Goal: Task Accomplishment & Management: Manage account settings

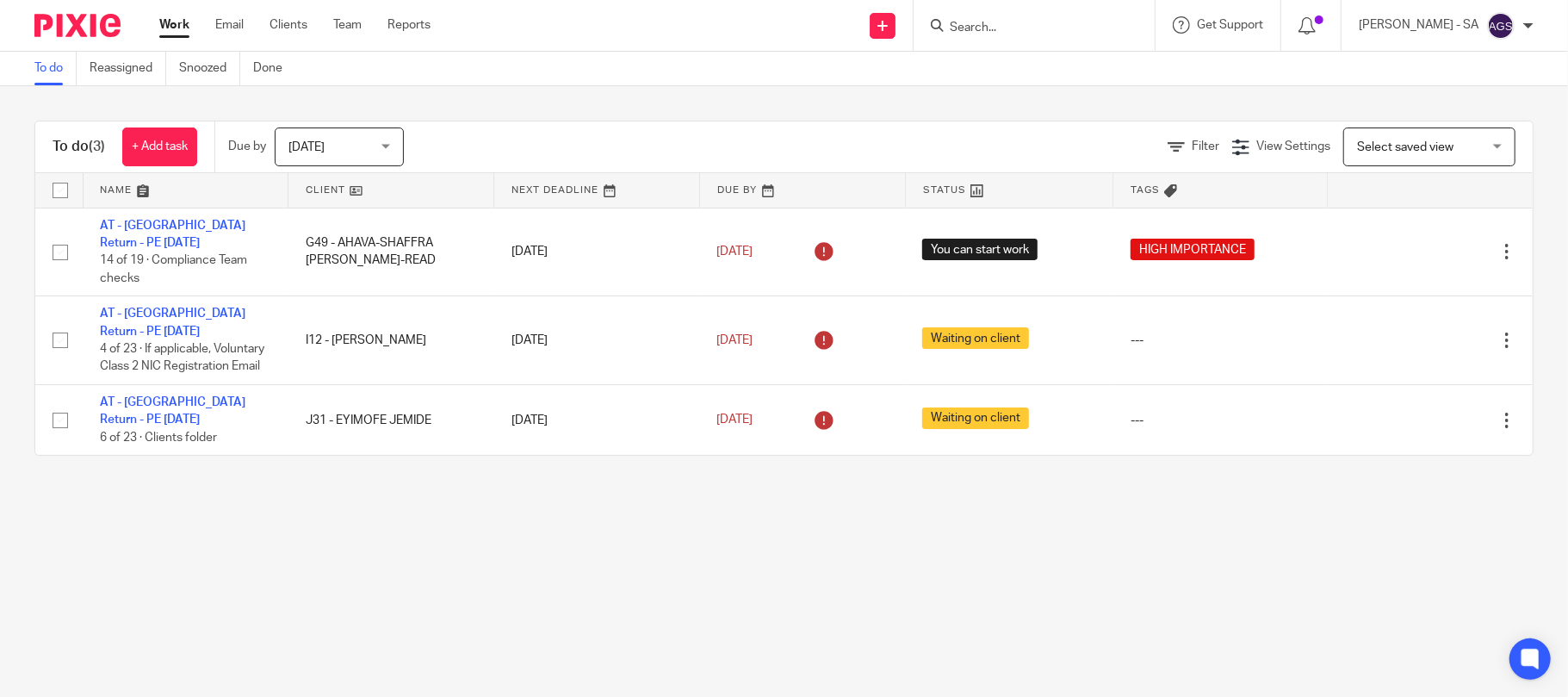
click at [1013, 15] on form at bounding box center [1039, 25] width 183 height 21
click at [1009, 21] on input "Search" at bounding box center [1025, 28] width 155 height 15
click at [1046, 28] on input "Search" at bounding box center [1025, 28] width 155 height 15
type input "G59"
click at [1034, 70] on link at bounding box center [1089, 74] width 291 height 39
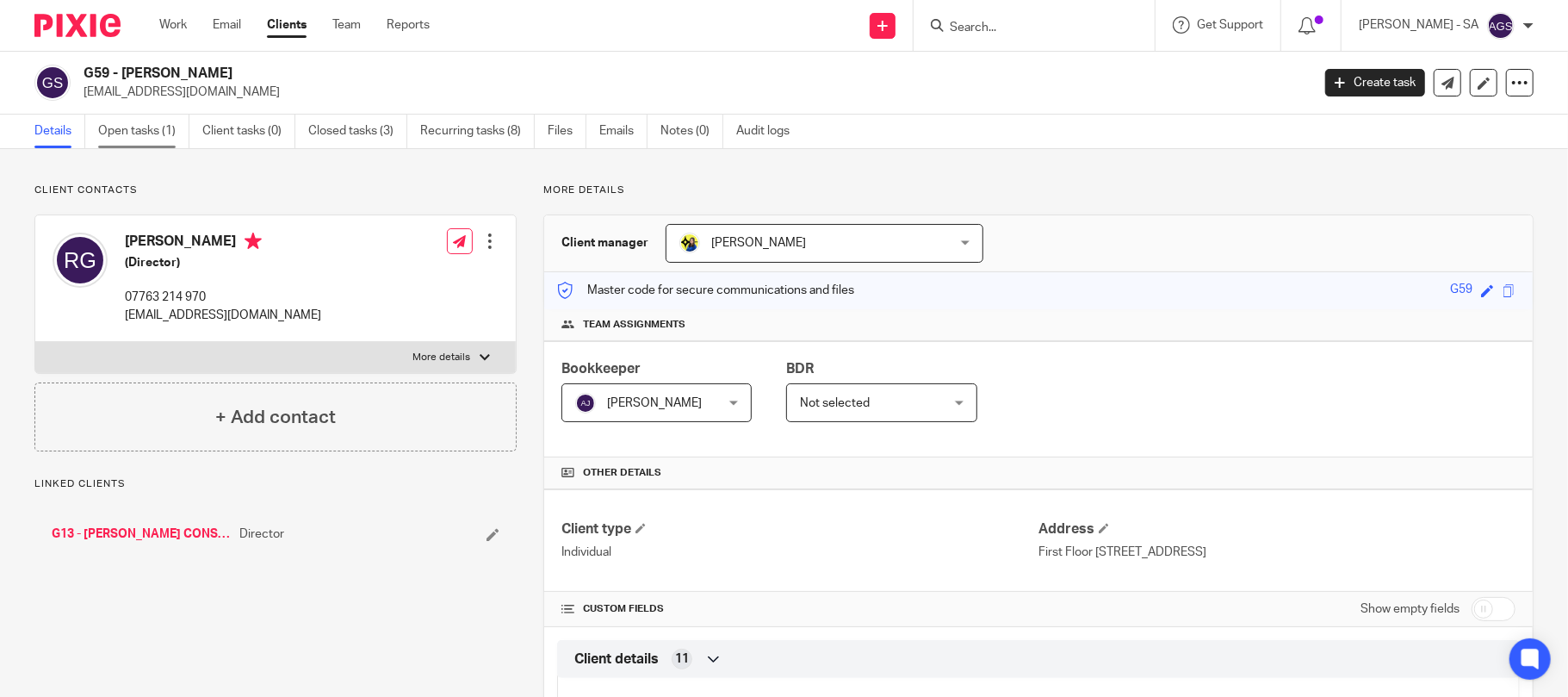
click at [114, 141] on link "Open tasks (1)" at bounding box center [144, 132] width 91 height 34
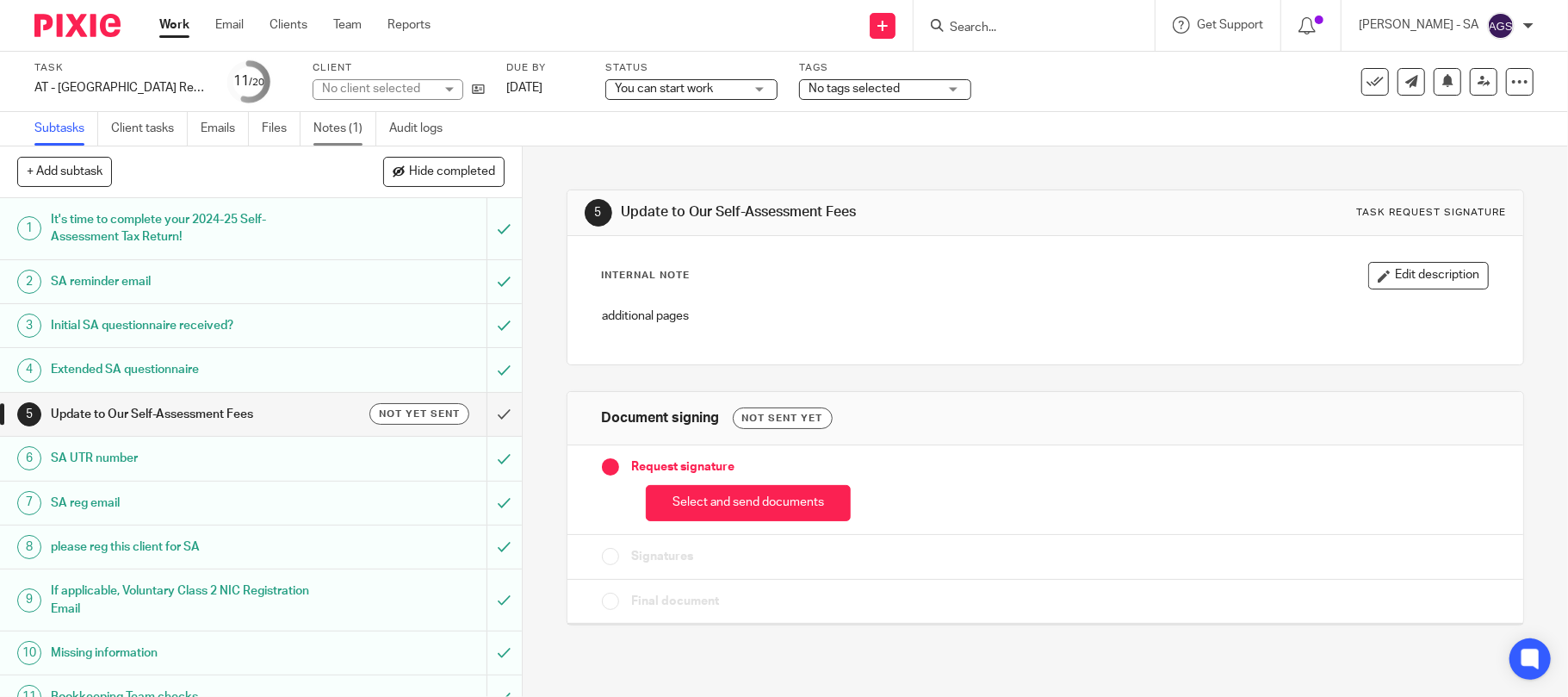
click at [345, 127] on link "Notes (1)" at bounding box center [344, 129] width 63 height 34
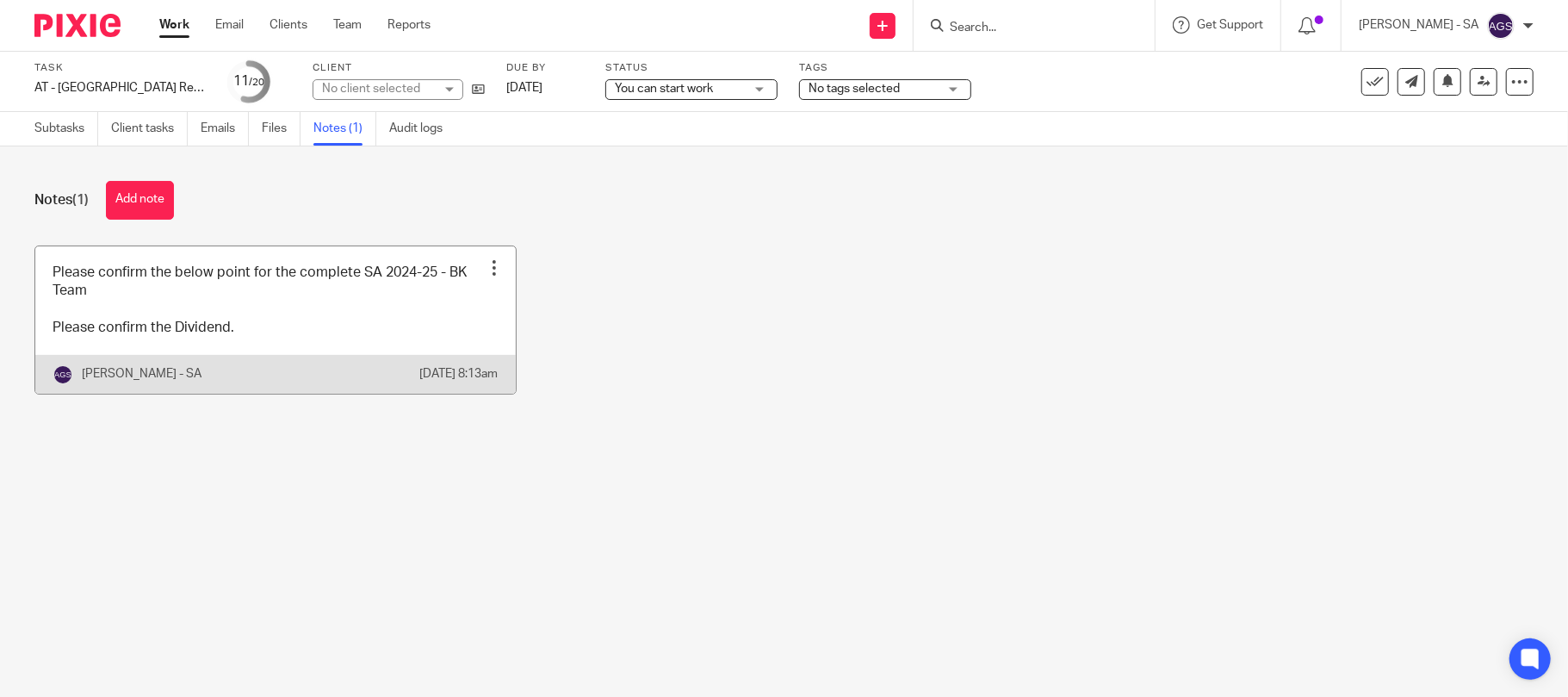
click at [318, 341] on link at bounding box center [275, 319] width 480 height 148
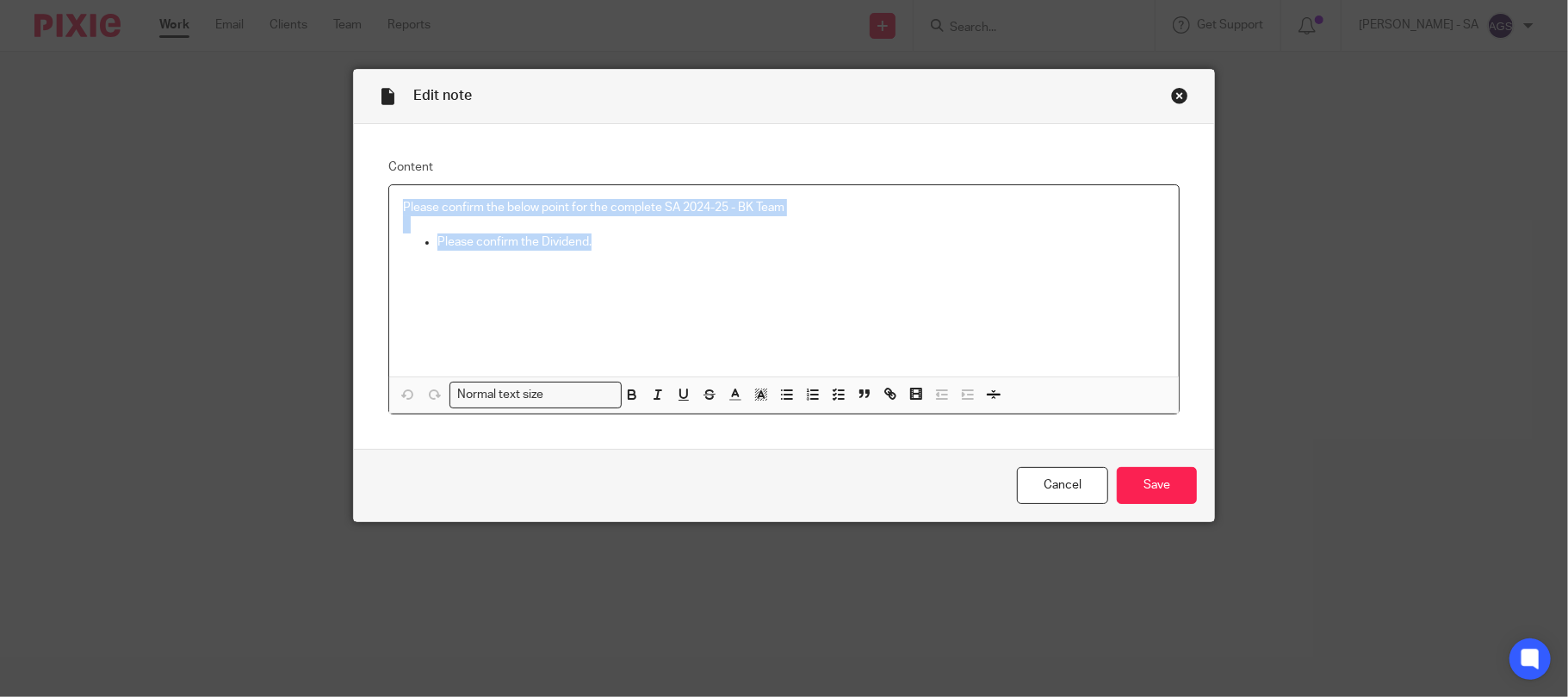
drag, startPoint x: 389, startPoint y: 210, endPoint x: 735, endPoint y: 249, distance: 348.2
click at [735, 249] on div "Please confirm the below point for the complete SA 2024-25 - BK Team Please con…" at bounding box center [784, 281] width 791 height 191
click at [831, 400] on icon "button" at bounding box center [838, 394] width 15 height 15
click at [839, 395] on line "button" at bounding box center [842, 395] width 5 height 0
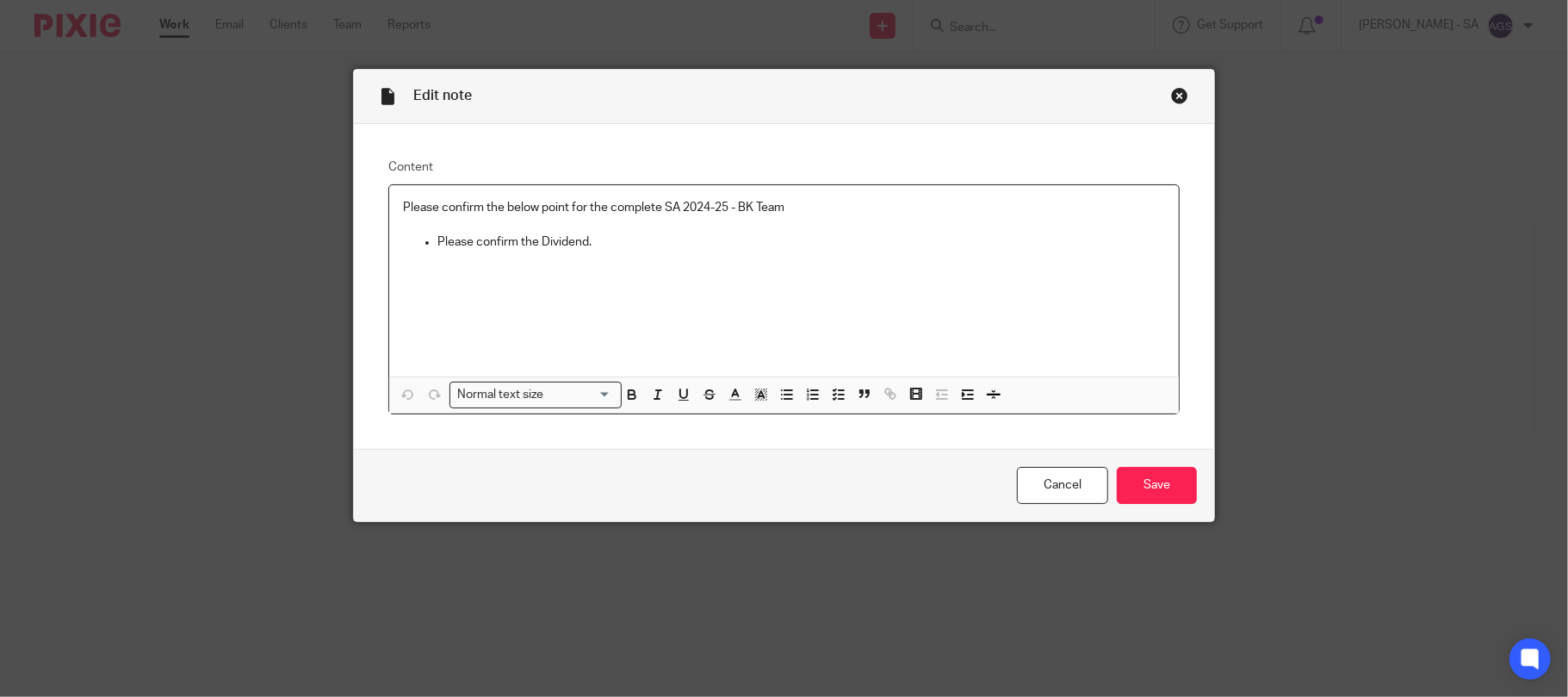
click at [893, 287] on p at bounding box center [784, 268] width 763 height 35
click at [890, 287] on p at bounding box center [784, 268] width 763 height 35
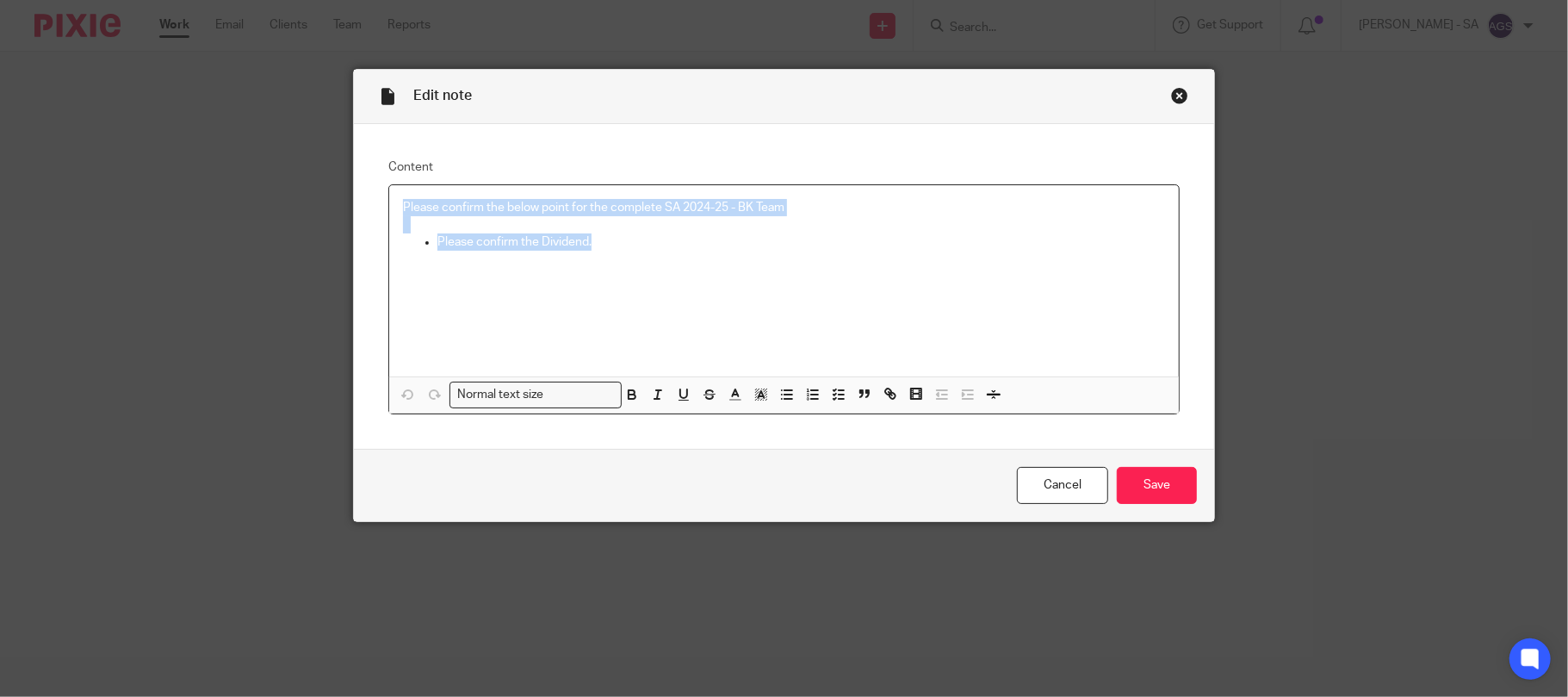
drag, startPoint x: 380, startPoint y: 207, endPoint x: 638, endPoint y: 235, distance: 259.5
click at [638, 235] on div "Please confirm the below point for the complete SA 2024-25 - BK Team Please con…" at bounding box center [784, 281] width 791 height 191
click at [831, 391] on icon "button" at bounding box center [838, 394] width 15 height 15
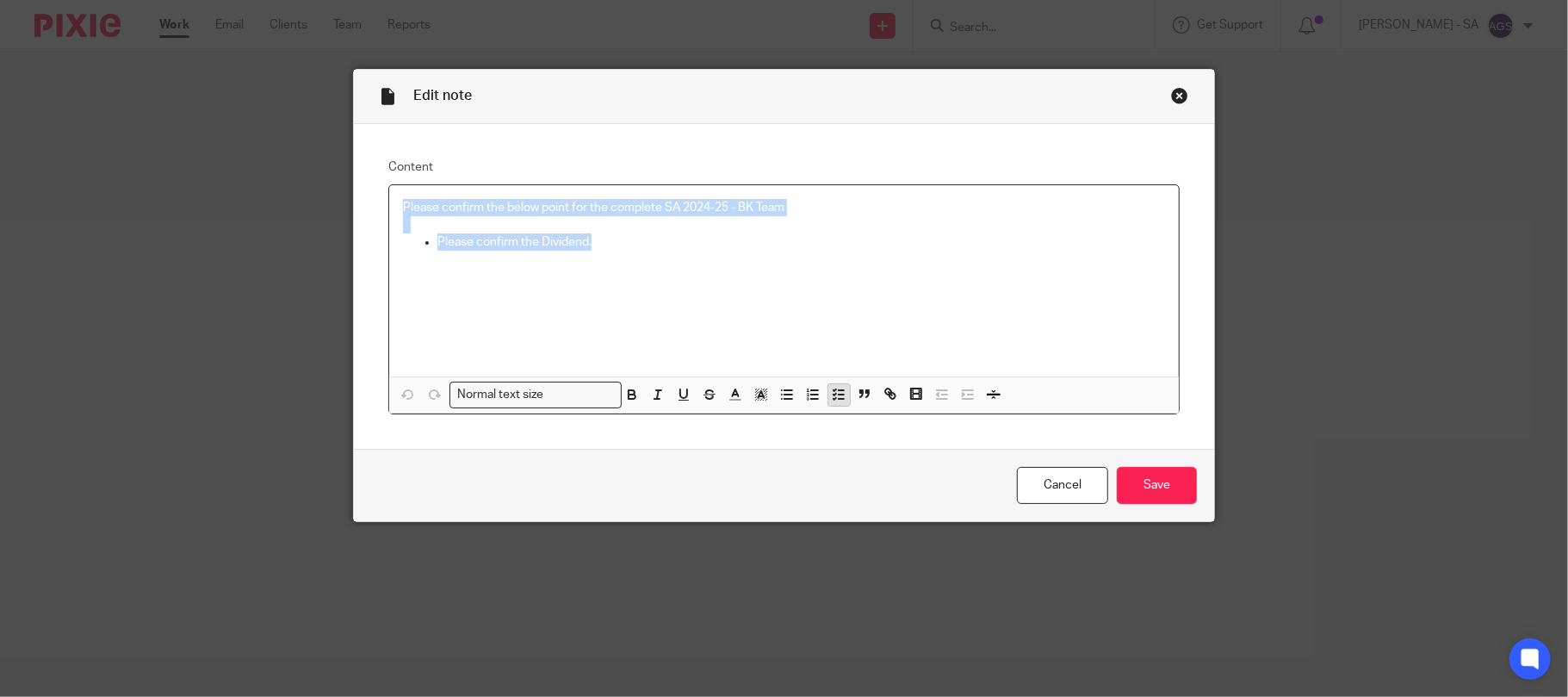
click at [831, 391] on icon "button" at bounding box center [838, 394] width 15 height 15
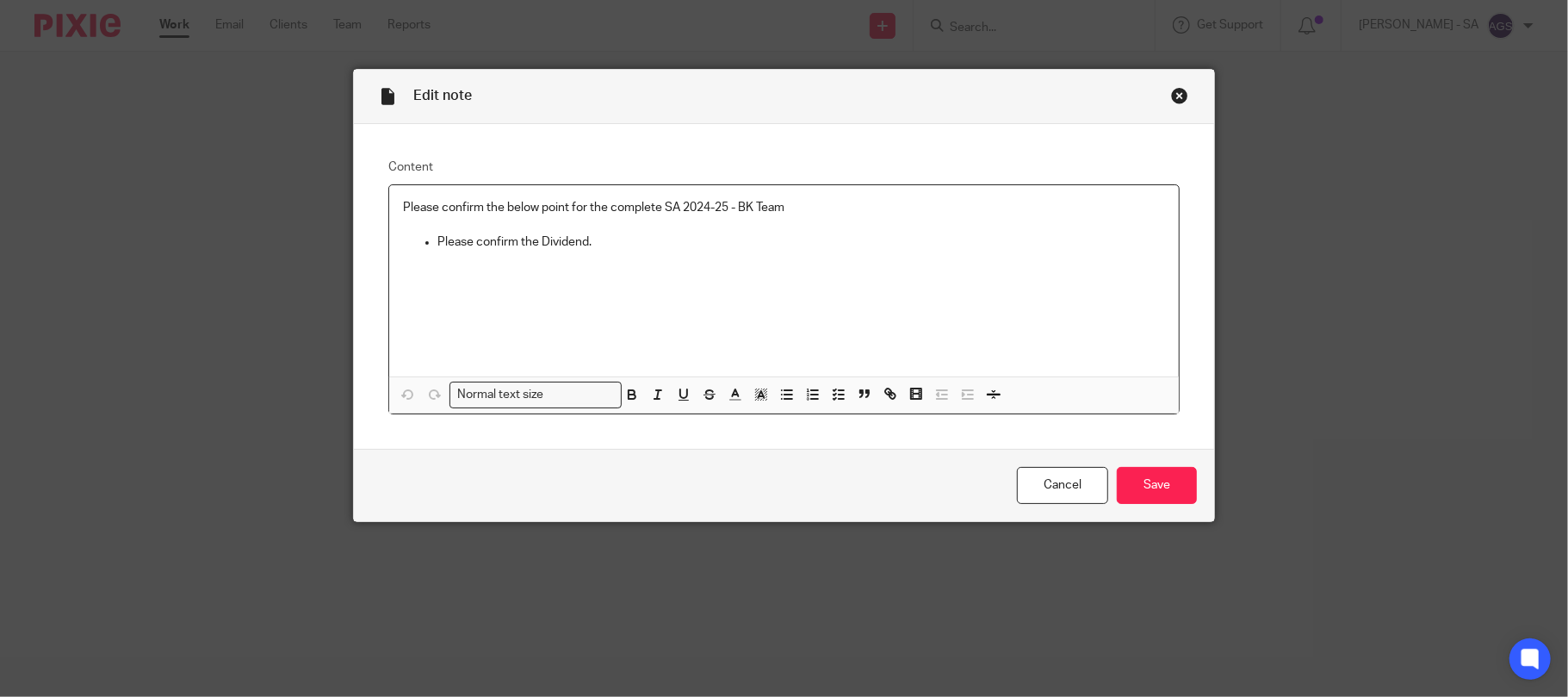
click at [1431, 217] on div "Edit note Content Please confirm the below point for the complete SA 2024-25 - …" at bounding box center [784, 348] width 1568 height 697
click at [839, 390] on line "button" at bounding box center [842, 390] width 5 height 0
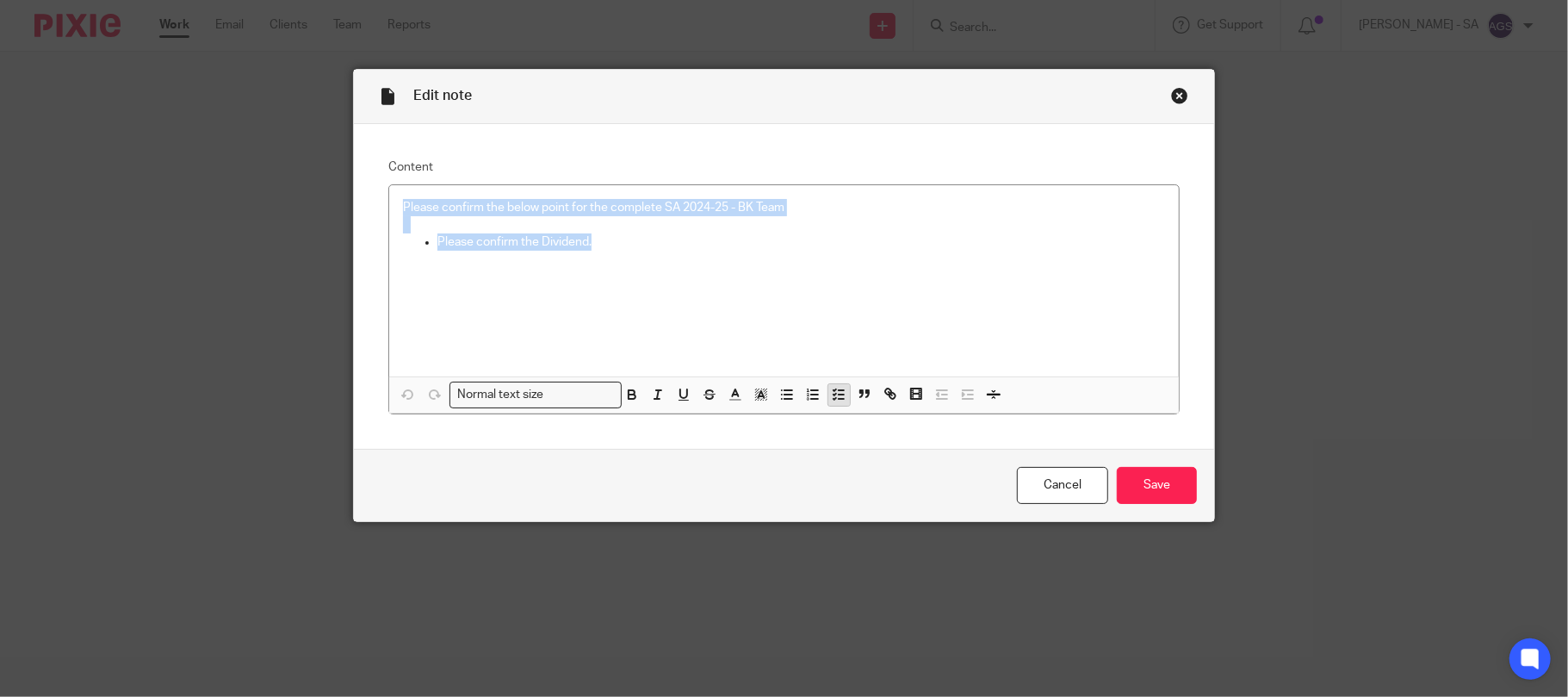
click at [839, 390] on line "button" at bounding box center [842, 390] width 5 height 0
click at [1171, 94] on div "Close this dialog window" at bounding box center [1179, 95] width 17 height 17
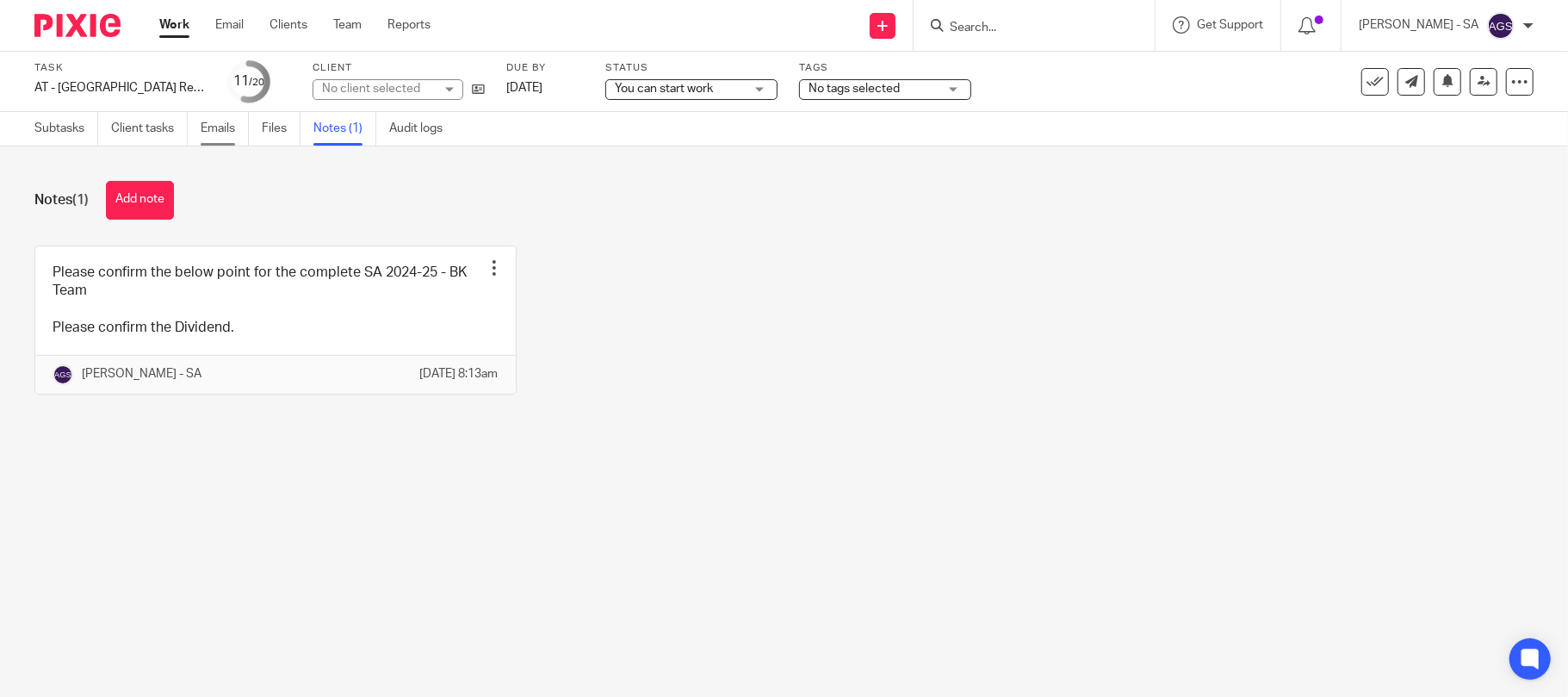
click at [225, 132] on link "Emails" at bounding box center [225, 129] width 48 height 34
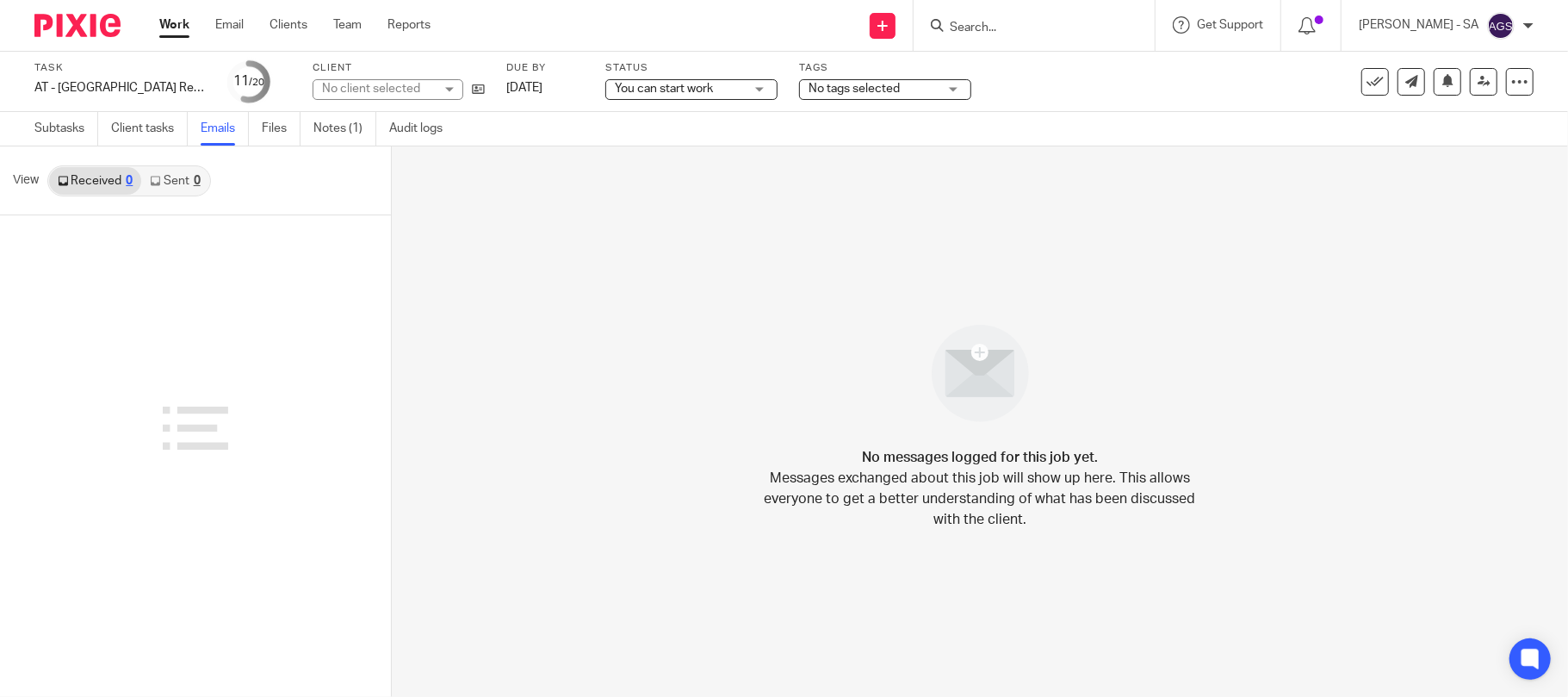
click at [173, 183] on link "Sent 0" at bounding box center [174, 181] width 67 height 28
click at [78, 126] on link "Subtasks" at bounding box center [66, 129] width 64 height 34
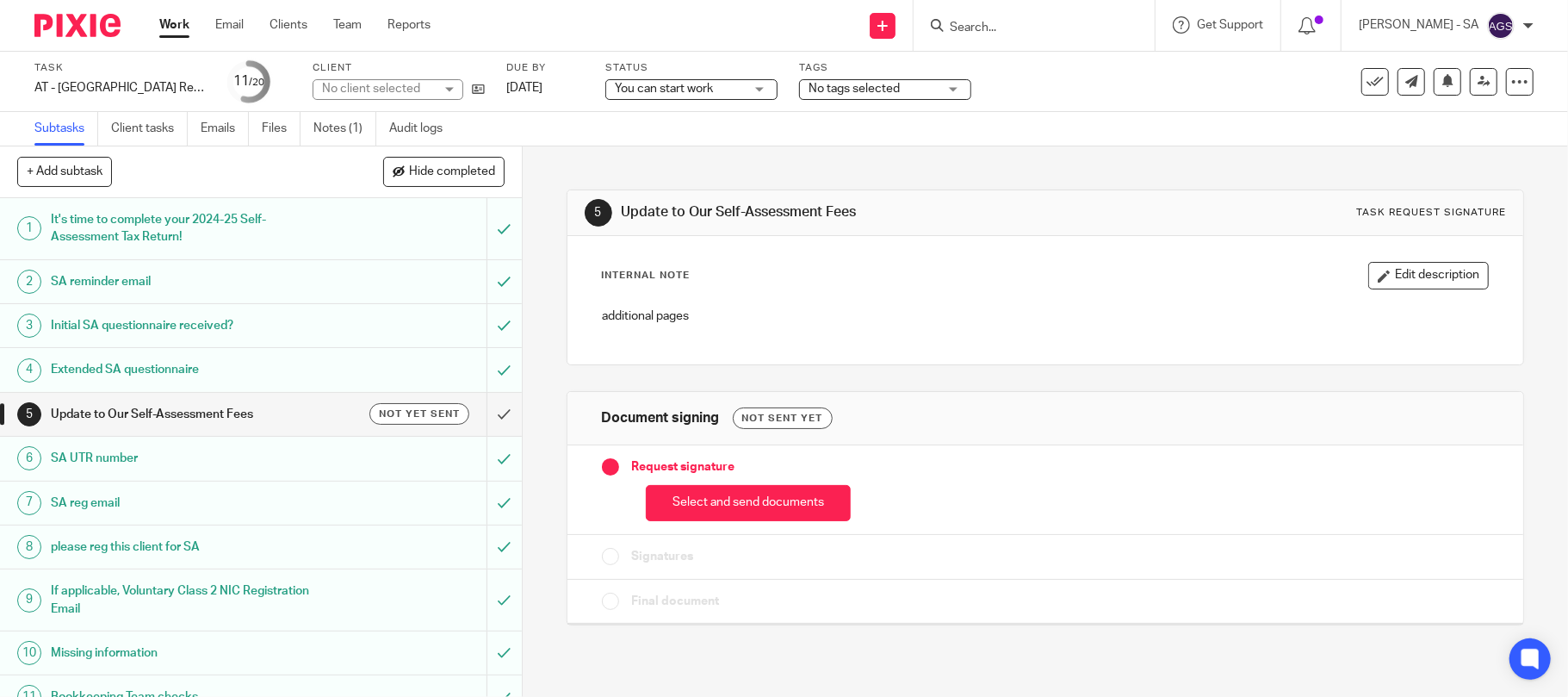
scroll to position [115, 0]
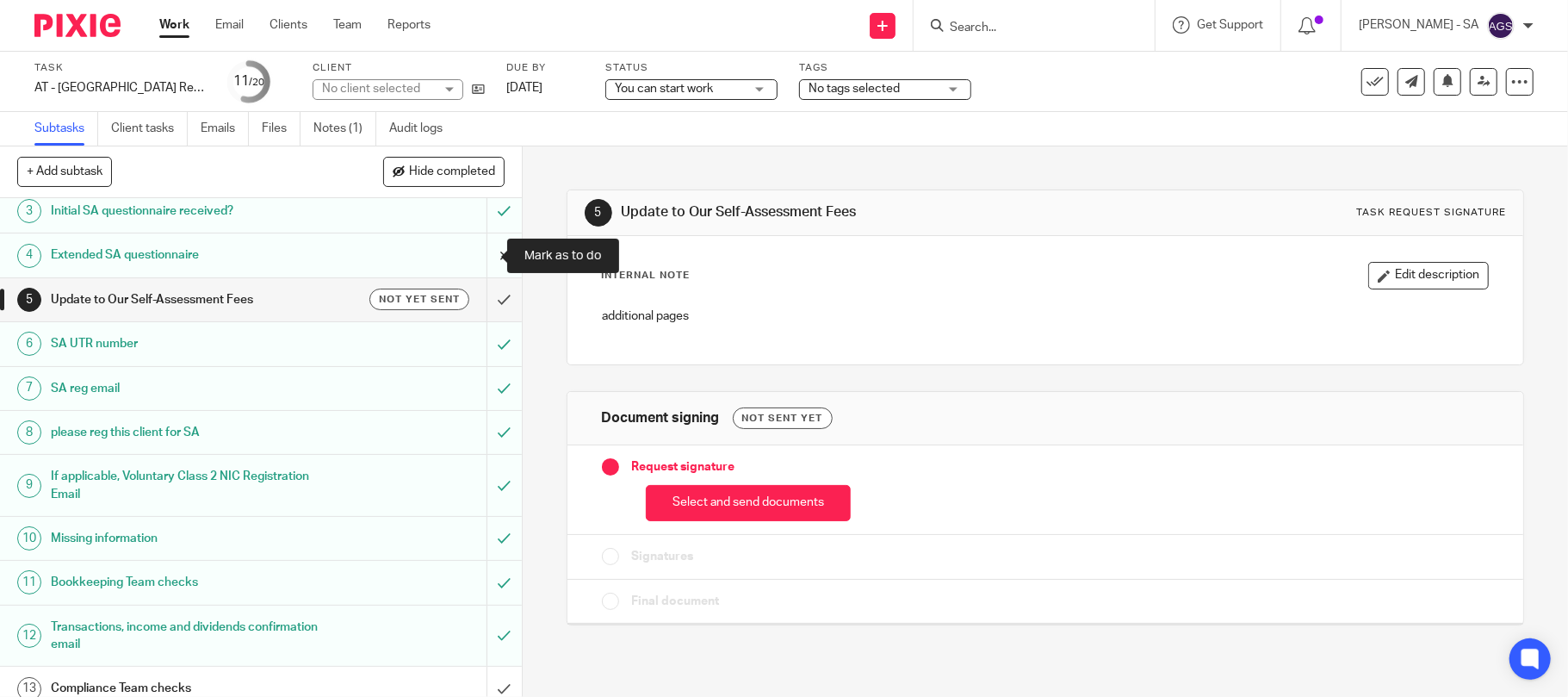
click at [484, 259] on input "submit" at bounding box center [260, 255] width 521 height 43
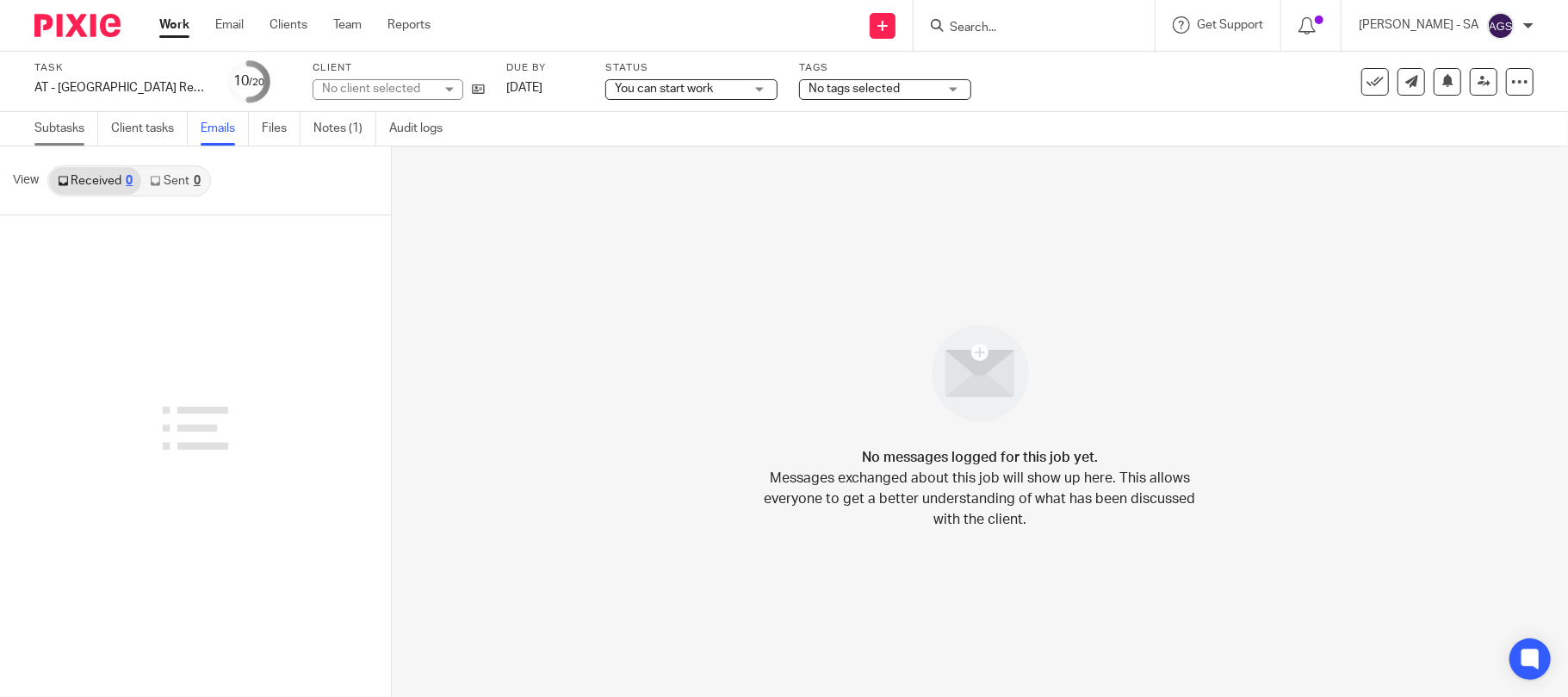
click at [76, 115] on link "Subtasks" at bounding box center [66, 129] width 64 height 34
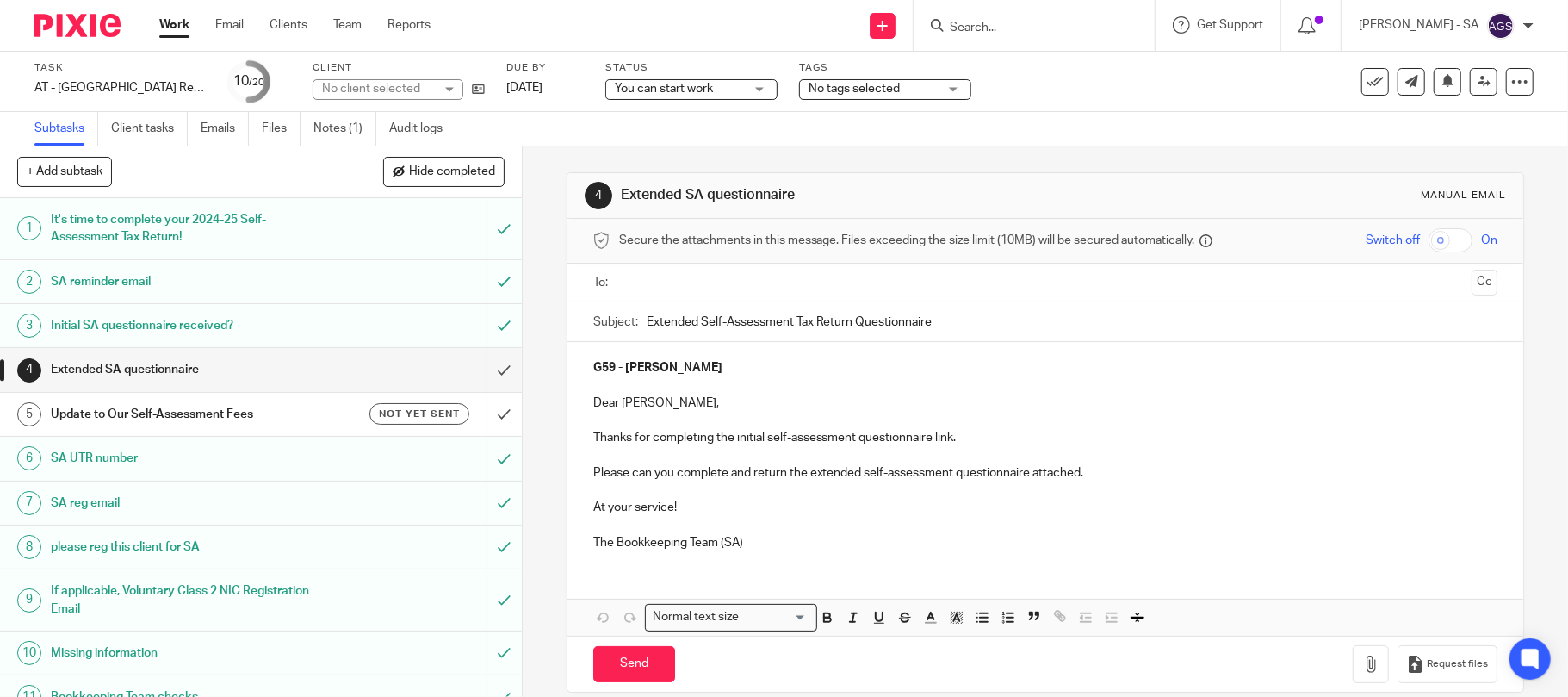
click at [652, 283] on input "text" at bounding box center [1046, 283] width 841 height 20
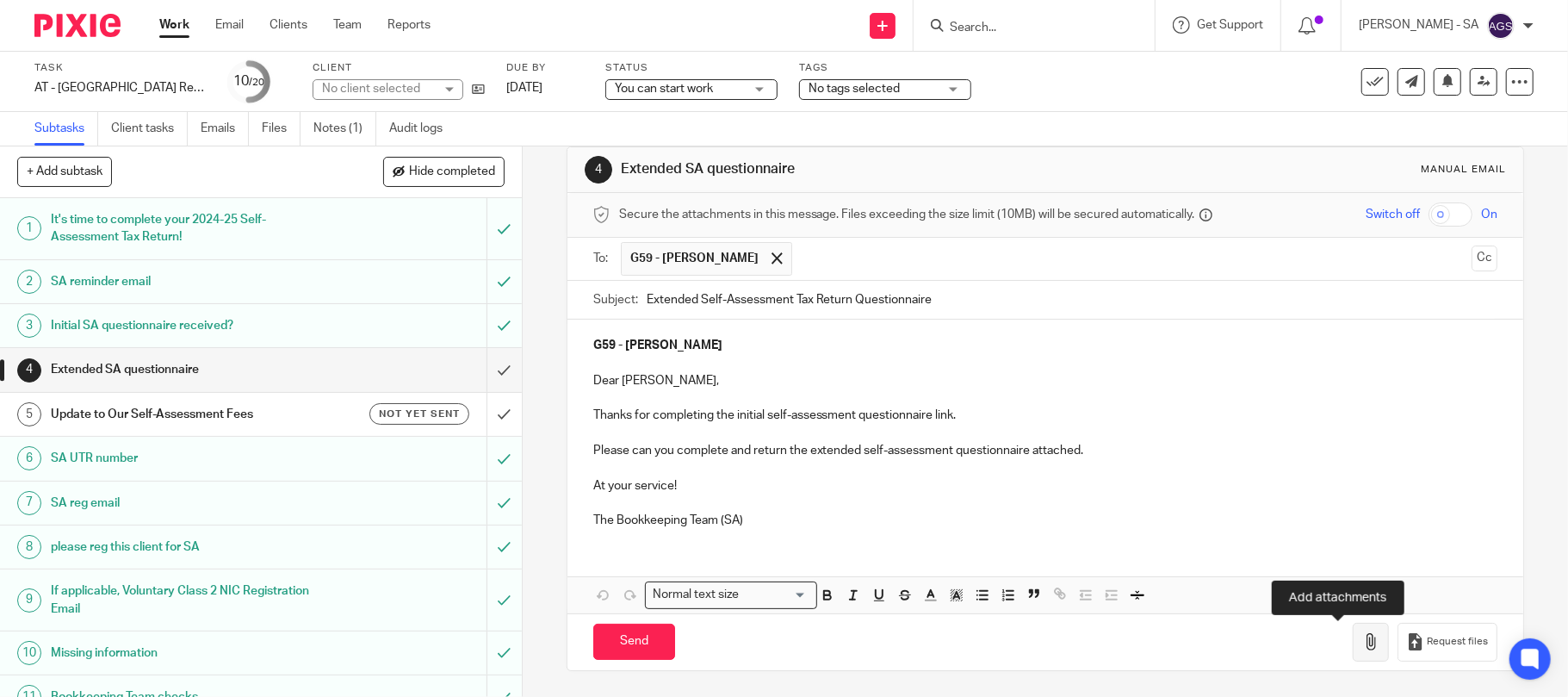
click at [1362, 648] on icon "button" at bounding box center [1370, 642] width 17 height 17
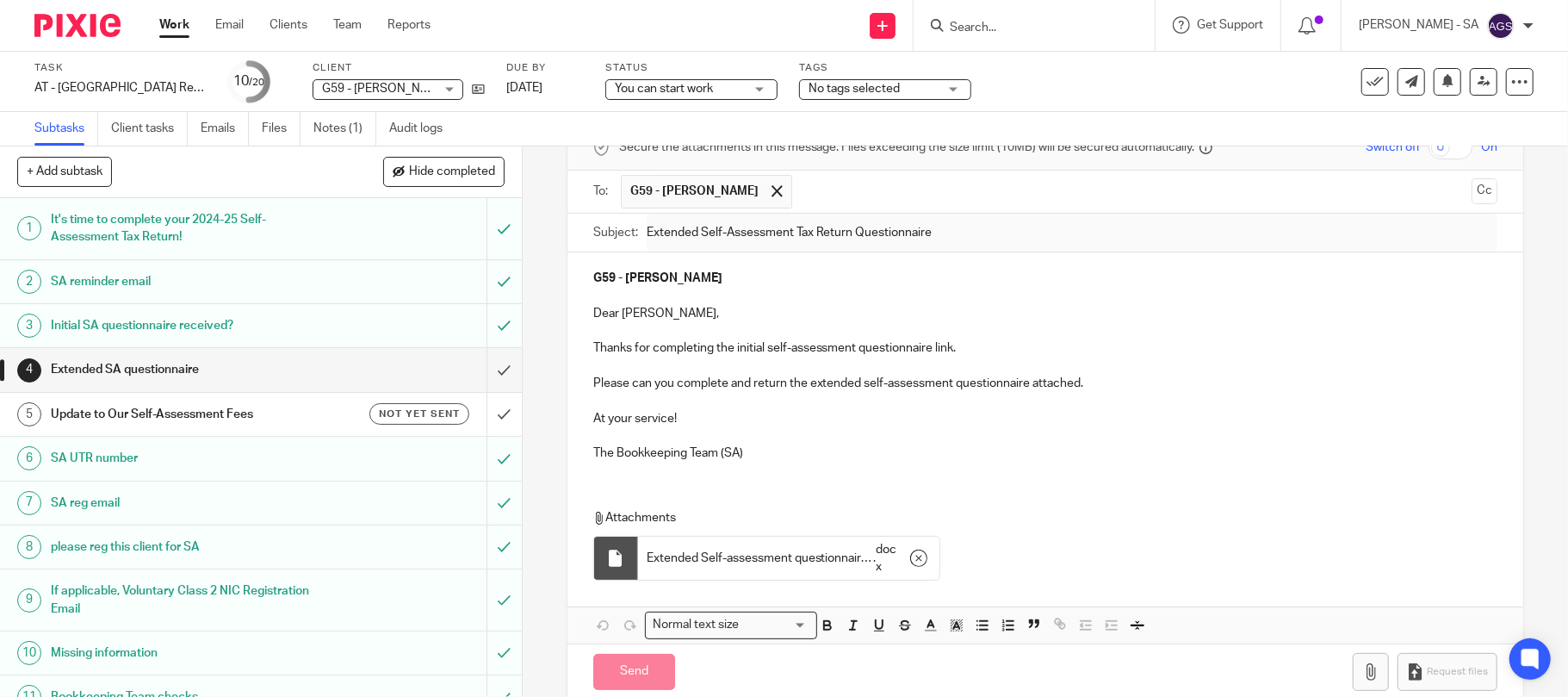
scroll to position [126, 0]
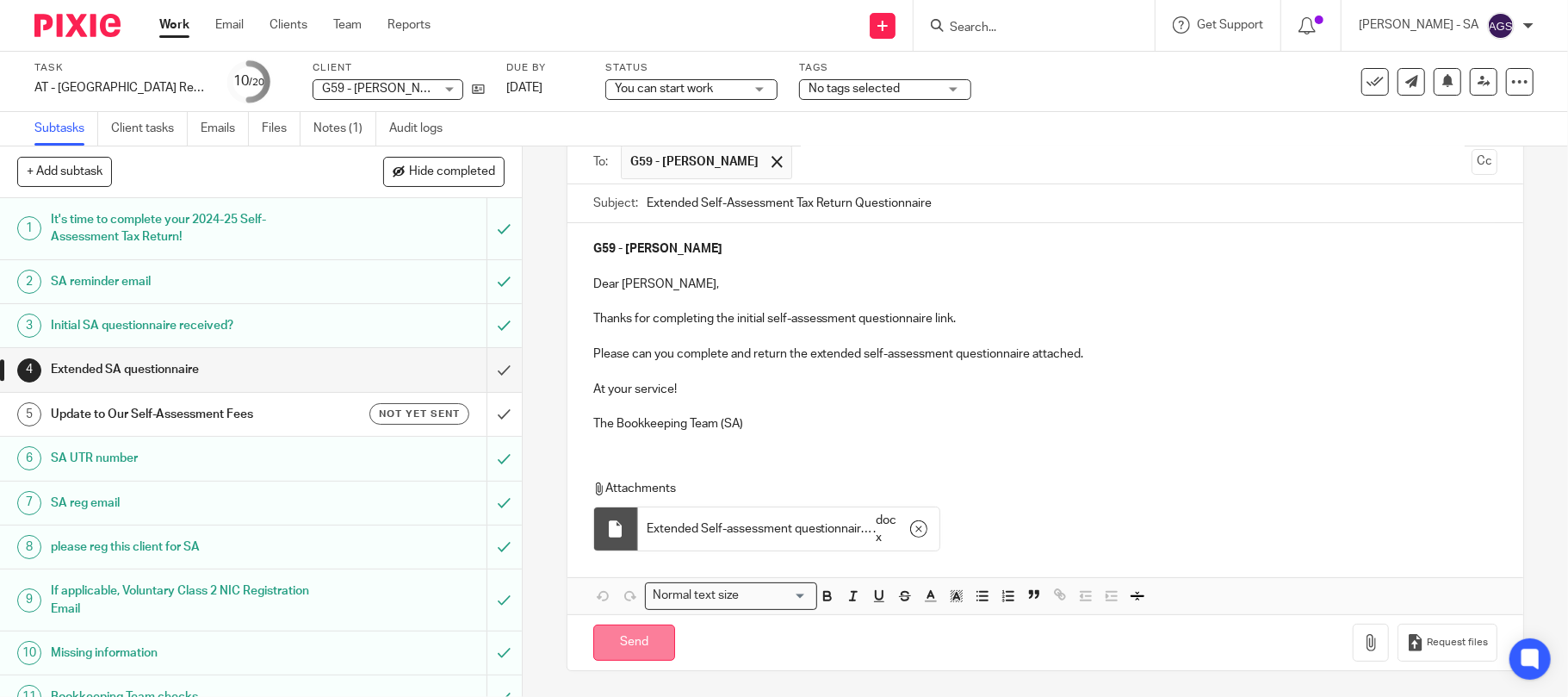
click at [631, 644] on input "Send" at bounding box center [633, 642] width 81 height 37
type input "Sent"
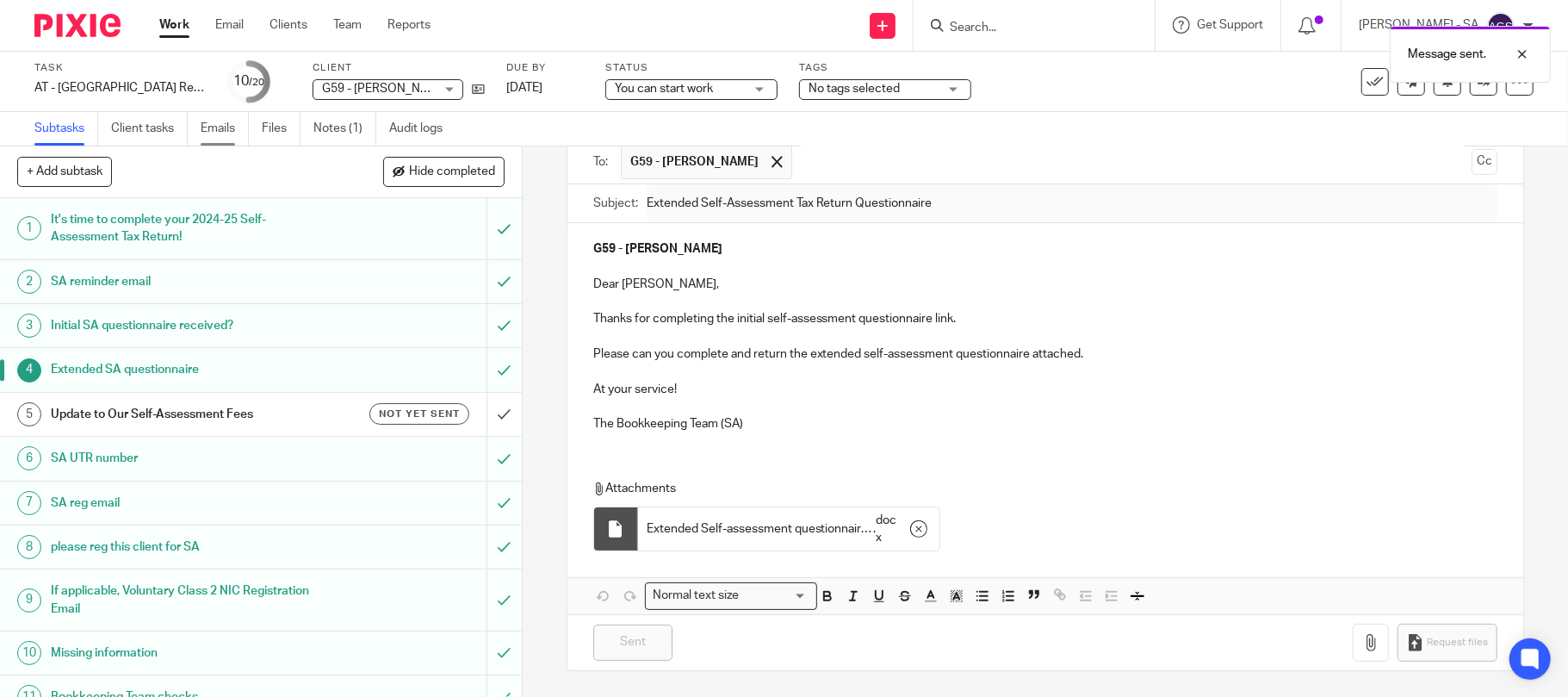
click at [222, 126] on link "Emails" at bounding box center [225, 129] width 48 height 34
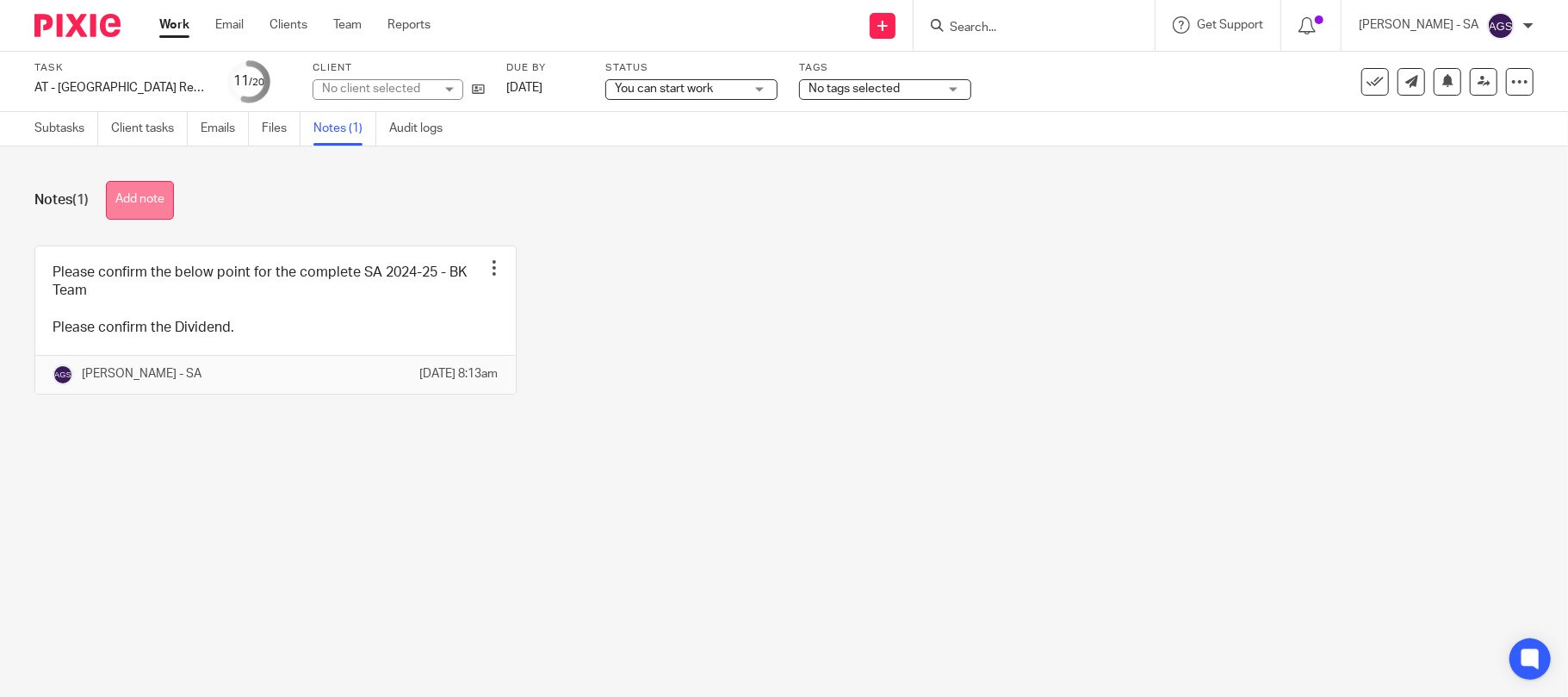
click at [149, 208] on button "Add note" at bounding box center [140, 200] width 68 height 38
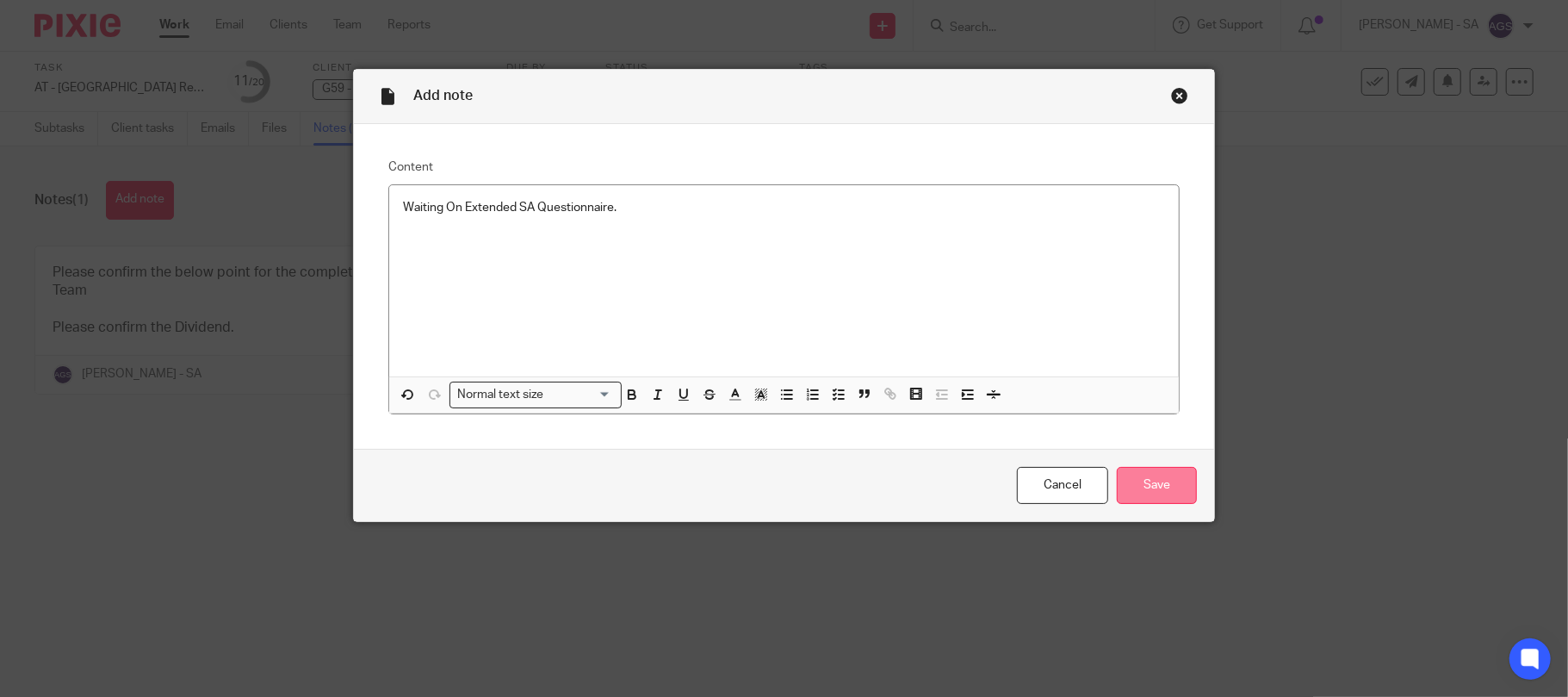
click at [1148, 490] on input "Save" at bounding box center [1157, 485] width 81 height 37
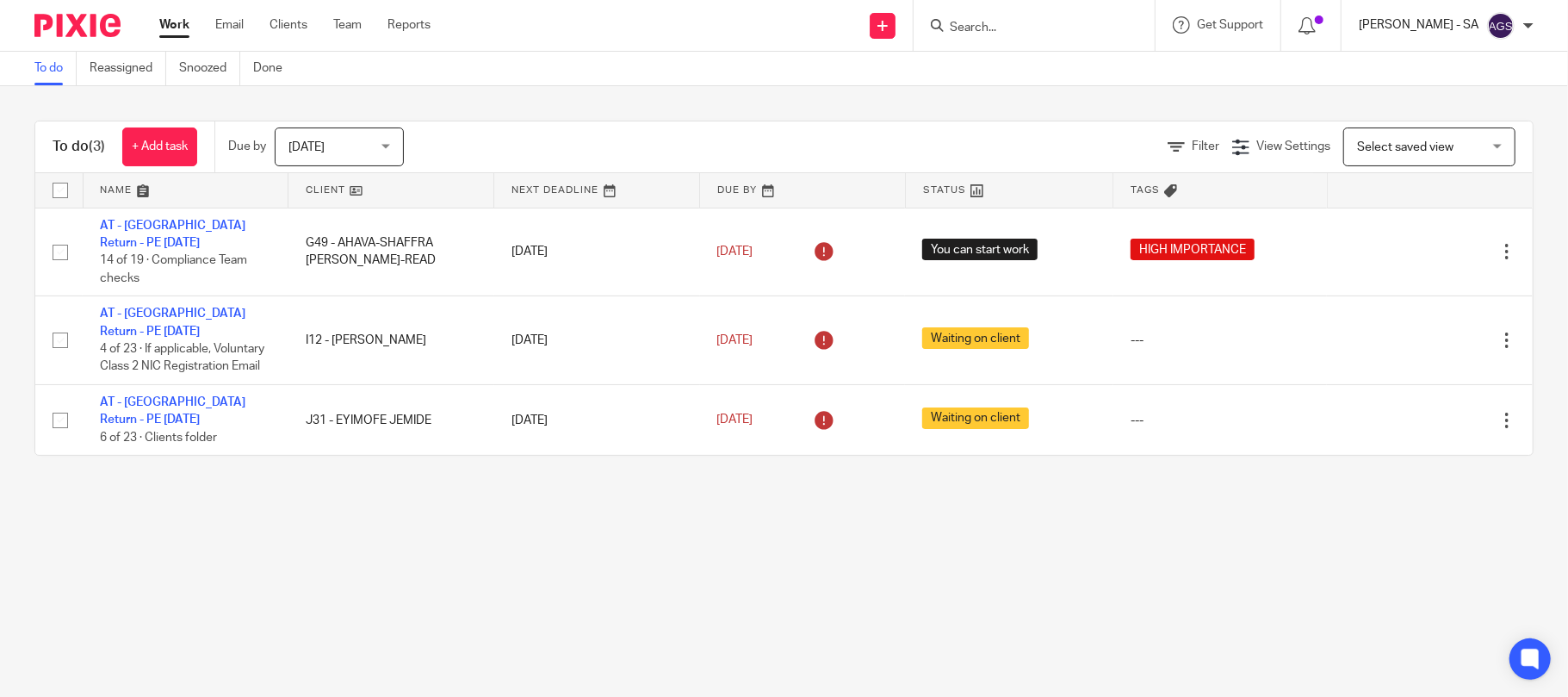
click at [1411, 25] on p "[PERSON_NAME] - SA" at bounding box center [1419, 24] width 120 height 17
click at [1396, 557] on main "To do Reassigned Snoozed Done To do (3) + Add task Due by [DATE] [DATE] [DATE] …" at bounding box center [784, 348] width 1568 height 697
click at [348, 24] on link "Team" at bounding box center [348, 24] width 29 height 17
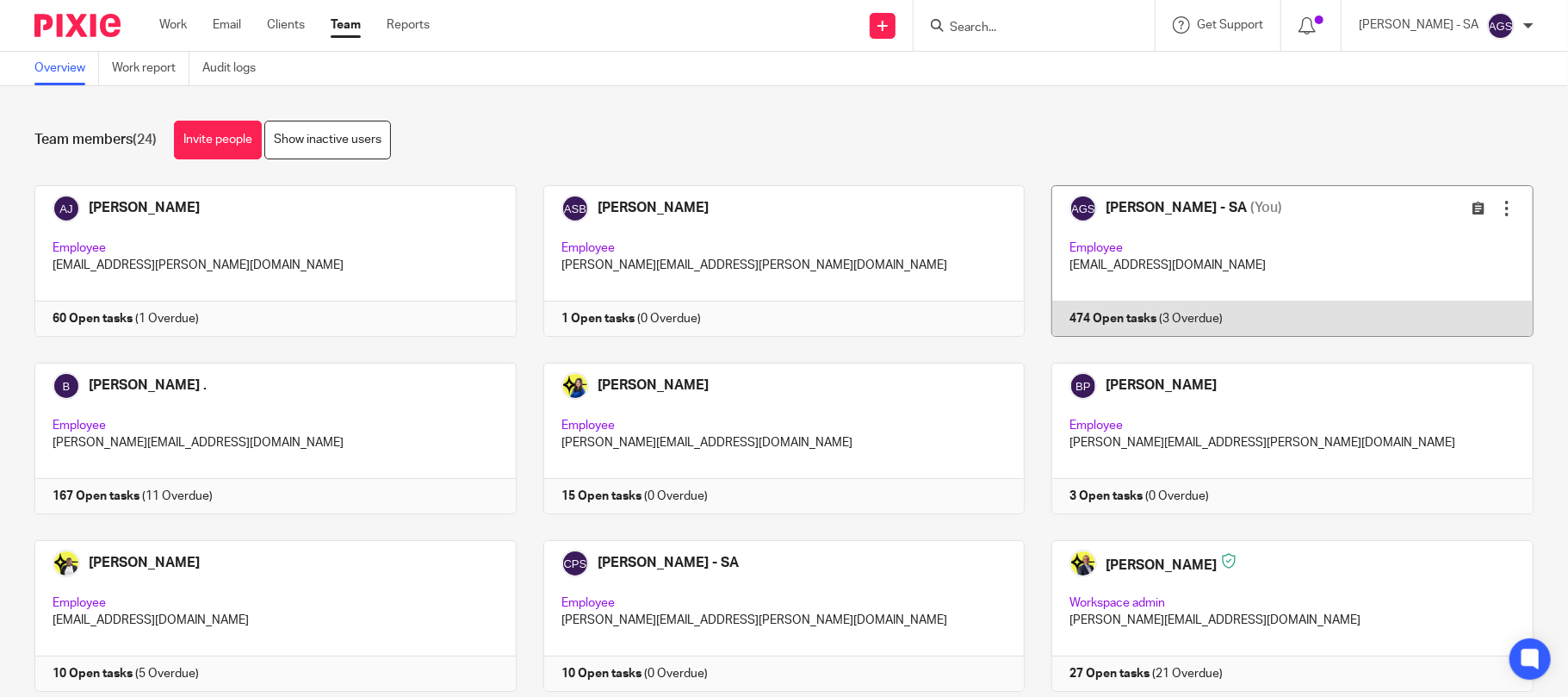
click at [1282, 242] on link at bounding box center [1279, 260] width 509 height 151
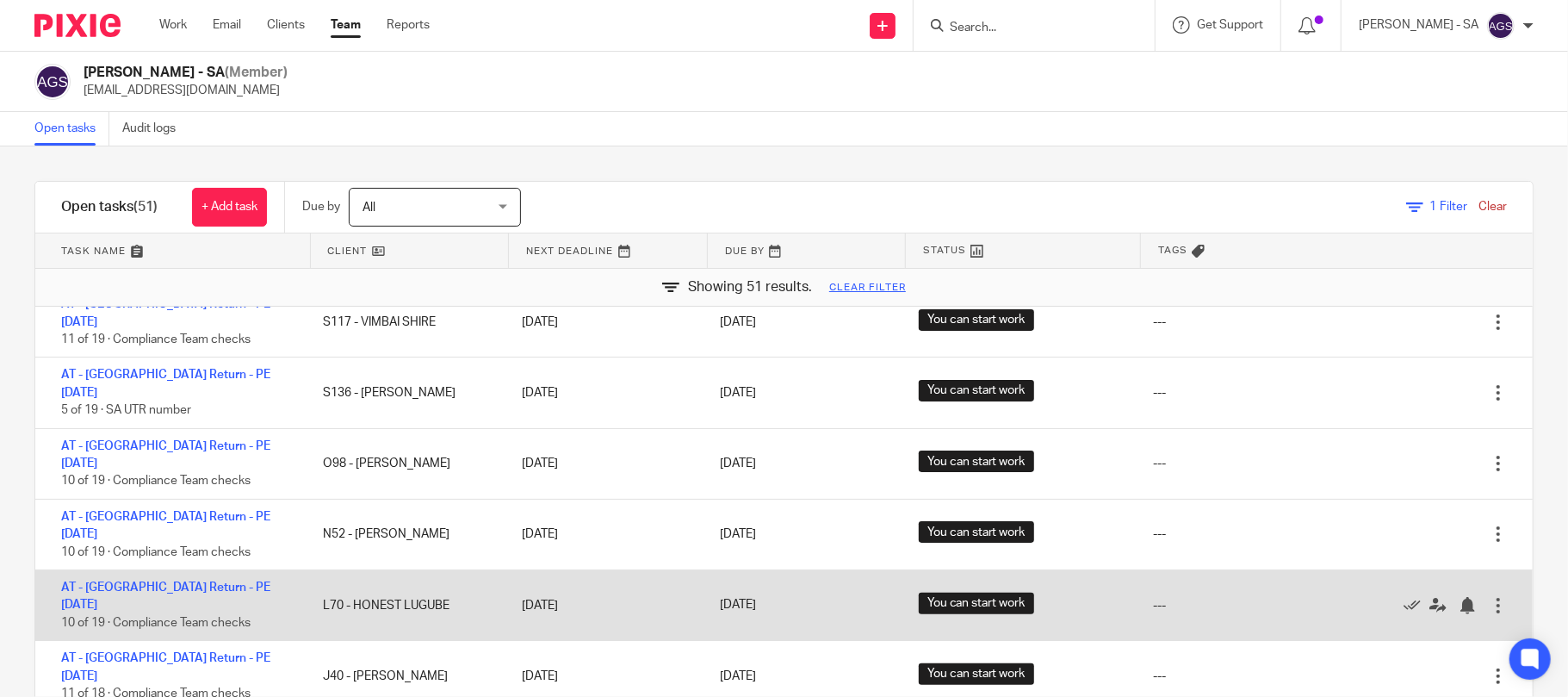
scroll to position [459, 0]
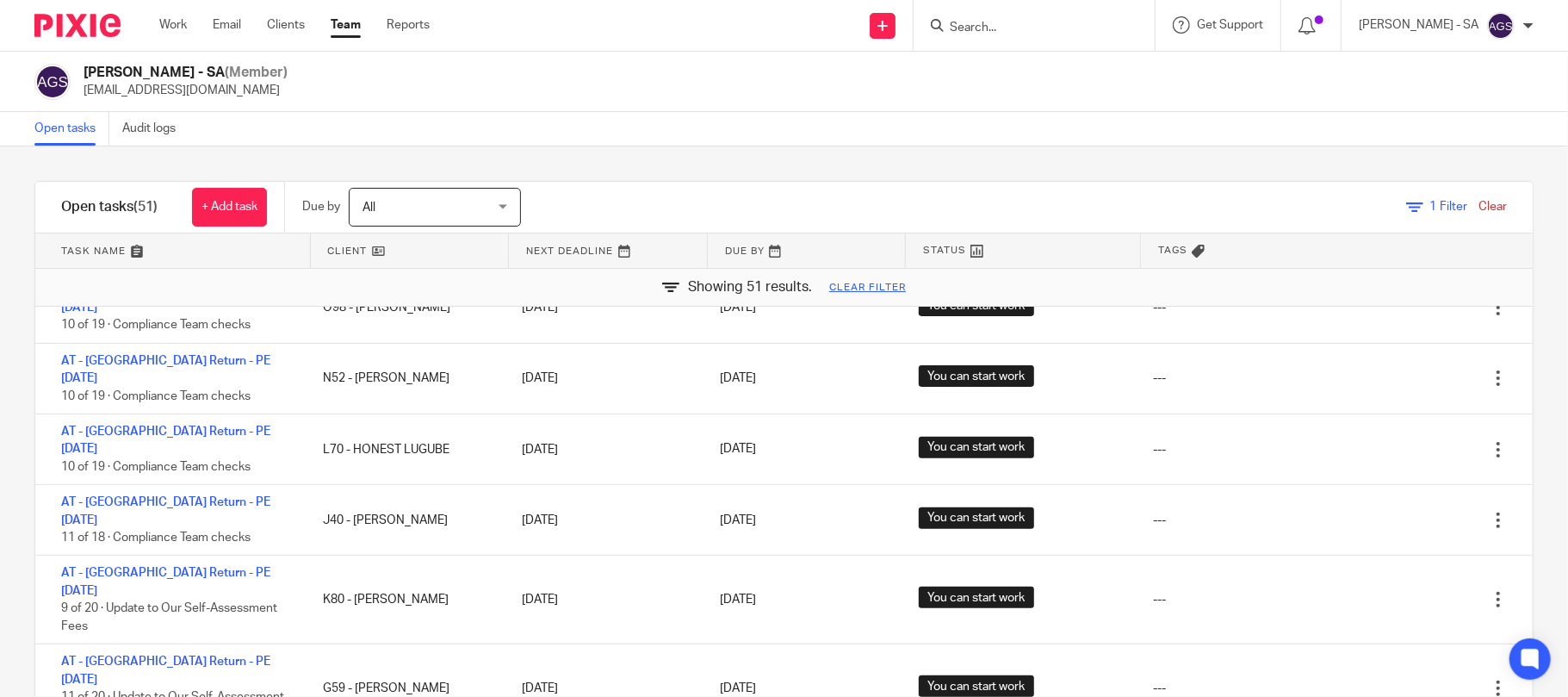
click at [1040, 29] on input "Search" at bounding box center [1025, 28] width 155 height 15
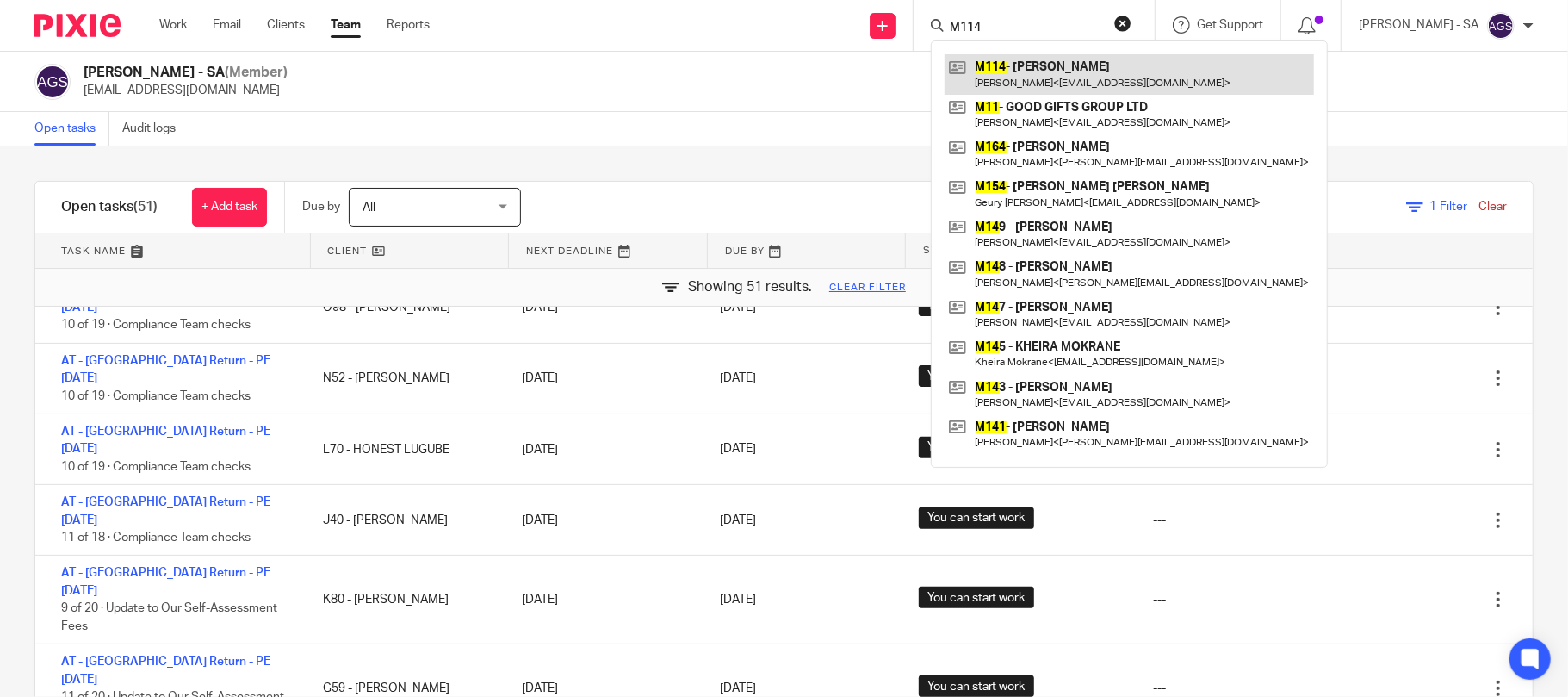
type input "M114"
click at [1051, 66] on link at bounding box center [1129, 74] width 369 height 39
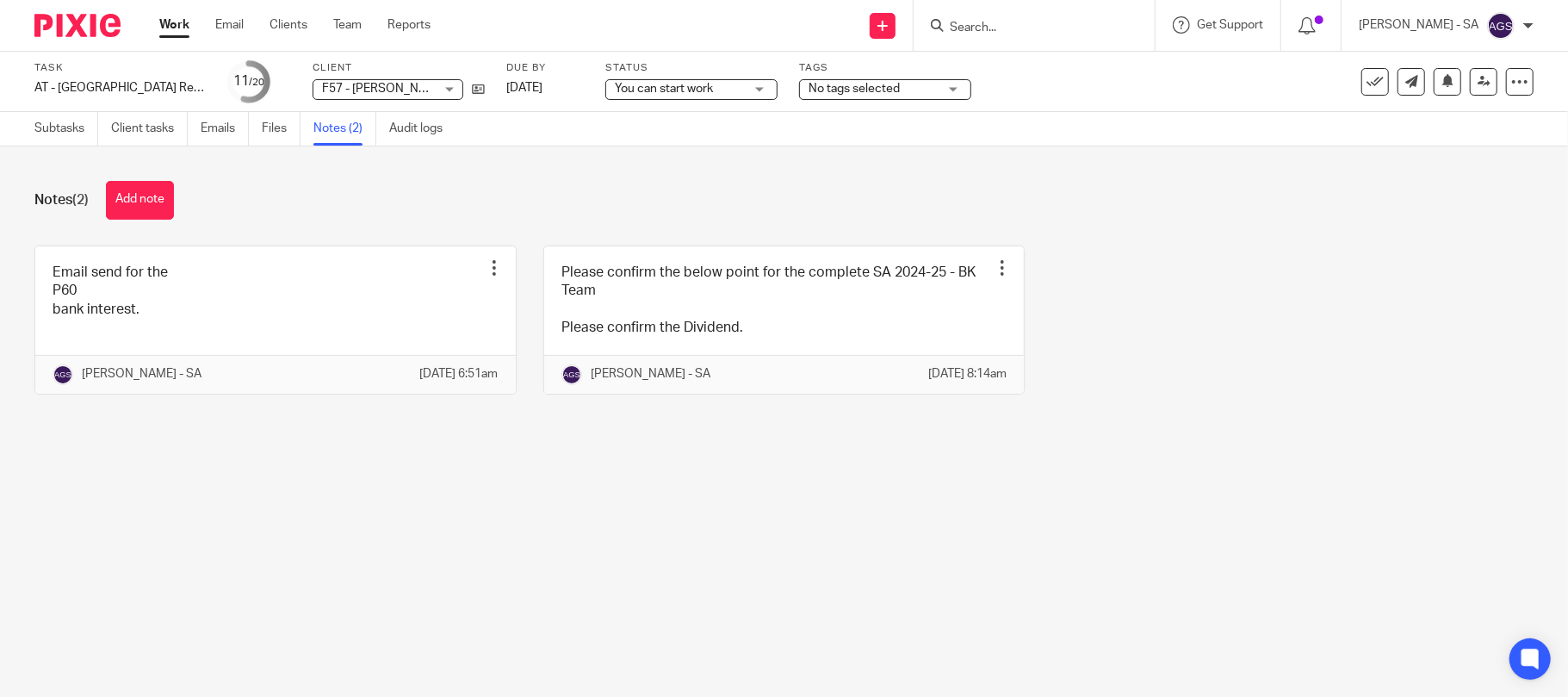
click at [208, 147] on div "Notes (2) Add note Email send for the P60 bank interest. Edit note Delete note …" at bounding box center [784, 301] width 1568 height 309
click at [212, 131] on link "Emails" at bounding box center [225, 129] width 48 height 34
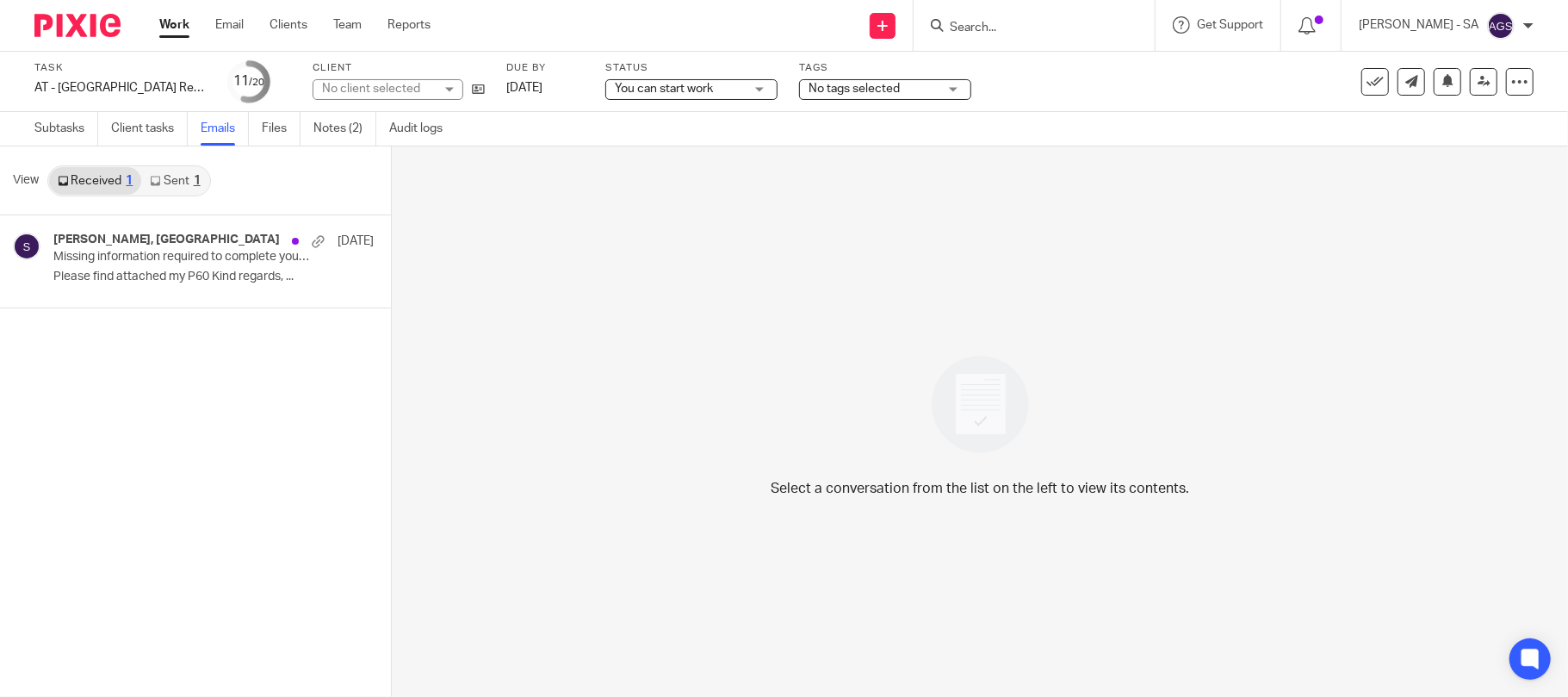
click at [191, 173] on link "Sent 1" at bounding box center [174, 181] width 67 height 28
click at [160, 250] on p "Missing information required to complete your Self-Assessment Tax Return" at bounding box center [161, 257] width 216 height 14
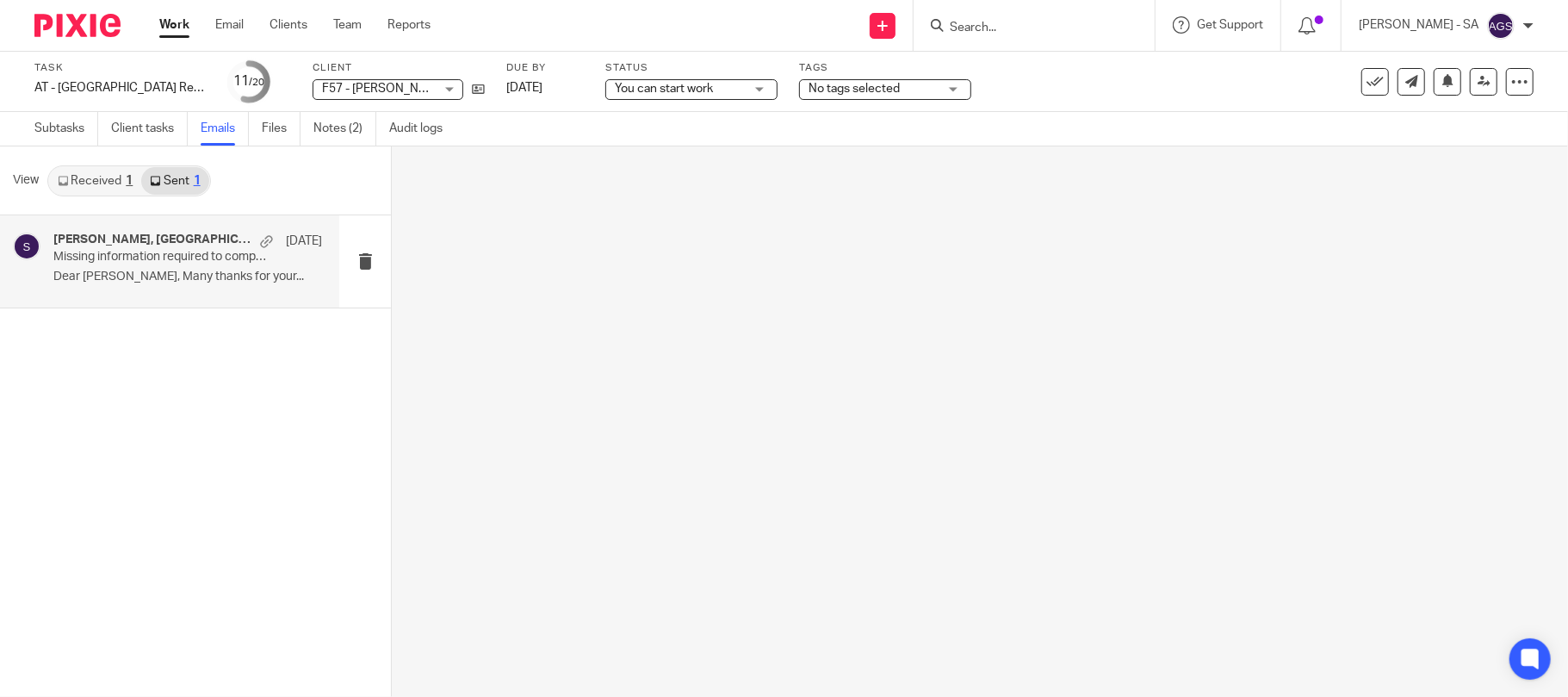
click at [160, 235] on h4 "Kayode Fabunmi, Starbridge" at bounding box center [152, 240] width 198 height 14
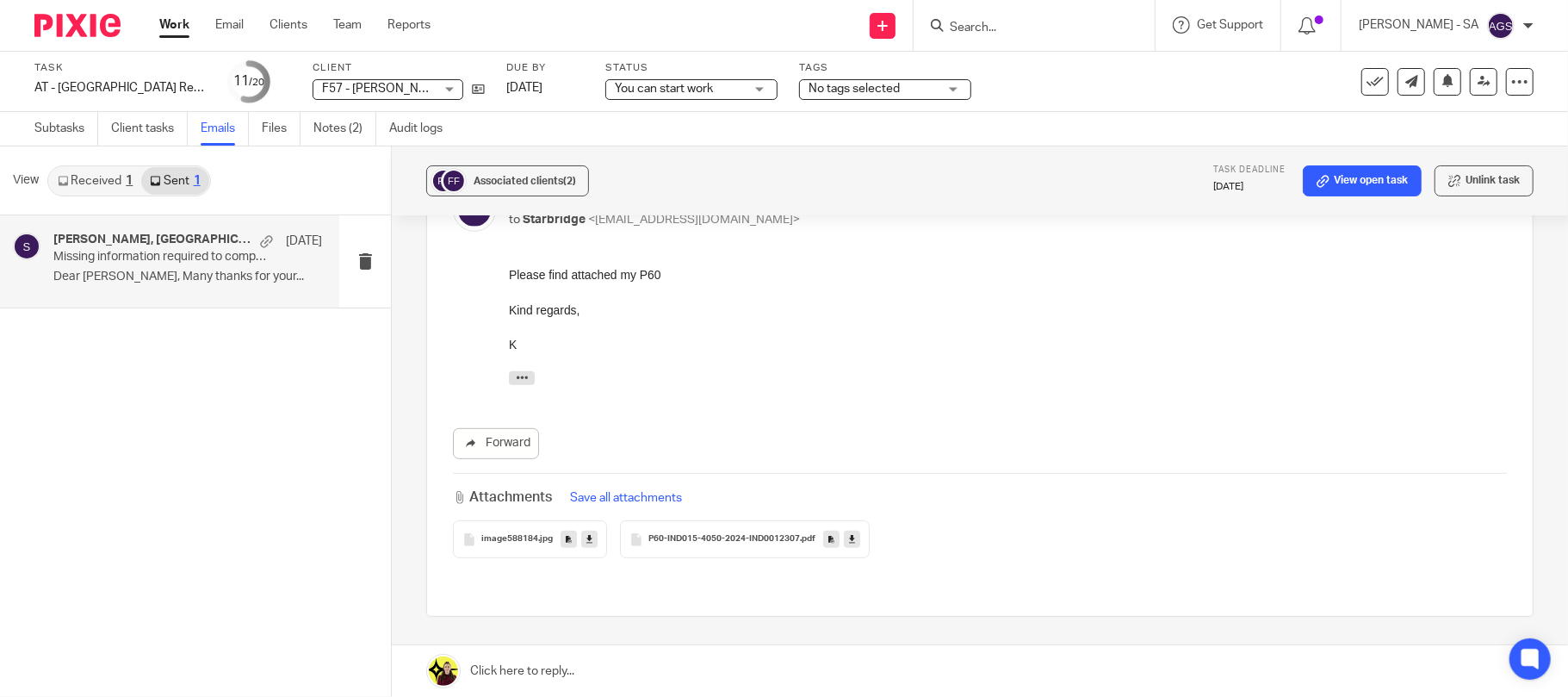
scroll to position [574, 0]
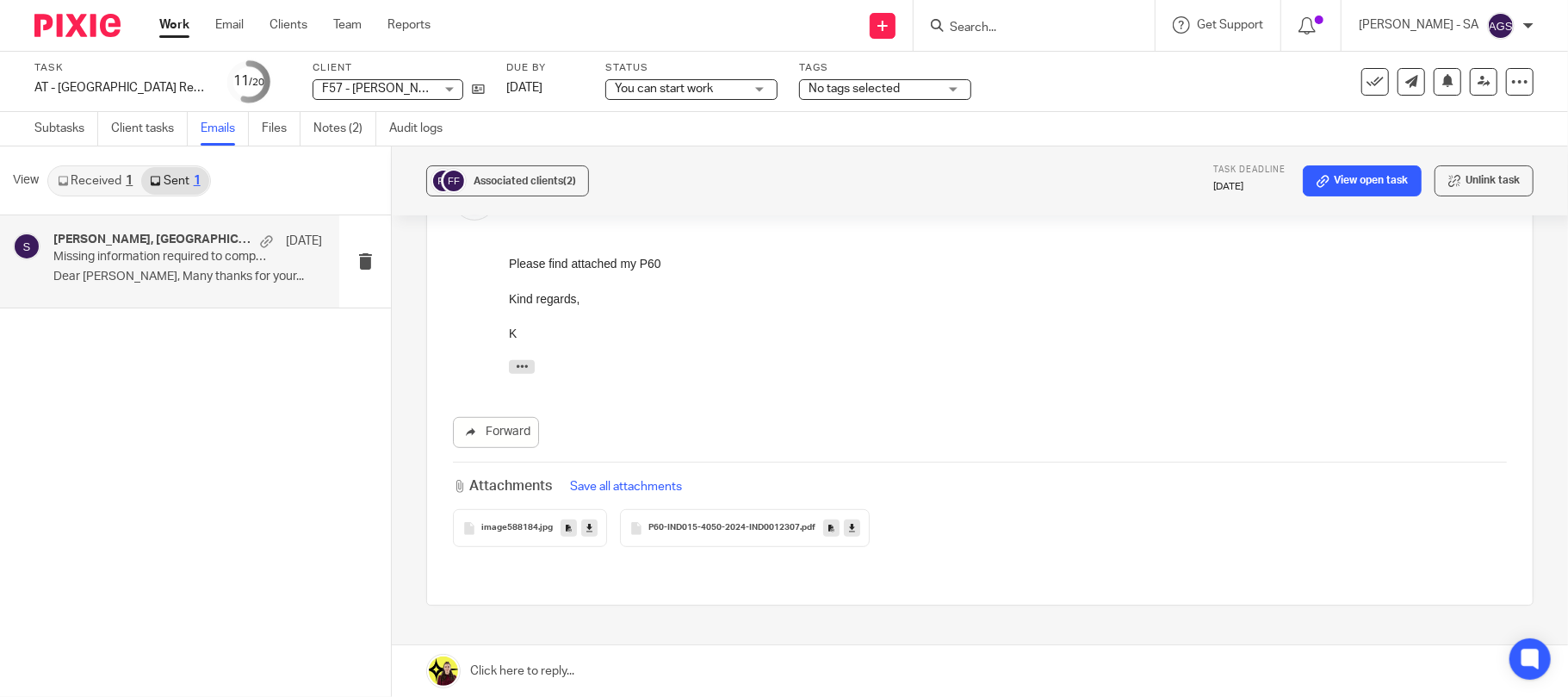
click at [104, 184] on link "Received 1" at bounding box center [95, 181] width 92 height 28
click at [112, 184] on link "Received 1" at bounding box center [95, 181] width 92 height 28
click at [727, 523] on span "P60-IND015-4050-2024-IND0012307" at bounding box center [724, 528] width 151 height 11
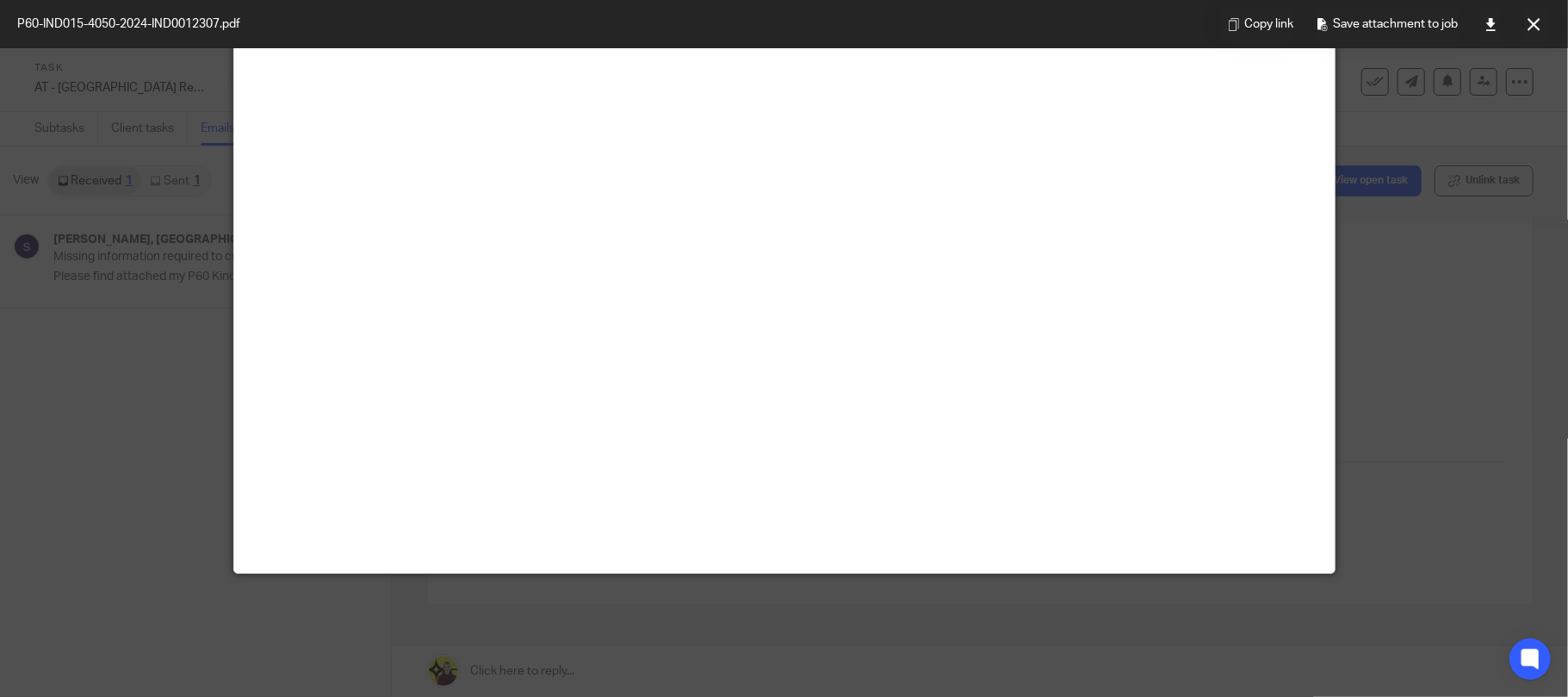
scroll to position [121, 0]
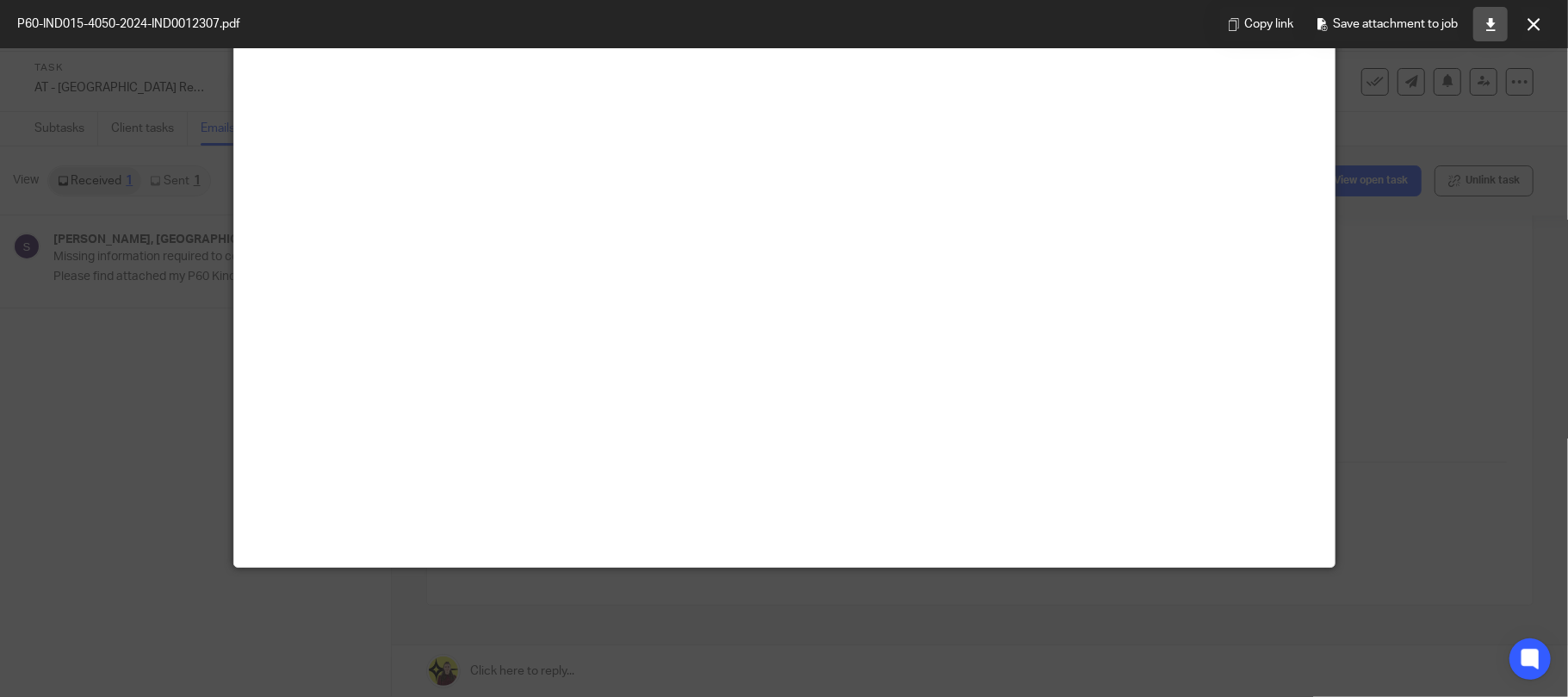
click at [1488, 30] on icon at bounding box center [1491, 24] width 13 height 13
click at [1545, 24] on button at bounding box center [1533, 24] width 35 height 35
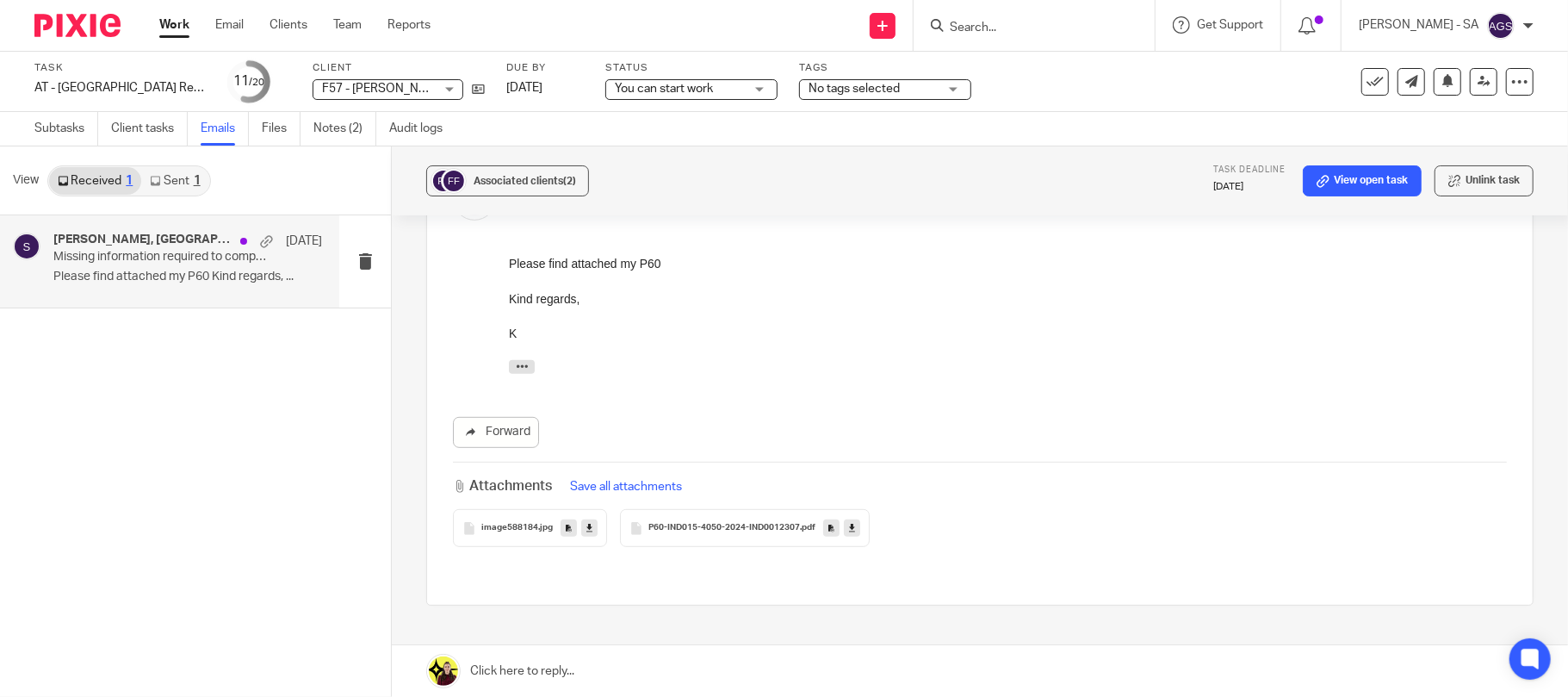
click at [187, 279] on p "Please find attached my P60 Kind regards, ..." at bounding box center [188, 276] width 268 height 14
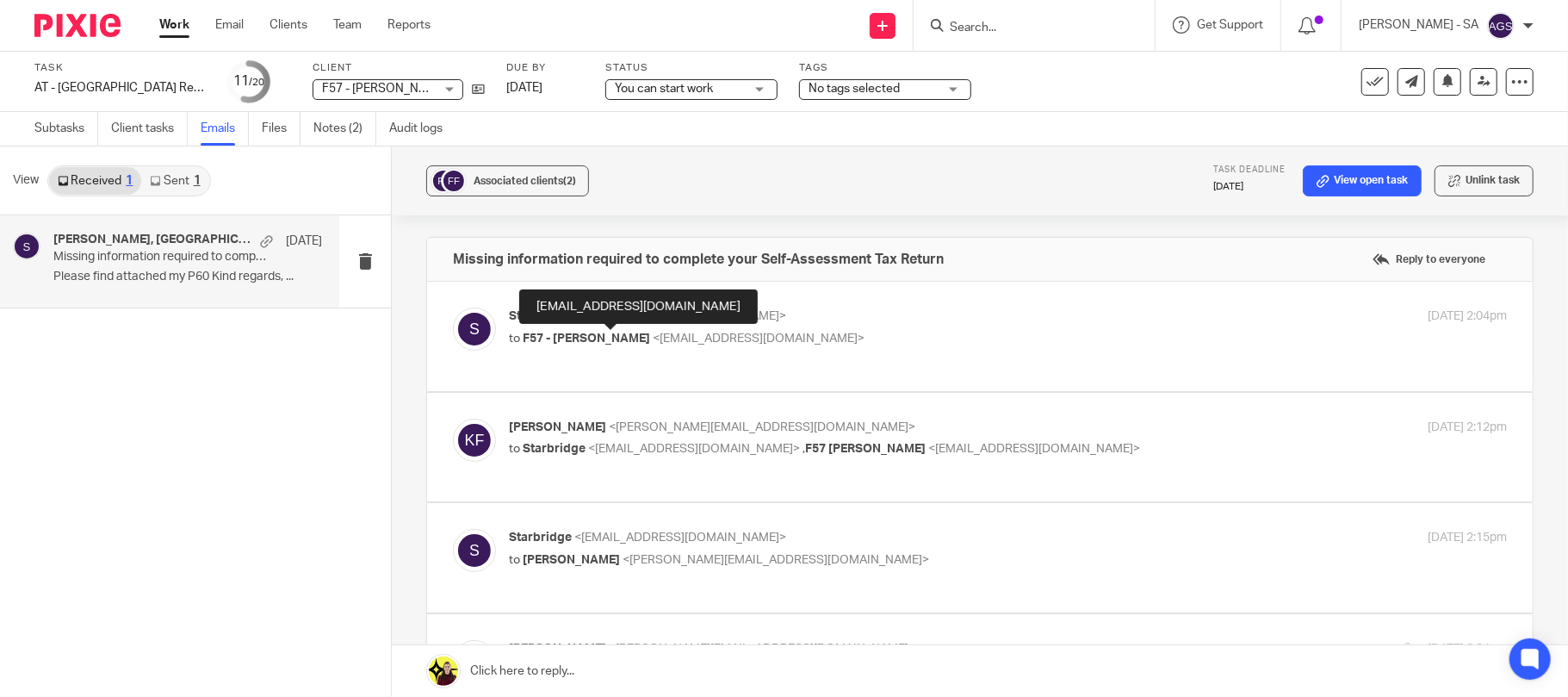
click at [603, 333] on span "F57 - [PERSON_NAME]" at bounding box center [586, 338] width 127 height 12
checkbox input "true"
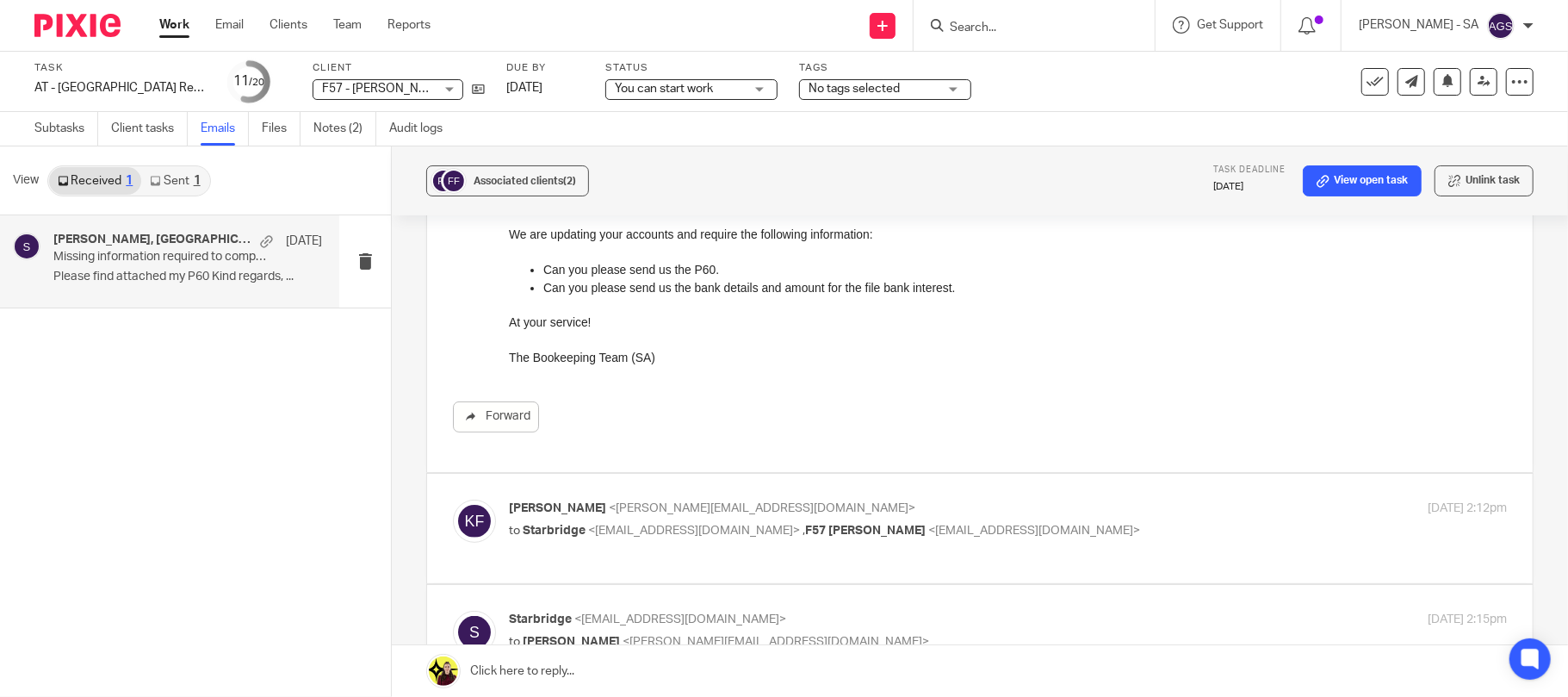
scroll to position [344, 0]
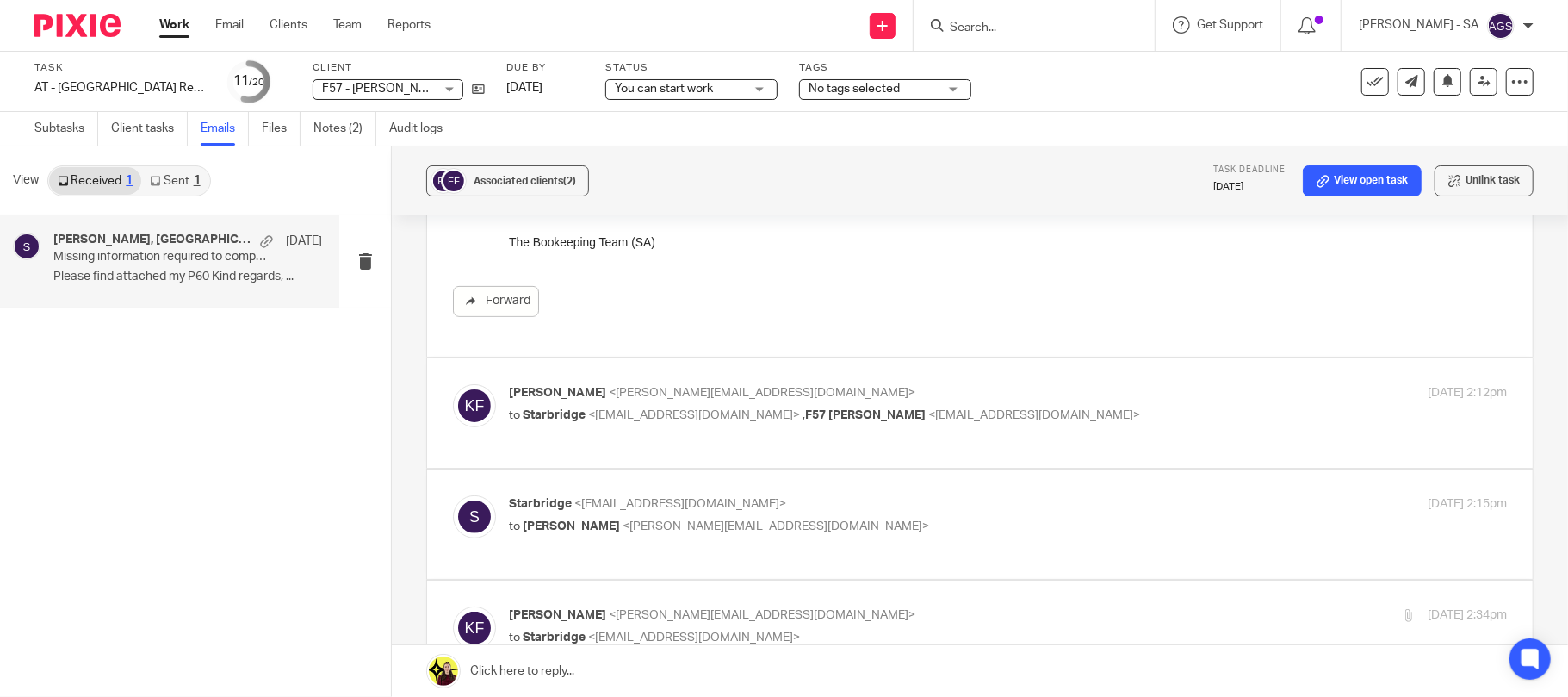
click at [745, 435] on div "Kayode Fabunmi <kay.fabun@gmail.com> to Starbridge <info@starbridge.uk> , F57 O…" at bounding box center [979, 412] width 1054 height 57
click at [687, 419] on span "<info@starbridge.uk>" at bounding box center [693, 414] width 212 height 12
checkbox input "true"
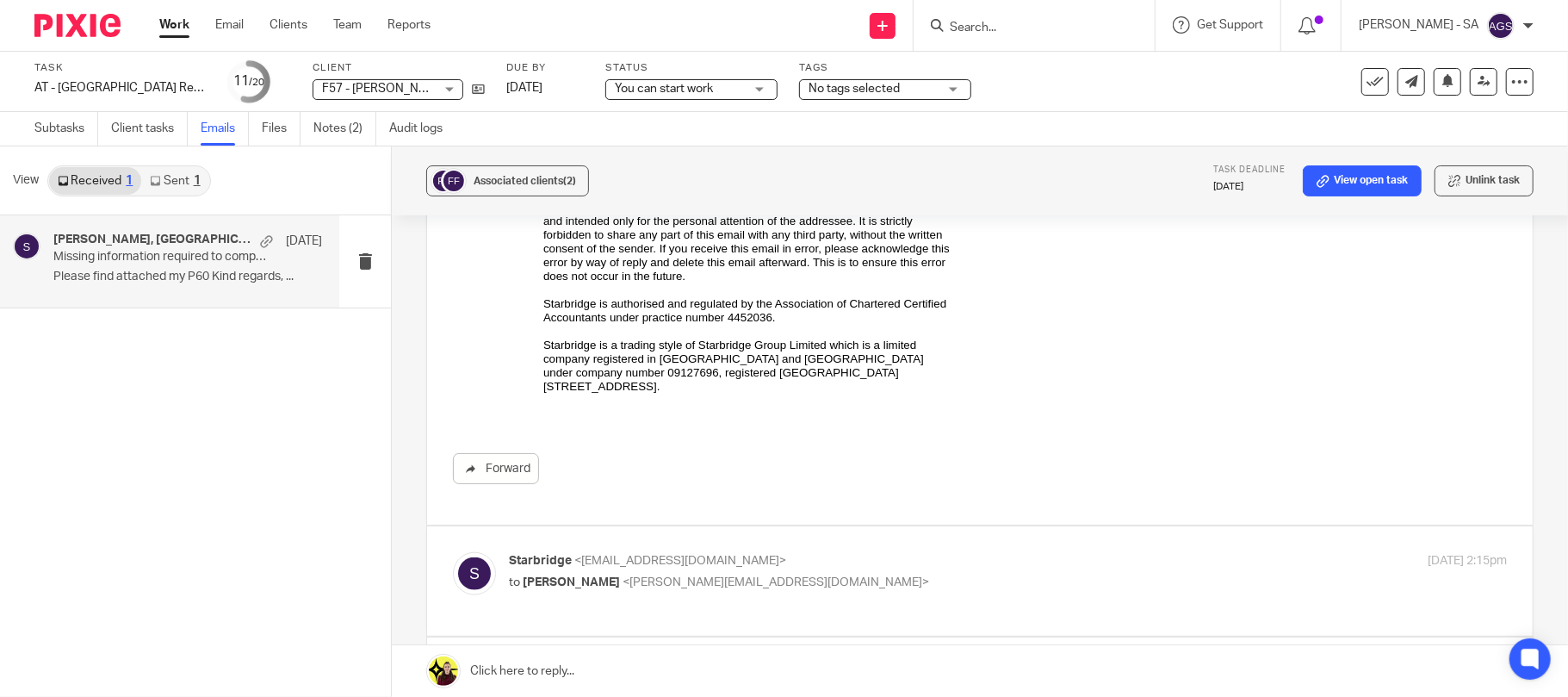
scroll to position [1262, 0]
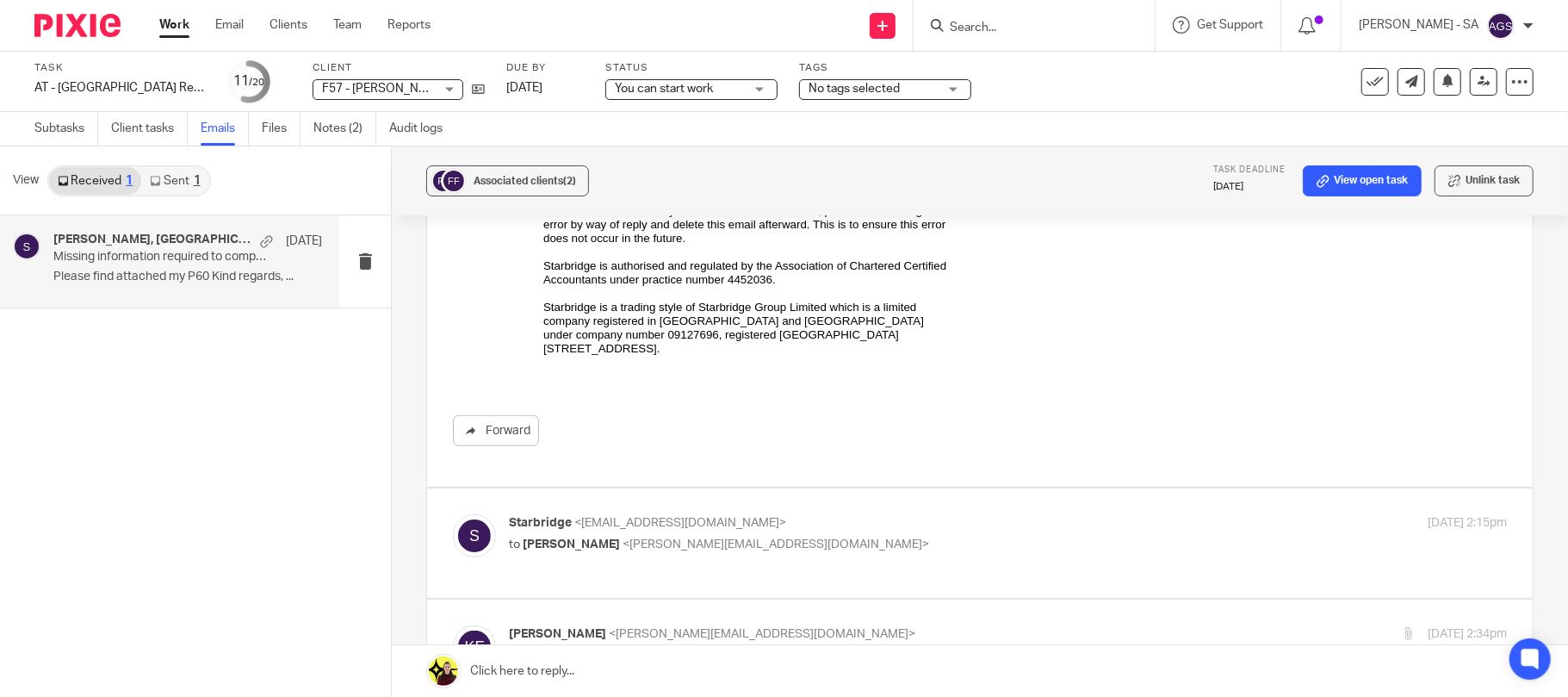
click at [737, 552] on p "to Kayode Fabunmi <kay.fabun@gmail.com>" at bounding box center [842, 545] width 665 height 18
checkbox input "true"
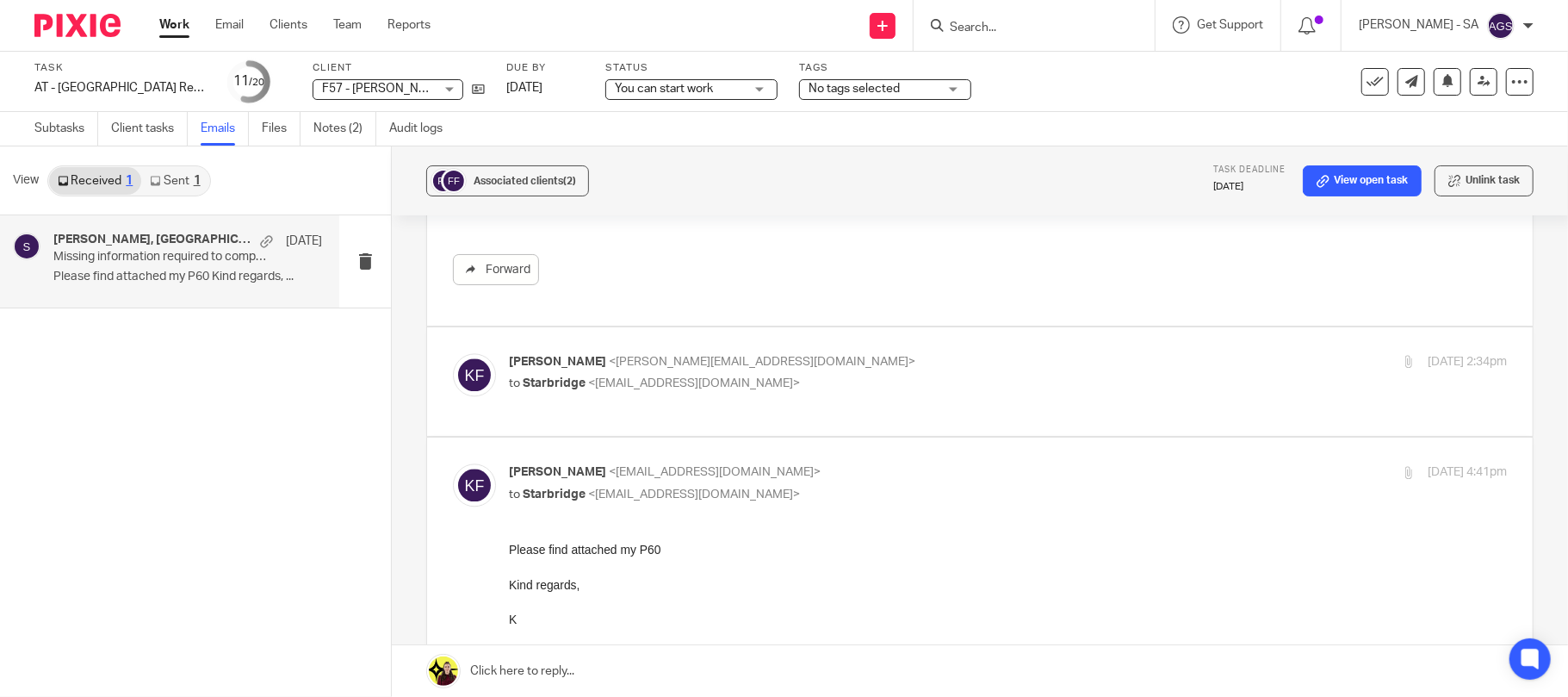
scroll to position [2756, 0]
click at [648, 398] on label at bounding box center [979, 378] width 1106 height 109
click at [453, 350] on input "checkbox" at bounding box center [452, 349] width 1 height 1
checkbox input "true"
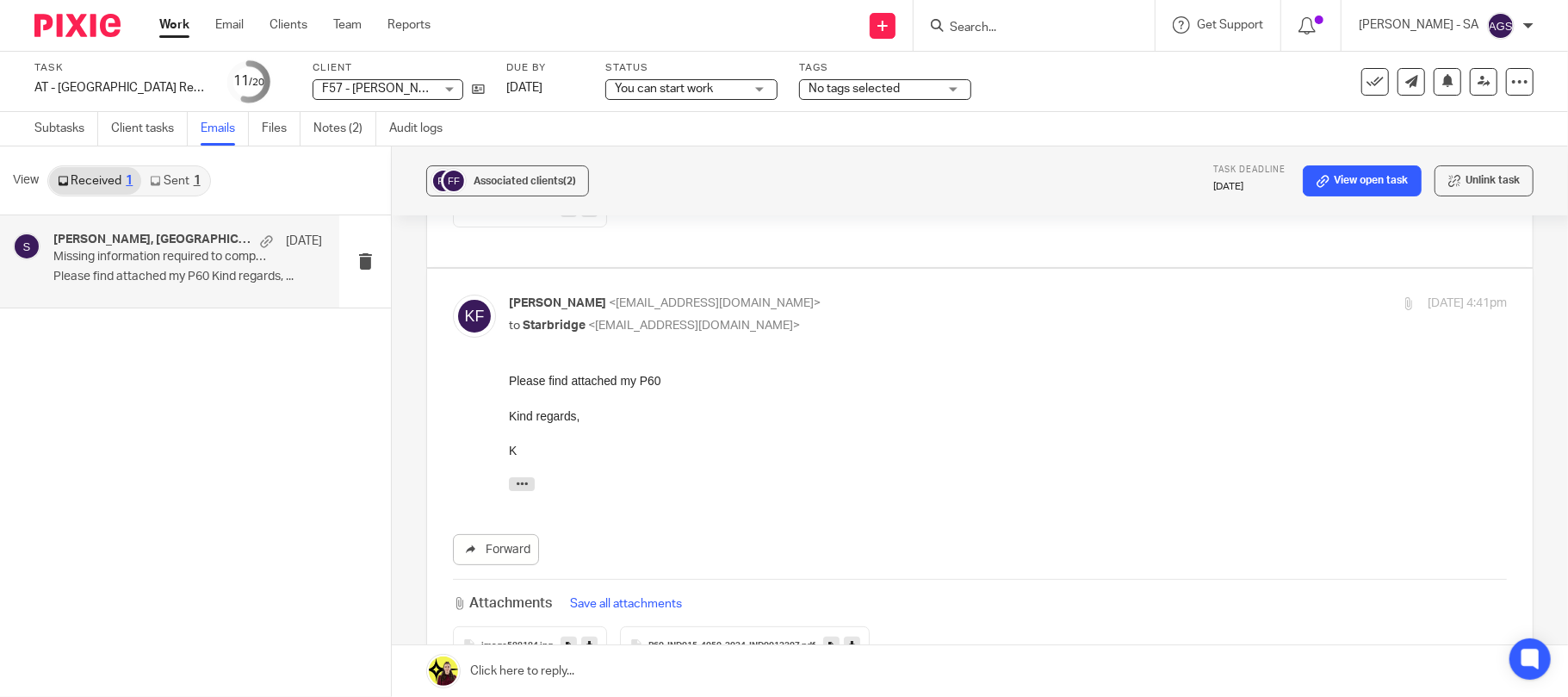
scroll to position [4938, 0]
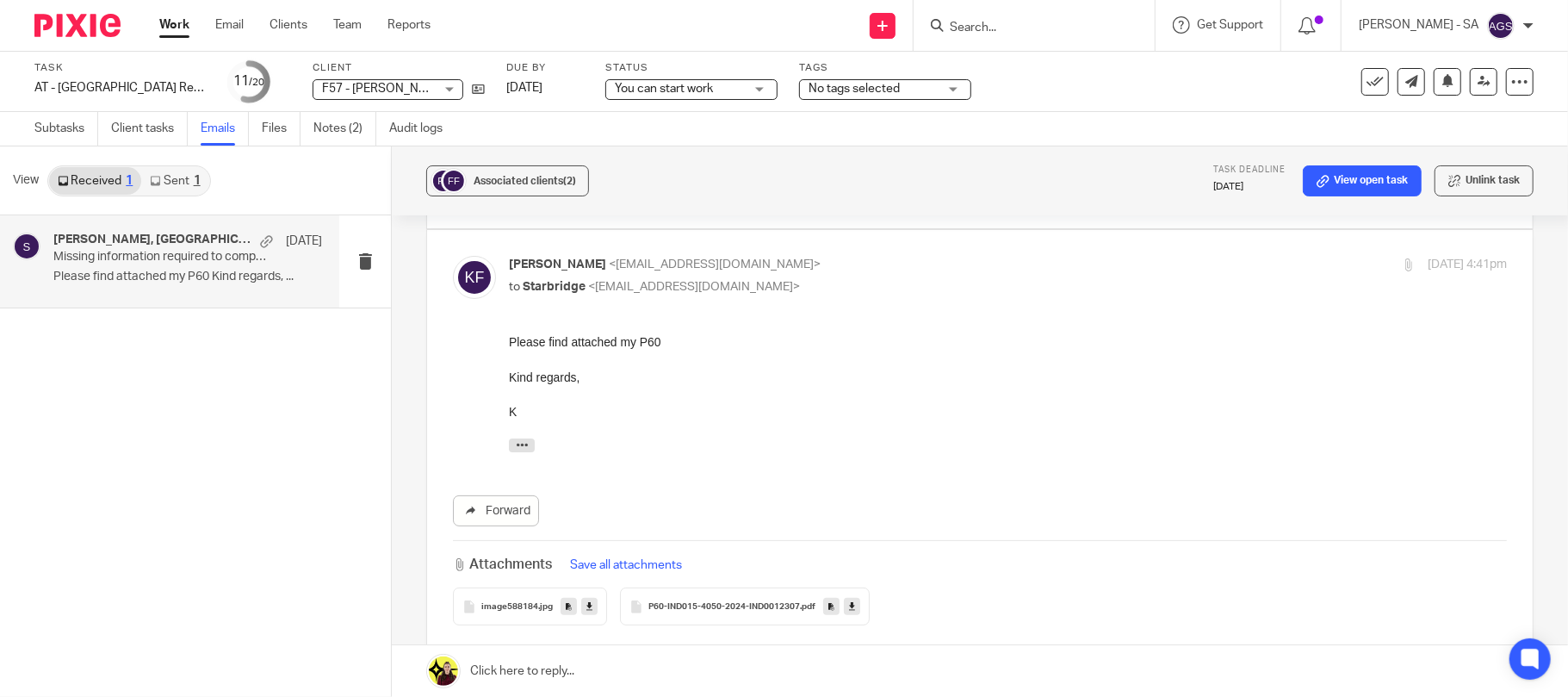
click at [662, 447] on div "On Wed, 23 Jul 2025 at 10:04, Kayode Fabunmi < kay.fabun@gmail.com > wrote: Oh …" at bounding box center [1008, 449] width 998 height 22
click at [657, 422] on div "Please find attached my P60 Kind regards, K On Wed, 23 Jul 2025 at 10:04, Kayod…" at bounding box center [1008, 397] width 998 height 127
click at [751, 402] on div at bounding box center [1008, 394] width 998 height 17
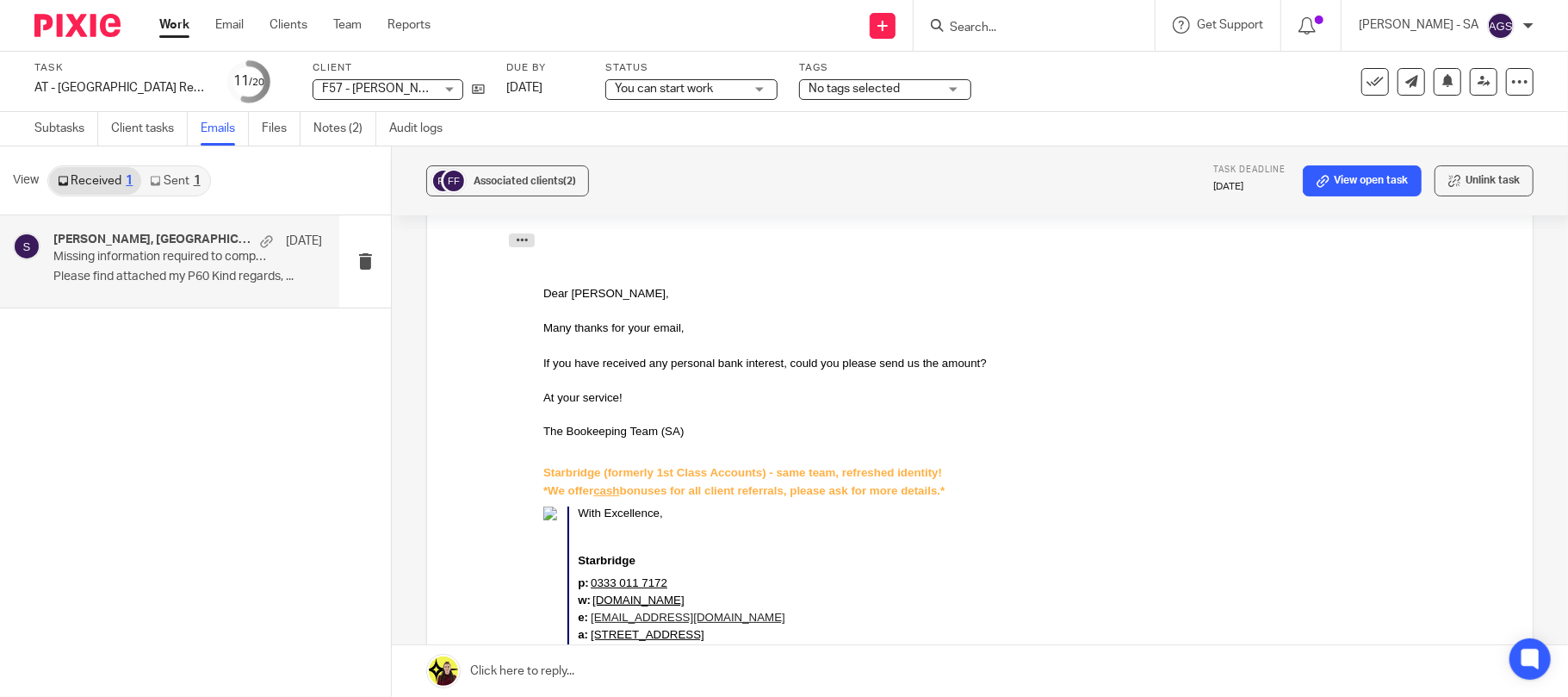
scroll to position [2870, 0]
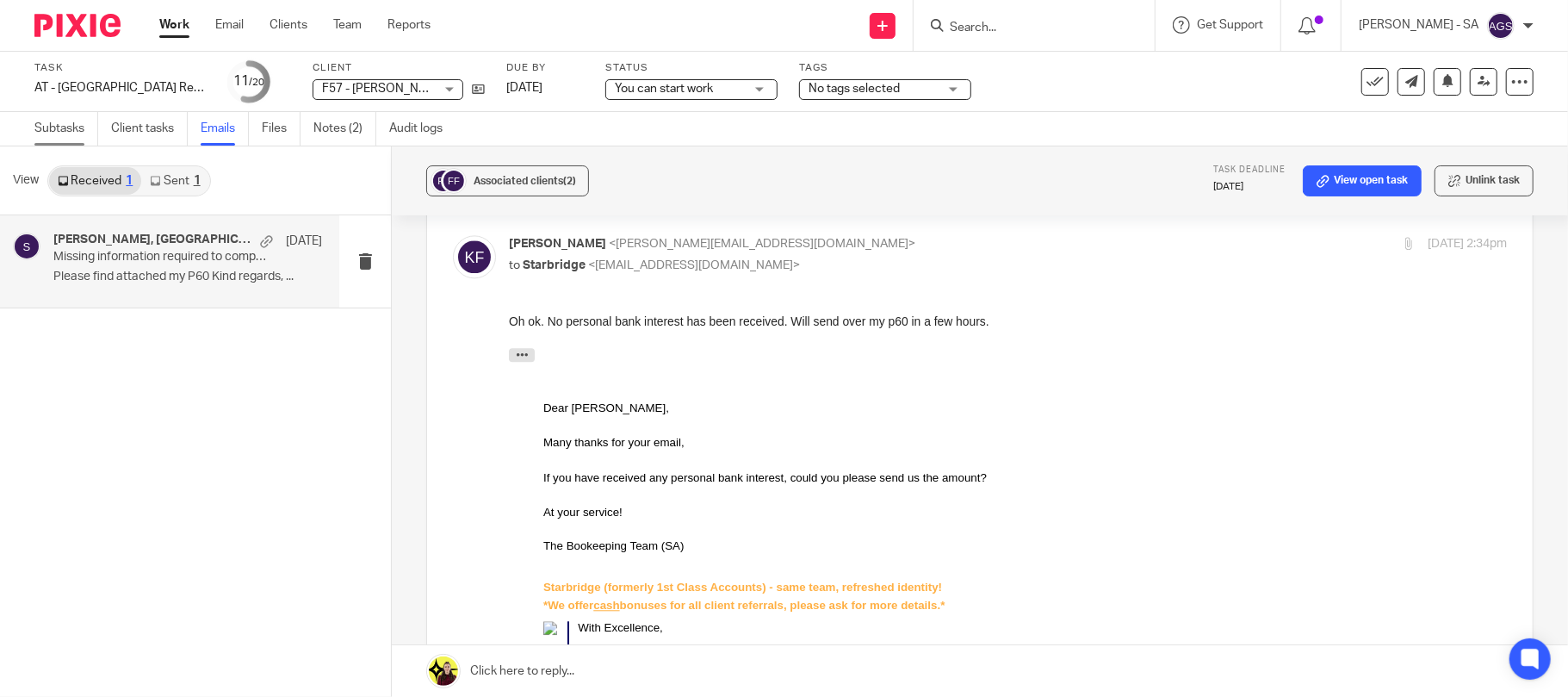
click link "Subtasks"
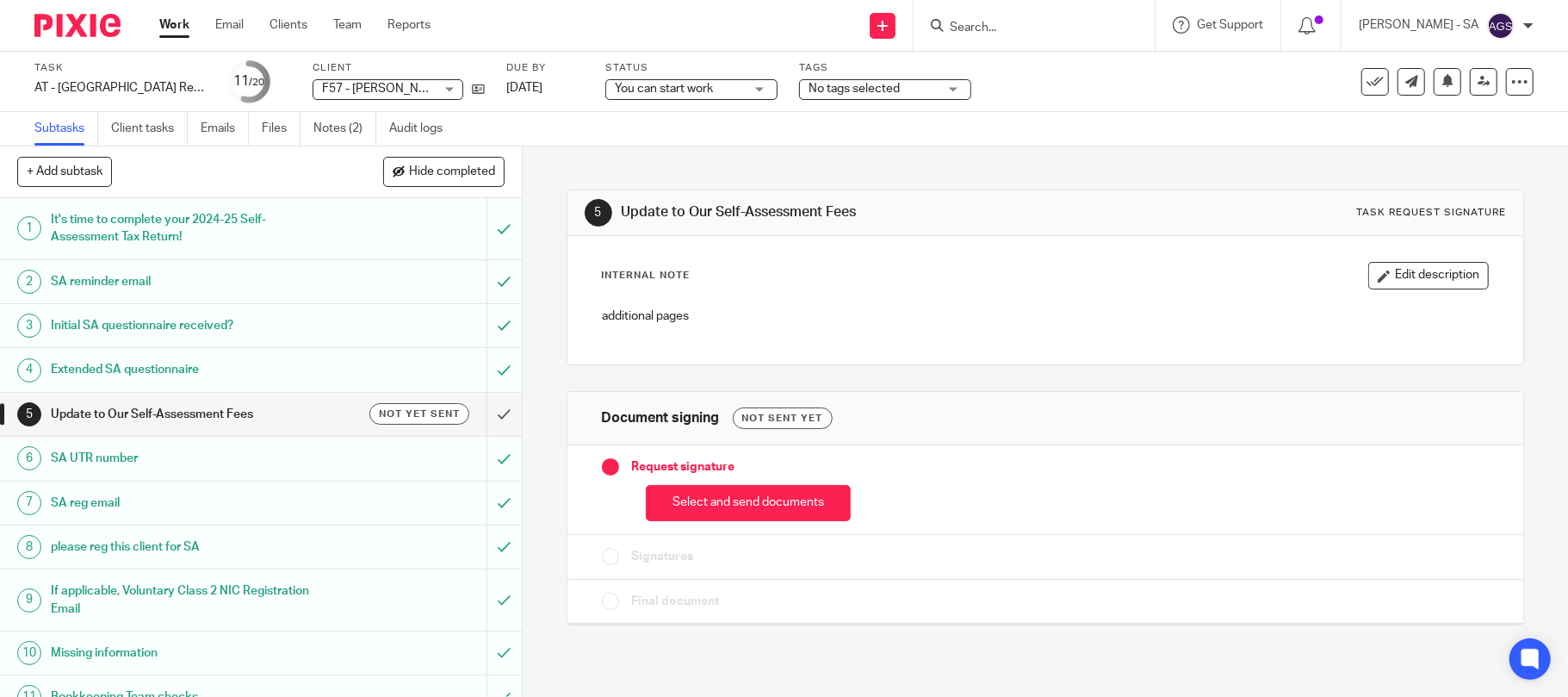
click at [158, 376] on h1 "Extended SA questionnaire" at bounding box center [191, 370] width 279 height 26
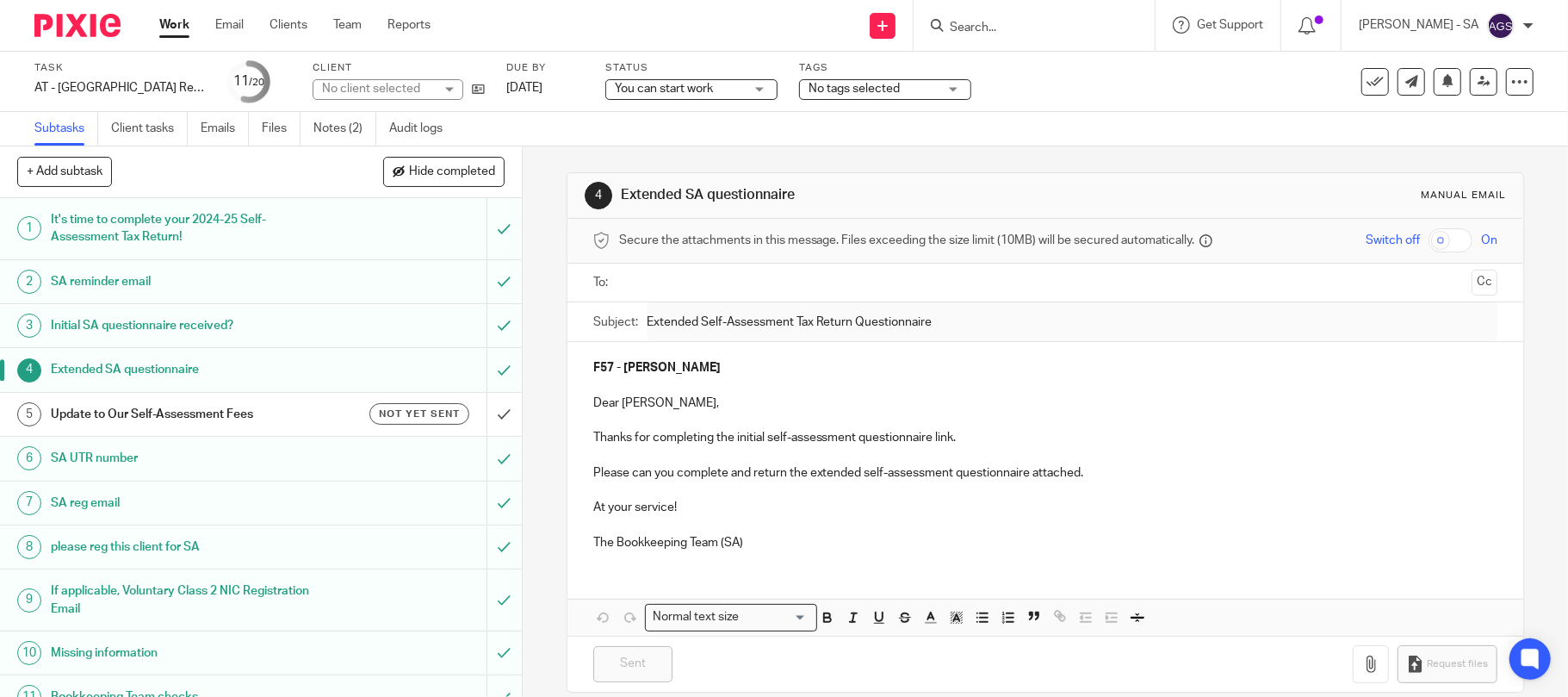
click at [143, 462] on h1 "SA UTR number" at bounding box center [191, 458] width 279 height 26
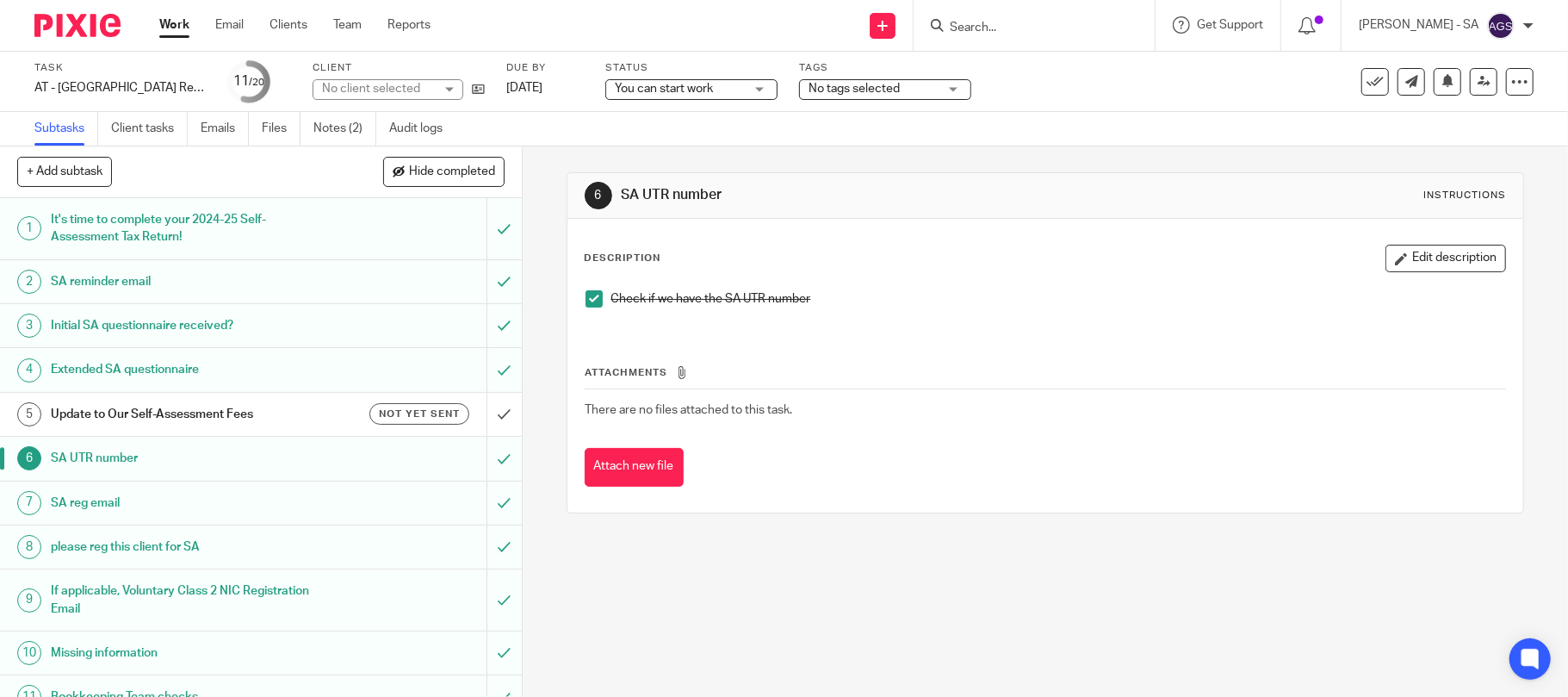
click at [143, 505] on h1 "SA reg email" at bounding box center [191, 503] width 279 height 26
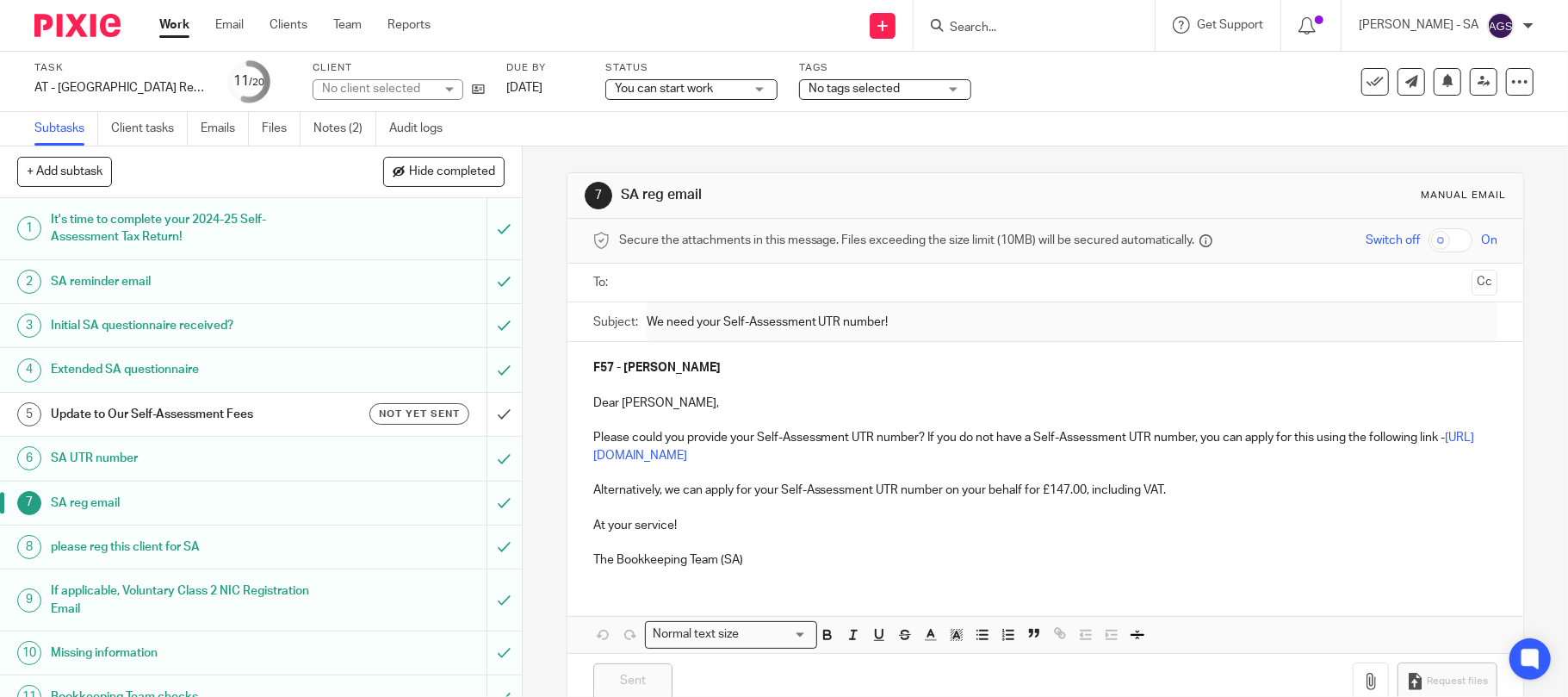
click at [151, 546] on h1 "please reg this client for SA" at bounding box center [191, 547] width 279 height 26
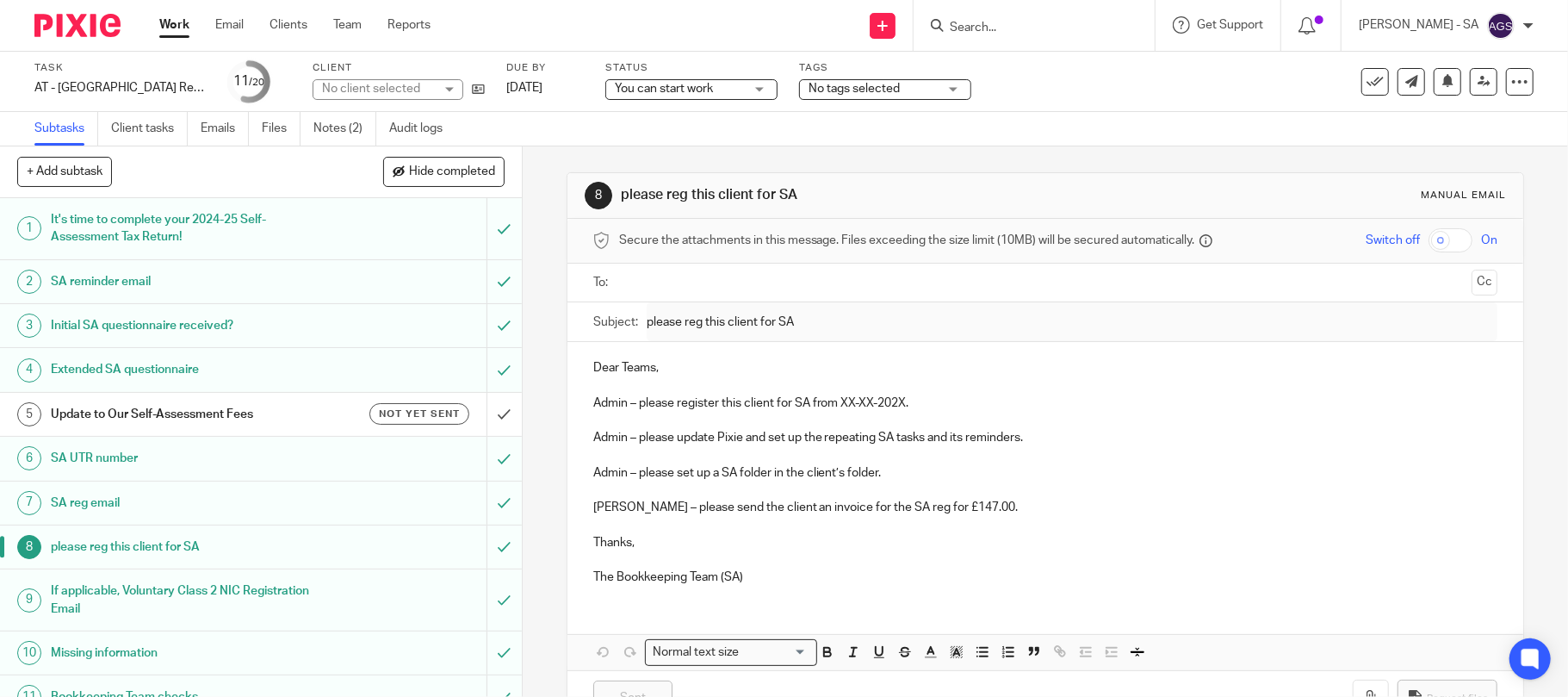
click at [171, 591] on h1 "If applicable, Voluntary Class 2 NIC Registration Email" at bounding box center [191, 599] width 279 height 44
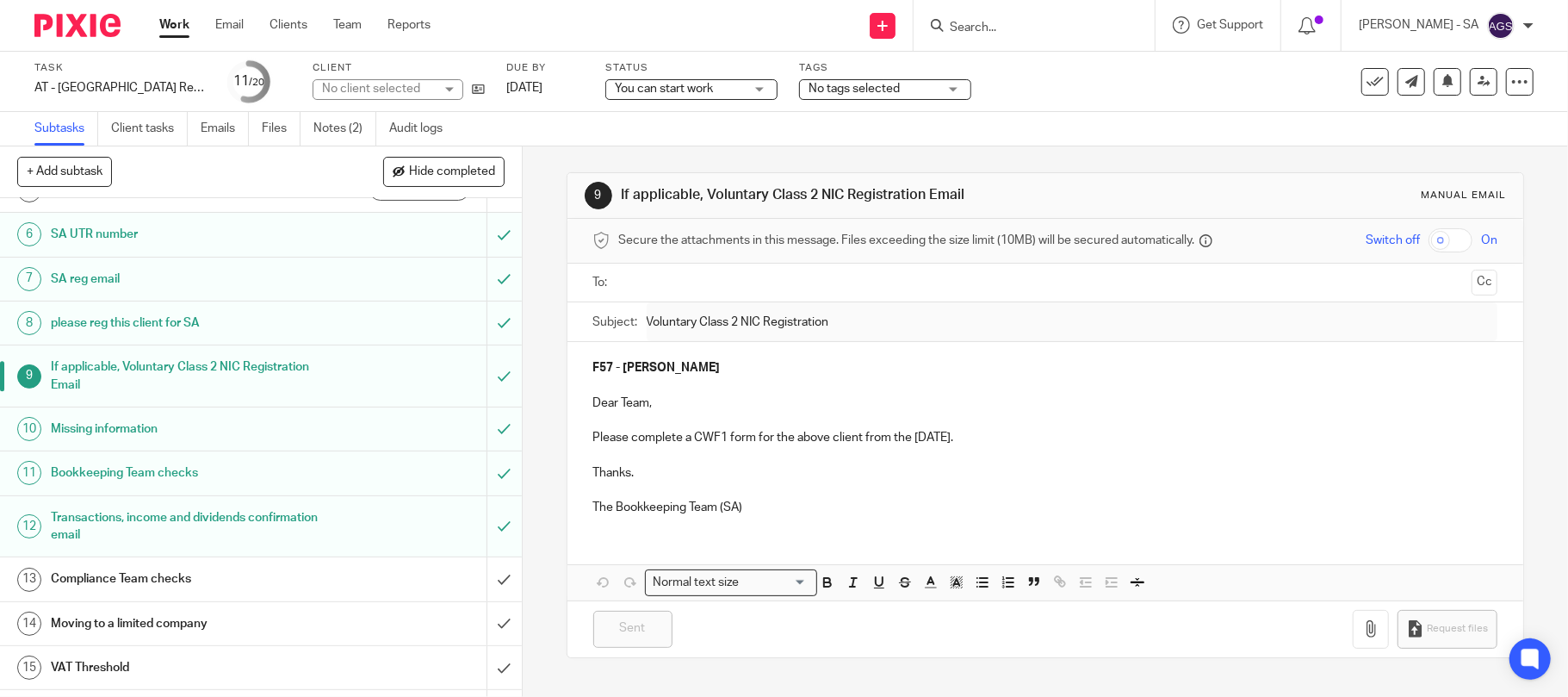
scroll to position [229, 0]
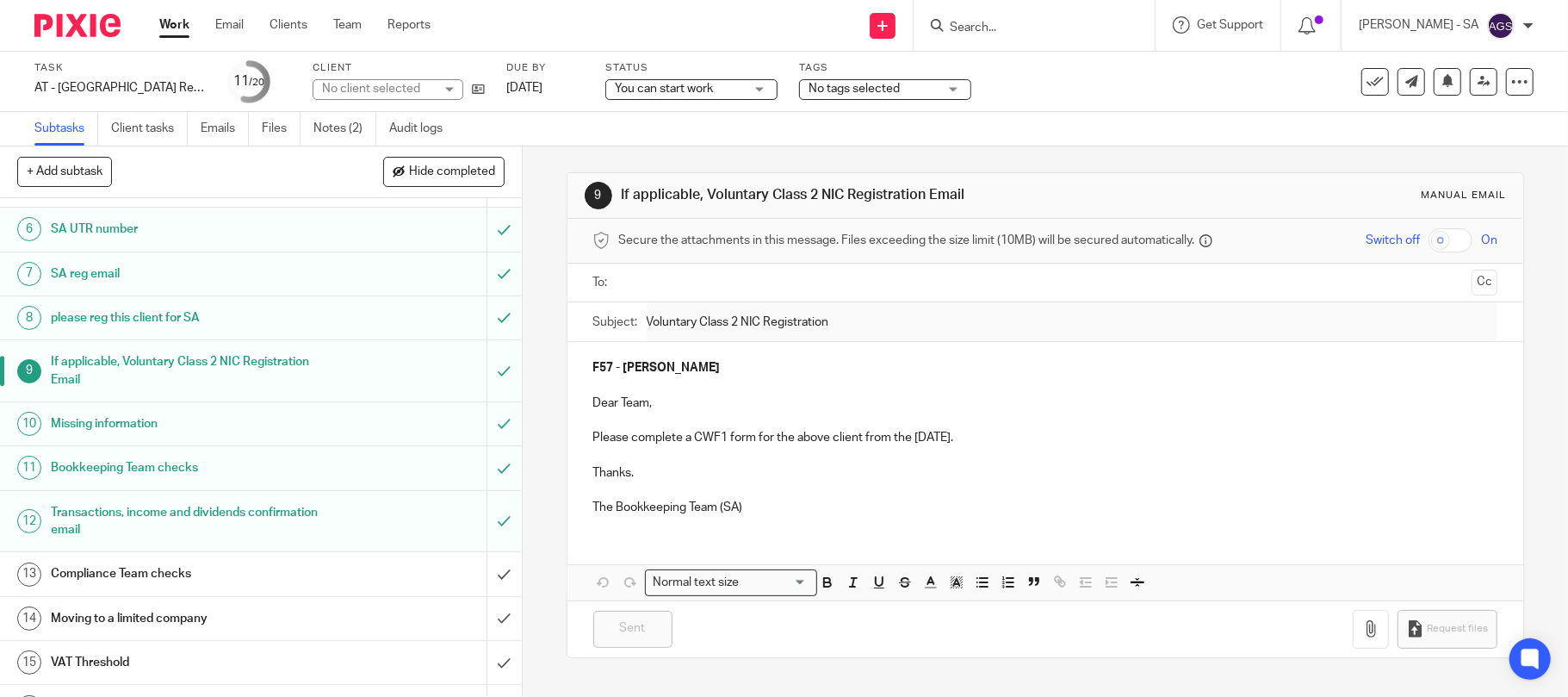
click at [147, 436] on h1 "Missing information" at bounding box center [191, 423] width 279 height 26
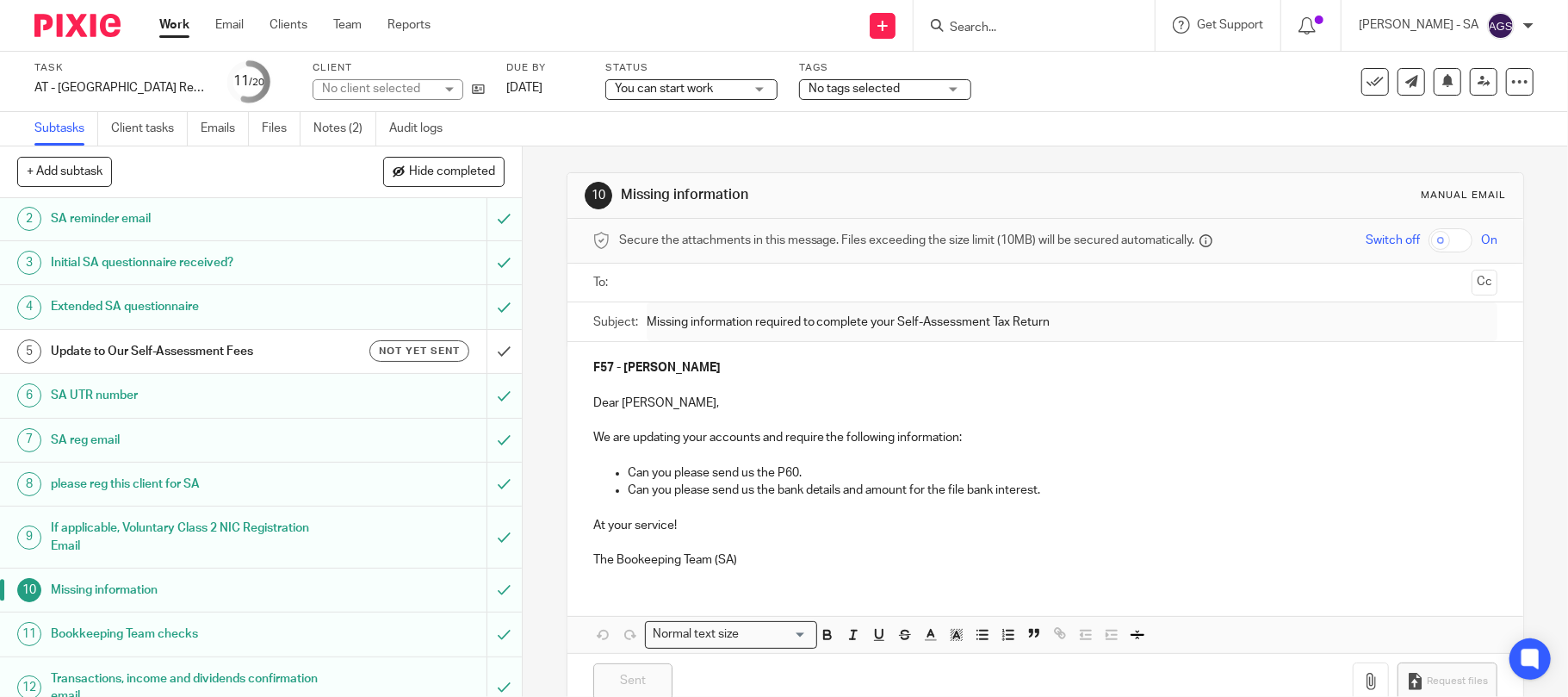
scroll to position [115, 0]
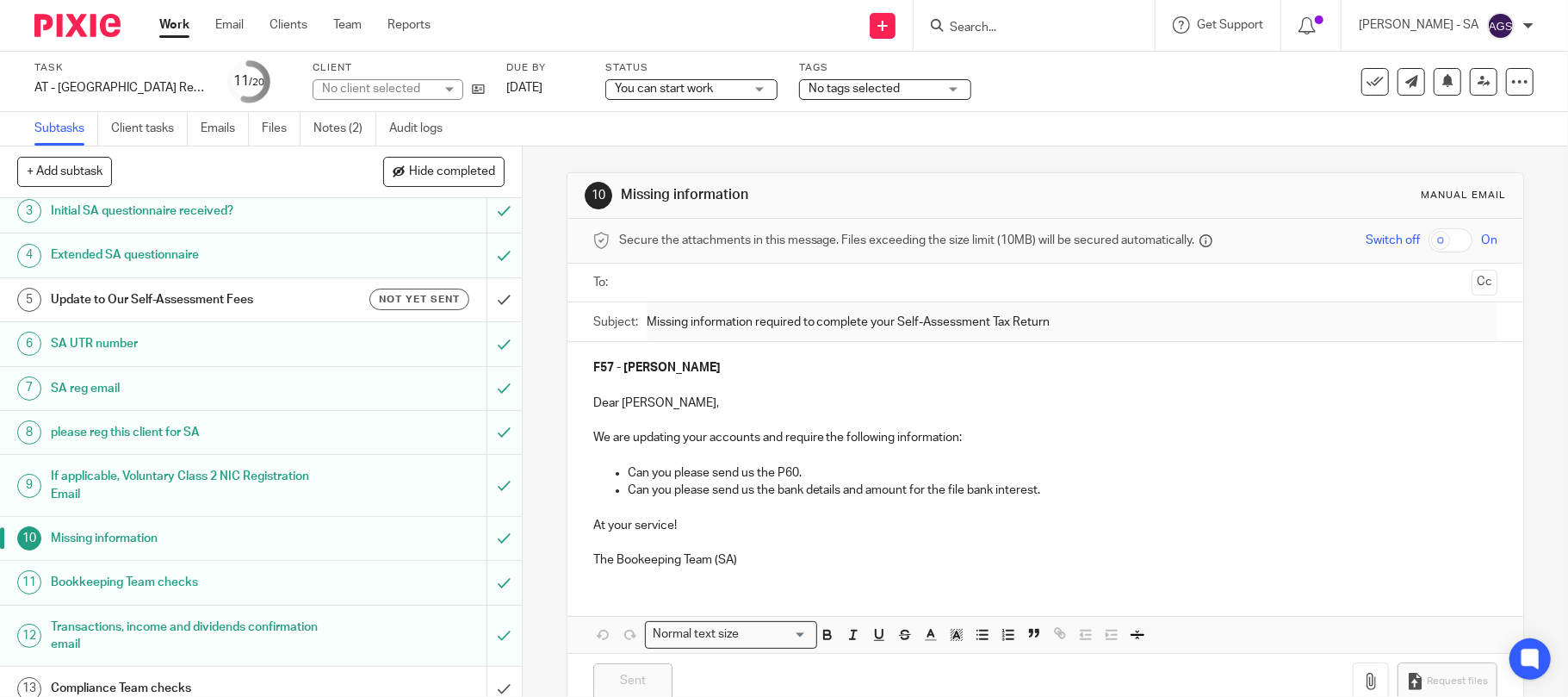
click at [157, 590] on h1 "Bookkeeping Team checks" at bounding box center [191, 582] width 279 height 26
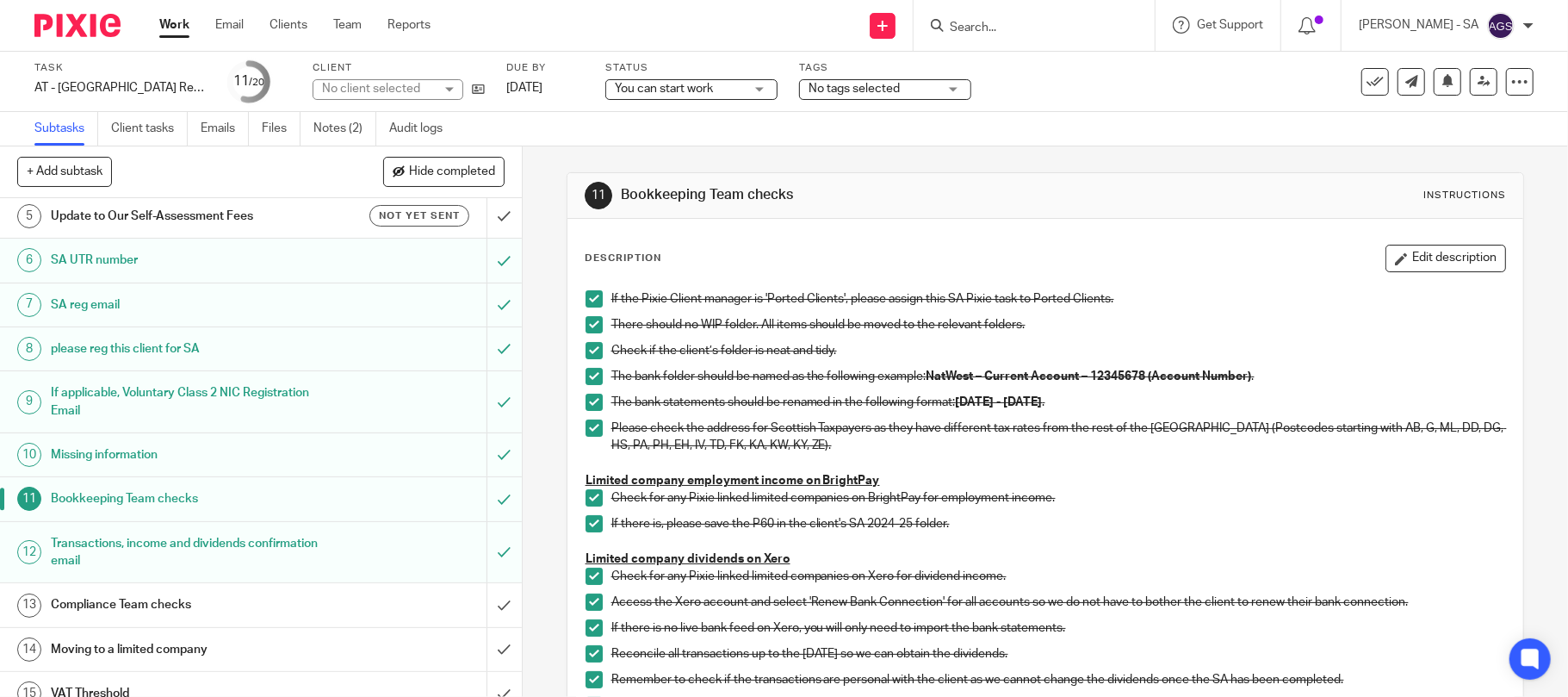
scroll to position [344, 0]
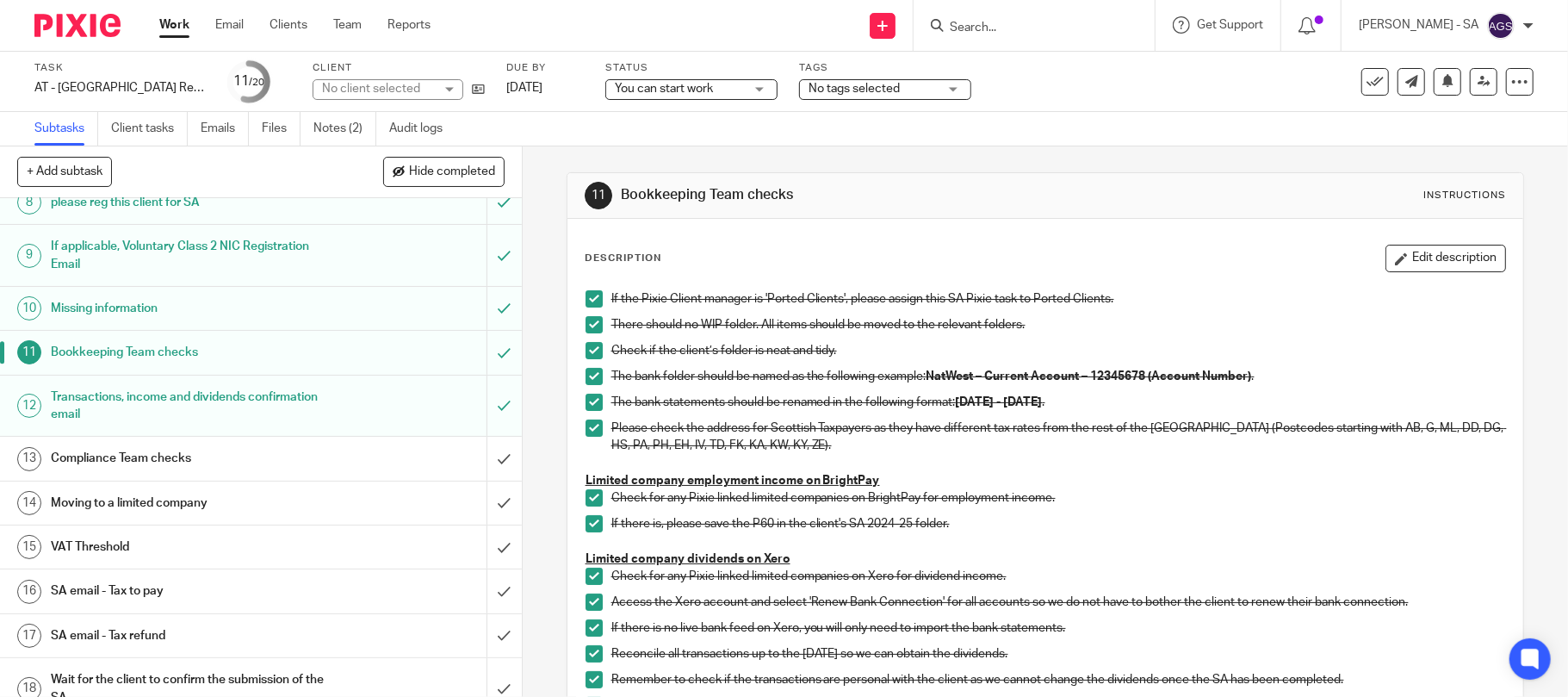
click at [114, 407] on h1 "Transactions, income and dividends confirmation email" at bounding box center [191, 405] width 279 height 44
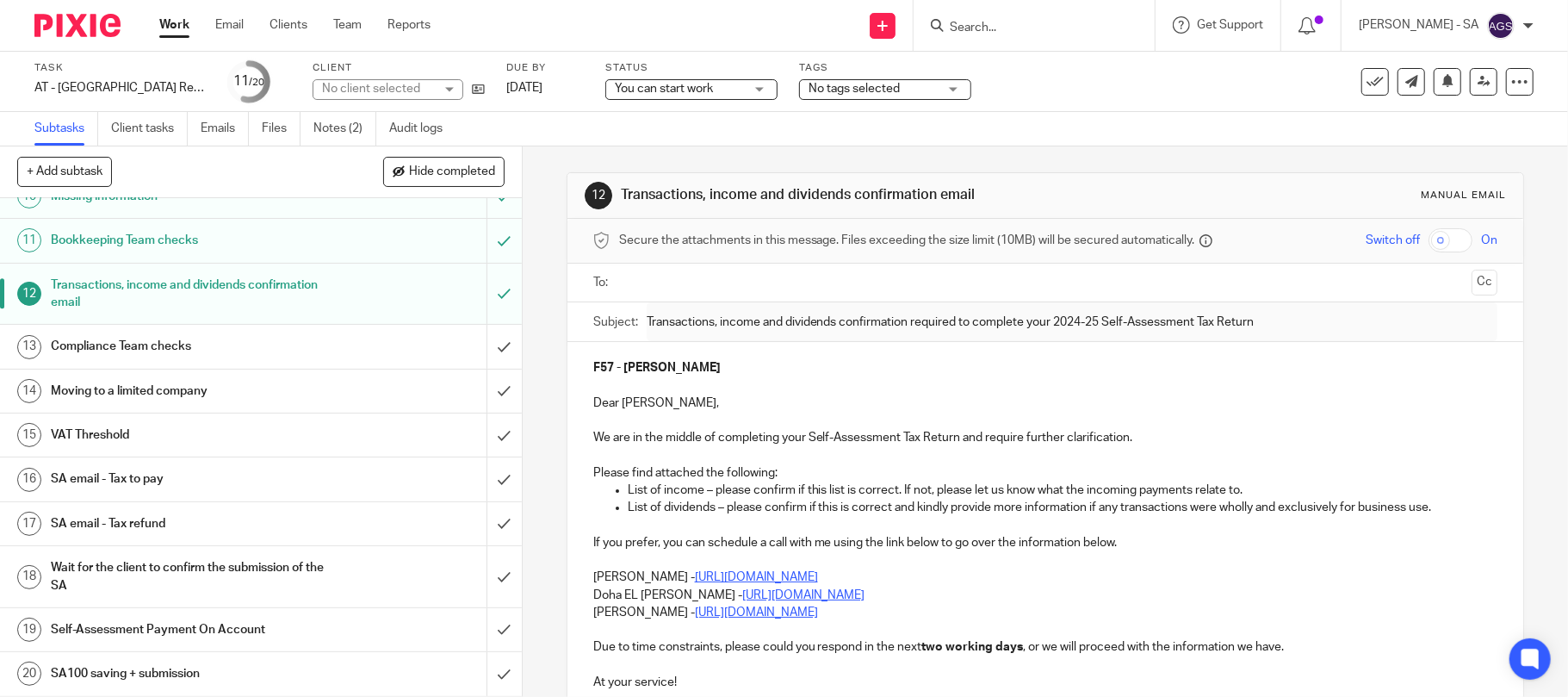
scroll to position [462, 0]
click at [152, 482] on h1 "SA email - Tax to pay" at bounding box center [191, 479] width 279 height 26
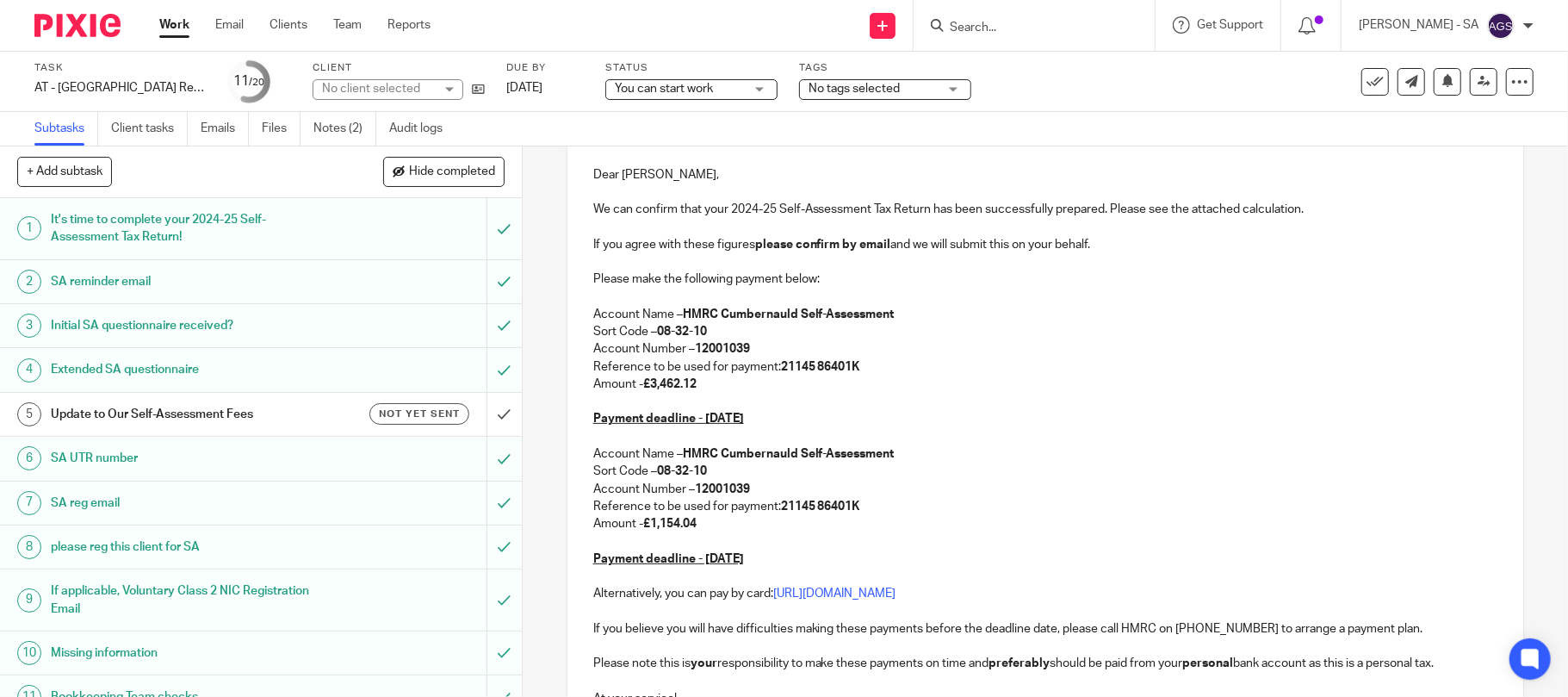
scroll to position [229, 0]
click at [694, 380] on strong "£3,462.12" at bounding box center [670, 383] width 54 height 12
click at [694, 511] on p "Reference to be used for payment: 21145 86401K" at bounding box center [1046, 505] width 905 height 17
click at [691, 528] on strong "£1,154.04" at bounding box center [670, 523] width 54 height 12
click at [698, 527] on p "Amount - £1,154.04" at bounding box center [1046, 523] width 905 height 17
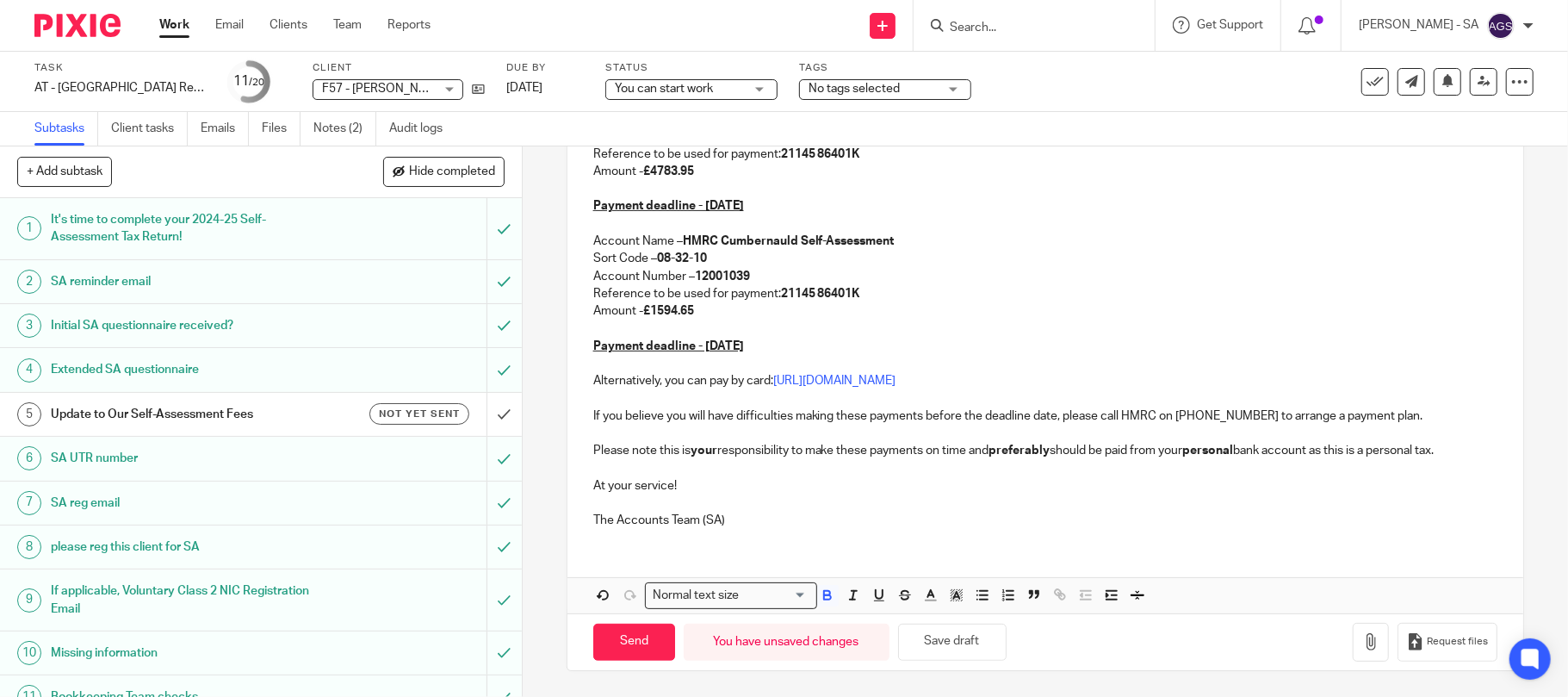
scroll to position [443, 0]
click at [937, 632] on button "Save draft" at bounding box center [952, 642] width 108 height 37
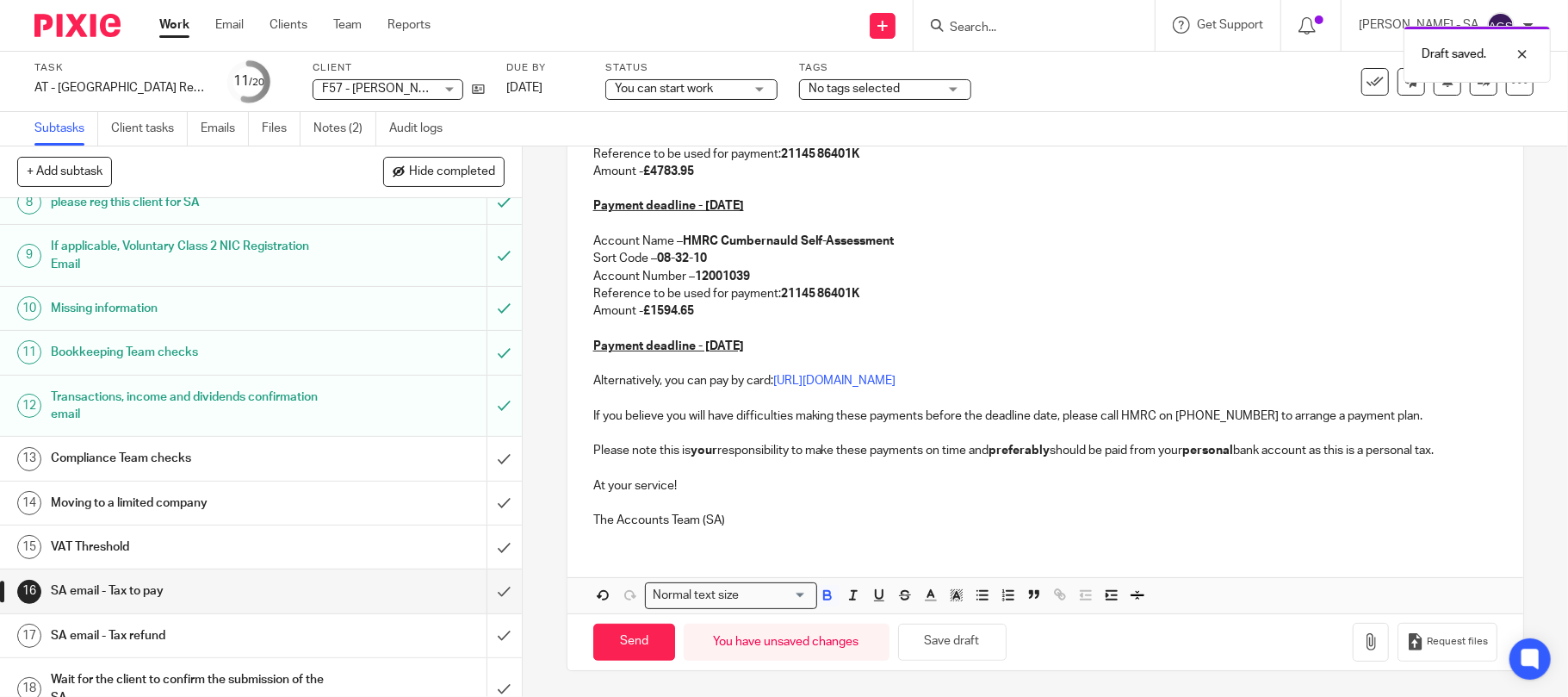
scroll to position [462, 0]
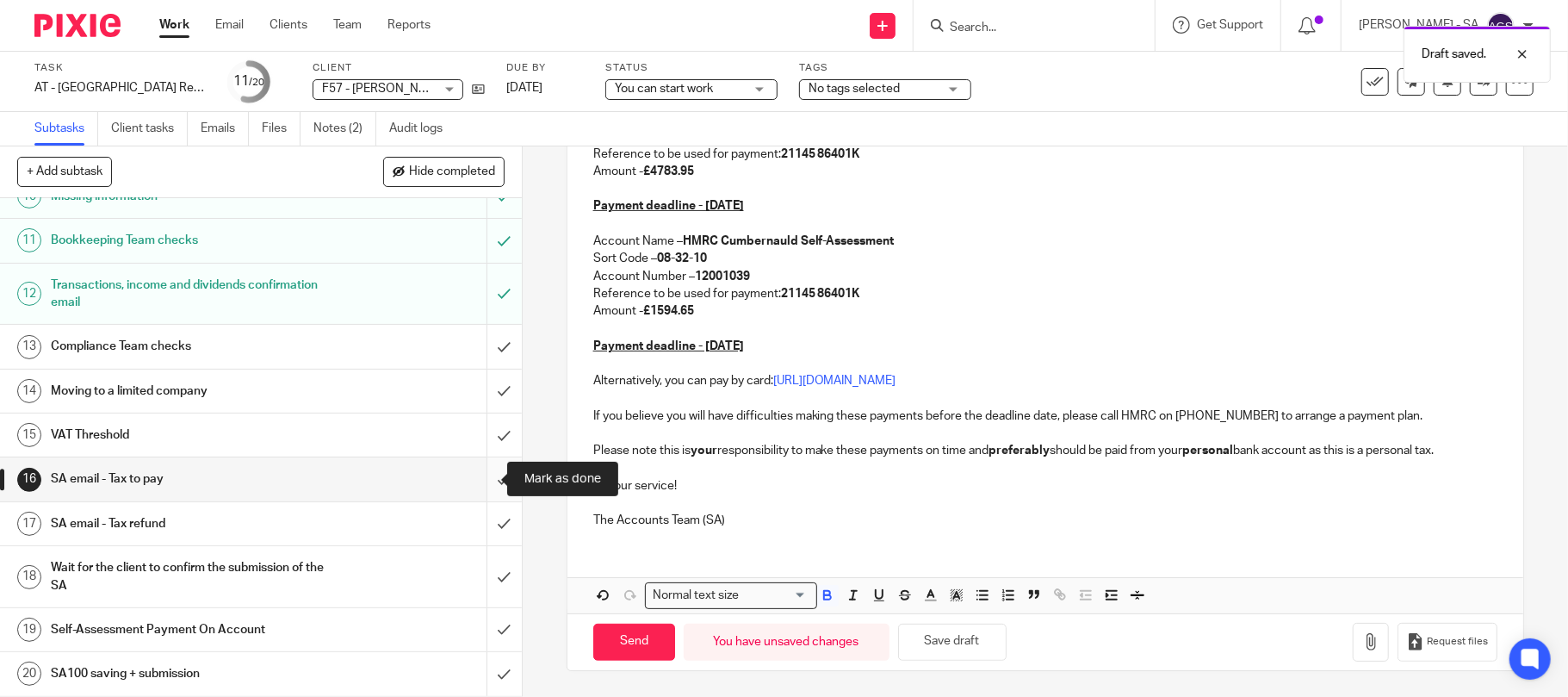
click at [483, 479] on input "submit" at bounding box center [260, 479] width 521 height 43
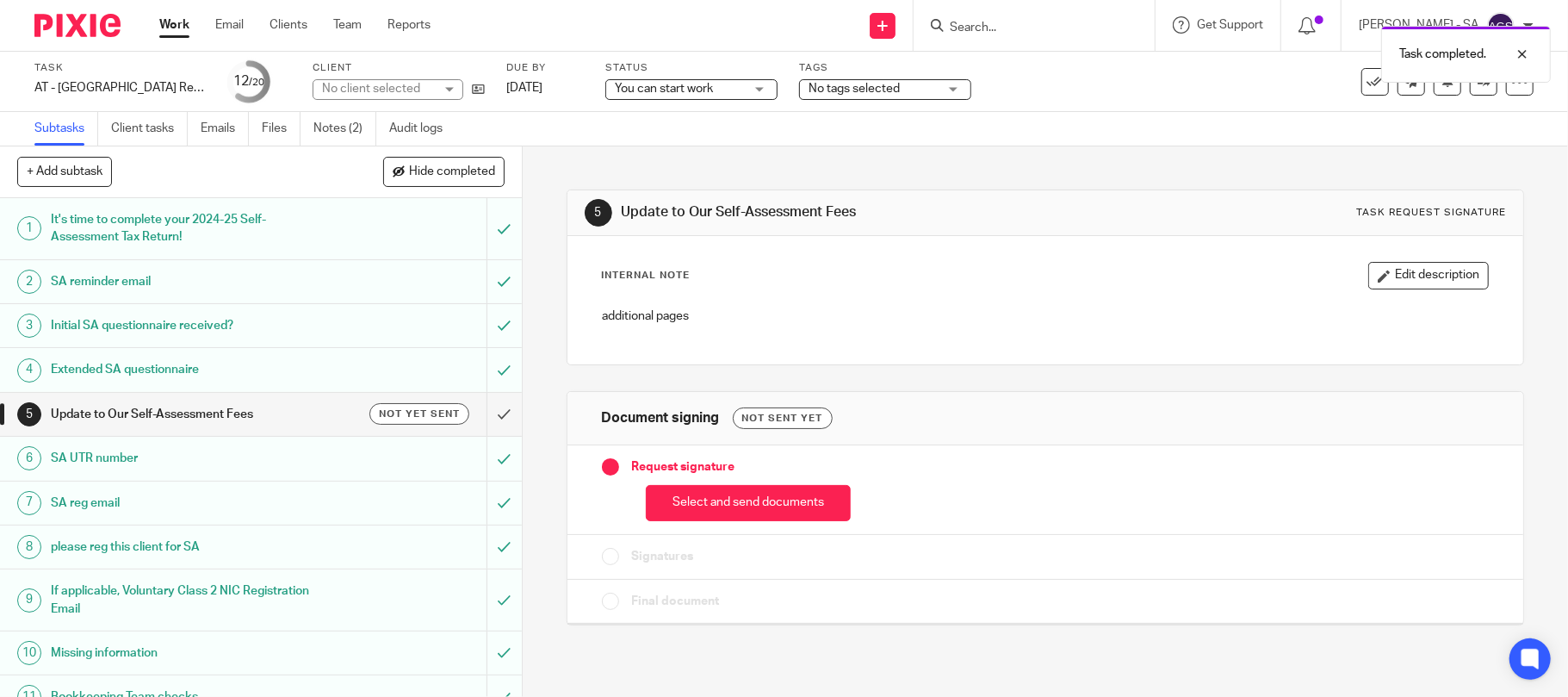
click at [697, 87] on span "You can start work" at bounding box center [664, 88] width 98 height 12
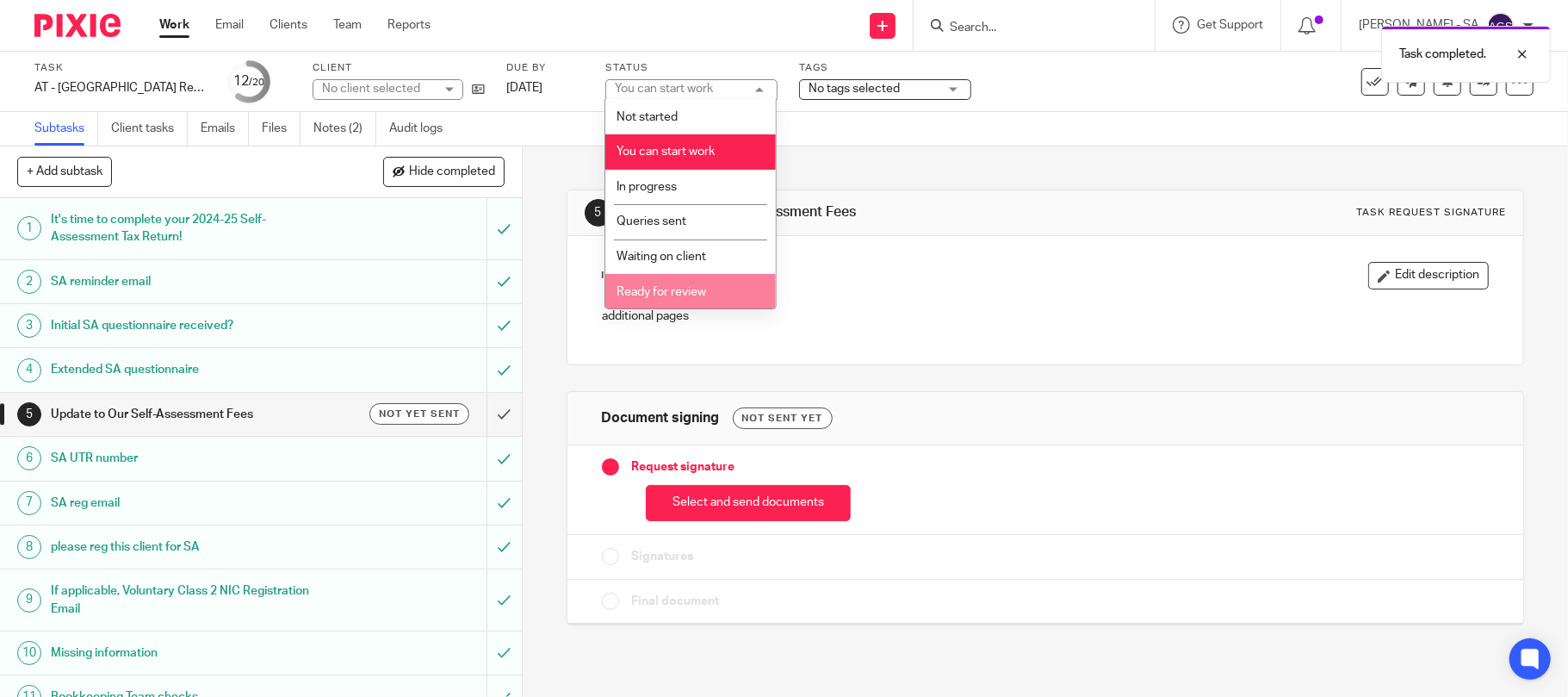
click at [703, 287] on span "Ready for review" at bounding box center [661, 292] width 89 height 12
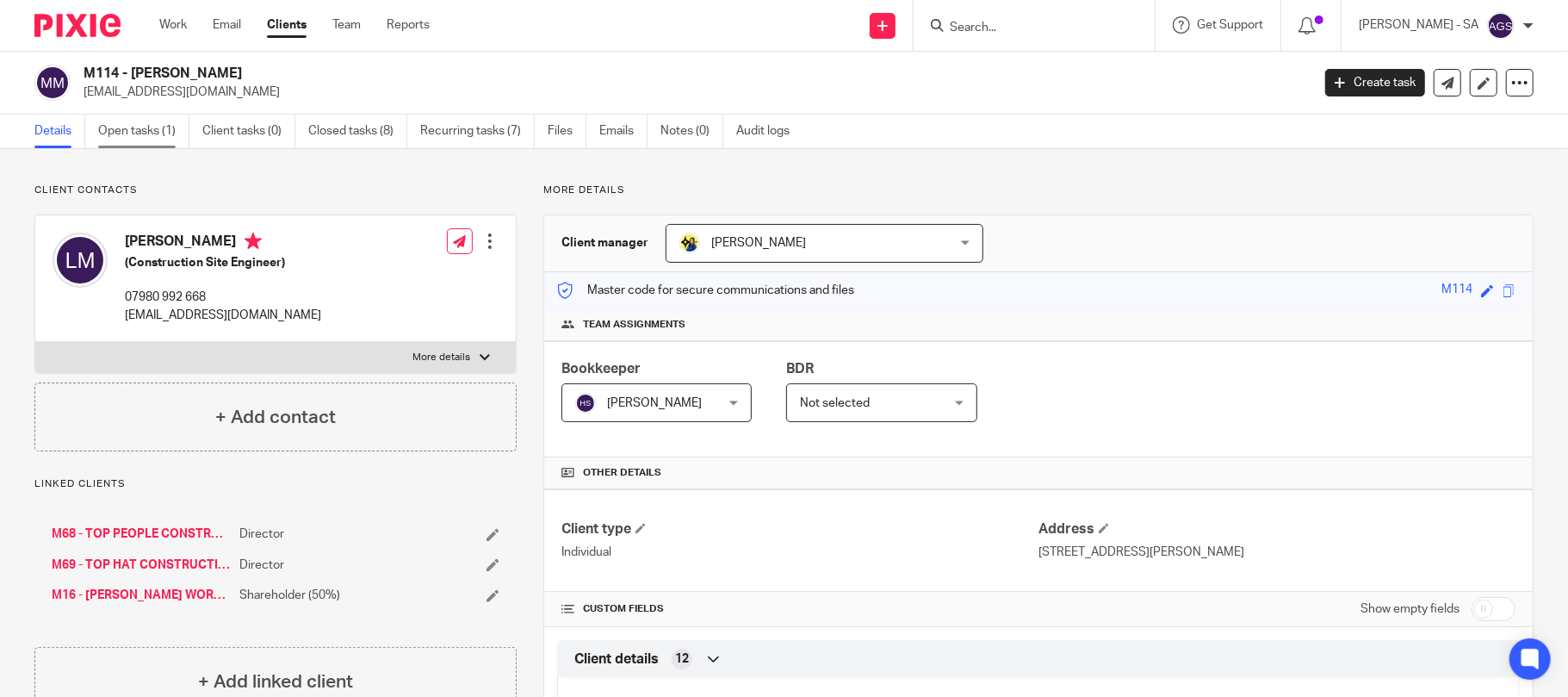
click at [155, 126] on link "Open tasks (1)" at bounding box center [144, 132] width 91 height 34
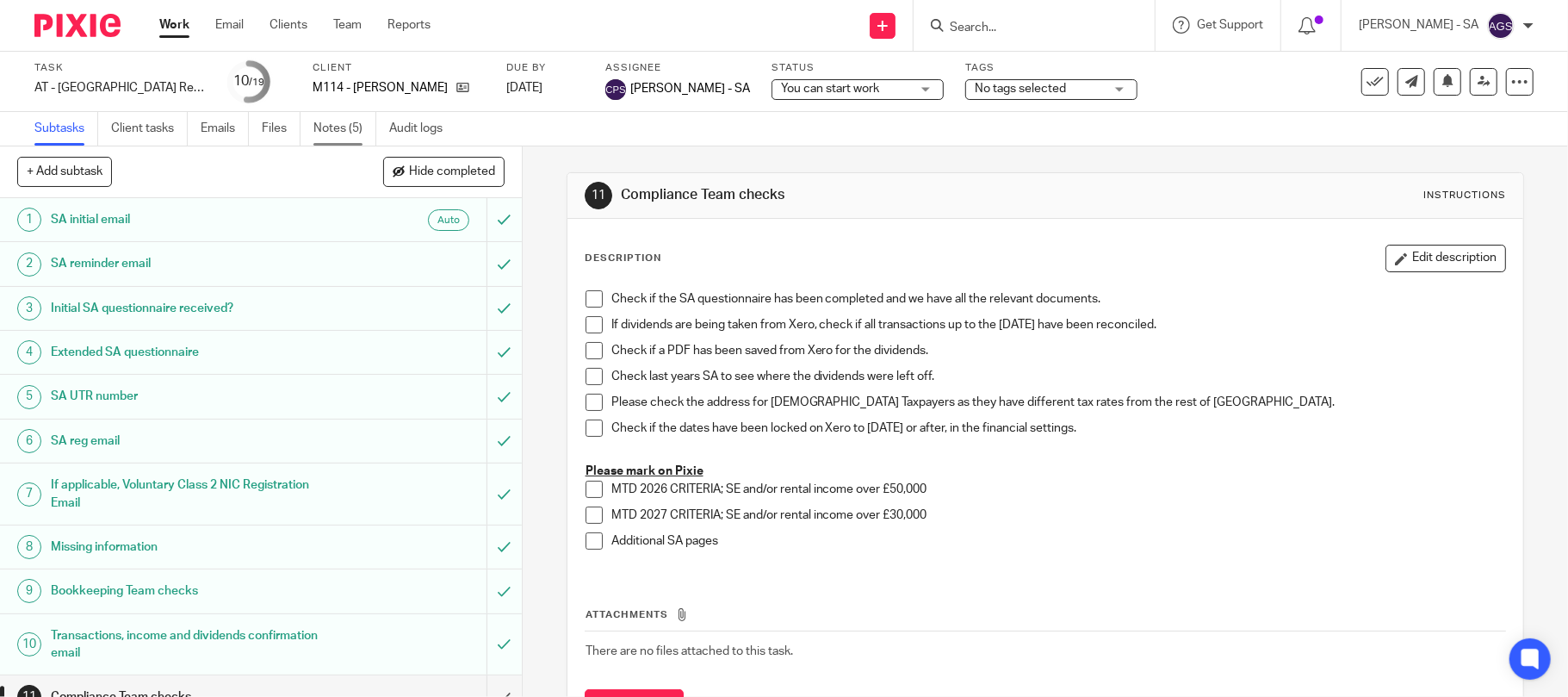
click at [326, 132] on link "Notes (5)" at bounding box center [344, 129] width 63 height 34
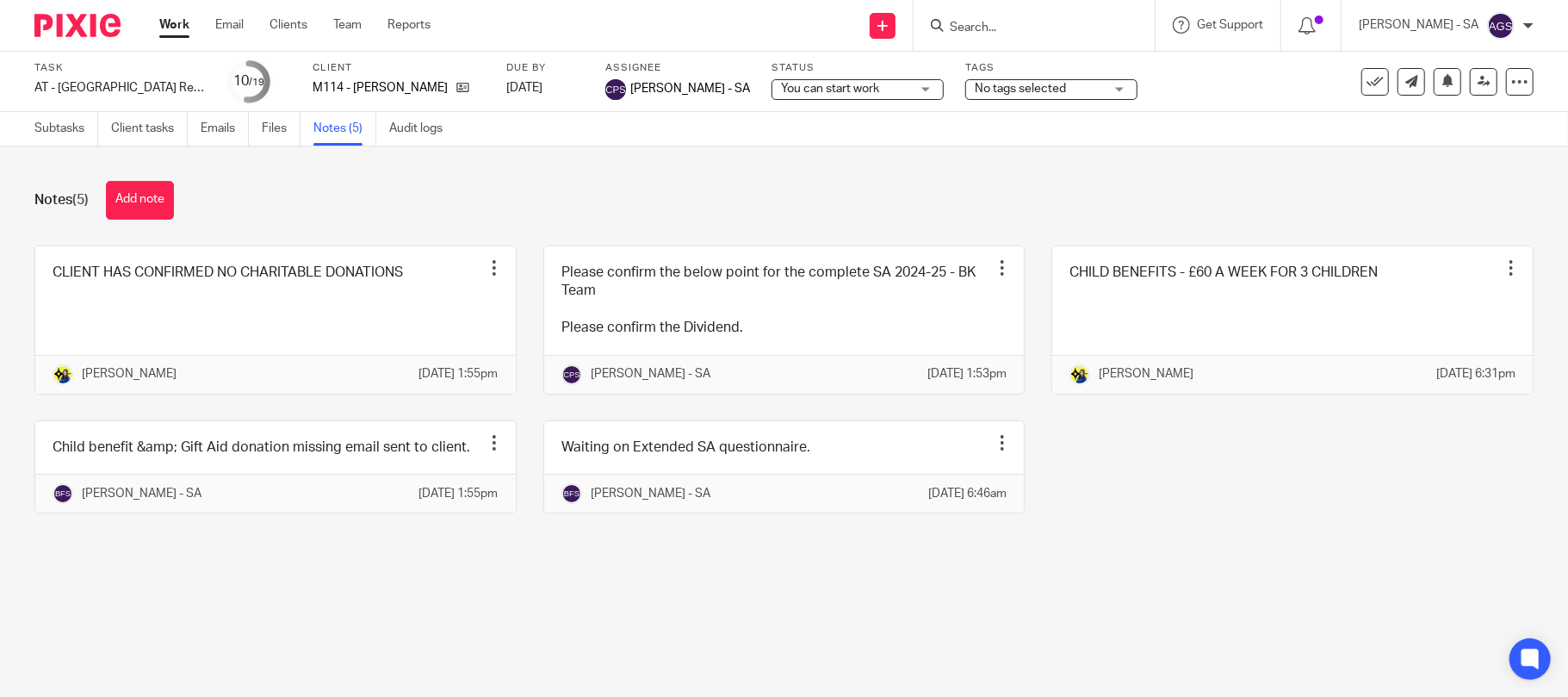
click at [767, 167] on div "Notes (5) Add note CLIENT HAS CONFIRMED NO CHARITABLE DONATIONS Edit note Delet…" at bounding box center [784, 360] width 1568 height 427
click at [462, 84] on icon at bounding box center [462, 87] width 13 height 13
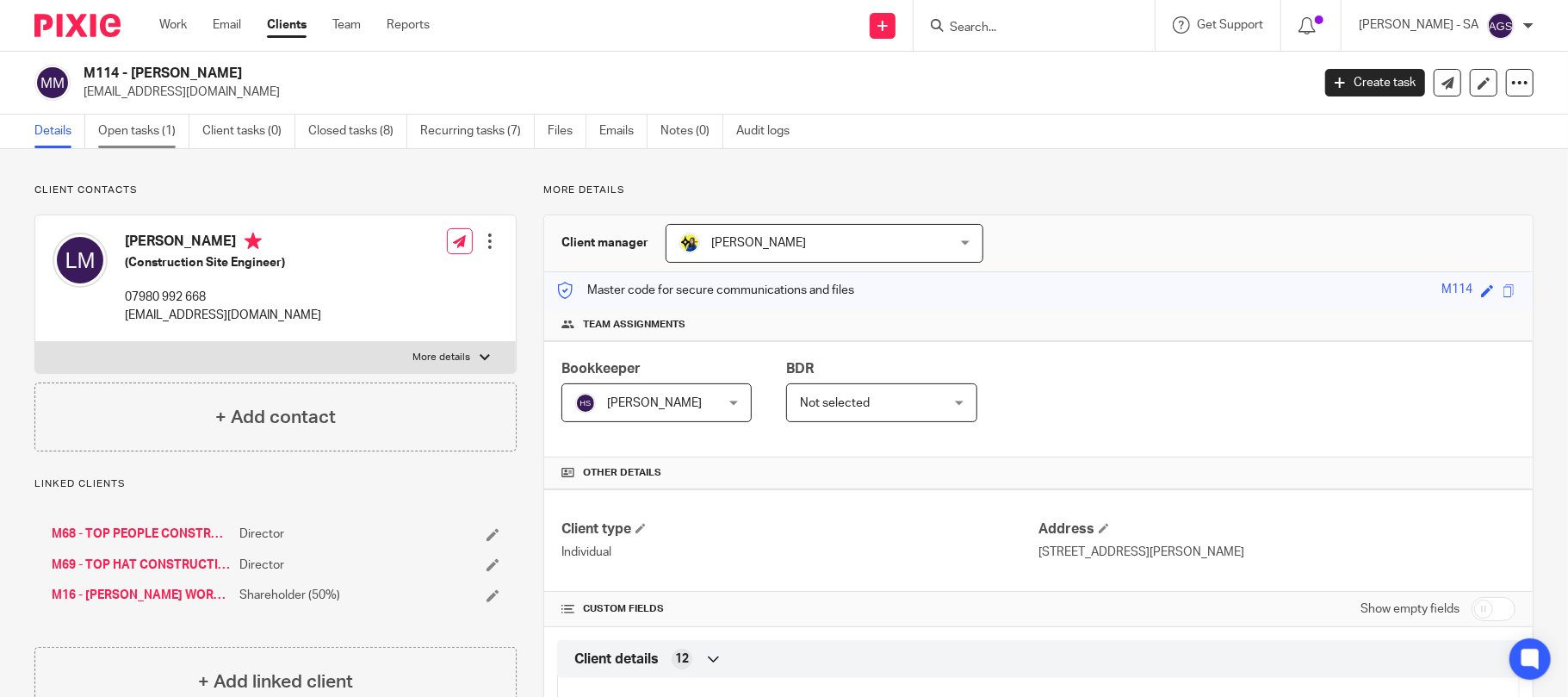
click at [125, 123] on link "Open tasks (1)" at bounding box center [144, 132] width 91 height 34
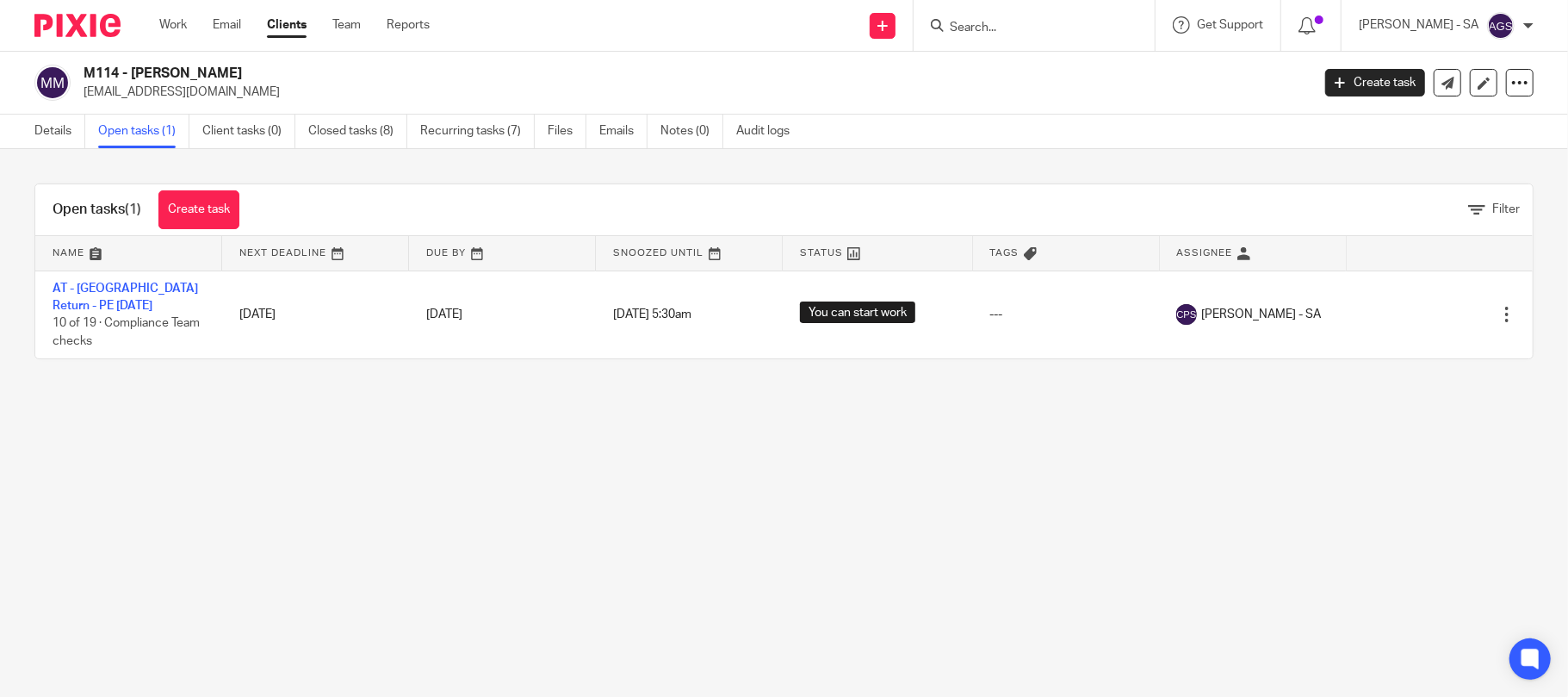
click at [1025, 21] on input "Search" at bounding box center [1025, 28] width 155 height 15
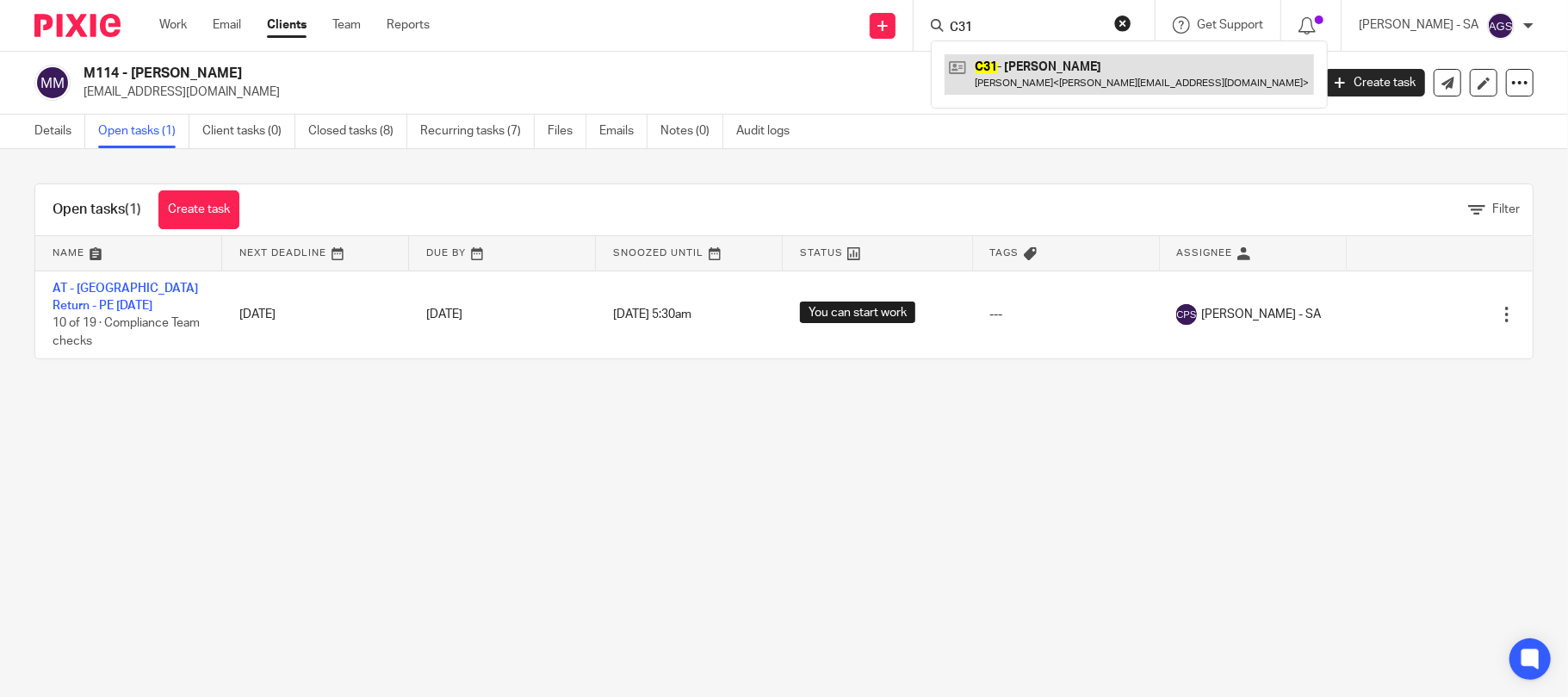
type input "C31"
click at [1109, 59] on link at bounding box center [1129, 74] width 369 height 39
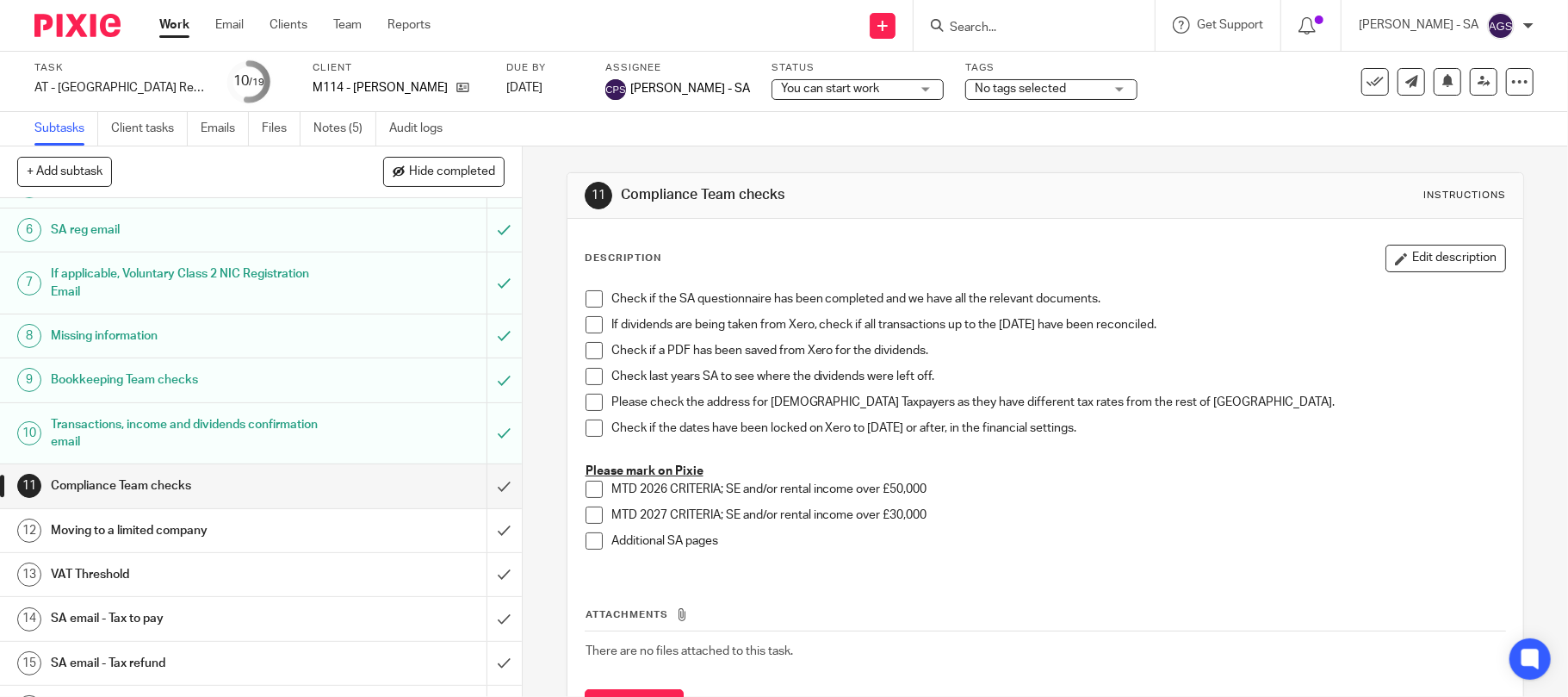
scroll to position [171, 0]
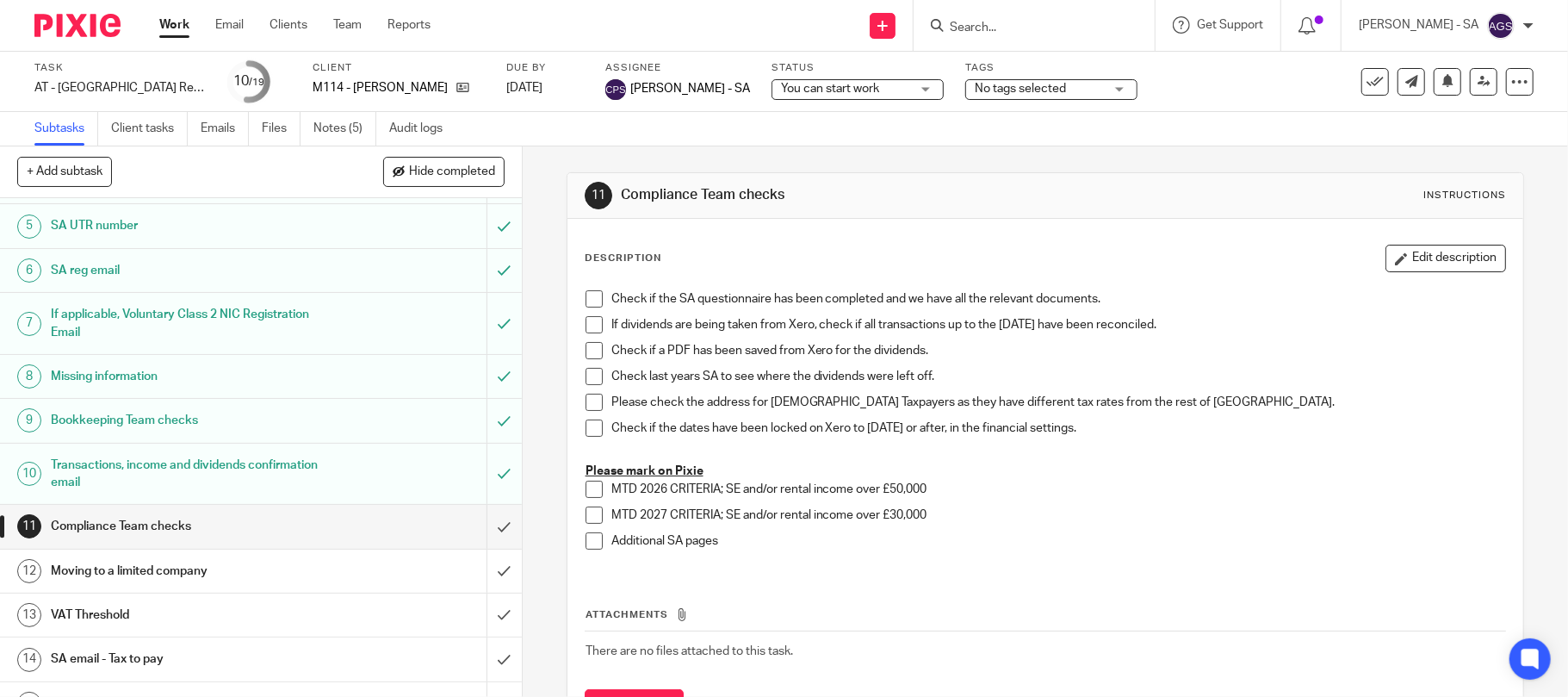
click at [204, 486] on h1 "Transactions, income and dividends confirmation email" at bounding box center [191, 473] width 279 height 44
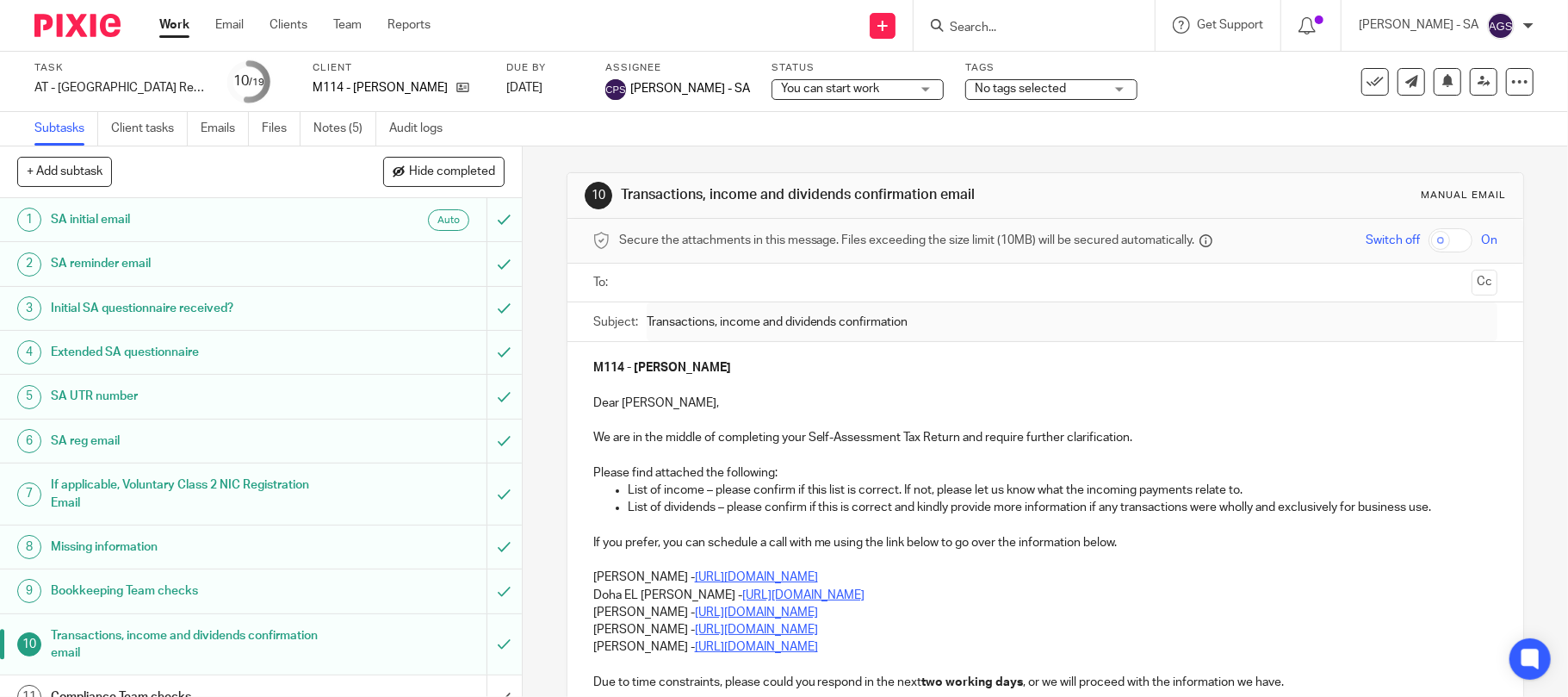
click at [195, 434] on h1 "SA reg email" at bounding box center [191, 440] width 279 height 26
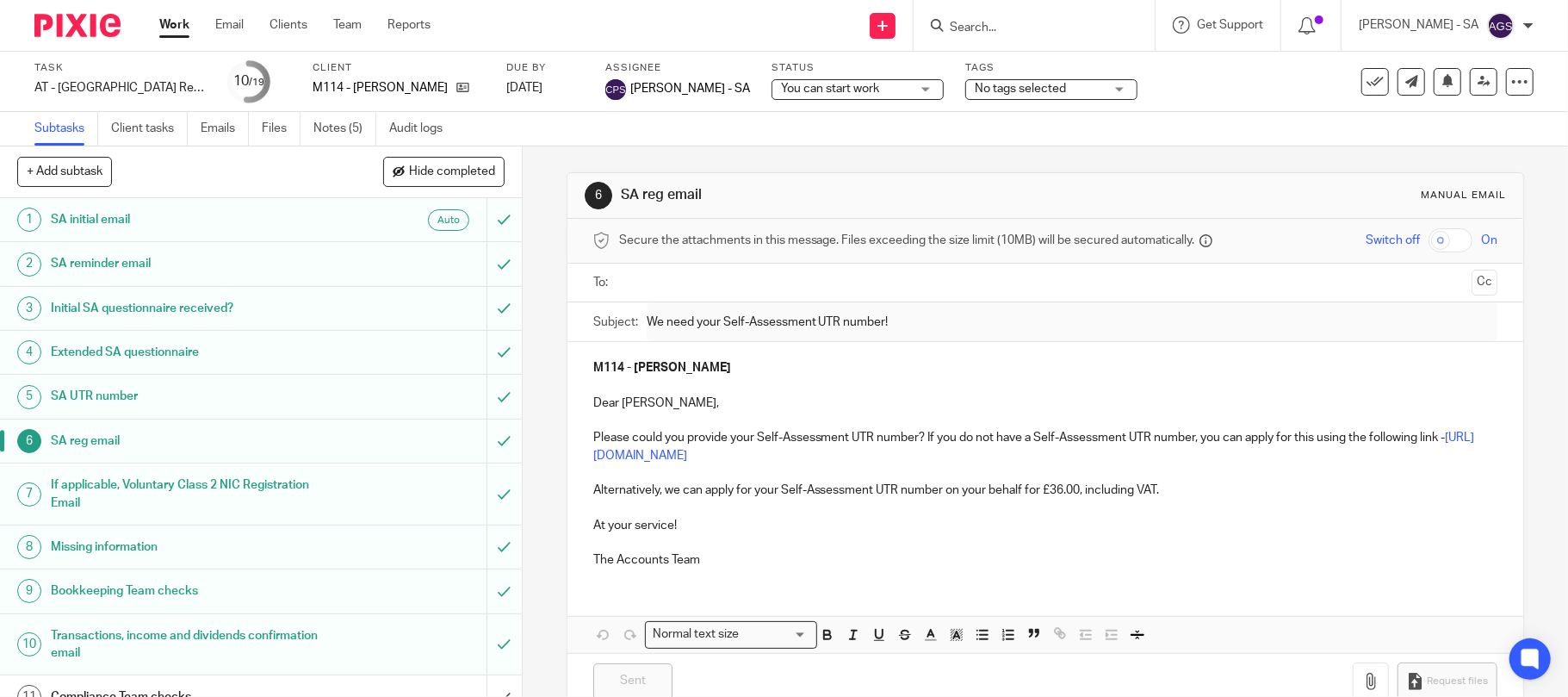
click at [198, 389] on h1 "SA UTR number" at bounding box center [191, 395] width 279 height 26
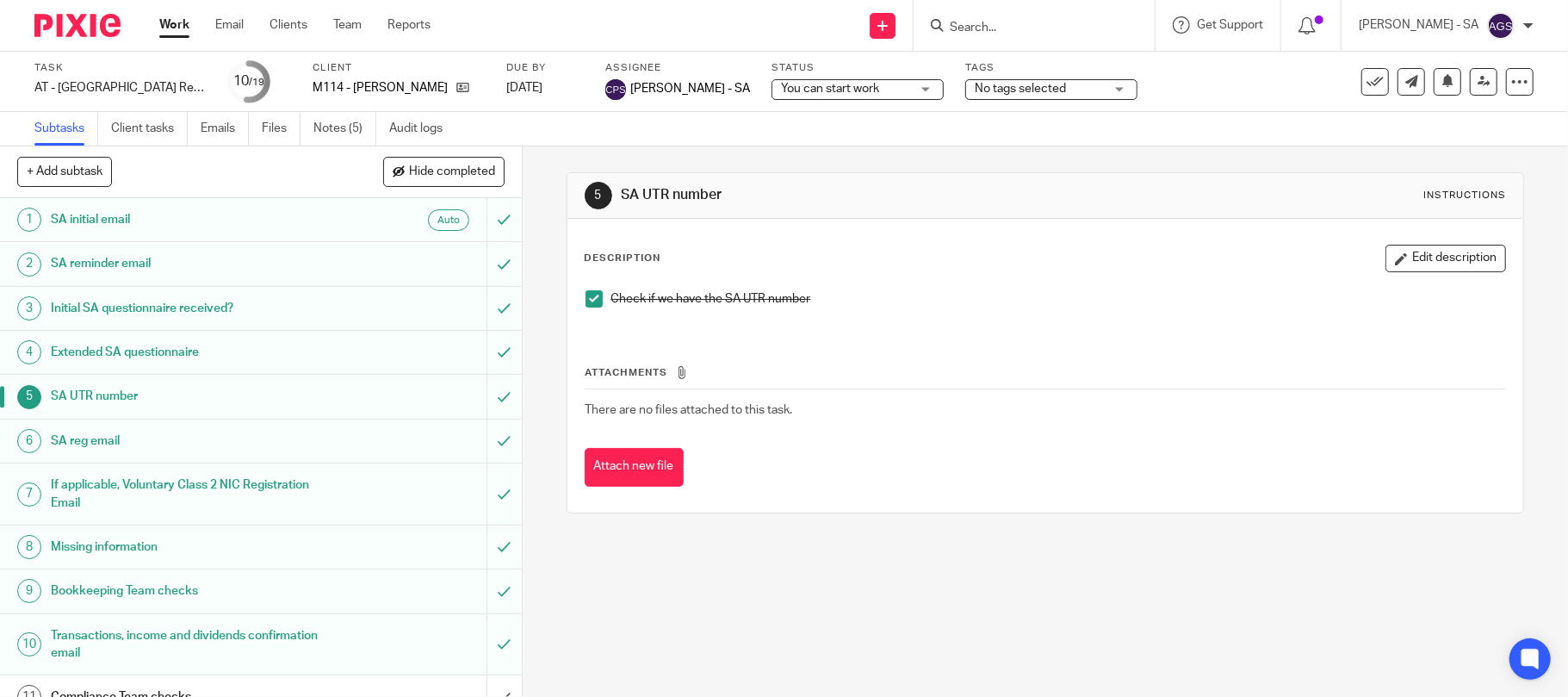
click at [208, 508] on h1 "If applicable, Voluntary Class 2 NIC Registration Email" at bounding box center [191, 494] width 279 height 44
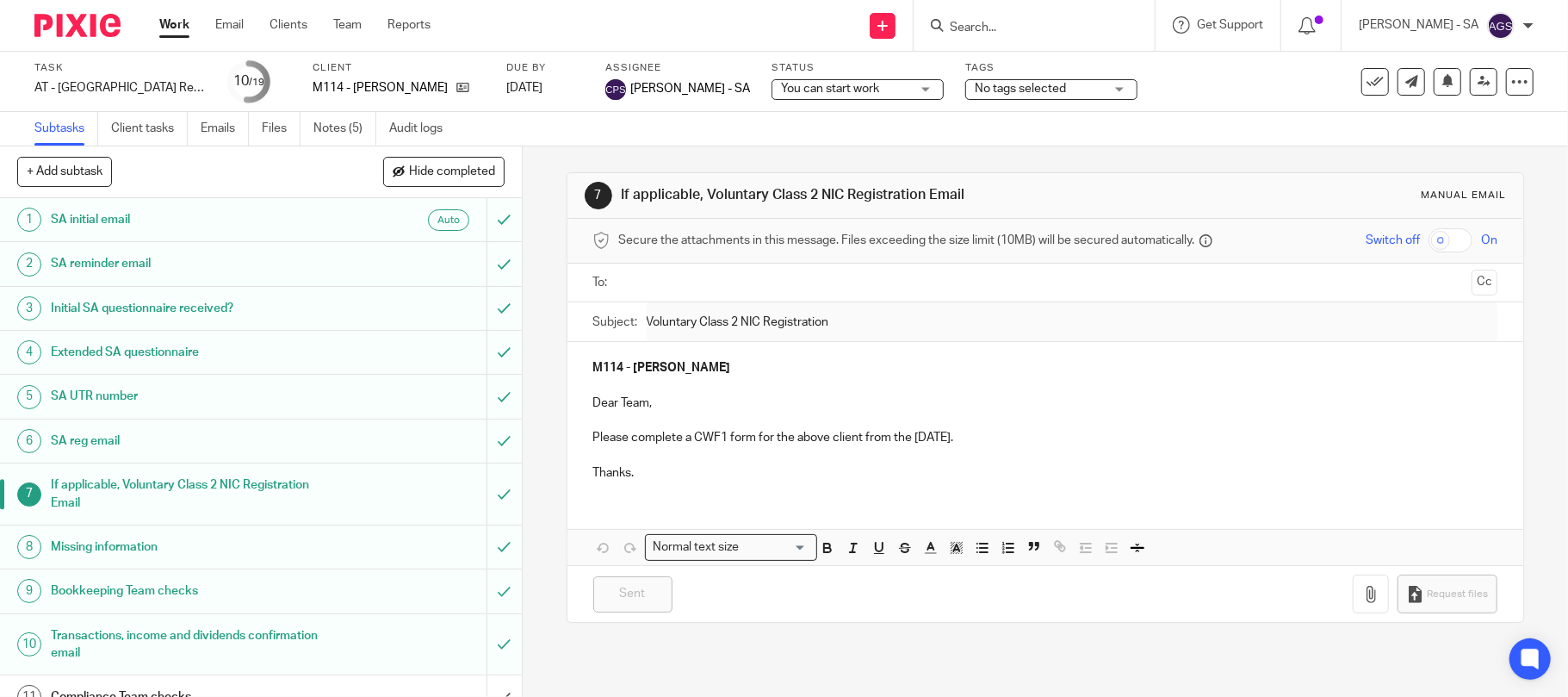
click at [208, 541] on h1 "Missing information" at bounding box center [191, 547] width 279 height 26
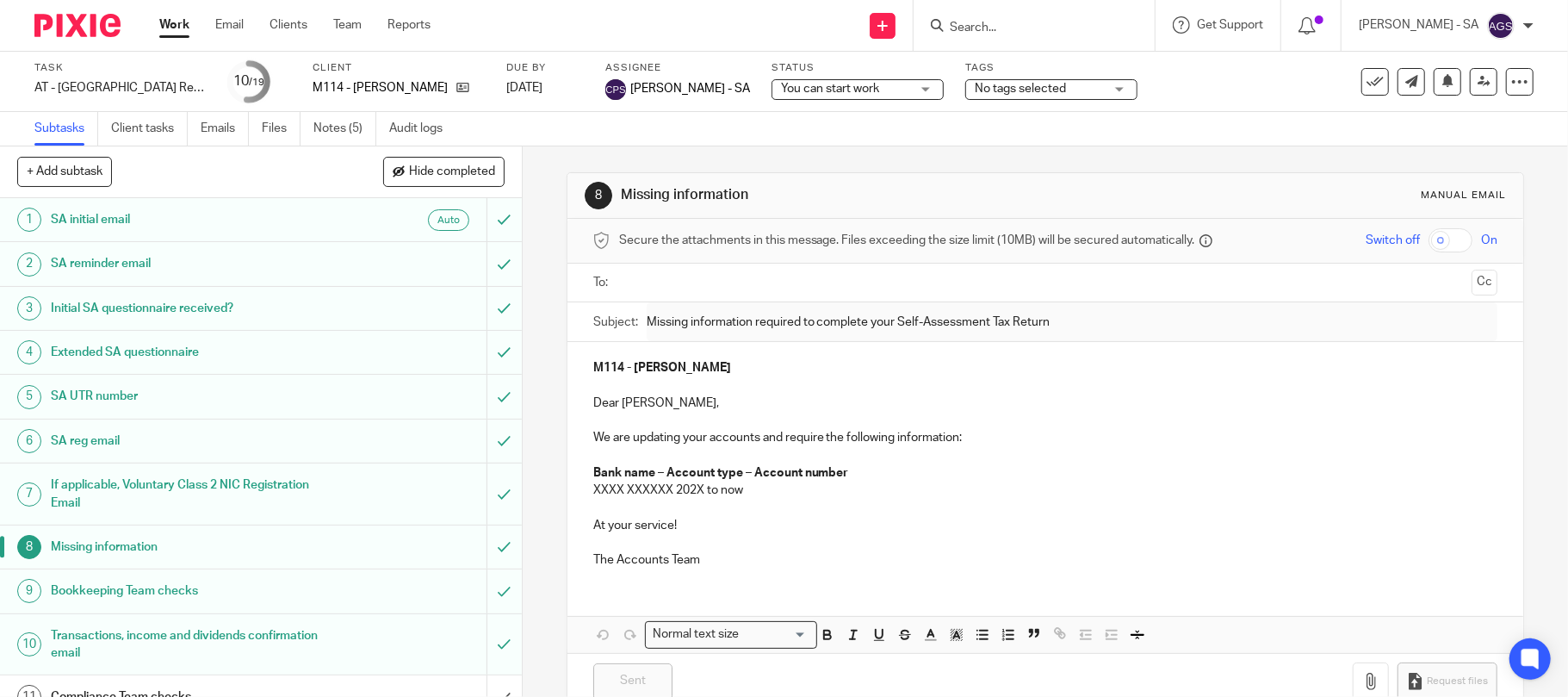
click at [208, 591] on h1 "Bookkeeping Team checks" at bounding box center [191, 591] width 279 height 26
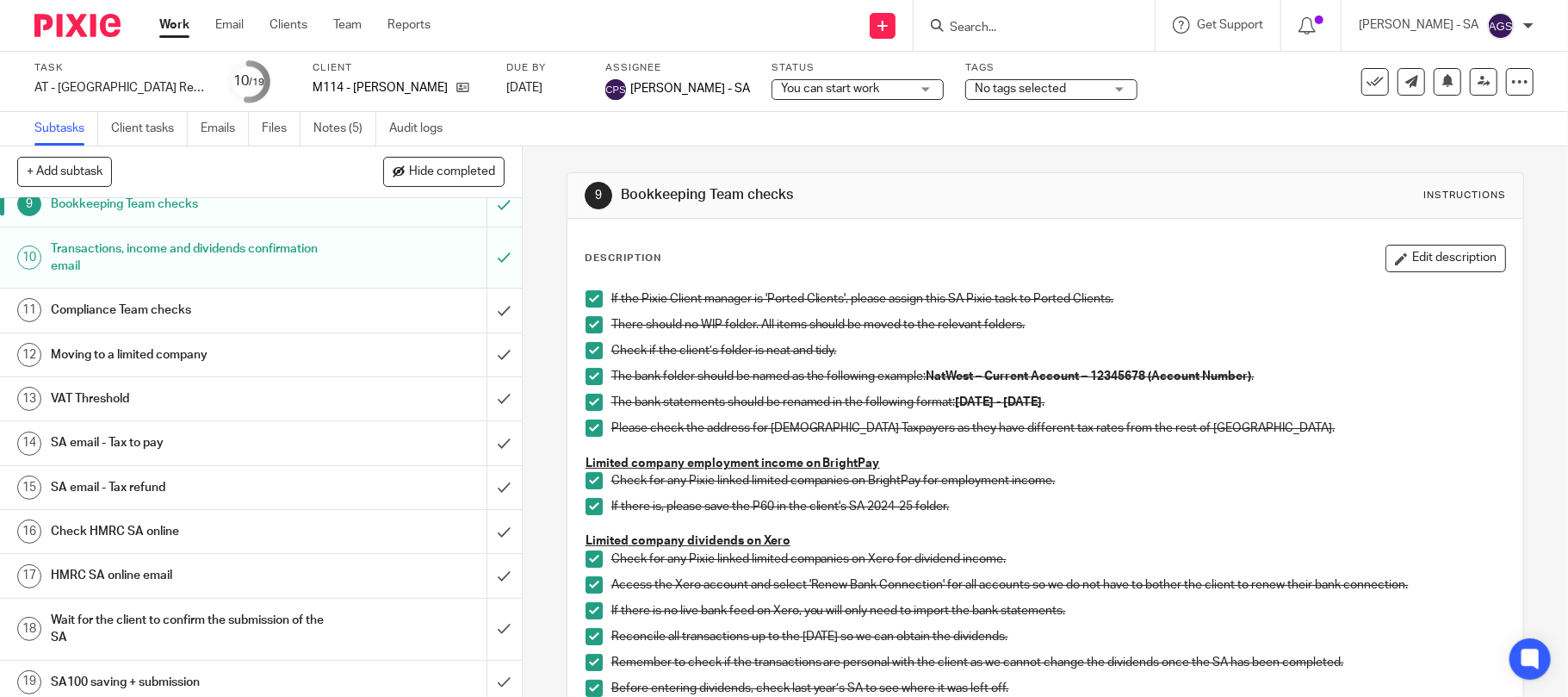
scroll to position [400, 0]
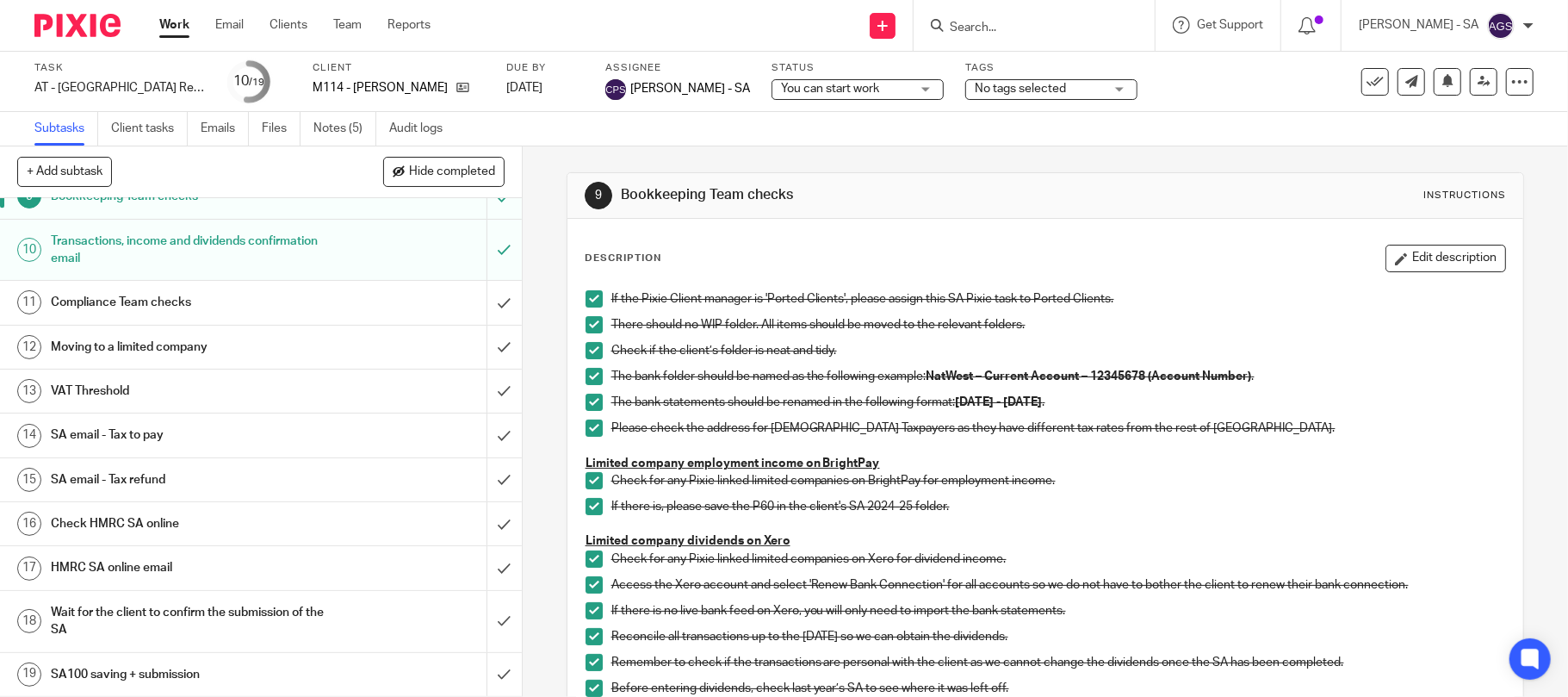
click at [151, 436] on h1 "SA email - Tax to pay" at bounding box center [191, 435] width 279 height 26
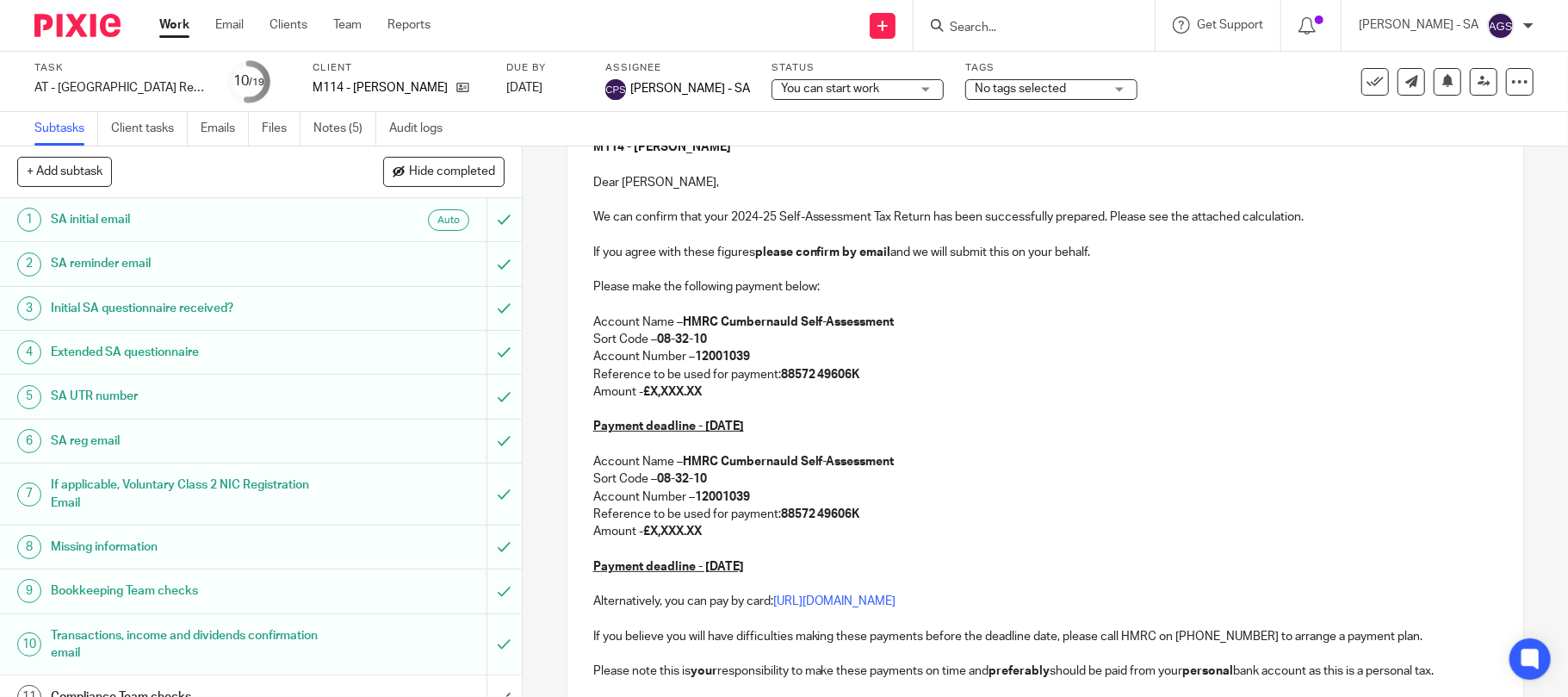
scroll to position [229, 0]
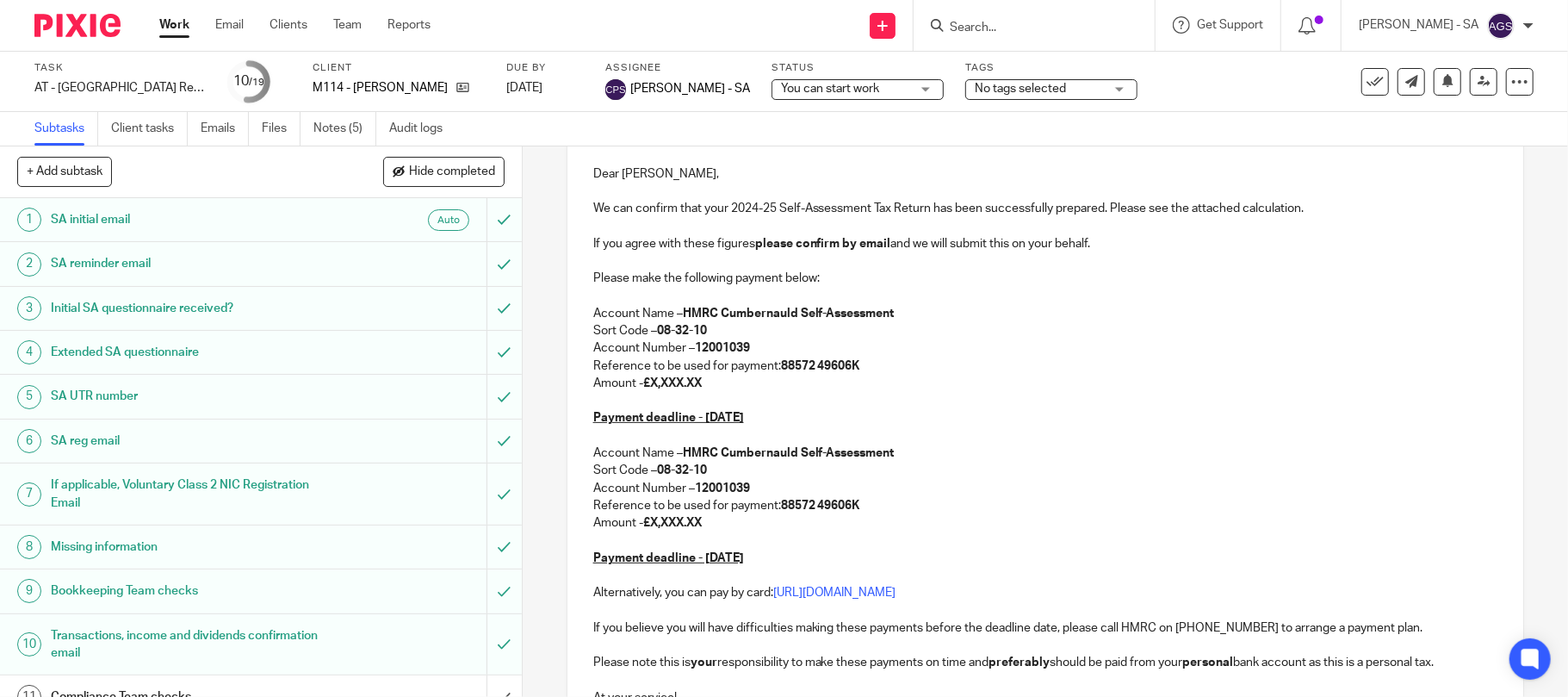
click at [703, 382] on p "Amount - £X,XXX.XX" at bounding box center [1046, 383] width 905 height 17
click at [706, 525] on p "Amount - £X,XXX.XX" at bounding box center [1046, 523] width 905 height 17
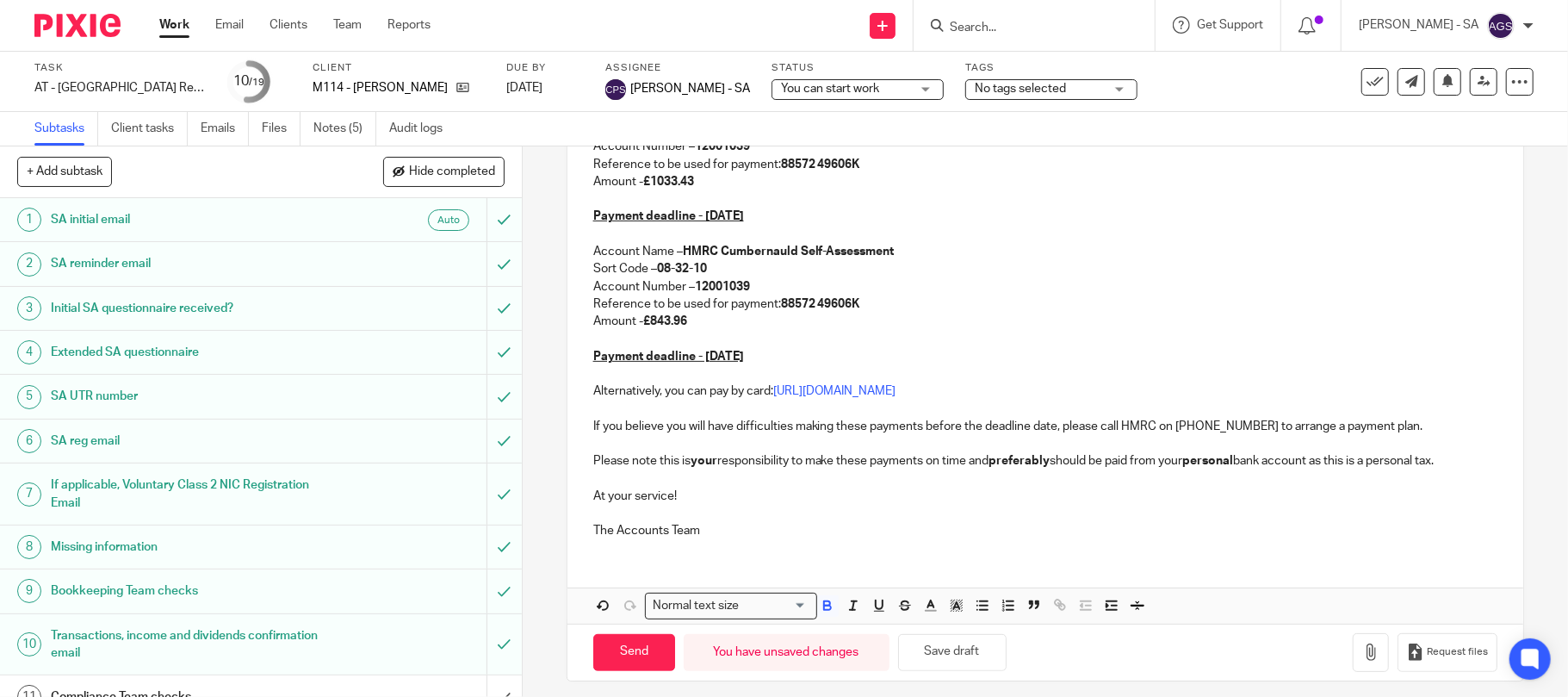
scroll to position [443, 0]
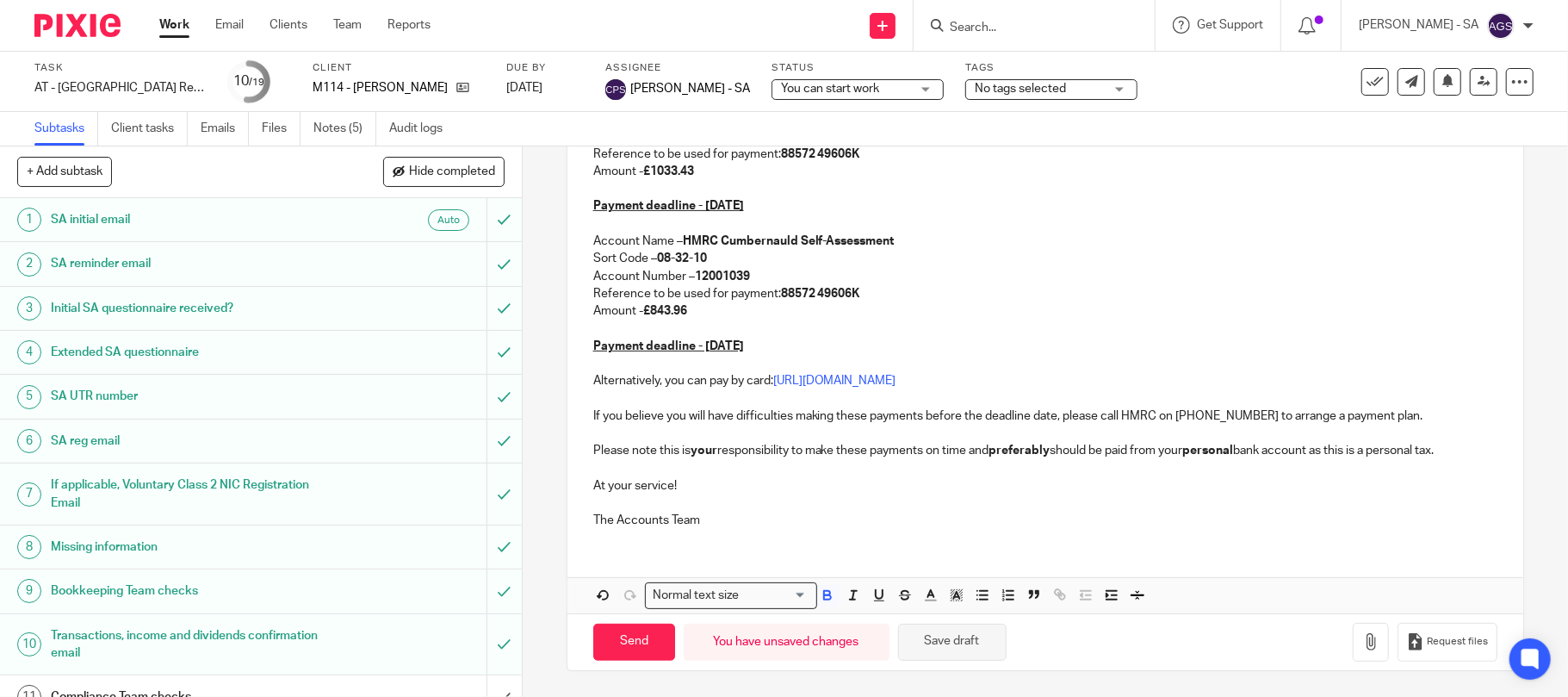
click at [972, 649] on button "Save draft" at bounding box center [952, 642] width 108 height 37
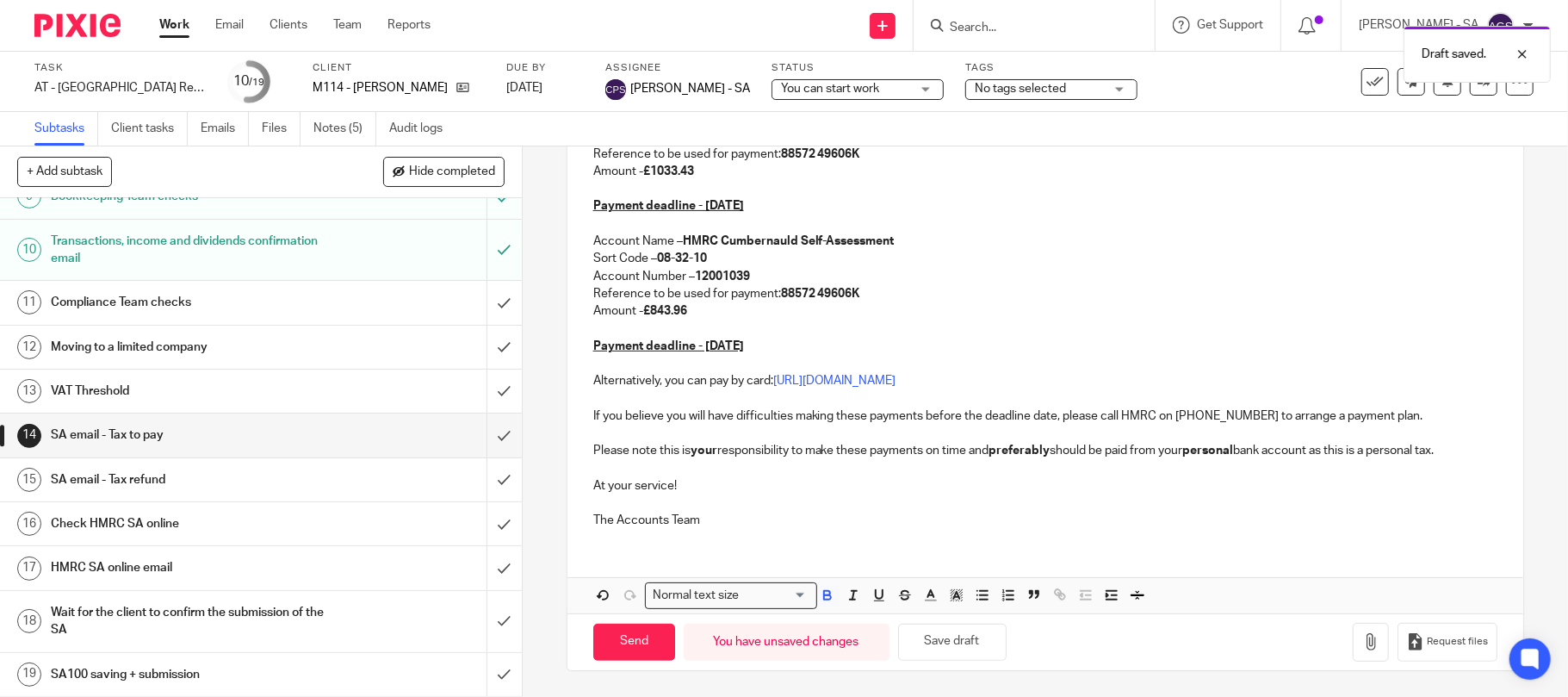
scroll to position [400, 0]
click at [479, 431] on input "submit" at bounding box center [260, 435] width 521 height 43
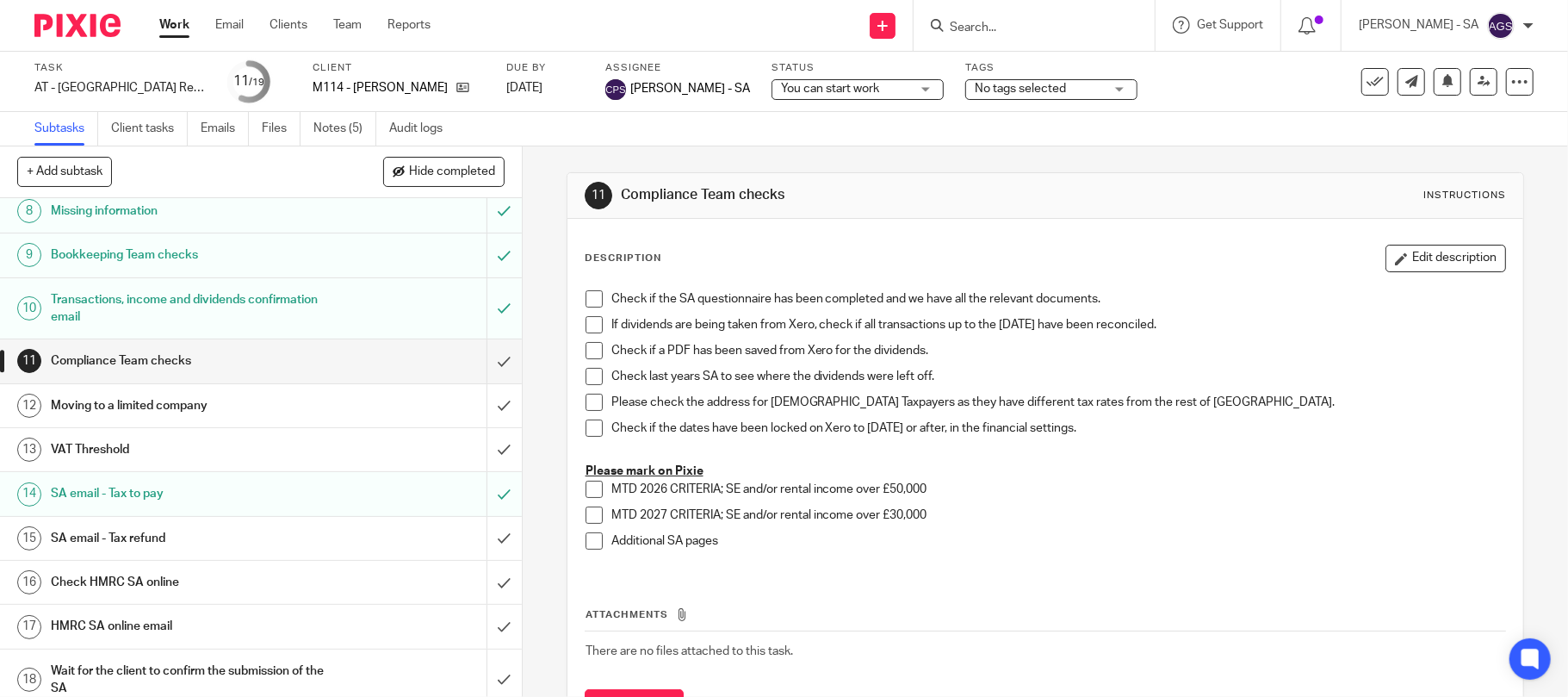
scroll to position [344, 0]
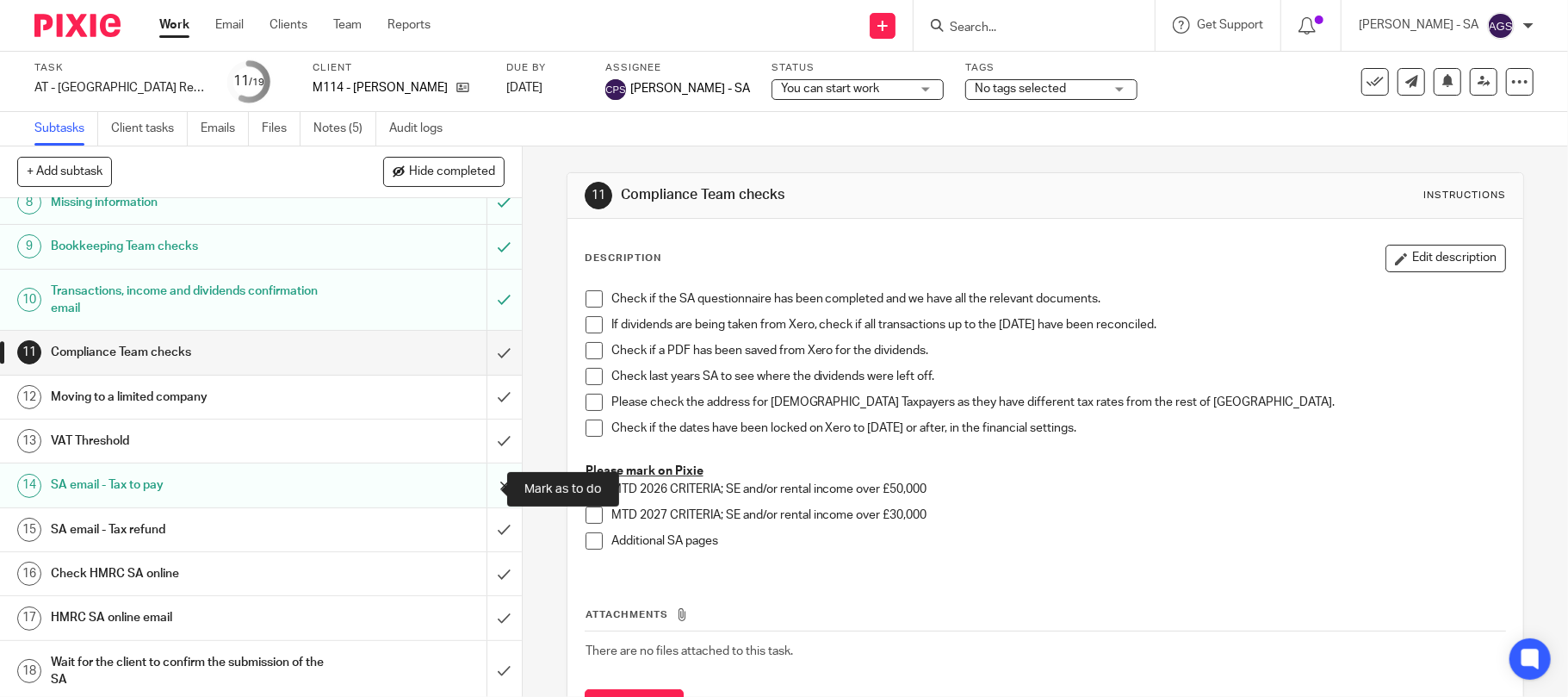
click at [484, 489] on input "submit" at bounding box center [260, 485] width 521 height 43
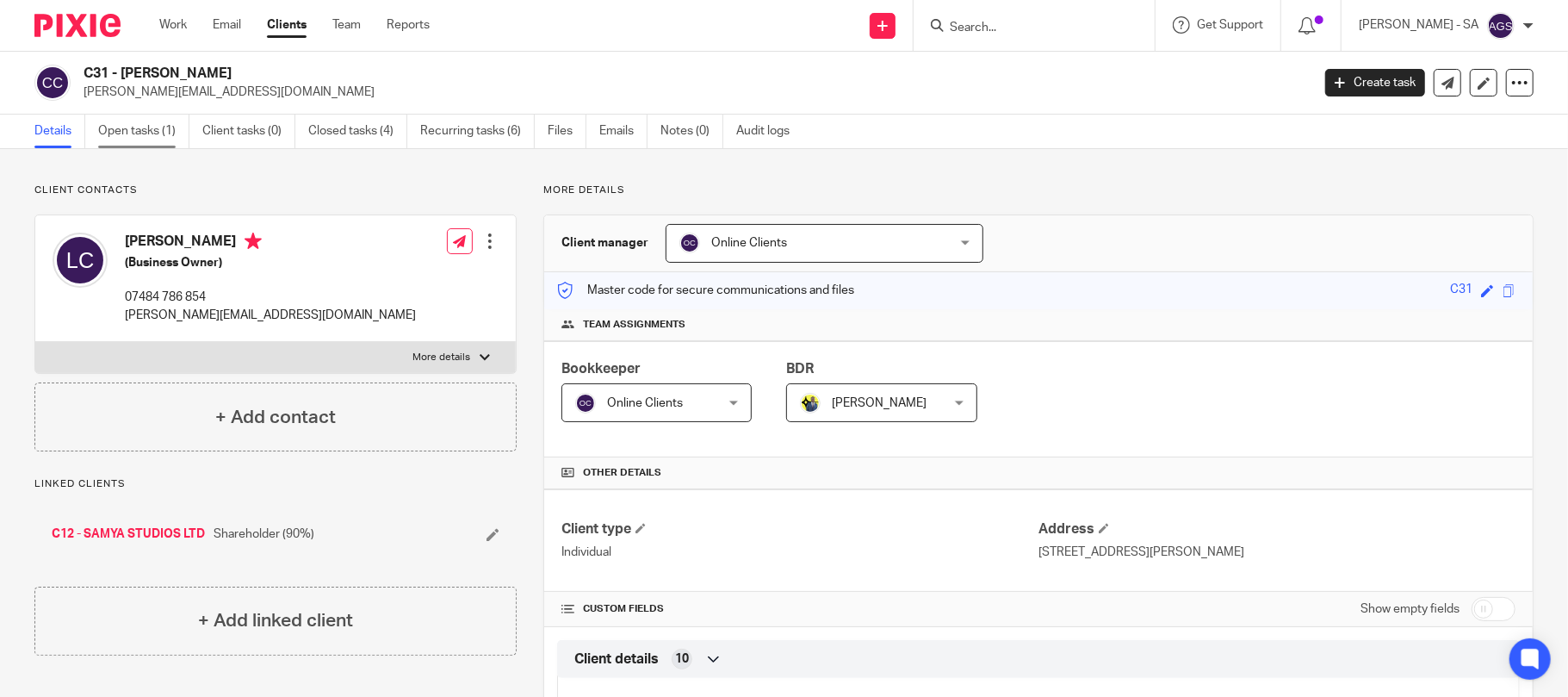
click at [108, 122] on link "Open tasks (1)" at bounding box center [144, 132] width 91 height 34
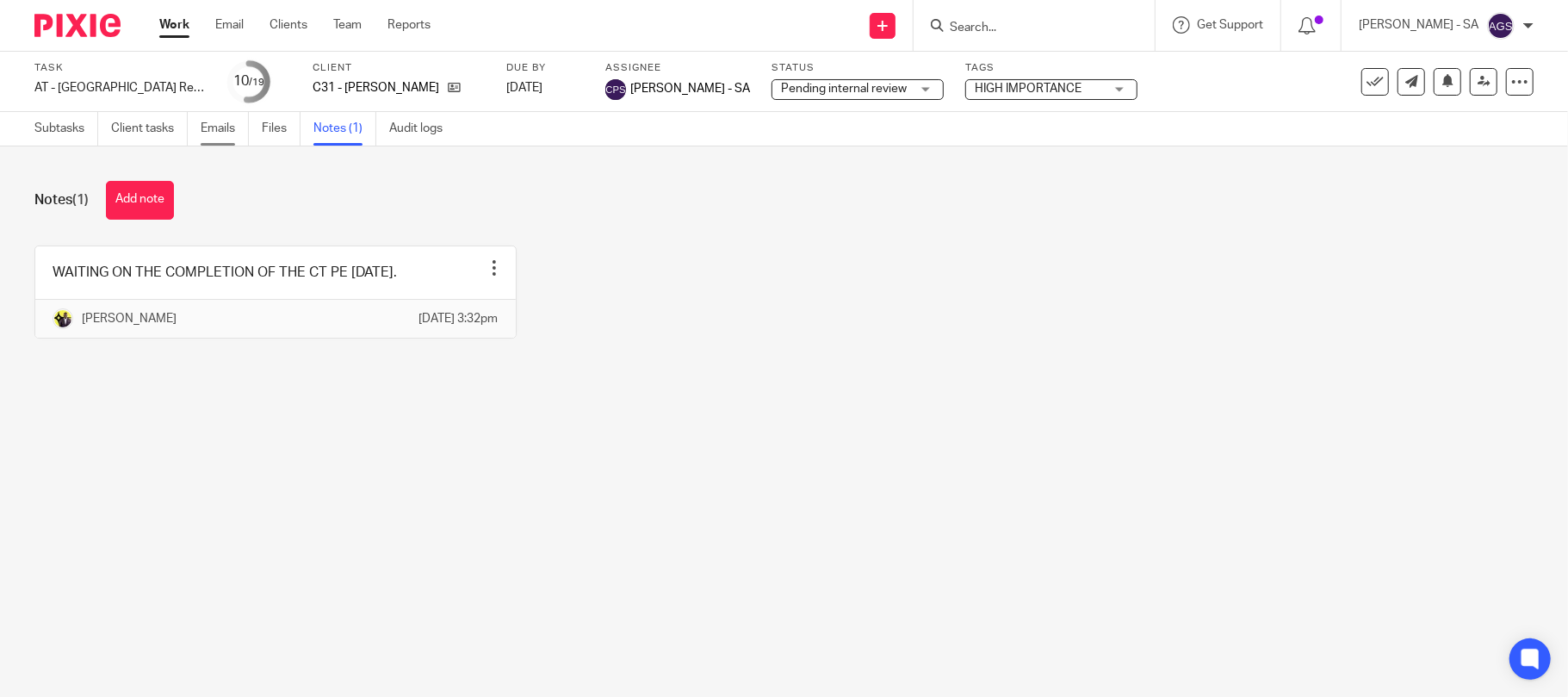
click at [219, 126] on link "Emails" at bounding box center [225, 129] width 48 height 34
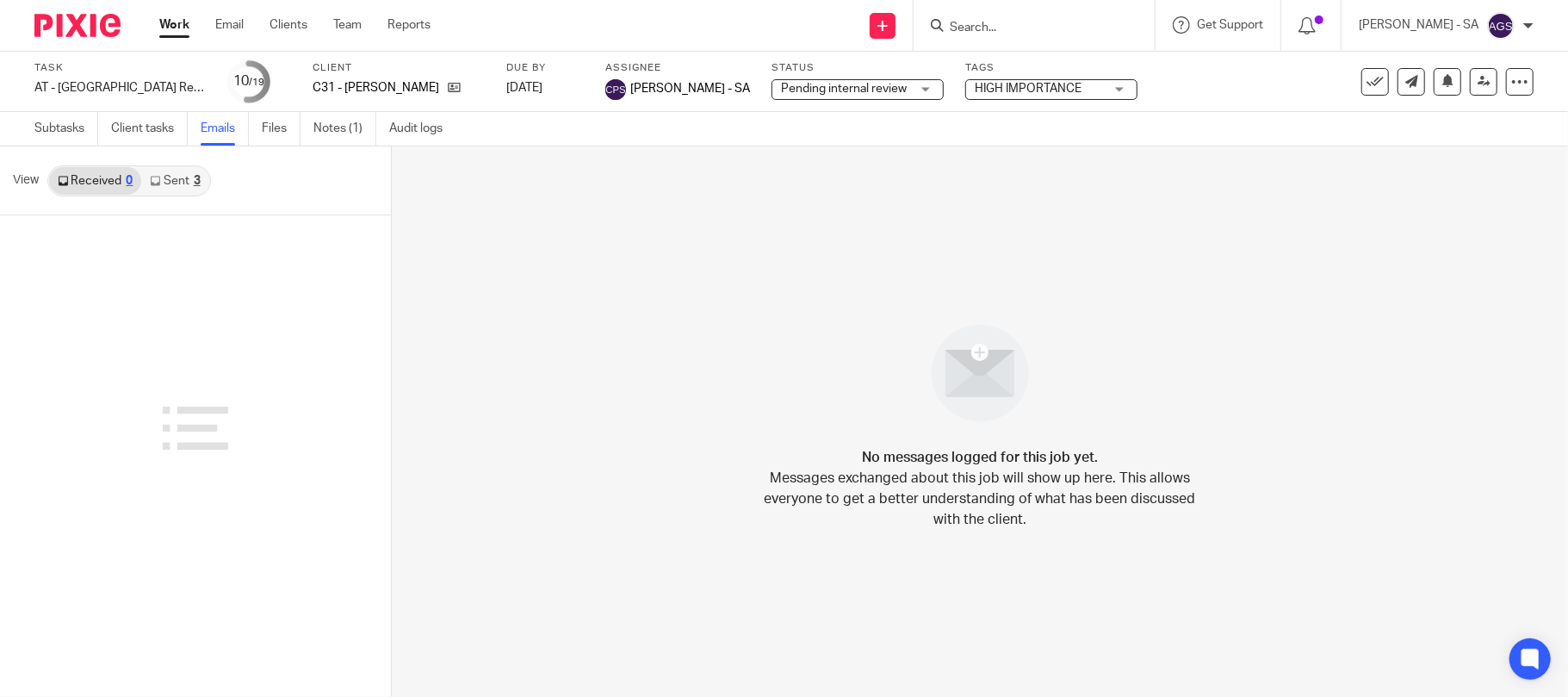
click at [194, 176] on div "3" at bounding box center [198, 180] width 7 height 12
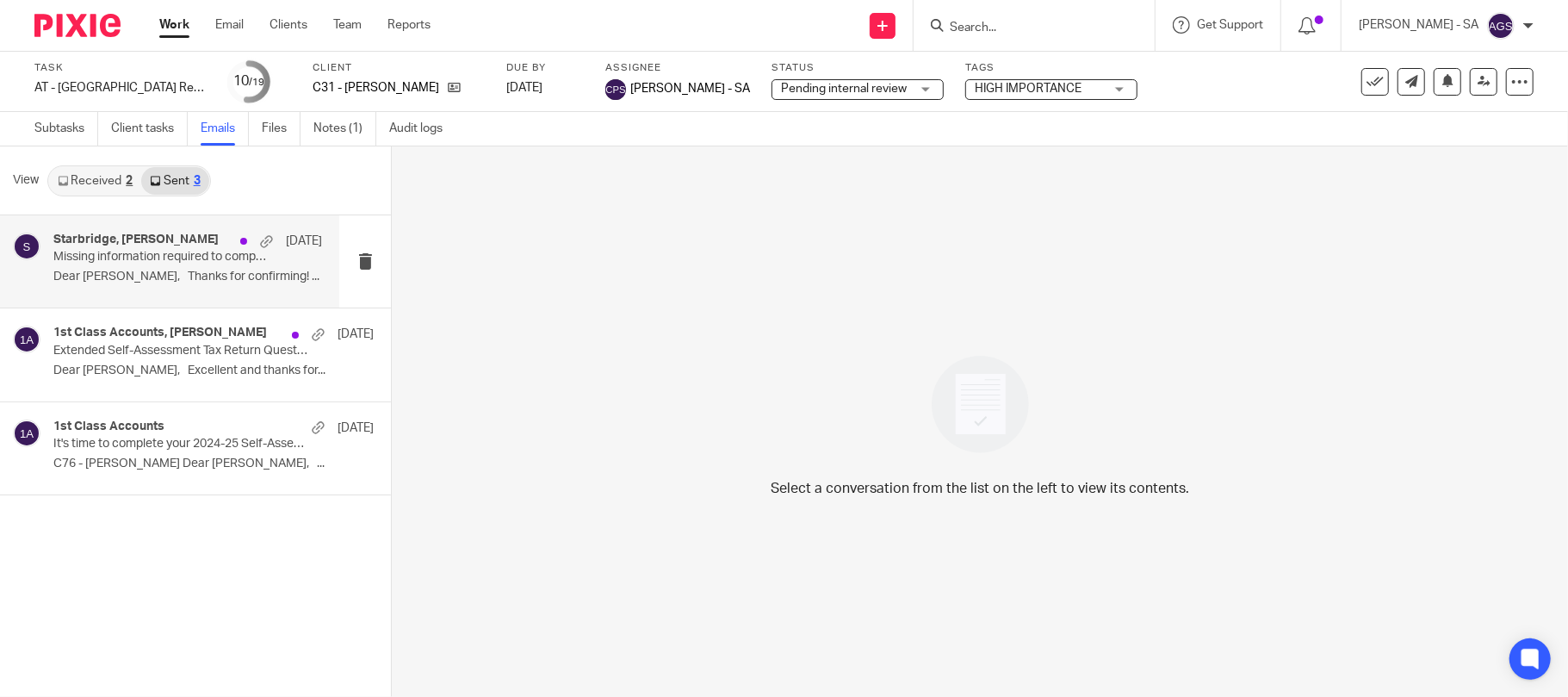
click at [195, 248] on div "Starbridge, Laura Childs 6 Aug" at bounding box center [188, 241] width 268 height 17
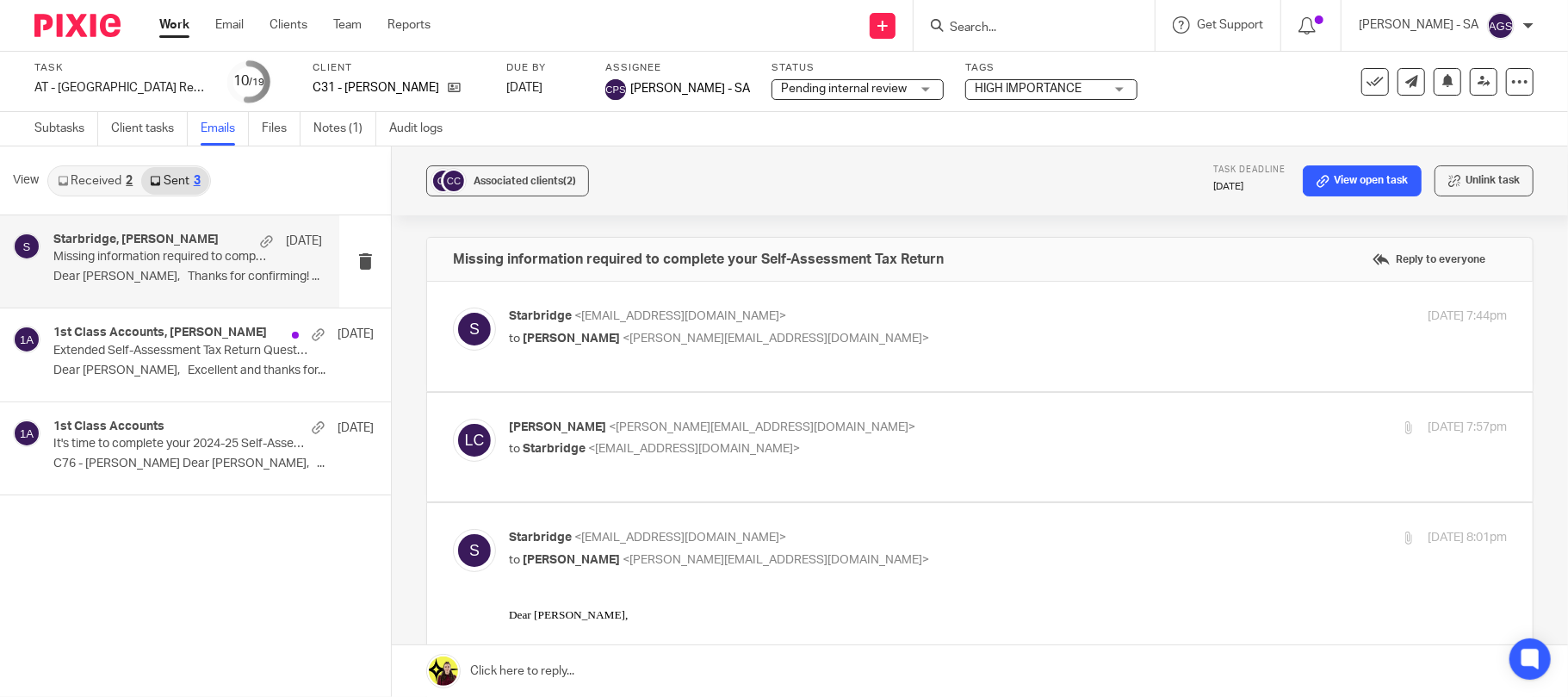
click at [629, 356] on div "Starbridge <info@starbridge.uk> to LAURA CHILDS <laura@samyastudios.com> 6 Aug …" at bounding box center [979, 336] width 1054 height 57
click at [645, 339] on span "<laura@samyastudios.com>" at bounding box center [776, 338] width 307 height 12
checkbox input "true"
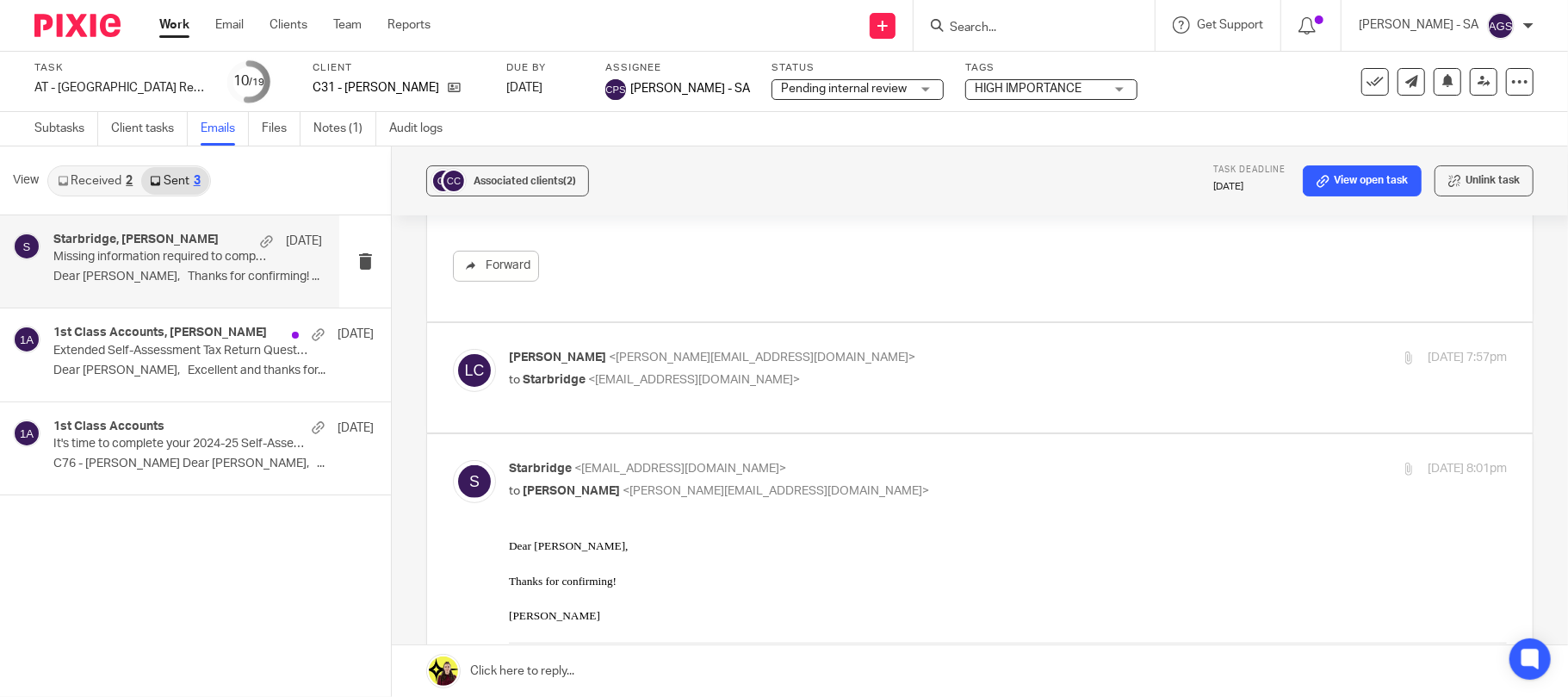
scroll to position [344, 0]
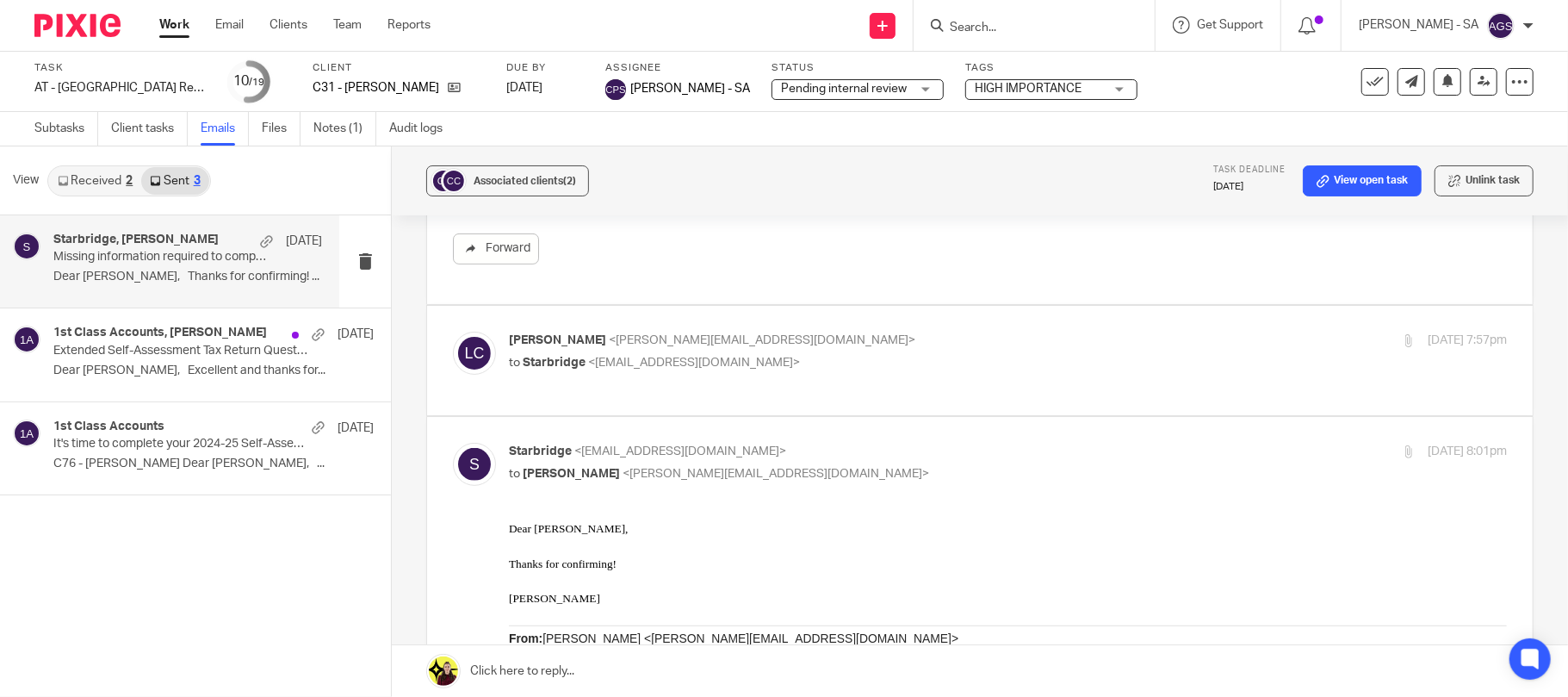
click at [668, 362] on span "<info@starbridge.uk>" at bounding box center [693, 362] width 212 height 12
checkbox input "true"
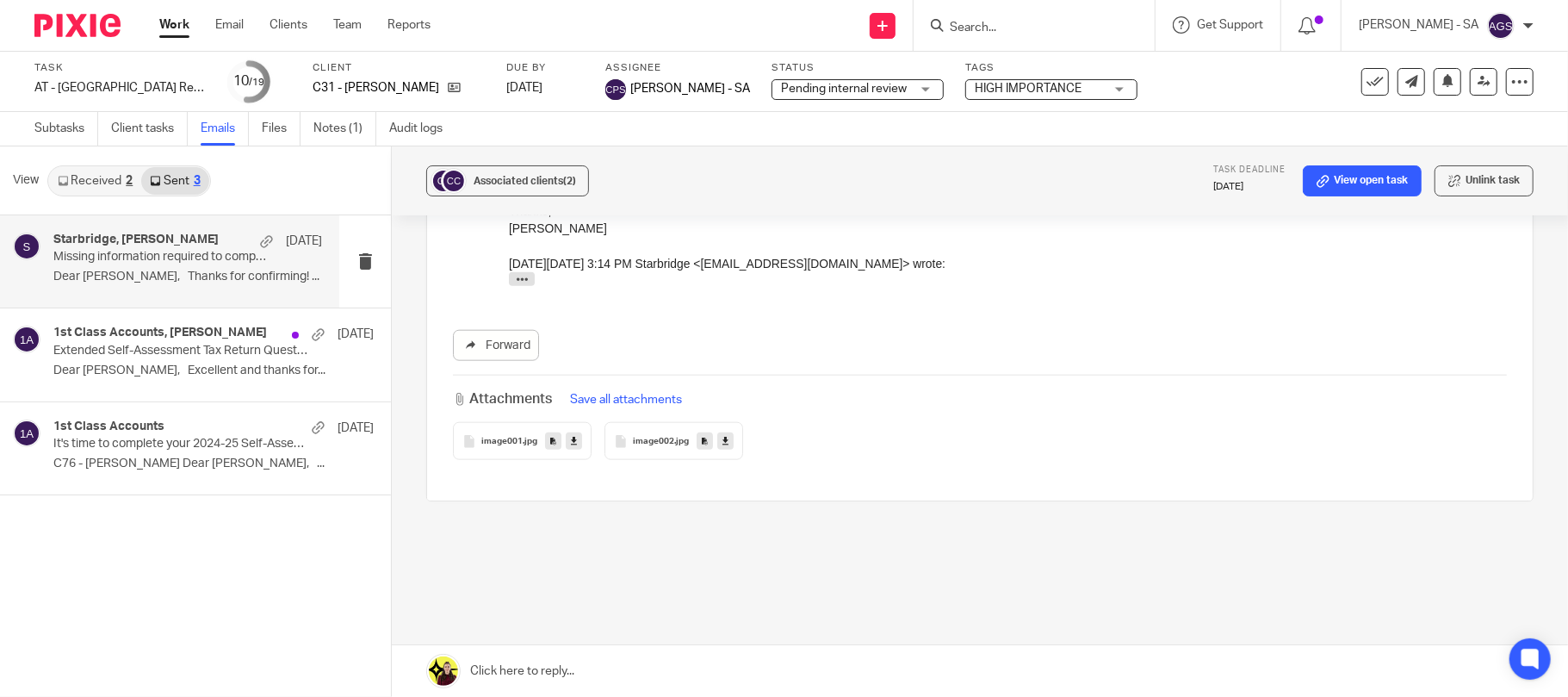
scroll to position [1275, 0]
click at [153, 393] on div "1st Class Accounts, Laura Childs 27 Apr Extended Self-Assessment Tax Return Que…" at bounding box center [169, 354] width 339 height 92
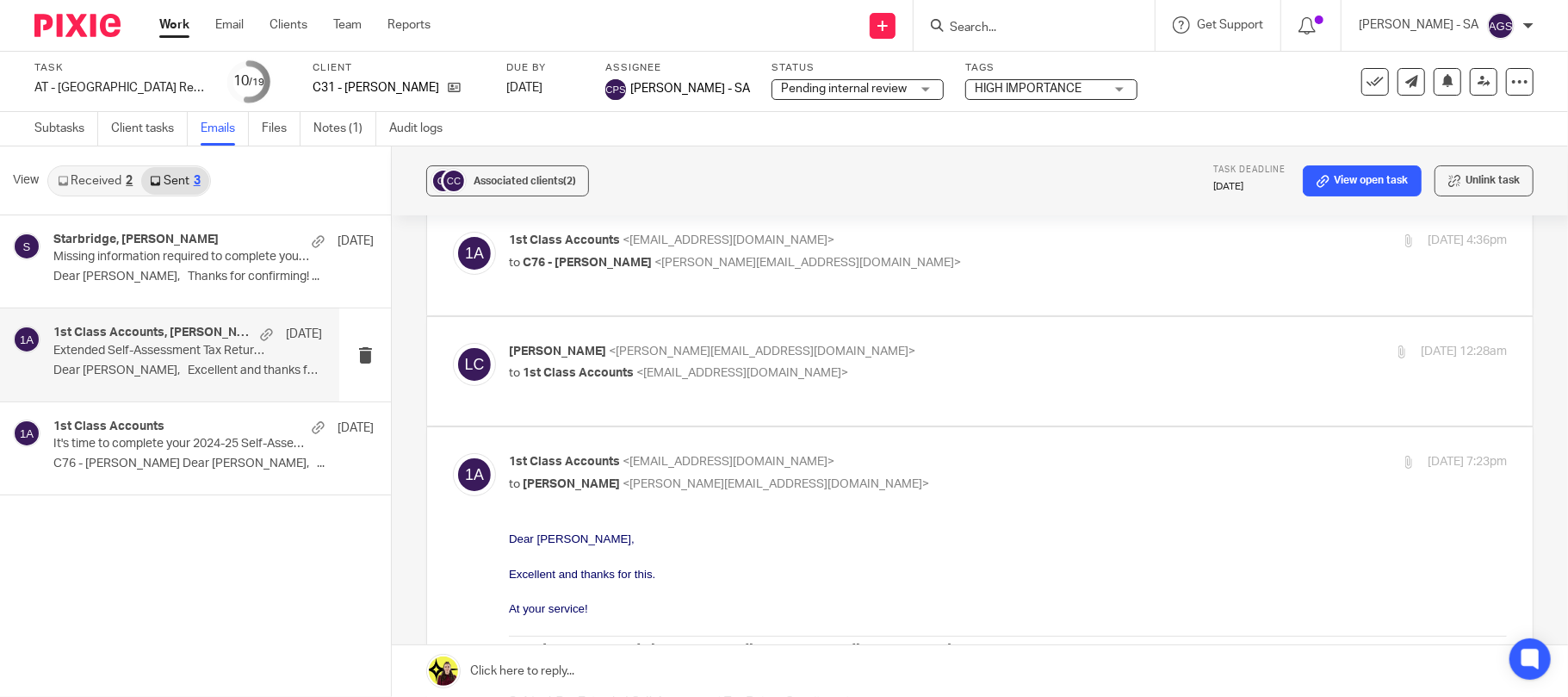
scroll to position [46, 0]
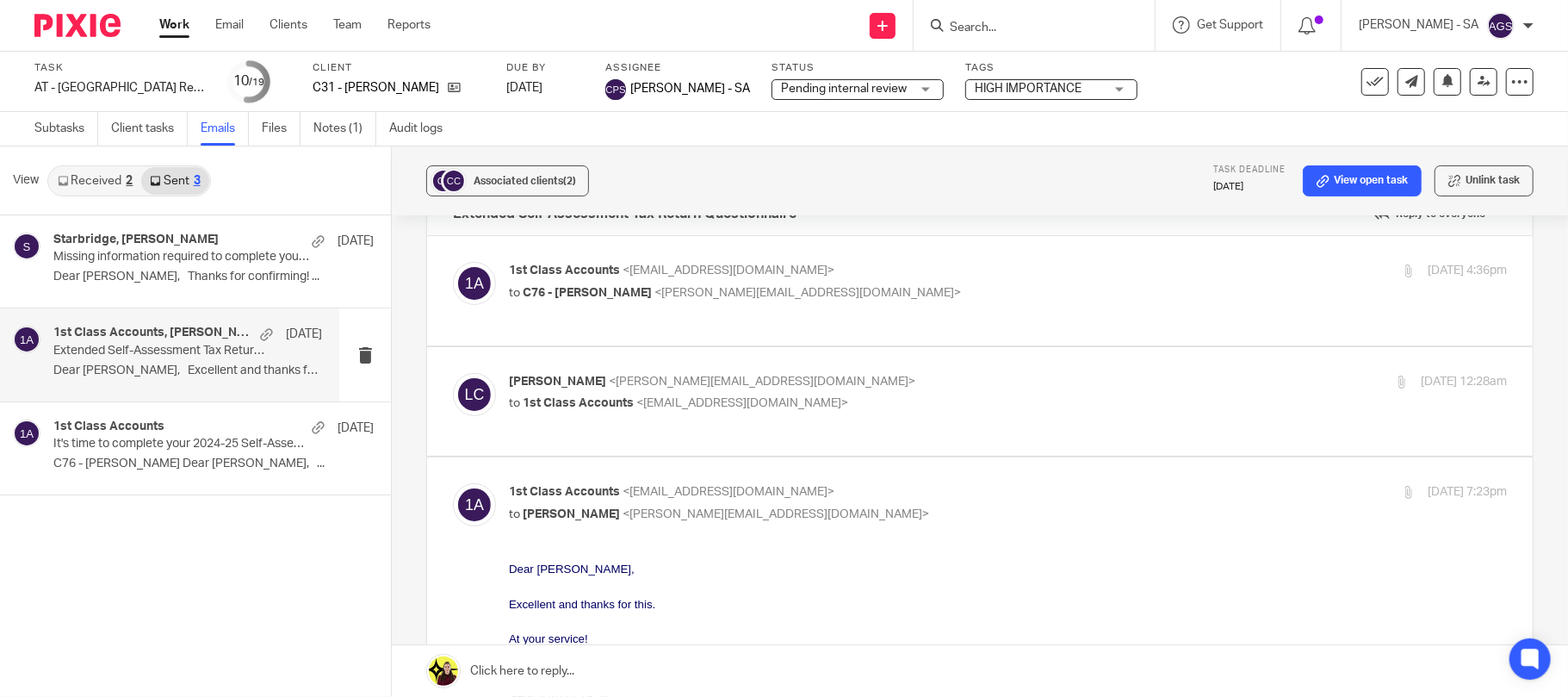
click at [707, 333] on label at bounding box center [979, 291] width 1106 height 109
click at [453, 262] on input "checkbox" at bounding box center [452, 261] width 1 height 1
checkbox input "true"
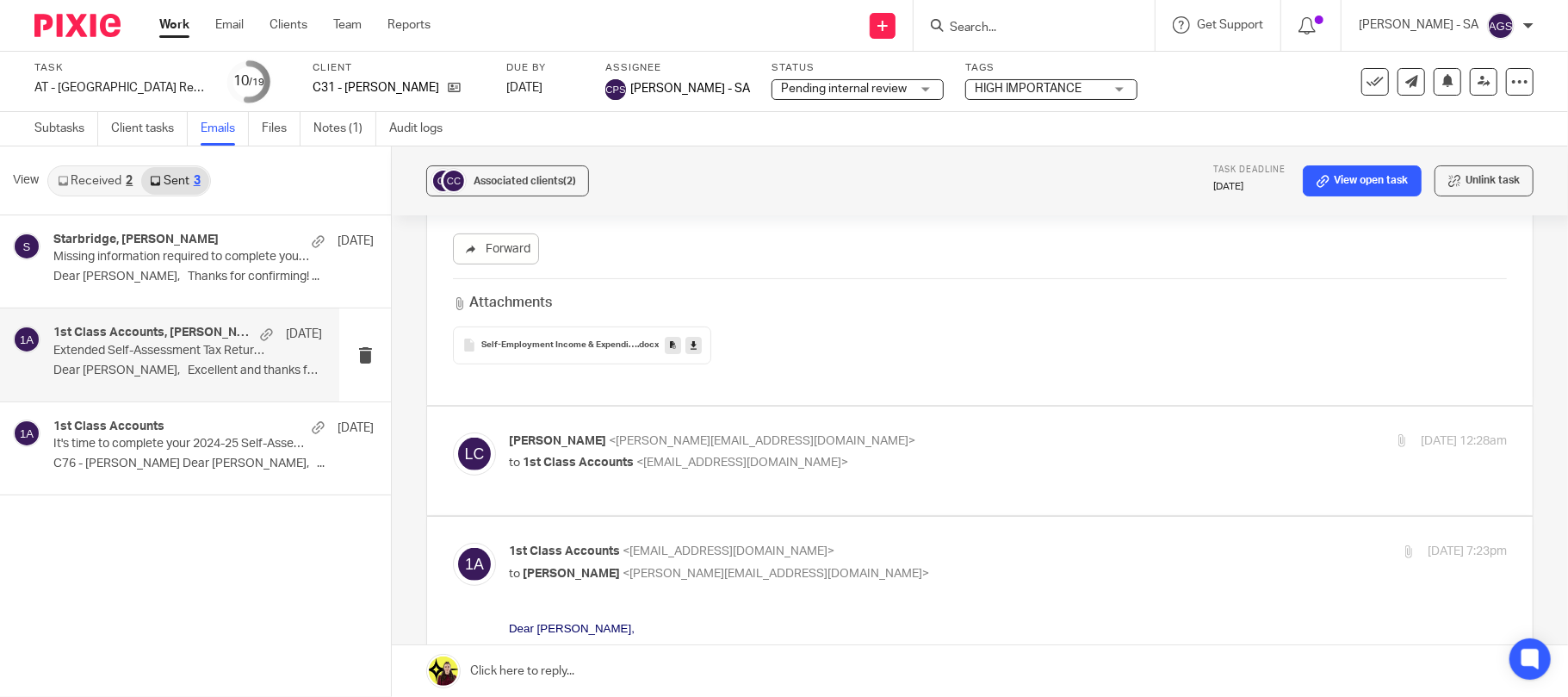
scroll to position [390, 0]
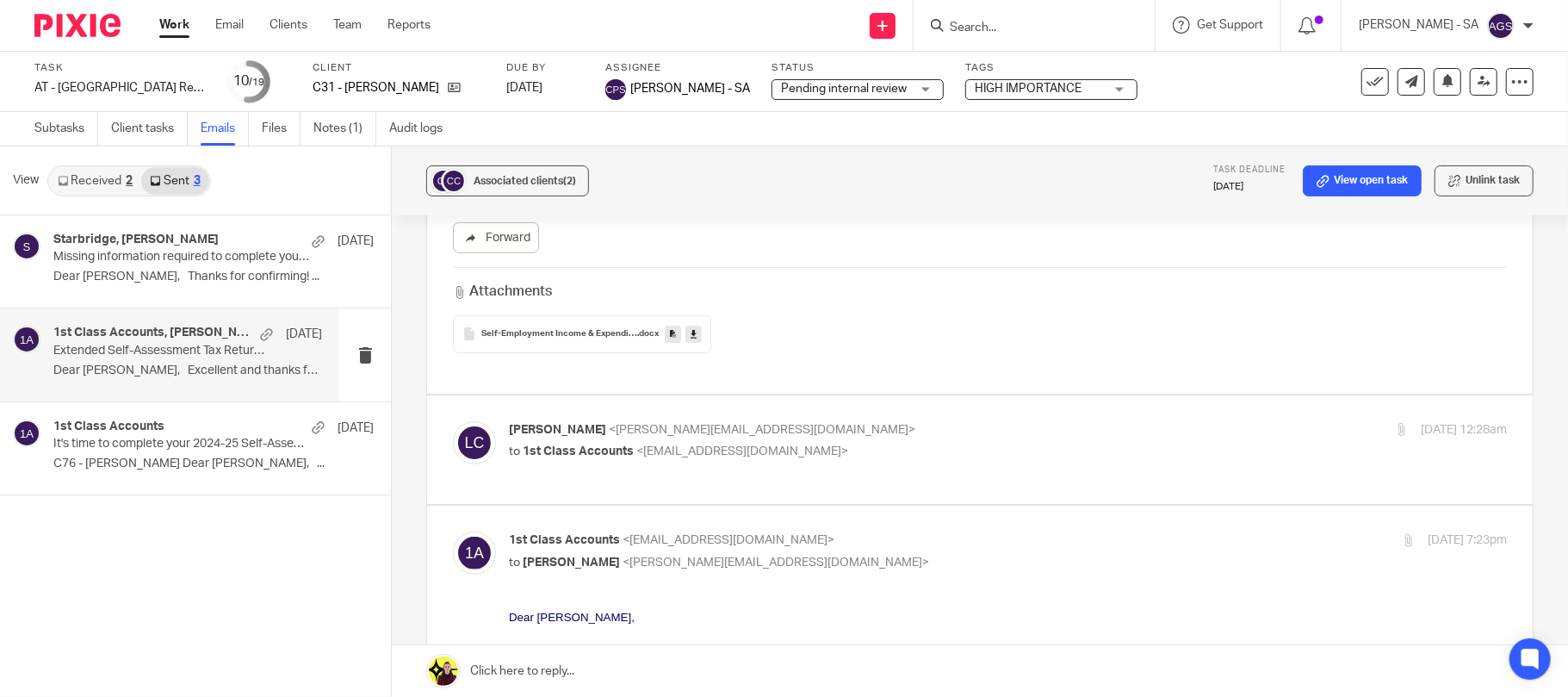
click at [703, 451] on span "<info@1stclassaccounts.co.uk>" at bounding box center [742, 451] width 212 height 12
checkbox input "true"
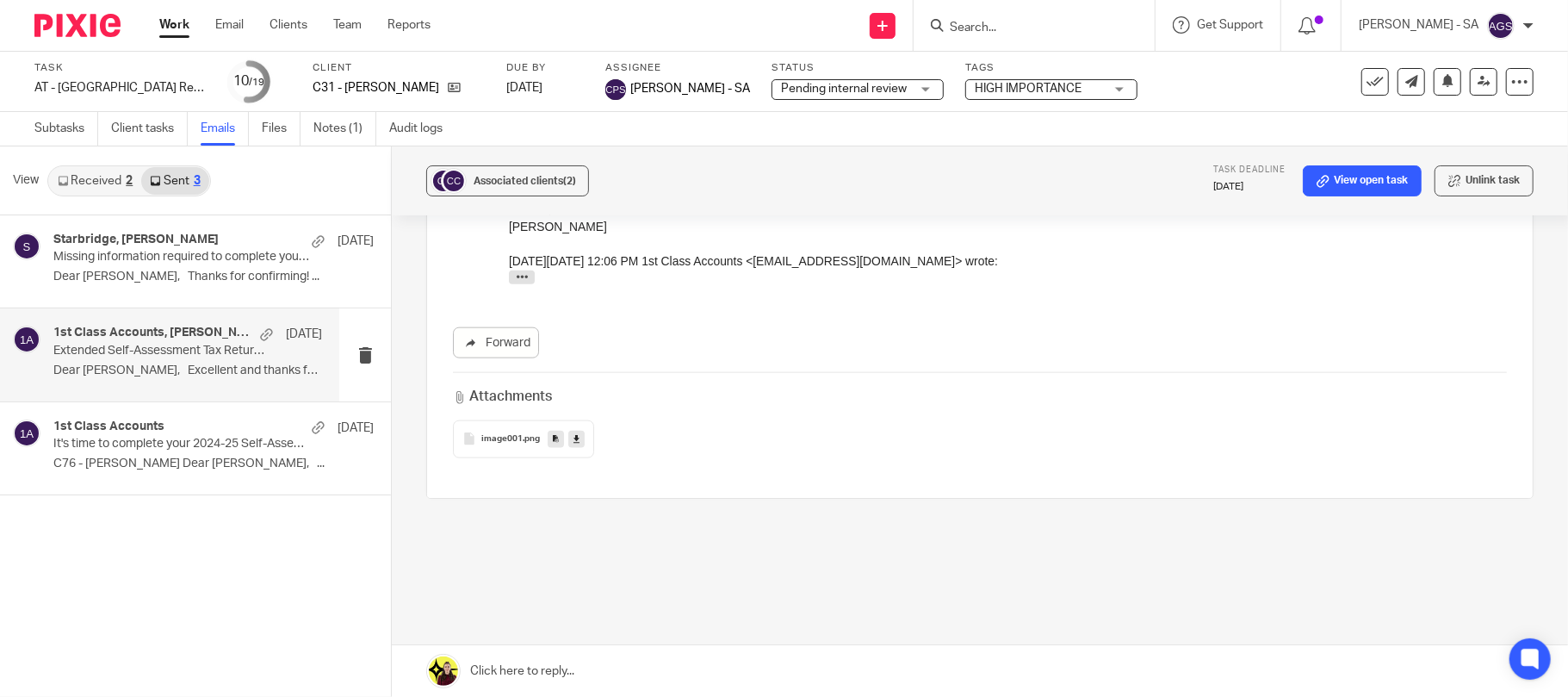
scroll to position [1507, 0]
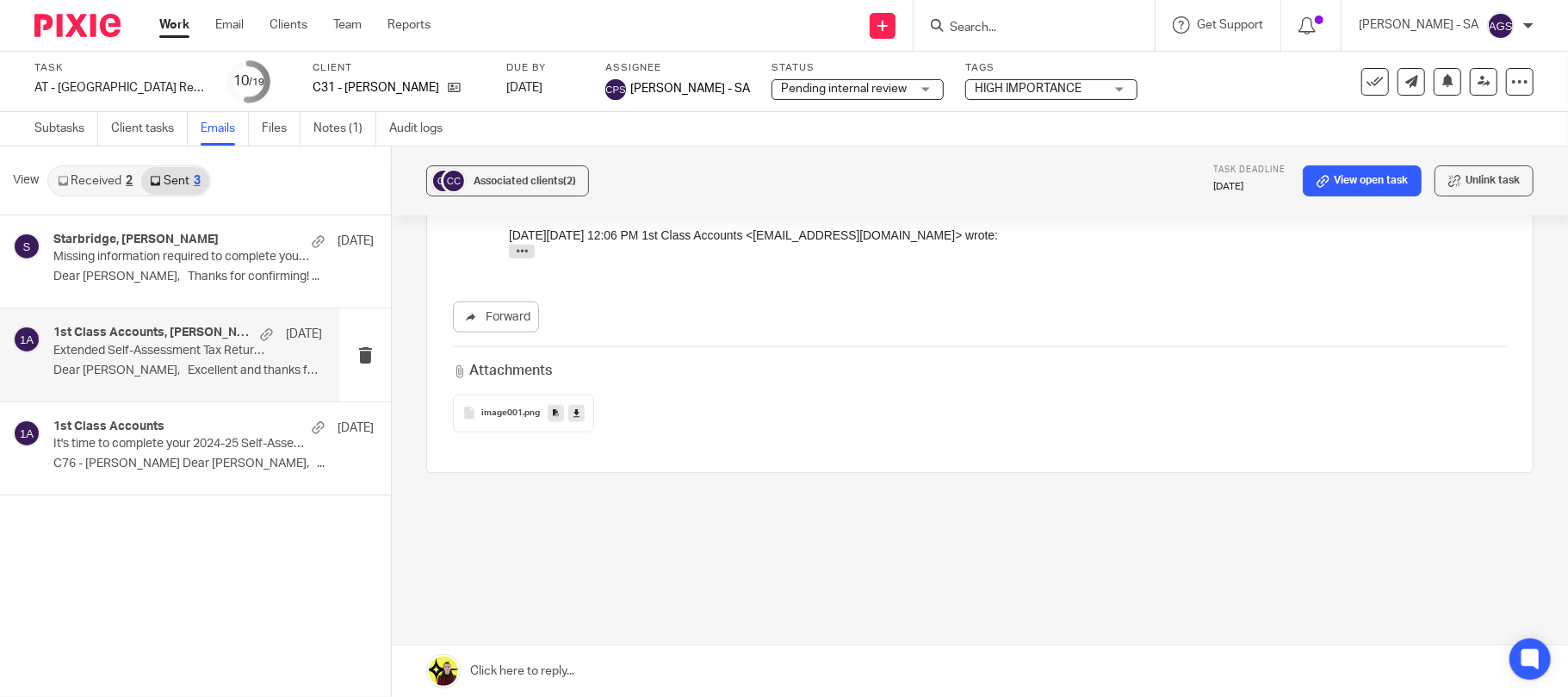
click at [233, 588] on div "Starbridge, Laura Childs 6 Aug Missing information required to complete your Se…" at bounding box center [195, 456] width 391 height 481
click at [72, 132] on link "Subtasks" at bounding box center [66, 129] width 64 height 34
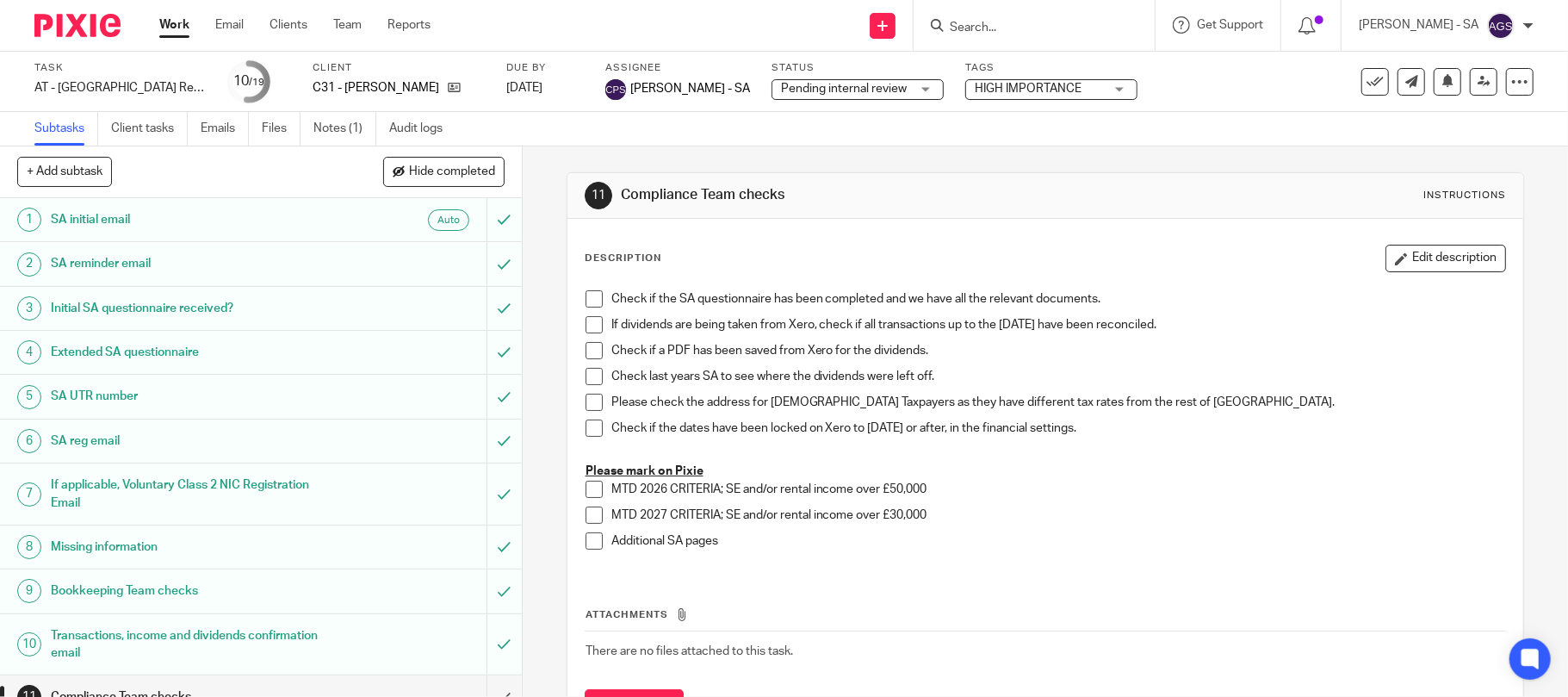
scroll to position [229, 0]
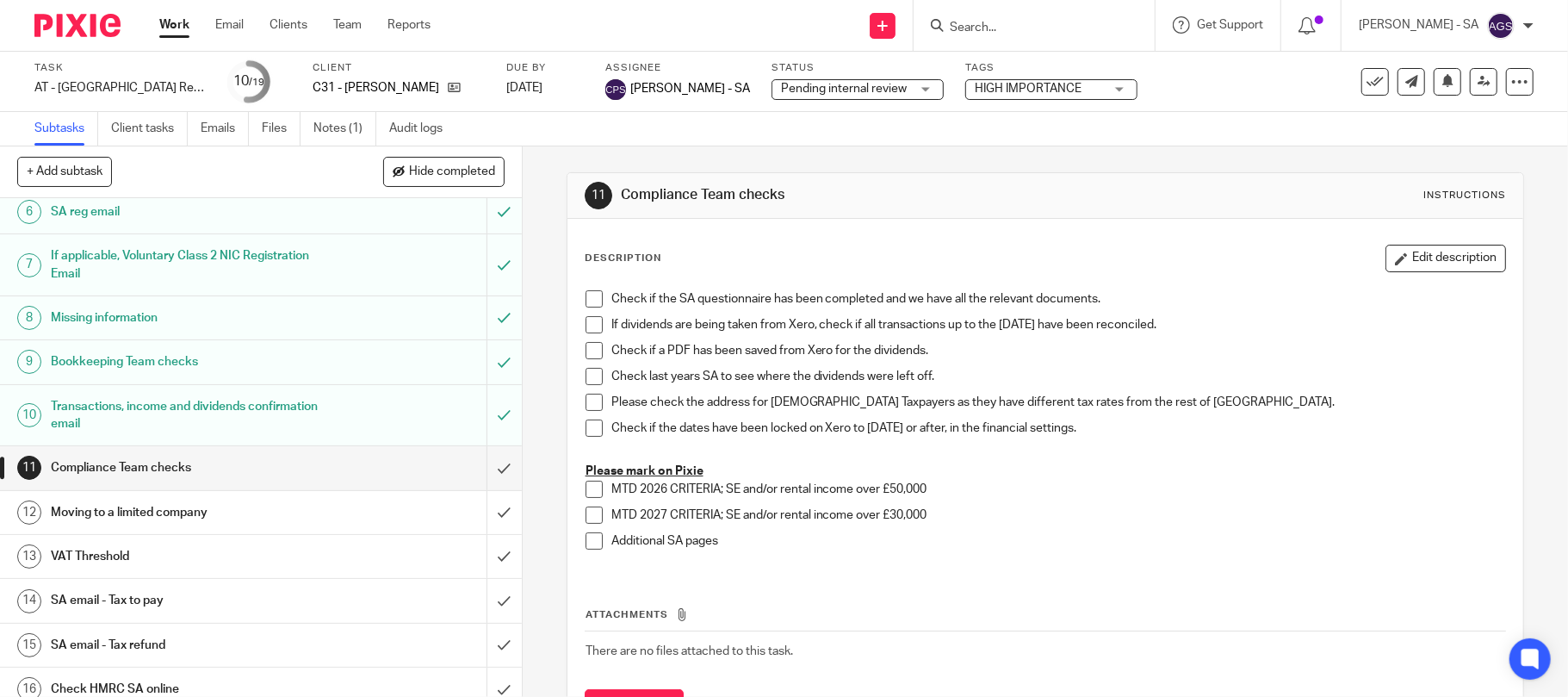
click at [219, 370] on h1 "Bookkeeping Team checks" at bounding box center [191, 361] width 279 height 26
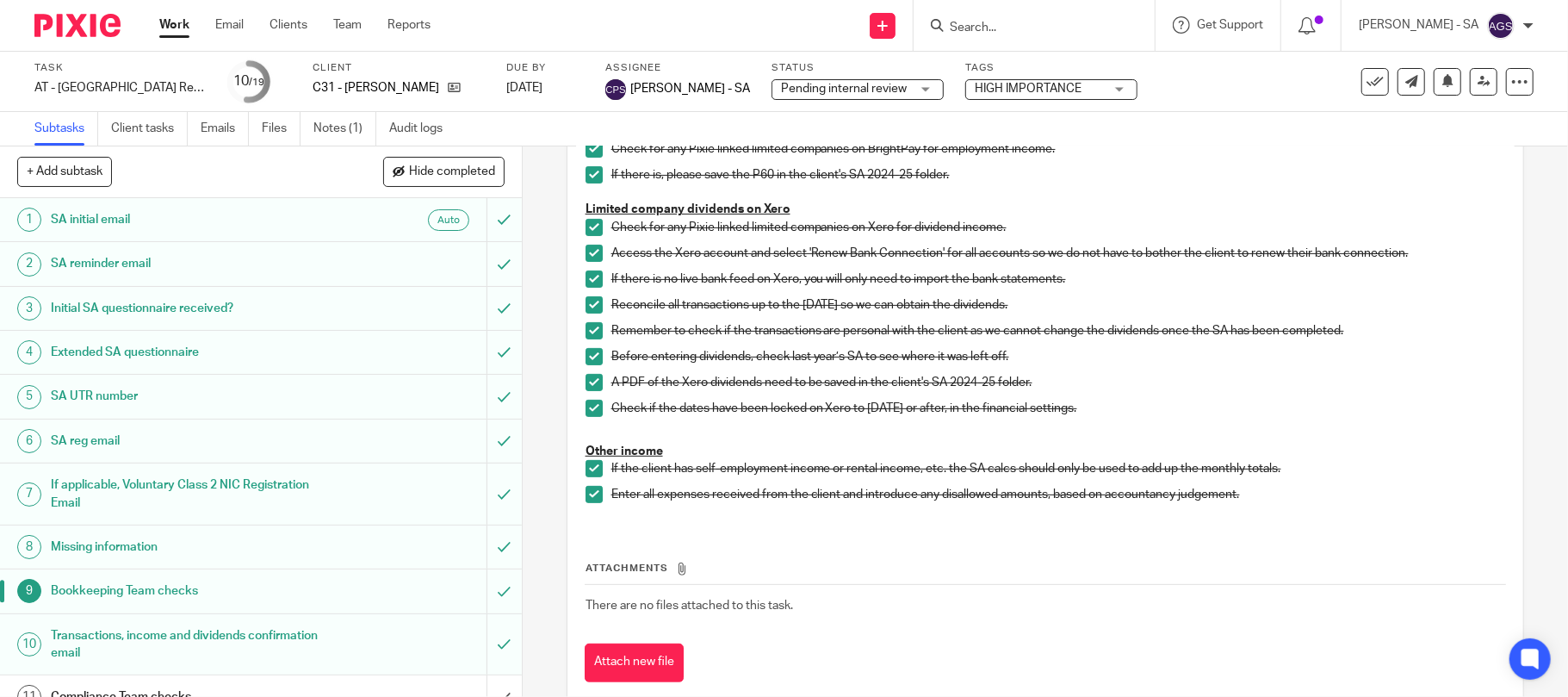
scroll to position [344, 0]
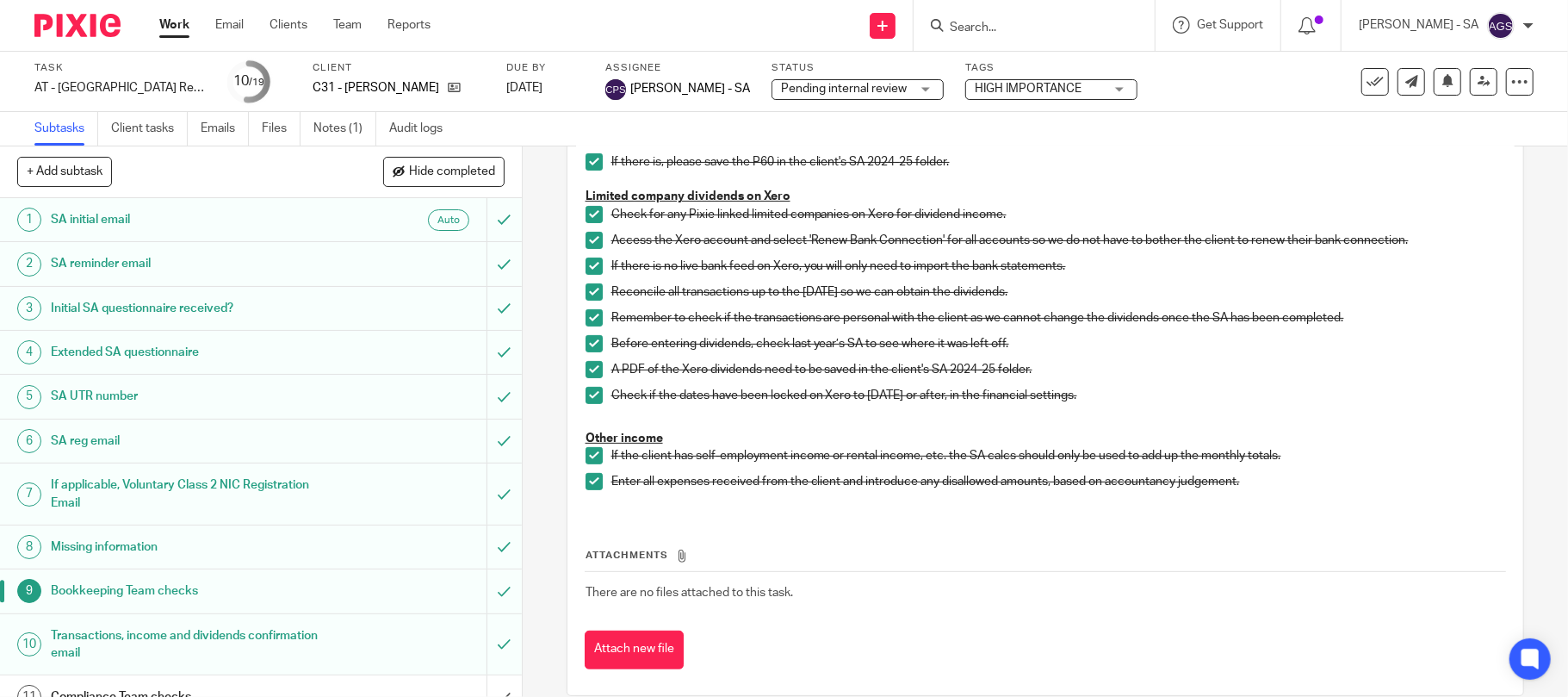
click at [123, 548] on h1 "Missing information" at bounding box center [191, 547] width 279 height 26
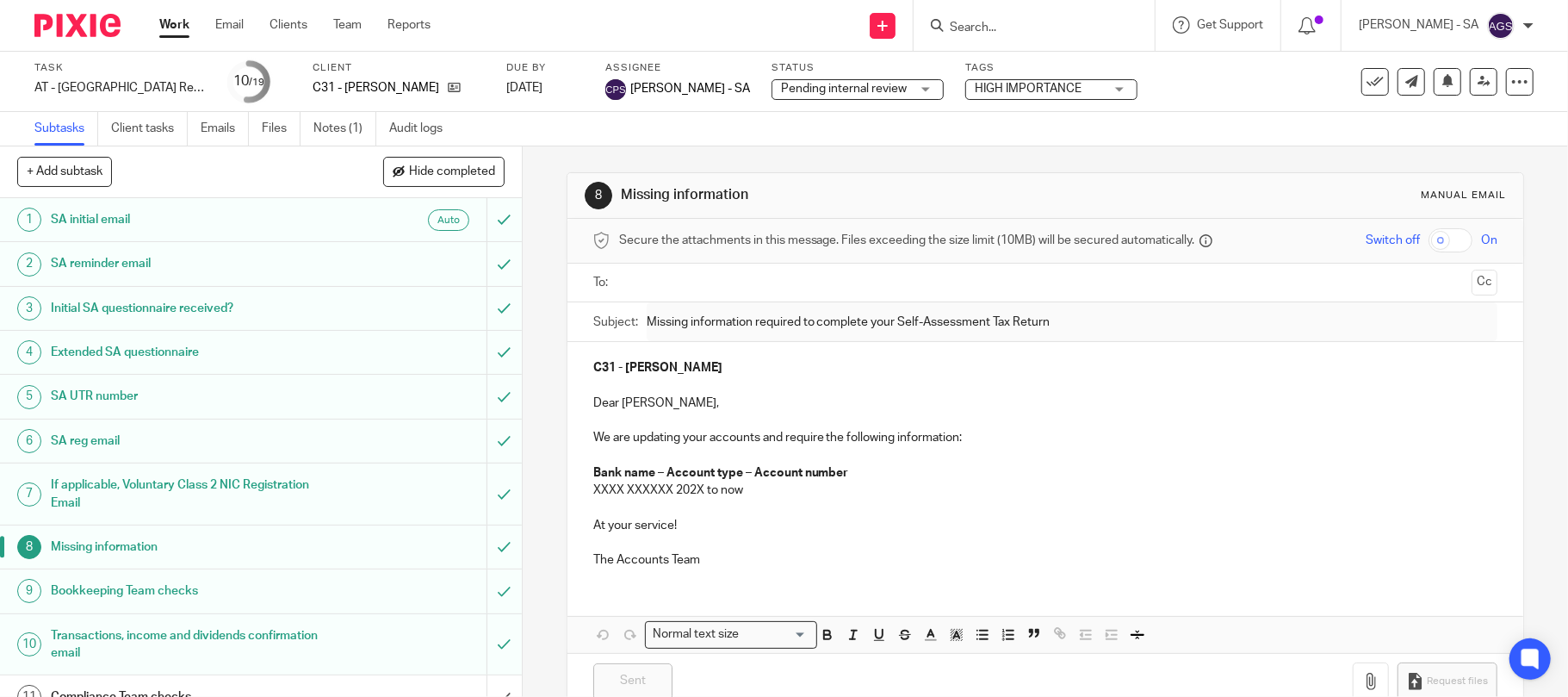
click at [73, 446] on h1 "SA reg email" at bounding box center [191, 440] width 279 height 26
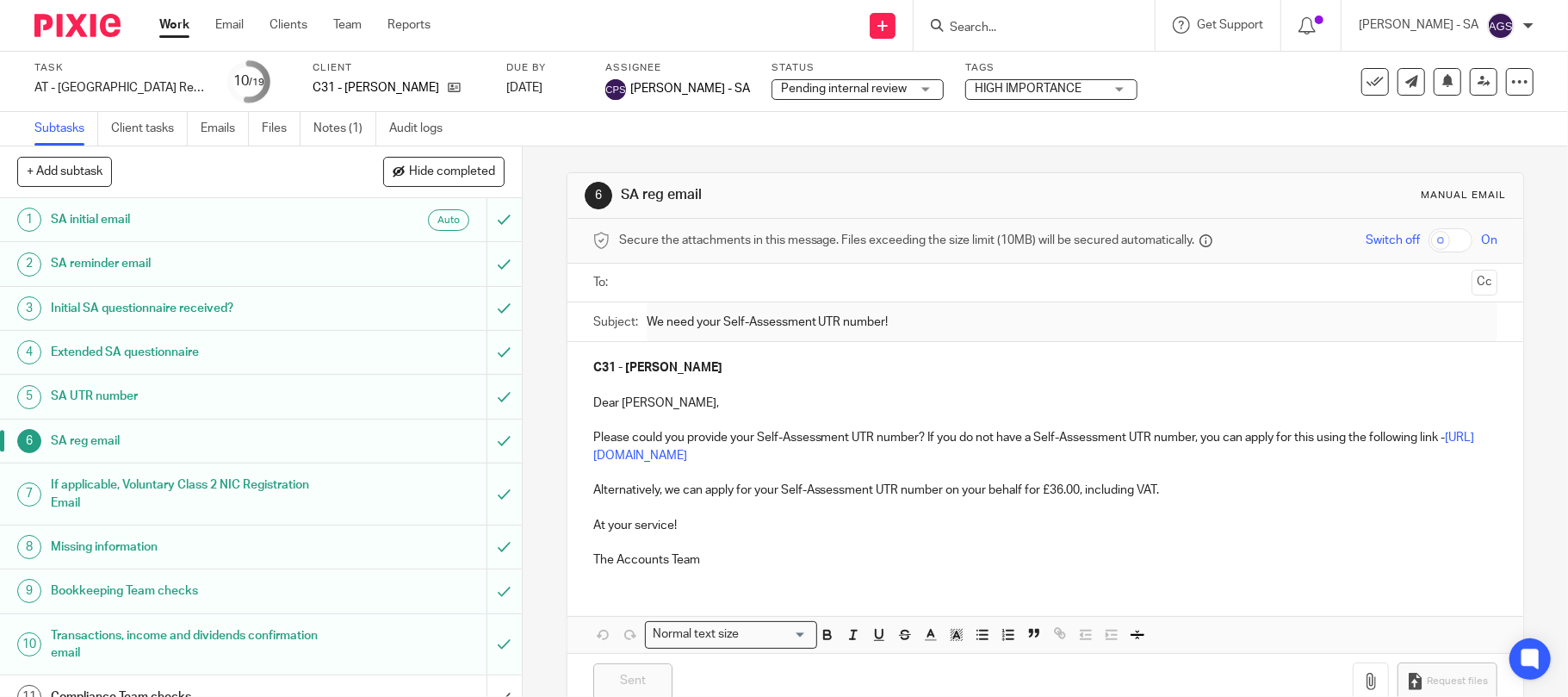
click at [59, 404] on h1 "SA UTR number" at bounding box center [191, 395] width 279 height 26
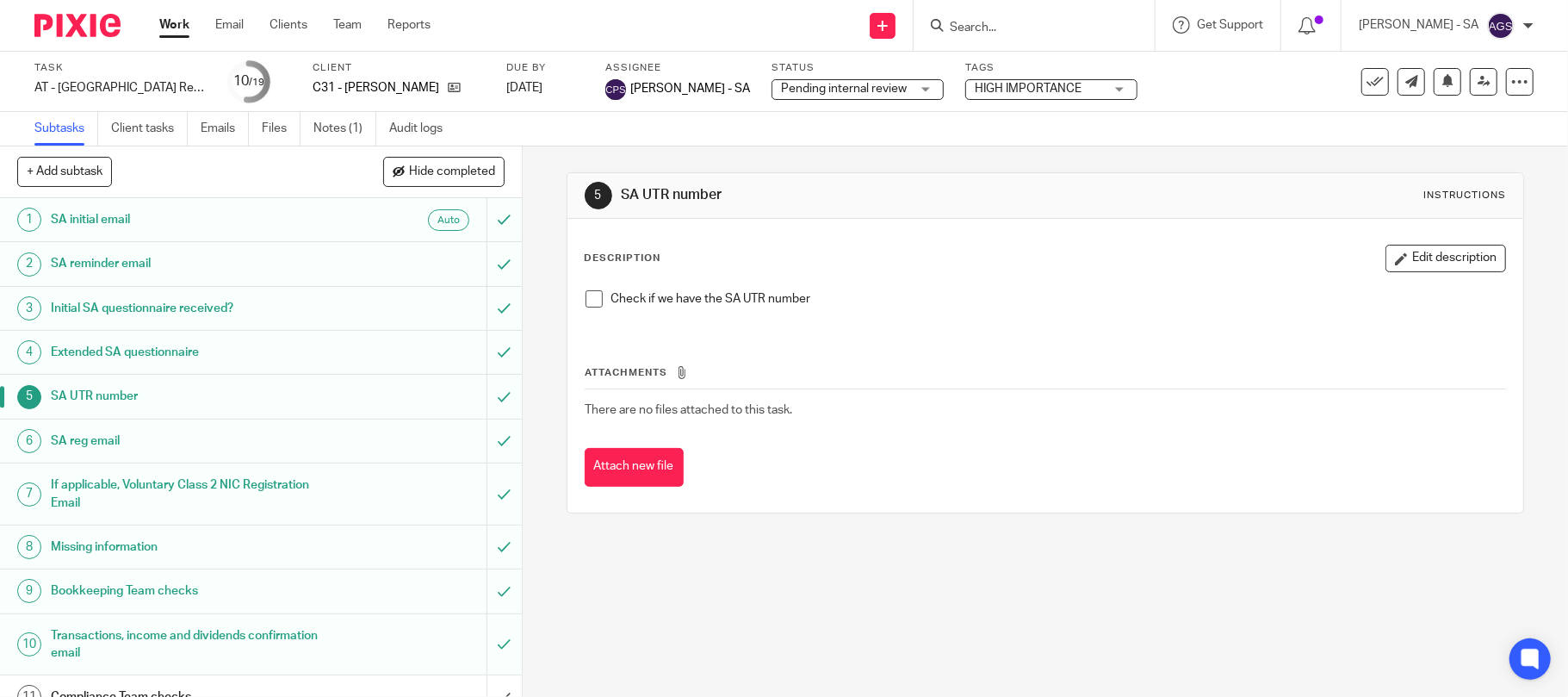
drag, startPoint x: 587, startPoint y: 303, endPoint x: 590, endPoint y: 313, distance: 10.4
click at [587, 307] on span at bounding box center [594, 298] width 17 height 17
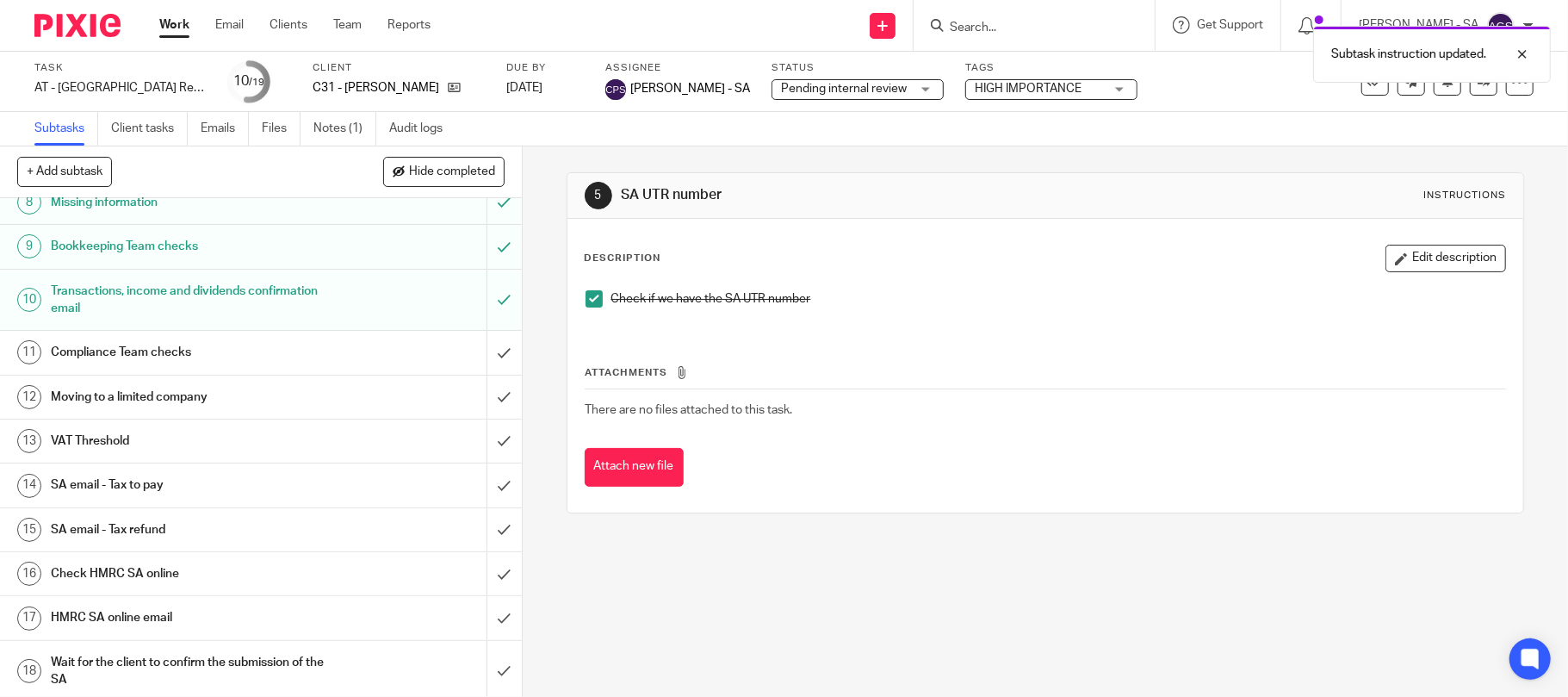
scroll to position [400, 0]
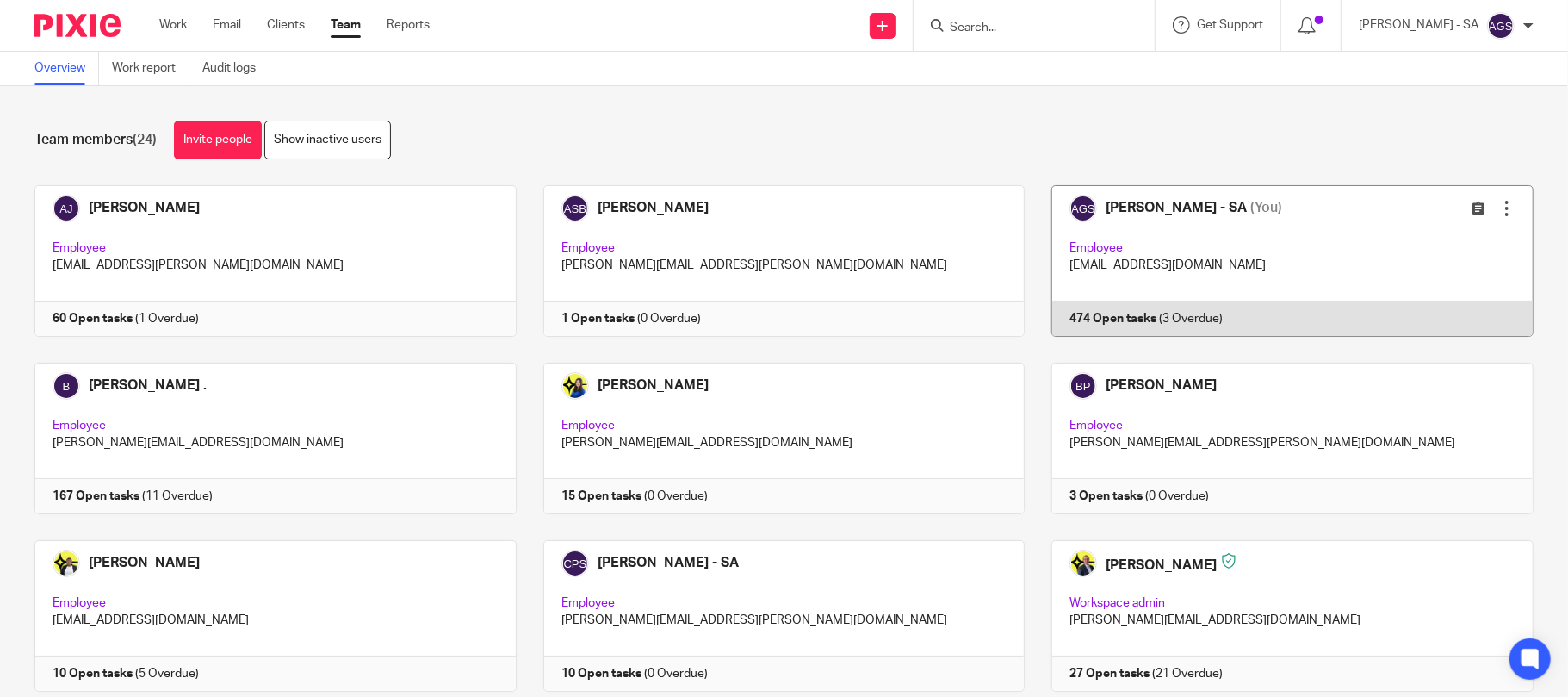
click at [1266, 222] on link at bounding box center [1279, 260] width 509 height 151
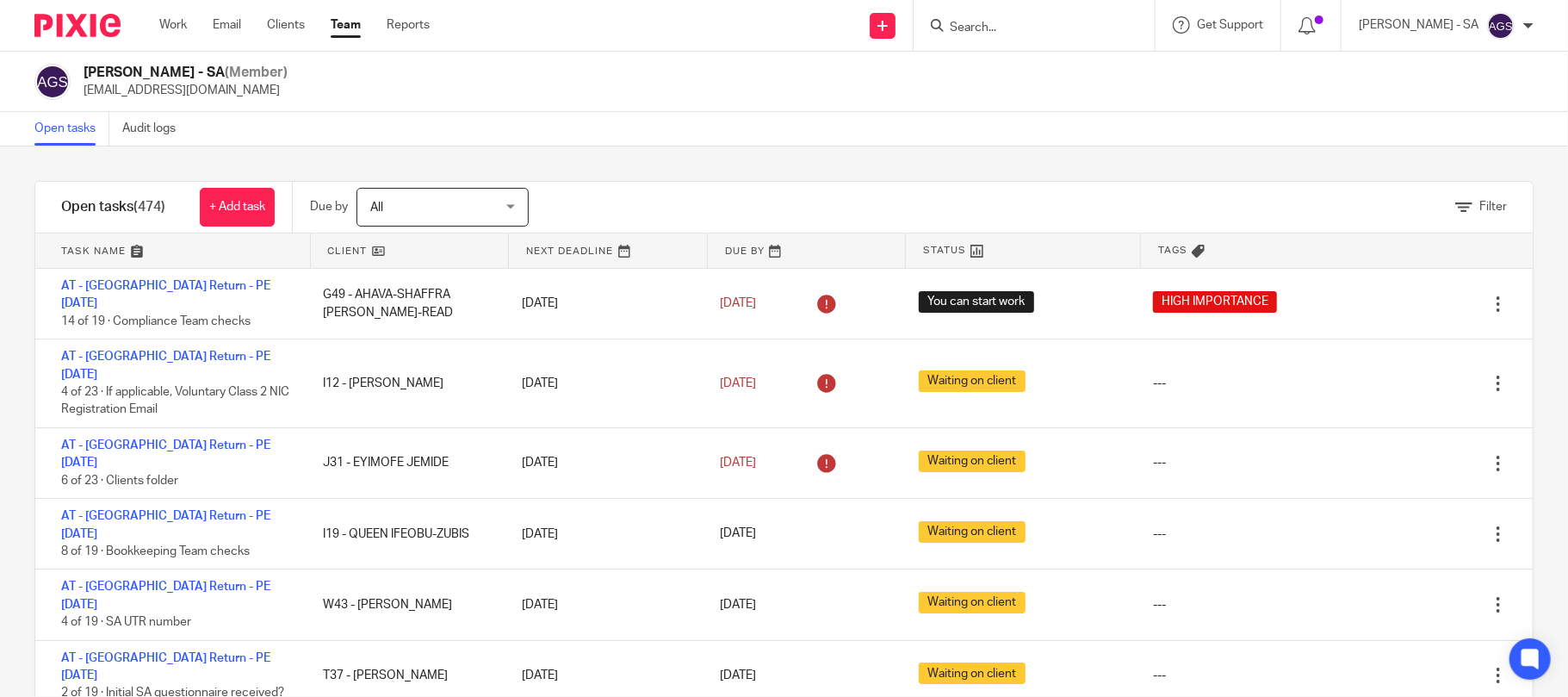
click at [1437, 193] on div "Filter" at bounding box center [1052, 207] width 961 height 51
click at [1455, 210] on icon at bounding box center [1463, 207] width 17 height 17
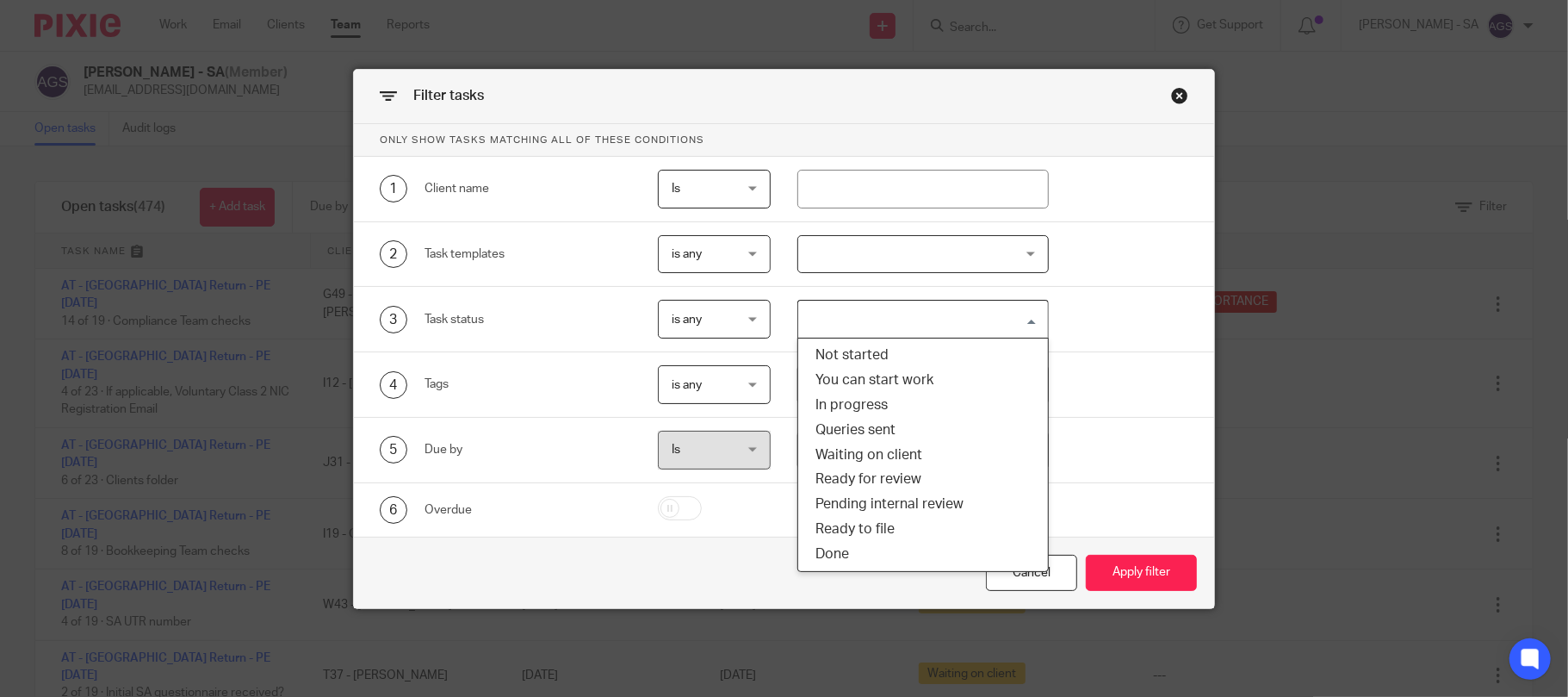
click at [830, 304] on div "Search for option" at bounding box center [919, 318] width 242 height 34
click at [863, 382] on li "You can start work" at bounding box center [922, 380] width 250 height 25
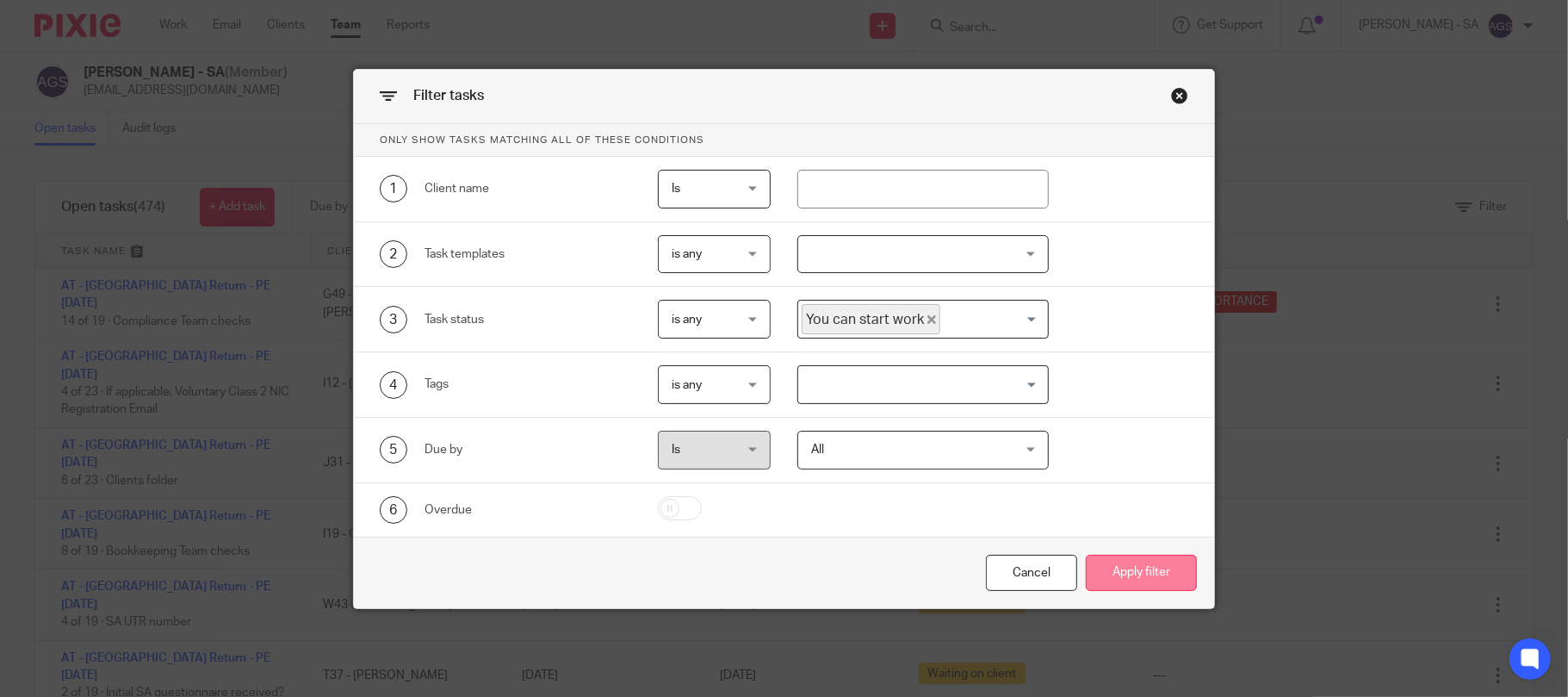
click at [1178, 570] on button "Apply filter" at bounding box center [1141, 573] width 111 height 37
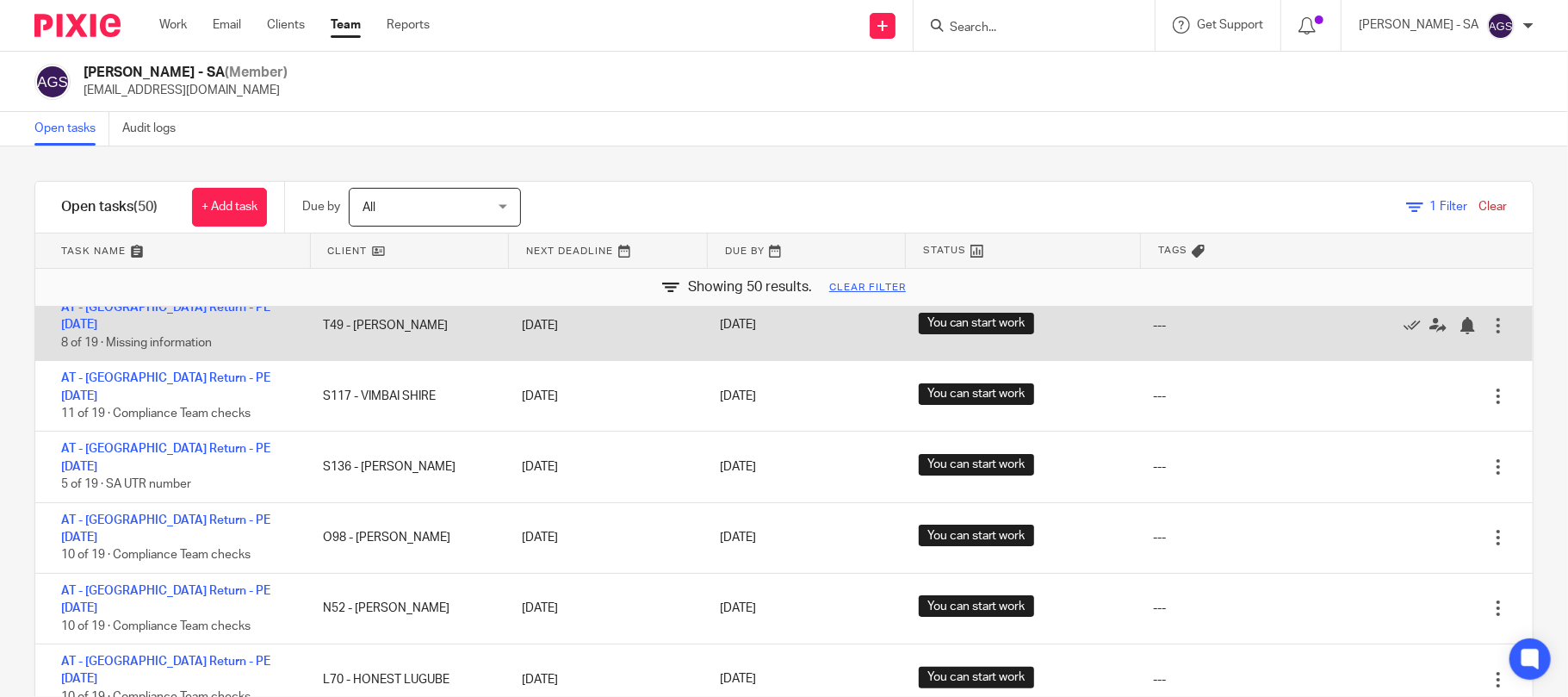
scroll to position [344, 0]
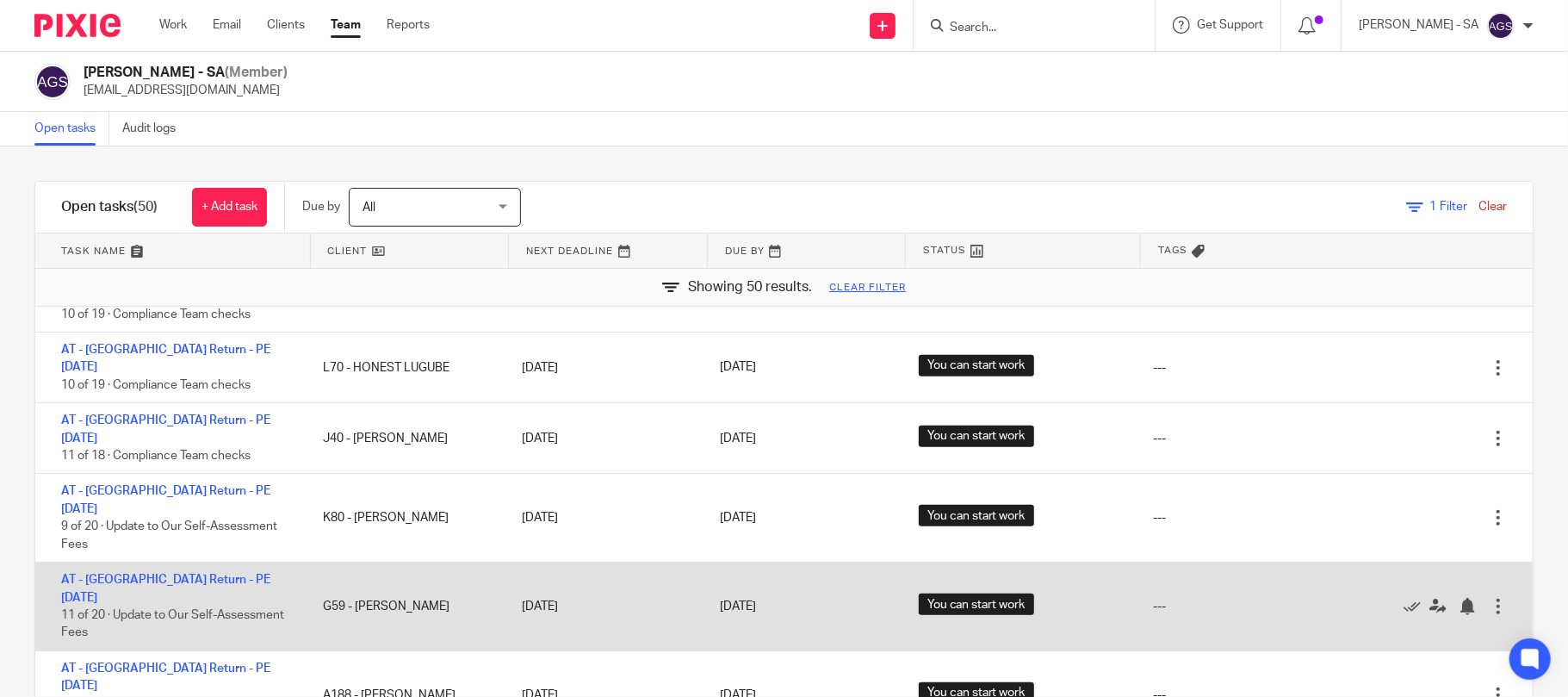
scroll to position [574, 0]
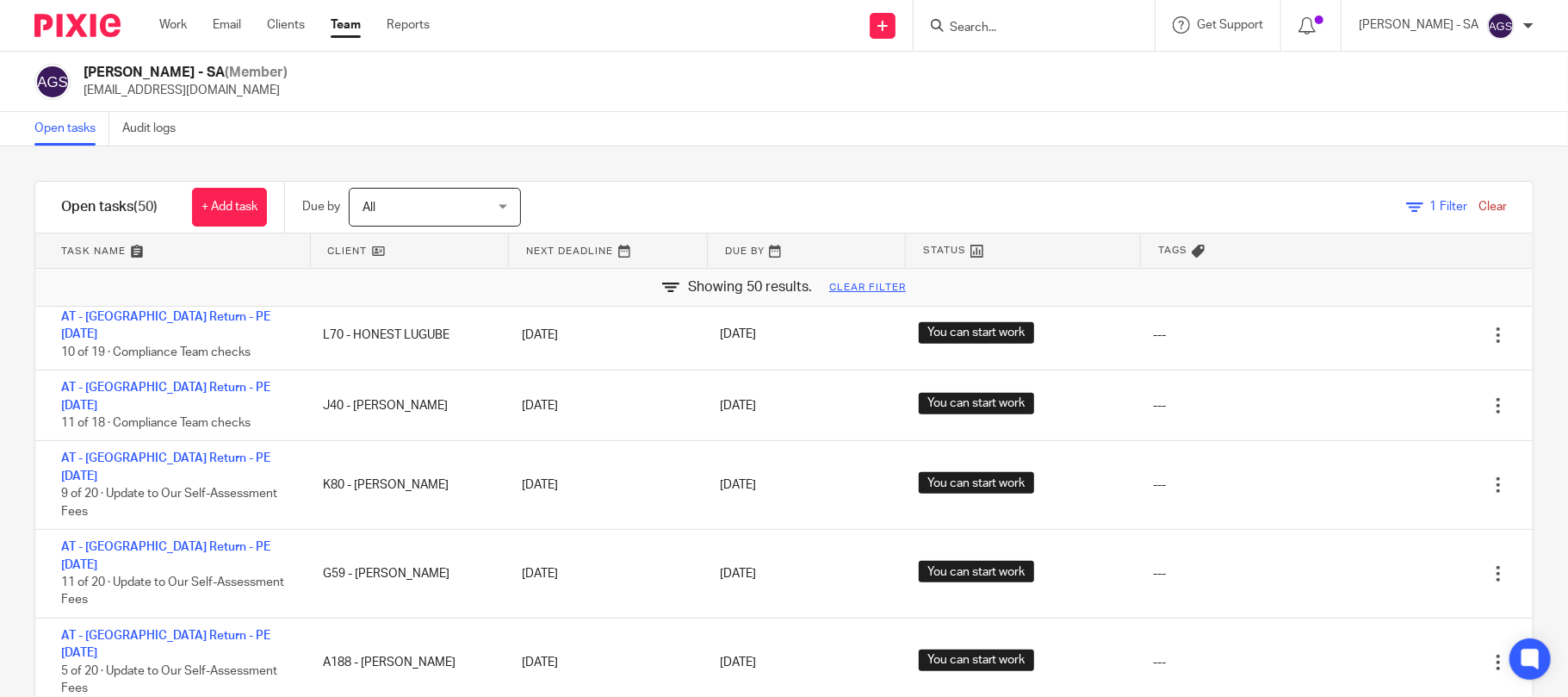
click at [1076, 21] on input "Search" at bounding box center [1025, 28] width 155 height 15
type input "L69"
click at [1107, 64] on link at bounding box center [1089, 74] width 291 height 39
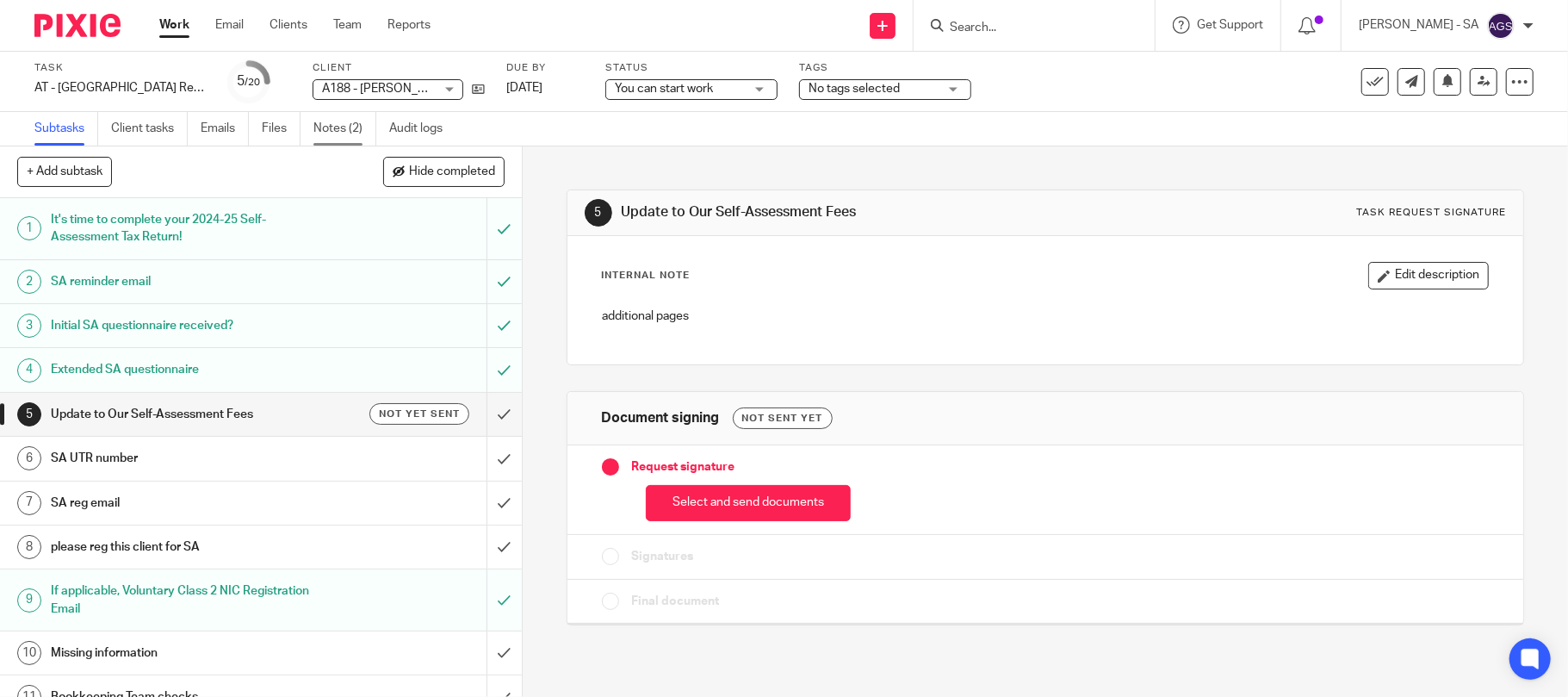
click at [348, 123] on link "Notes (2)" at bounding box center [344, 129] width 63 height 34
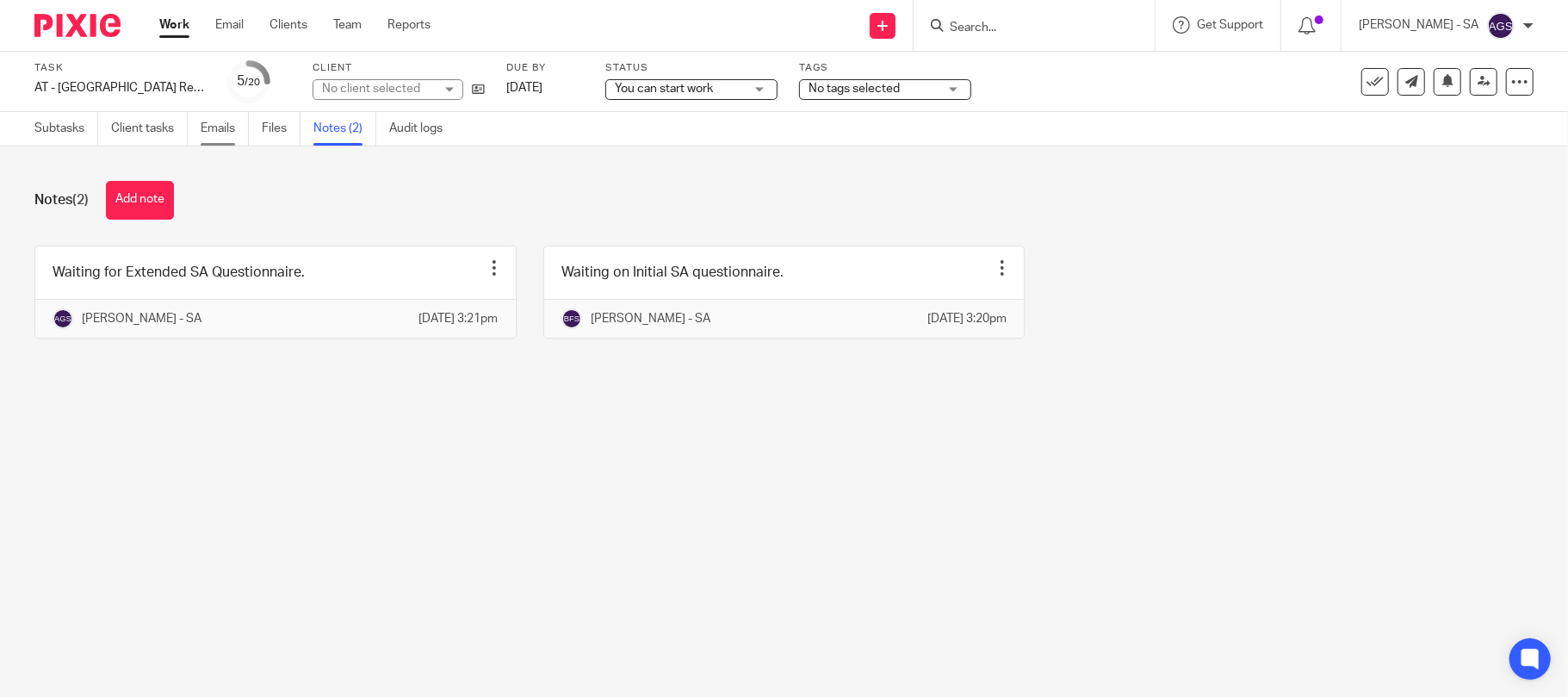
click at [201, 135] on link "Emails" at bounding box center [225, 129] width 48 height 34
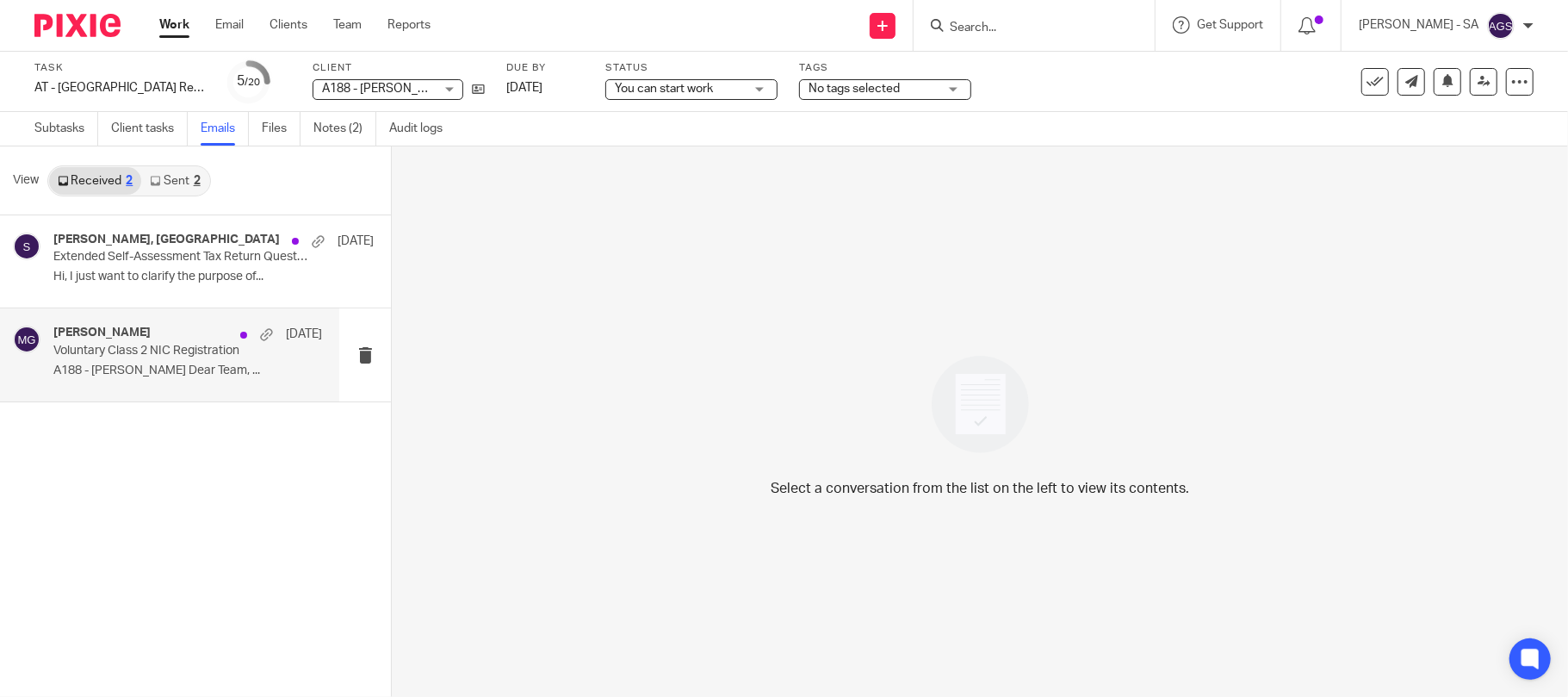
click at [194, 363] on p "A188 - [PERSON_NAME] Dear Team, ..." at bounding box center [188, 370] width 268 height 14
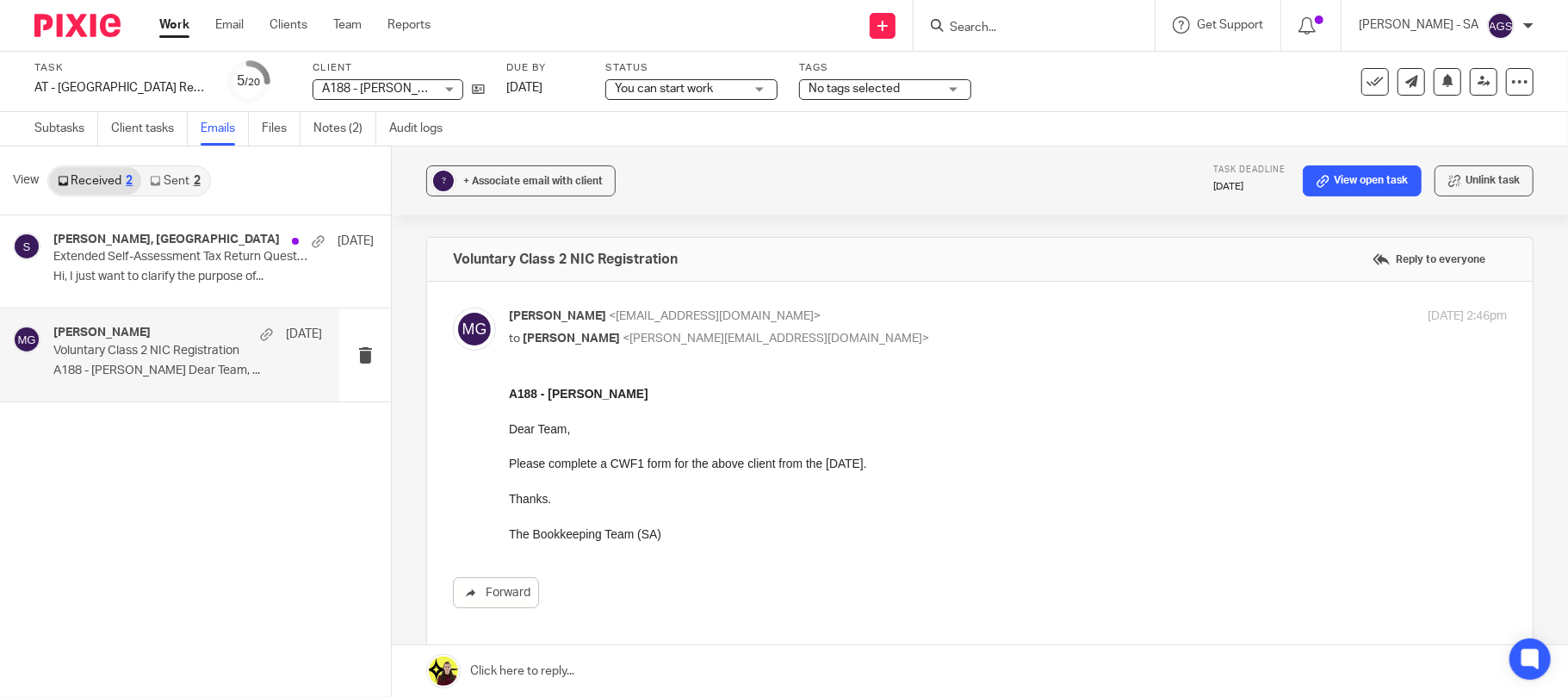
click at [163, 335] on div "Megan George 15 Jul" at bounding box center [188, 334] width 268 height 17
click at [162, 360] on div "Megan George 15 Jul Voluntary Class 2 NIC Registration A188 - ANTHONY ABRAHAM D…" at bounding box center [188, 354] width 268 height 57
click at [121, 266] on div "Anthony Abraham, Starbridge 8 Aug Extended Self-Assessment Tax Return Questionn…" at bounding box center [188, 261] width 268 height 57
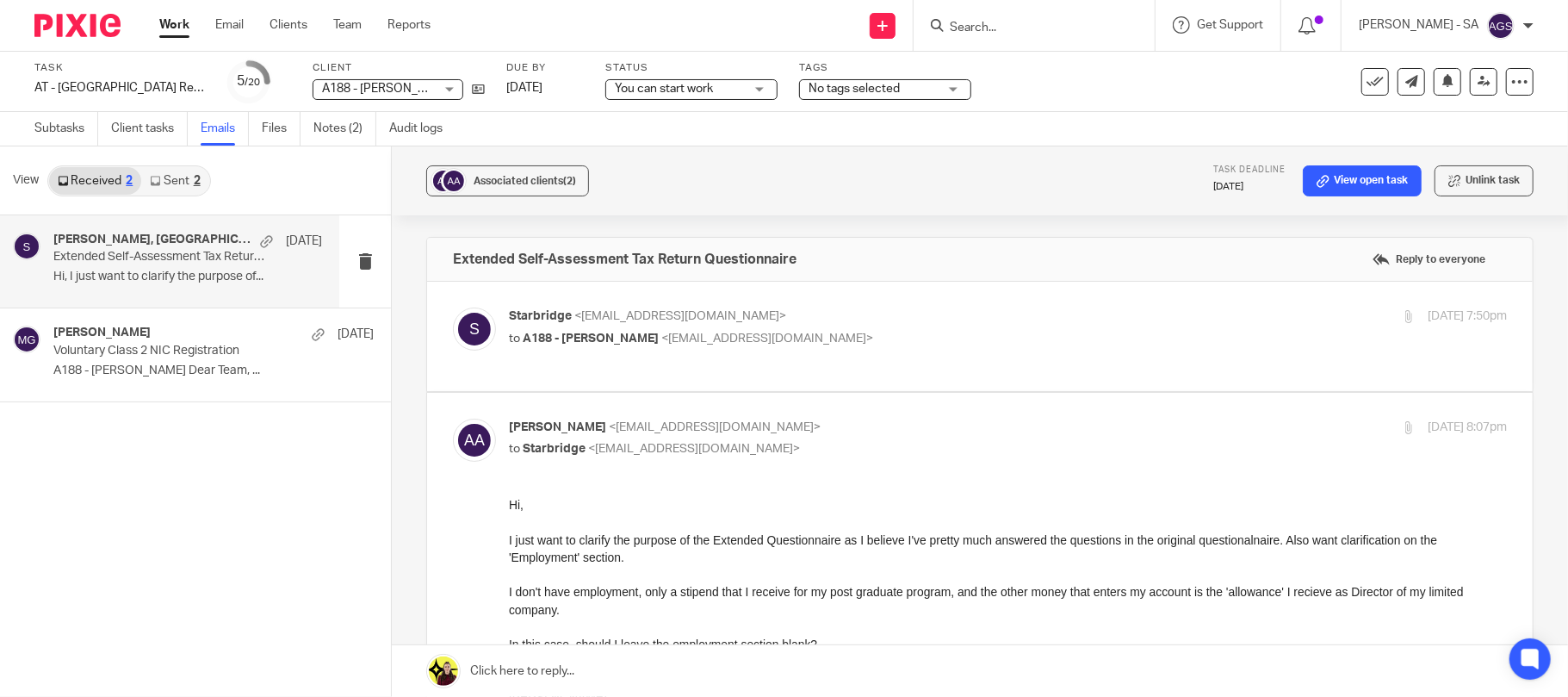
click at [121, 266] on div "Anthony Abraham, Starbridge 8 Aug Extended Self-Assessment Tax Return Questionn…" at bounding box center [188, 261] width 268 height 57
click at [821, 367] on label at bounding box center [979, 336] width 1106 height 109
click at [453, 308] on input "checkbox" at bounding box center [452, 307] width 1 height 1
checkbox input "true"
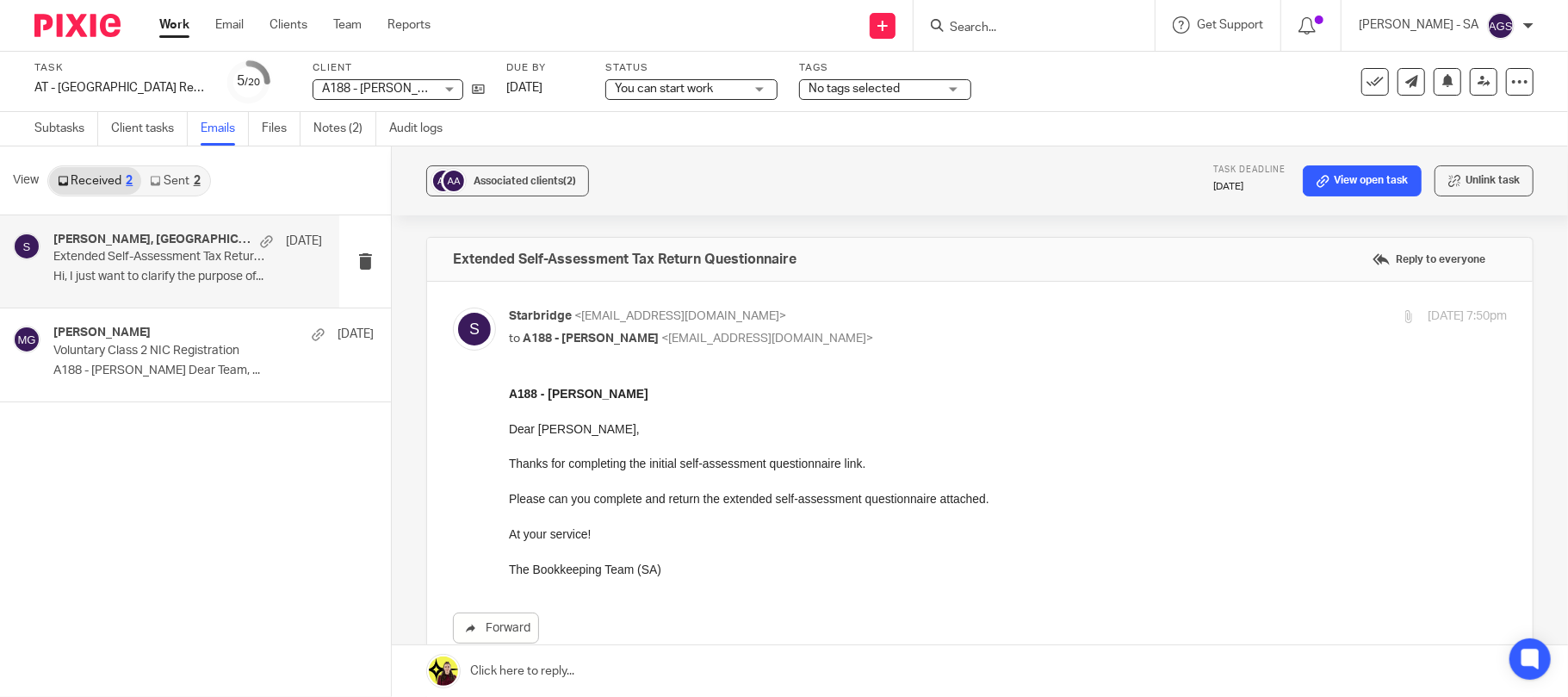
click at [163, 183] on link "Sent 2" at bounding box center [174, 181] width 67 height 28
click at [169, 179] on link "Sent 2" at bounding box center [174, 181] width 67 height 28
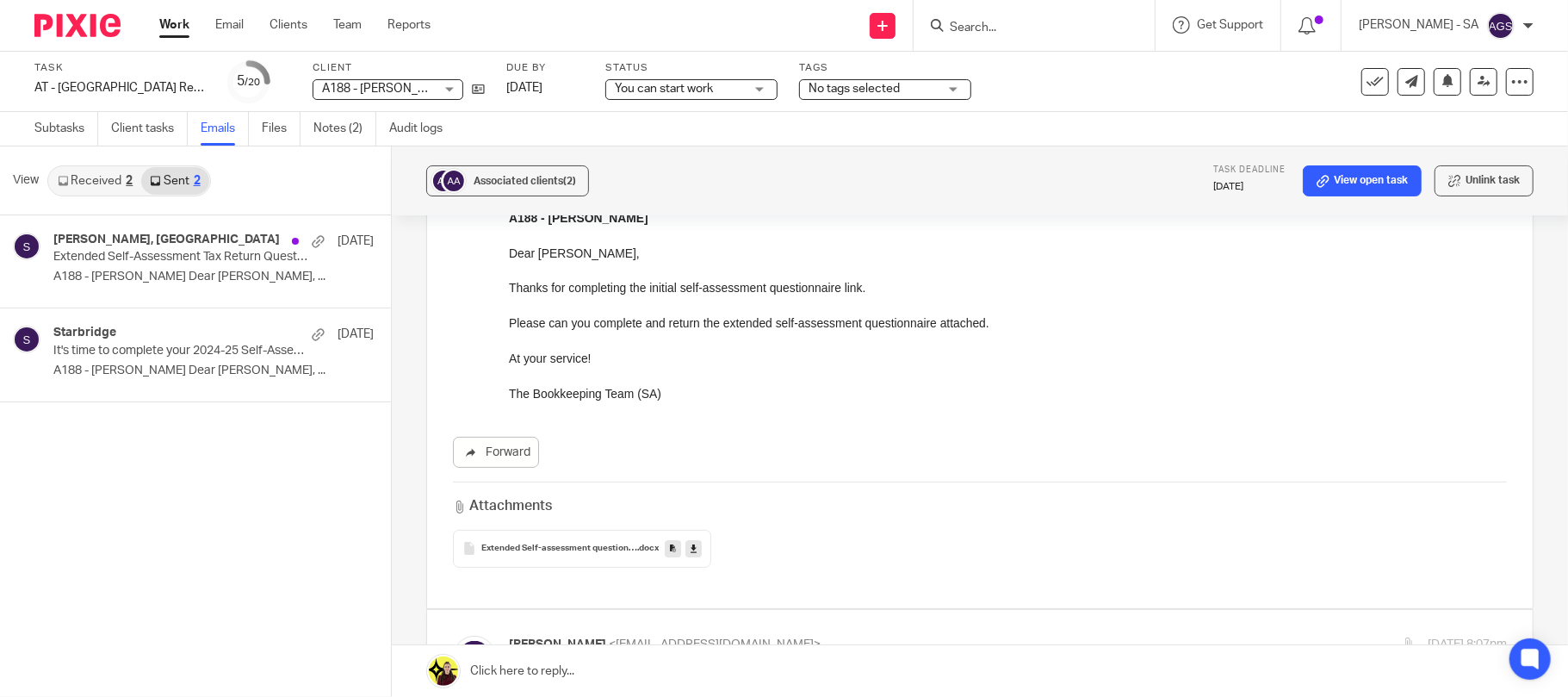
scroll to position [229, 0]
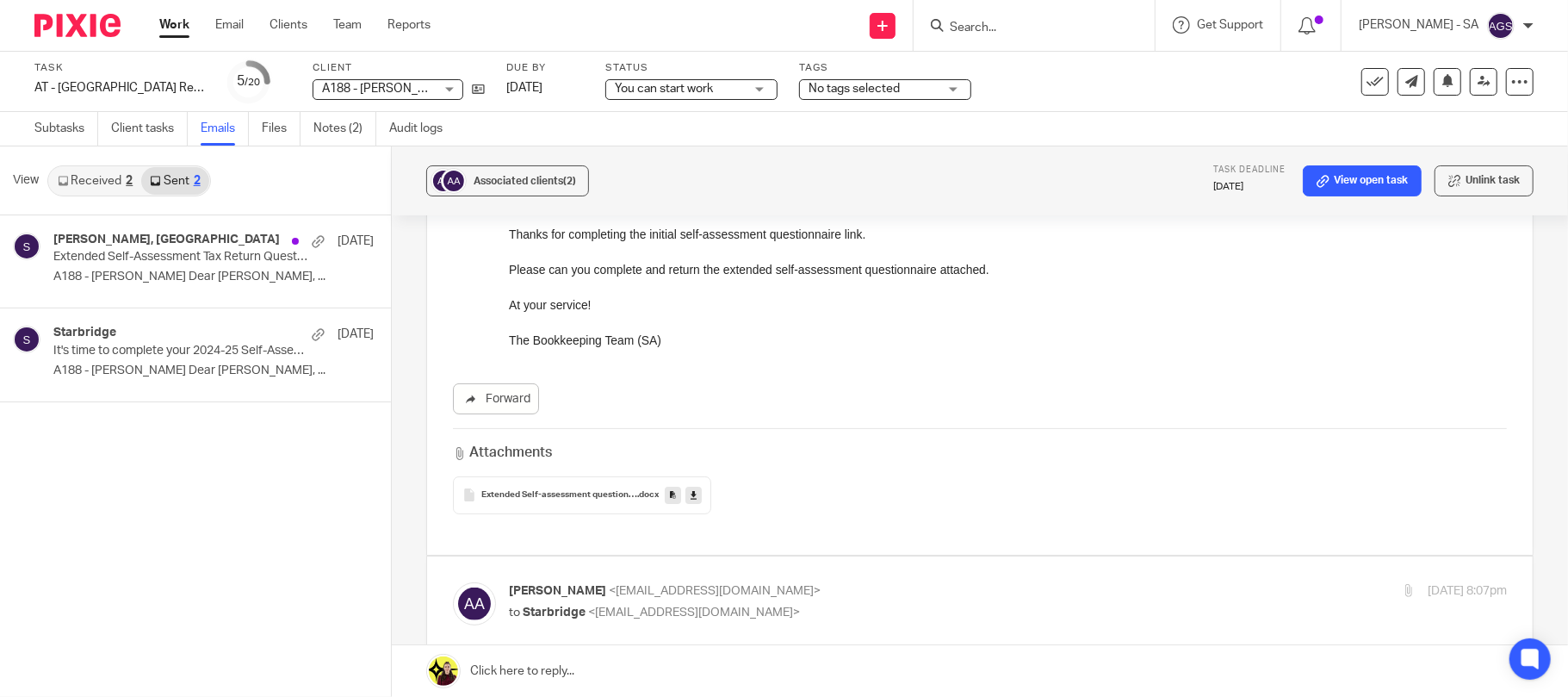
click at [589, 494] on span "Extended Self-assessment questionnaire 2024-25" at bounding box center [559, 496] width 156 height 11
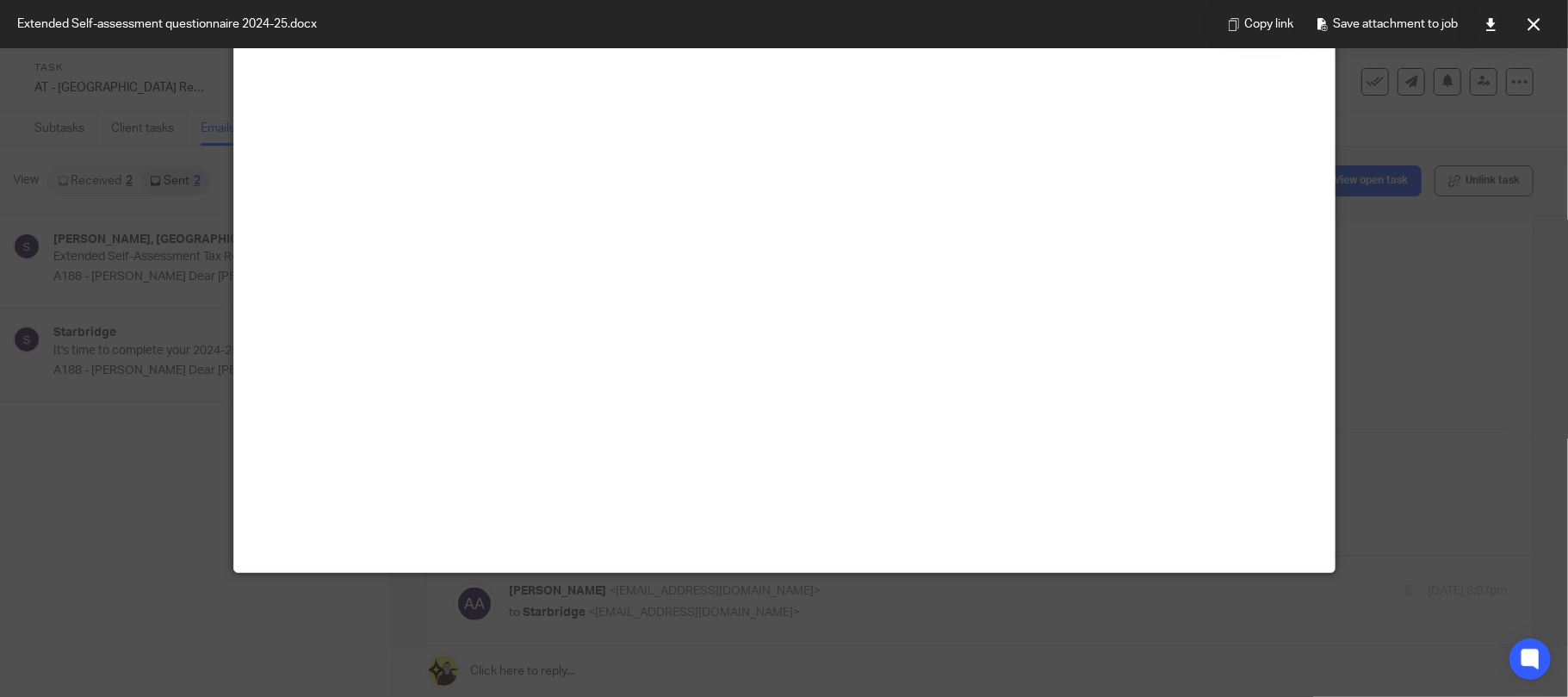
scroll to position [121, 0]
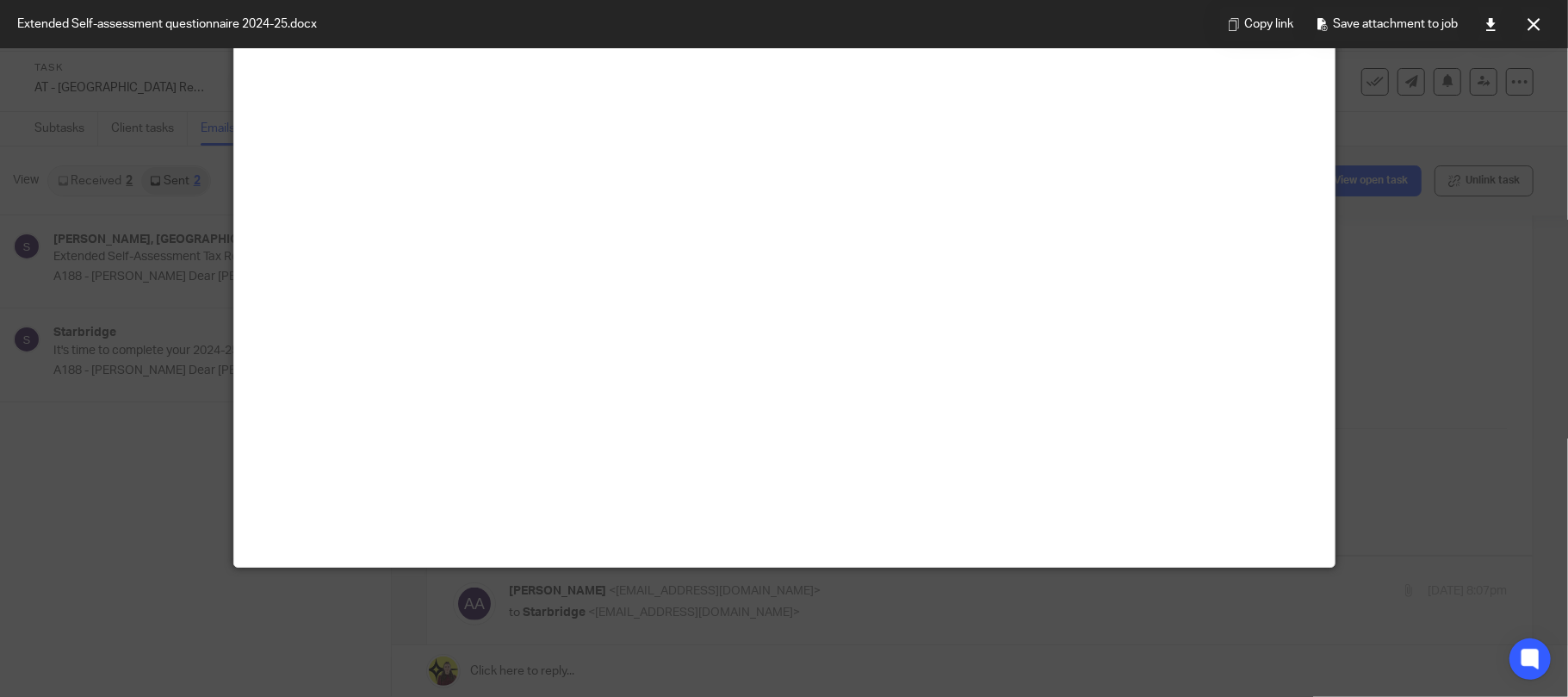
click at [1385, 414] on div at bounding box center [784, 348] width 1568 height 697
click at [1385, 415] on div at bounding box center [784, 348] width 1568 height 697
click at [1544, 12] on button at bounding box center [1533, 24] width 35 height 35
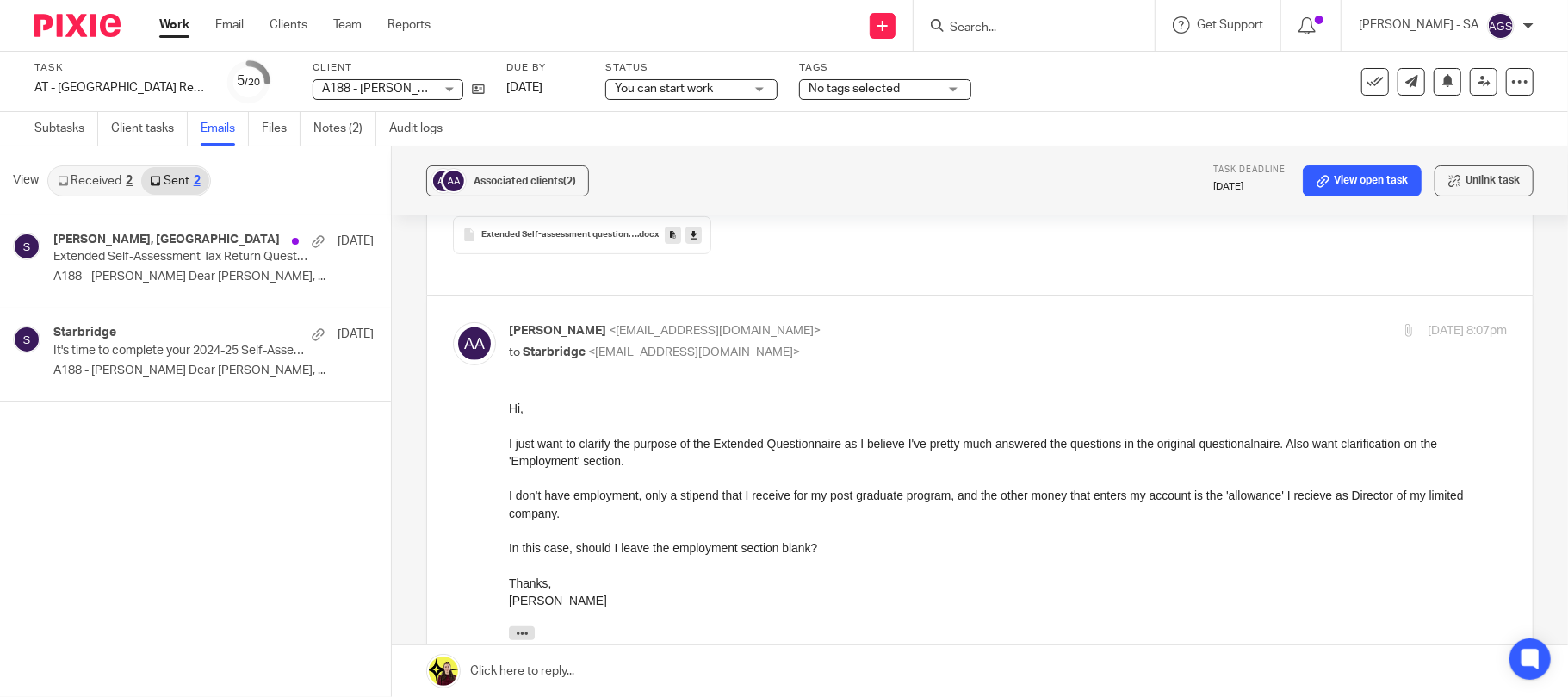
scroll to position [574, 0]
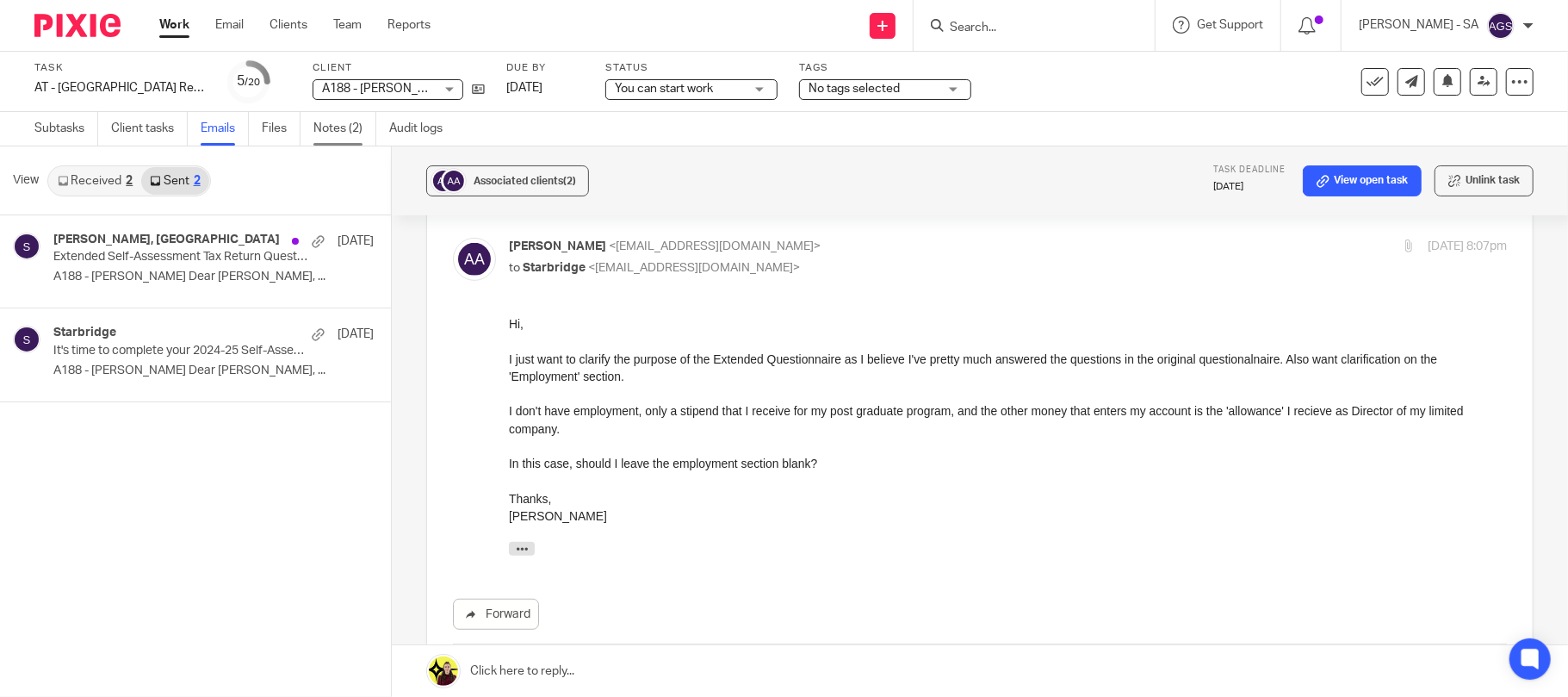
click at [324, 138] on link "Notes (2)" at bounding box center [344, 129] width 63 height 34
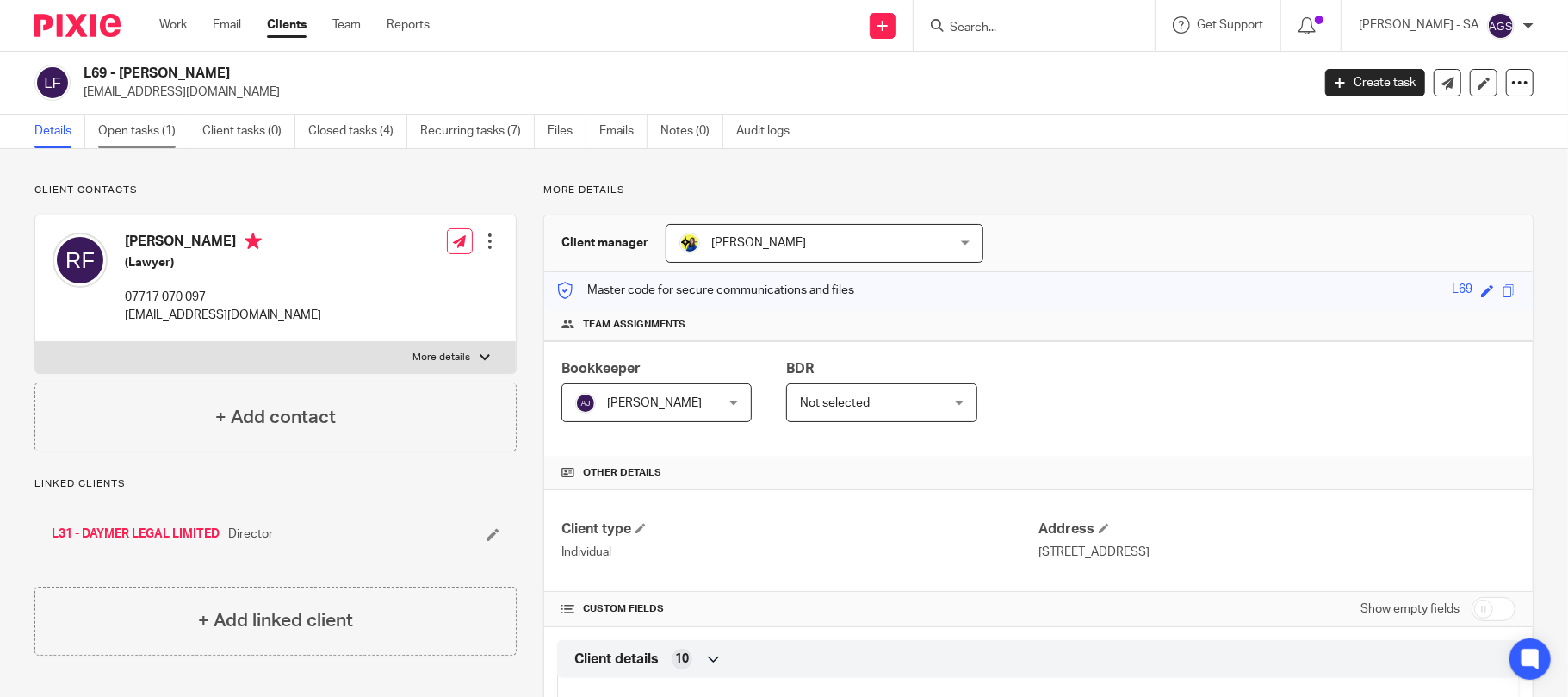
click at [125, 145] on link "Open tasks (1)" at bounding box center [144, 132] width 91 height 34
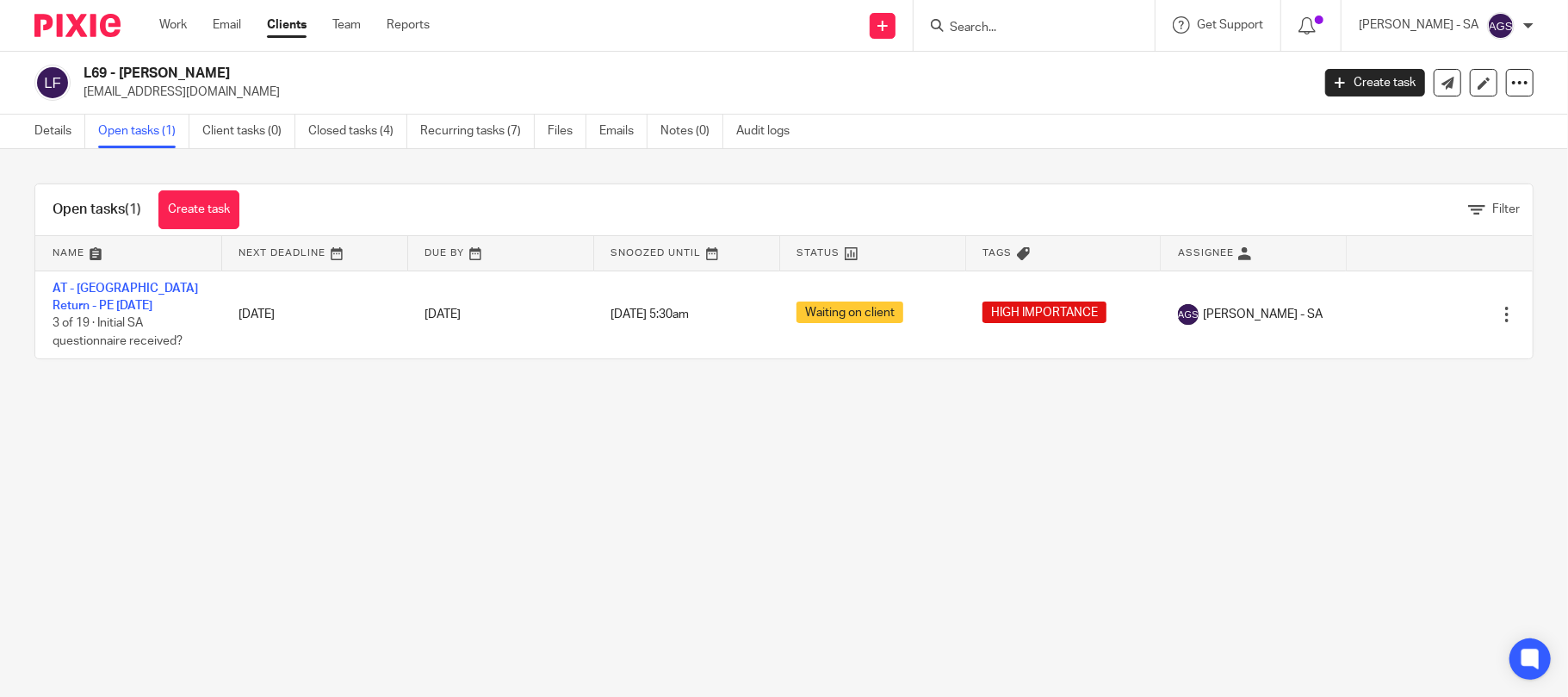
click at [1006, 28] on input "Search" at bounding box center [1025, 28] width 155 height 15
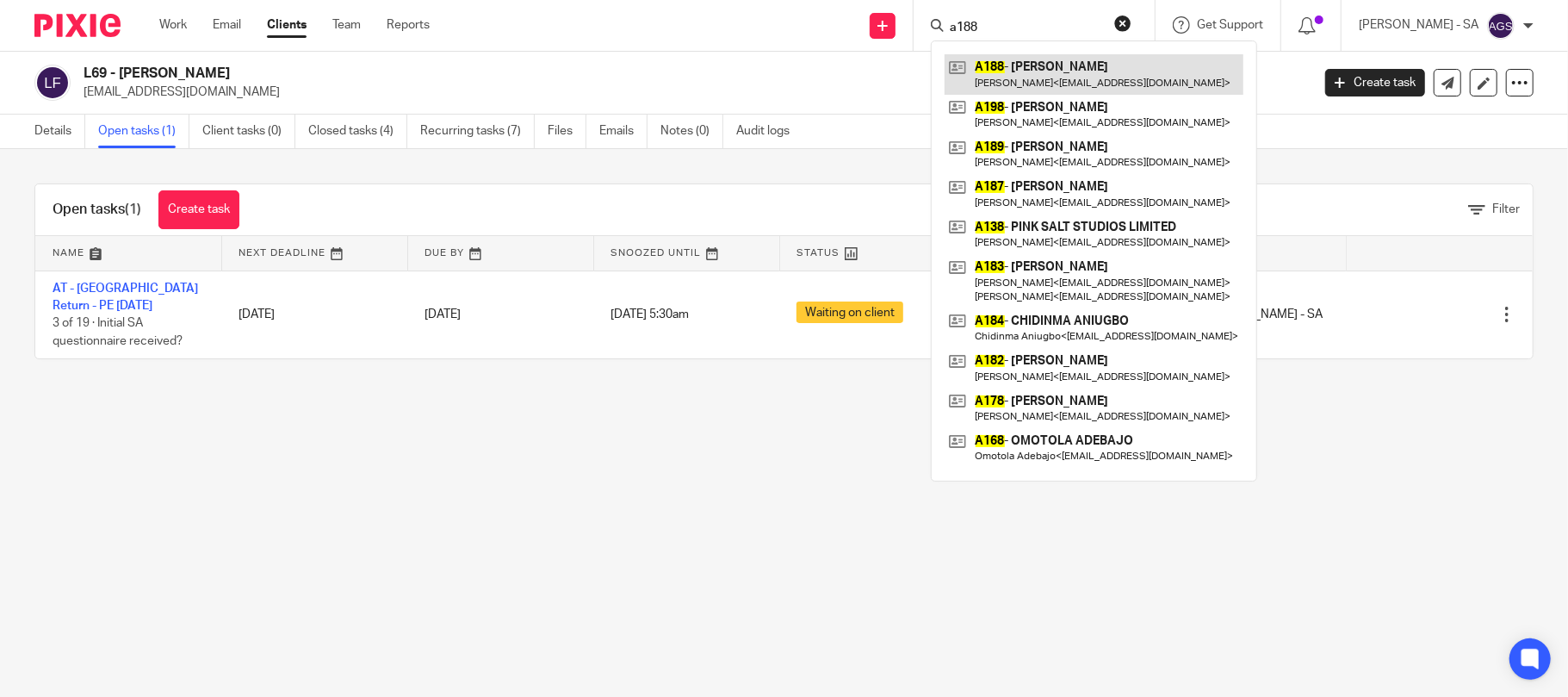
type input "a188"
click at [1020, 71] on link at bounding box center [1094, 74] width 299 height 39
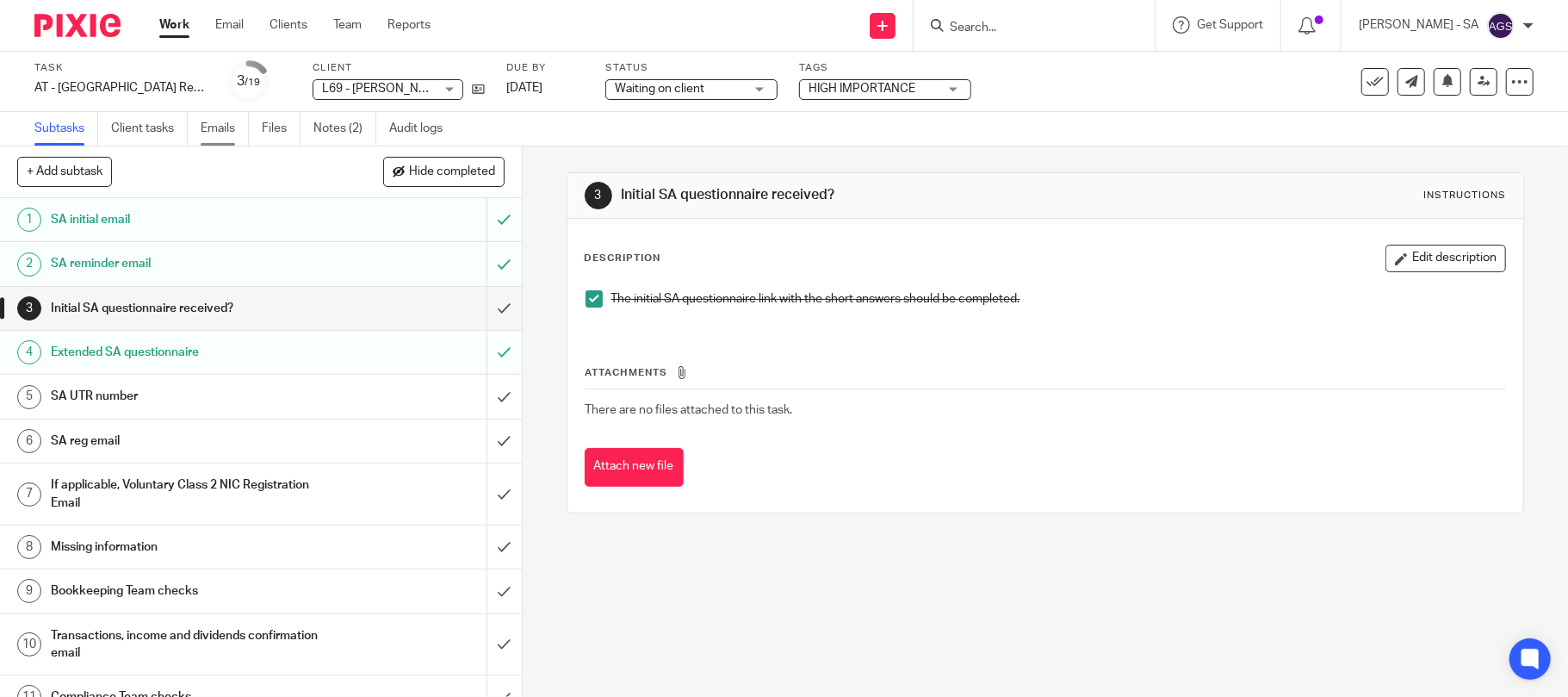
click at [222, 122] on link "Emails" at bounding box center [225, 129] width 48 height 34
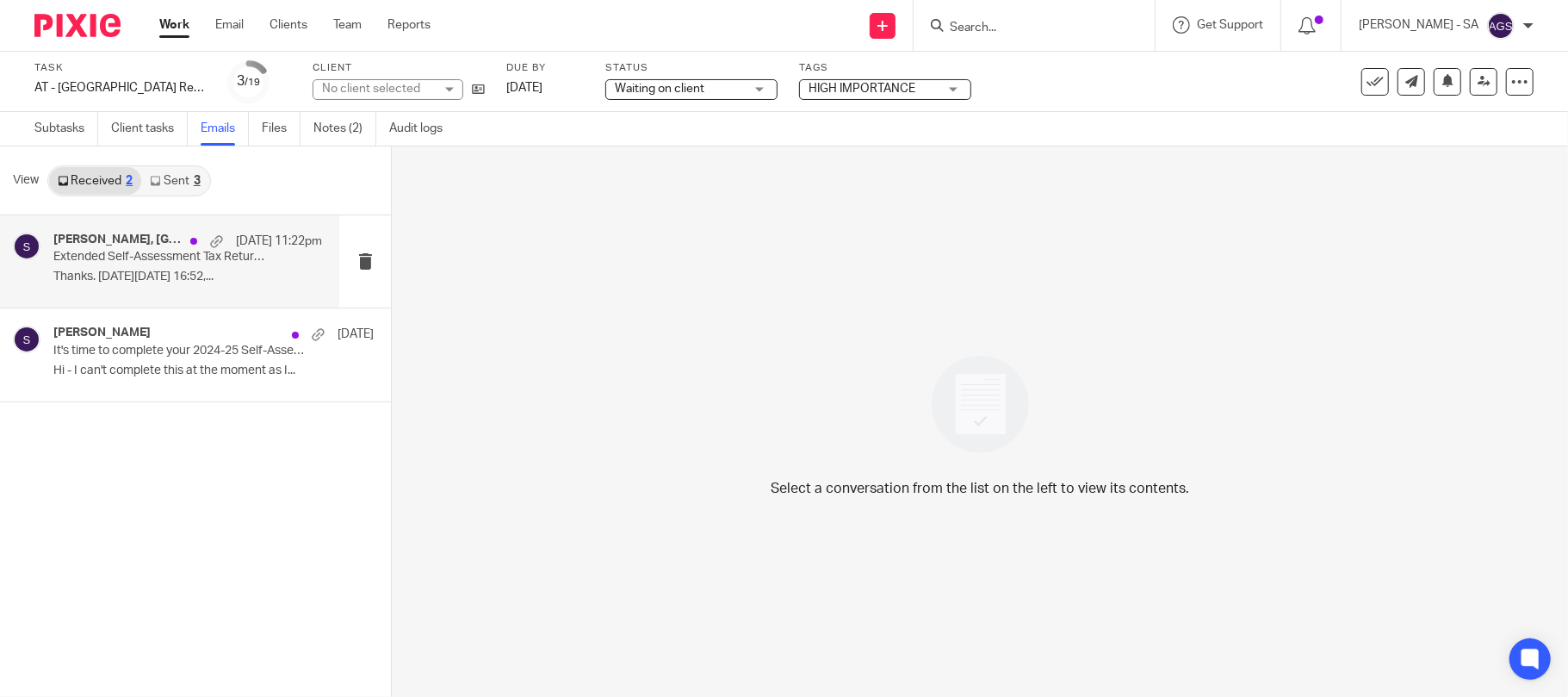
click at [121, 260] on p "Extended Self-Assessment Tax Return Questionnaire" at bounding box center [161, 257] width 216 height 14
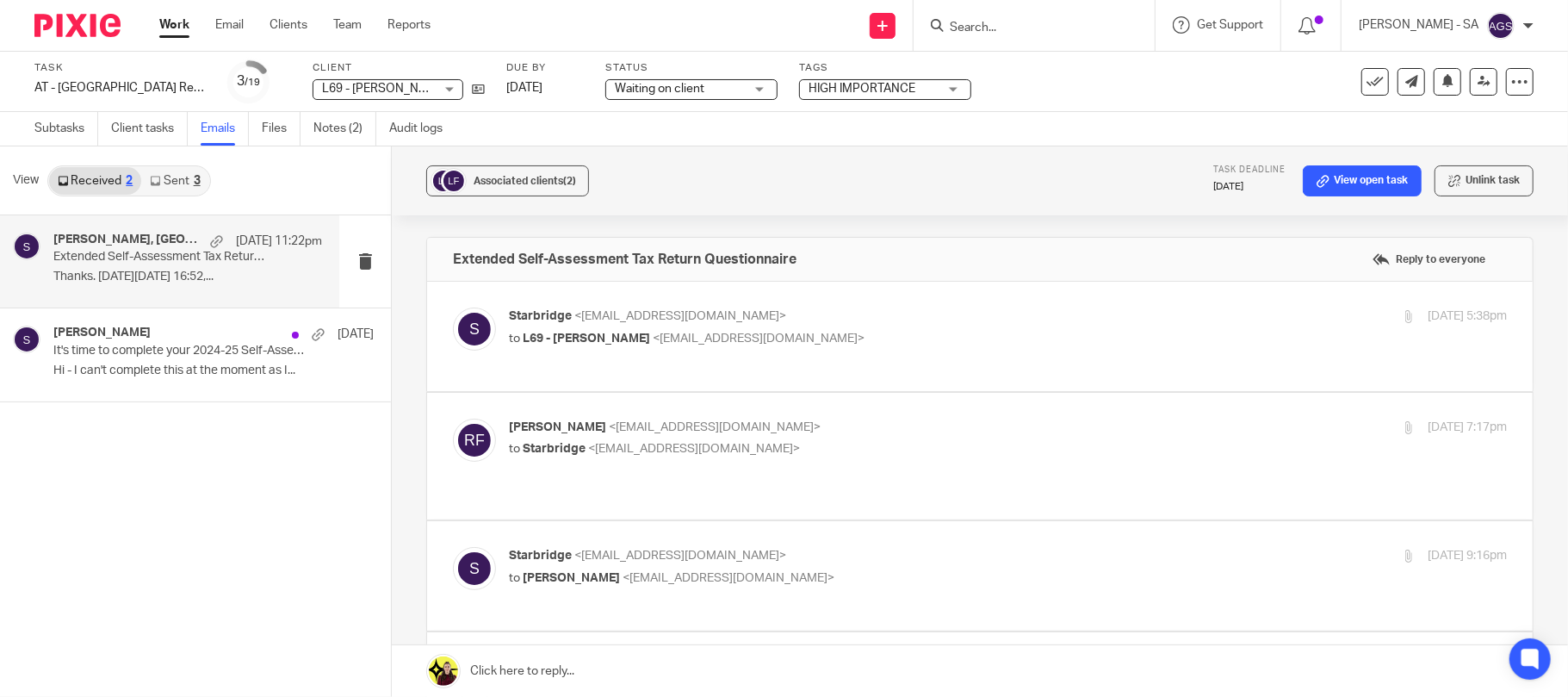
click at [650, 337] on span "L69 - [PERSON_NAME]" at bounding box center [586, 338] width 127 height 12
checkbox input "true"
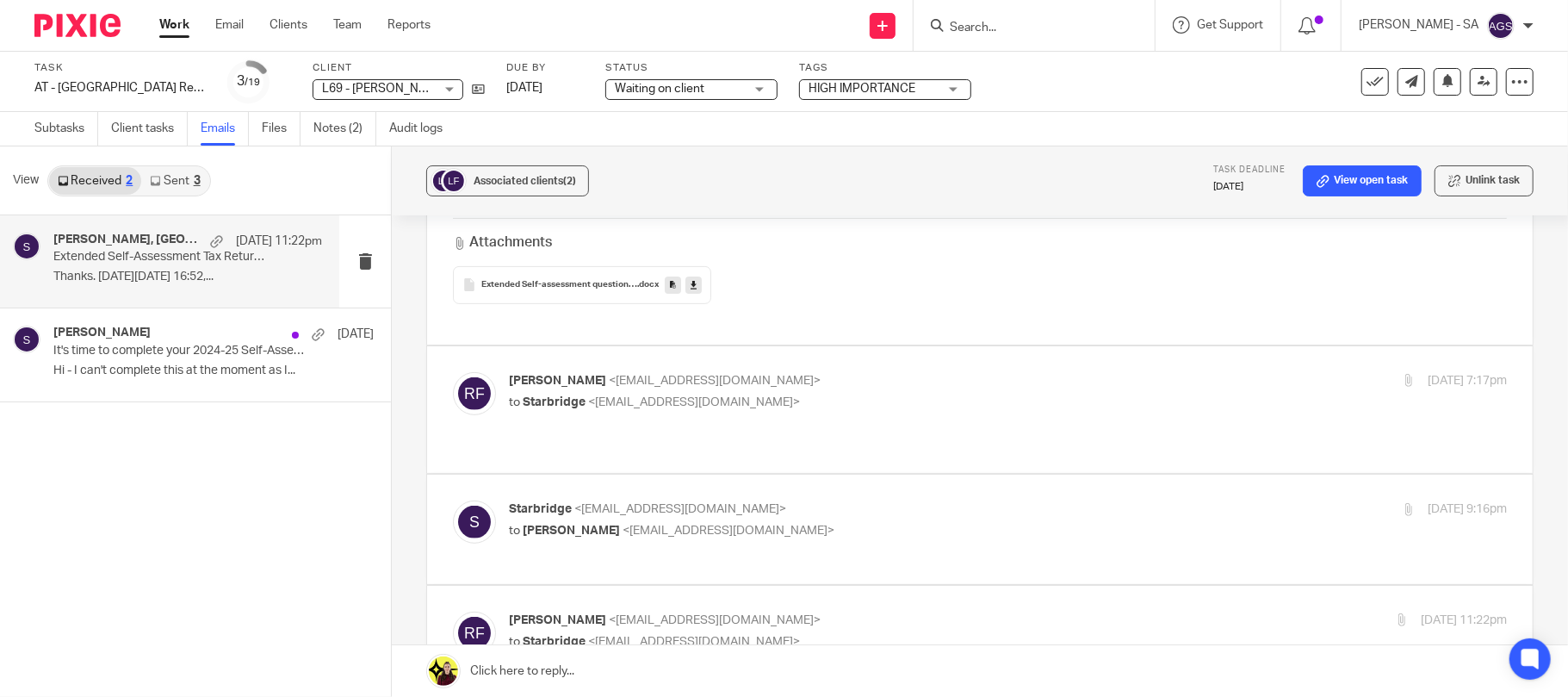
scroll to position [459, 0]
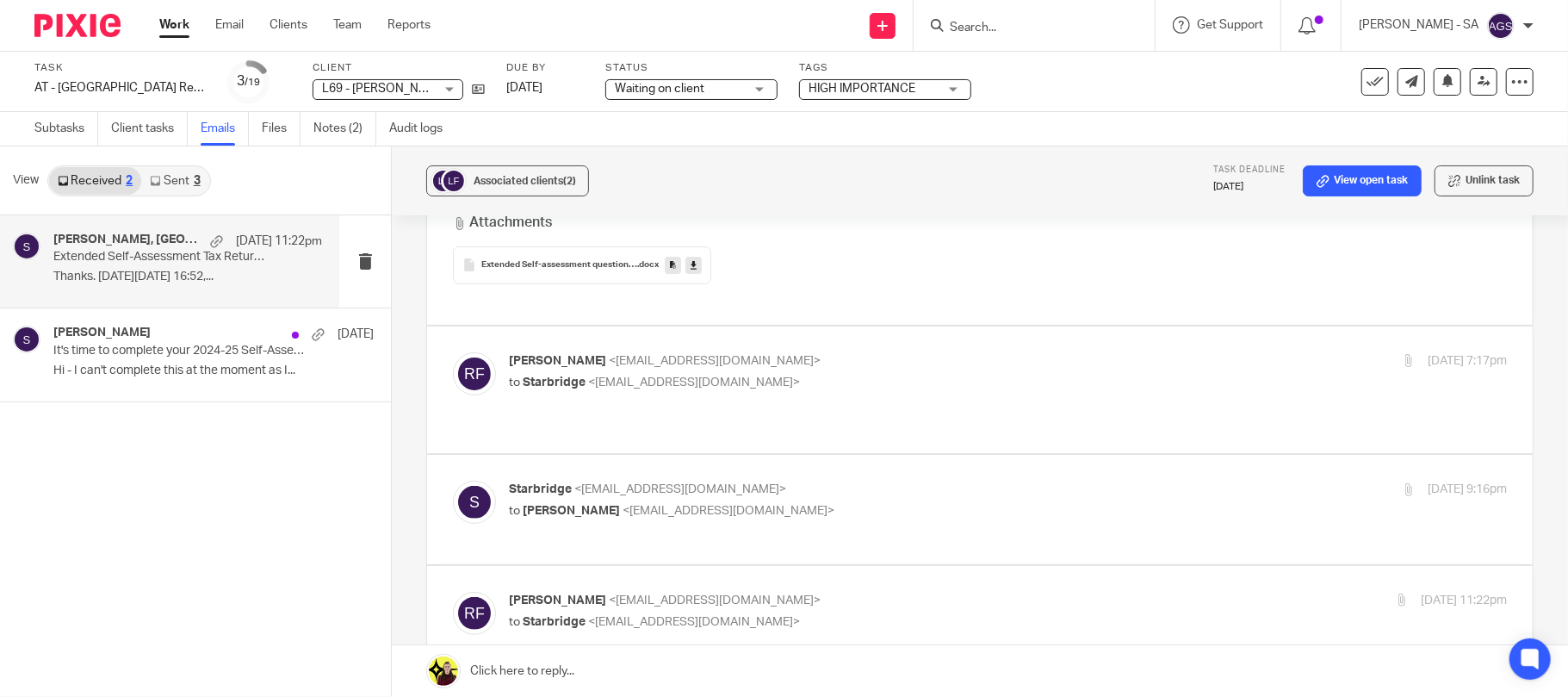
click at [682, 377] on span "<info@starbridge.uk>" at bounding box center [693, 382] width 212 height 12
checkbox input "true"
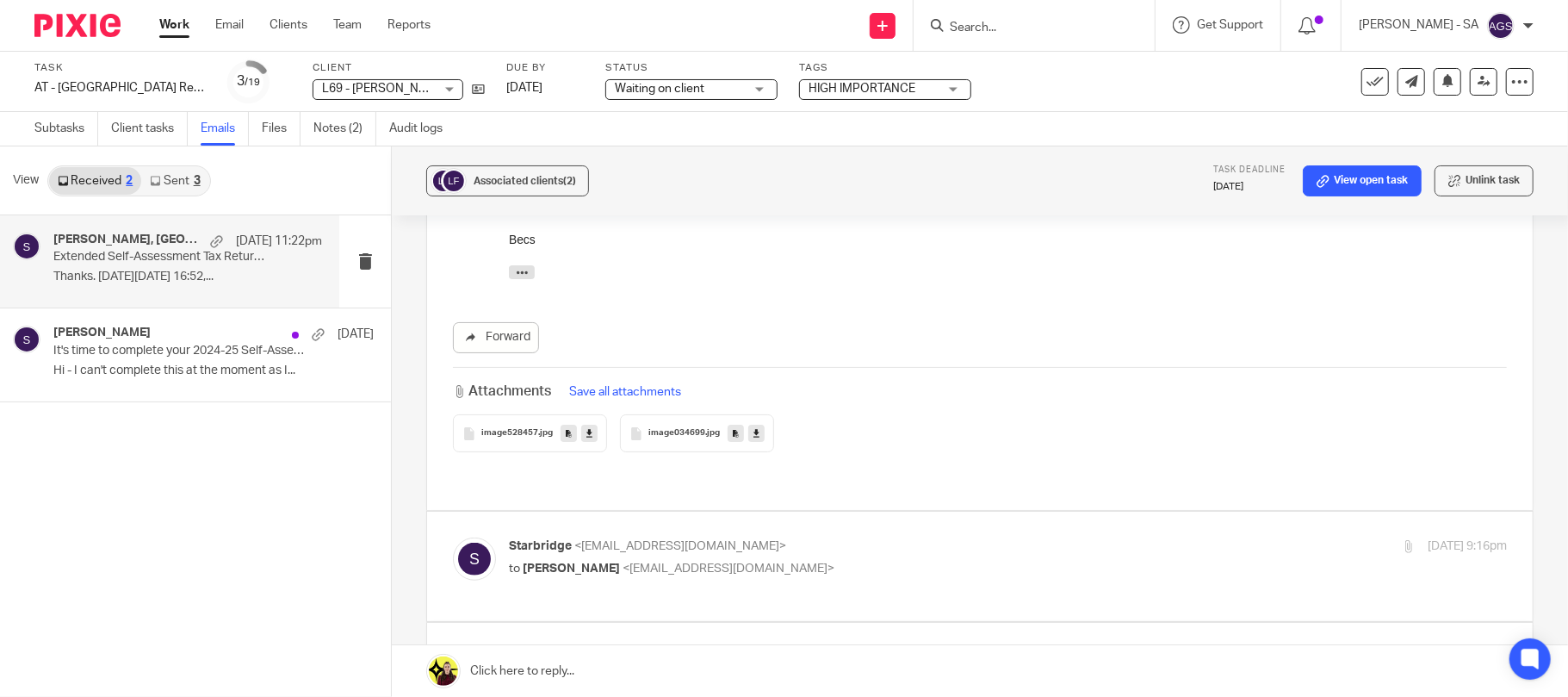
scroll to position [803, 0]
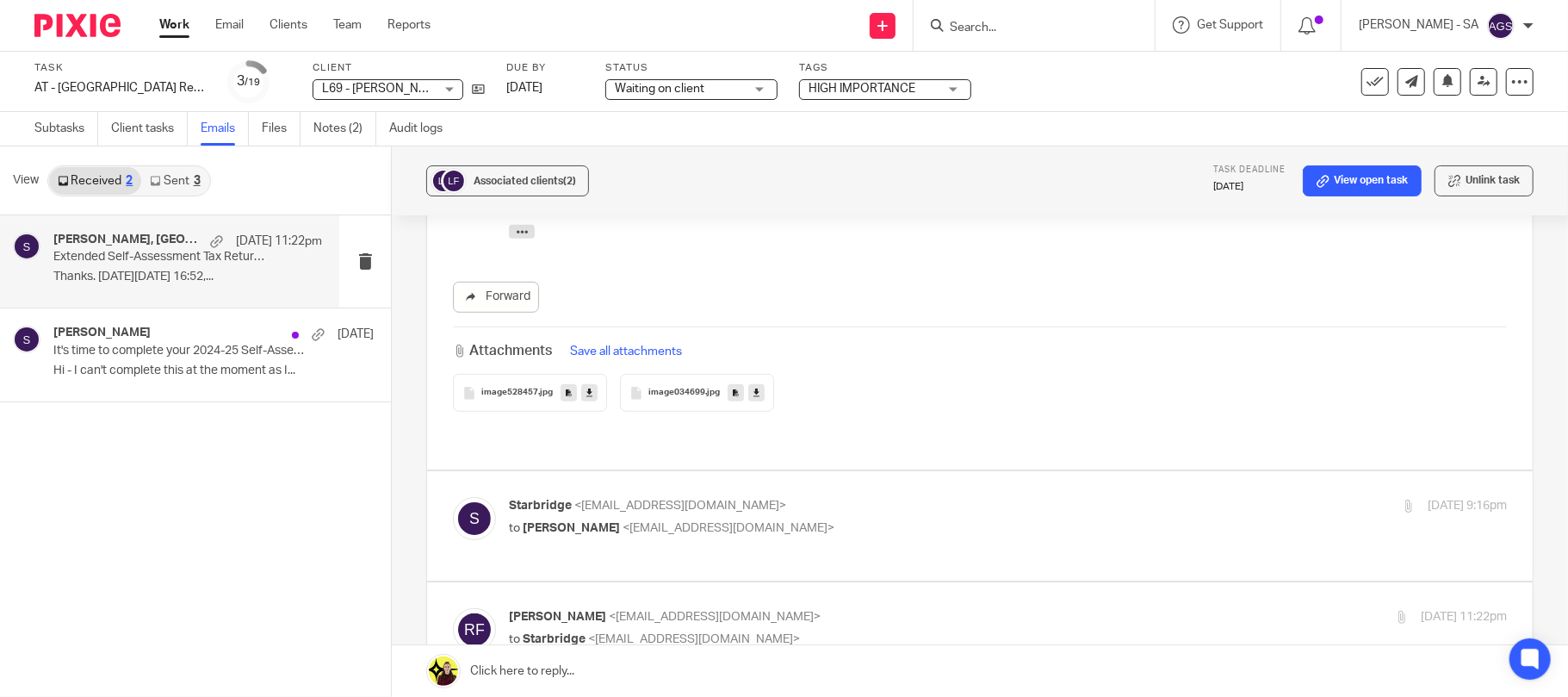
click at [759, 519] on p "to Rebecca Le Flufy <rleflufy@gmail.com>" at bounding box center [842, 528] width 665 height 18
checkbox input "true"
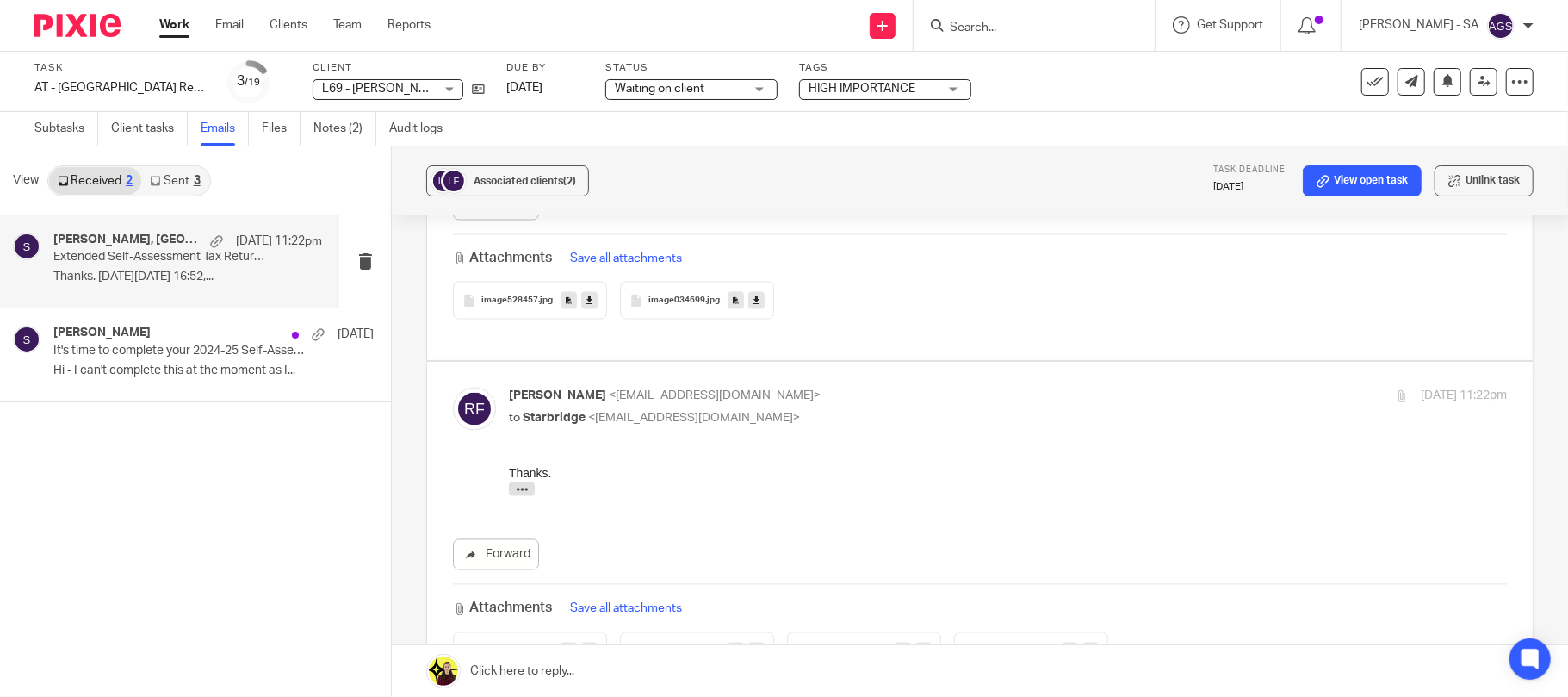
scroll to position [2411, 0]
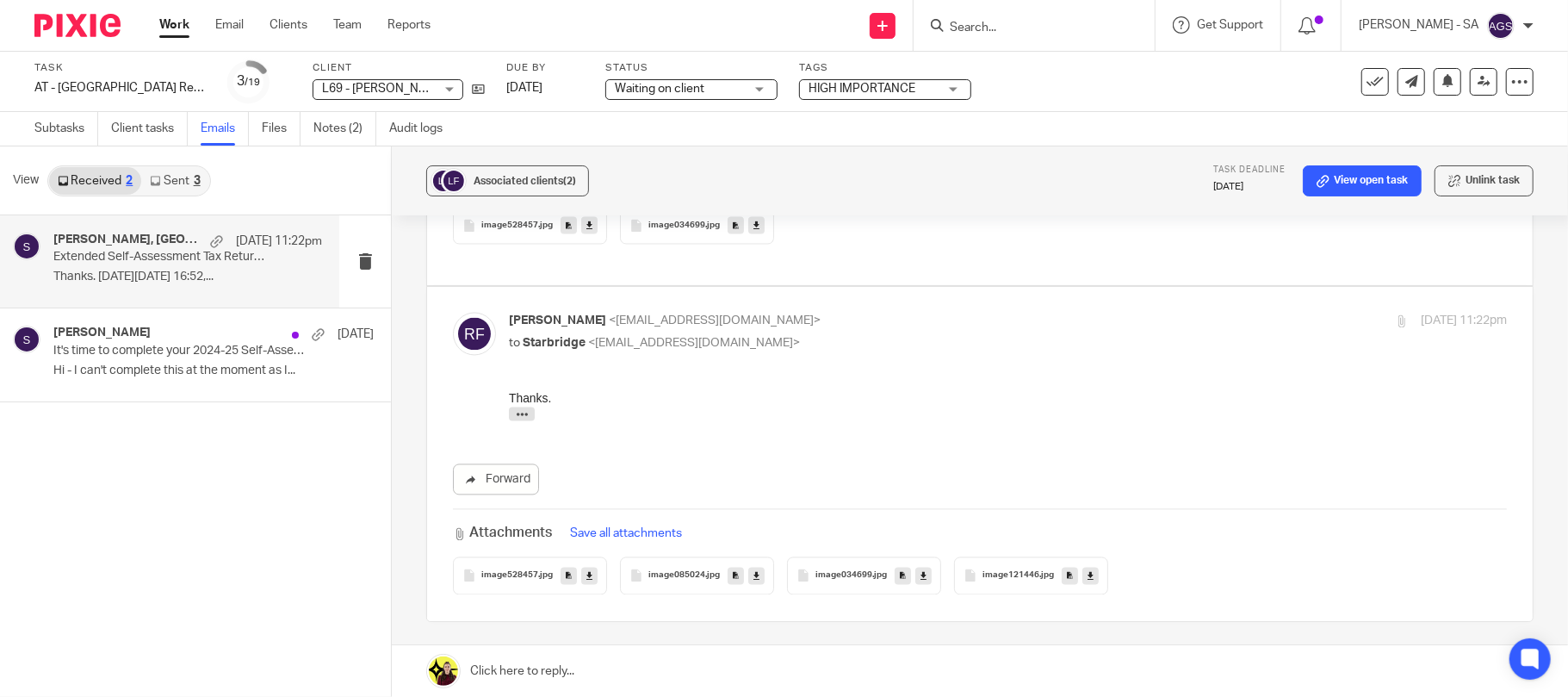
click at [835, 390] on div "Forward Attachments Save all attachments image528457 .jpg image085024 .jpg imag…" at bounding box center [979, 492] width 1054 height 205
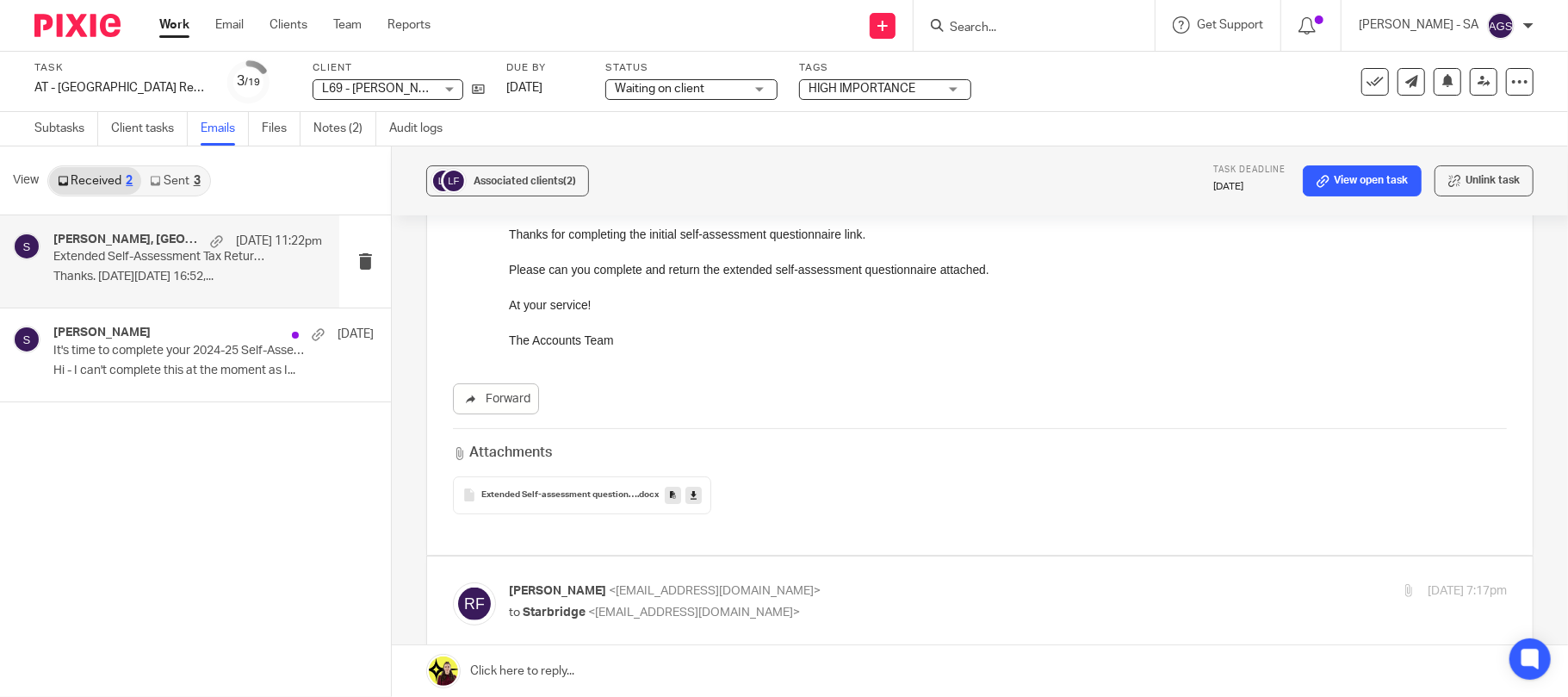
scroll to position [344, 0]
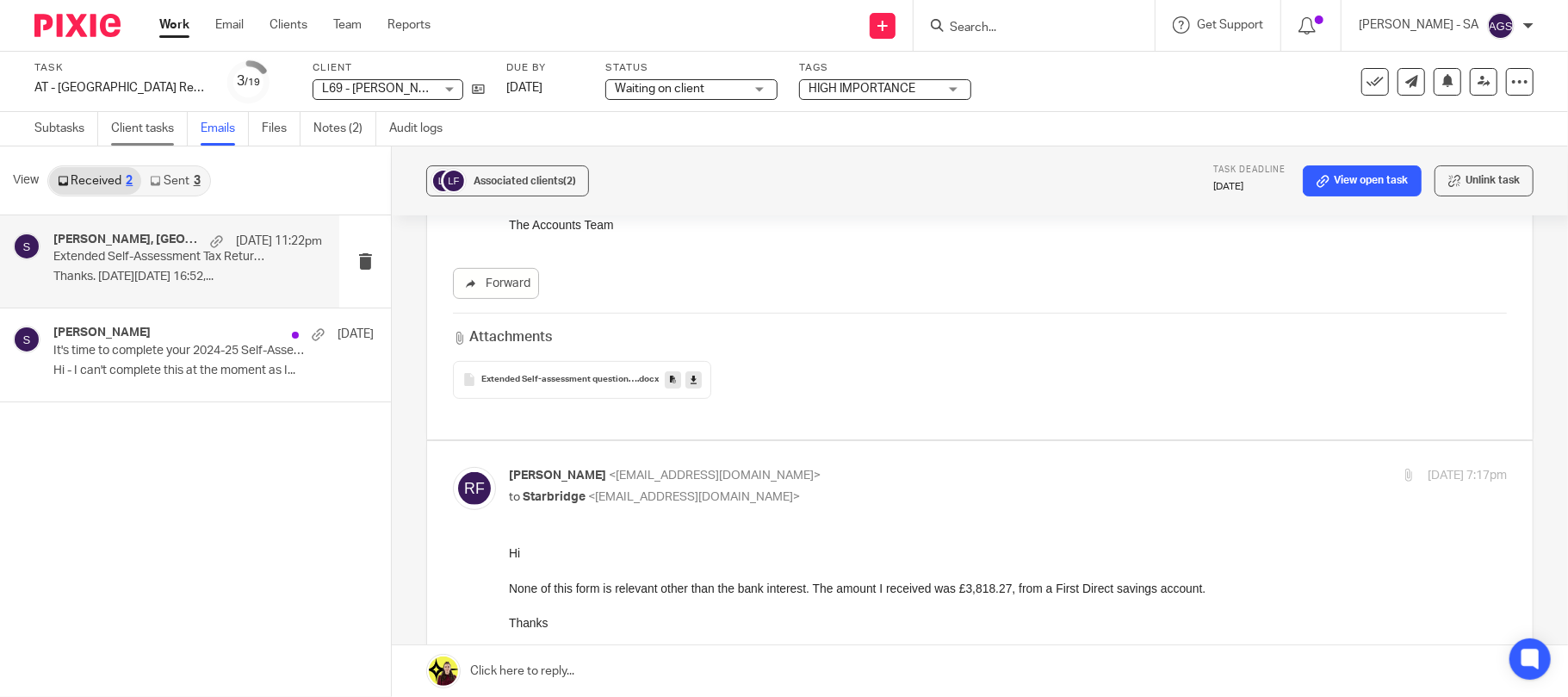
click at [188, 132] on link "Client tasks" at bounding box center [149, 129] width 77 height 34
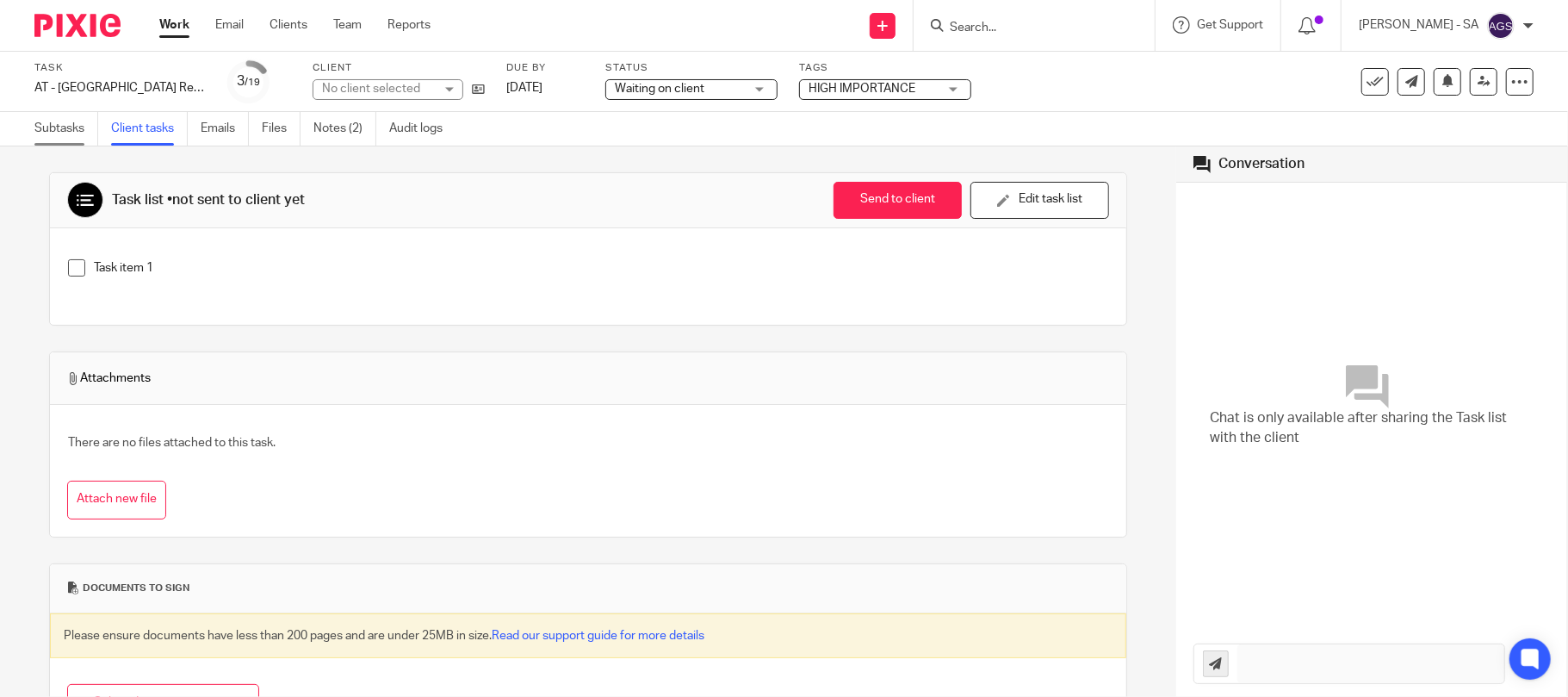
click at [58, 134] on link "Subtasks" at bounding box center [66, 129] width 64 height 34
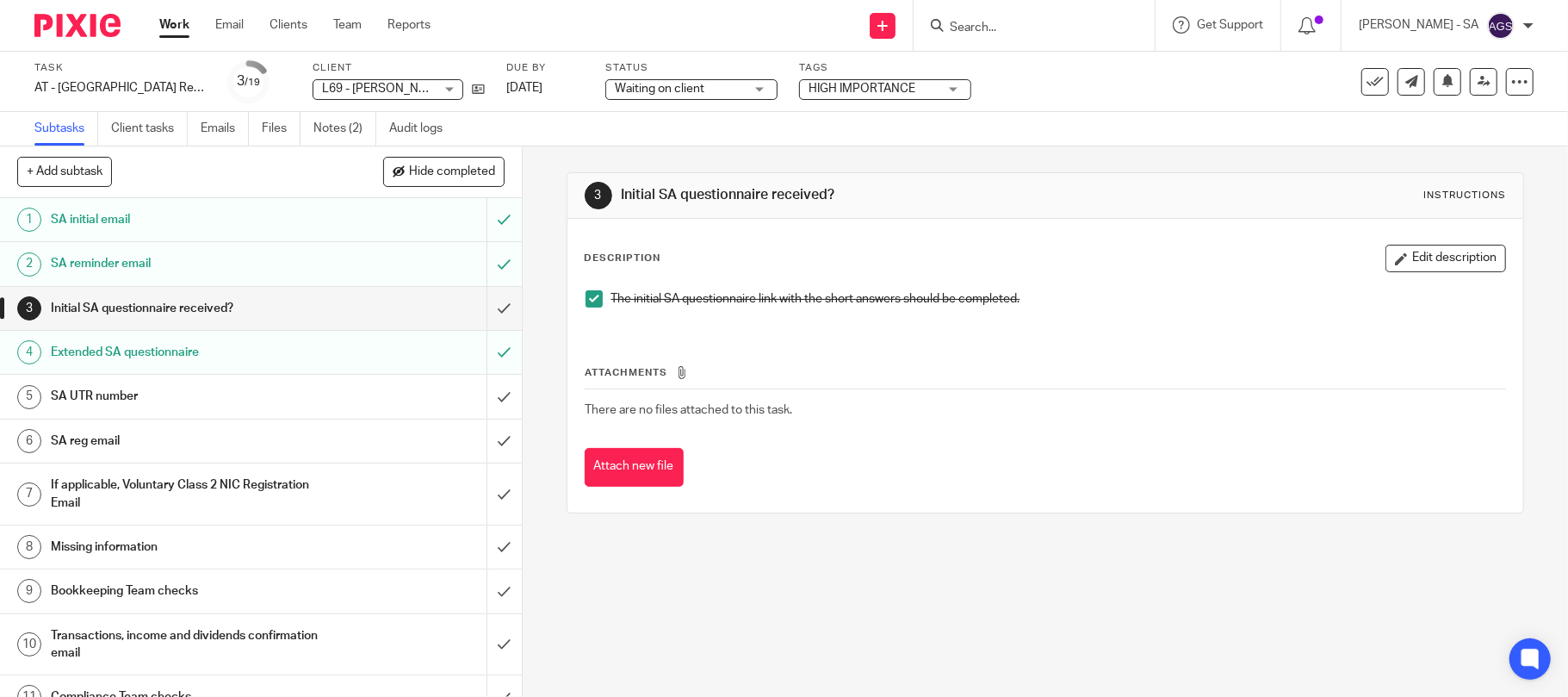
scroll to position [115, 0]
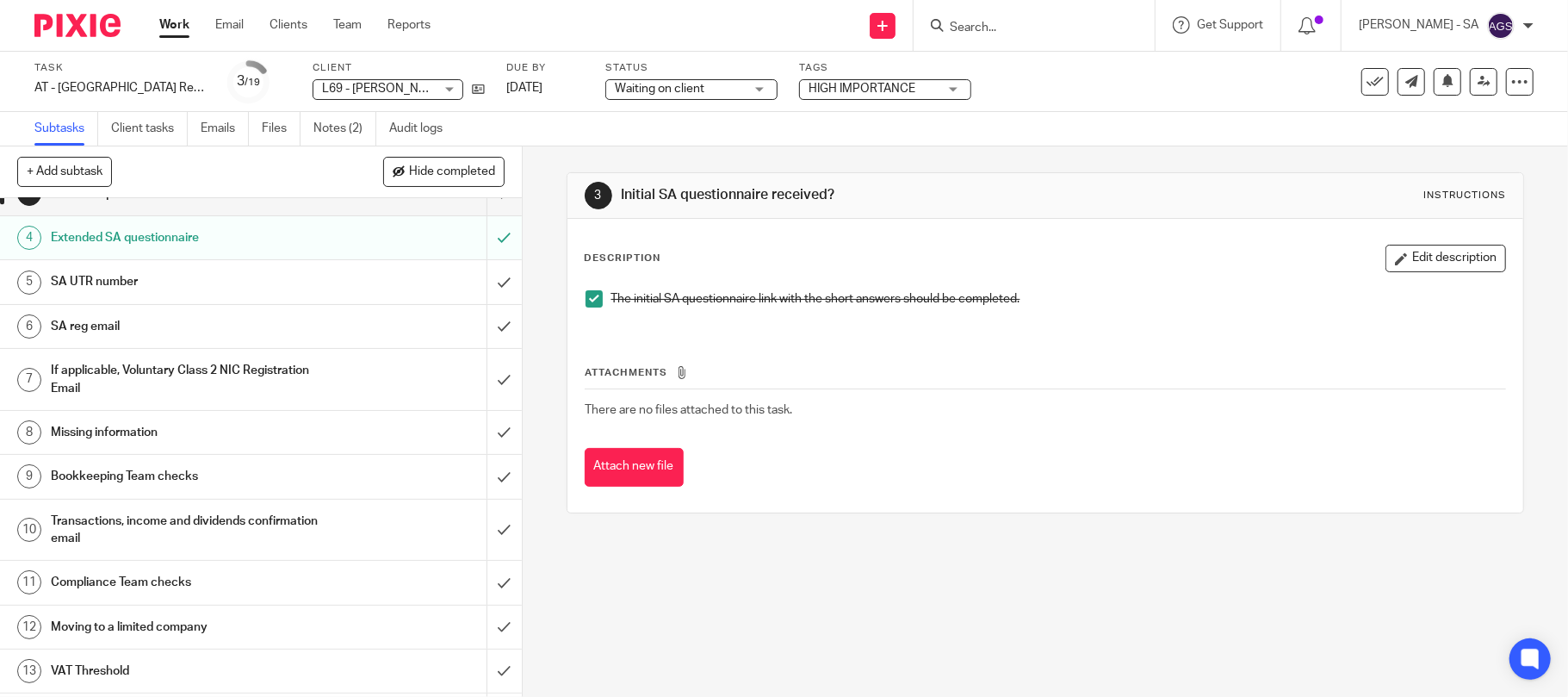
click at [121, 276] on h1 "SA UTR number" at bounding box center [191, 281] width 279 height 26
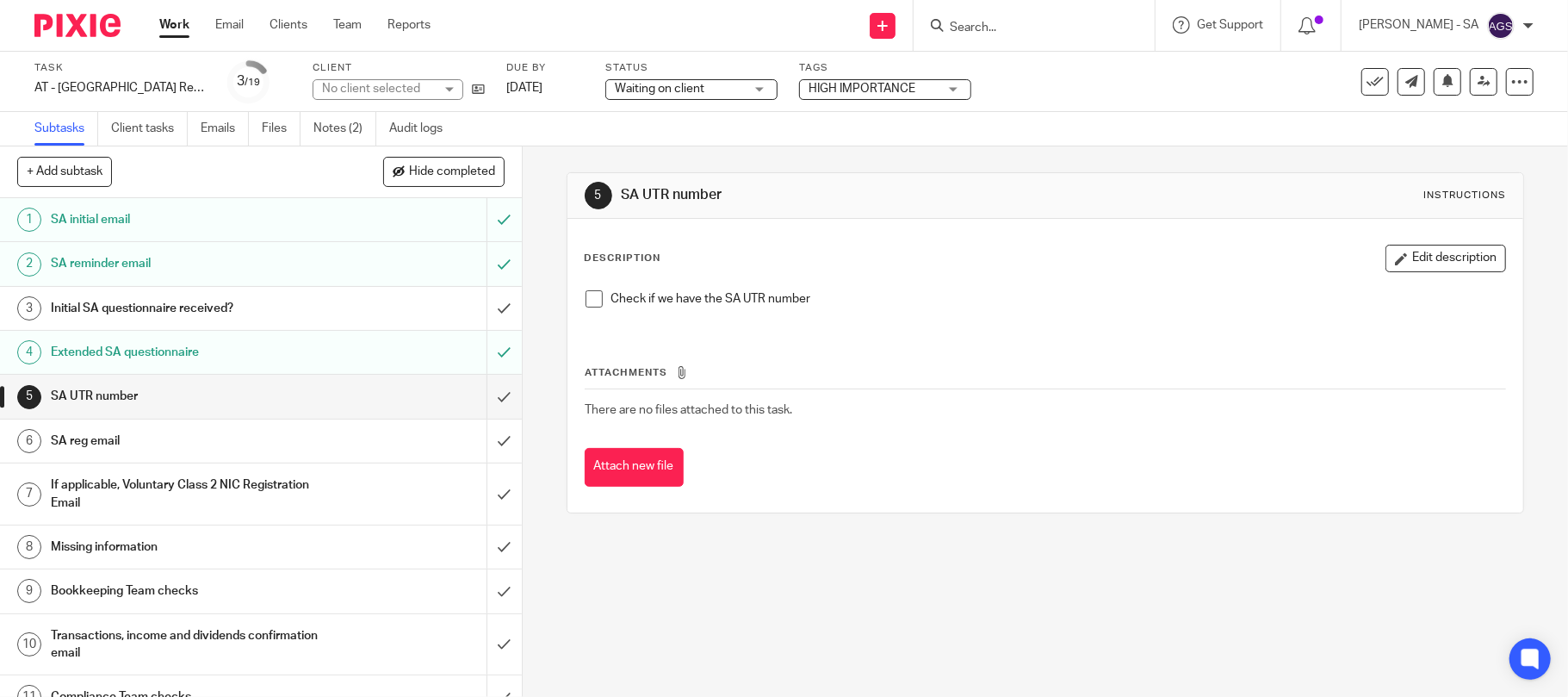
click at [586, 302] on span at bounding box center [594, 298] width 17 height 17
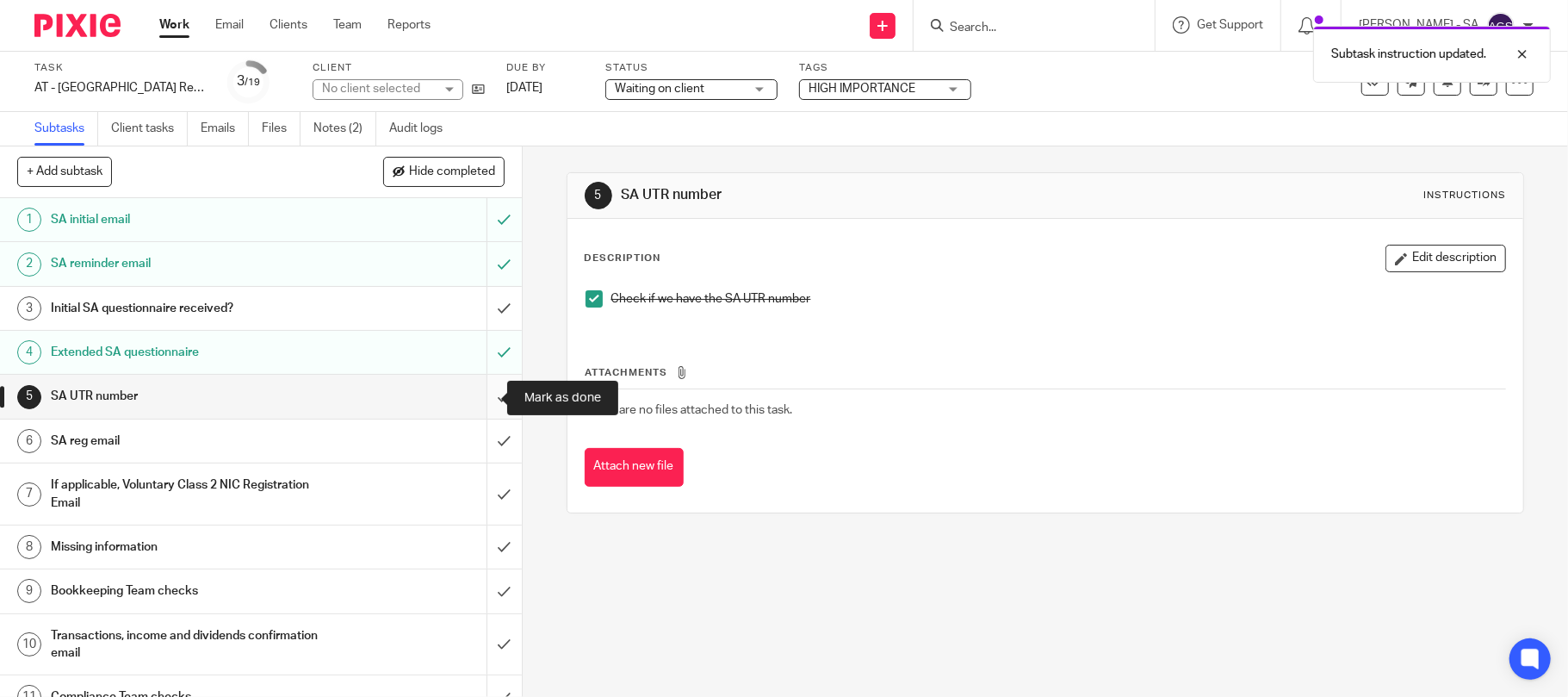
click at [484, 396] on input "submit" at bounding box center [260, 396] width 521 height 43
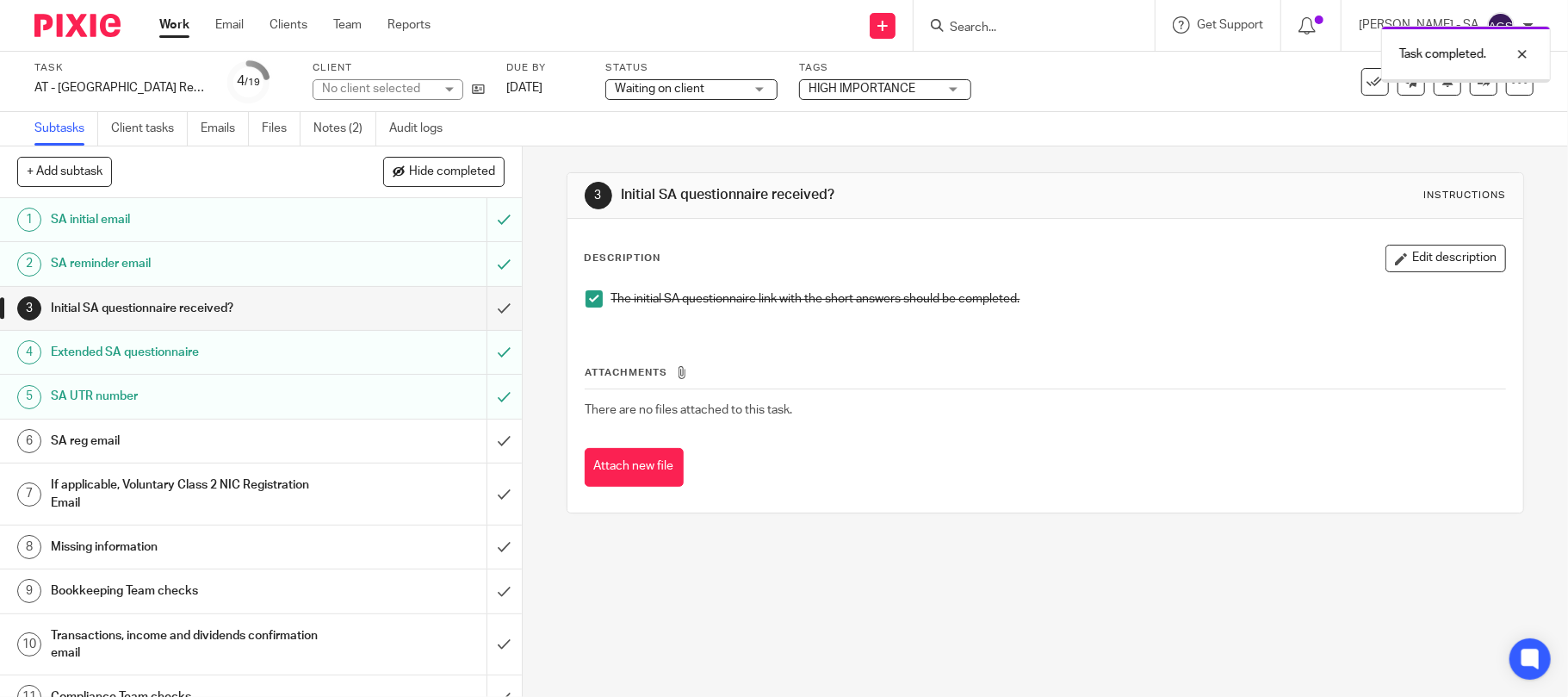
click at [89, 442] on h1 "SA reg email" at bounding box center [191, 440] width 279 height 26
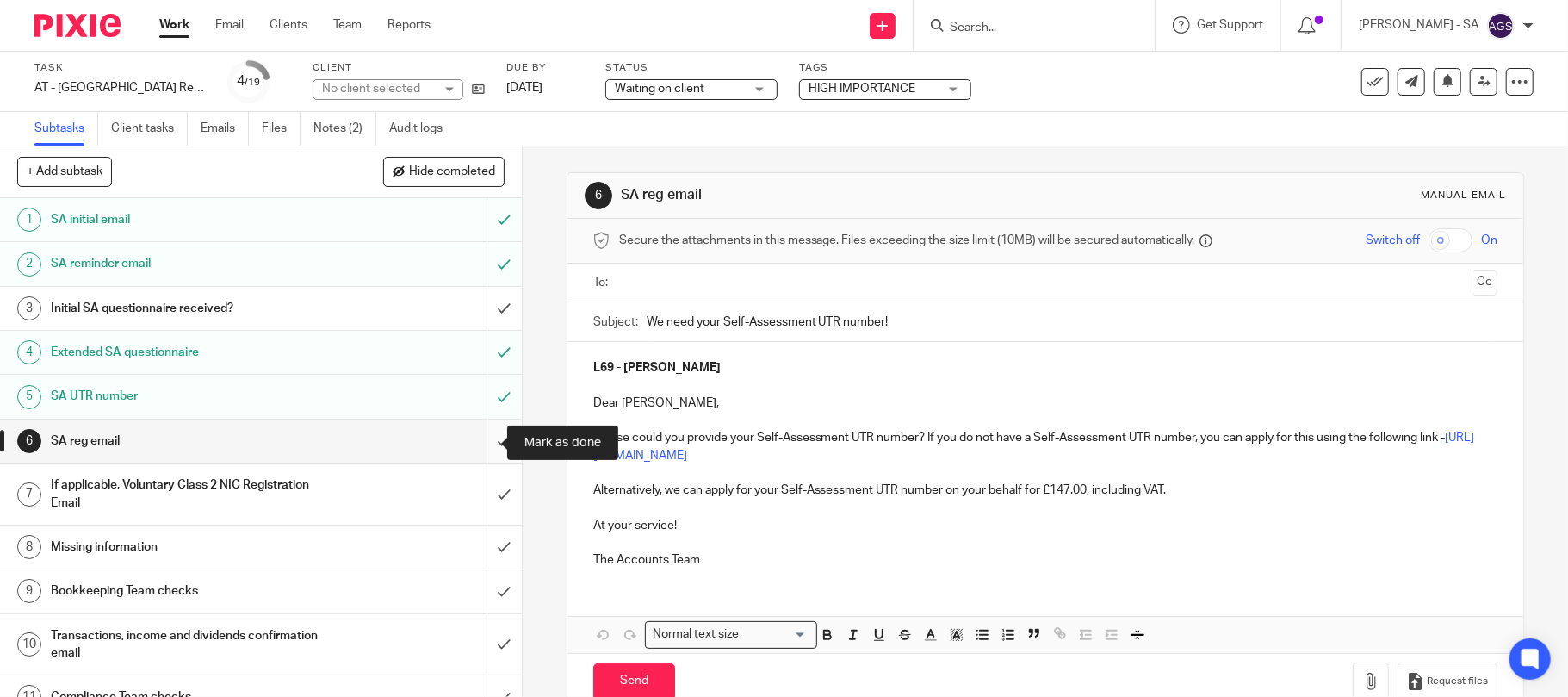
click at [479, 443] on input "submit" at bounding box center [260, 441] width 521 height 43
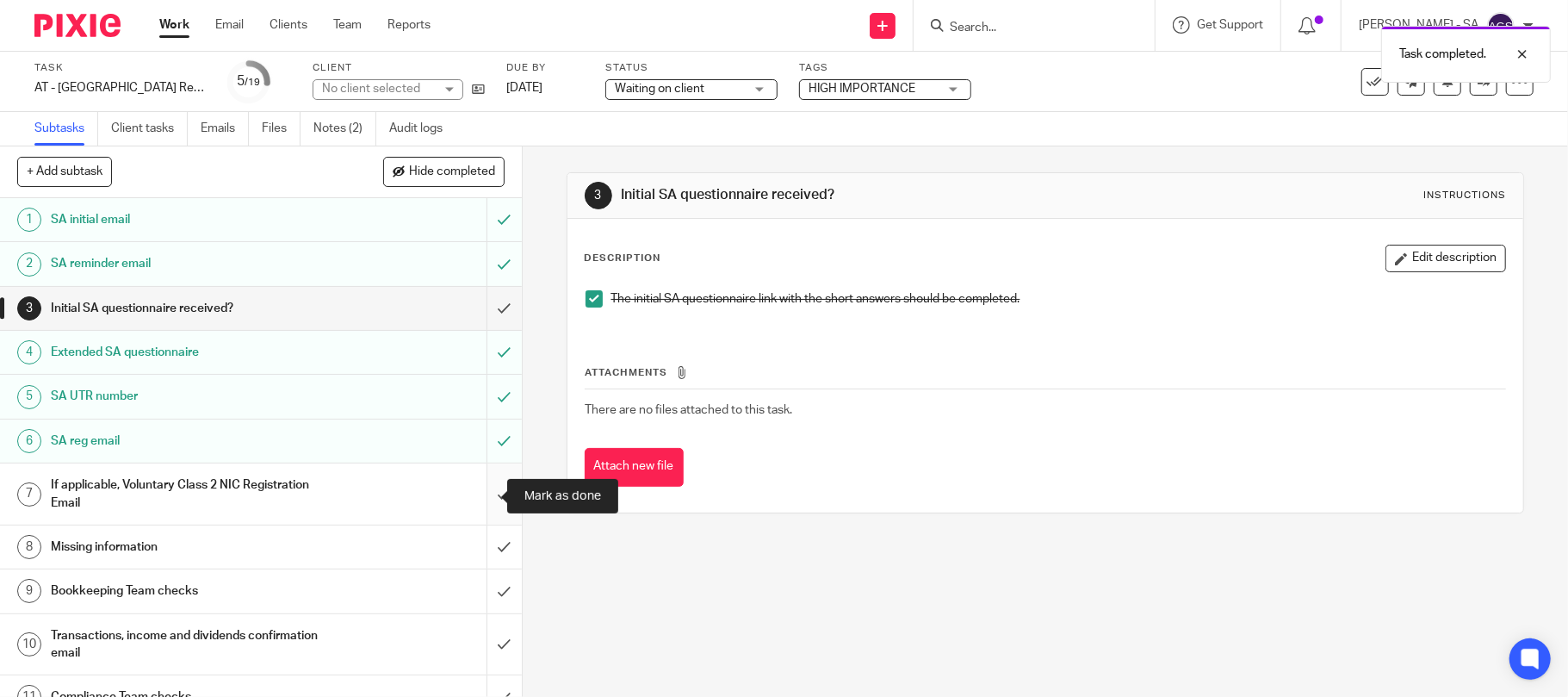
click at [480, 495] on input "submit" at bounding box center [260, 494] width 521 height 61
click at [325, 542] on div "Missing information" at bounding box center [260, 547] width 419 height 26
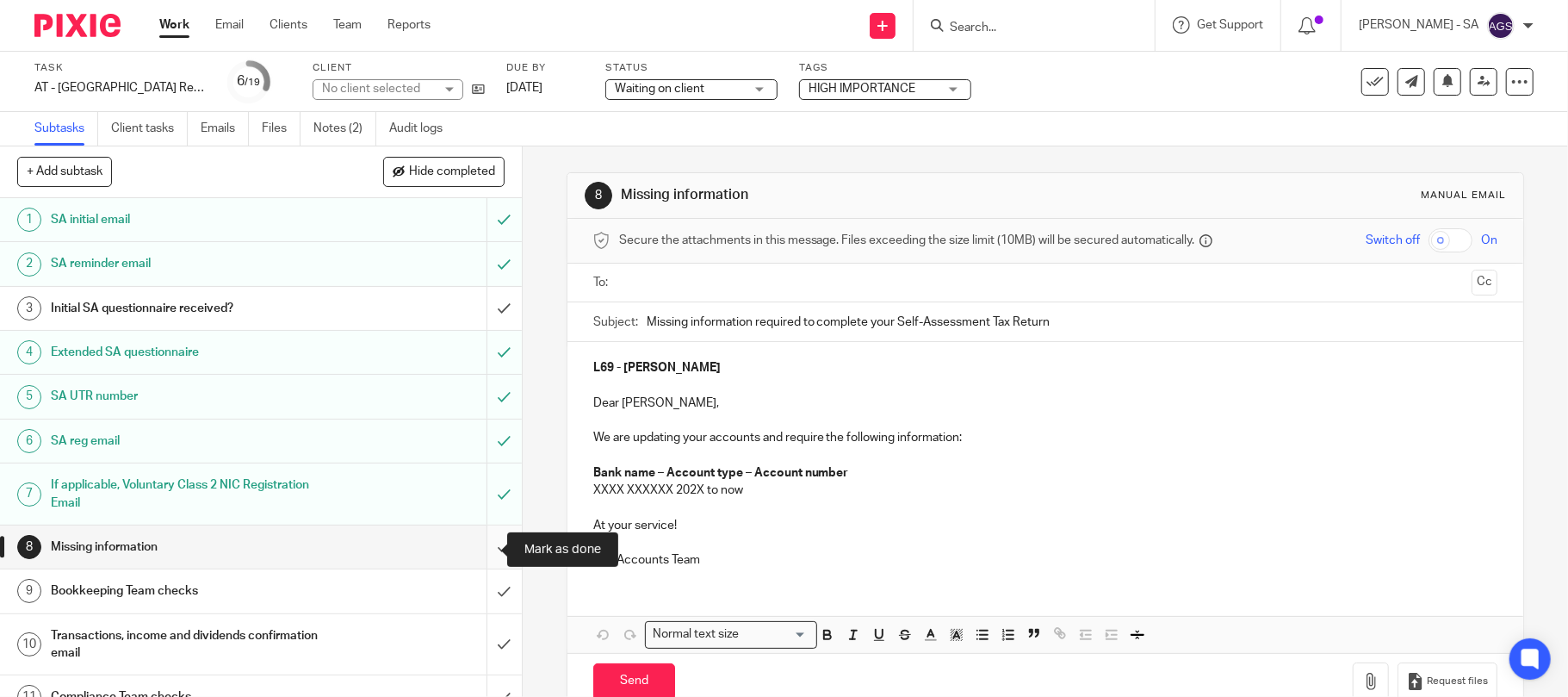
click at [479, 555] on input "submit" at bounding box center [260, 547] width 521 height 43
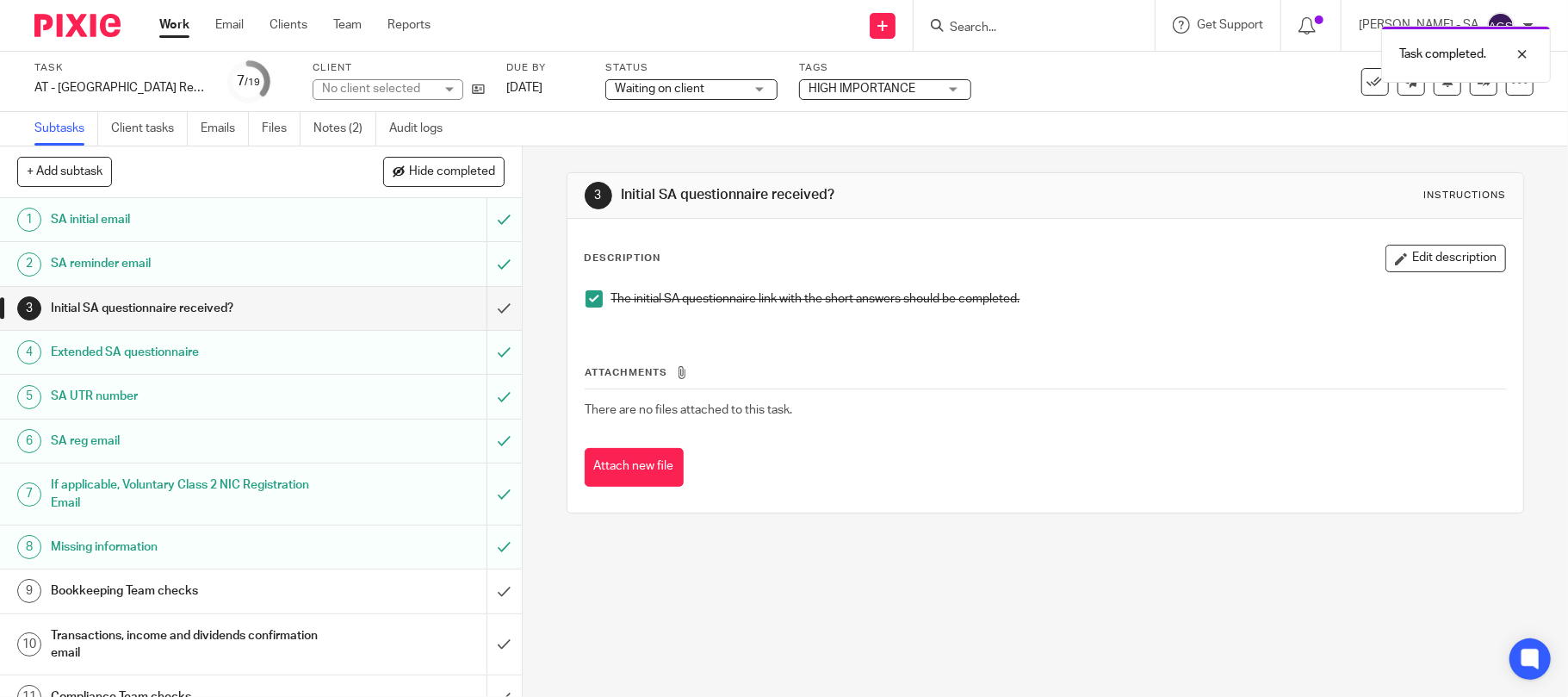
click at [275, 592] on h1 "Bookkeeping Team checks" at bounding box center [191, 591] width 279 height 26
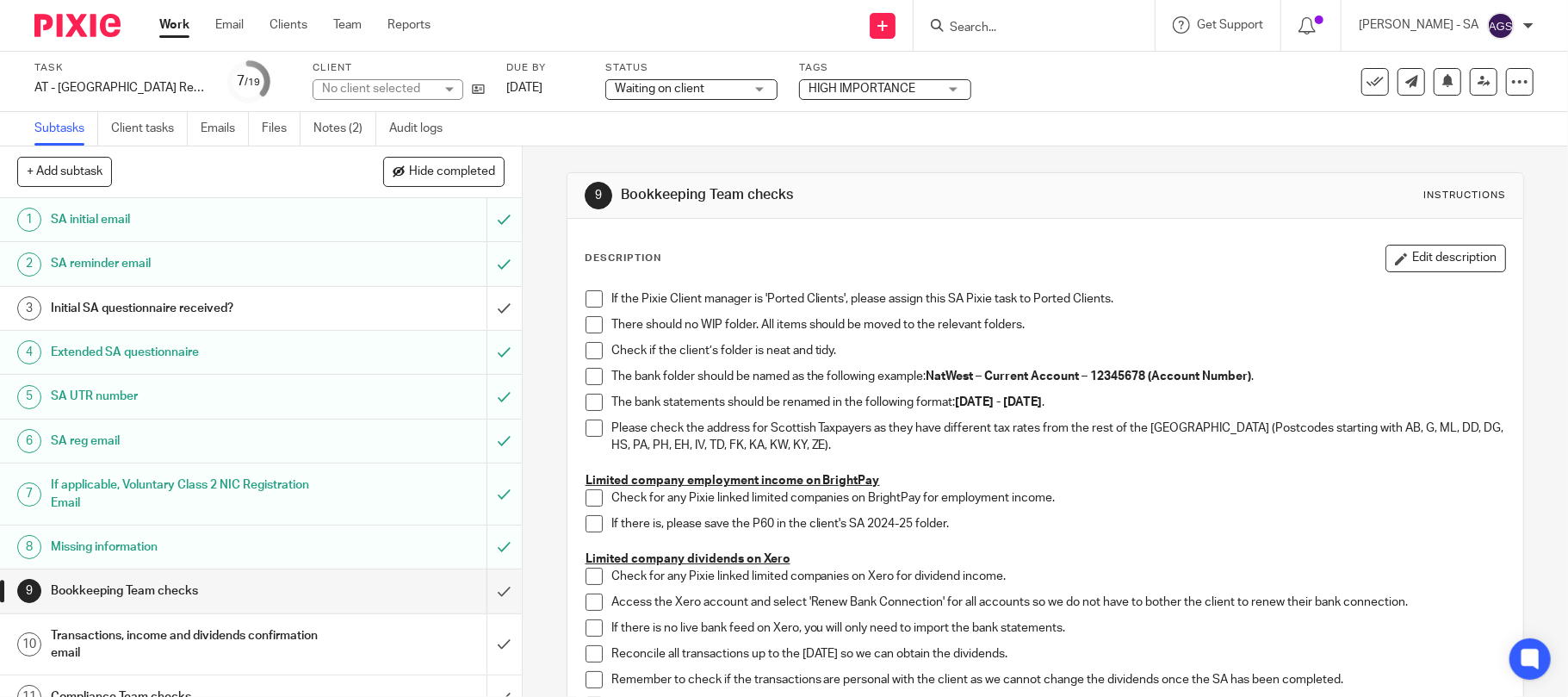
click at [588, 300] on span at bounding box center [594, 298] width 17 height 17
click at [588, 322] on span at bounding box center [594, 324] width 17 height 17
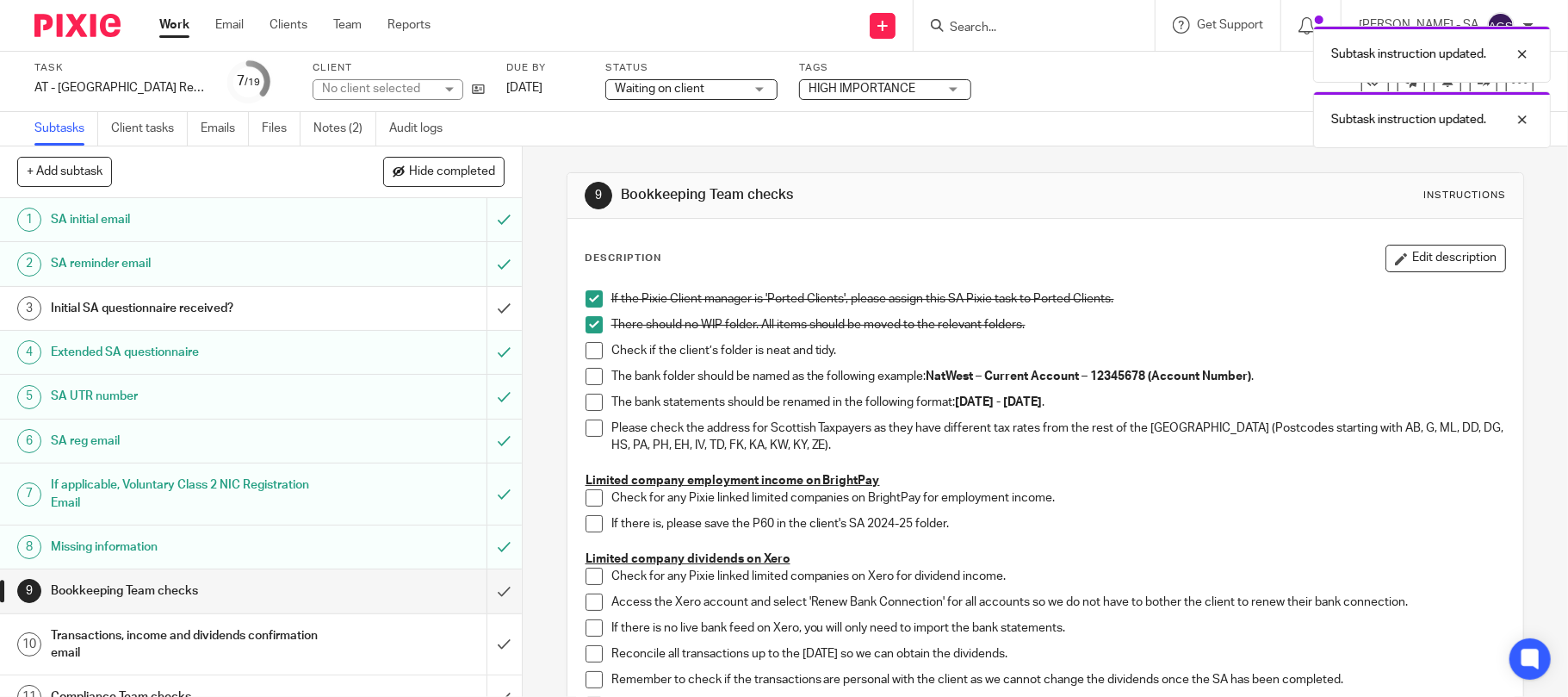
click at [588, 339] on li "There should no WIP folder. All items should be moved to the relevant folders." at bounding box center [1046, 328] width 920 height 26
click at [588, 346] on span at bounding box center [594, 350] width 17 height 17
click at [586, 380] on span at bounding box center [594, 376] width 17 height 17
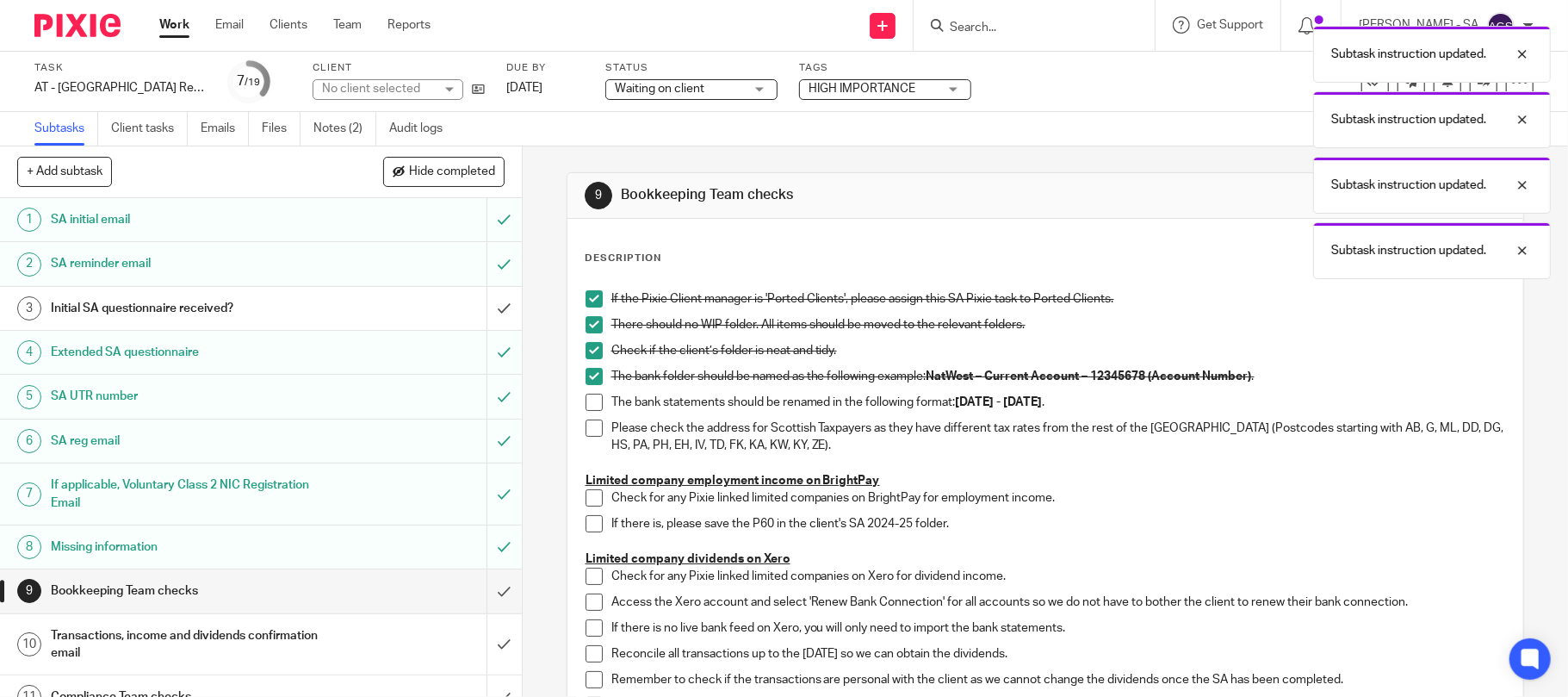
click at [589, 404] on span at bounding box center [594, 402] width 17 height 17
click at [589, 425] on span at bounding box center [594, 428] width 17 height 17
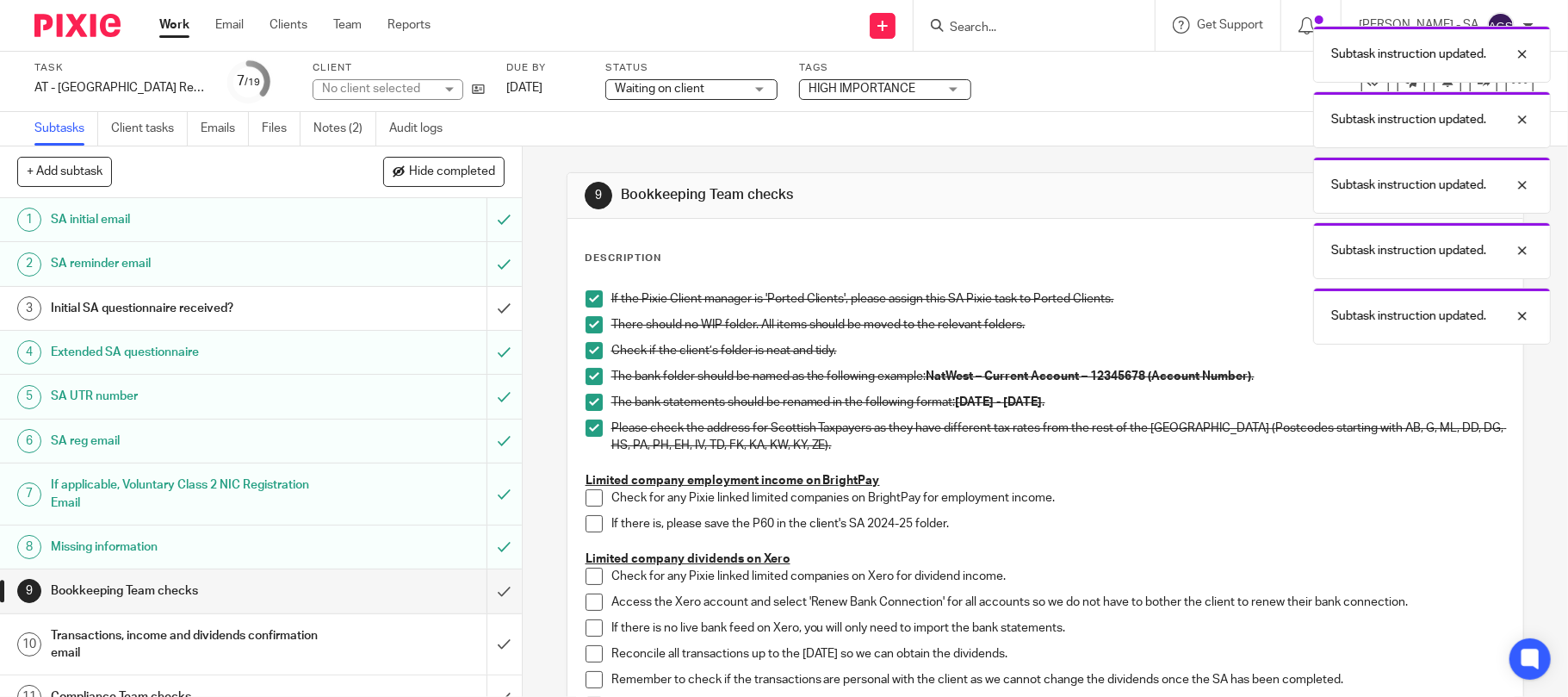
click at [586, 510] on li "Check for any Pixie linked limited companies on BrightPay for employment income." at bounding box center [1046, 502] width 920 height 26
click at [586, 504] on span at bounding box center [594, 497] width 17 height 17
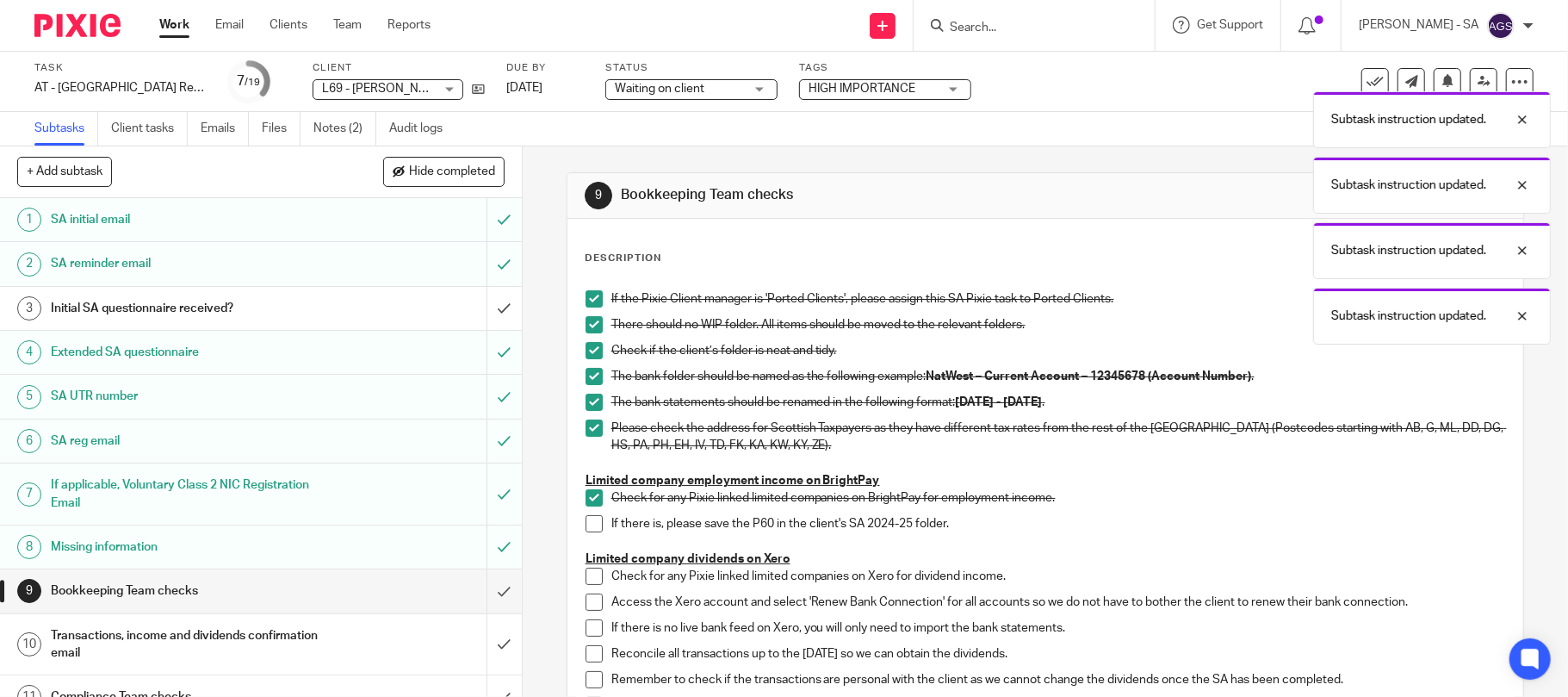
click at [586, 501] on span at bounding box center [594, 497] width 17 height 17
click at [586, 527] on span at bounding box center [594, 523] width 17 height 17
click at [586, 497] on span at bounding box center [594, 497] width 17 height 17
click at [586, 584] on span at bounding box center [594, 575] width 17 height 17
click at [586, 599] on span at bounding box center [594, 601] width 17 height 17
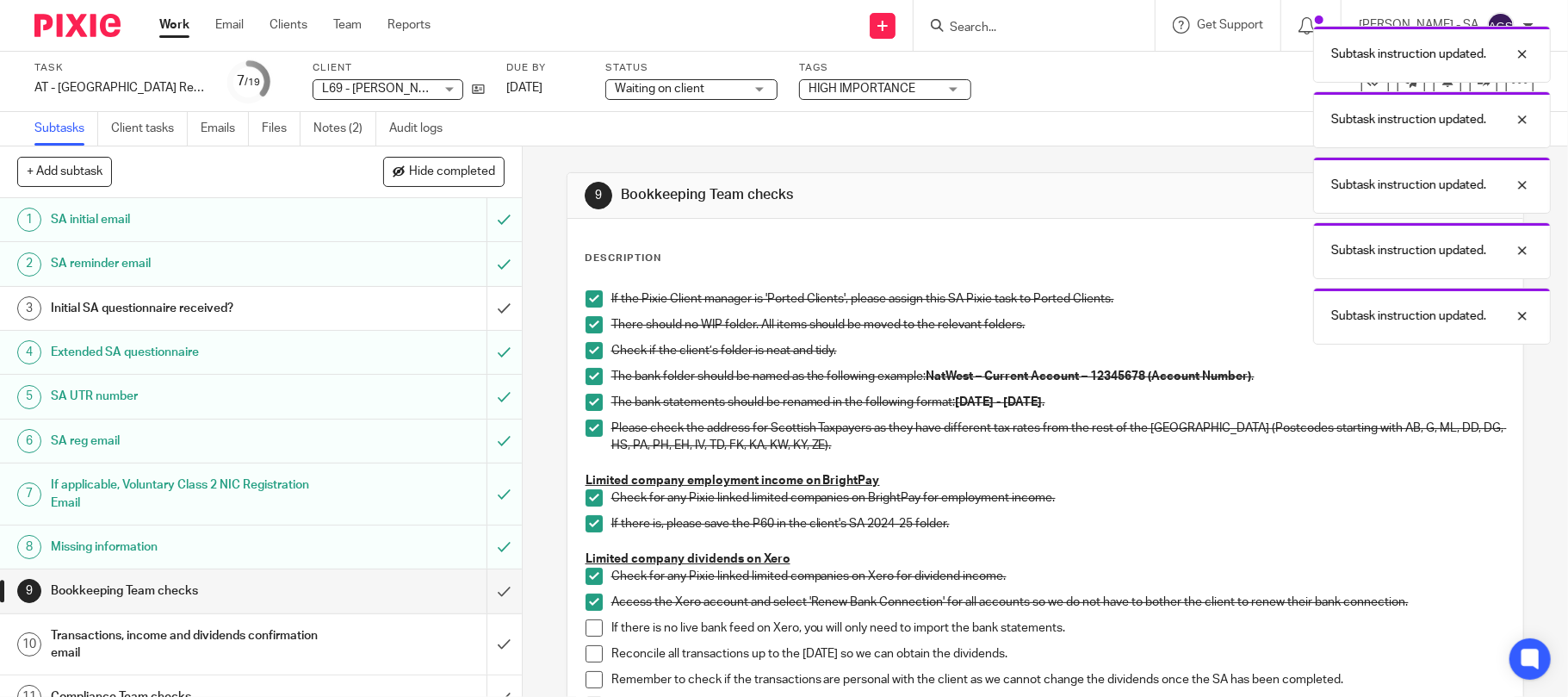
click at [590, 628] on span at bounding box center [594, 627] width 17 height 17
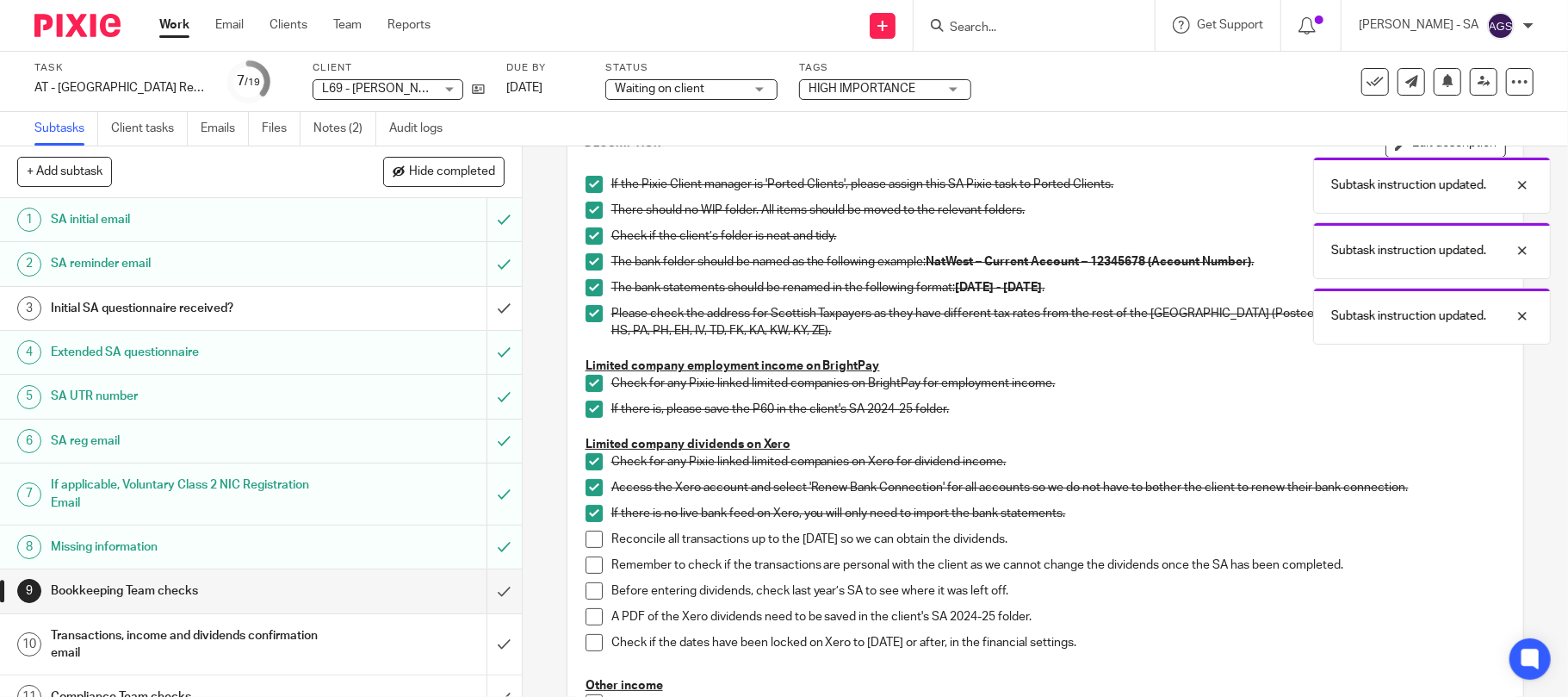
click at [588, 538] on span at bounding box center [594, 539] width 17 height 17
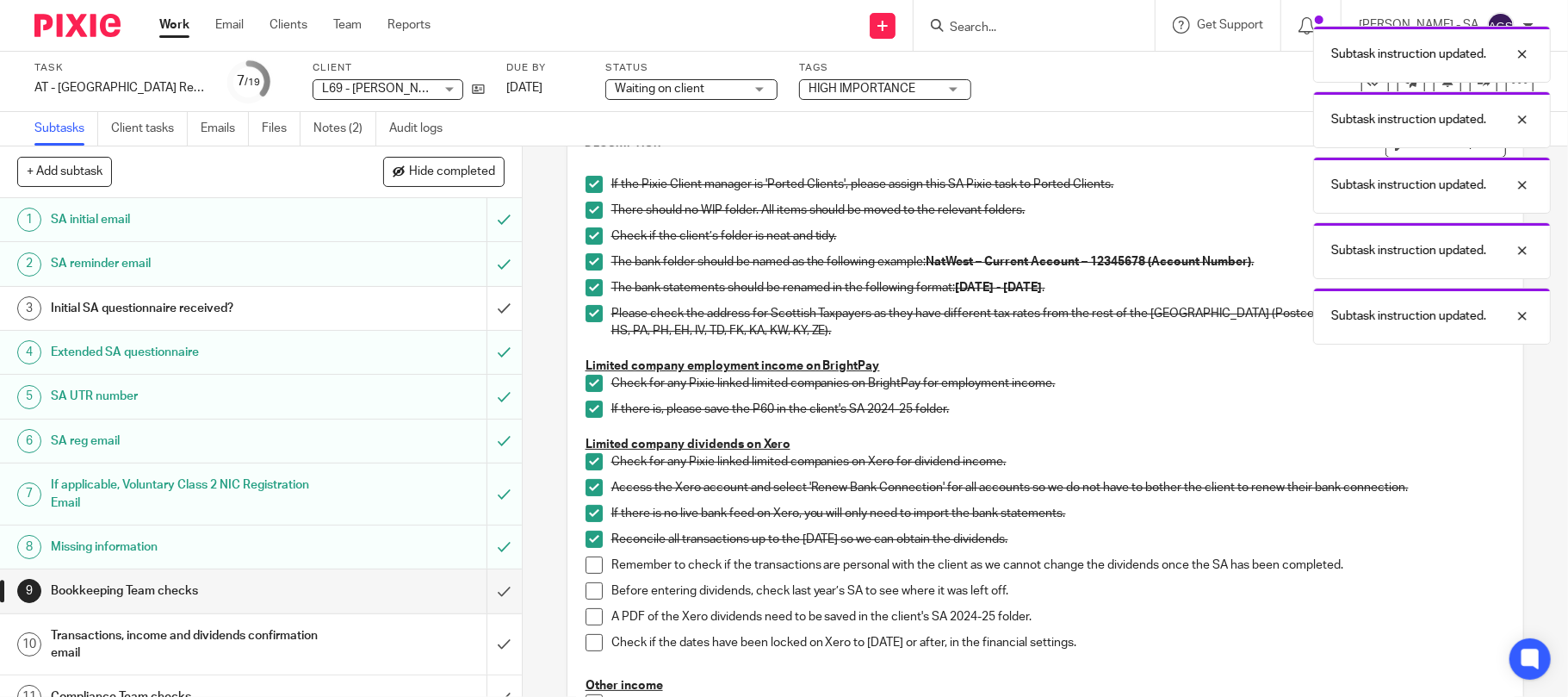
click at [586, 565] on span at bounding box center [594, 565] width 17 height 17
click at [586, 591] on span at bounding box center [594, 591] width 17 height 17
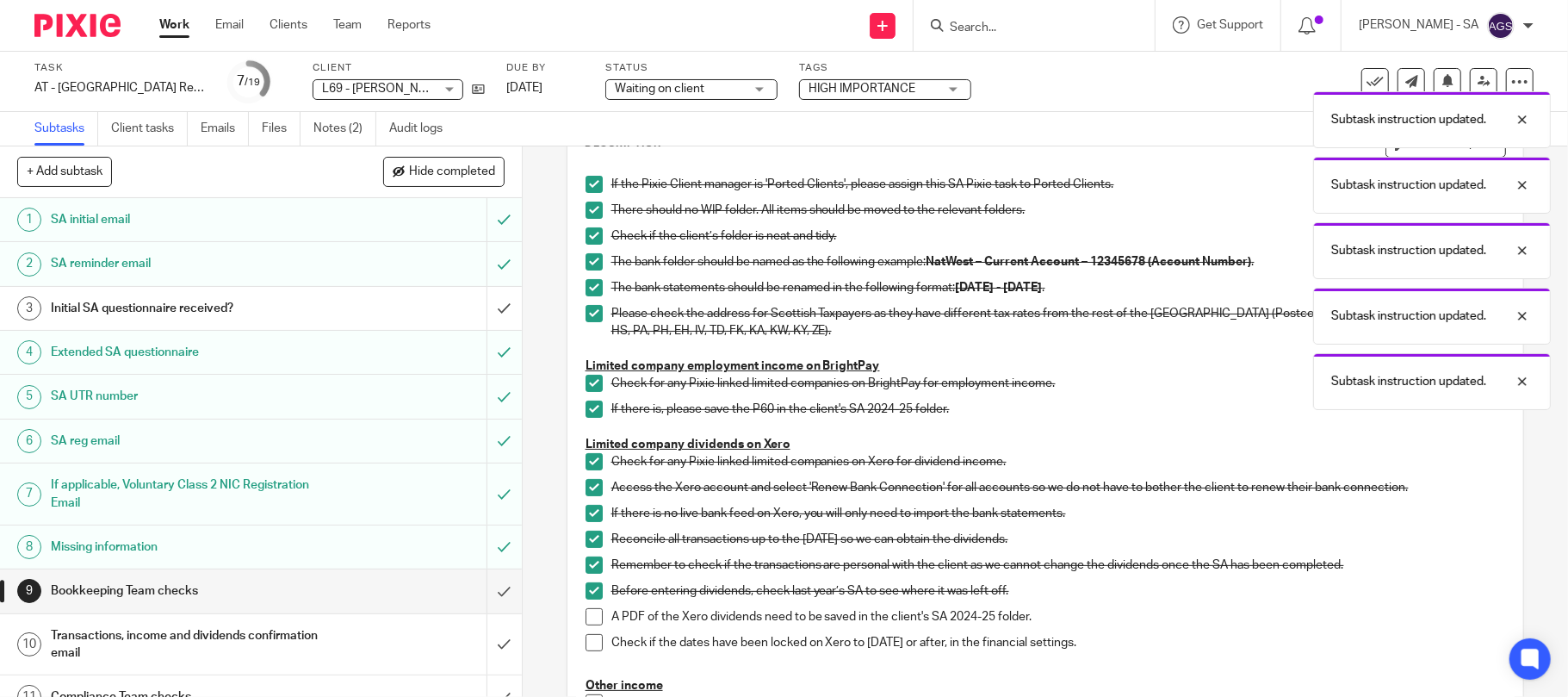
click at [586, 611] on span at bounding box center [594, 616] width 17 height 17
click at [586, 641] on span at bounding box center [594, 642] width 17 height 17
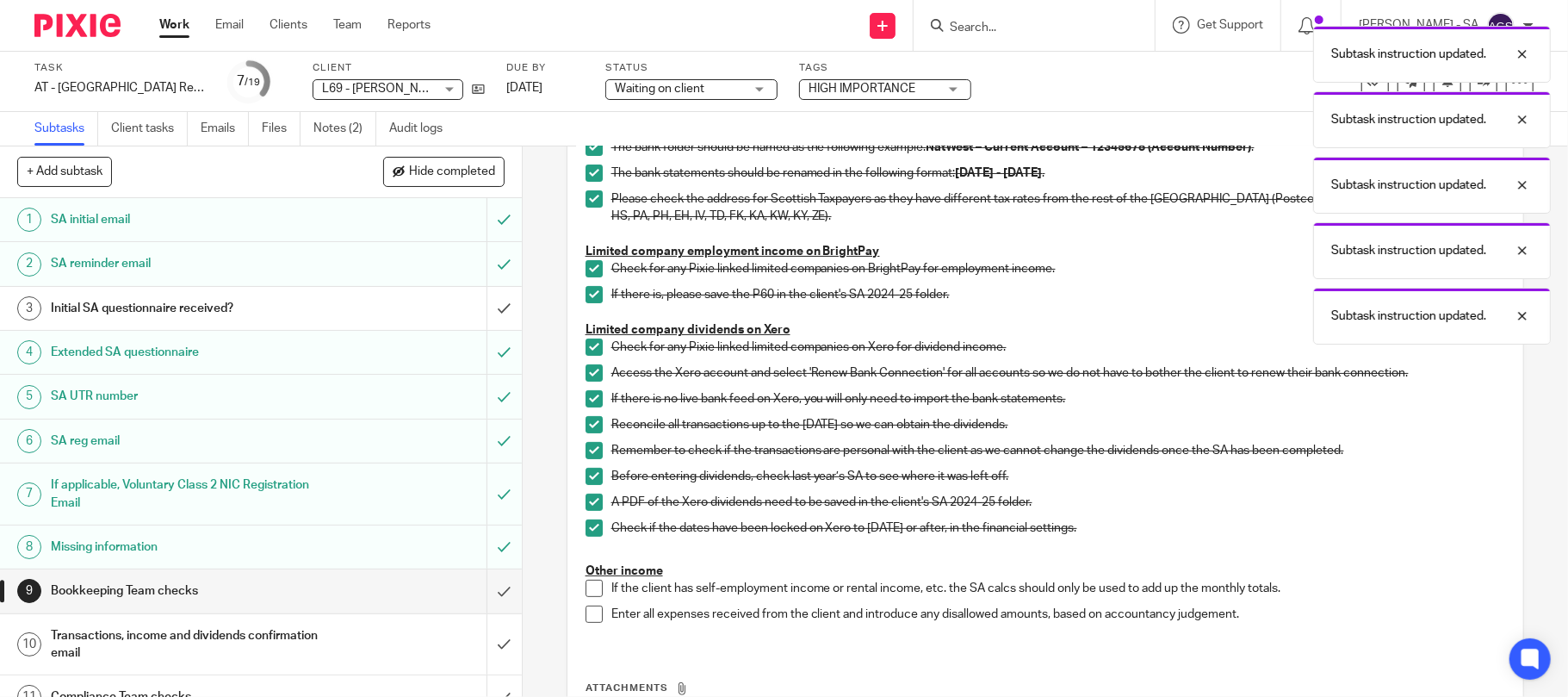
click at [590, 592] on span at bounding box center [594, 588] width 17 height 17
click at [586, 624] on li "Enter all expenses received from the client and introduce any disallowed amount…" at bounding box center [1046, 618] width 920 height 26
click at [586, 620] on span at bounding box center [594, 614] width 17 height 17
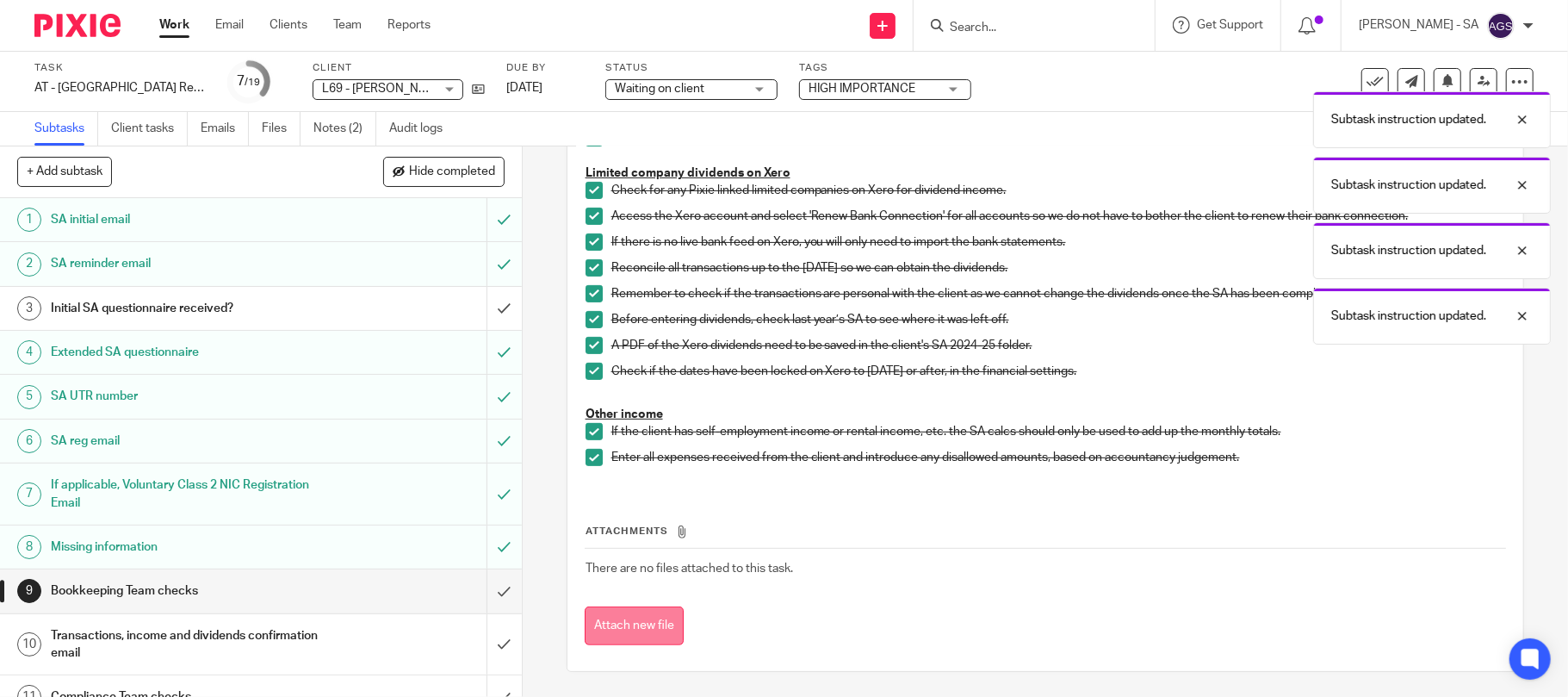
scroll to position [387, 0]
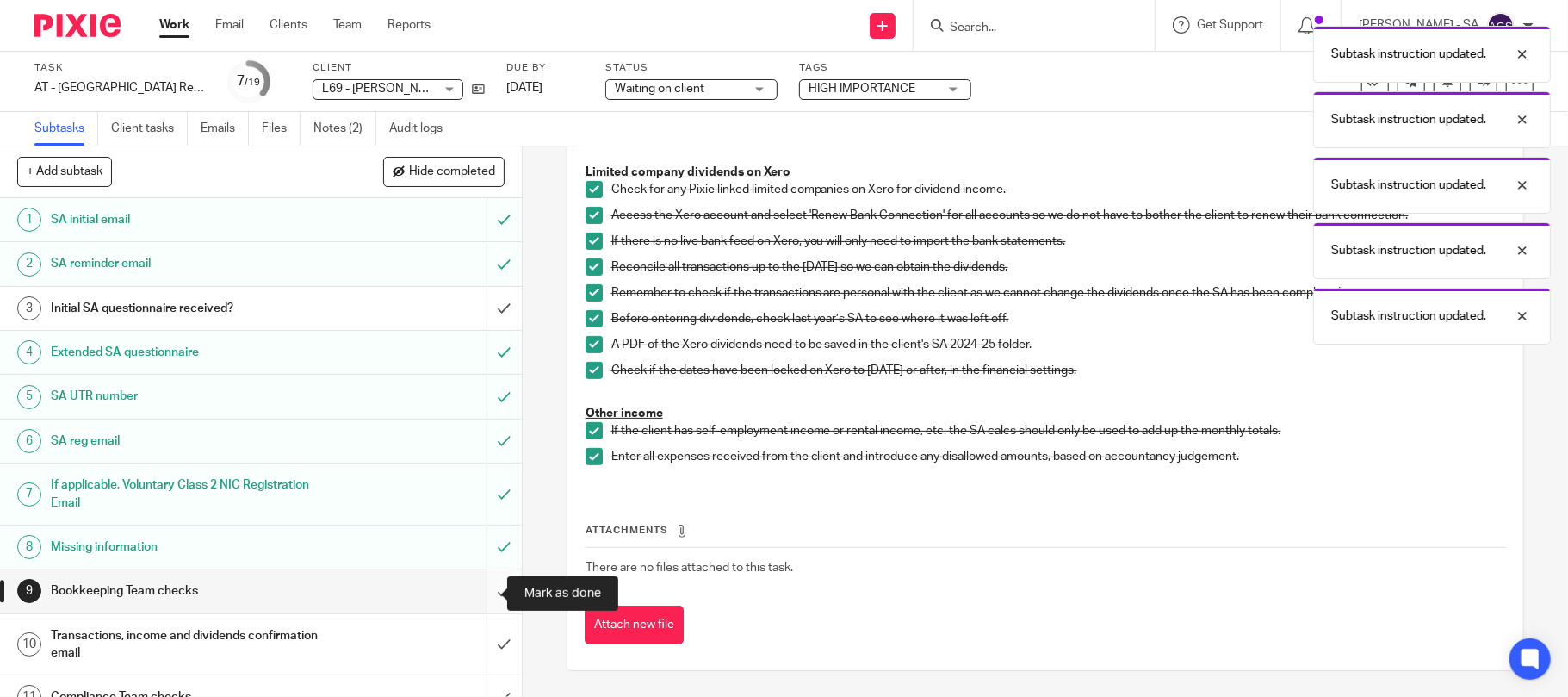
click at [472, 596] on input "submit" at bounding box center [260, 591] width 521 height 43
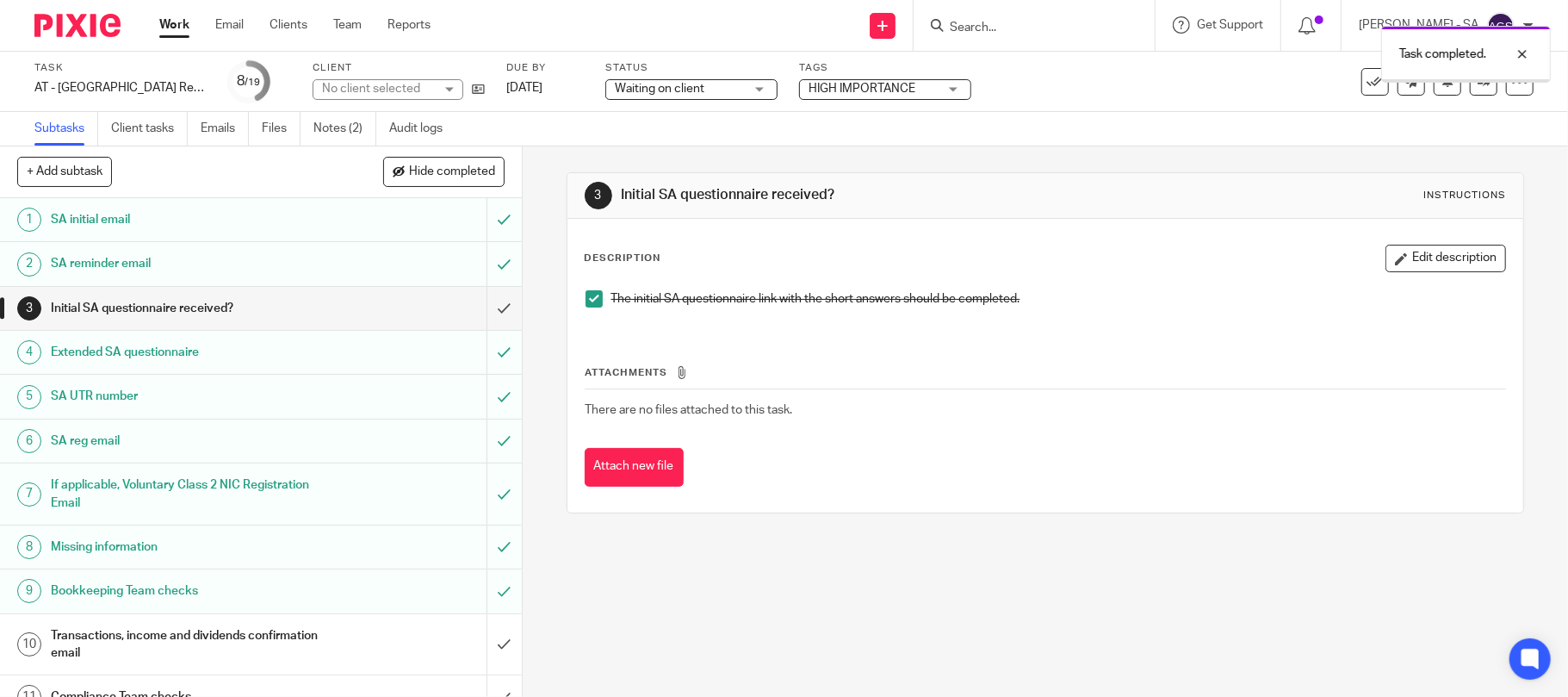
click at [324, 644] on div "Transactions, income and dividends confirmation email" at bounding box center [260, 644] width 419 height 44
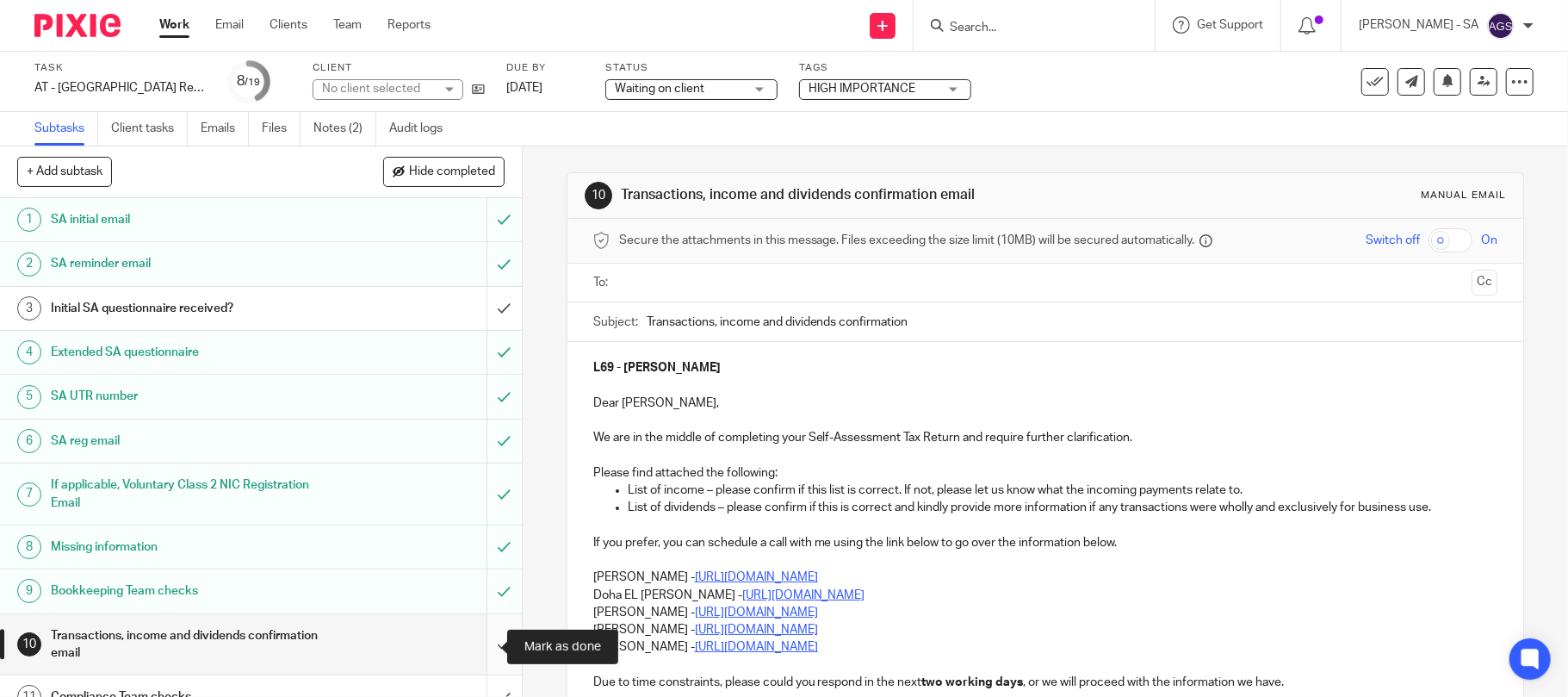
click at [479, 635] on input "submit" at bounding box center [260, 644] width 521 height 61
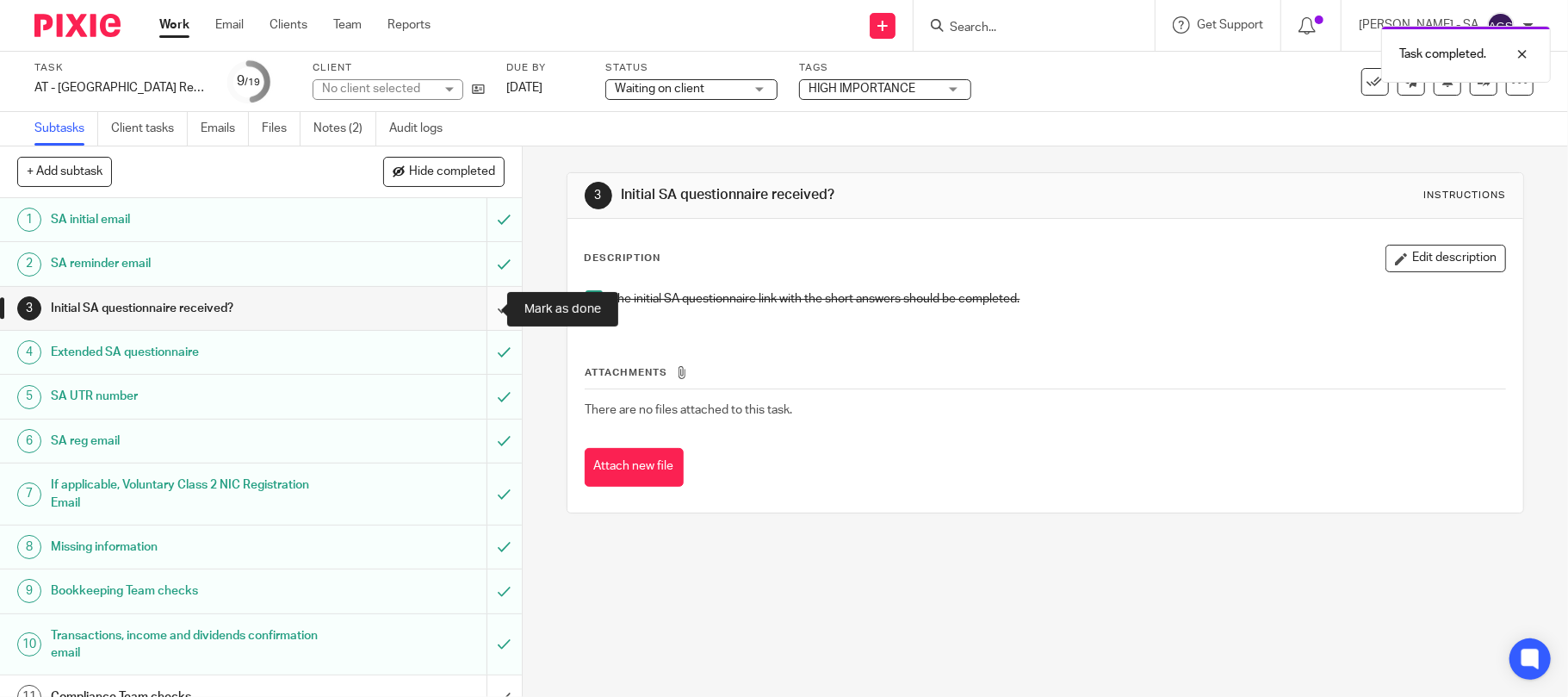
click at [480, 309] on input "submit" at bounding box center [260, 309] width 521 height 43
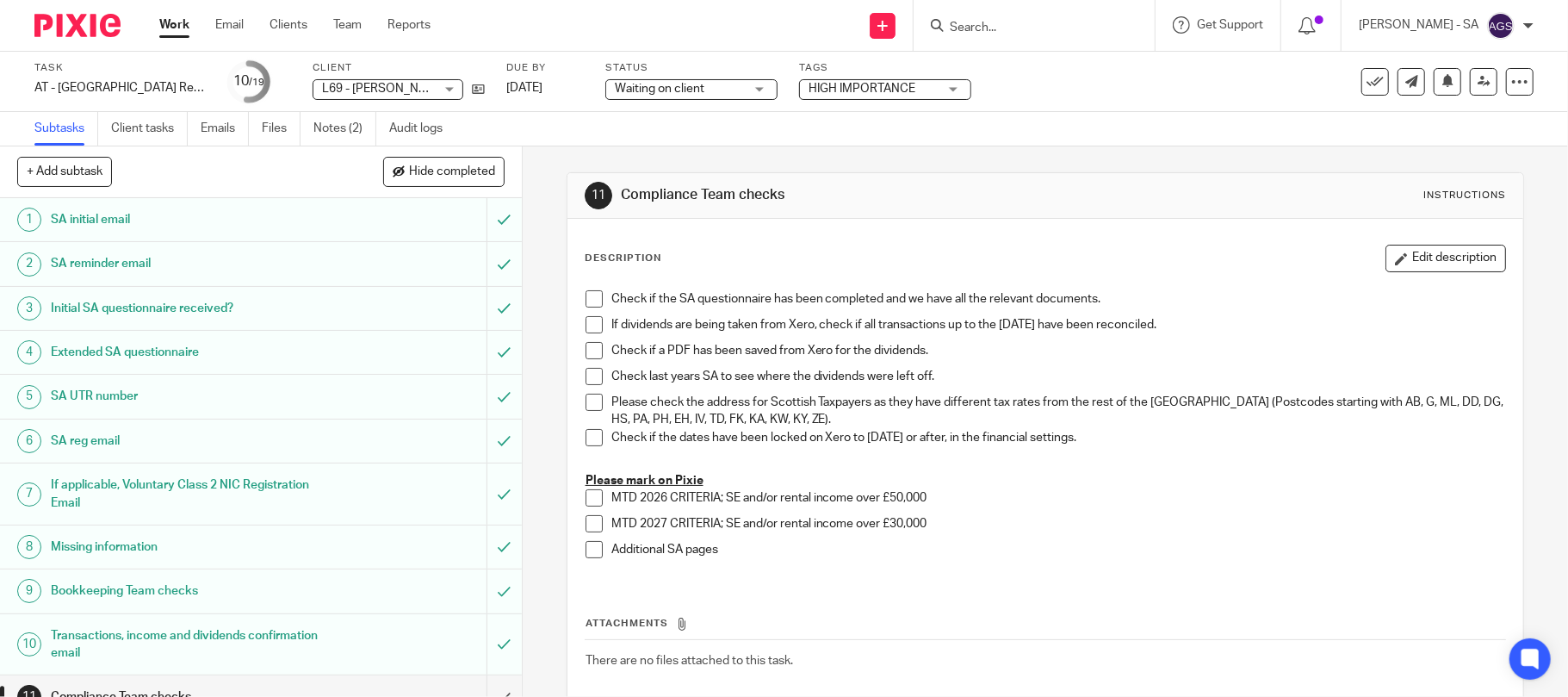
click at [236, 642] on h1 "Transactions, income and dividends confirmation email" at bounding box center [191, 644] width 279 height 44
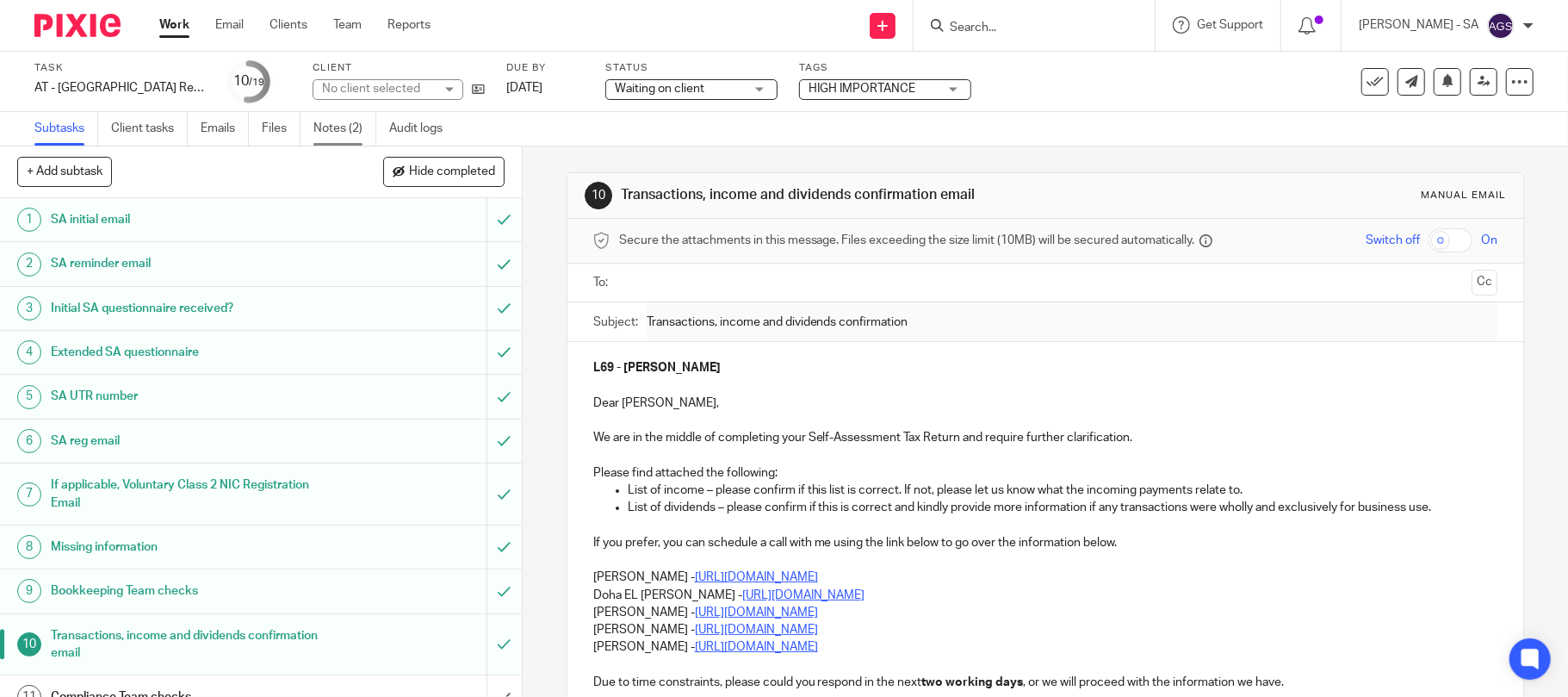
click at [357, 131] on link "Notes (2)" at bounding box center [344, 129] width 63 height 34
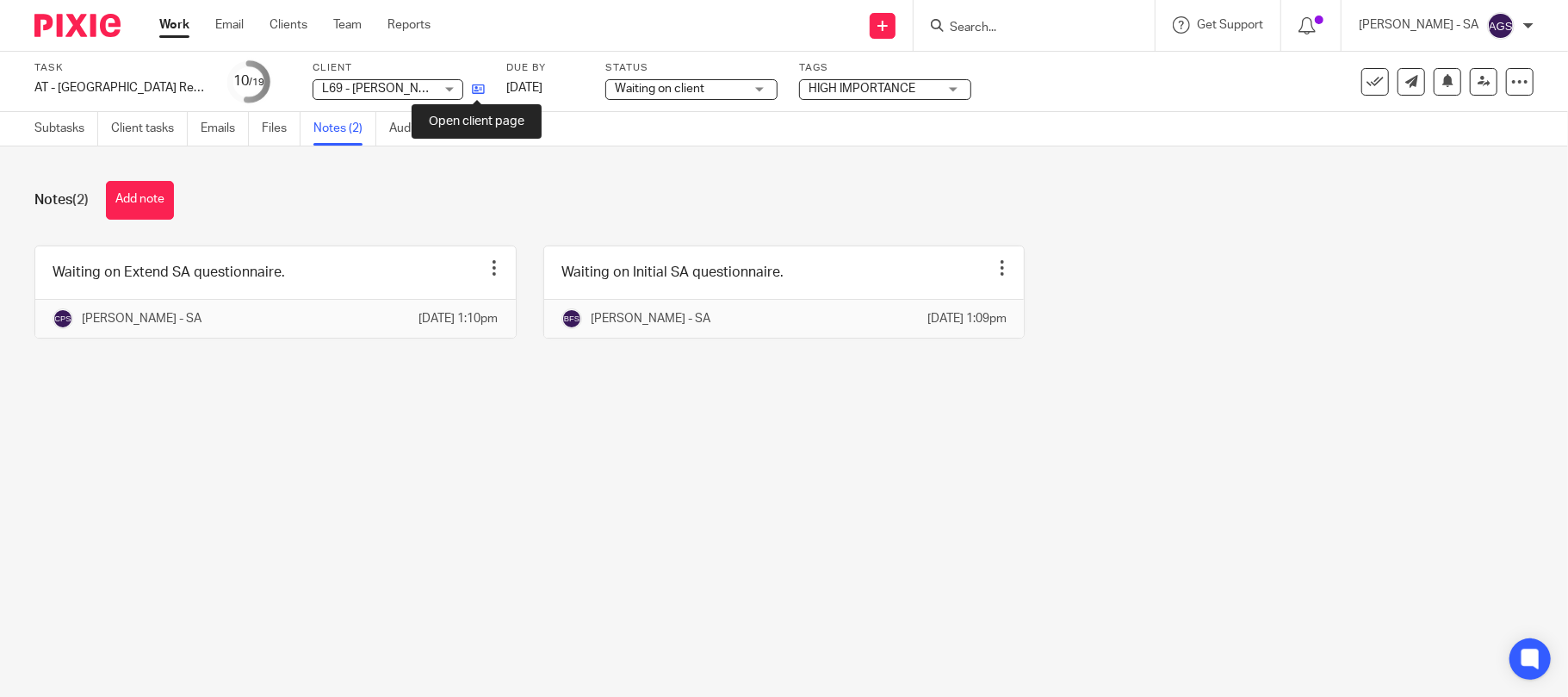
click at [473, 82] on icon at bounding box center [479, 89] width 13 height 13
click at [65, 118] on link "Subtasks" at bounding box center [66, 129] width 64 height 34
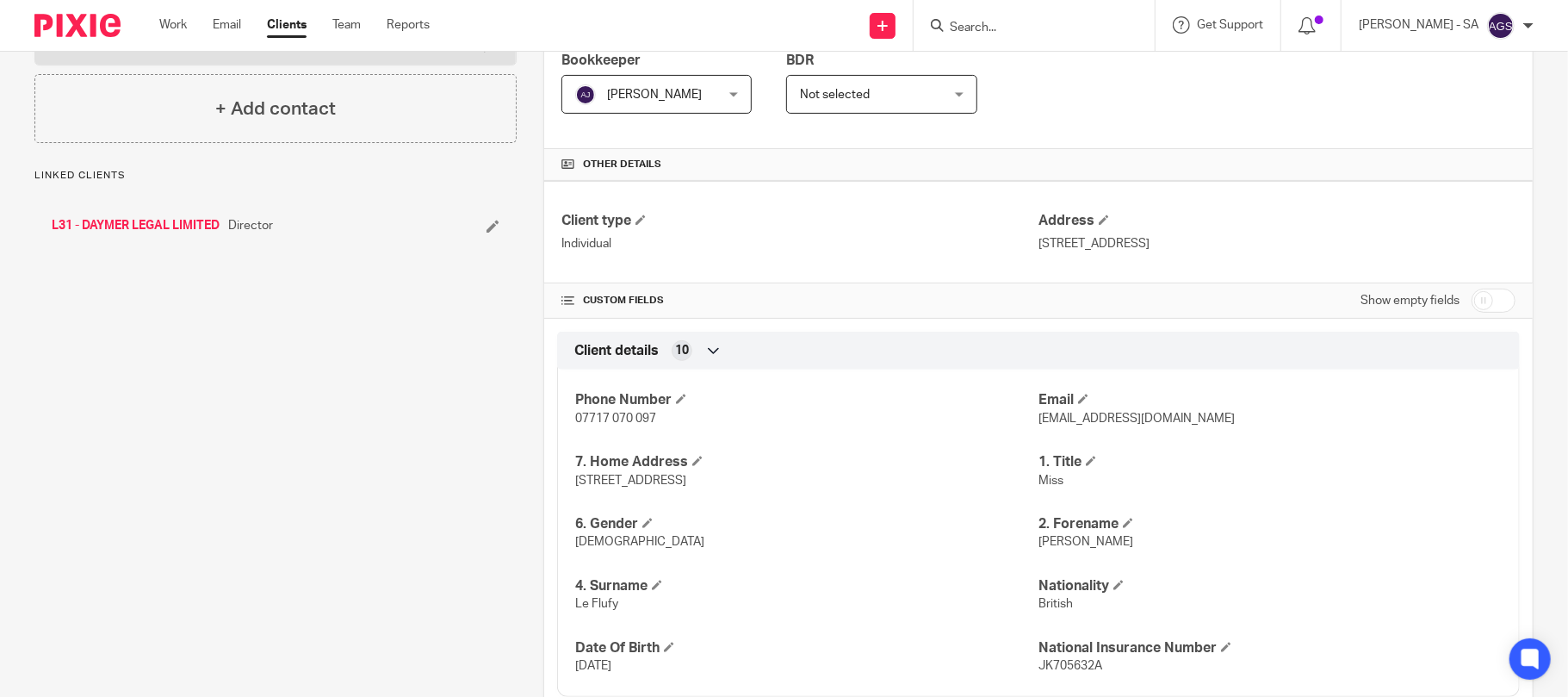
scroll to position [344, 0]
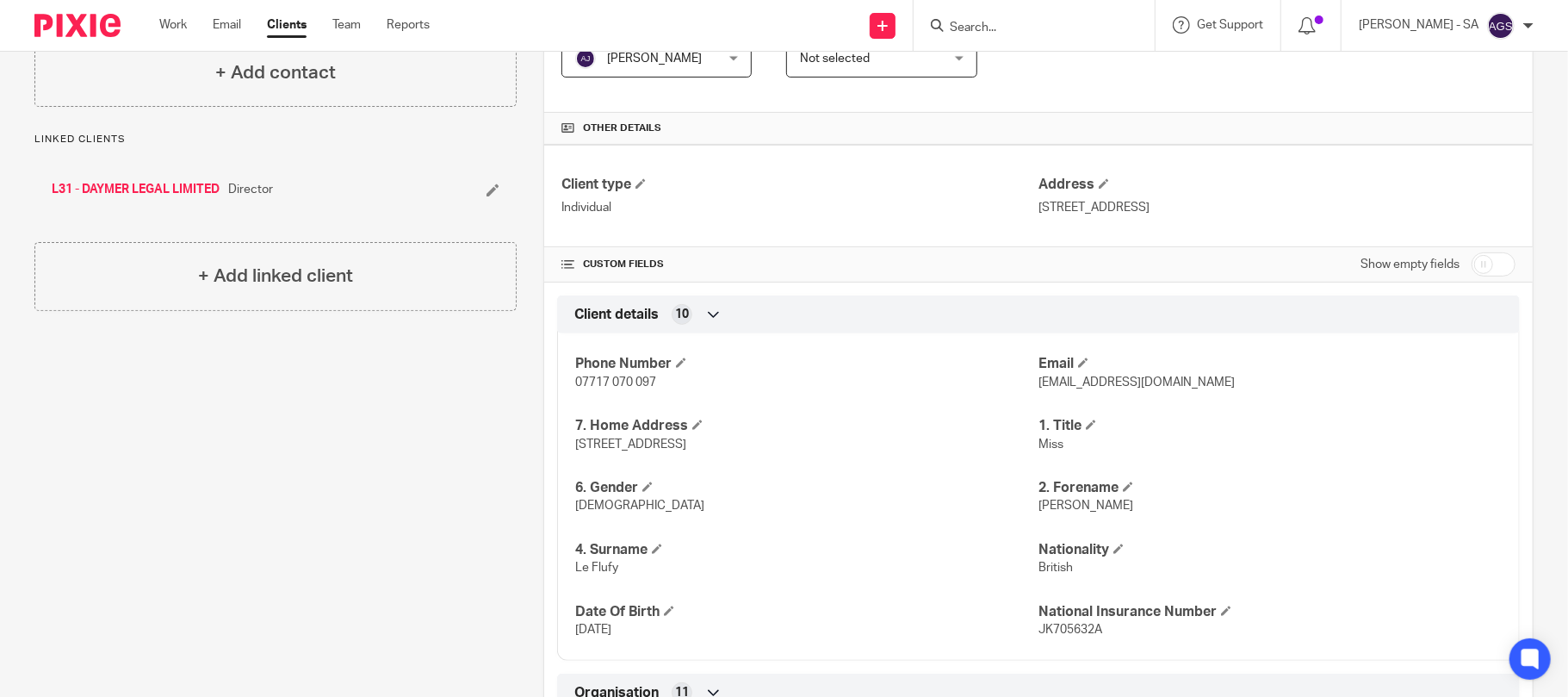
drag, startPoint x: 1351, startPoint y: 203, endPoint x: 1031, endPoint y: 214, distance: 320.2
click at [1038, 214] on p "The Cottage, Pamber Road, Charter Alley, Tadley, RG26 5PZ" at bounding box center [1276, 207] width 477 height 17
drag, startPoint x: 1102, startPoint y: 227, endPoint x: 1130, endPoint y: 234, distance: 28.9
click at [1120, 232] on div "Client type Individual Address The Cottage, Pamber Road, Charter Alley, Tadley,…" at bounding box center [1038, 196] width 988 height 103
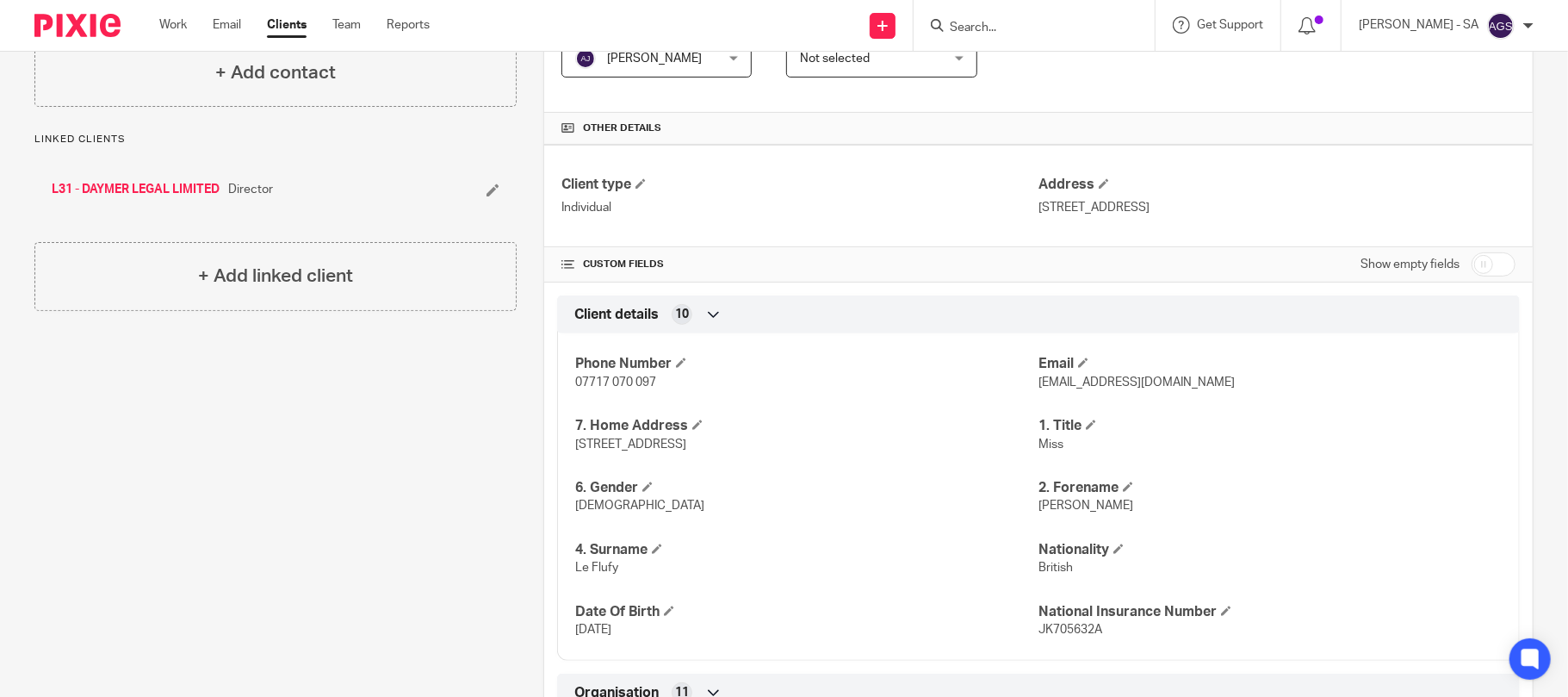
drag, startPoint x: 1347, startPoint y: 205, endPoint x: 1028, endPoint y: 204, distance: 319.0
click at [1038, 204] on p "The Cottage, Pamber Road, Charter Alley, Tadley, RG26 5PZ" at bounding box center [1276, 207] width 477 height 17
copy p "The Cottage, Pamber Road, Charter Alley, Tadley, RG26 5PZ"
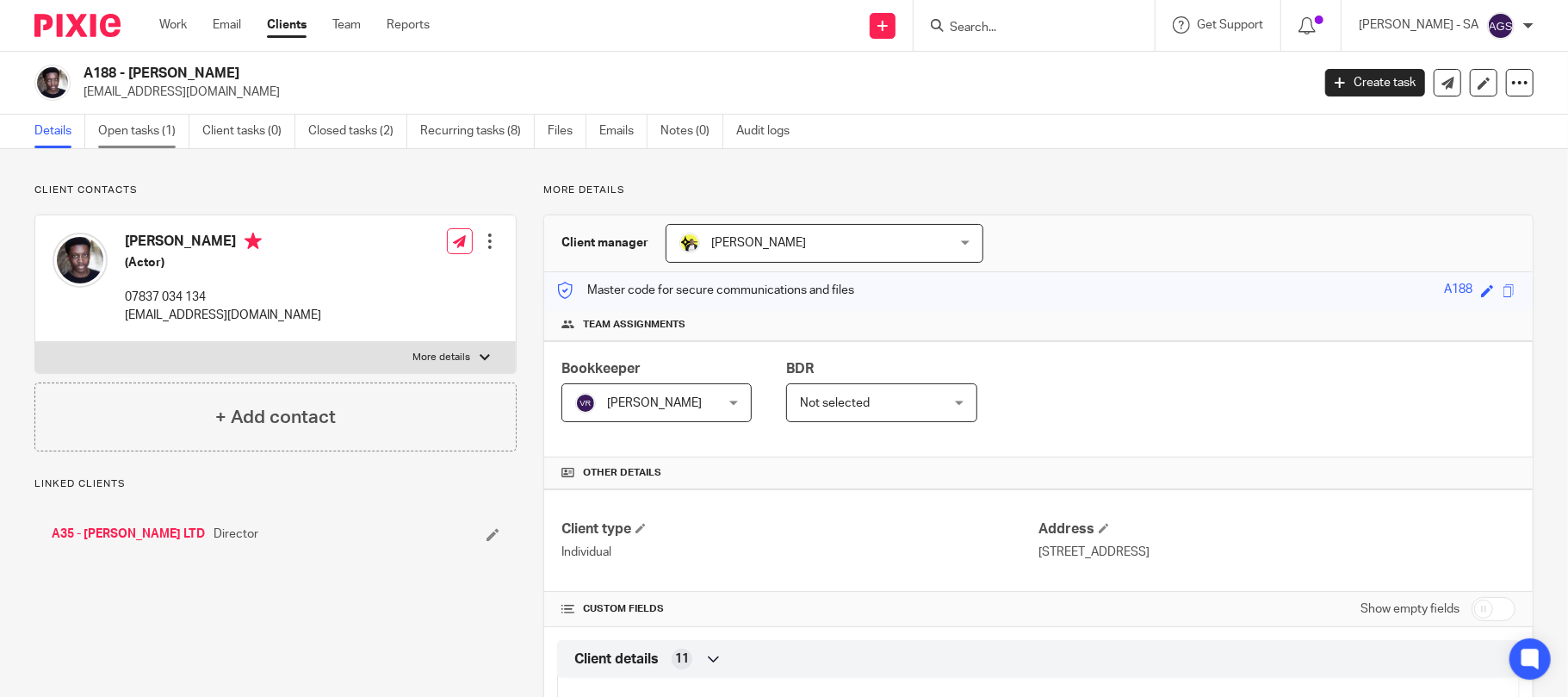
click at [139, 134] on link "Open tasks (1)" at bounding box center [144, 132] width 91 height 34
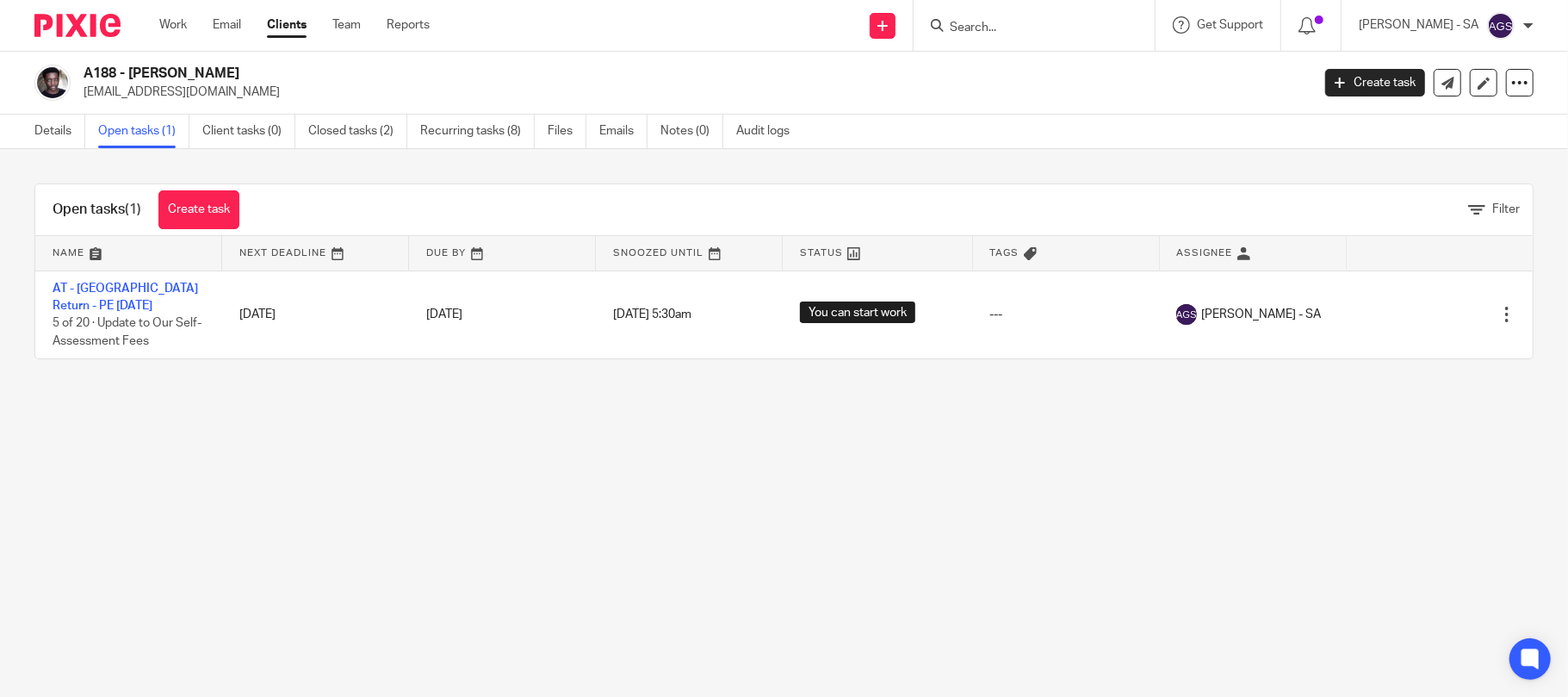
click at [1078, 25] on input "Search" at bounding box center [1025, 28] width 155 height 15
click at [1420, 25] on p "[PERSON_NAME] - SA" at bounding box center [1419, 24] width 120 height 17
click at [701, 446] on main "A188 - ANTHONY ABRAHAM anthonyjabraham10@gmail.com Create task Update from Comp…" at bounding box center [784, 348] width 1568 height 697
click at [322, 5] on div "Work Email Clients Team Reports Work Email Clients Team Reports Settings" at bounding box center [299, 25] width 313 height 51
click at [334, 41] on div "Work Email Clients Team Reports Work Email Clients Team Reports Settings" at bounding box center [299, 25] width 313 height 51
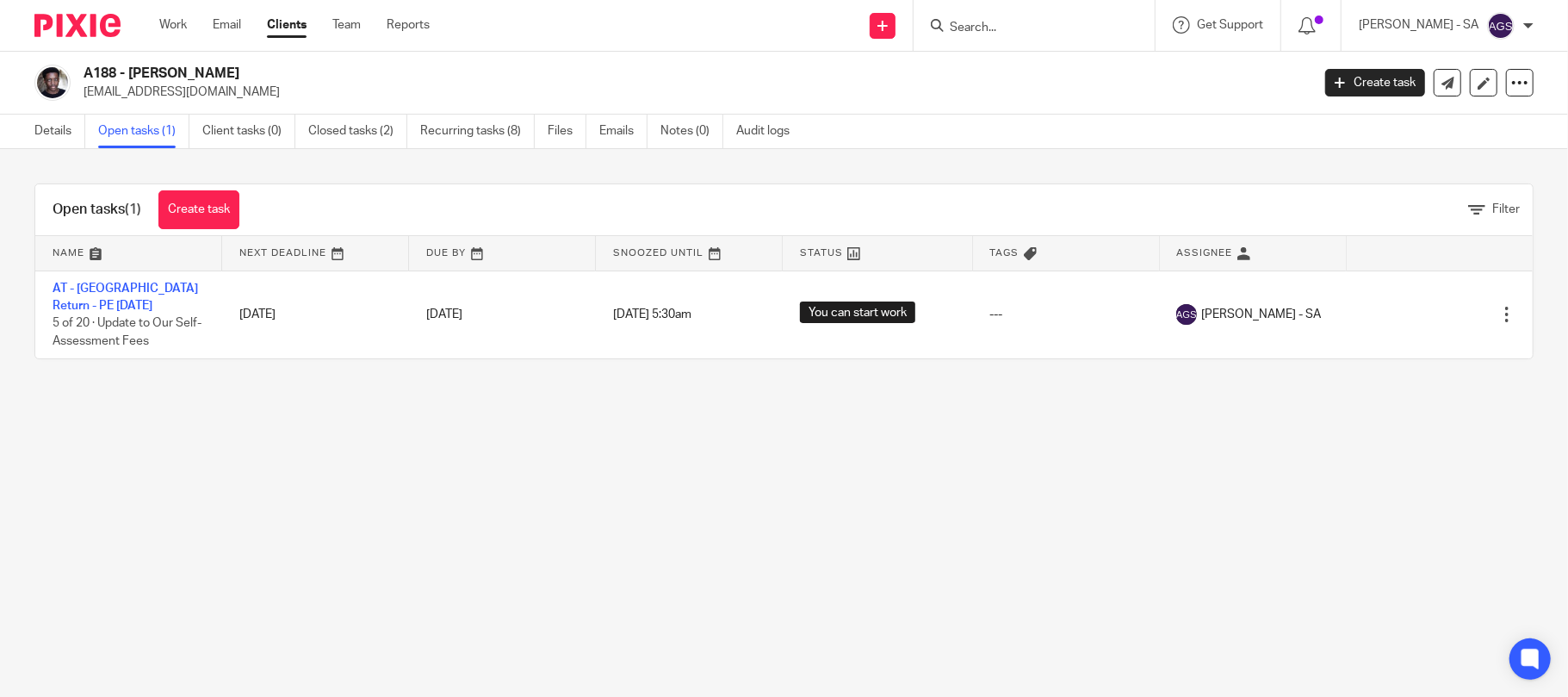
click at [335, 38] on div "Work Email Clients Team Reports Work Email Clients Team Reports Settings" at bounding box center [299, 25] width 313 height 51
click at [337, 31] on link "Team" at bounding box center [347, 24] width 29 height 17
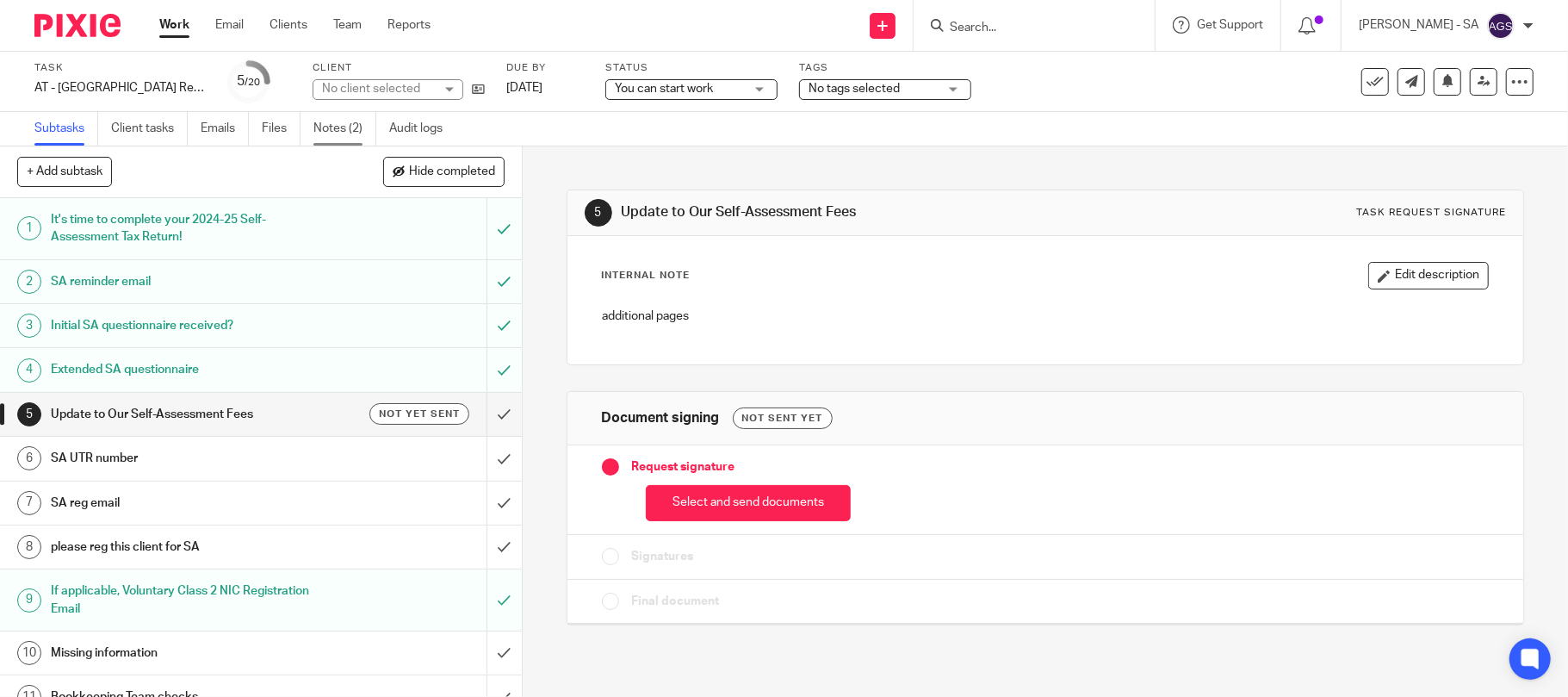
click at [318, 135] on link "Notes (2)" at bounding box center [344, 129] width 63 height 34
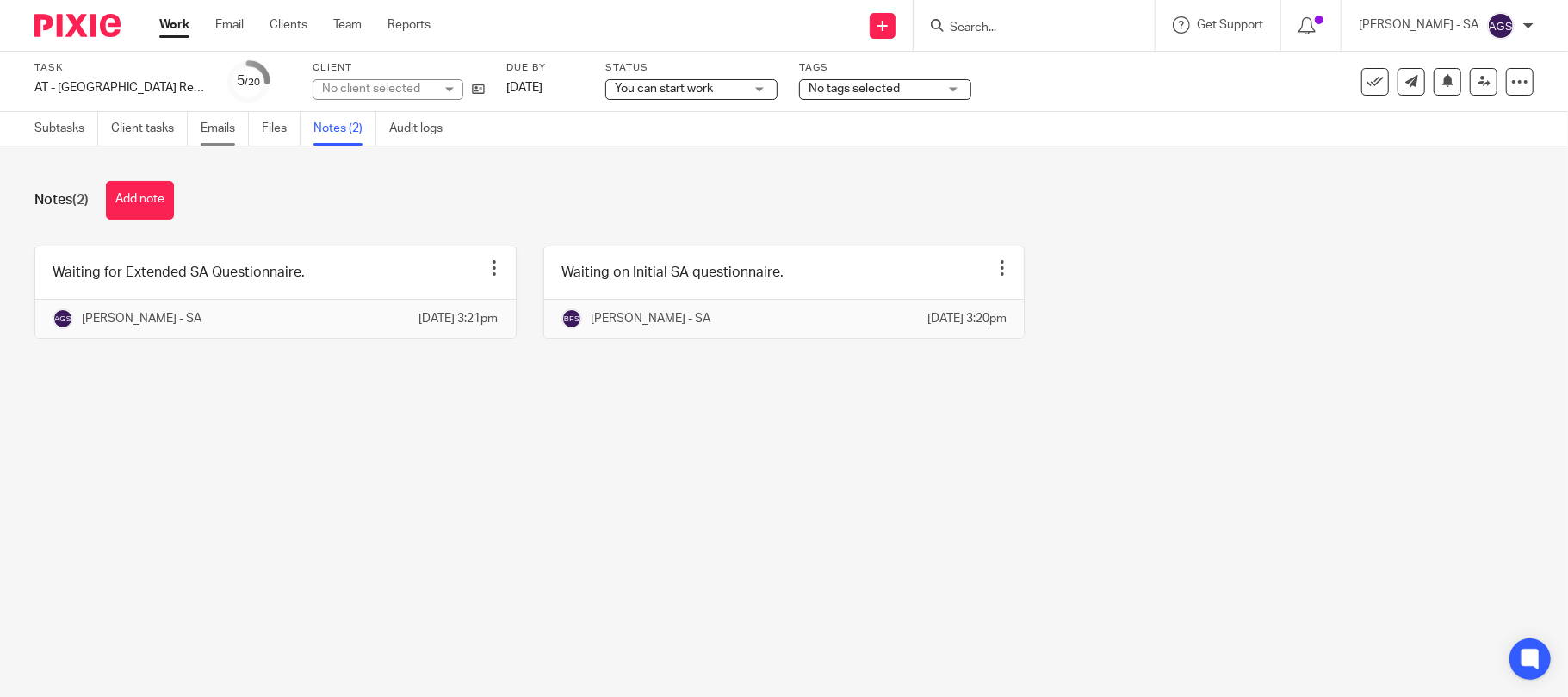
click at [214, 125] on link "Emails" at bounding box center [225, 129] width 48 height 34
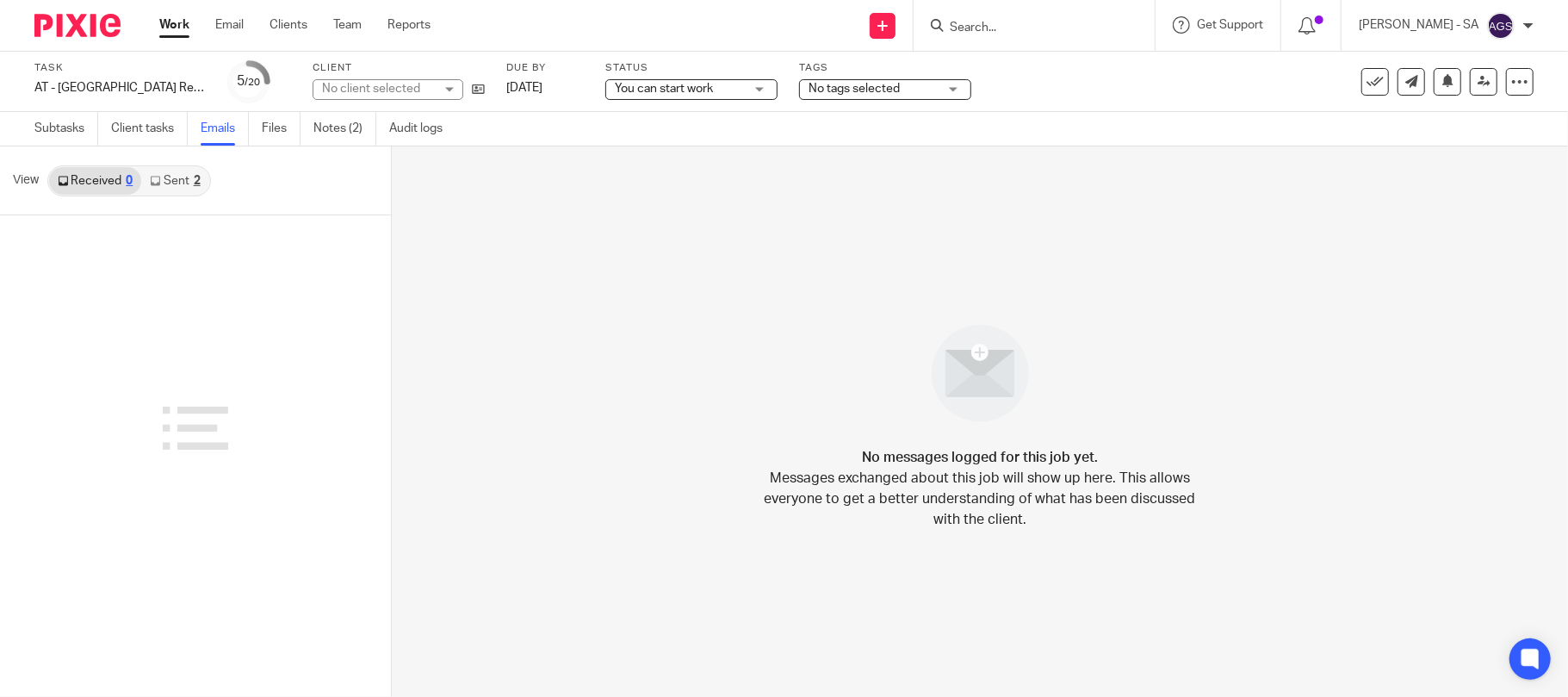
click at [186, 183] on link "Sent 2" at bounding box center [174, 181] width 67 height 28
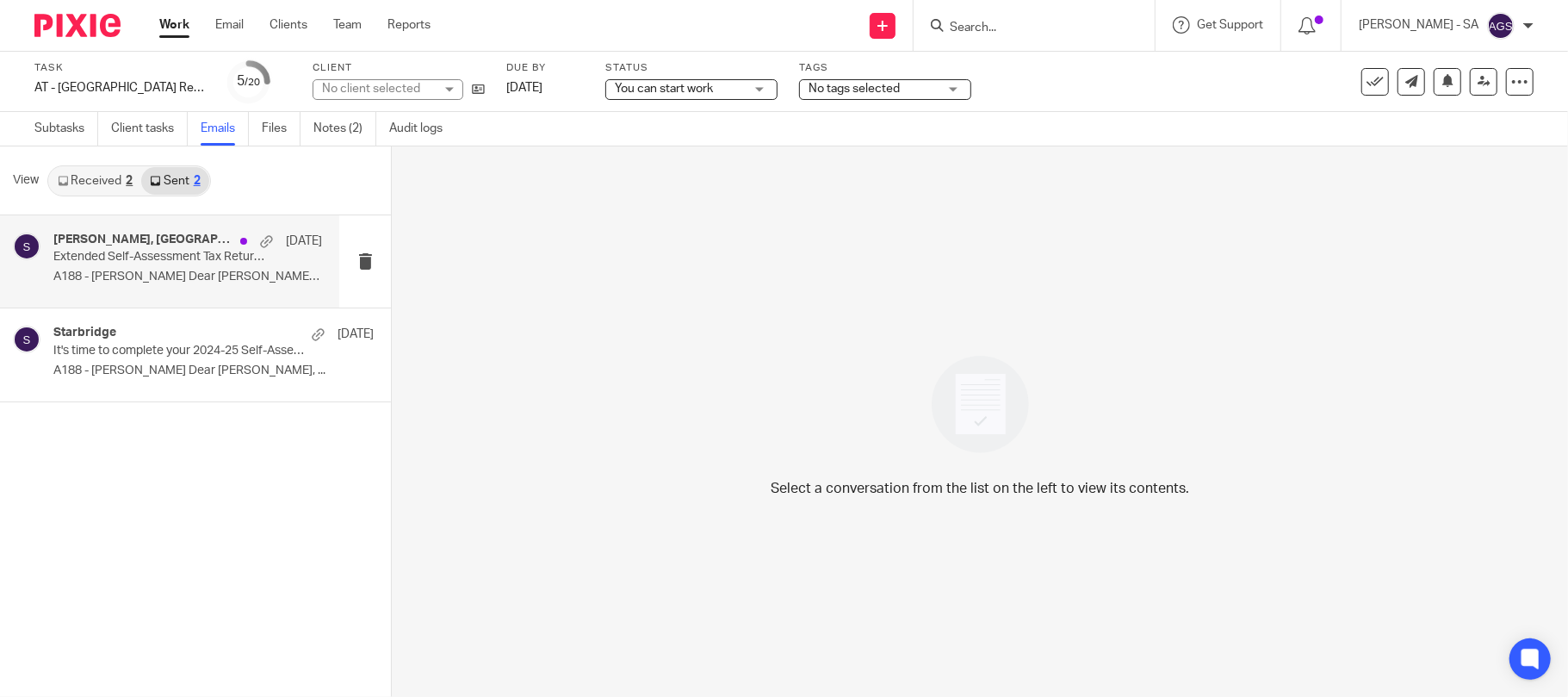
click at [158, 260] on p "Extended Self-Assessment Tax Return Questionnaire" at bounding box center [161, 257] width 216 height 14
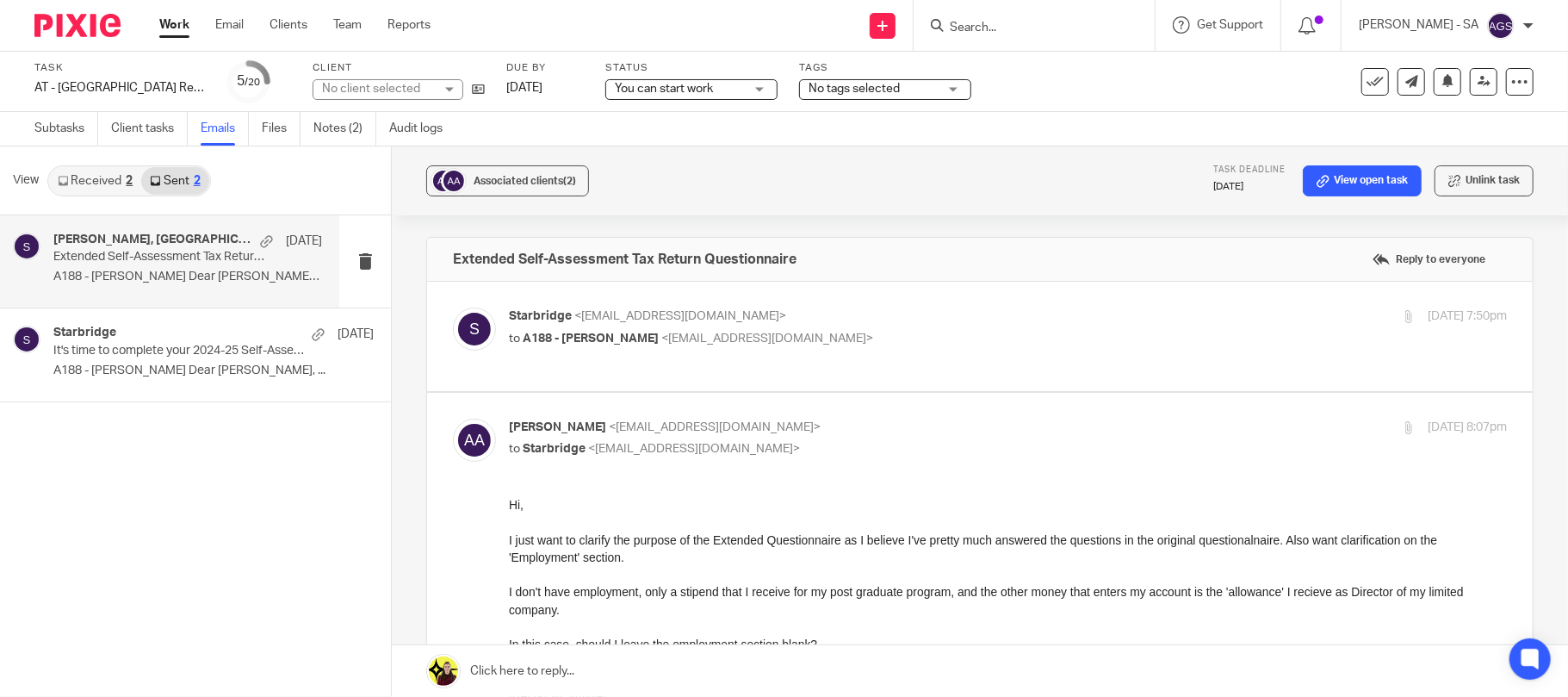
click at [100, 183] on link "Received 2" at bounding box center [95, 181] width 92 height 28
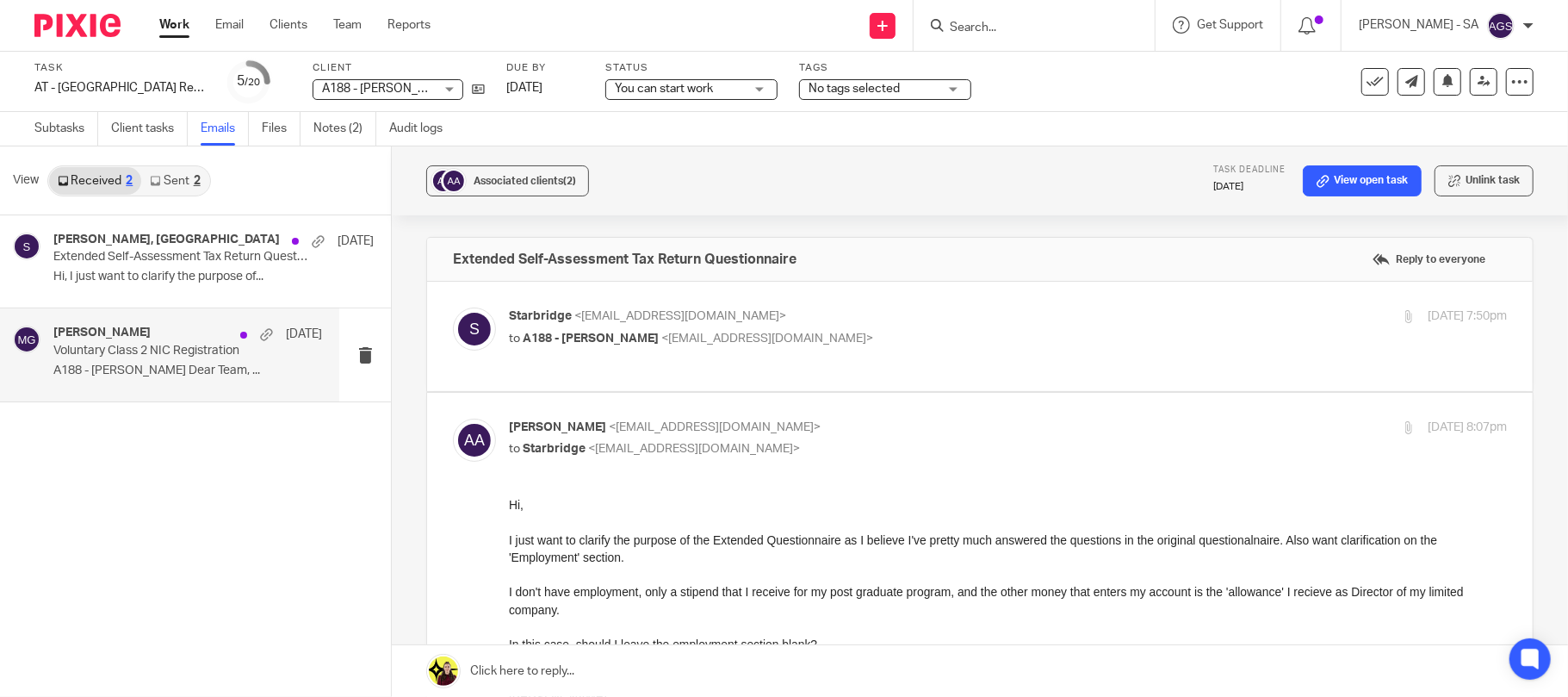
click at [159, 342] on div "Megan George 15 Jul" at bounding box center [188, 334] width 268 height 17
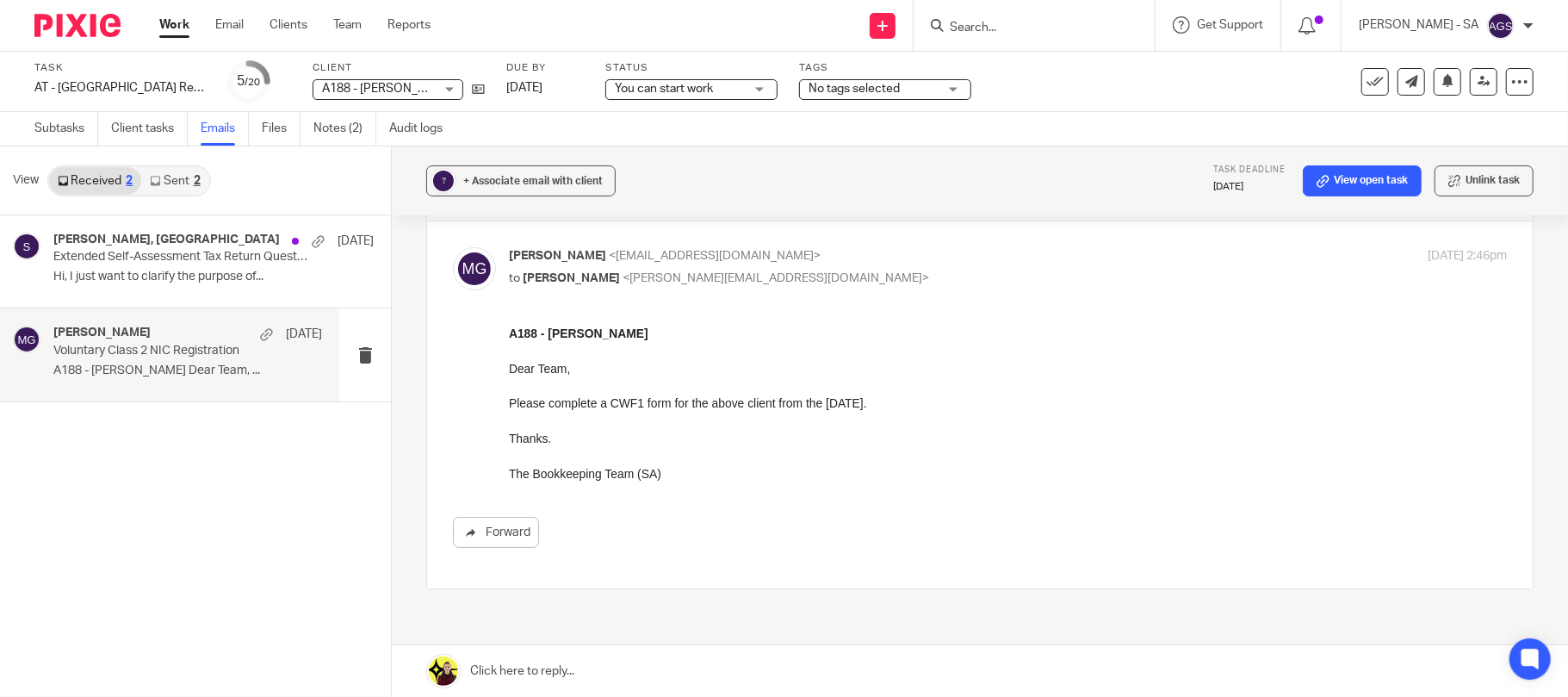
scroll to position [115, 0]
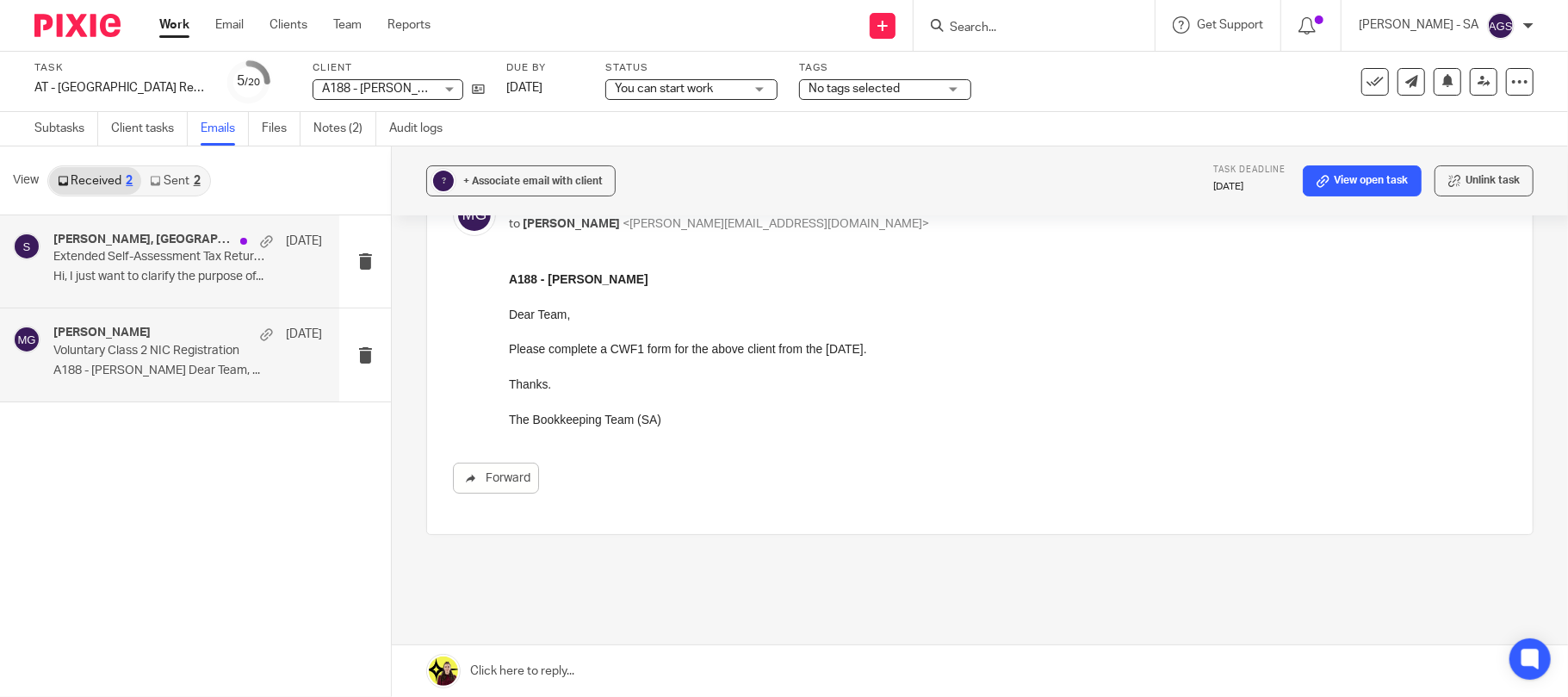
click at [89, 263] on p "Extended Self-Assessment Tax Return Questionnaire" at bounding box center [161, 257] width 216 height 14
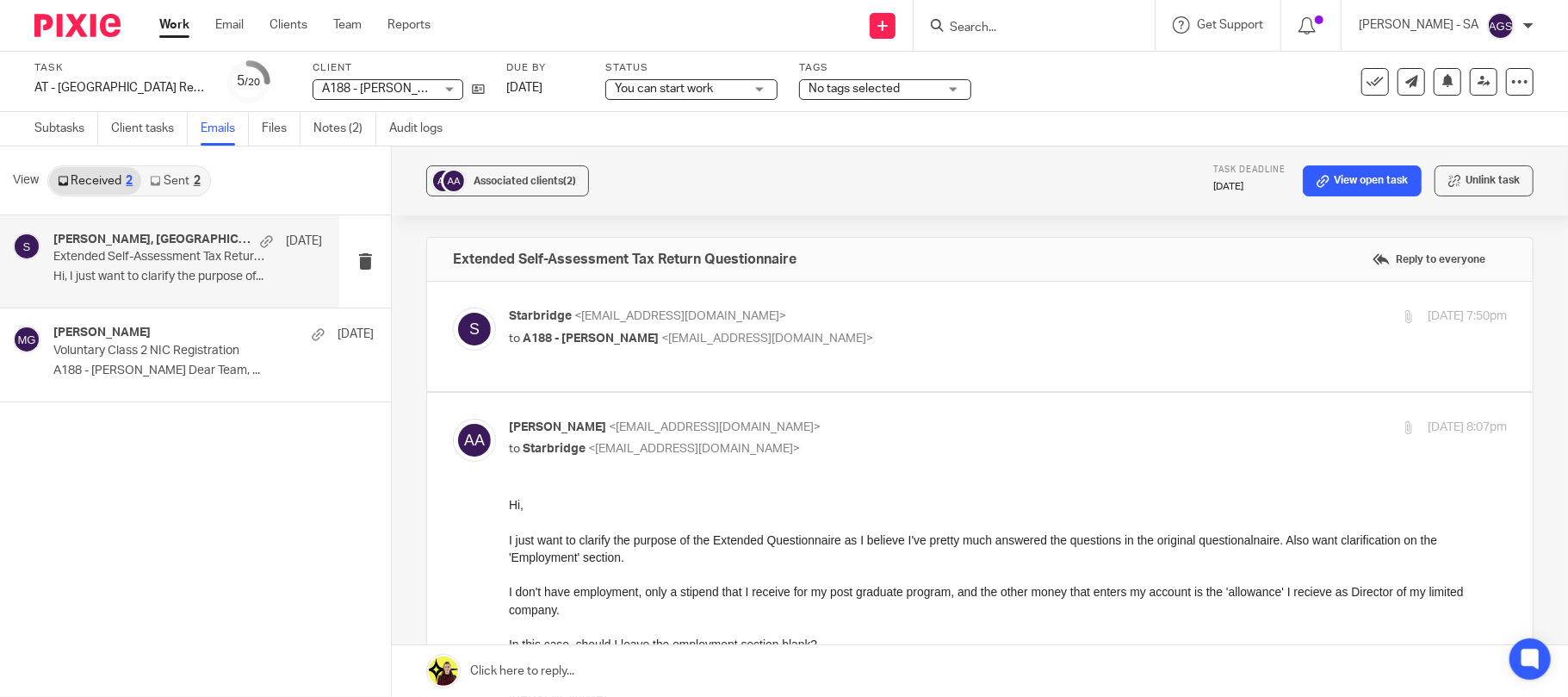
scroll to position [0, 0]
click at [797, 346] on p "to A188 - ANTHONY ABRAHAM <anthonyjabraham10@gmail.com>" at bounding box center [842, 339] width 665 height 18
checkbox input "true"
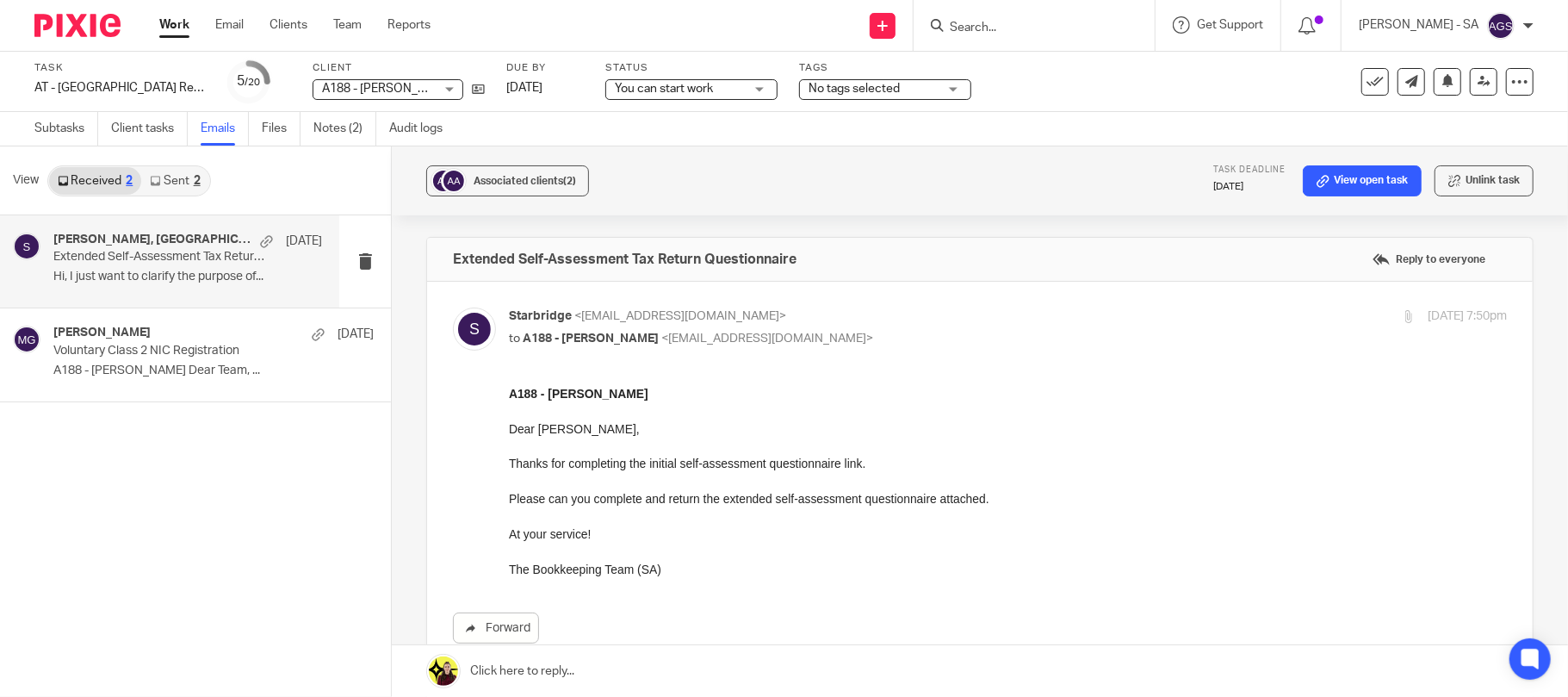
click at [180, 276] on p "Hi, I just want to clarify the purpose of..." at bounding box center [188, 276] width 268 height 14
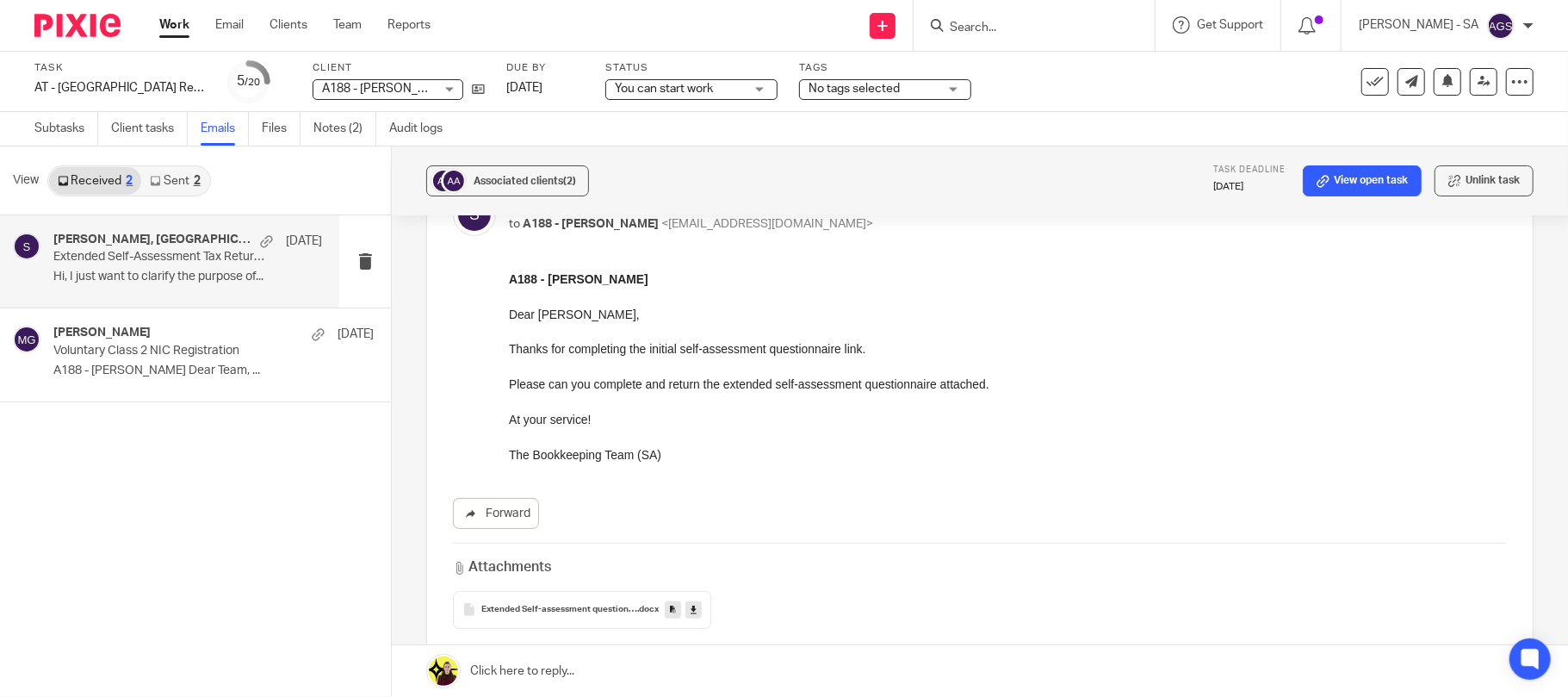
scroll to position [229, 0]
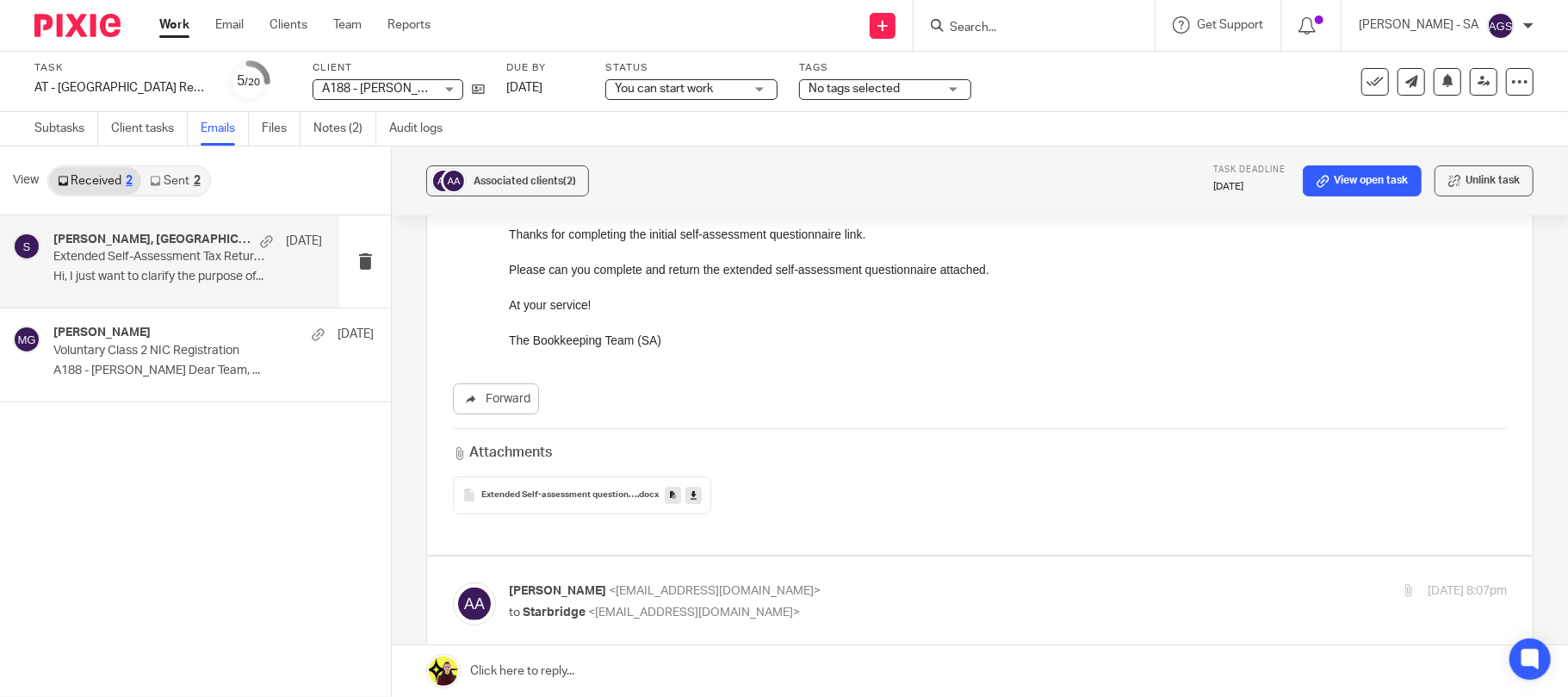
click at [587, 497] on span "Extended Self-assessment questionnaire 2024-25" at bounding box center [559, 496] width 156 height 11
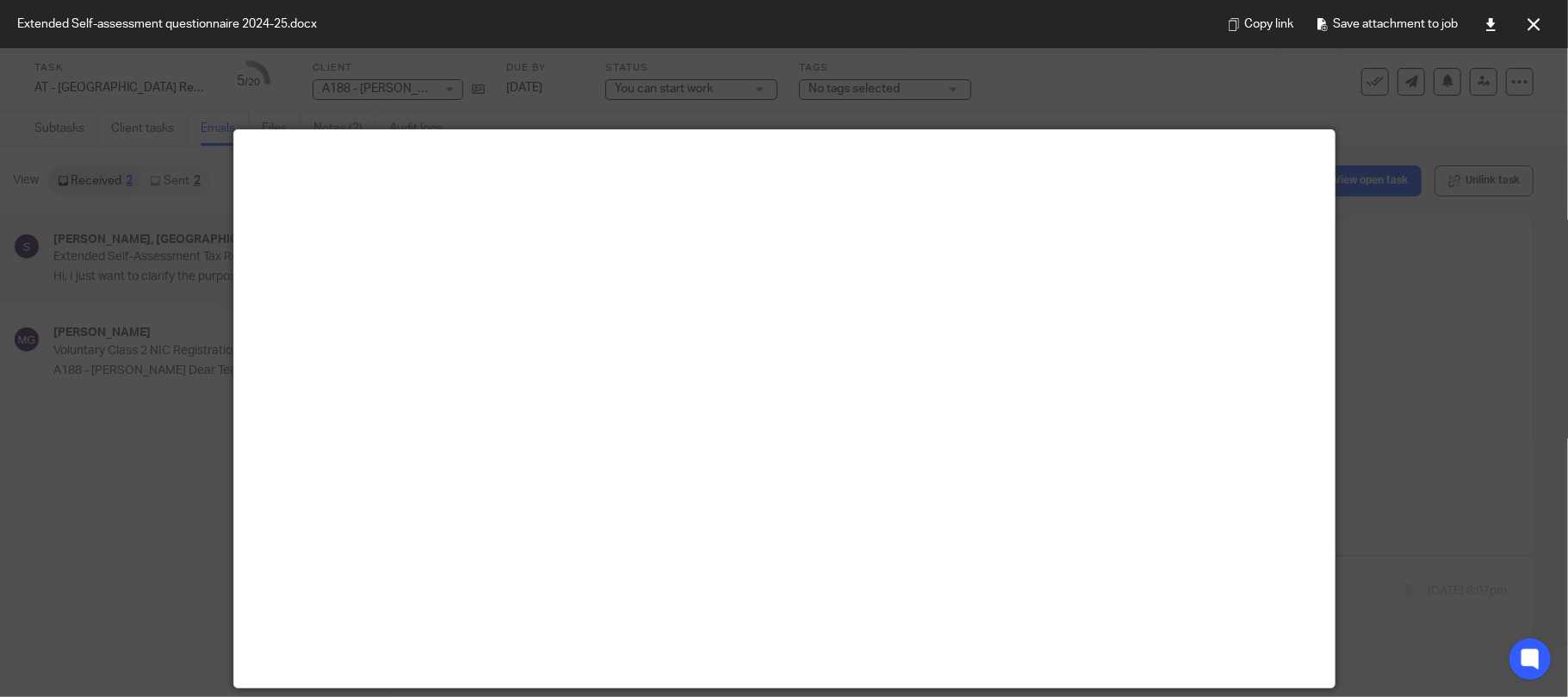
click at [1528, 22] on icon at bounding box center [1534, 24] width 13 height 13
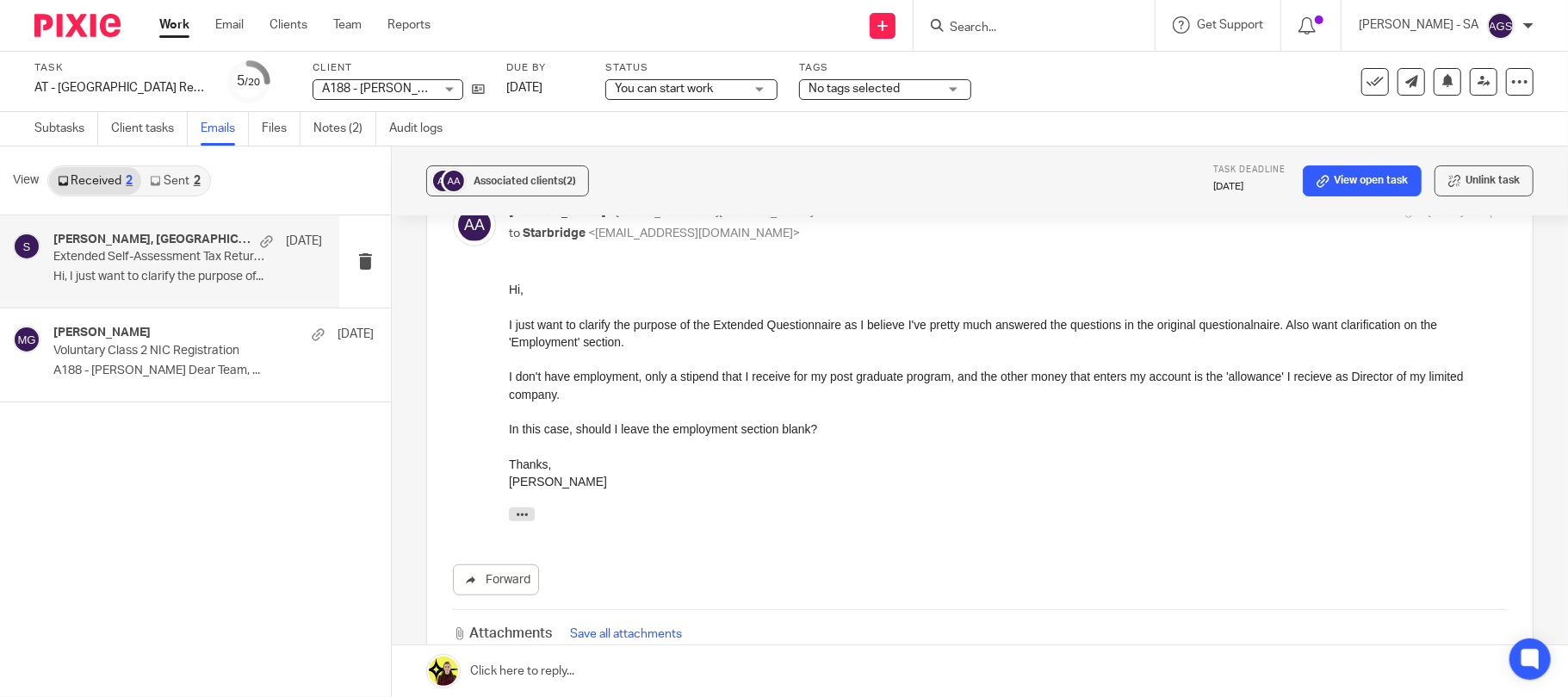
scroll to position [574, 0]
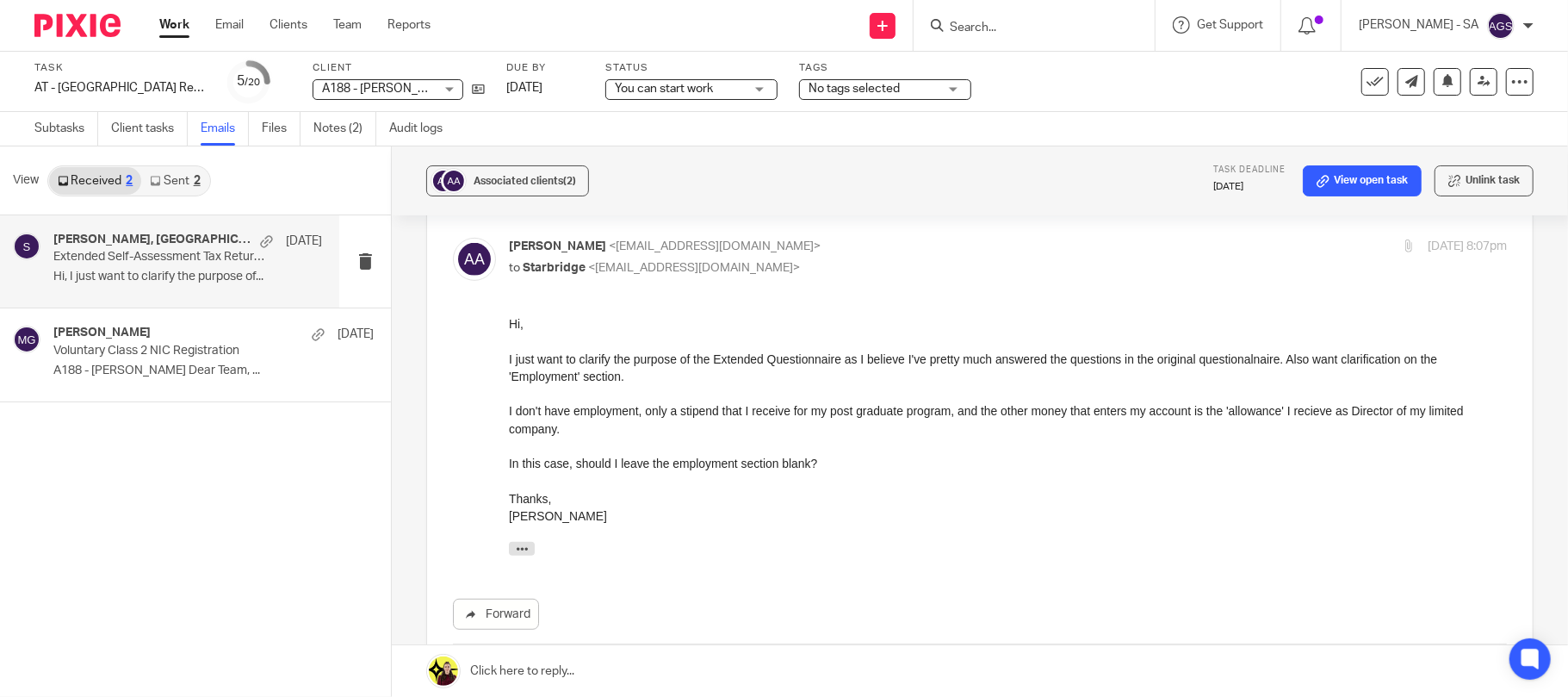
click at [165, 181] on link "Sent 2" at bounding box center [174, 181] width 67 height 28
click at [94, 184] on link "Received 2" at bounding box center [95, 181] width 92 height 28
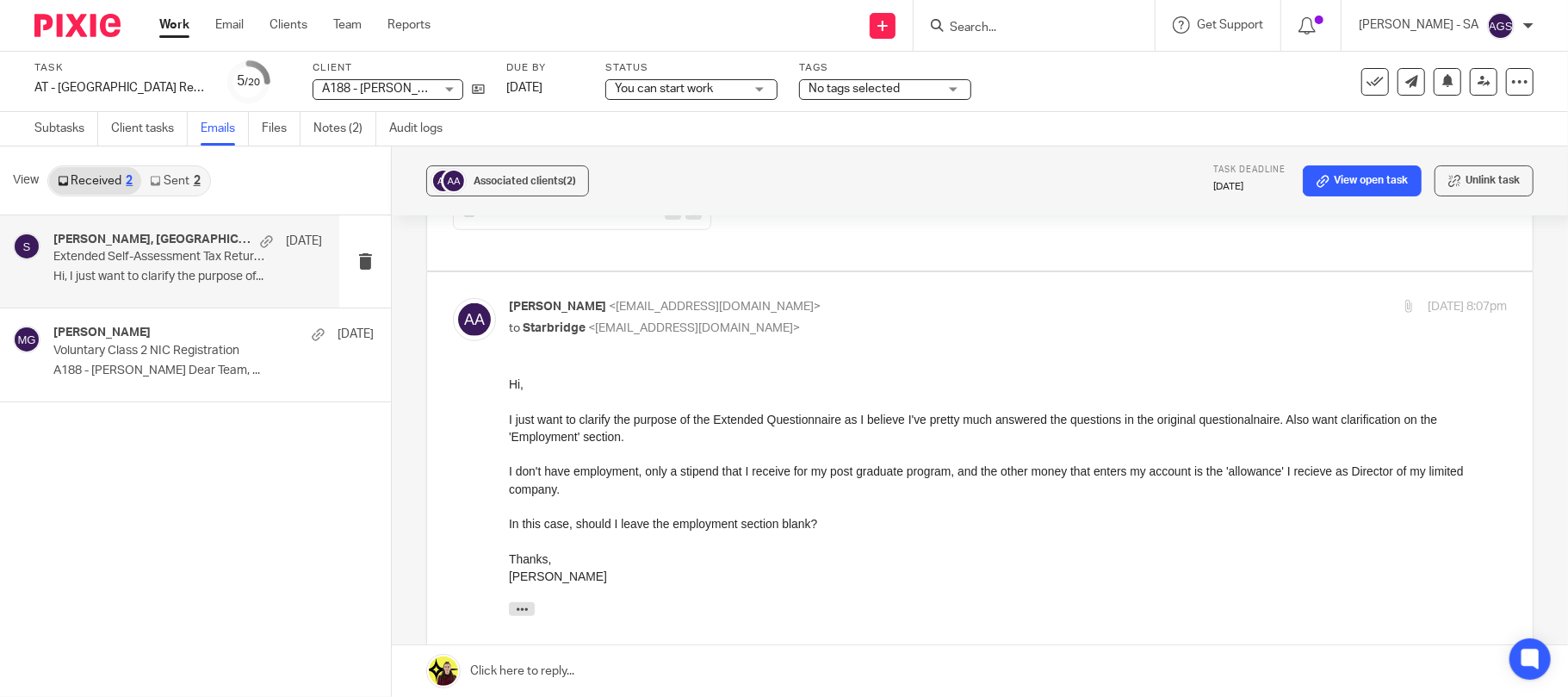
scroll to position [628, 0]
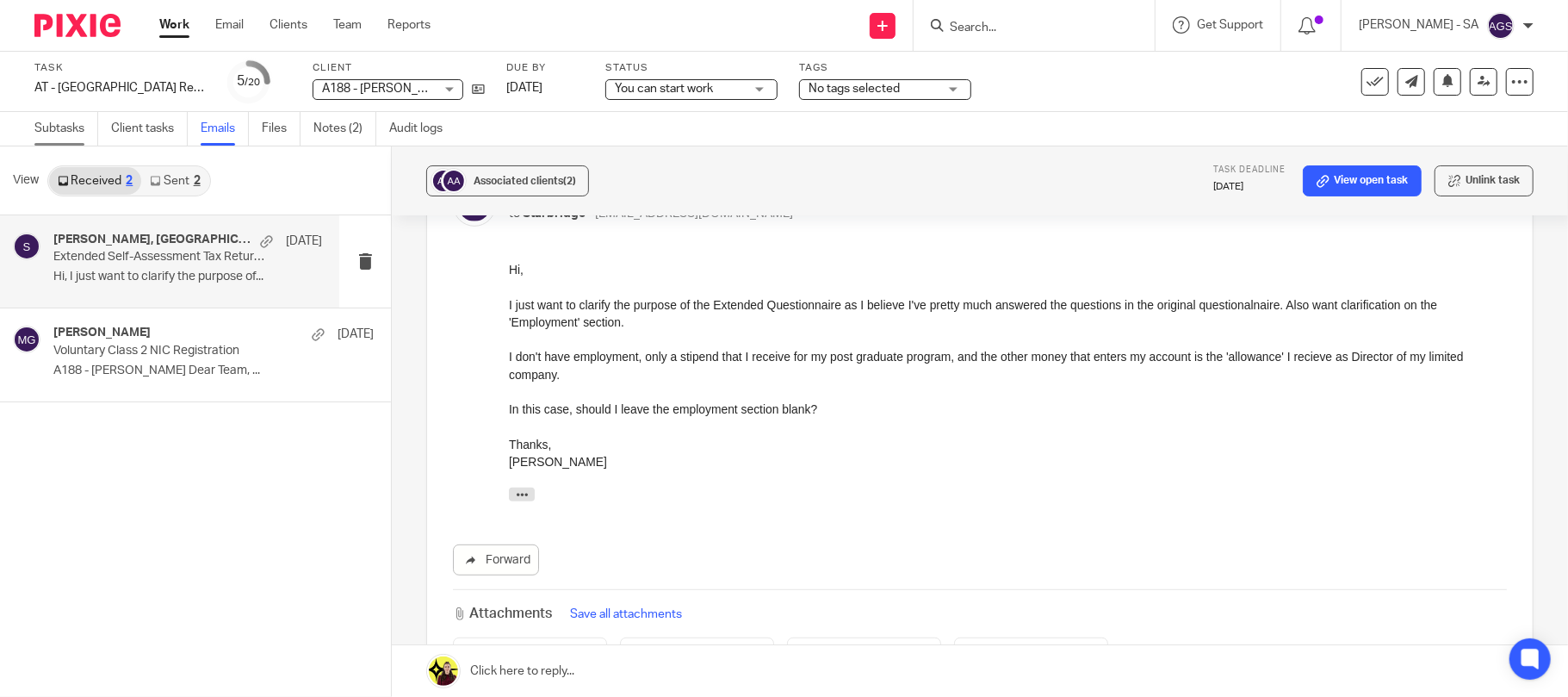
click at [56, 129] on link "Subtasks" at bounding box center [66, 129] width 64 height 34
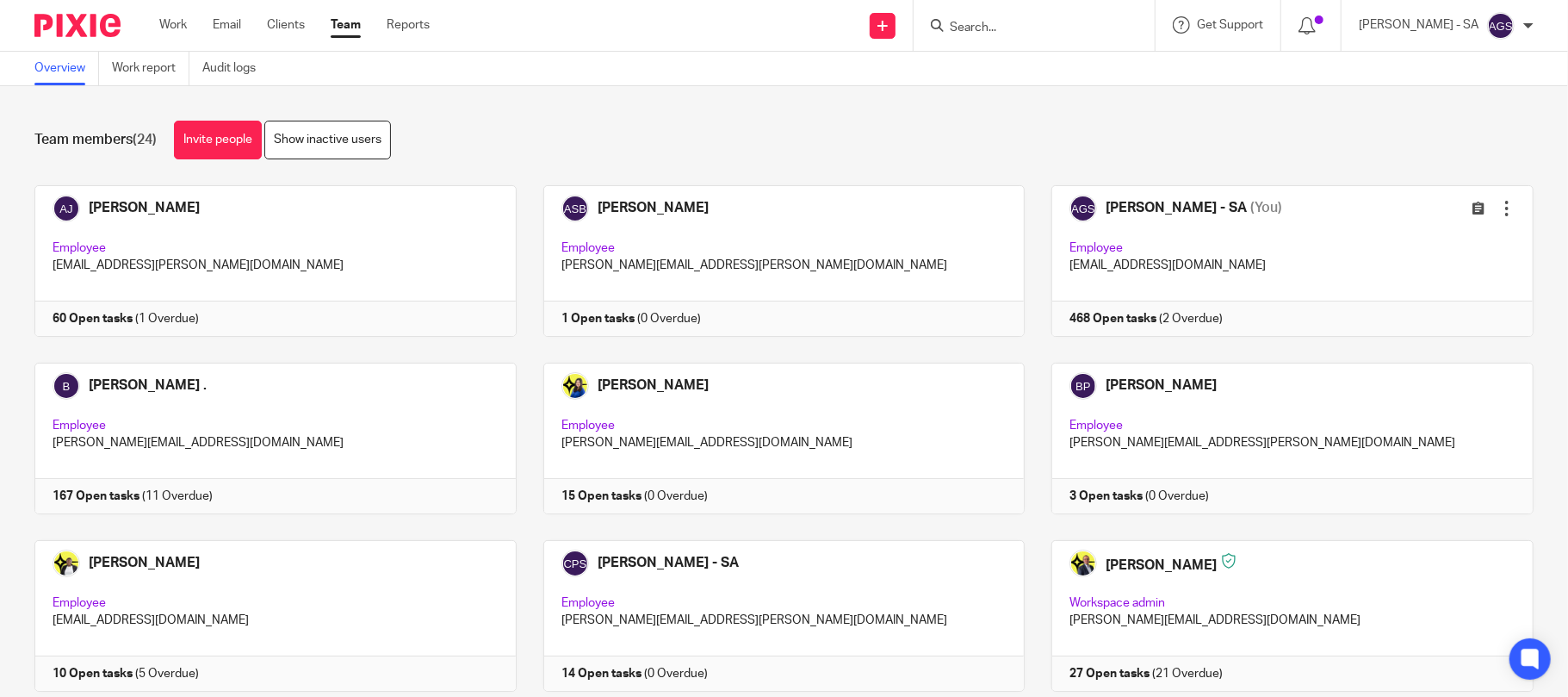
click at [1147, 227] on link at bounding box center [1279, 260] width 509 height 151
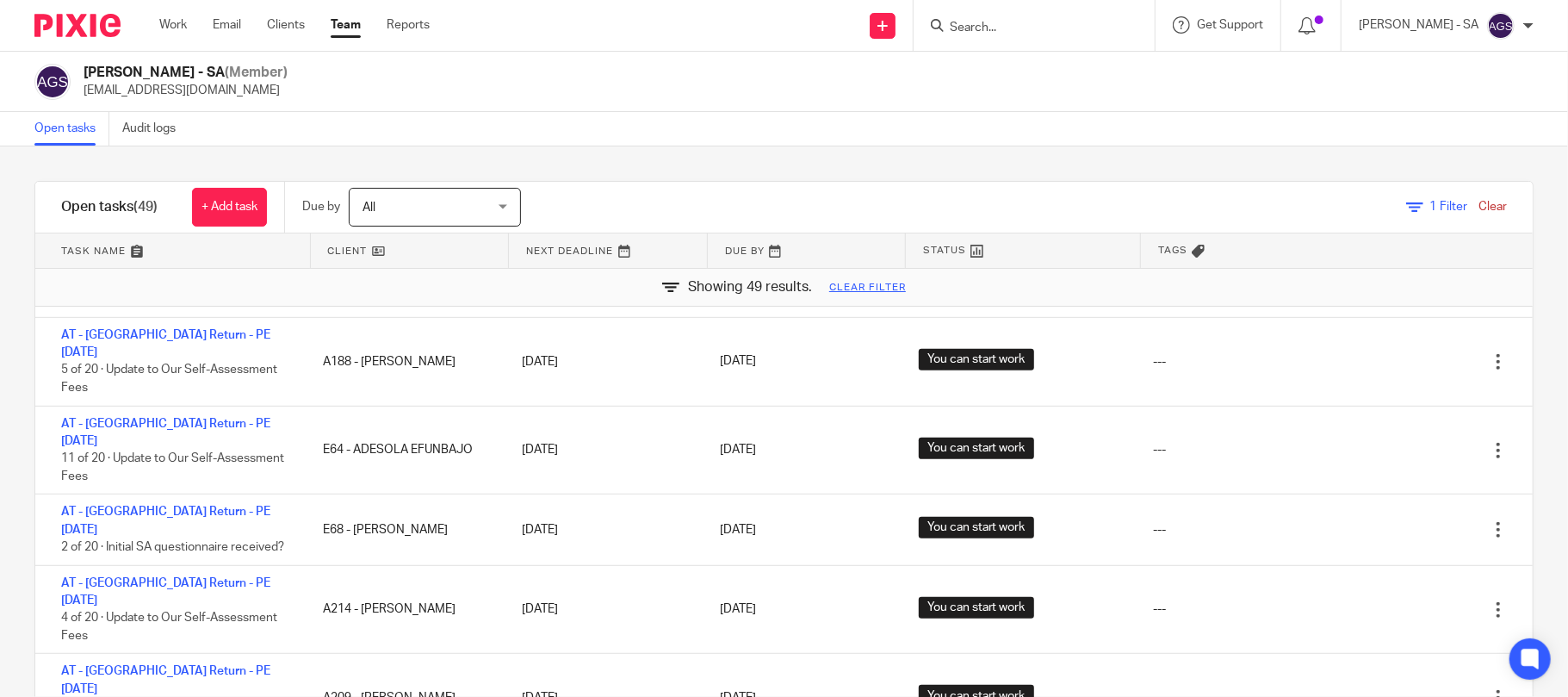
scroll to position [918, 0]
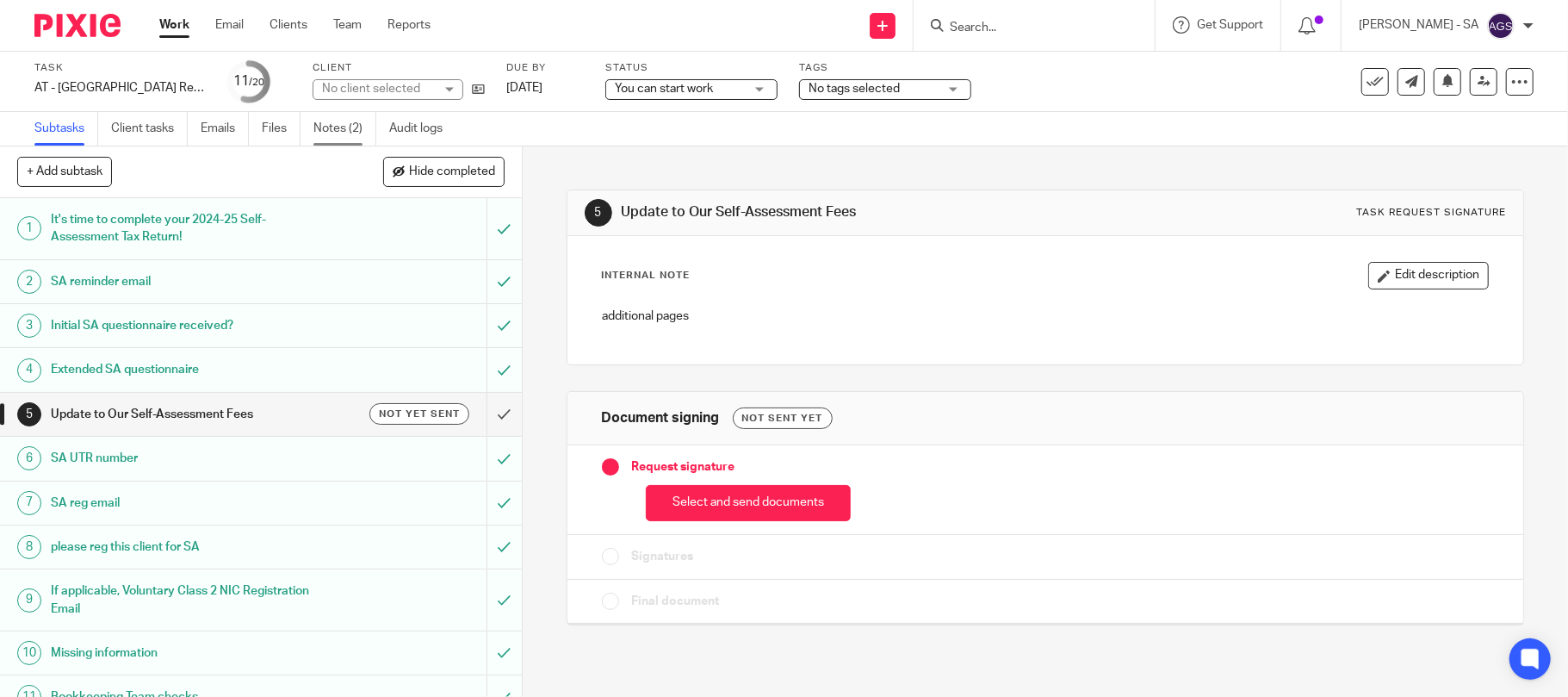
click at [348, 135] on link "Notes (2)" at bounding box center [344, 129] width 63 height 34
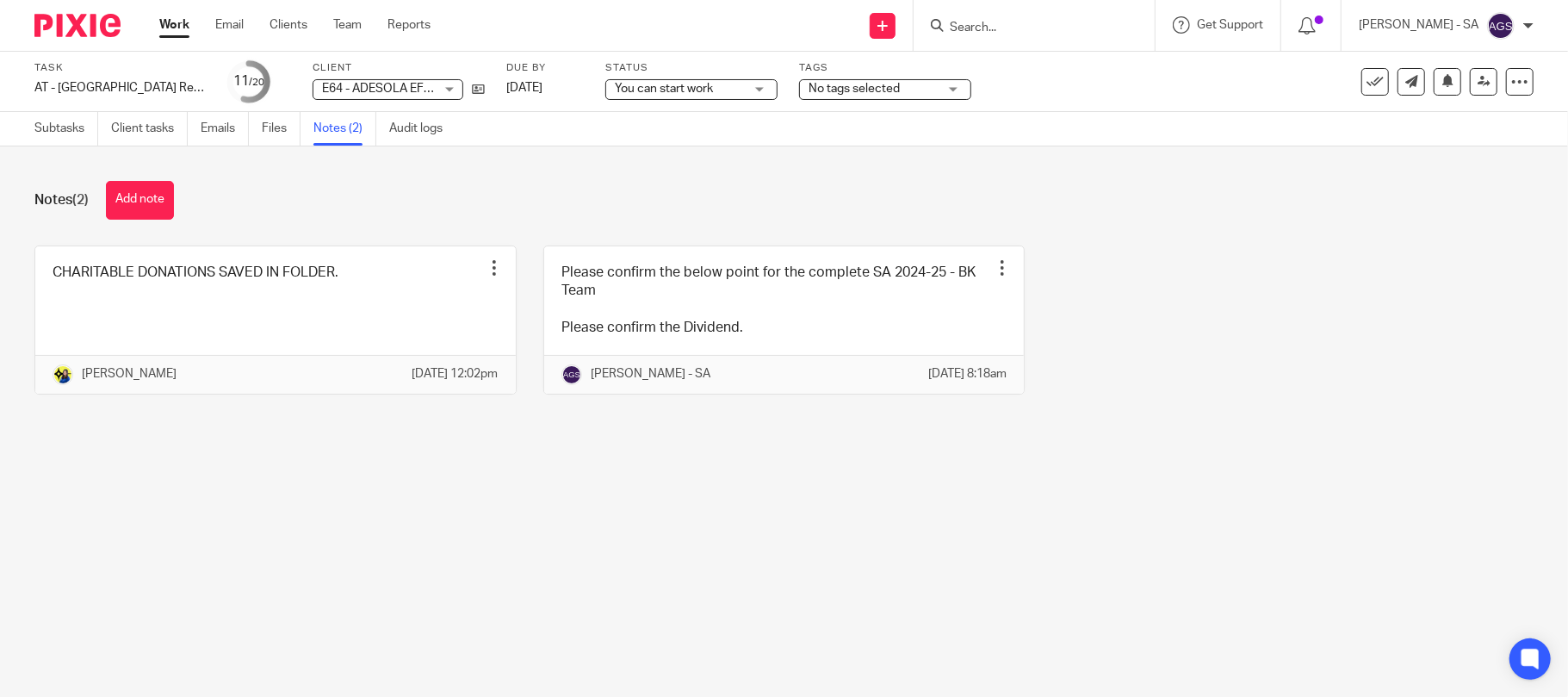
click at [200, 122] on ul "Subtasks Client tasks Emails Files Notes (2) Audit logs" at bounding box center [251, 129] width 434 height 34
click at [210, 132] on link "Emails" at bounding box center [225, 129] width 48 height 34
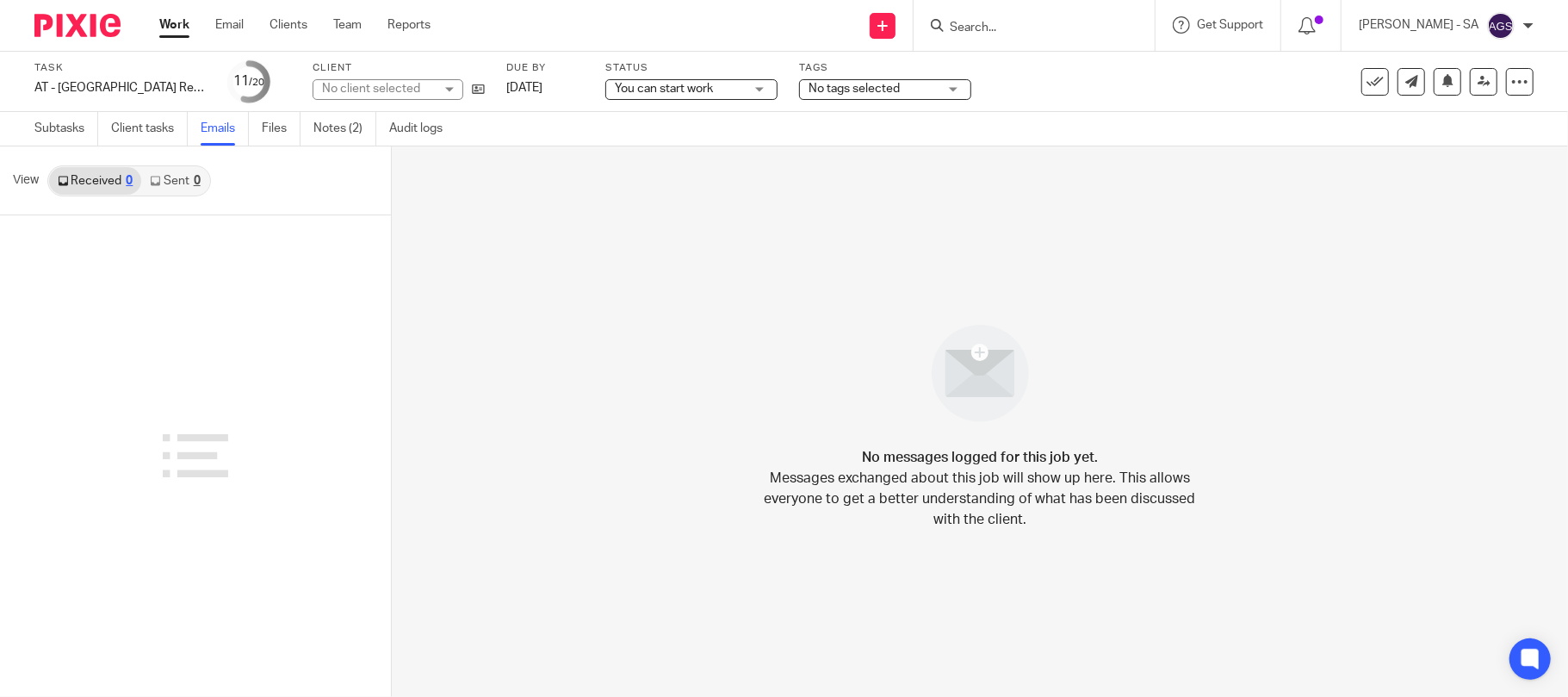
click at [182, 184] on link "Sent 0" at bounding box center [174, 181] width 67 height 28
click at [106, 180] on link "Received 0" at bounding box center [95, 181] width 92 height 28
click at [43, 124] on link "Subtasks" at bounding box center [66, 129] width 64 height 34
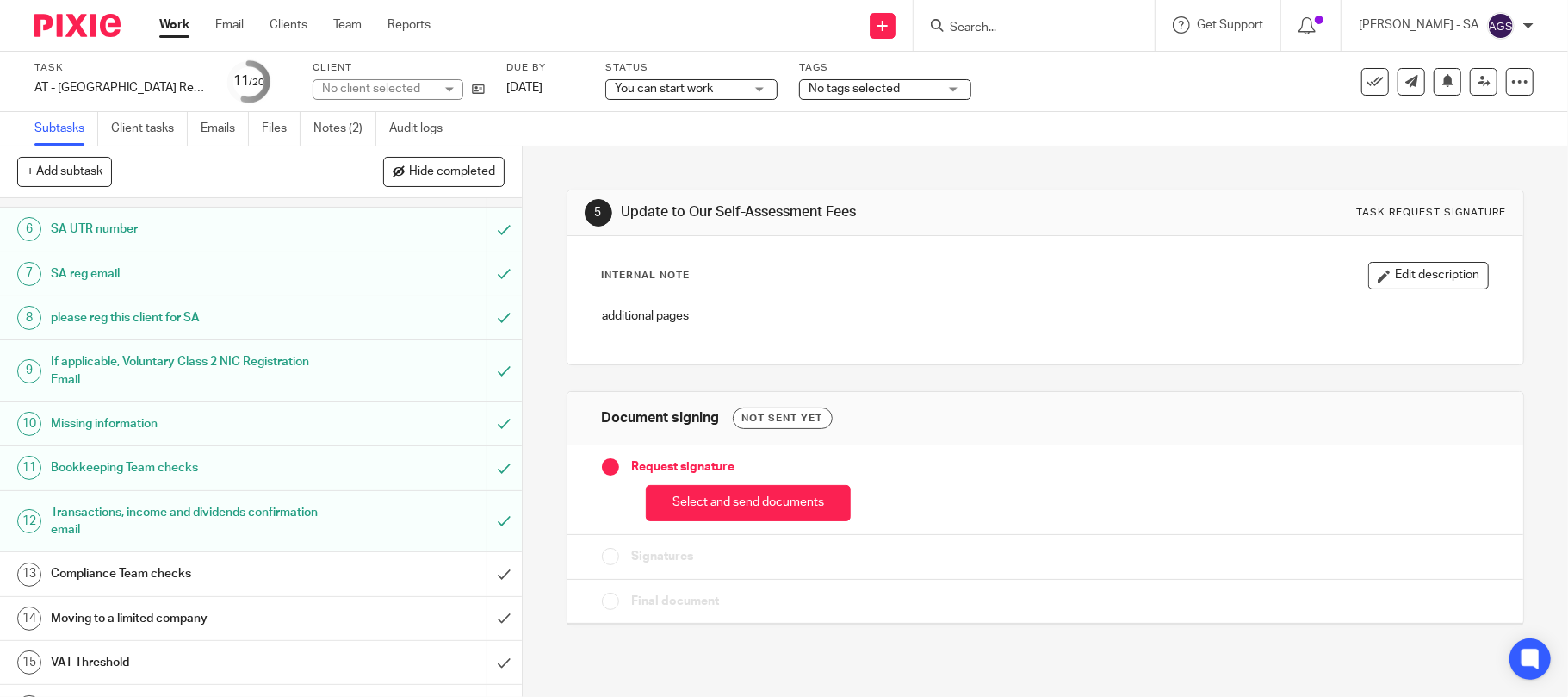
scroll to position [344, 0]
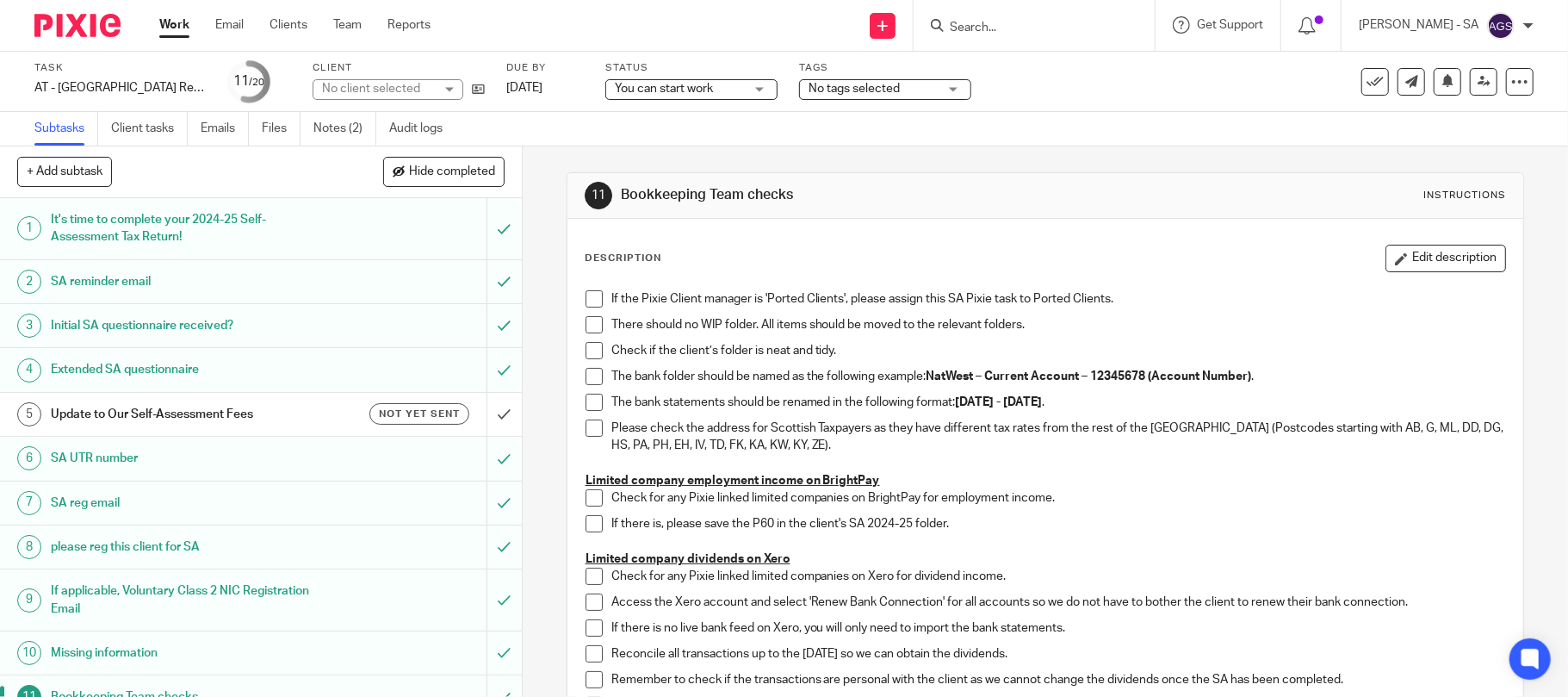
click at [590, 301] on span at bounding box center [594, 298] width 17 height 17
click at [590, 321] on span at bounding box center [594, 324] width 17 height 17
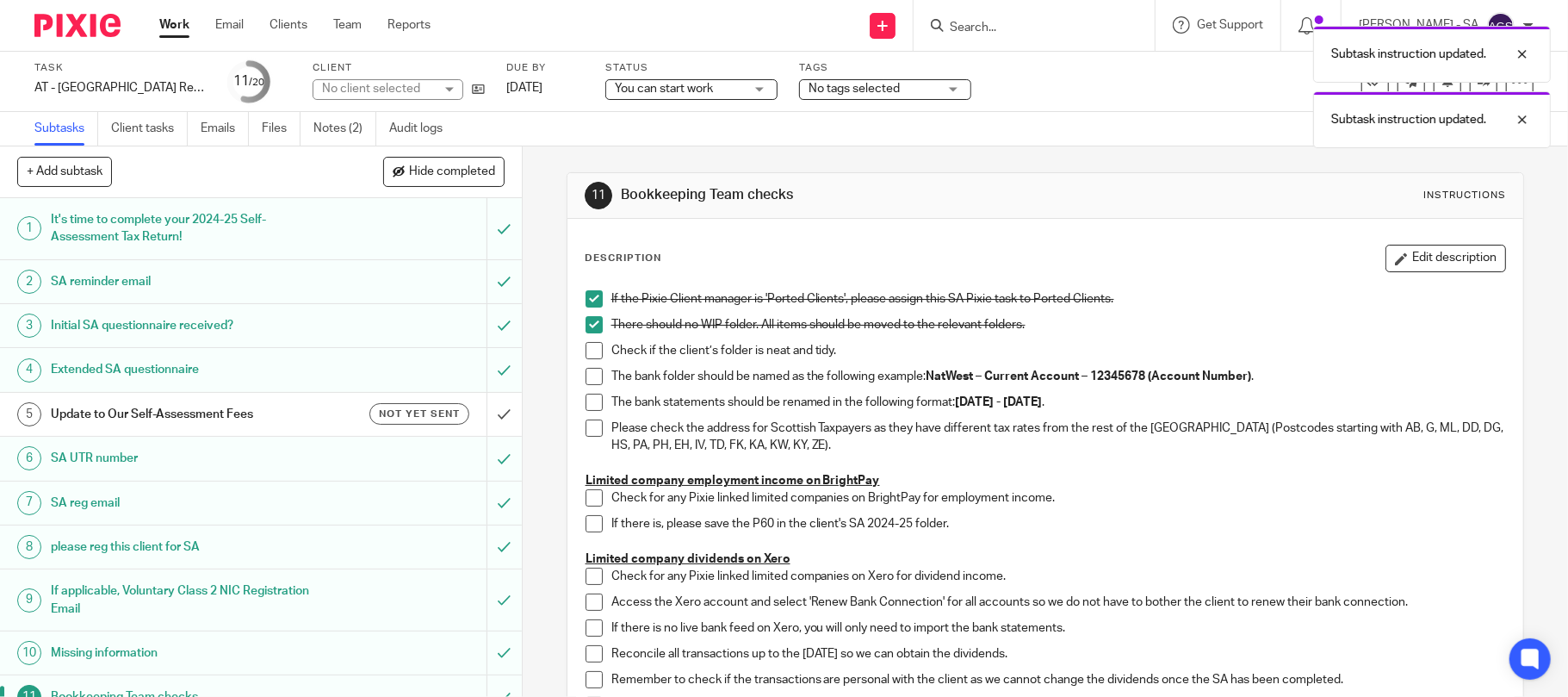
click at [589, 346] on span at bounding box center [594, 350] width 17 height 17
click at [589, 373] on span at bounding box center [594, 376] width 17 height 17
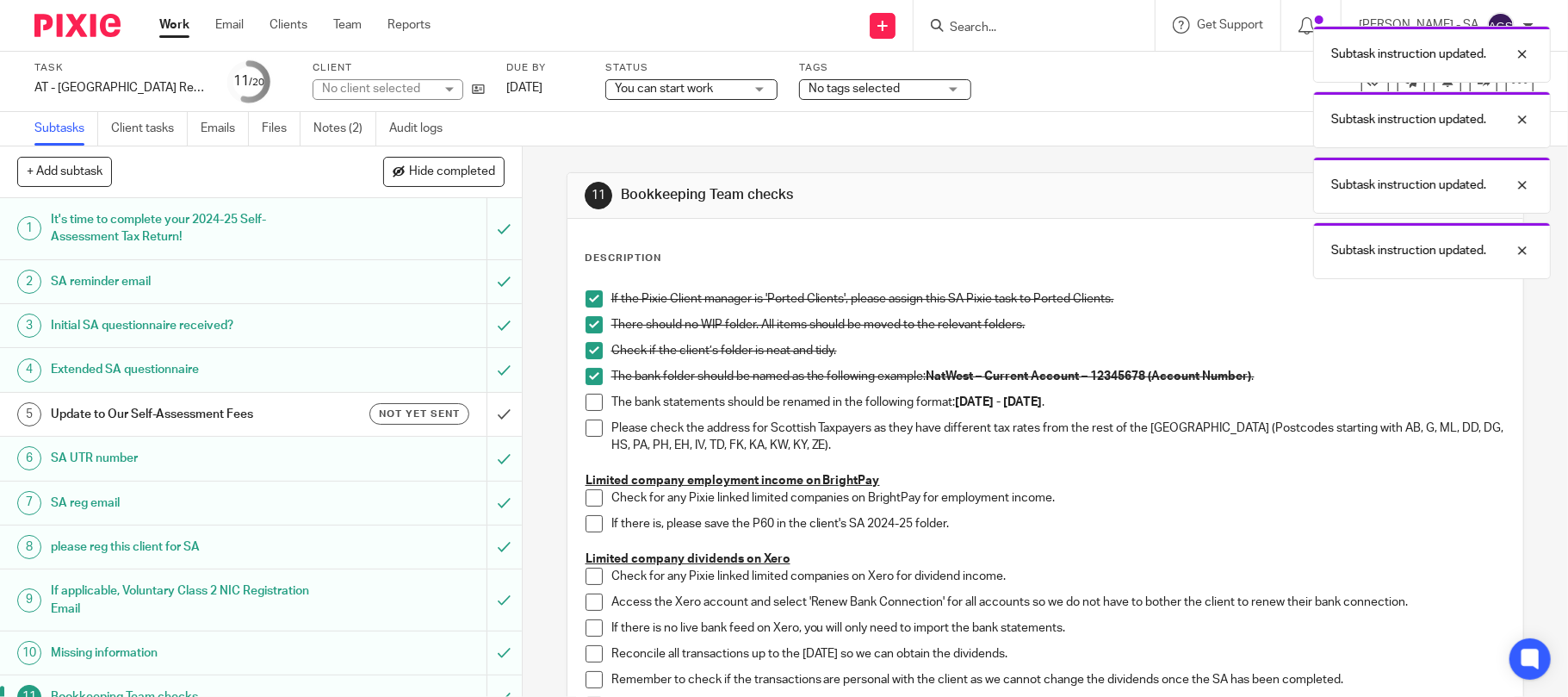
click at [589, 394] on span at bounding box center [594, 402] width 17 height 17
click at [589, 414] on li "The bank statements should be renamed in the following format: [DATE] - [DATE] ." at bounding box center [1046, 406] width 920 height 26
click at [589, 432] on span at bounding box center [594, 428] width 17 height 17
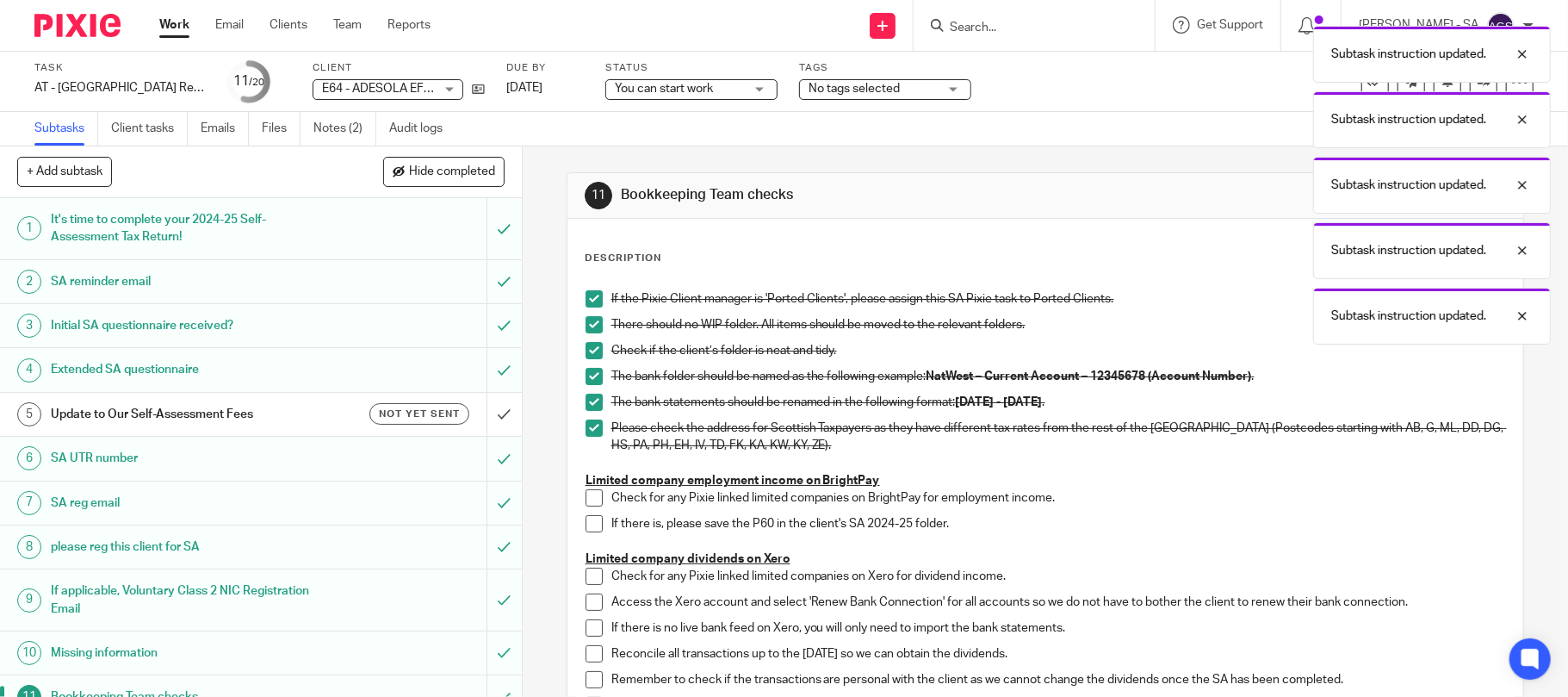
click at [588, 500] on span at bounding box center [594, 497] width 17 height 17
click at [589, 523] on span at bounding box center [594, 523] width 17 height 17
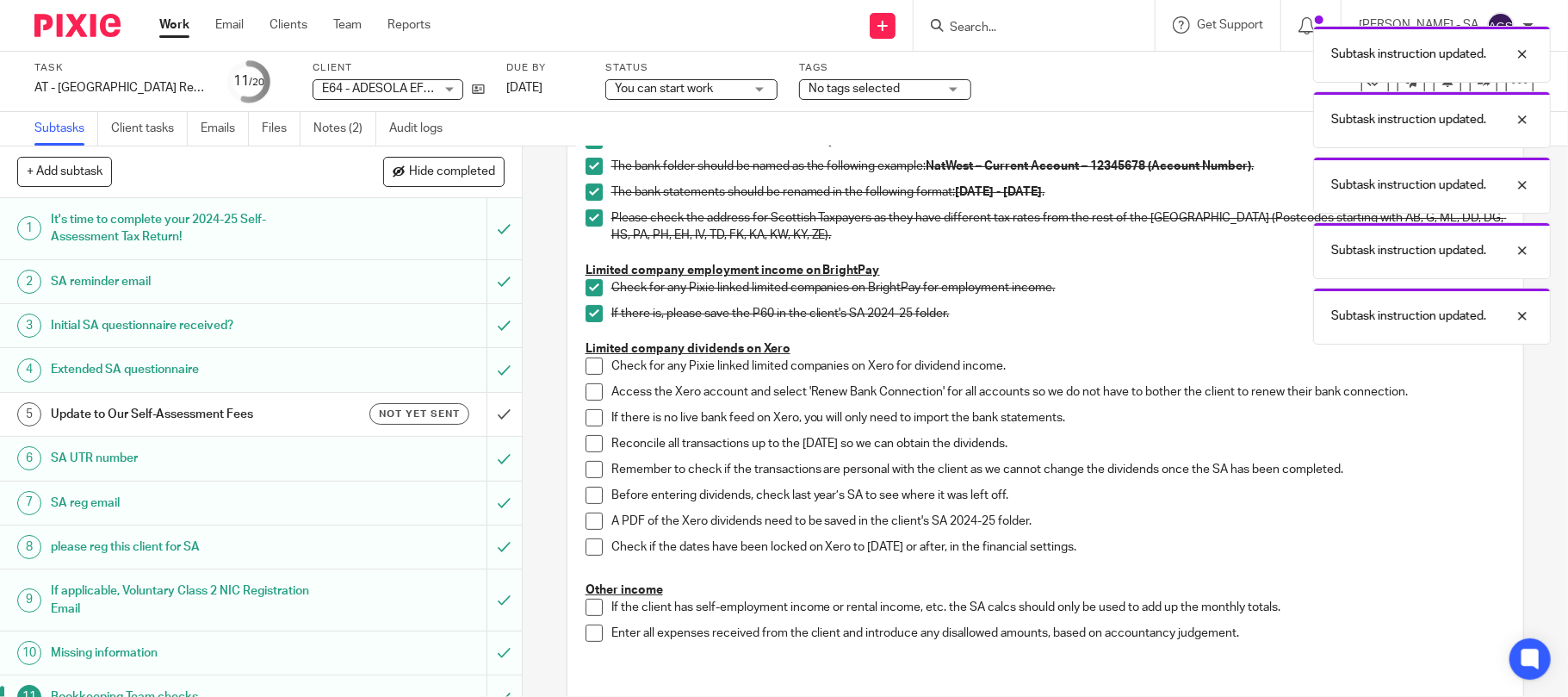
scroll to position [229, 0]
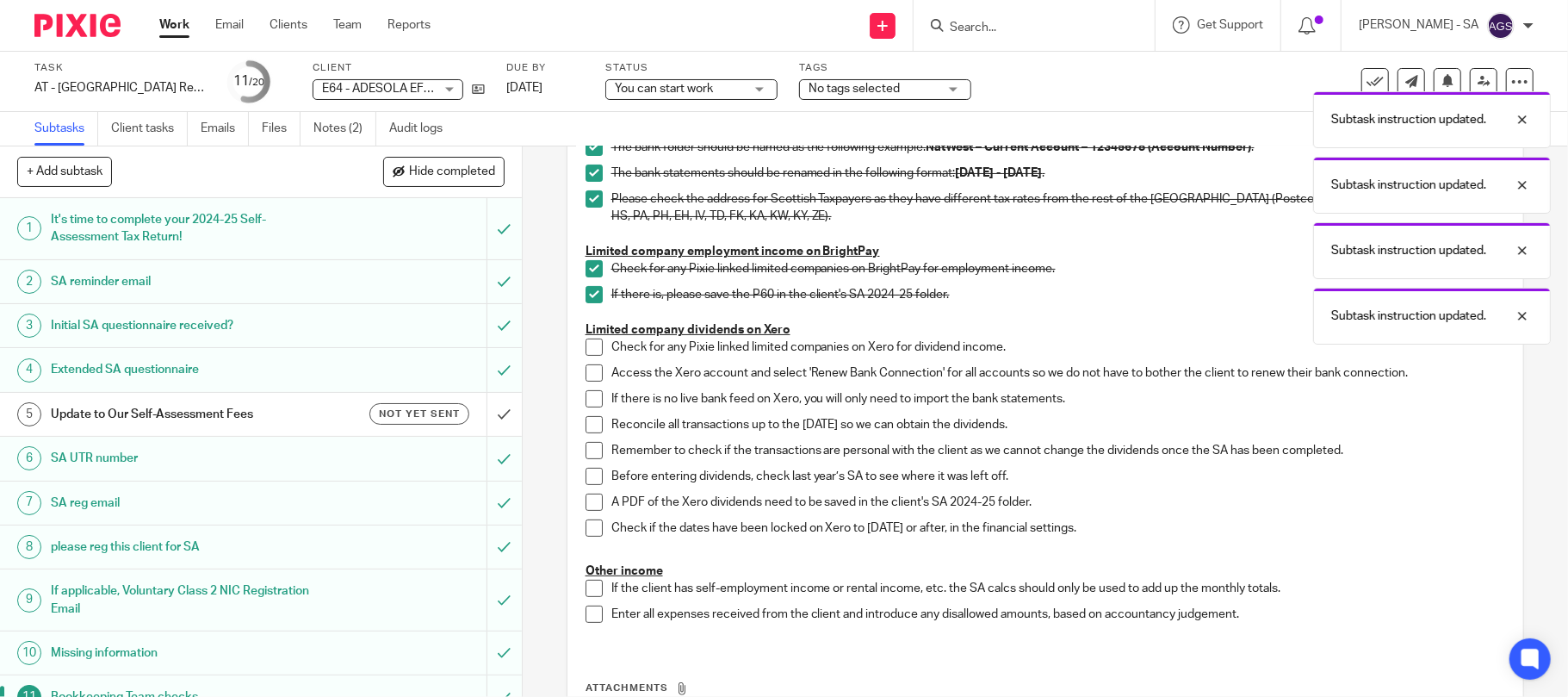
click at [592, 345] on span at bounding box center [594, 346] width 17 height 17
click at [589, 372] on span at bounding box center [594, 372] width 17 height 17
click at [586, 395] on span at bounding box center [594, 398] width 17 height 17
click at [586, 419] on span at bounding box center [594, 424] width 17 height 17
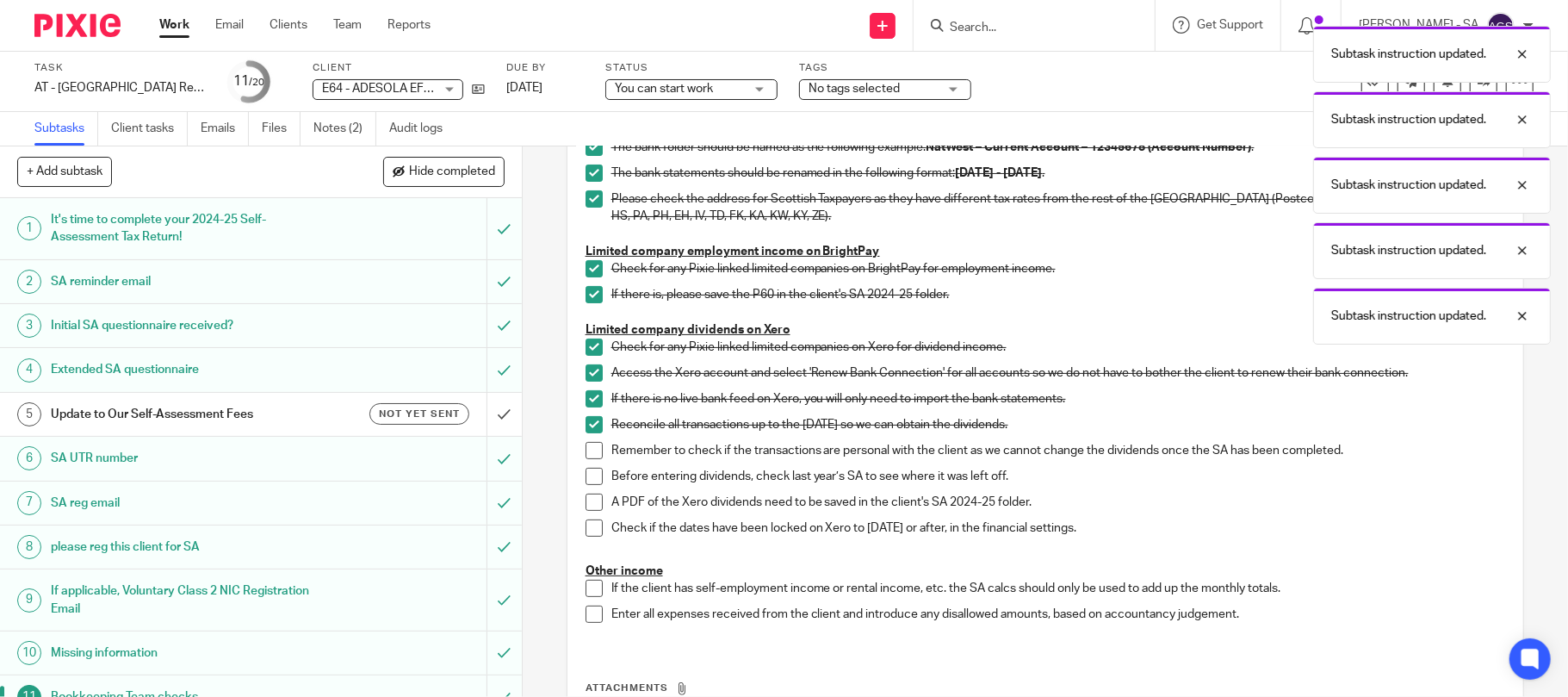
click at [586, 453] on span at bounding box center [594, 450] width 17 height 17
click at [586, 480] on span at bounding box center [594, 476] width 17 height 17
click at [589, 499] on span at bounding box center [594, 502] width 17 height 17
click at [590, 539] on li "Check if the dates have been locked on Xero to 05th April 2025 or after, in the…" at bounding box center [1046, 531] width 920 height 26
click at [588, 529] on span at bounding box center [594, 527] width 17 height 17
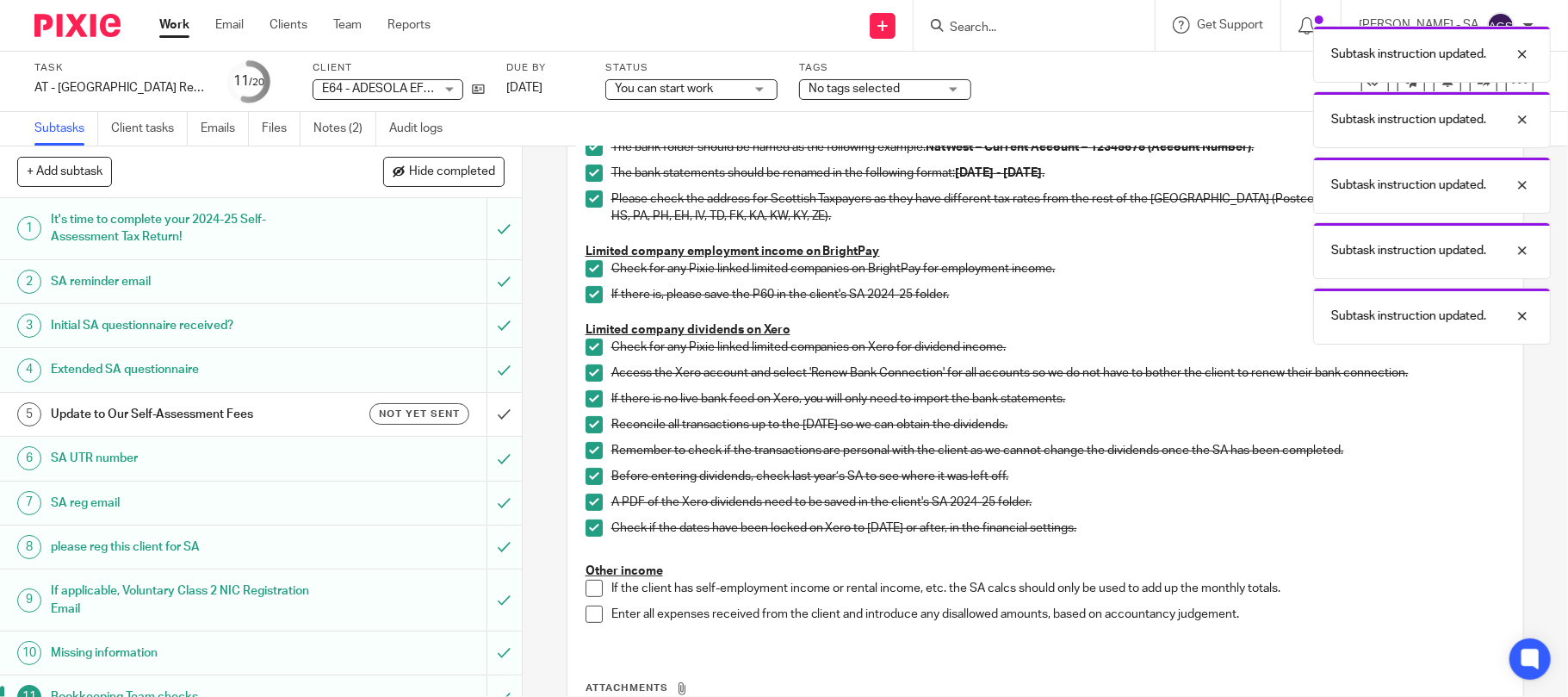
drag, startPoint x: 580, startPoint y: 587, endPoint x: 582, endPoint y: 621, distance: 34.1
click at [586, 587] on span at bounding box center [594, 588] width 17 height 17
click at [586, 625] on li "Enter all expenses received from the client and introduce any disallowed amount…" at bounding box center [1046, 618] width 920 height 26
click at [586, 616] on span at bounding box center [594, 614] width 17 height 17
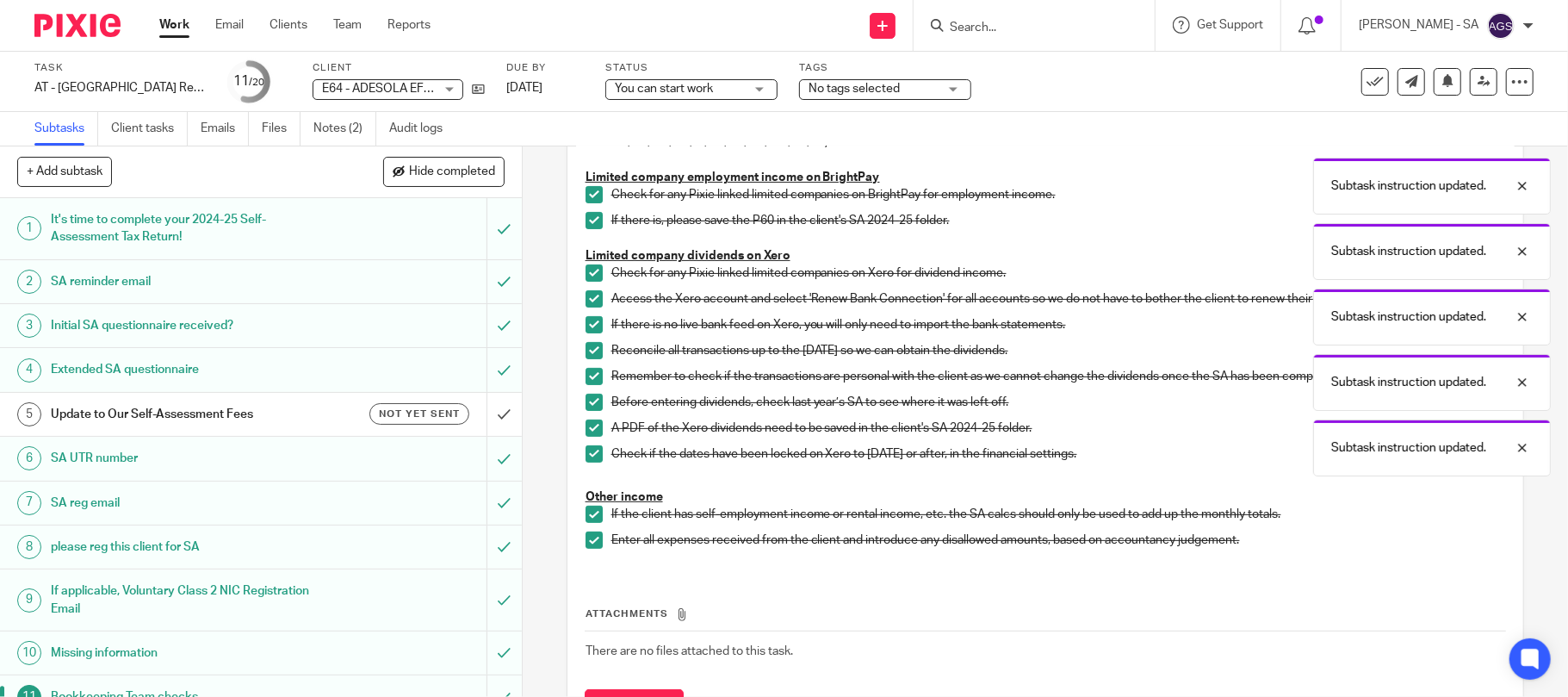
scroll to position [387, 0]
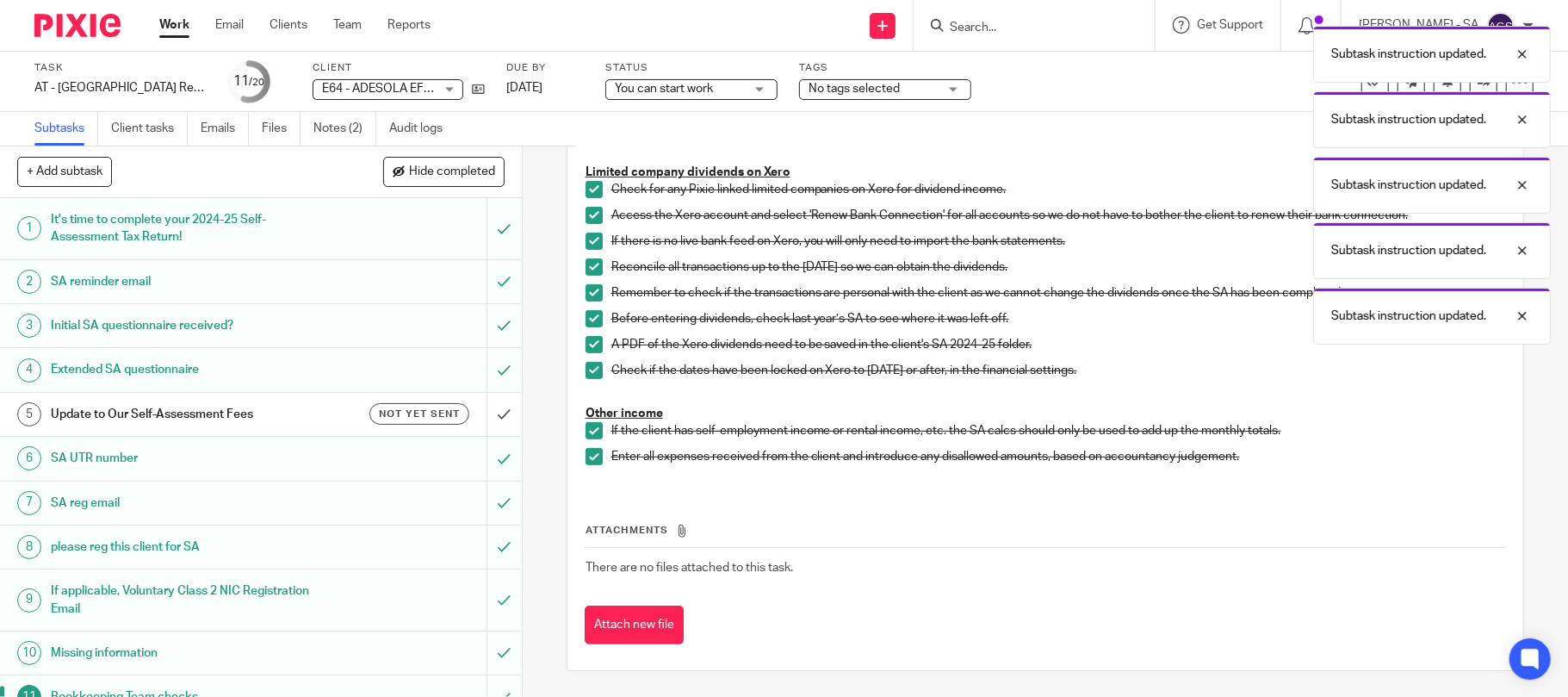
click at [104, 326] on h1 "Initial SA questionnaire received?" at bounding box center [191, 325] width 279 height 26
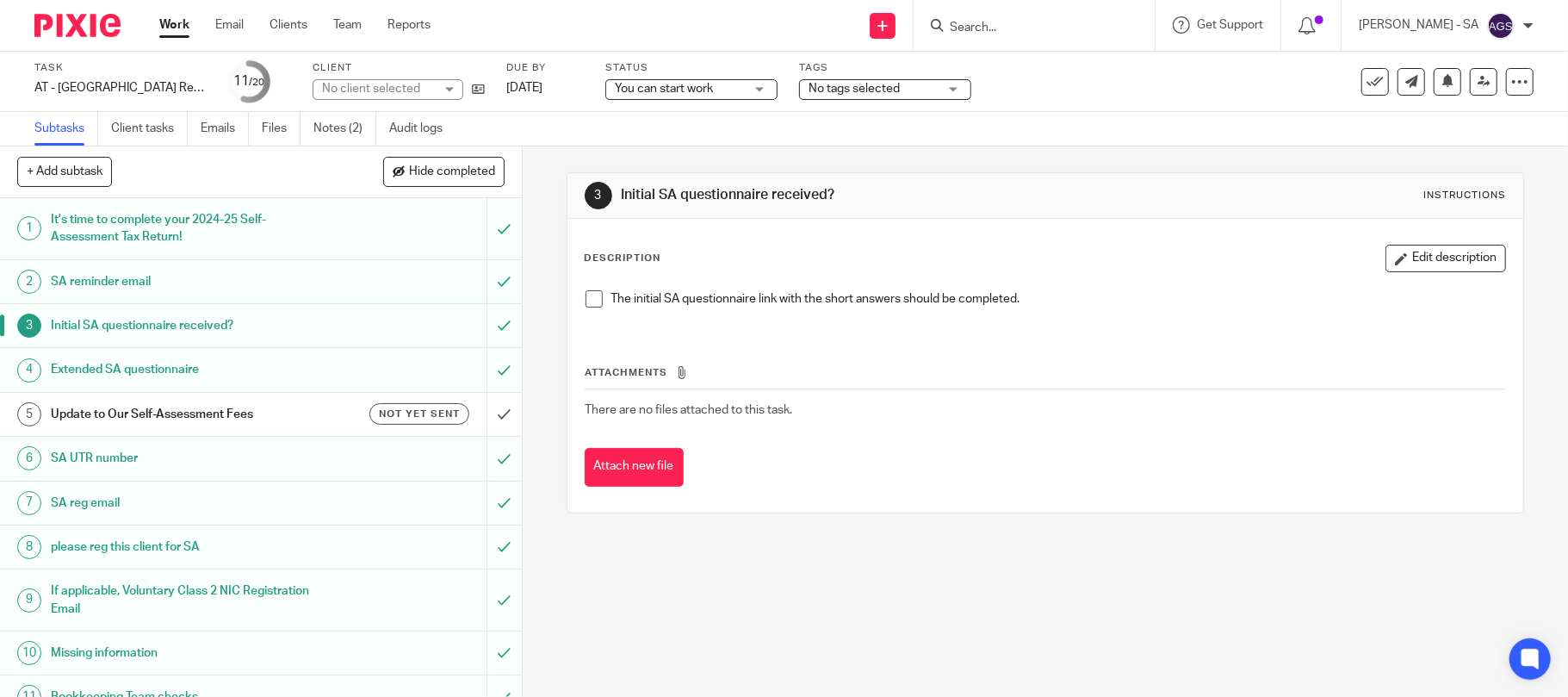
click at [586, 301] on span at bounding box center [594, 298] width 17 height 17
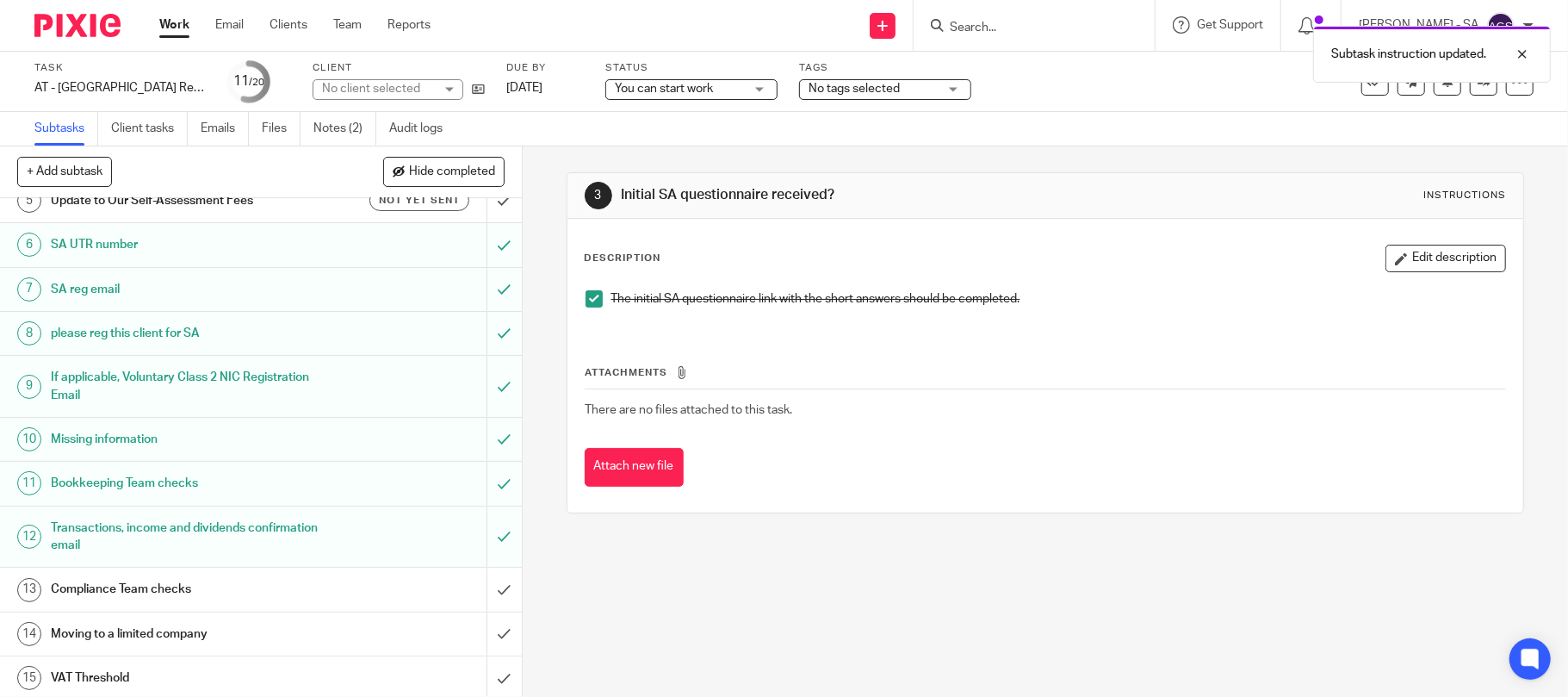
scroll to position [229, 0]
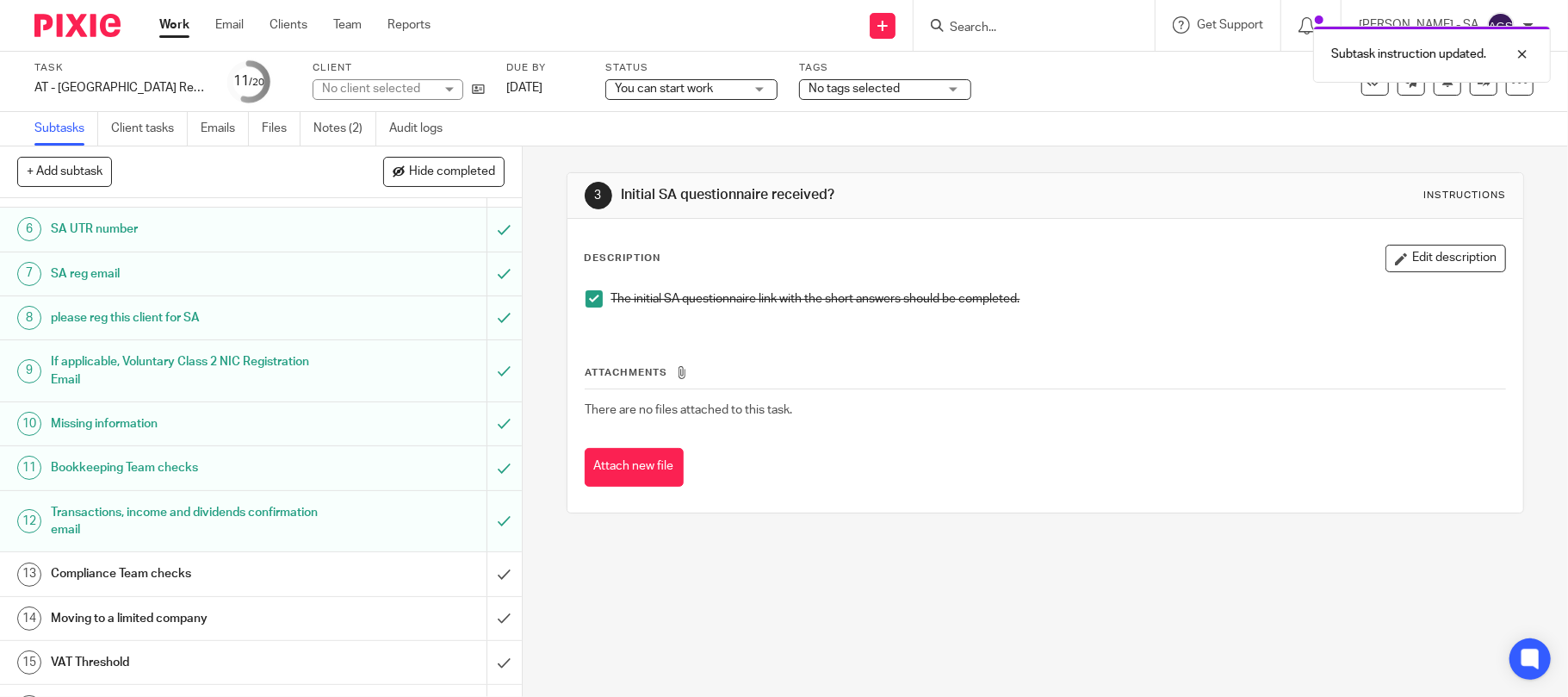
click at [104, 228] on h1 "SA UTR number" at bounding box center [191, 229] width 279 height 26
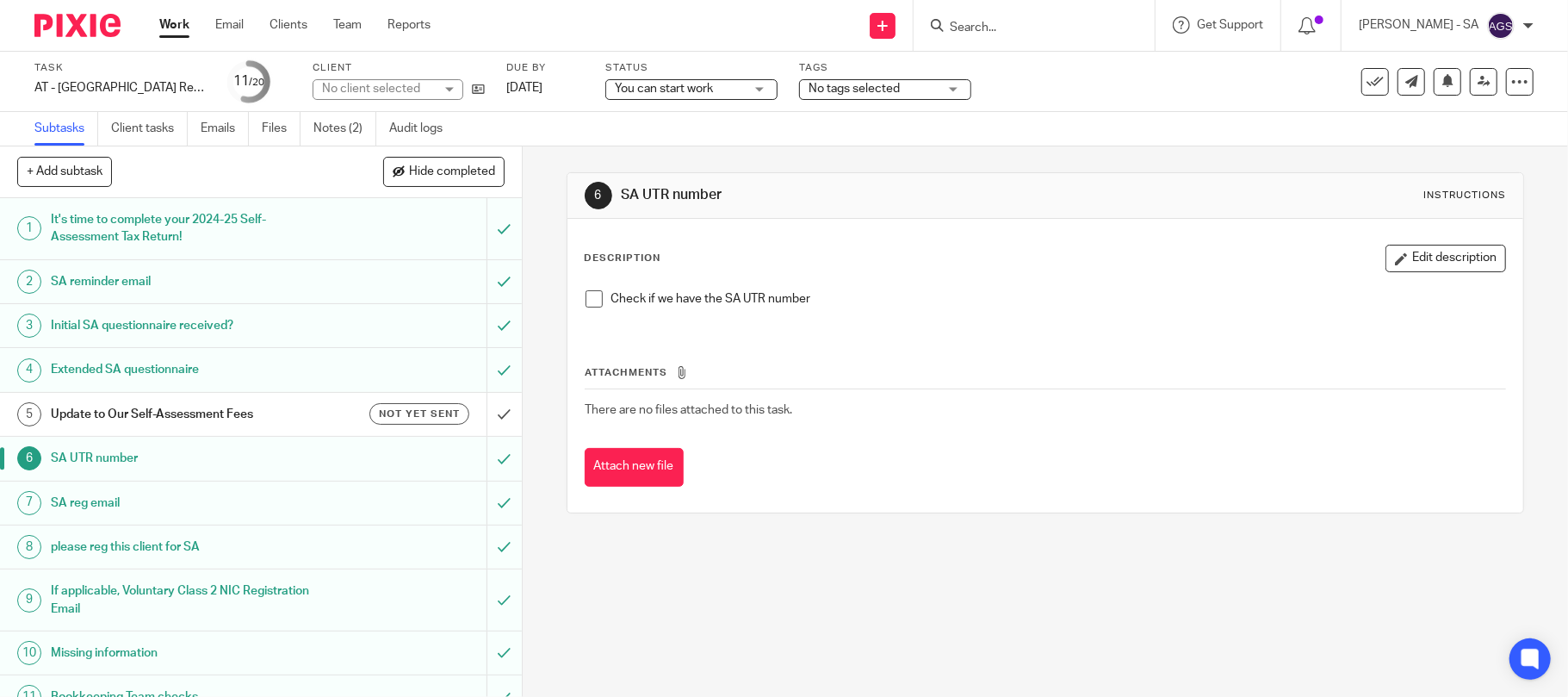
click at [586, 308] on span at bounding box center [594, 298] width 17 height 17
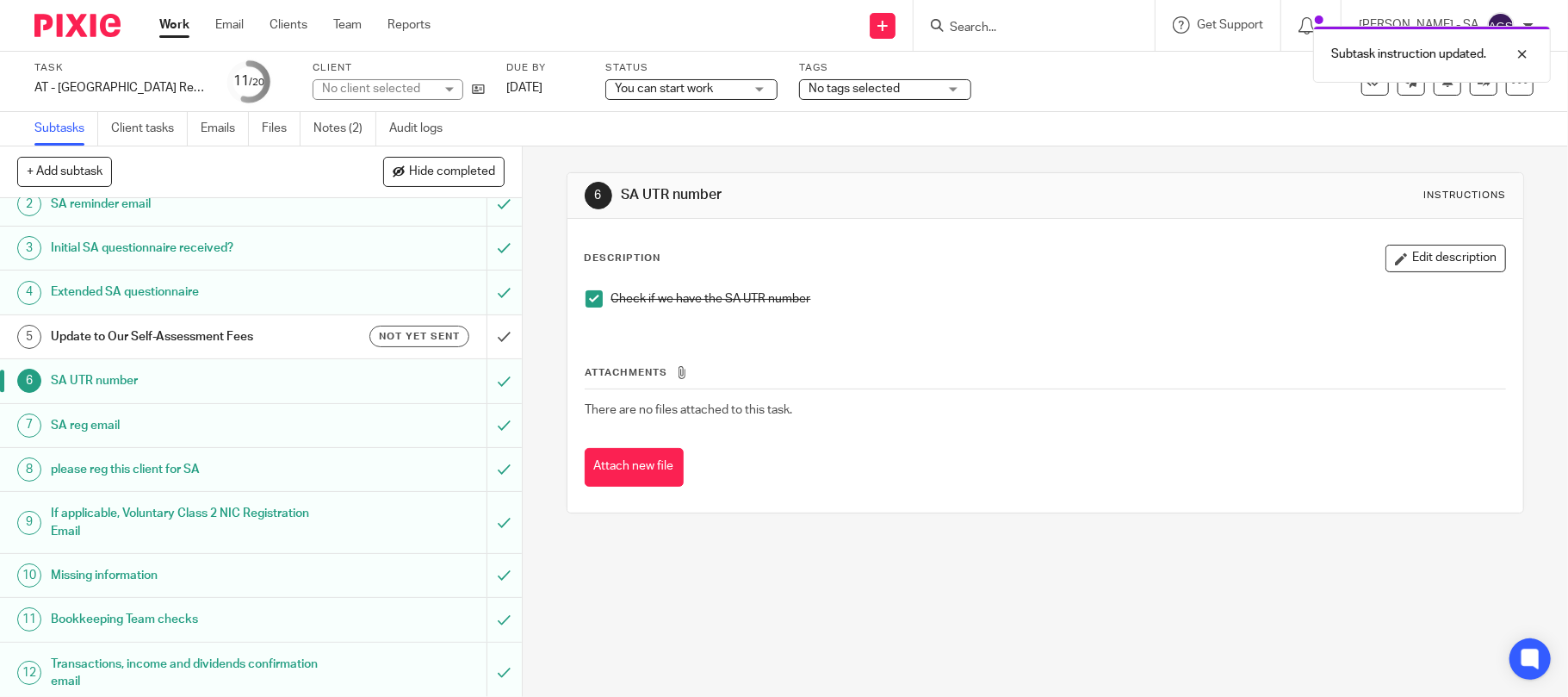
scroll to position [115, 0]
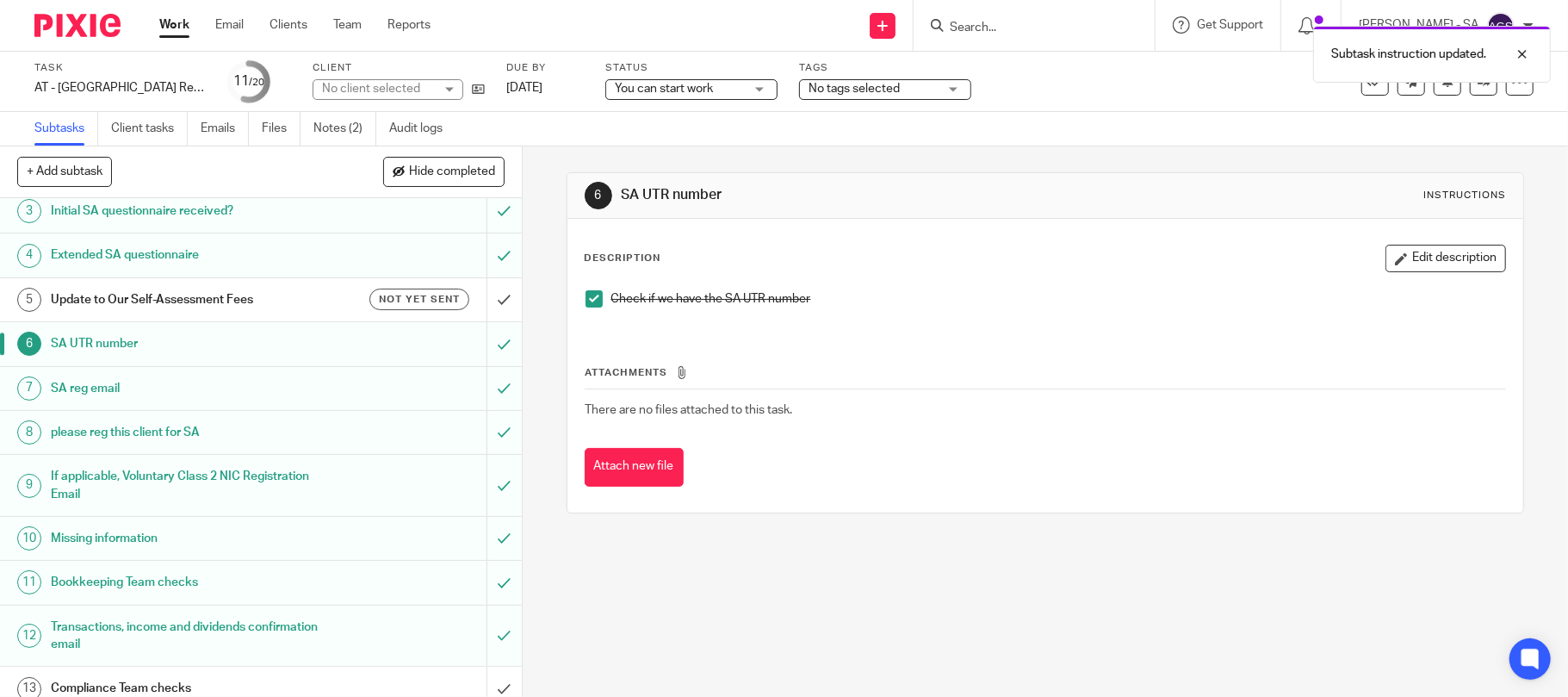
click at [146, 333] on h1 "SA UTR number" at bounding box center [191, 344] width 279 height 26
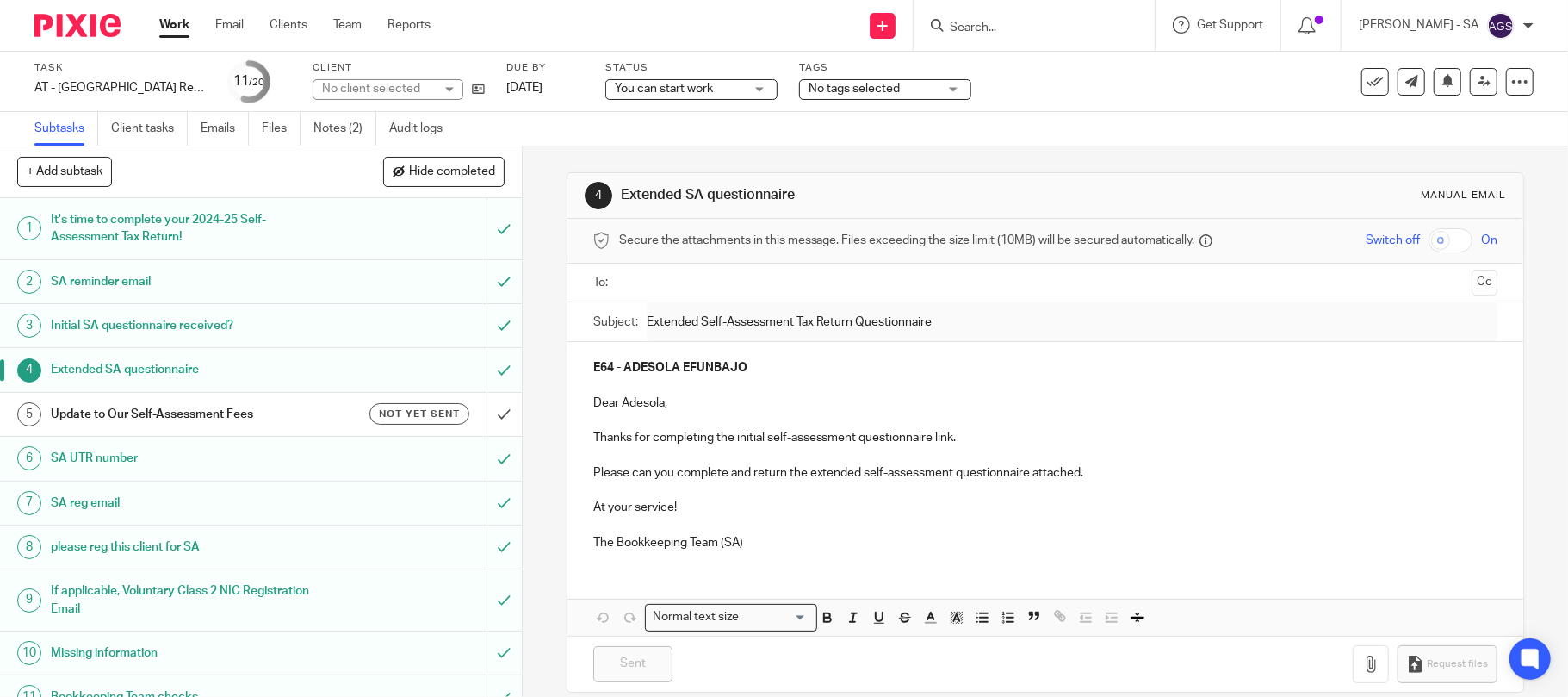
click at [175, 545] on h1 "please reg this client for SA" at bounding box center [191, 547] width 279 height 26
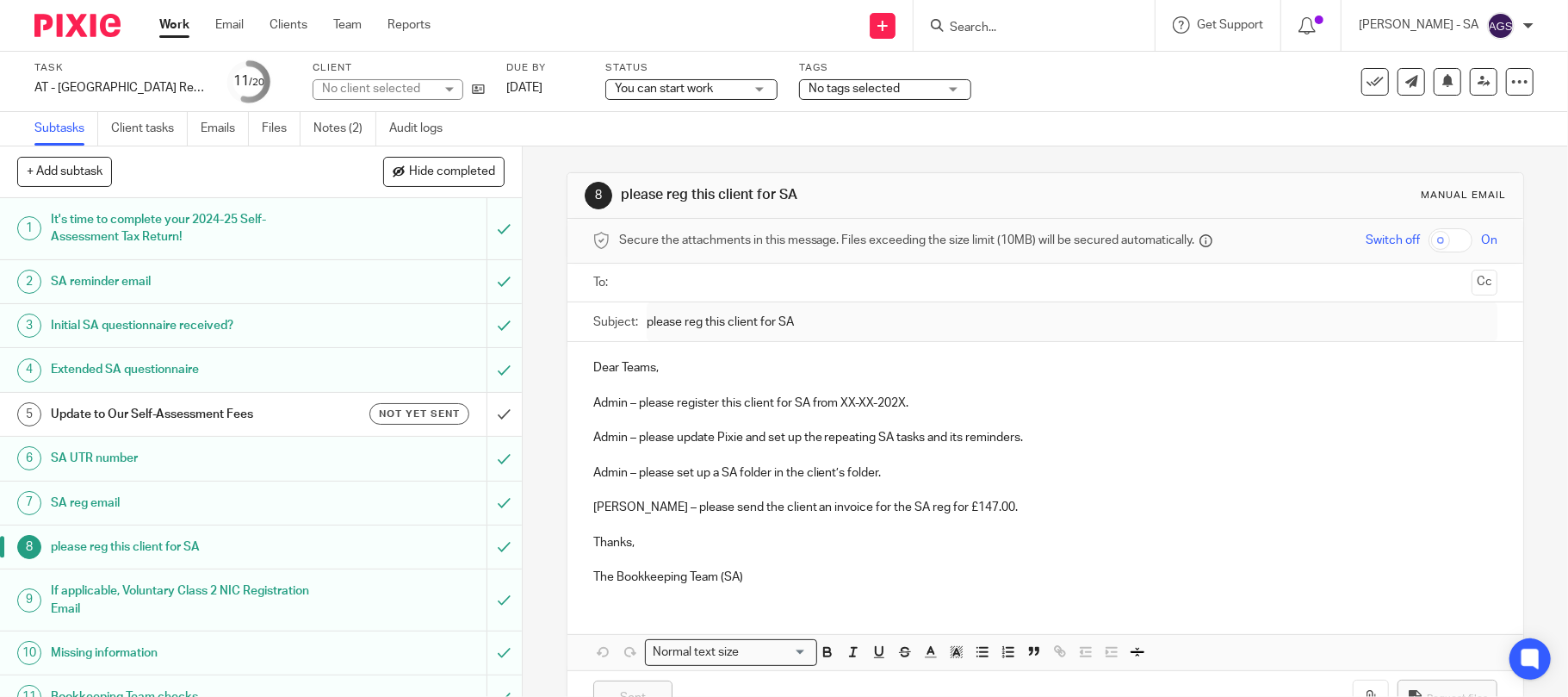
click at [197, 592] on h1 "If applicable, Voluntary Class 2 NIC Registration Email" at bounding box center [191, 599] width 279 height 44
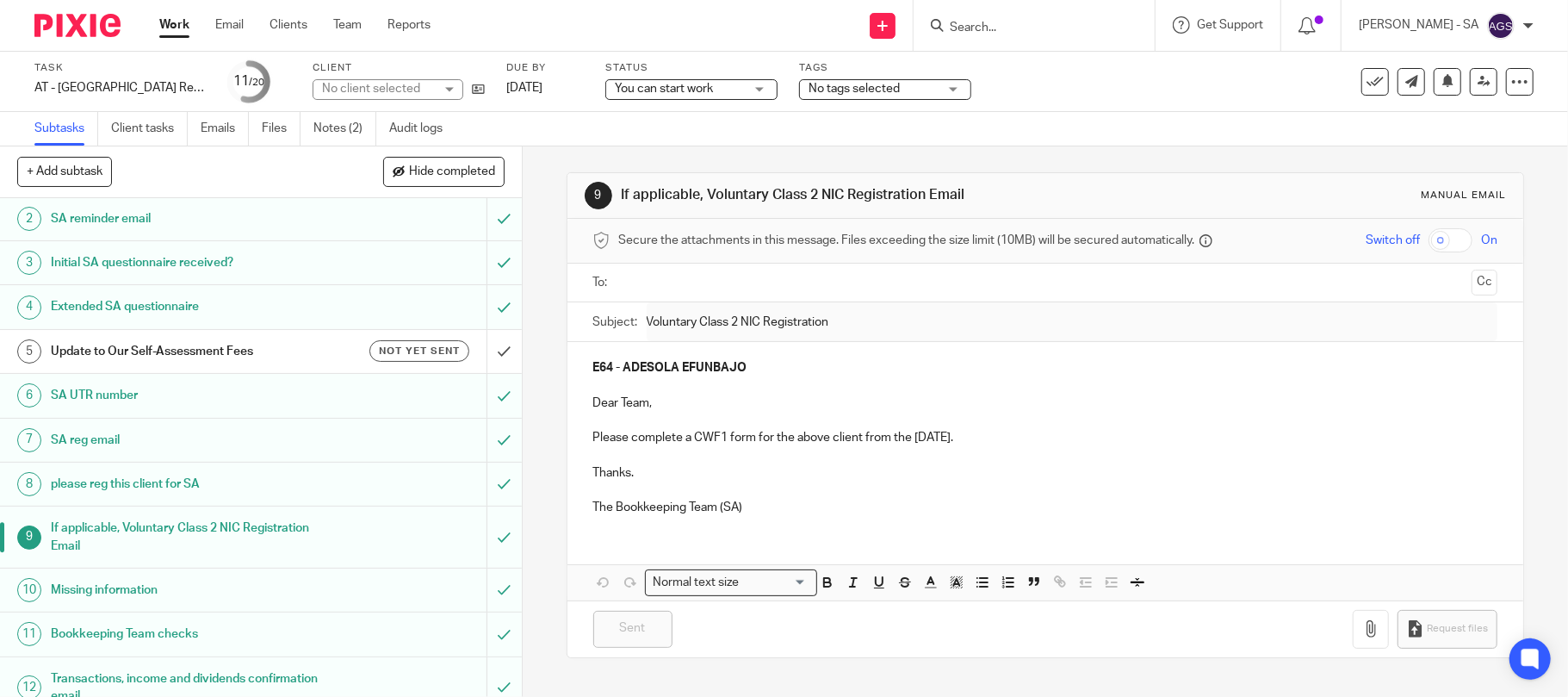
scroll to position [115, 0]
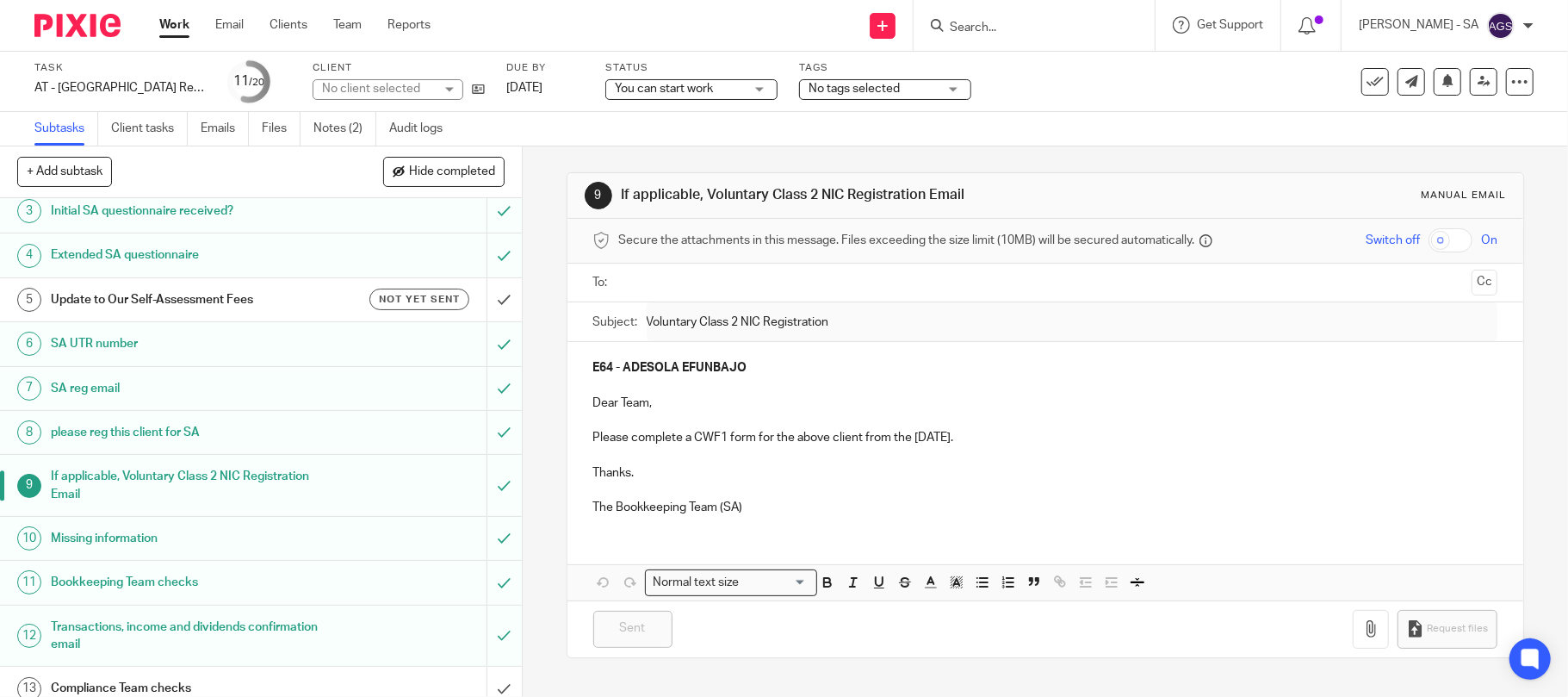
click at [173, 540] on h1 "Missing information" at bounding box center [191, 538] width 279 height 26
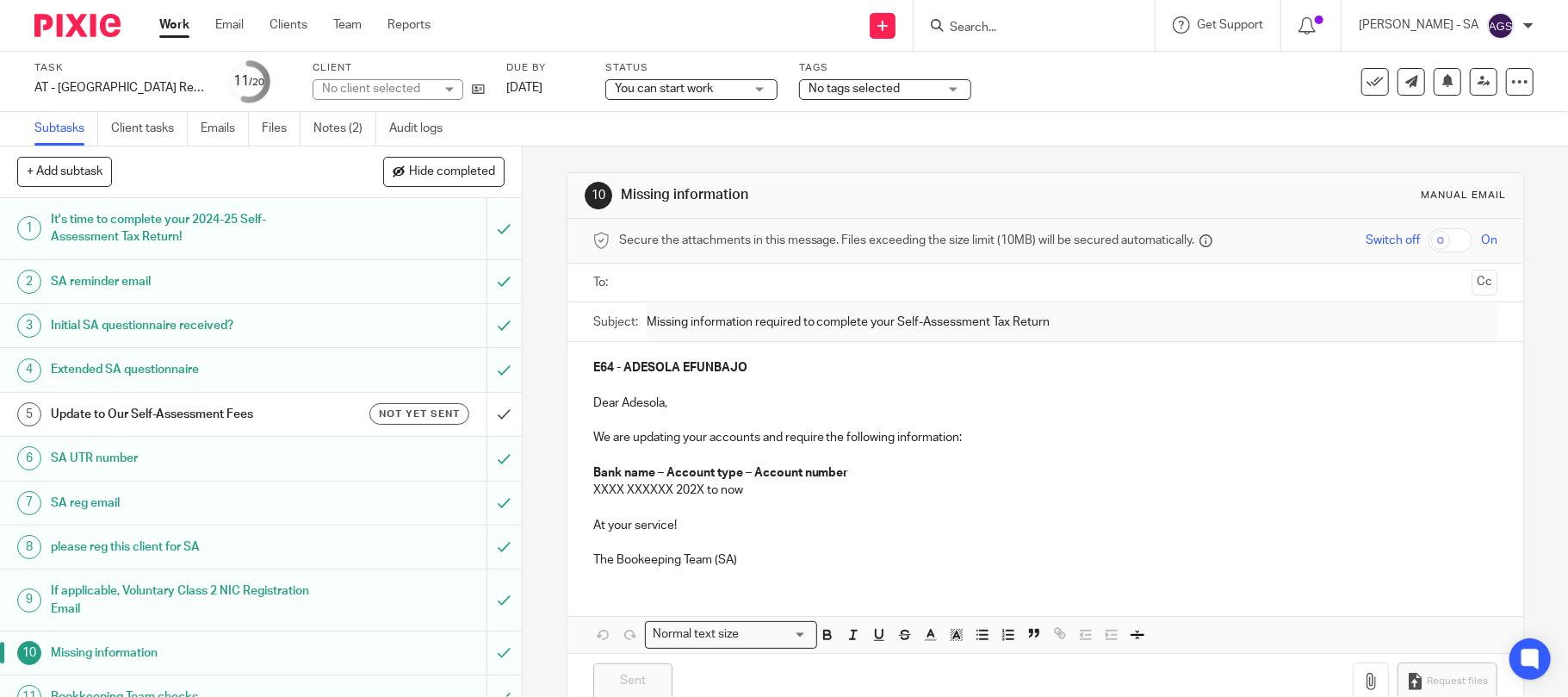
scroll to position [115, 0]
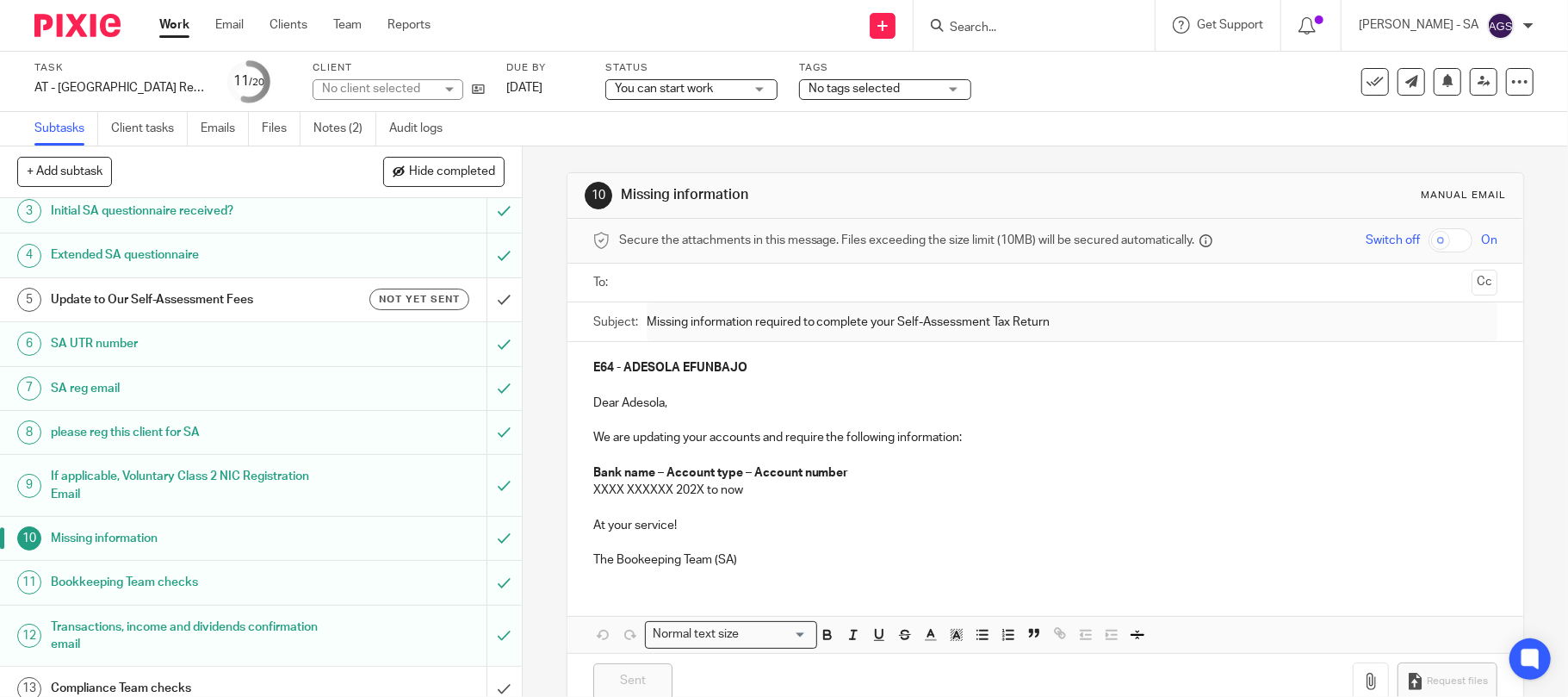
click at [164, 590] on h1 "Bookkeeping Team checks" at bounding box center [191, 582] width 279 height 26
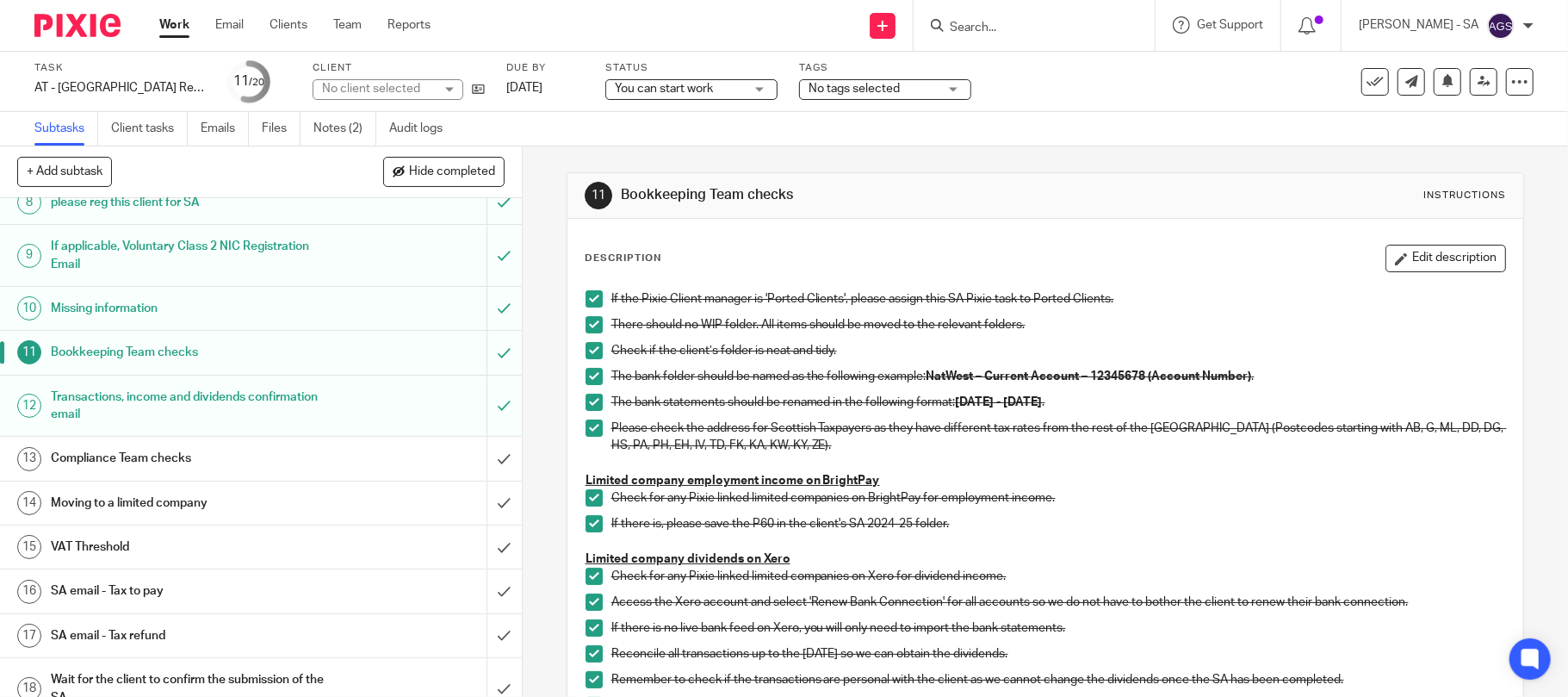
scroll to position [459, 0]
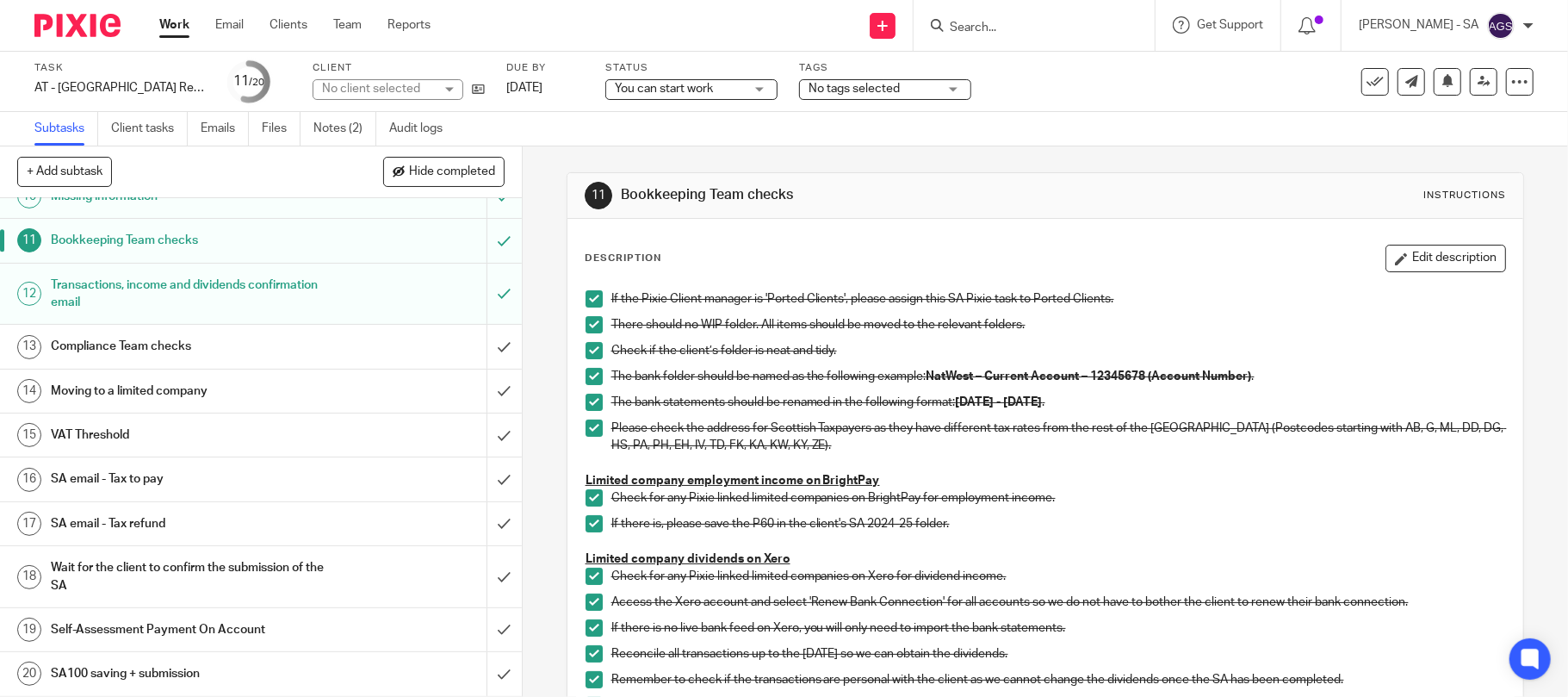
click at [149, 484] on h1 "SA email - Tax to pay" at bounding box center [191, 479] width 279 height 26
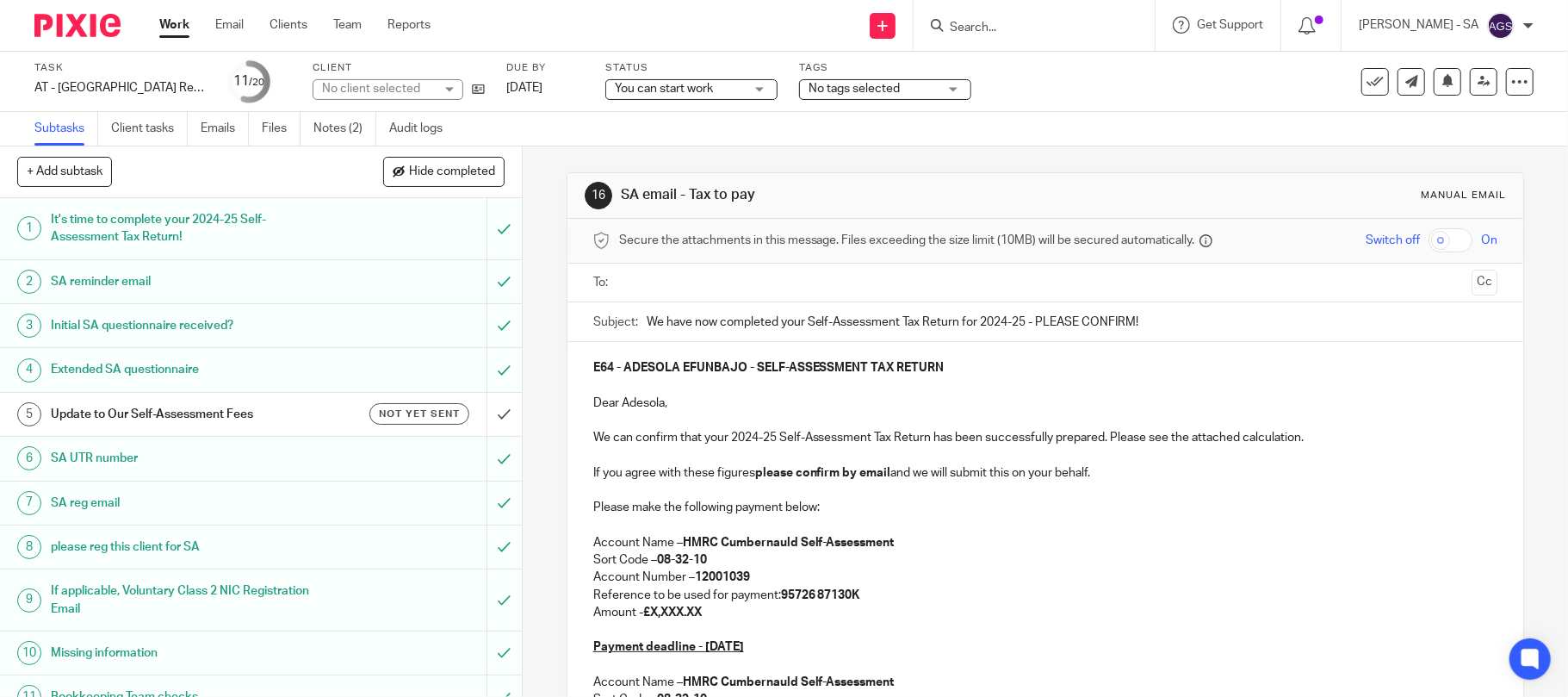
scroll to position [229, 0]
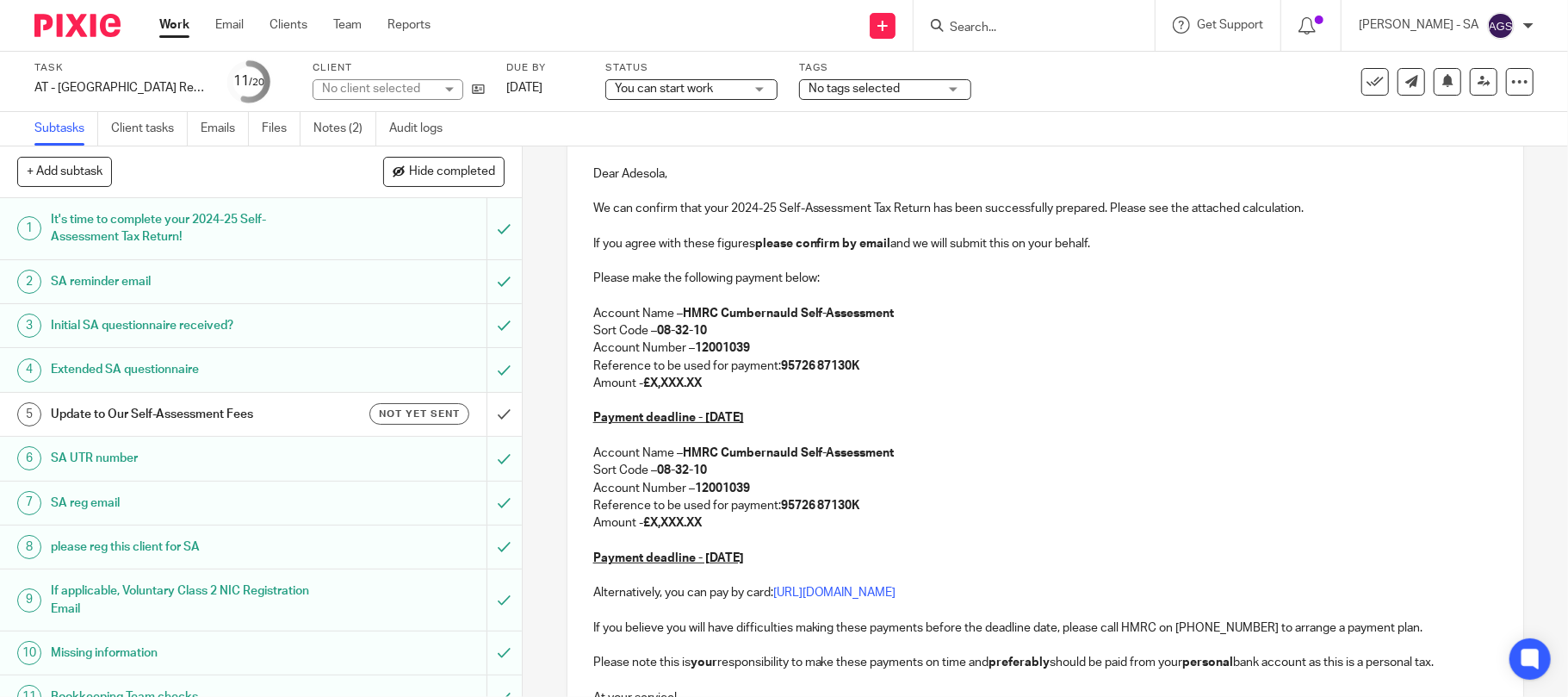
click at [718, 375] on p "Reference to be used for payment: 95726 87130K" at bounding box center [1046, 365] width 905 height 17
click at [707, 384] on p "Amount - £X,XXX.XX" at bounding box center [1046, 383] width 905 height 17
click at [714, 522] on p "Amount - £X,XXX.XX" at bounding box center [1046, 523] width 905 height 17
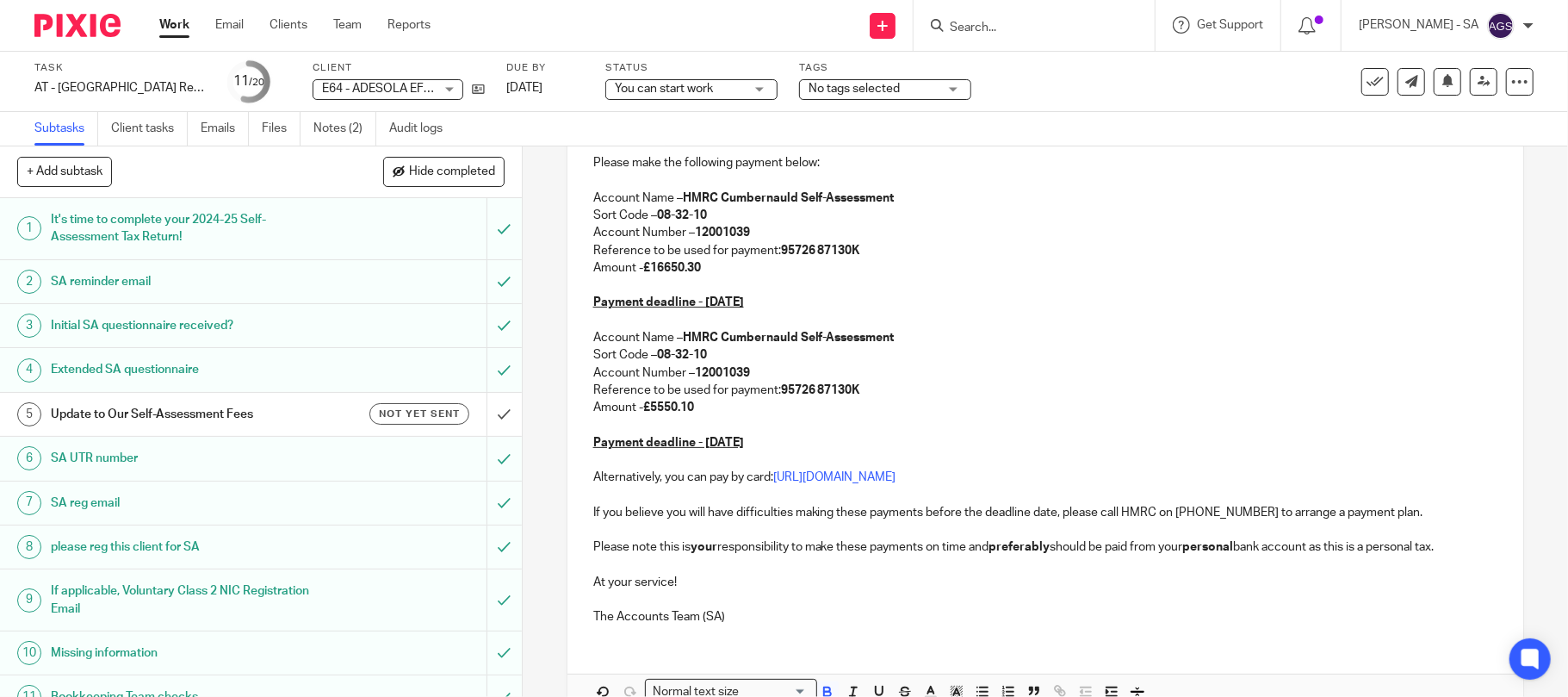
scroll to position [443, 0]
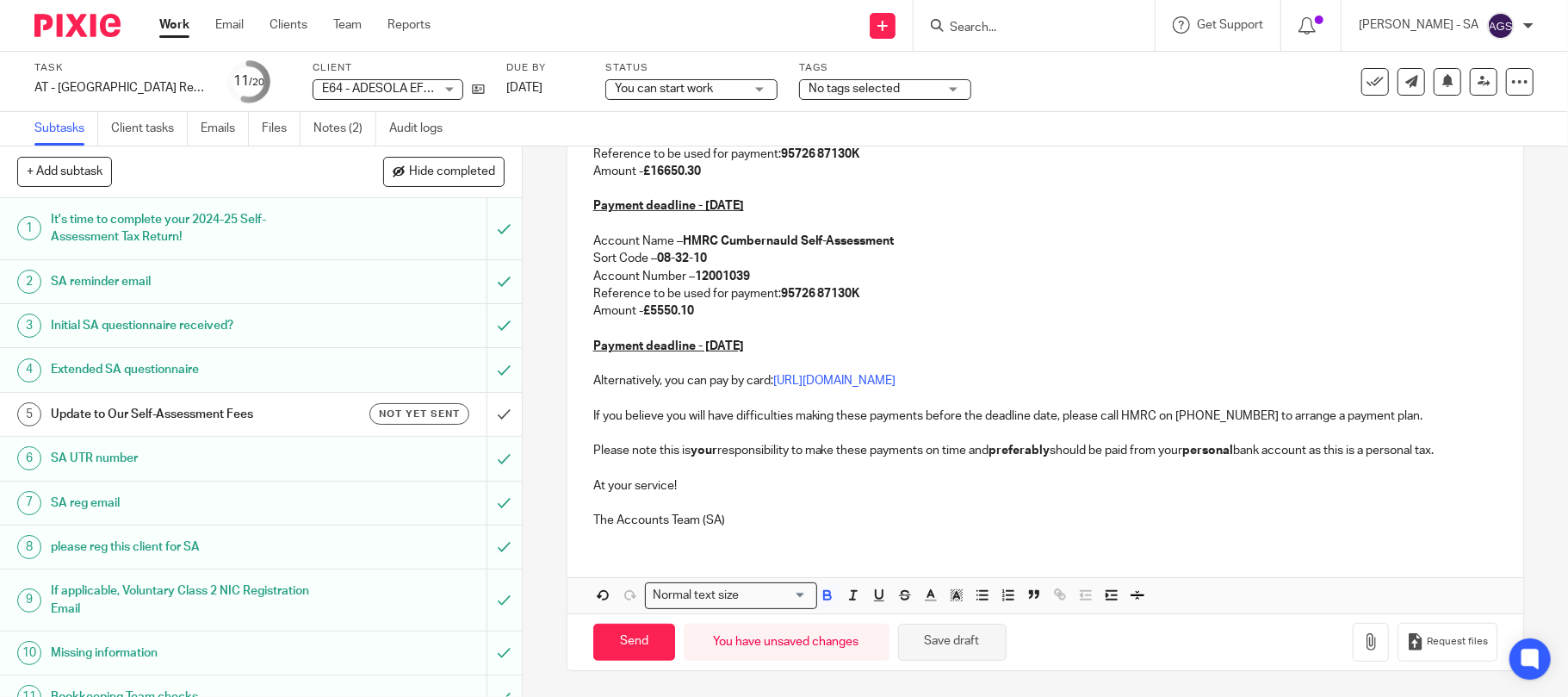
click at [977, 642] on button "Save draft" at bounding box center [952, 642] width 108 height 37
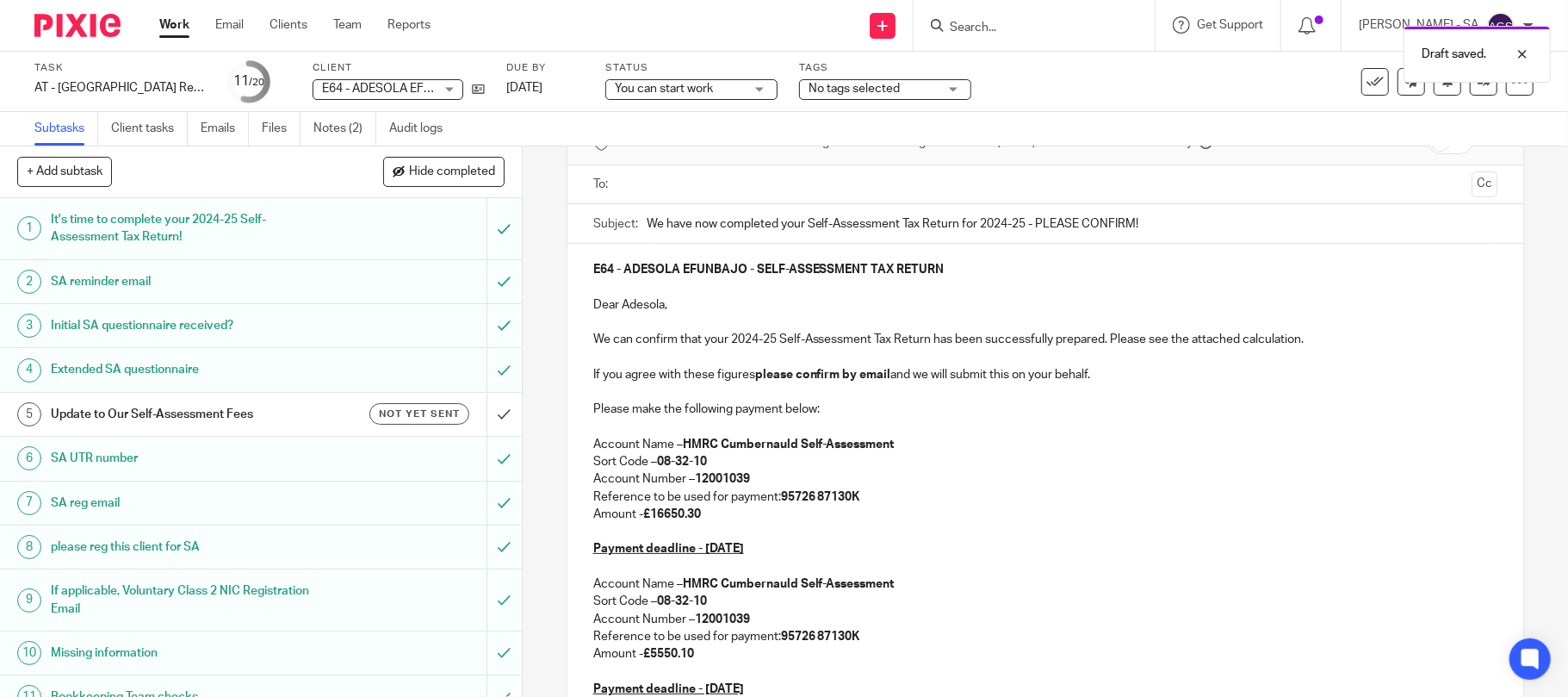
scroll to position [0, 0]
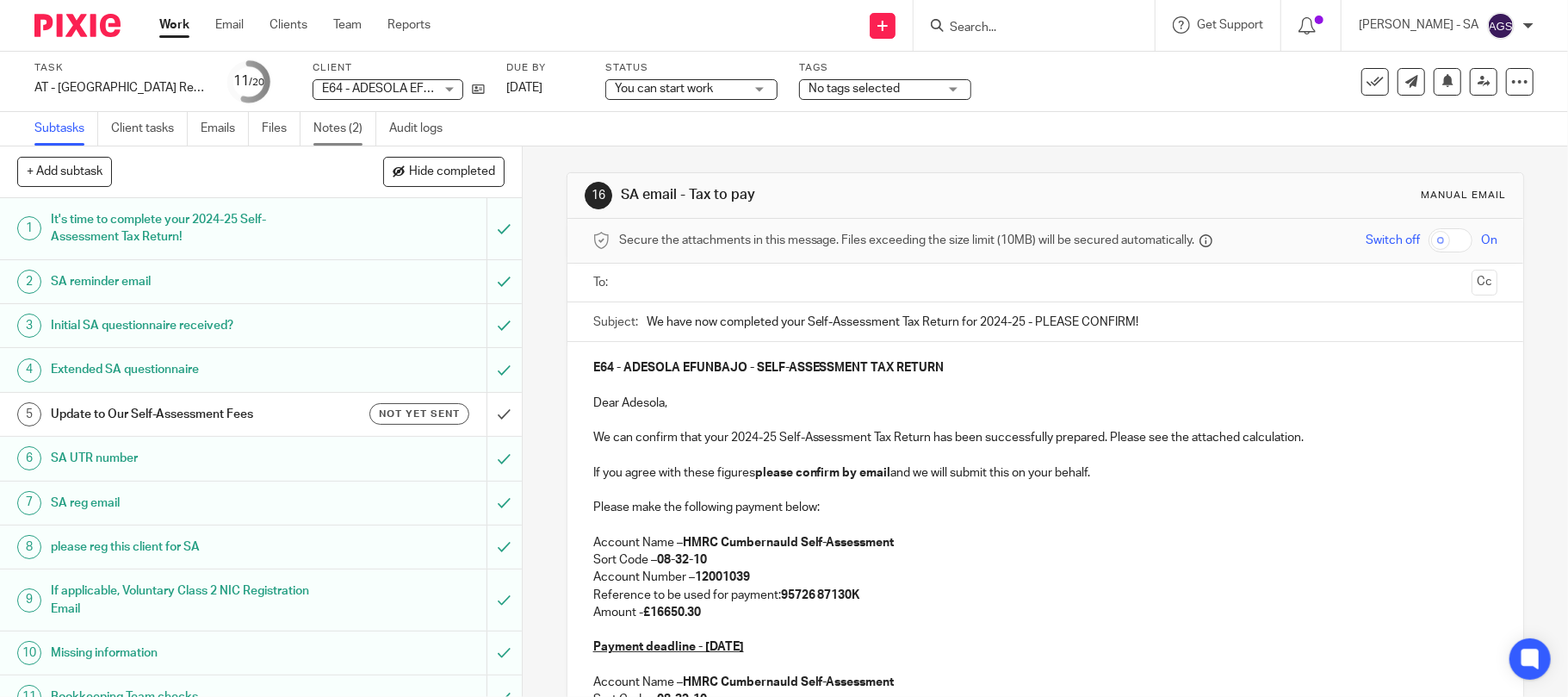
click at [328, 129] on link "Notes (2)" at bounding box center [344, 129] width 63 height 34
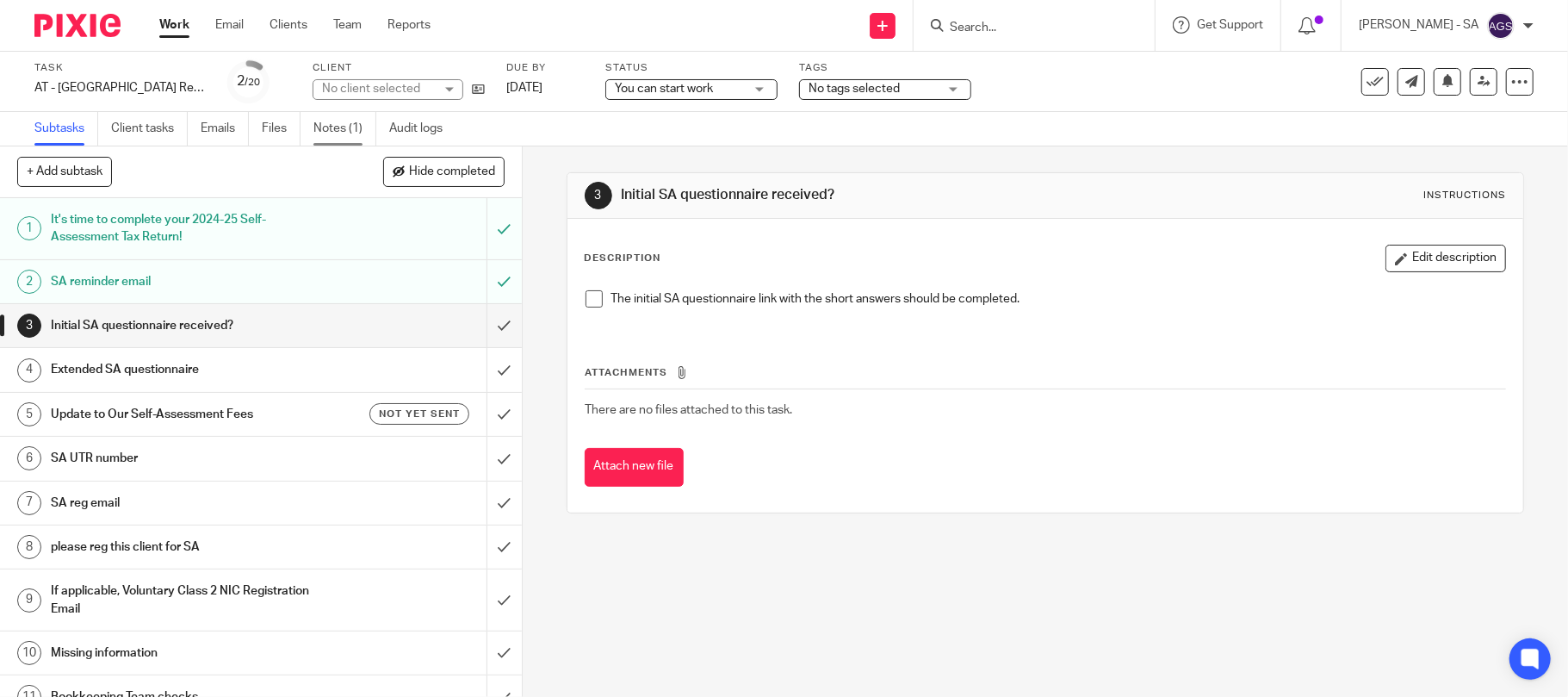
click at [327, 136] on link "Notes (1)" at bounding box center [344, 129] width 63 height 34
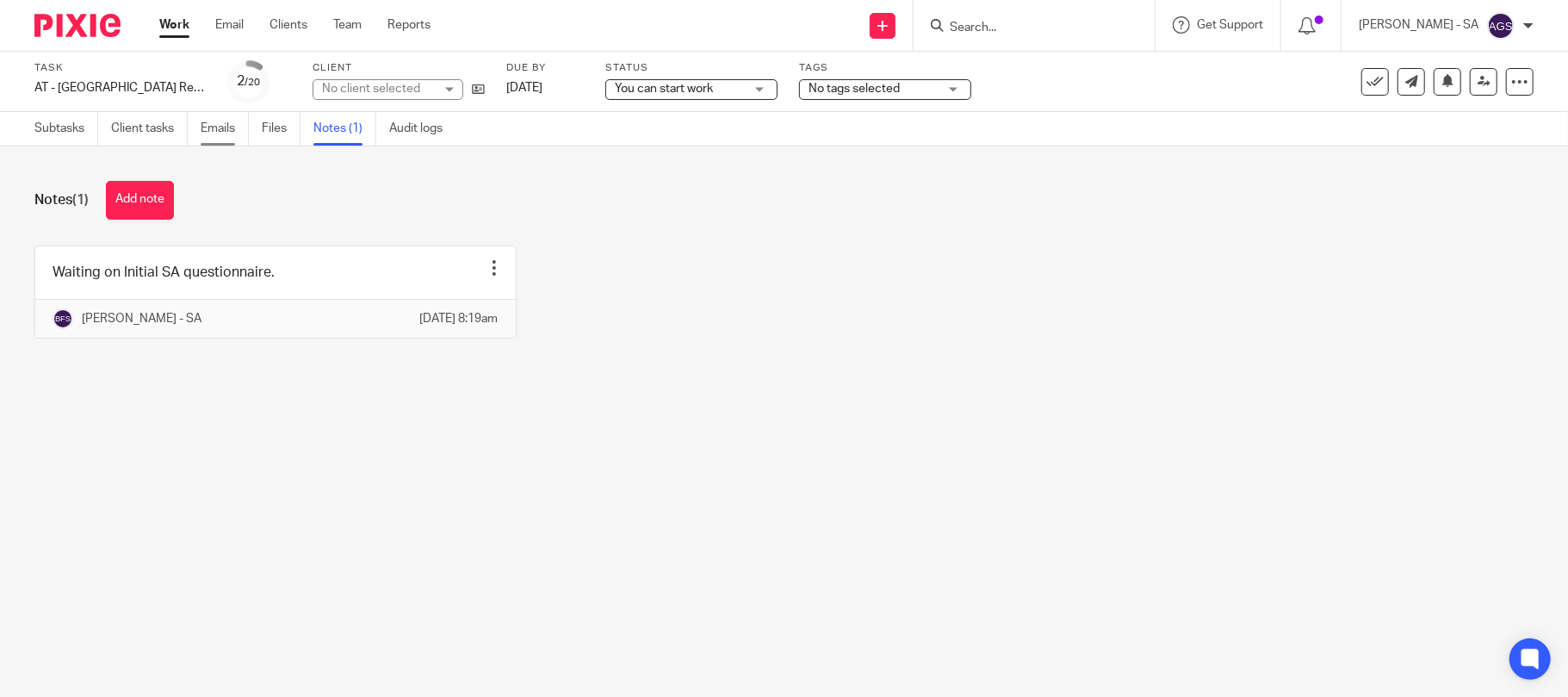
click at [204, 132] on link "Emails" at bounding box center [225, 129] width 48 height 34
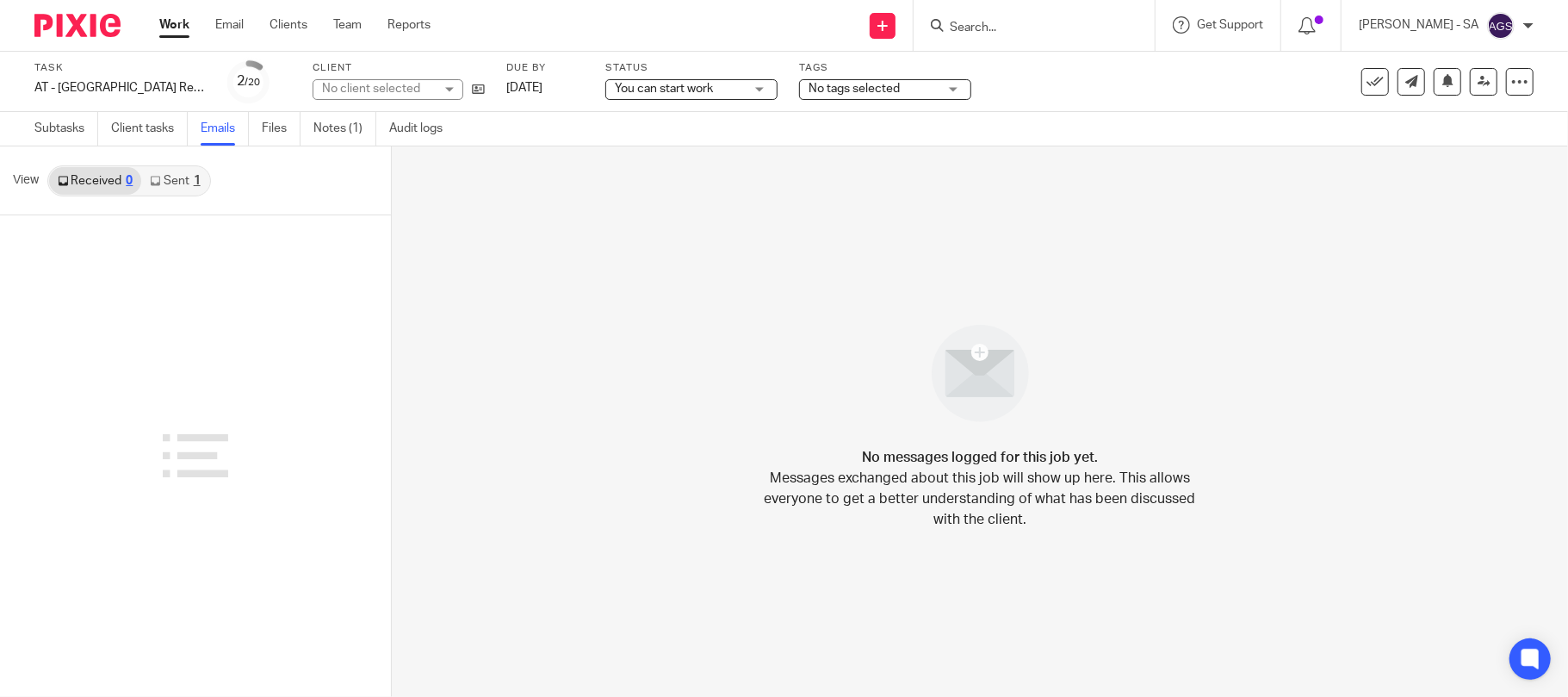
click at [176, 181] on link "Sent 1" at bounding box center [174, 181] width 67 height 28
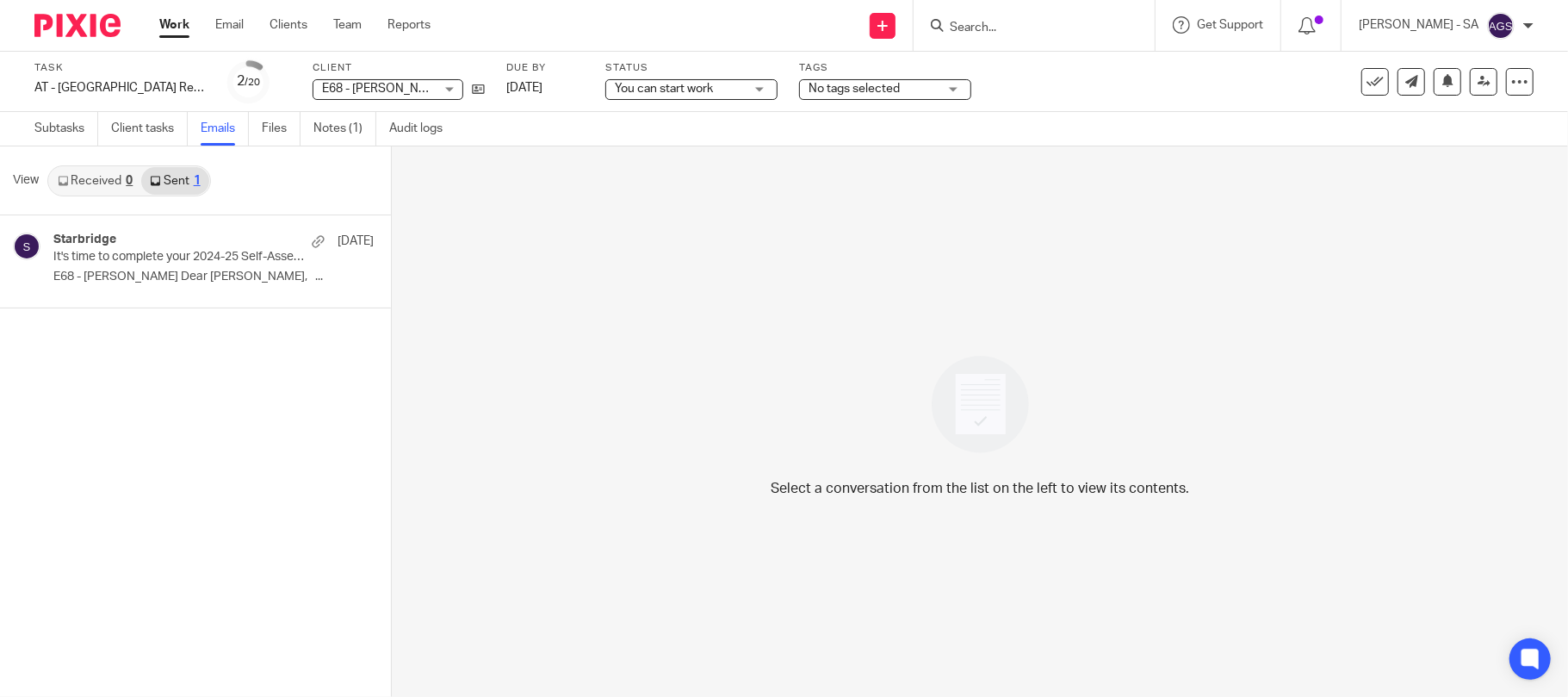
click at [523, 389] on div "Select a conversation from the list on the left to view its contents." at bounding box center [979, 421] width 1176 height 550
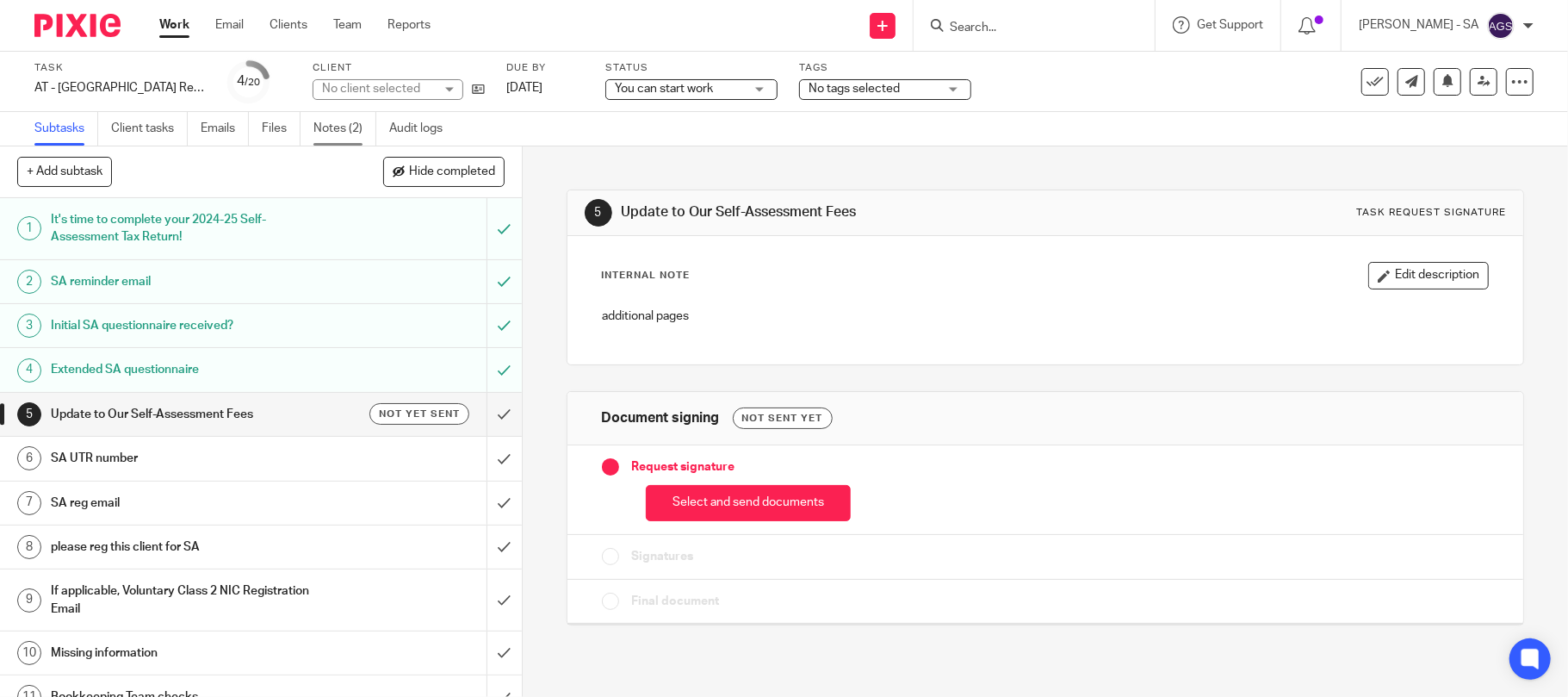
click at [315, 128] on link "Notes (2)" at bounding box center [344, 129] width 63 height 34
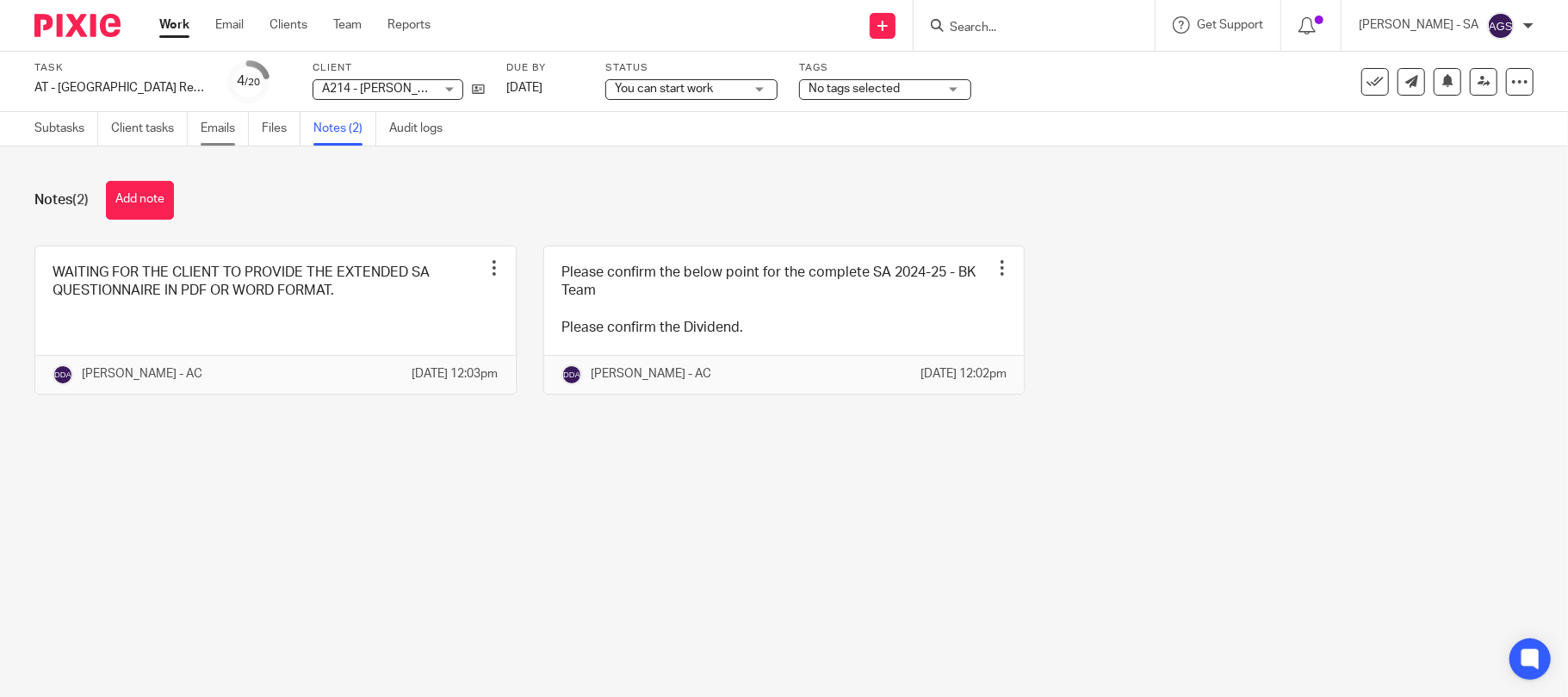
click at [210, 123] on link "Emails" at bounding box center [225, 129] width 48 height 34
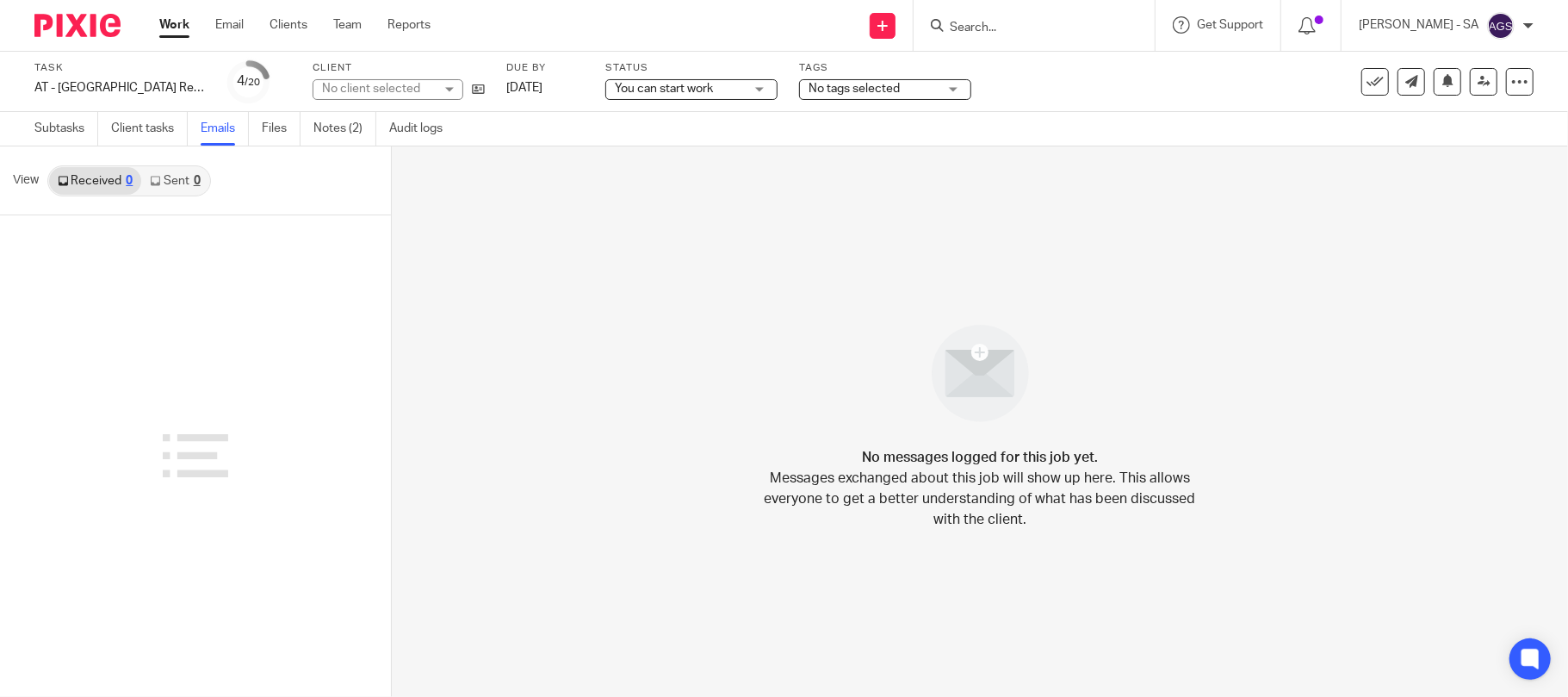
click at [190, 187] on link "Sent 0" at bounding box center [174, 181] width 67 height 28
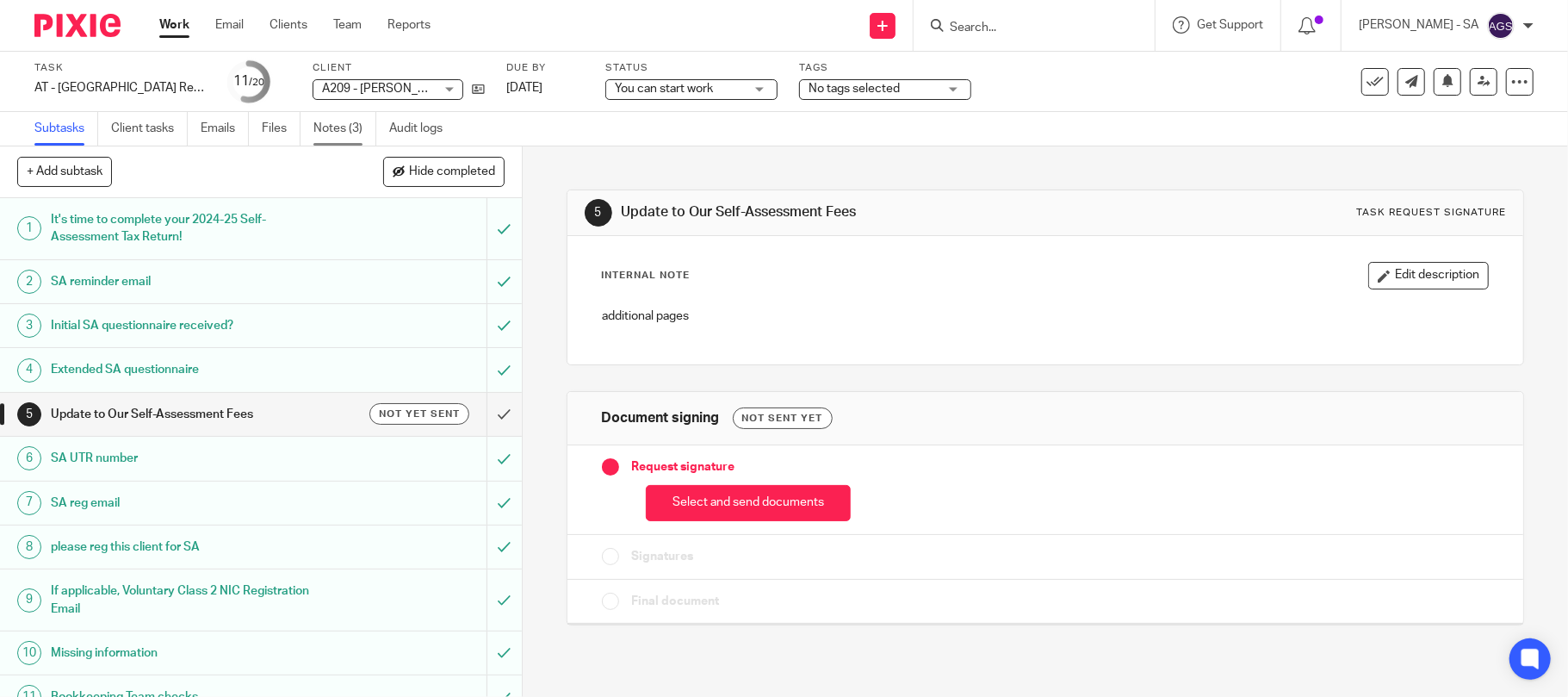
click at [322, 134] on link "Notes (3)" at bounding box center [344, 129] width 63 height 34
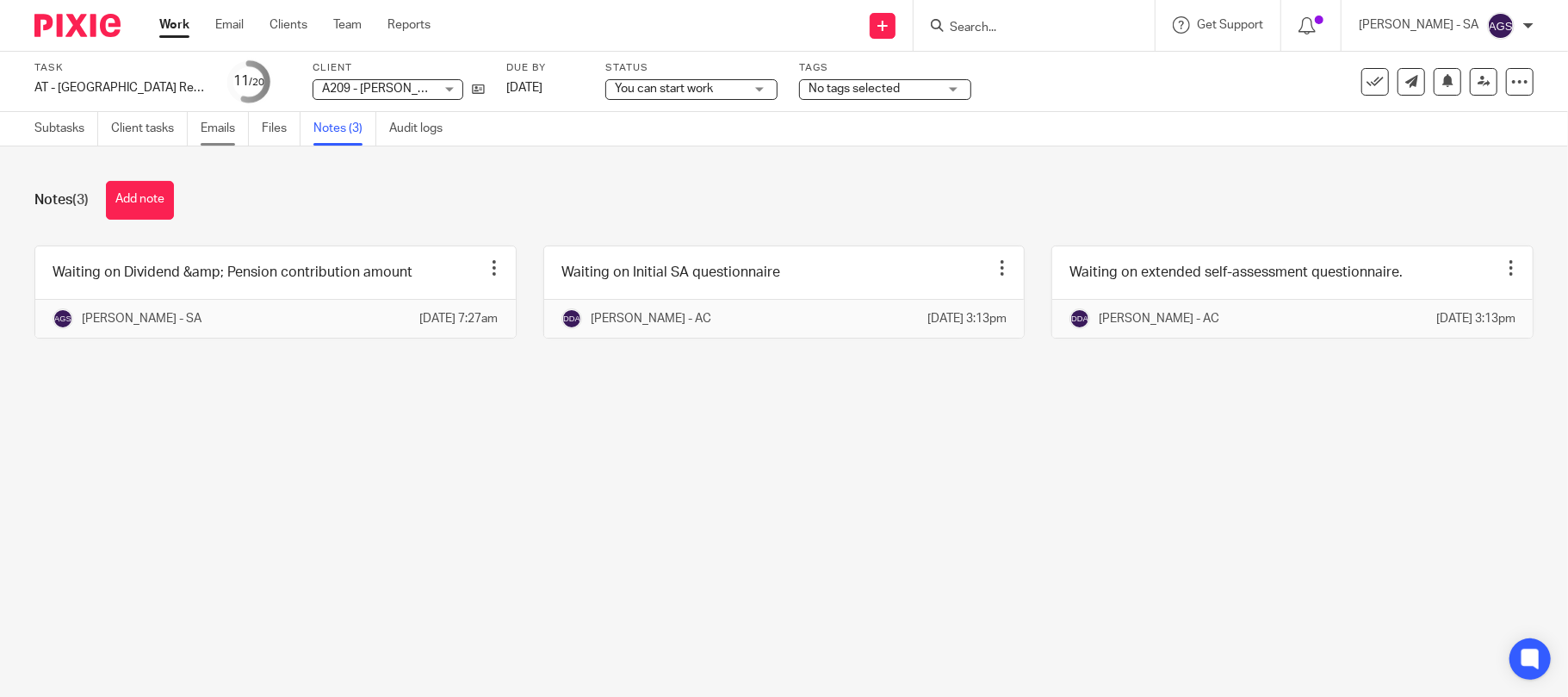
click at [224, 131] on link "Emails" at bounding box center [225, 129] width 48 height 34
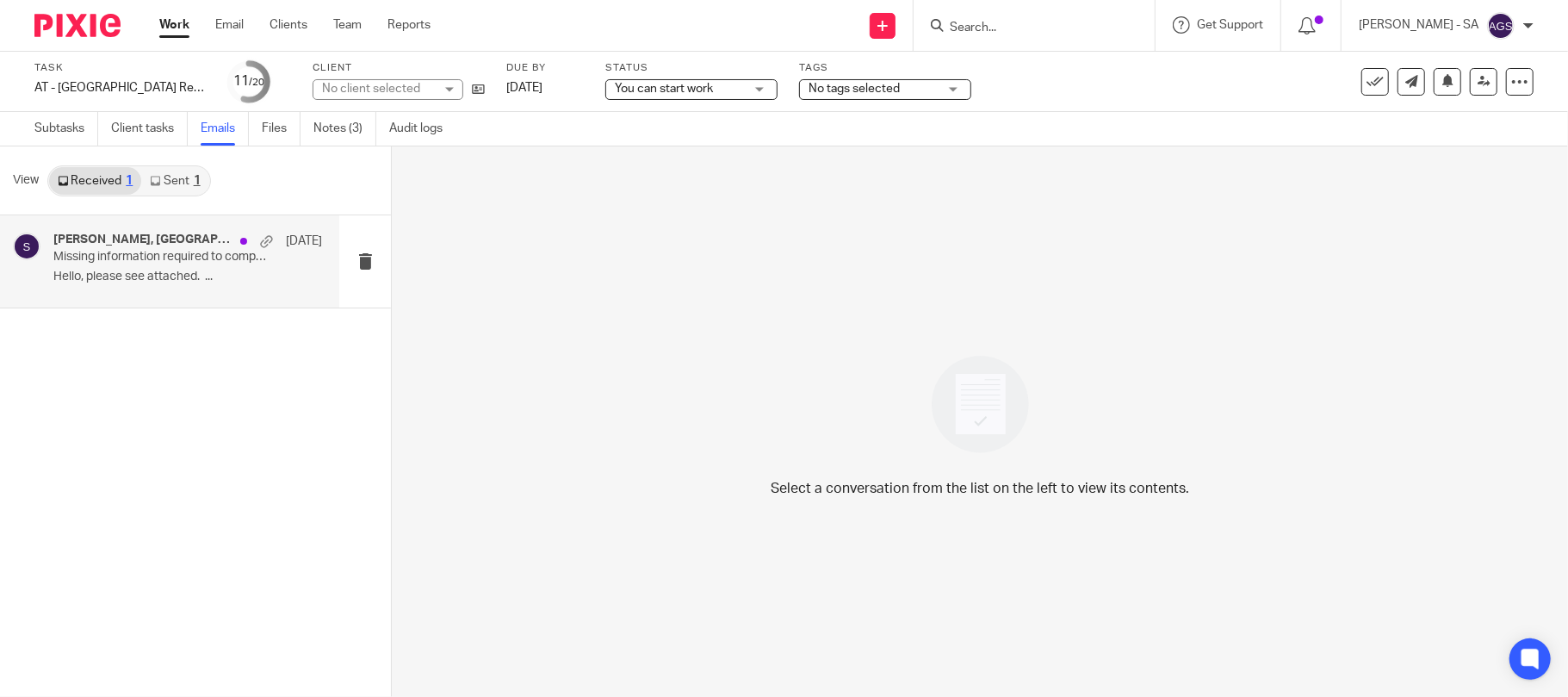
click at [155, 276] on p "Hello, please see attached. ..." at bounding box center [188, 276] width 268 height 14
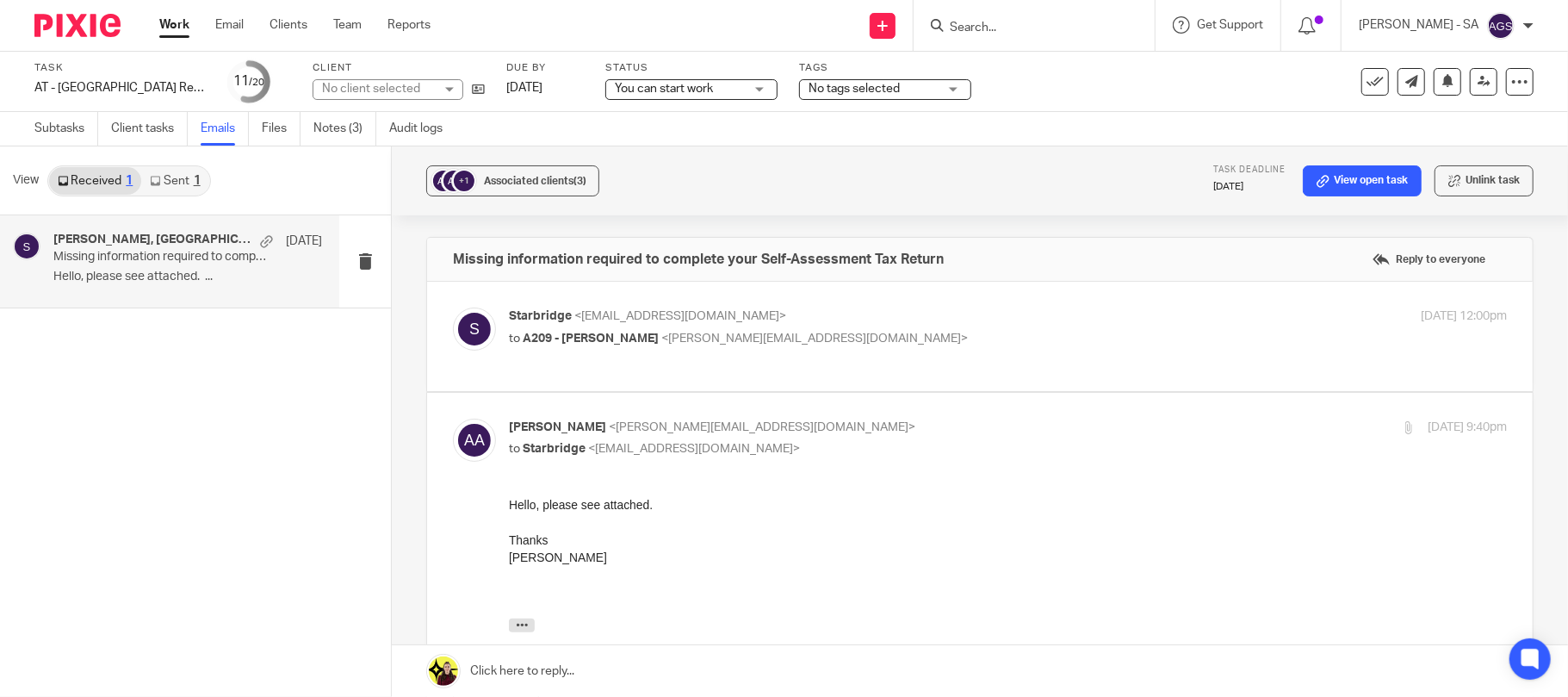
click at [746, 360] on div "Starbridge <[EMAIL_ADDRESS][DOMAIN_NAME]> to A209 - [PERSON_NAME] <[PERSON_NAME…" at bounding box center [979, 336] width 1054 height 57
click at [815, 330] on p "to A209 - ANITA ASANTE <anita@blancnoirconsulting.com>" at bounding box center [842, 339] width 665 height 18
checkbox input "true"
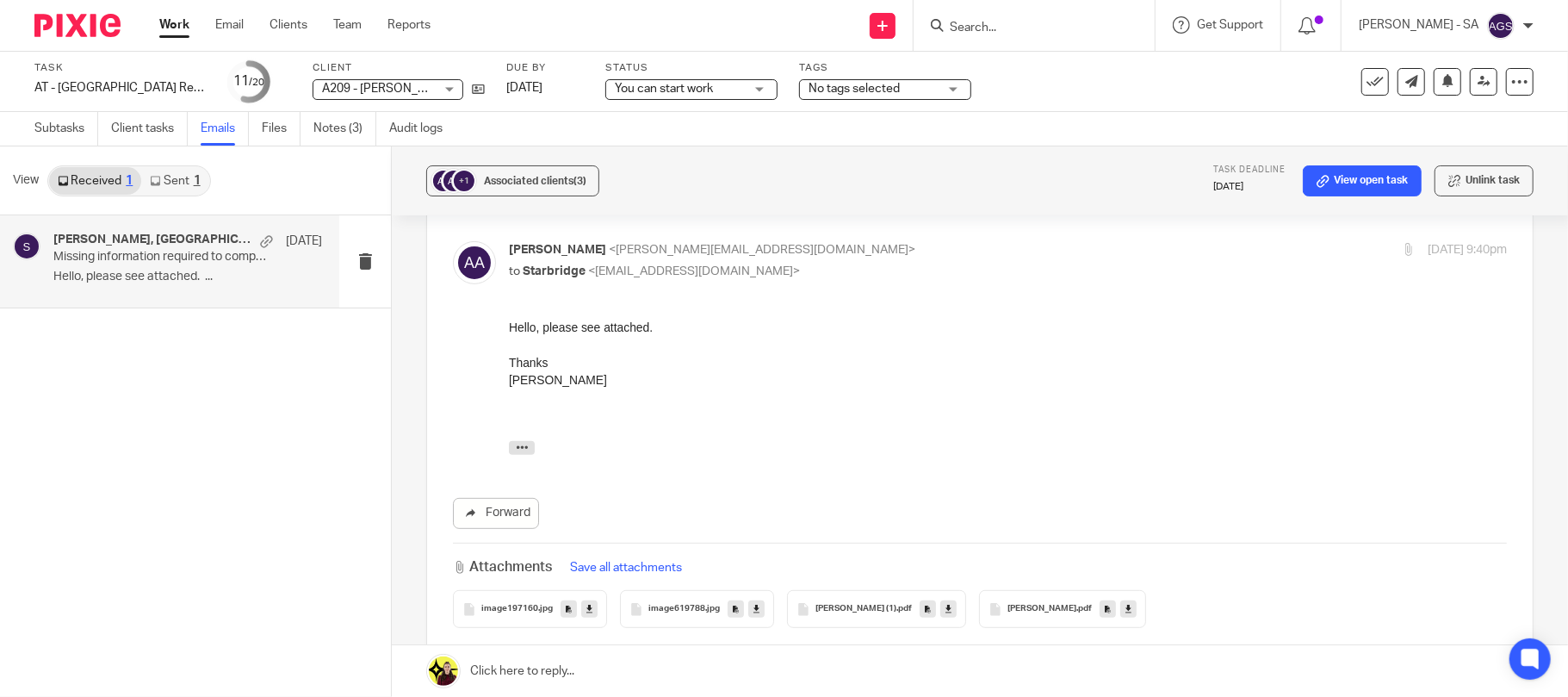
scroll to position [459, 0]
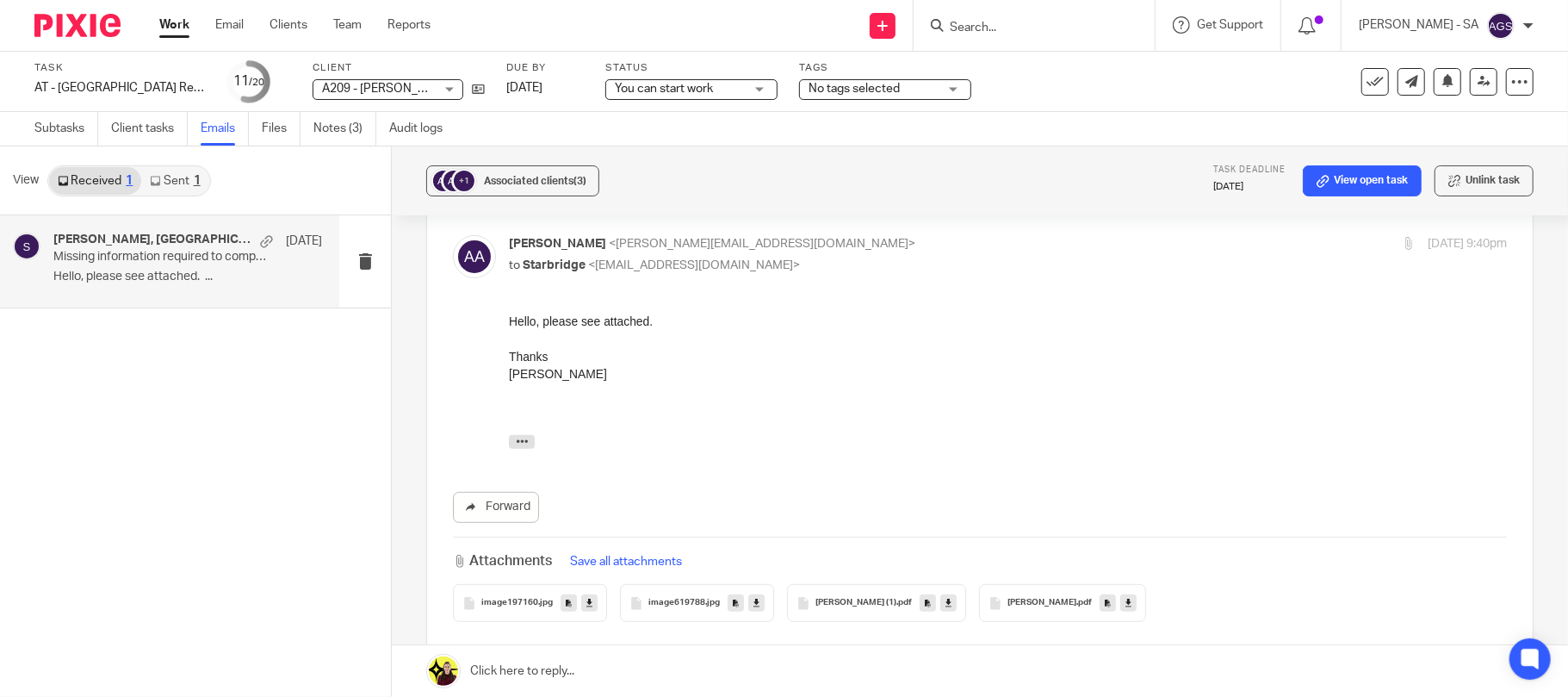
click at [1027, 599] on span "Anita Asante" at bounding box center [1041, 603] width 69 height 11
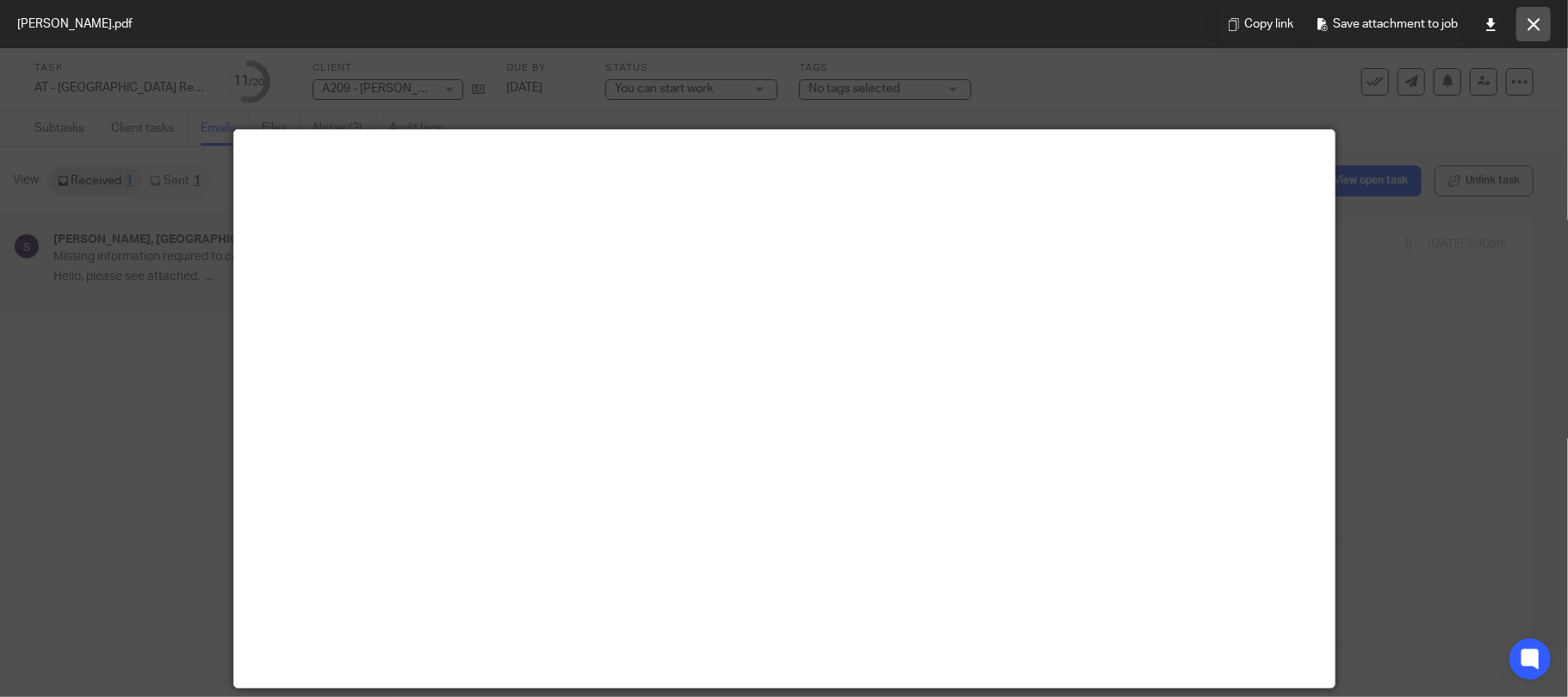
click at [1531, 26] on icon at bounding box center [1534, 24] width 13 height 13
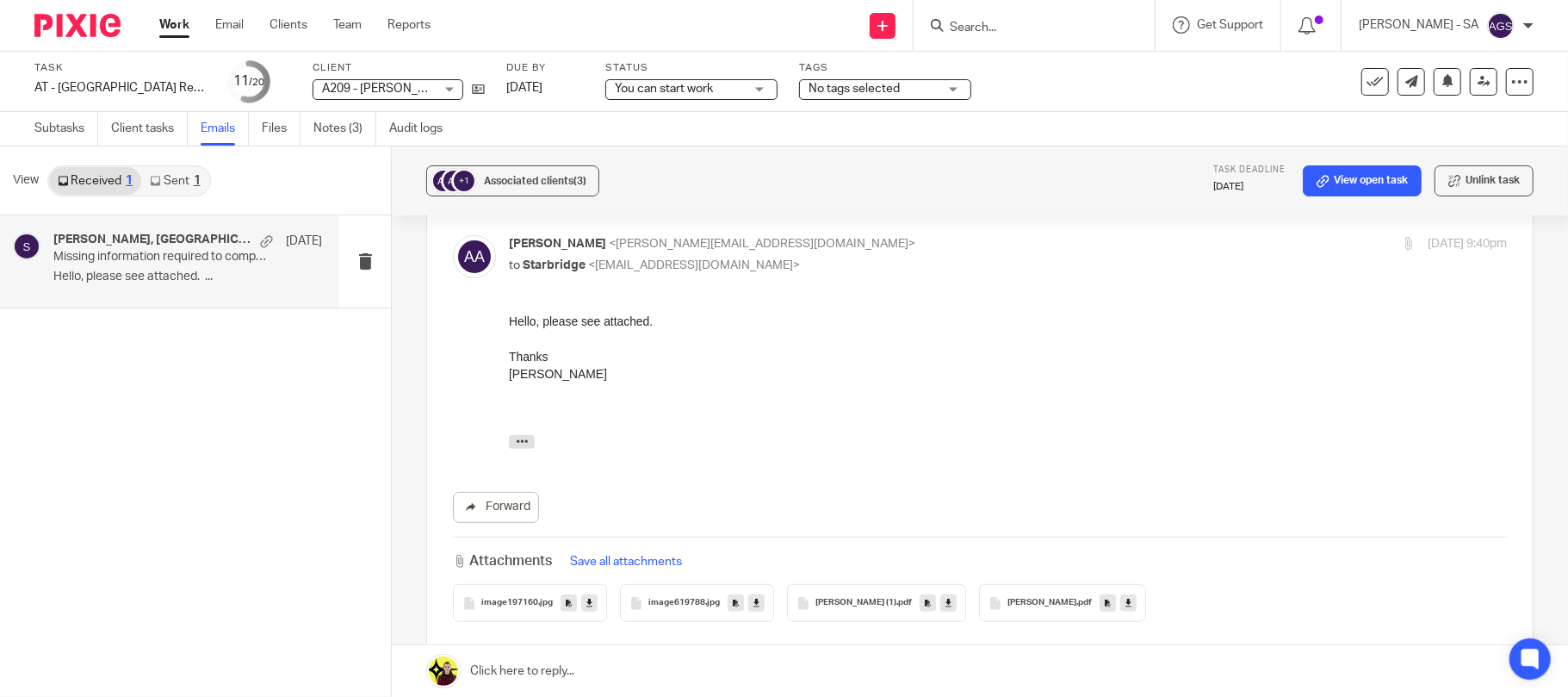
click at [830, 601] on span "Anita Asante (1)" at bounding box center [856, 603] width 81 height 11
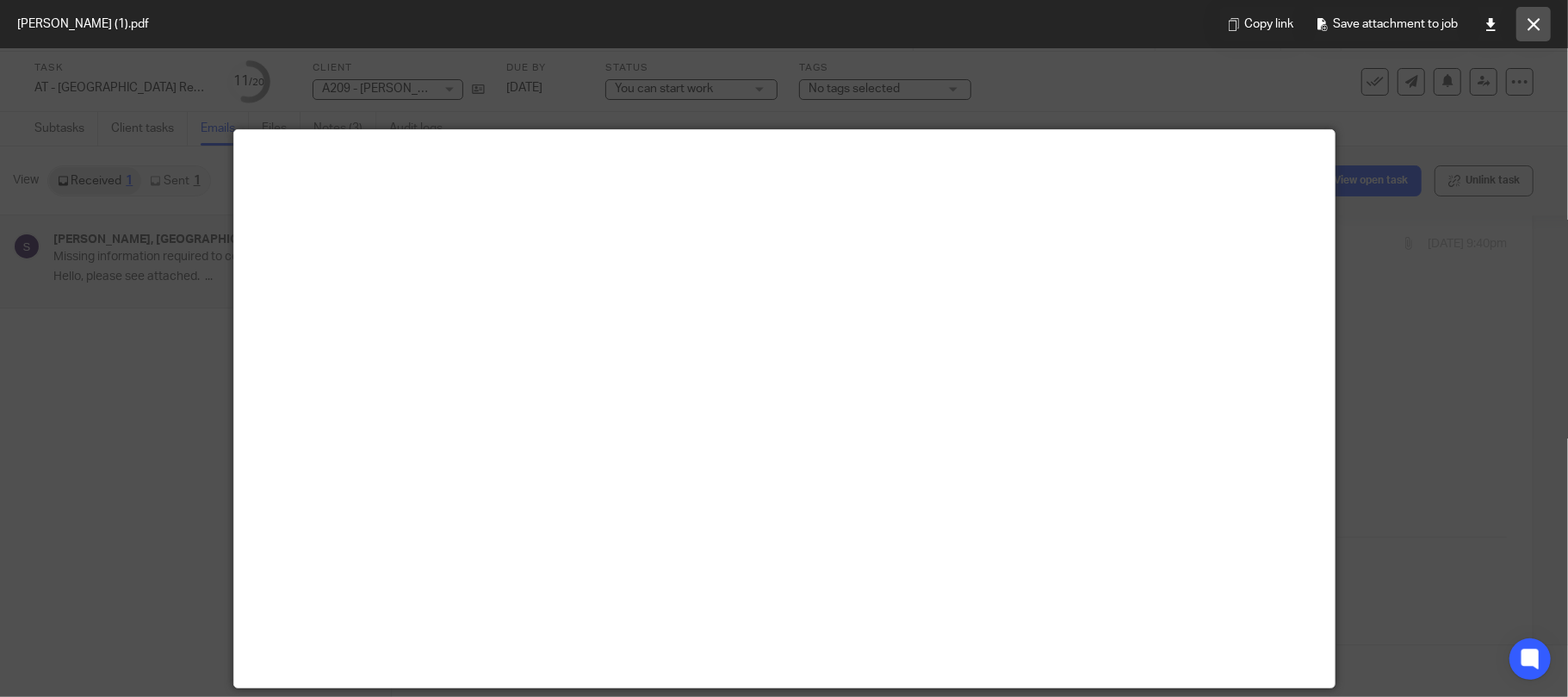
click at [1533, 15] on button at bounding box center [1533, 24] width 35 height 35
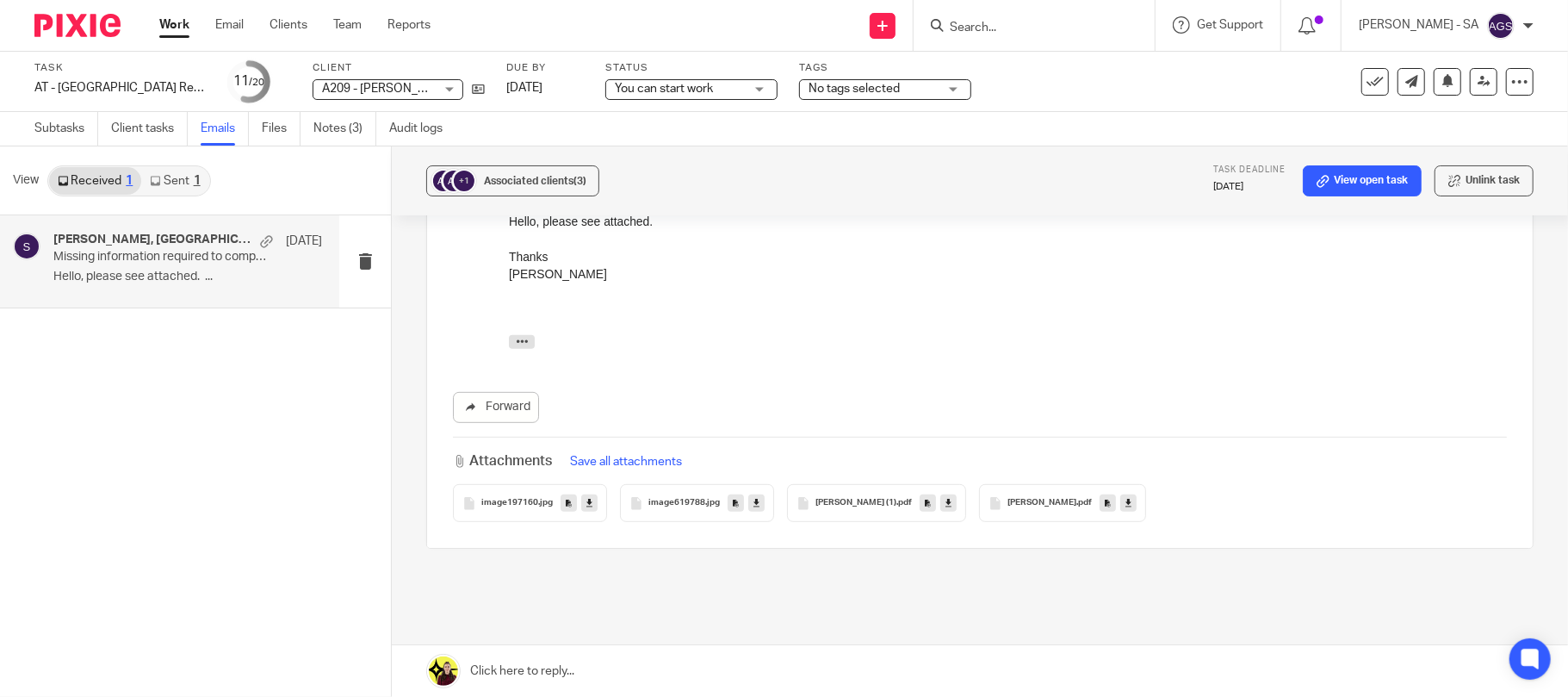
scroll to position [574, 0]
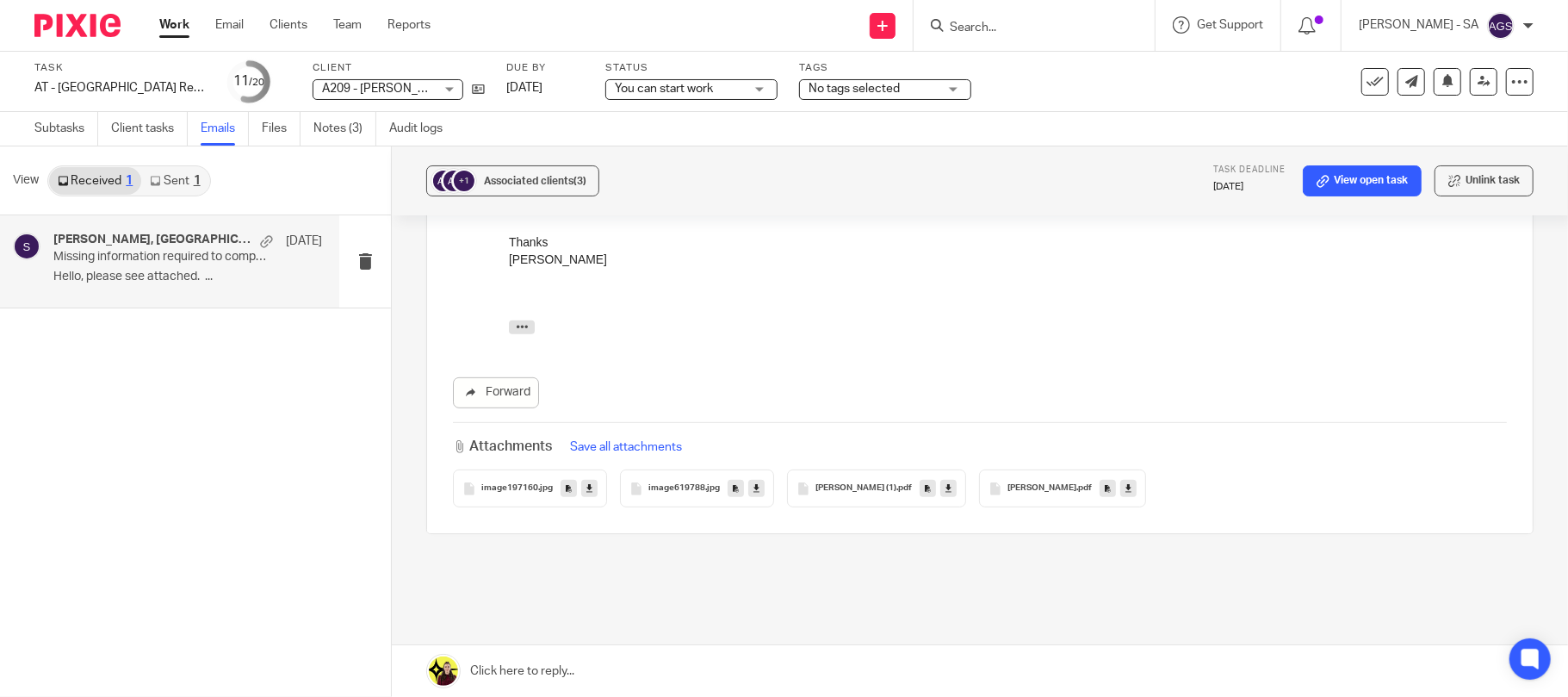
click at [837, 489] on span "Anita Asante (1)" at bounding box center [856, 489] width 81 height 11
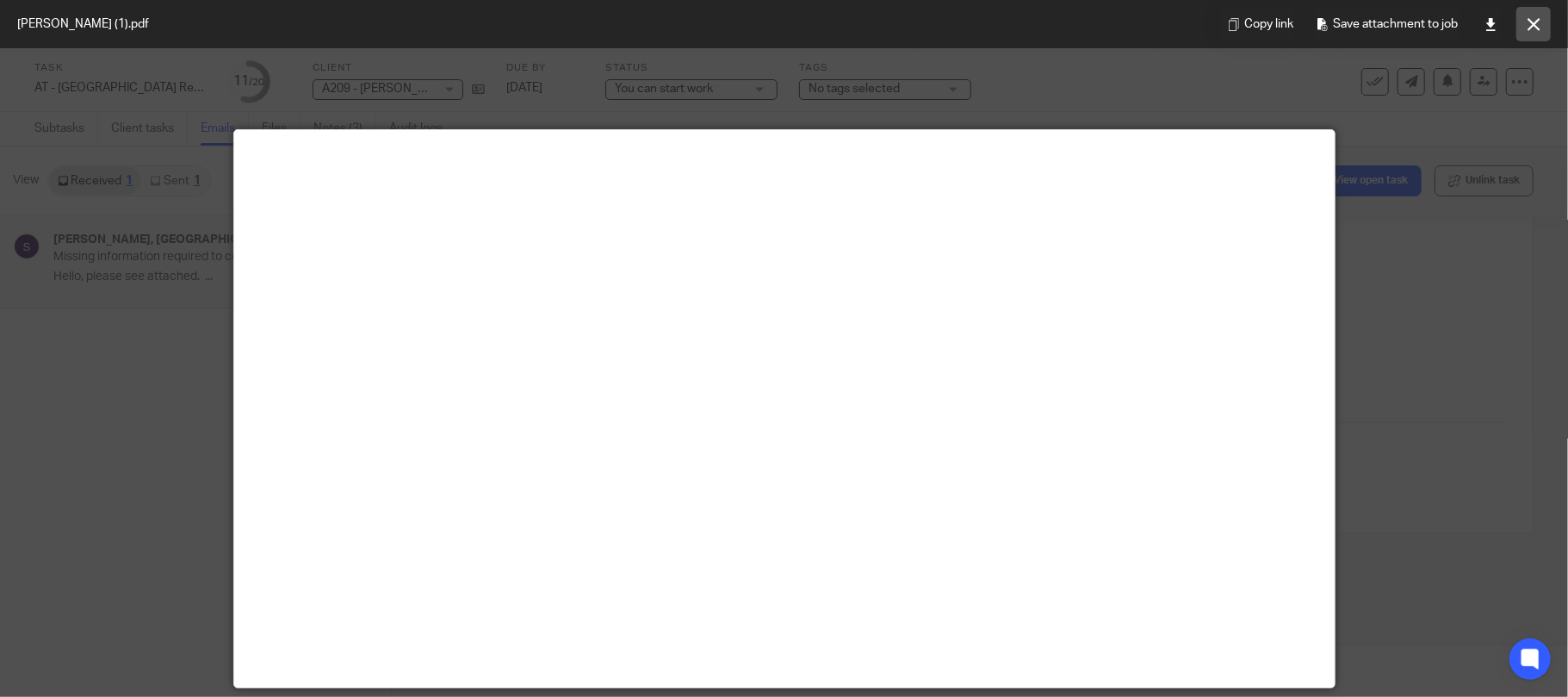
click at [1541, 17] on button at bounding box center [1533, 24] width 35 height 35
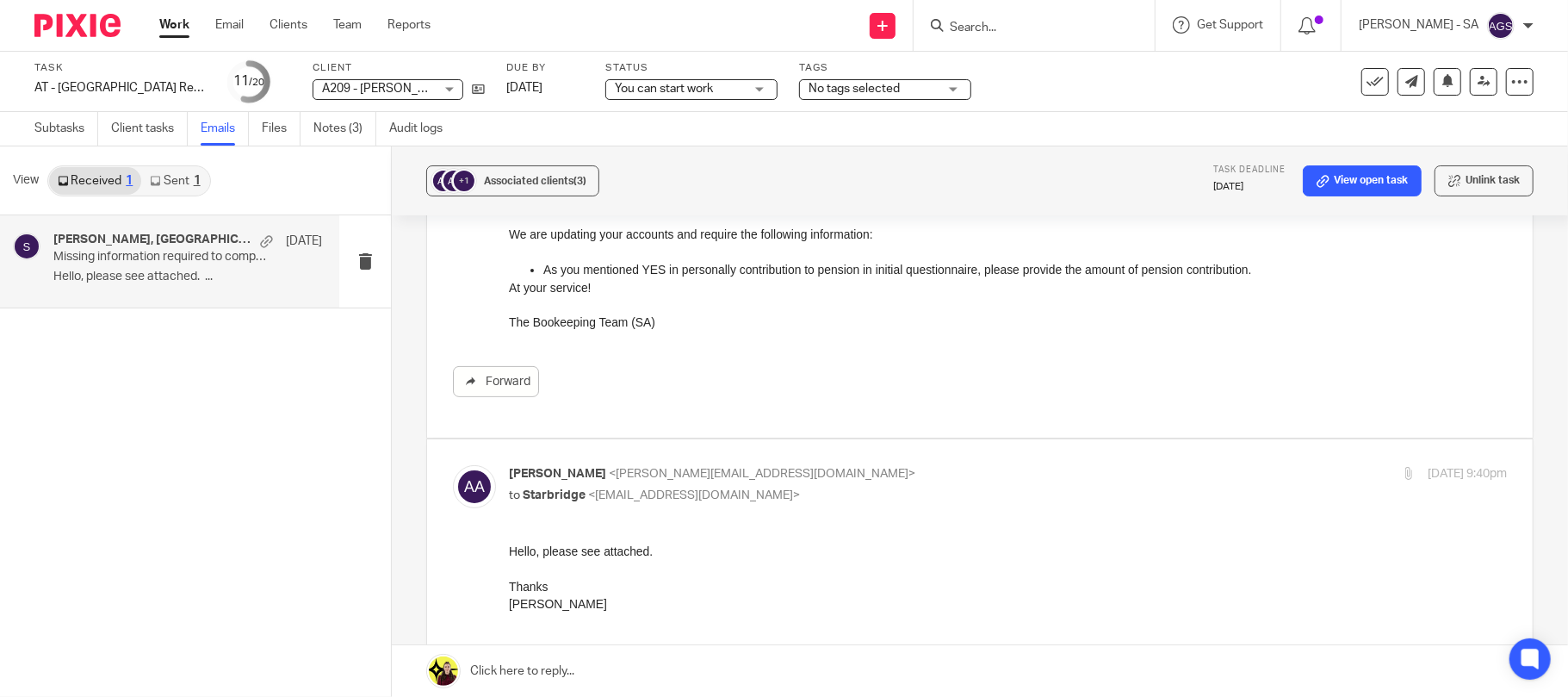
scroll to position [0, 0]
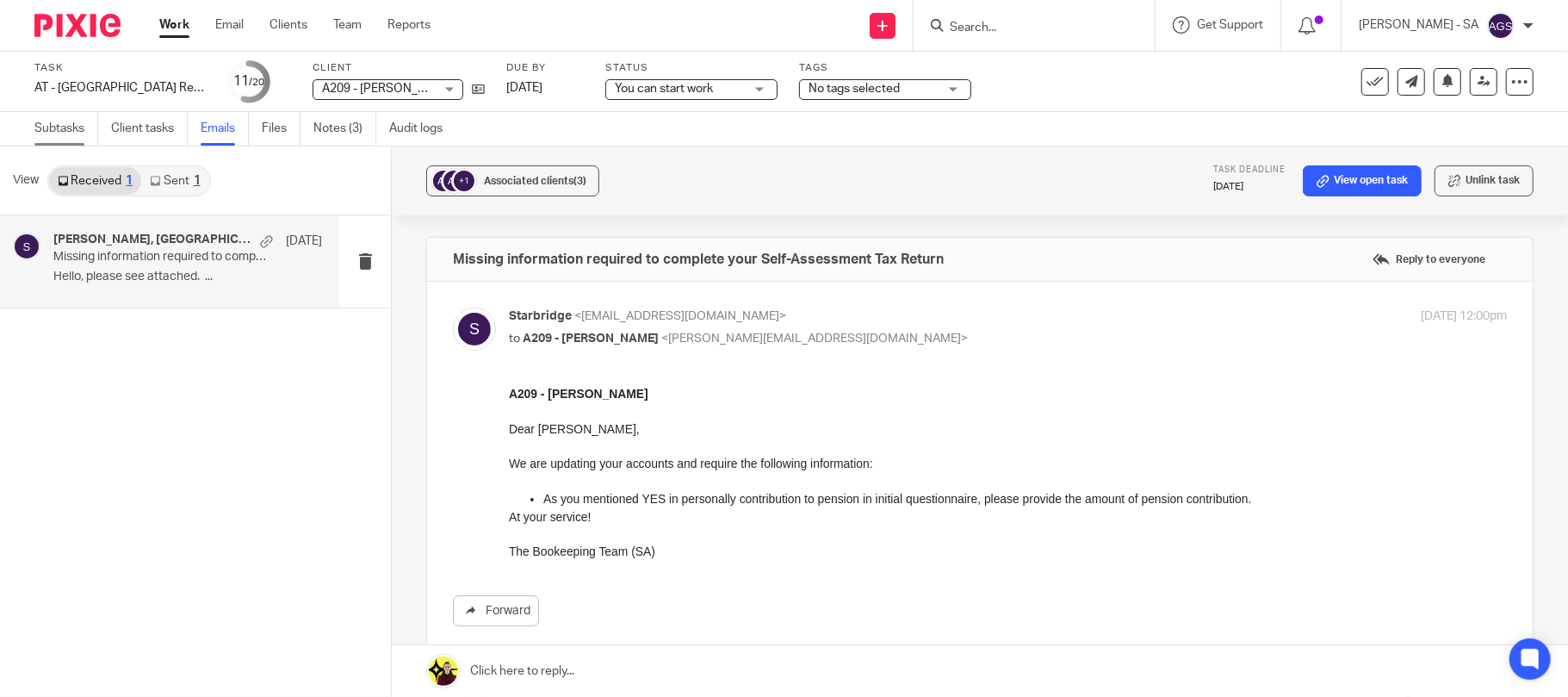
click at [73, 126] on link "Subtasks" at bounding box center [66, 129] width 64 height 34
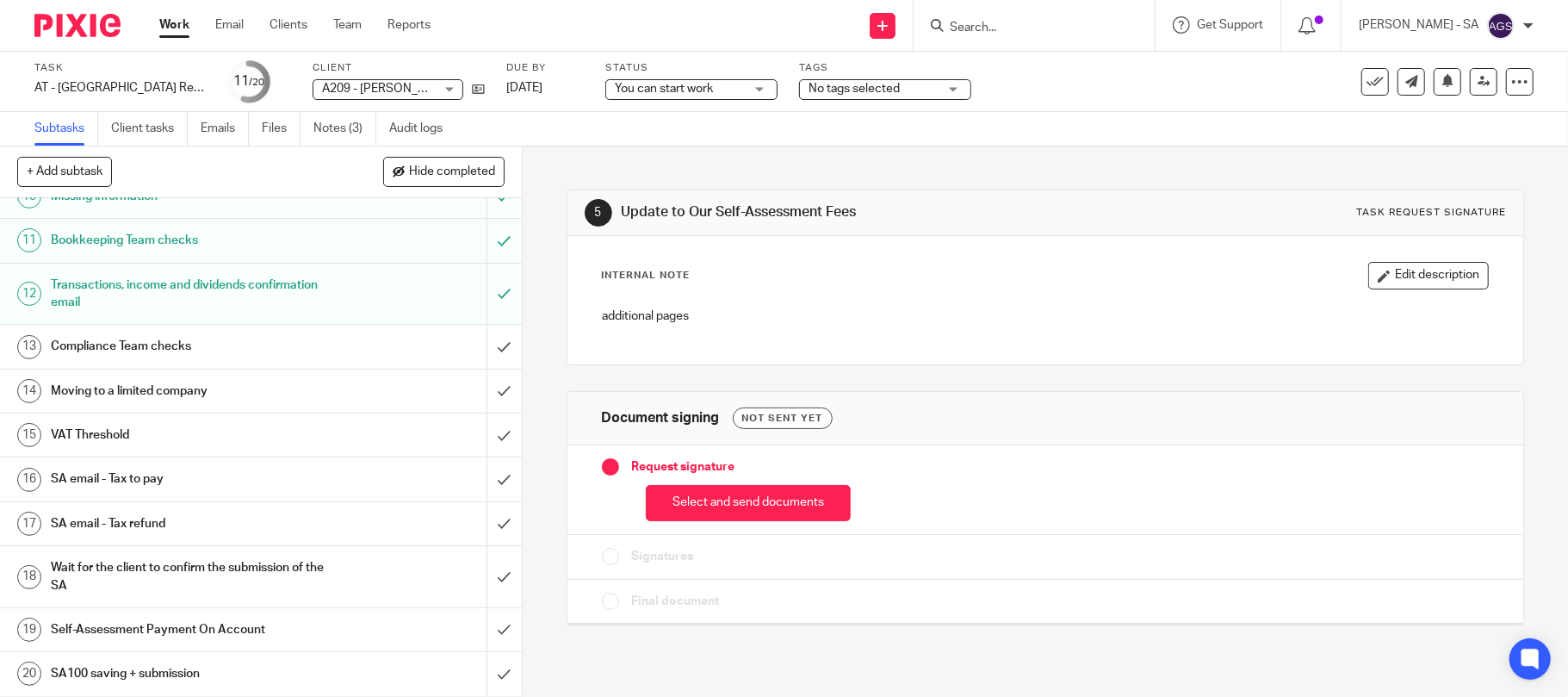
scroll to position [462, 0]
click at [318, 480] on div "SA email - Tax to pay" at bounding box center [260, 479] width 419 height 26
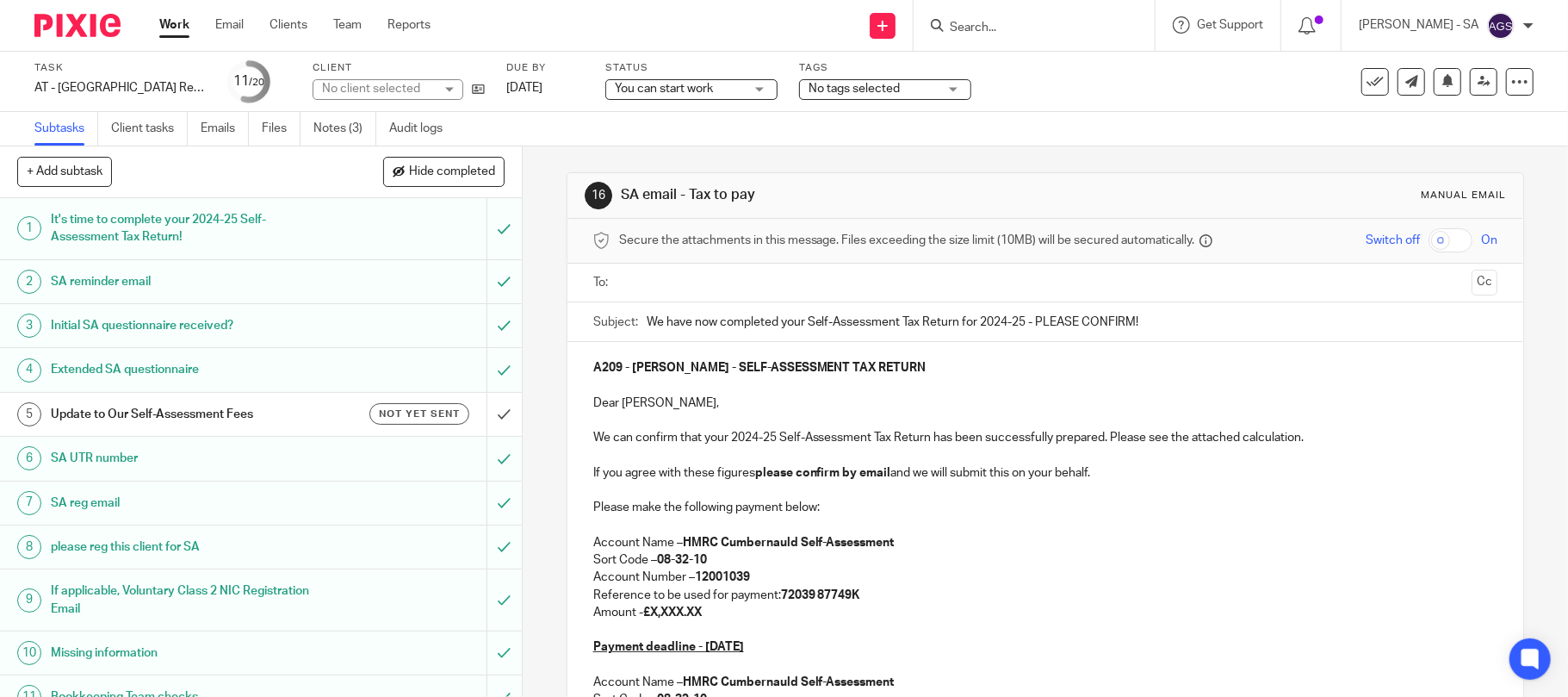
click at [704, 613] on p "Amount - £X,XXX.XX" at bounding box center [1046, 612] width 905 height 17
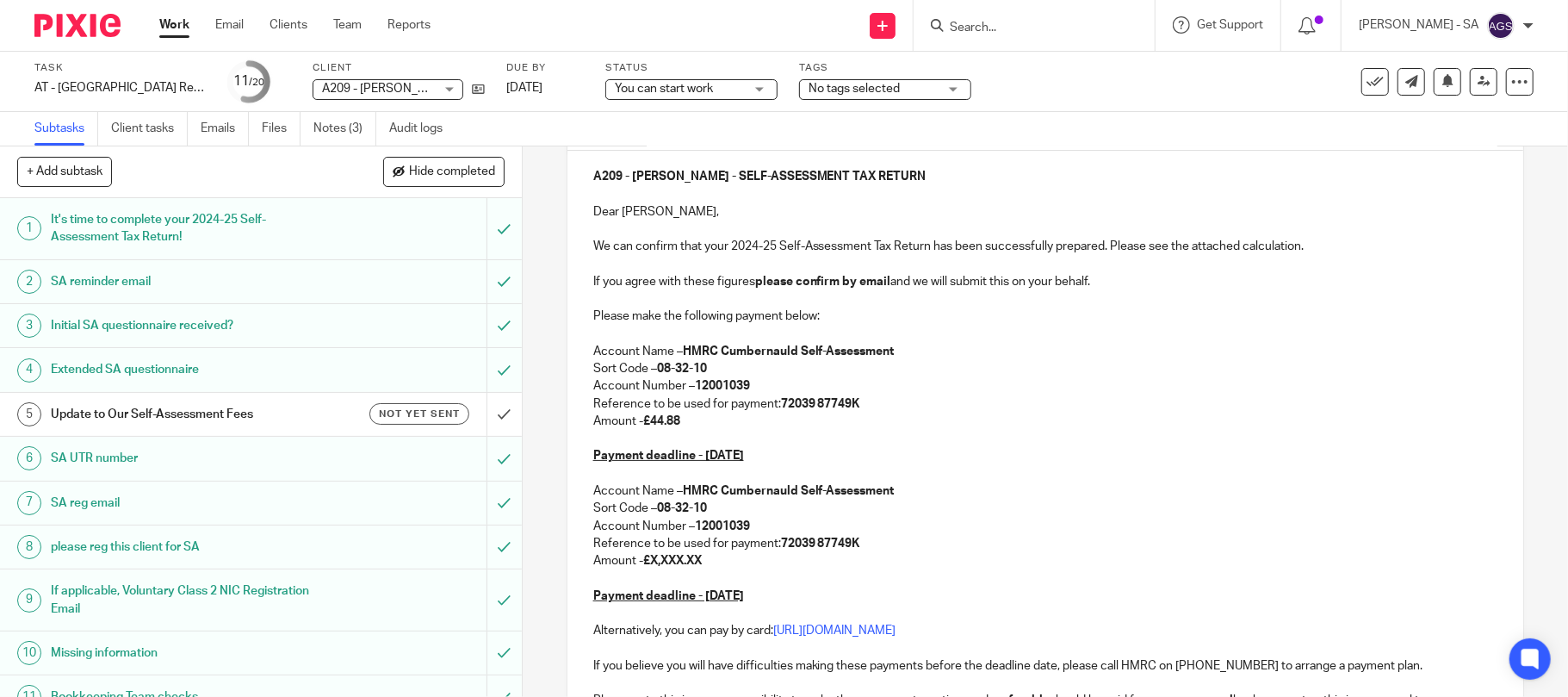
scroll to position [229, 0]
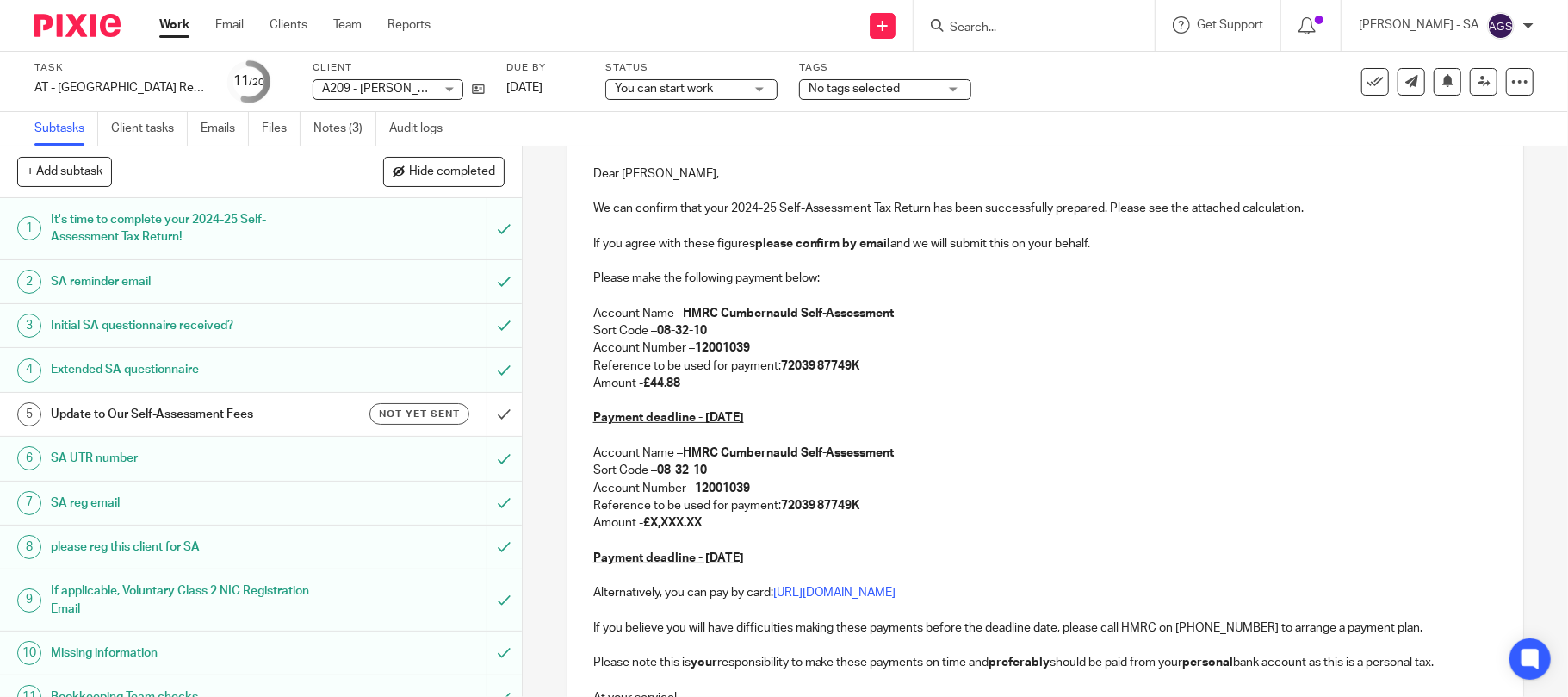
click at [704, 524] on p "Amount - £X,XXX.XX" at bounding box center [1046, 523] width 905 height 17
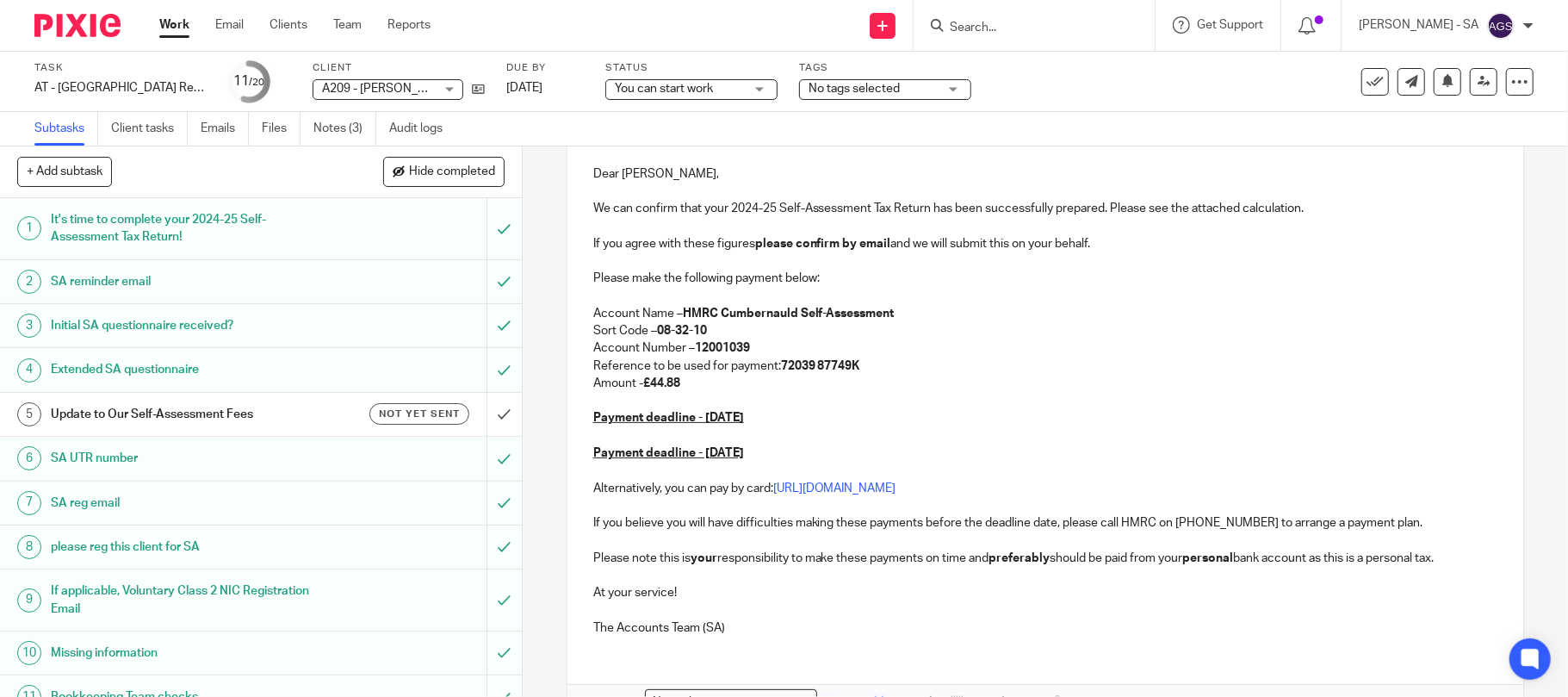
scroll to position [80, 0]
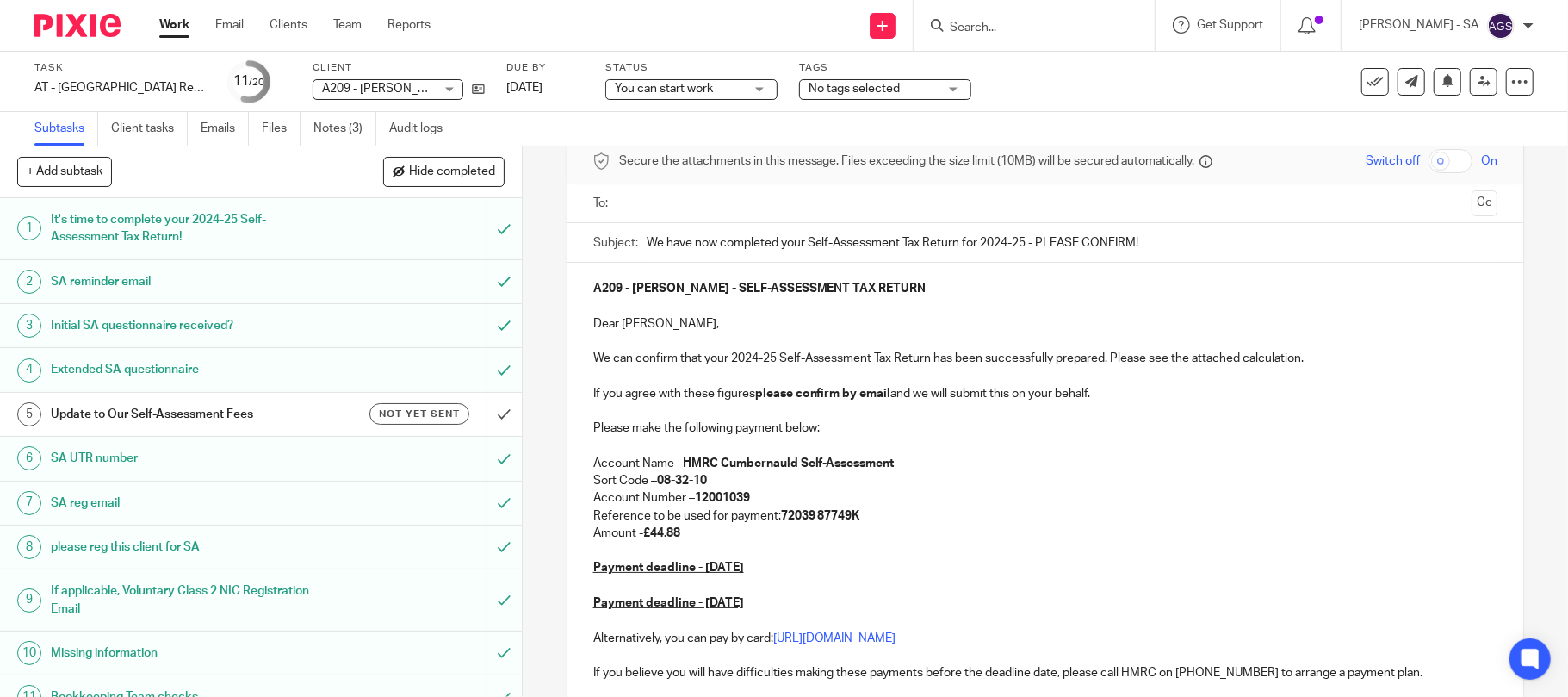
click at [975, 553] on p at bounding box center [1046, 549] width 905 height 17
click at [975, 556] on p at bounding box center [1046, 549] width 905 height 17
click at [969, 560] on p "Payment deadline - 31st January 2026" at bounding box center [1046, 567] width 905 height 17
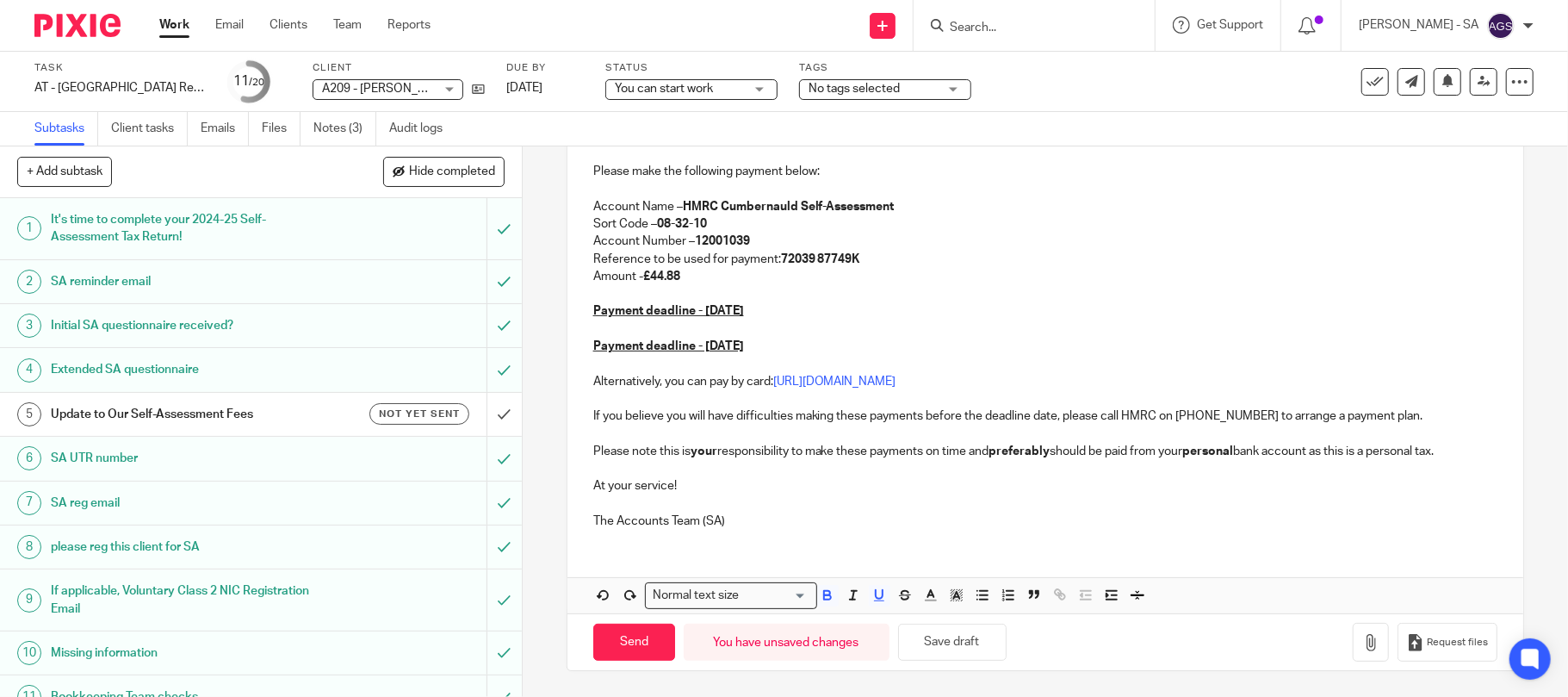
scroll to position [224, 0]
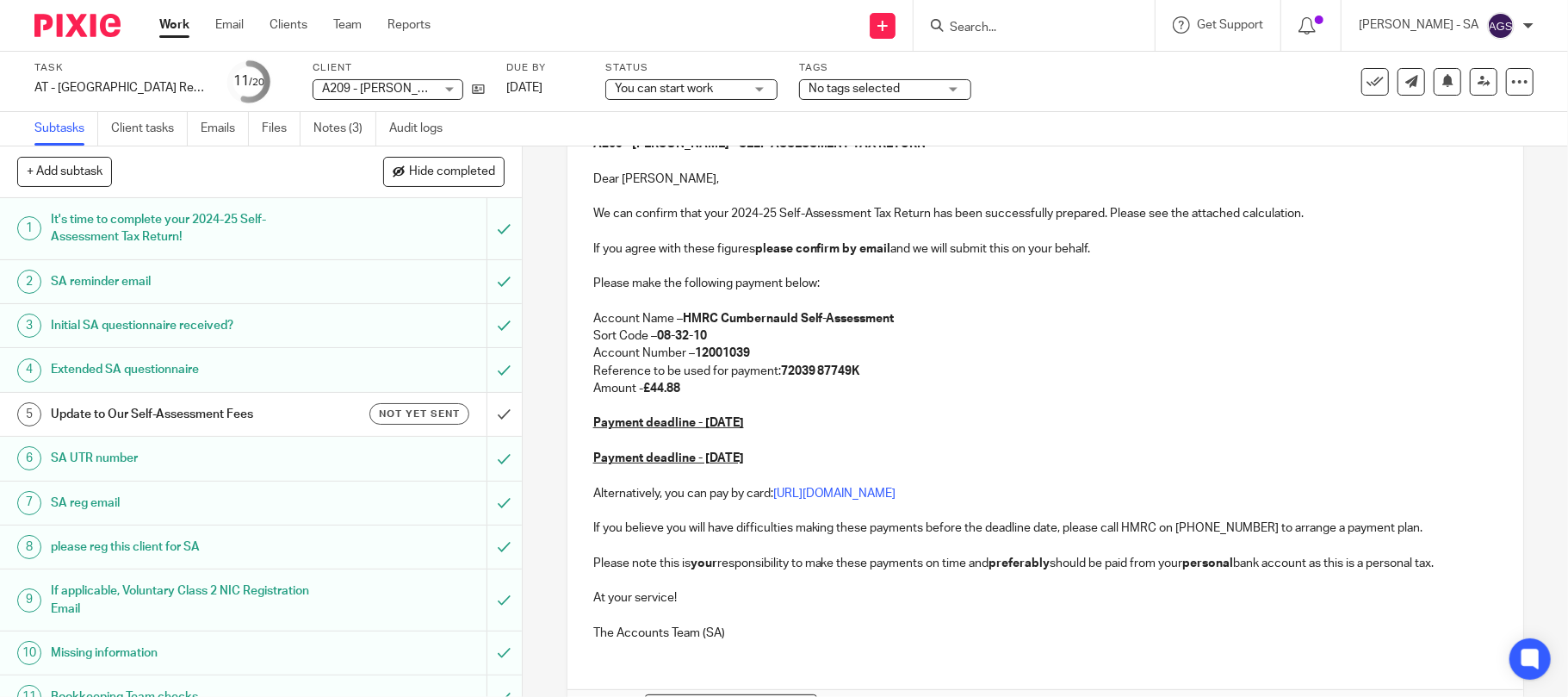
click at [784, 455] on p "Payment deadline - 31st July 2026" at bounding box center [1046, 457] width 905 height 17
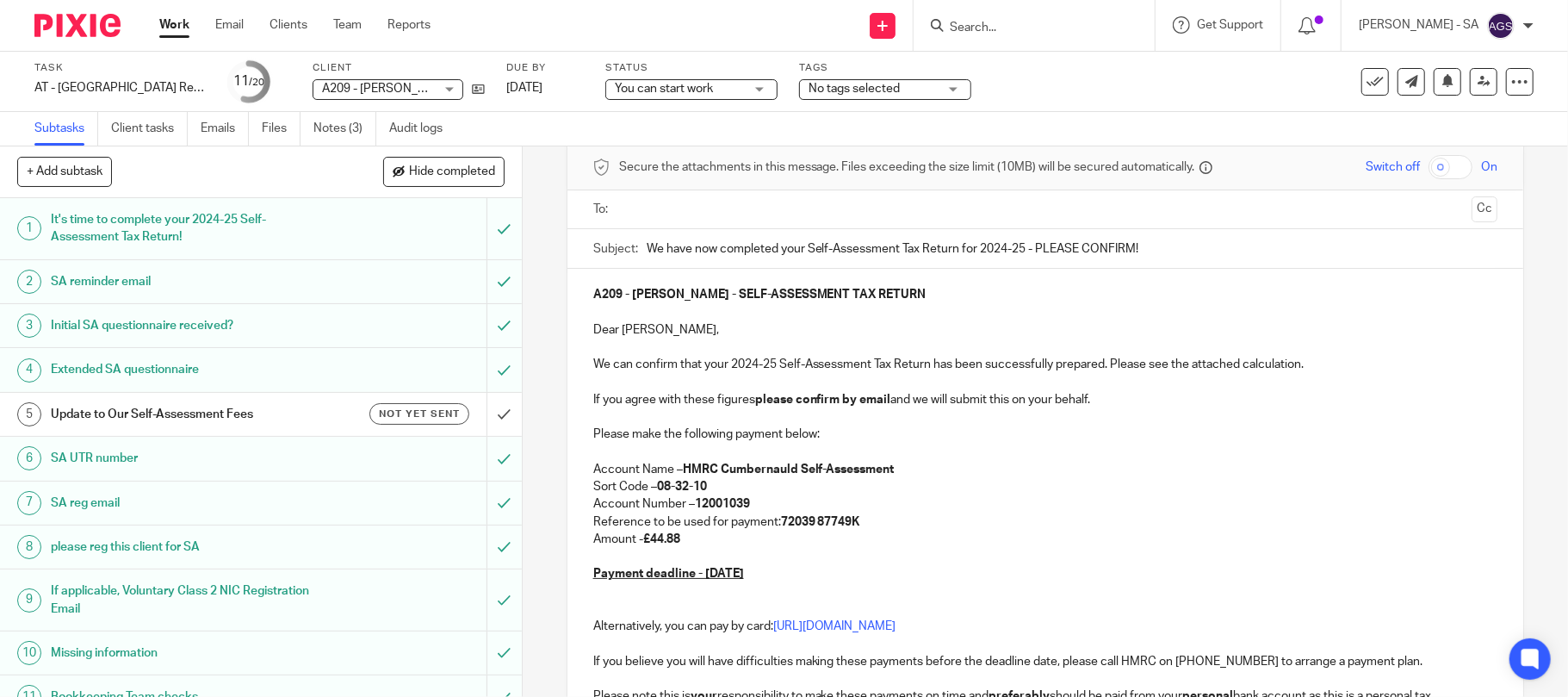
click at [584, 608] on div "A209 - ANITA ASANTE - SELF-ASSESSMENT TAX RETURN Dear Anita, We can confirm tha…" at bounding box center [1045, 527] width 956 height 518
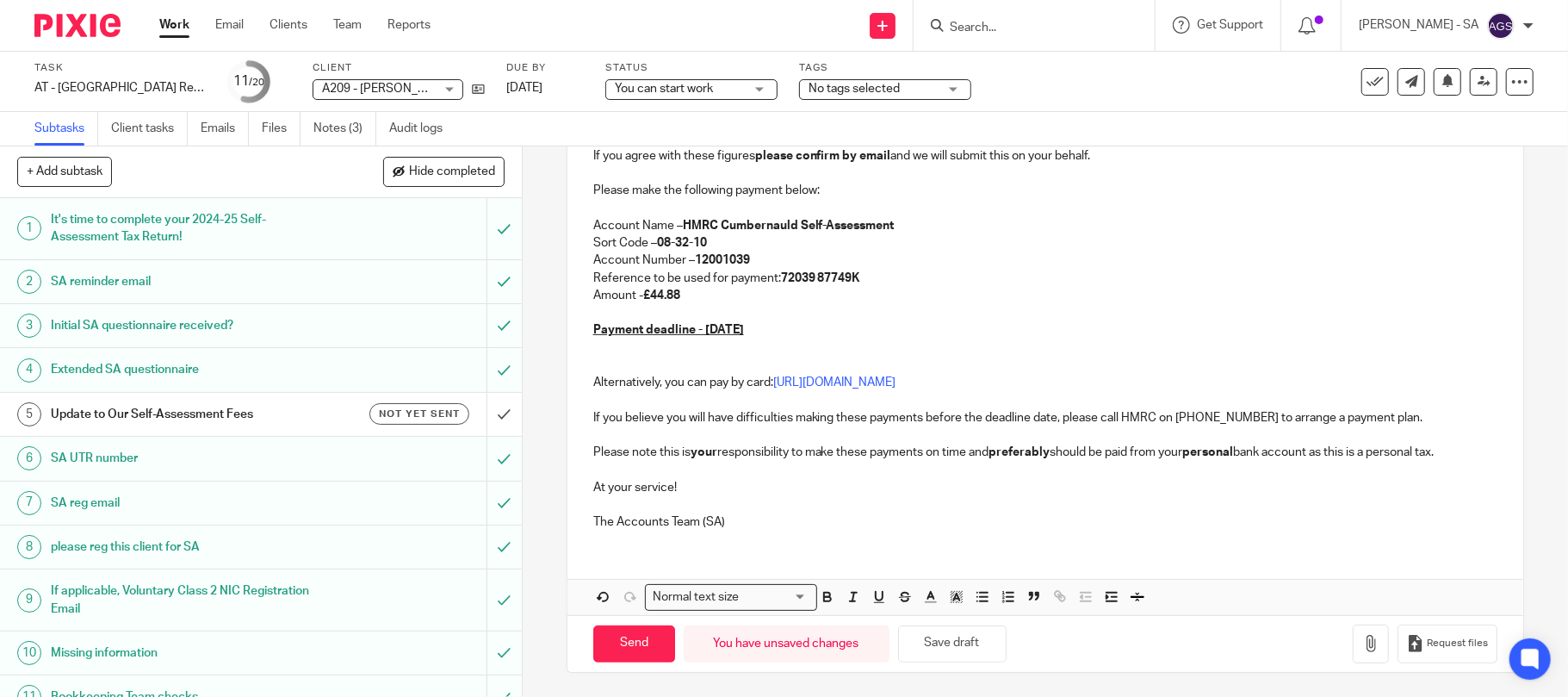
scroll to position [321, 0]
click at [962, 638] on button "Save draft" at bounding box center [952, 642] width 108 height 37
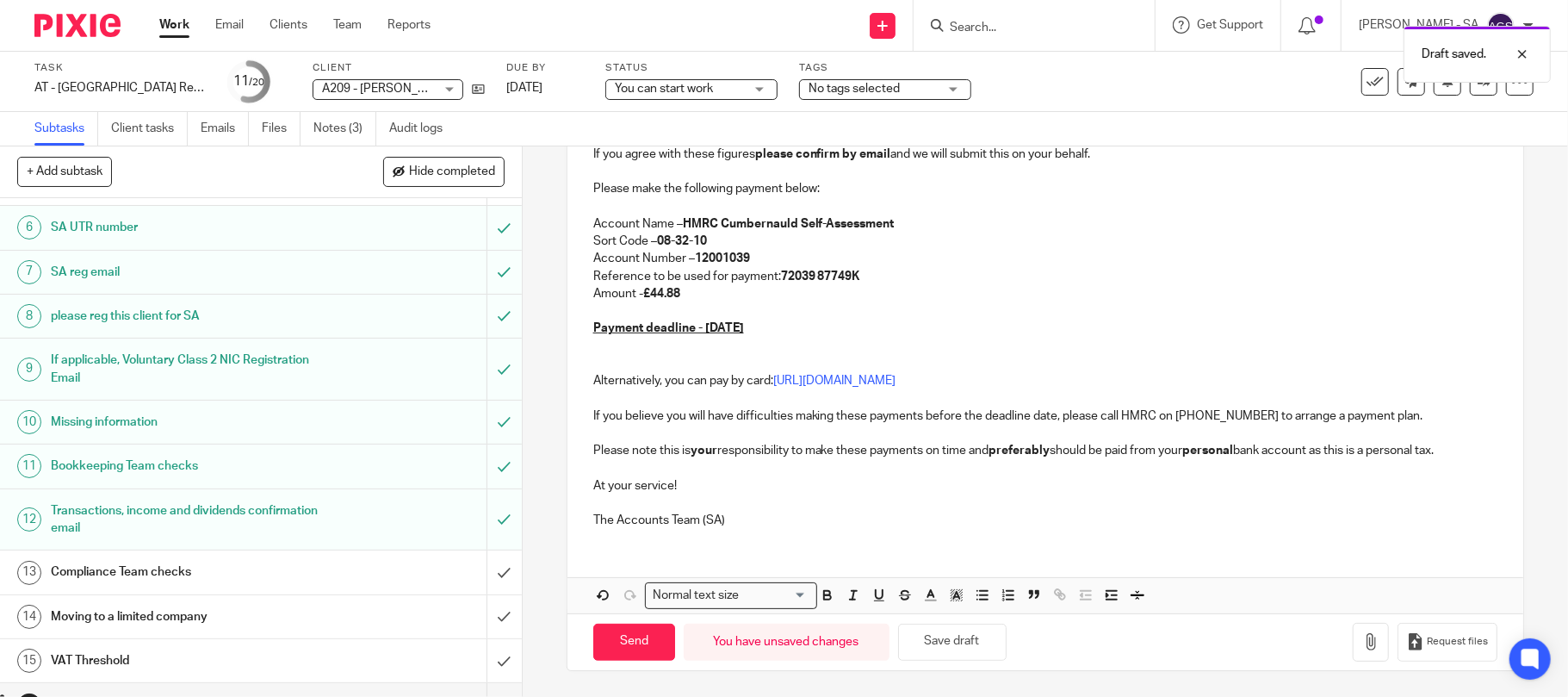
scroll to position [233, 0]
click at [193, 483] on link "11 Bookkeeping Team checks" at bounding box center [243, 464] width 487 height 43
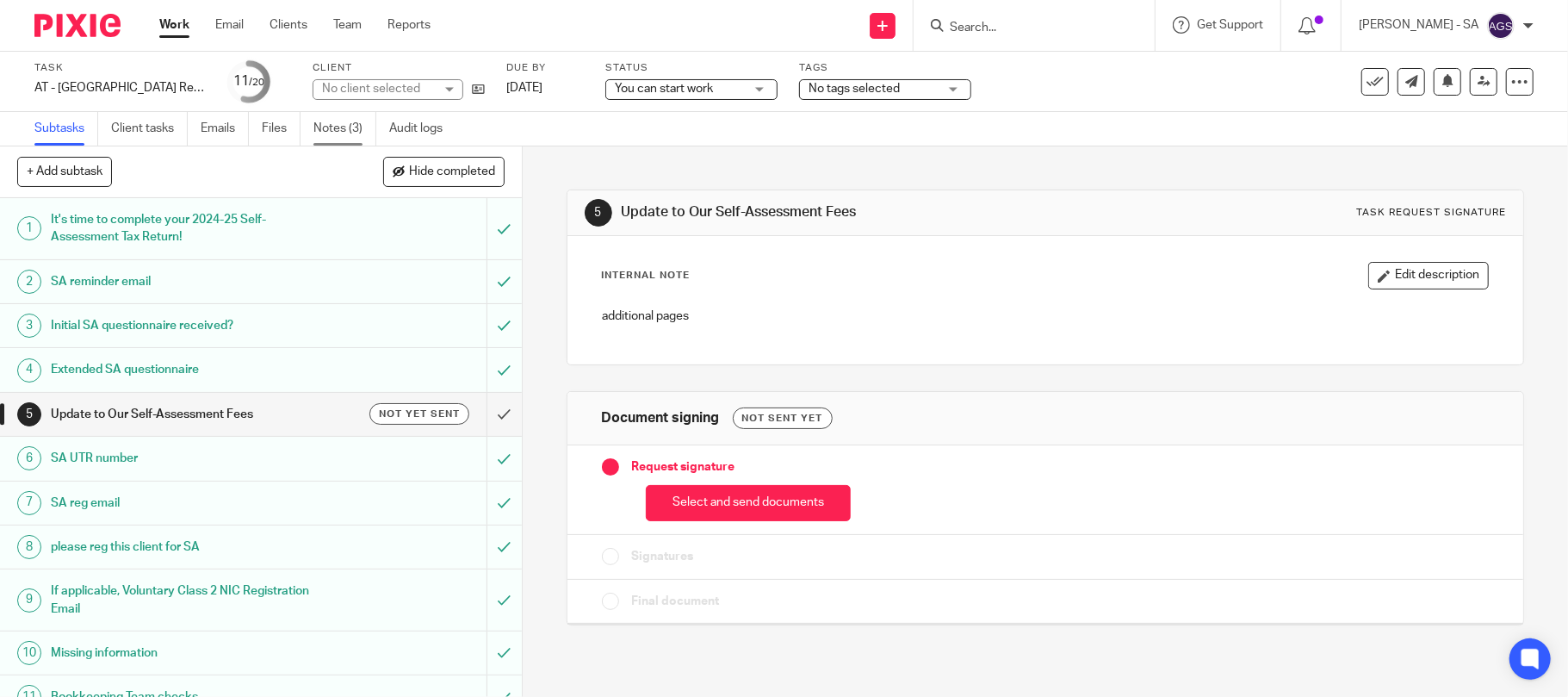
click at [339, 131] on link "Notes (3)" at bounding box center [344, 129] width 63 height 34
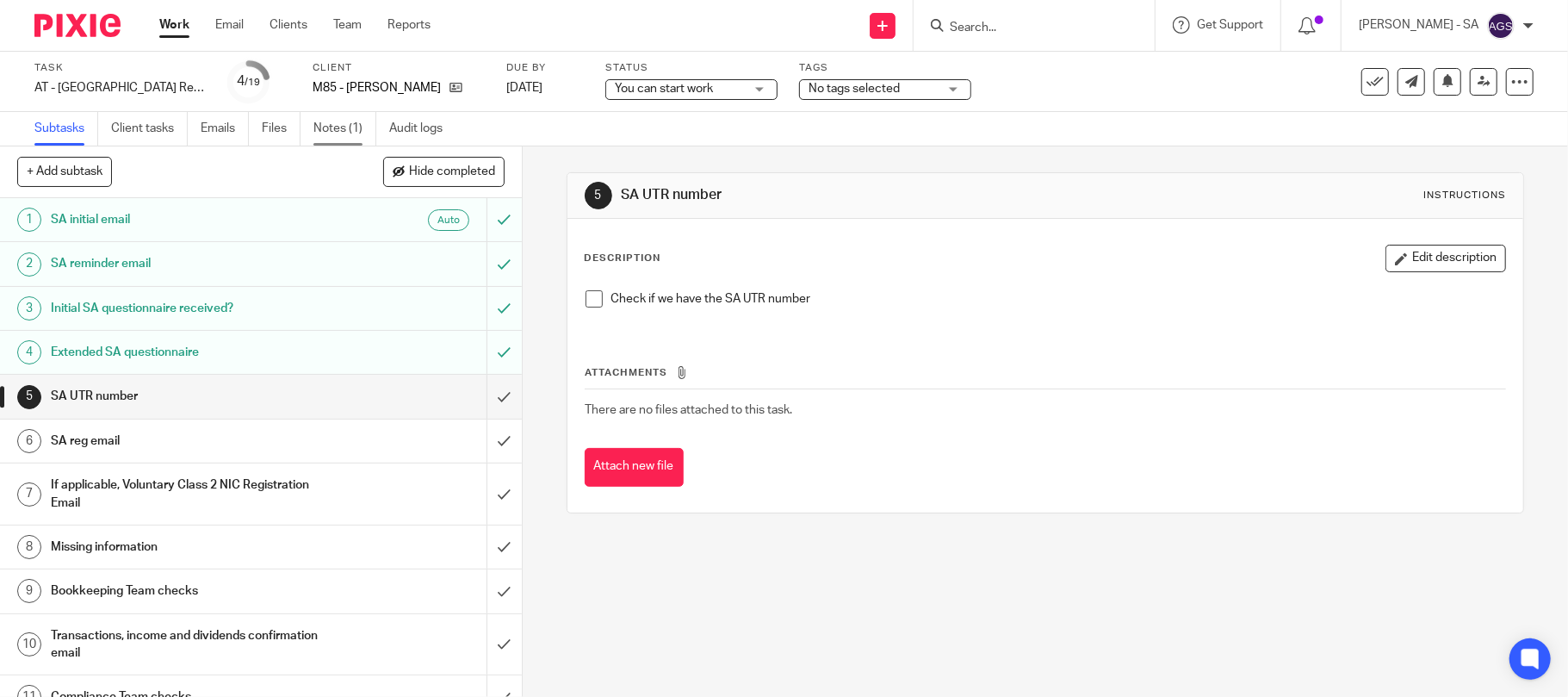
click at [344, 134] on link "Notes (1)" at bounding box center [344, 129] width 63 height 34
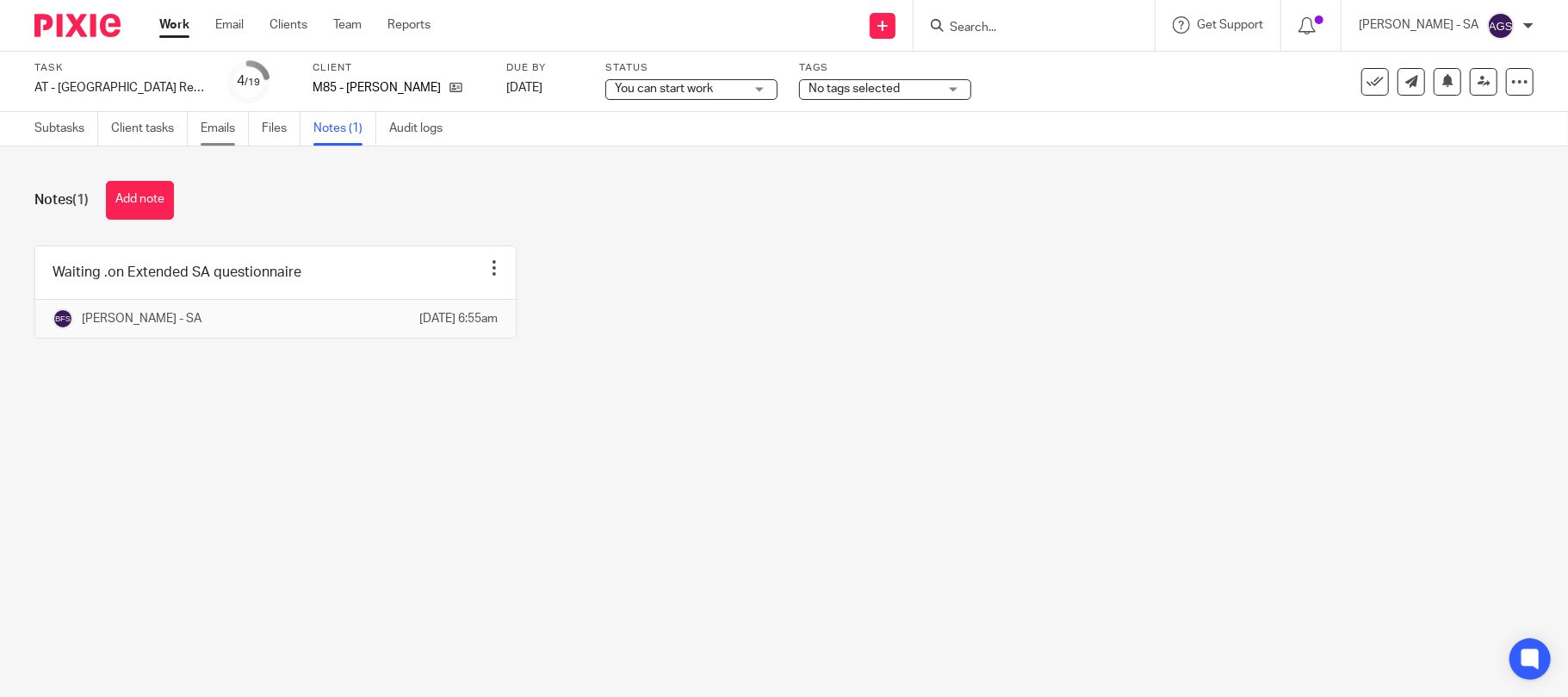
click at [208, 125] on link "Emails" at bounding box center [225, 129] width 48 height 34
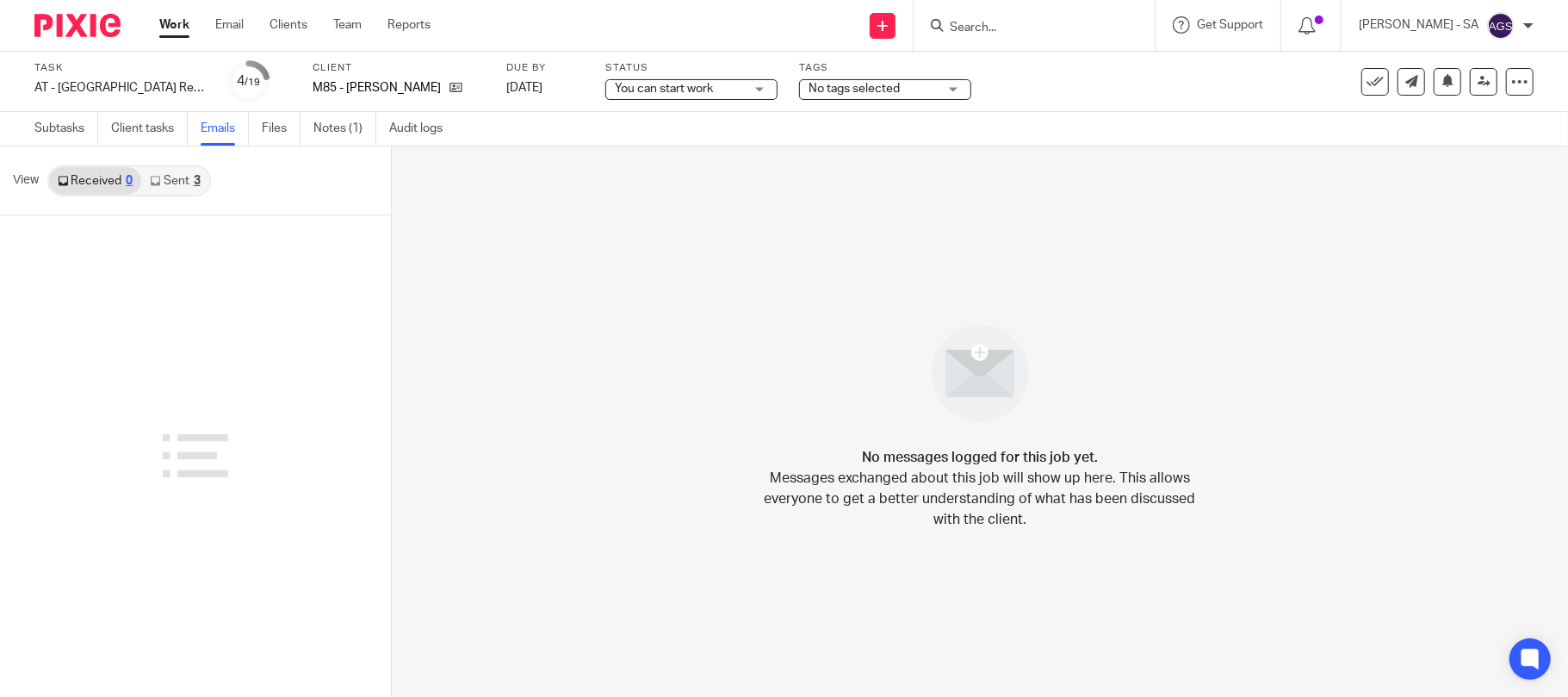
click at [173, 183] on link "Sent 3" at bounding box center [174, 181] width 67 height 28
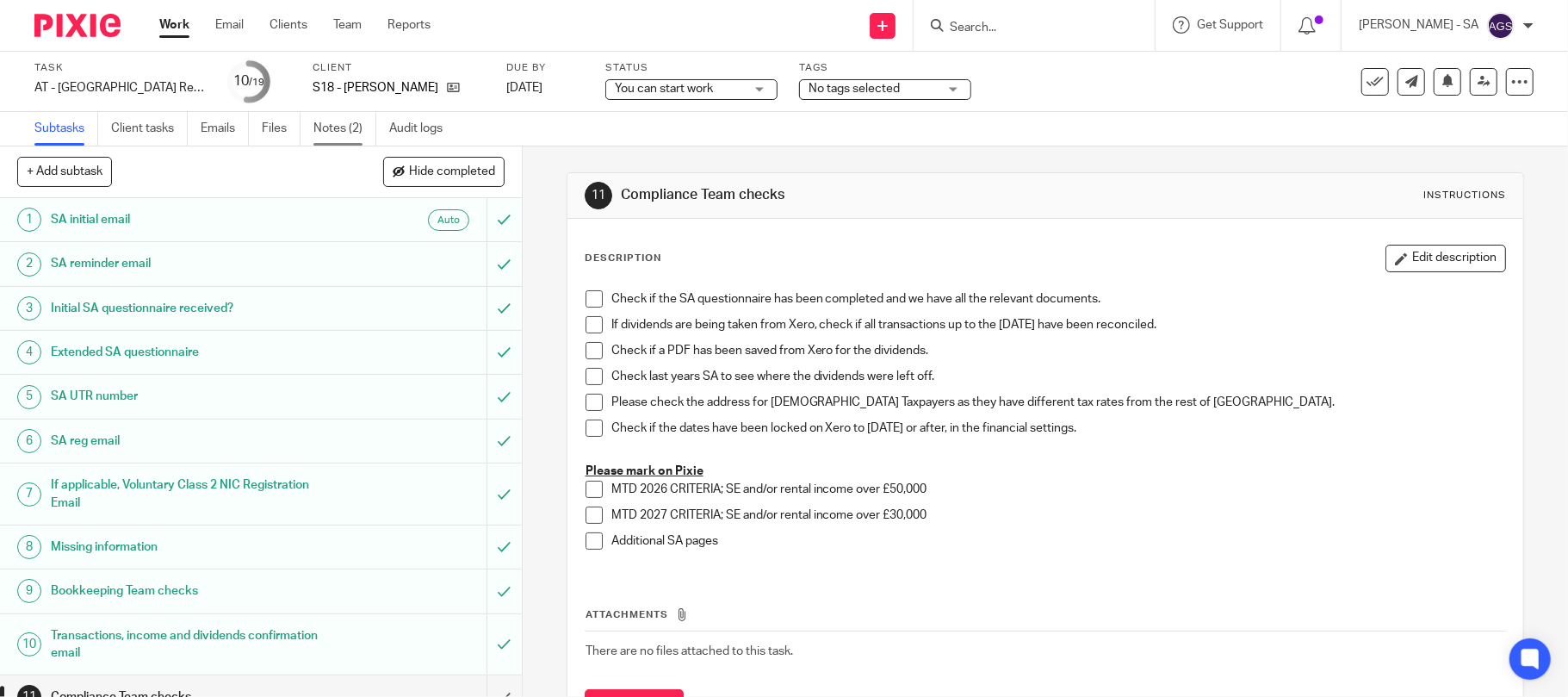
click at [349, 117] on link "Notes (2)" at bounding box center [344, 129] width 63 height 34
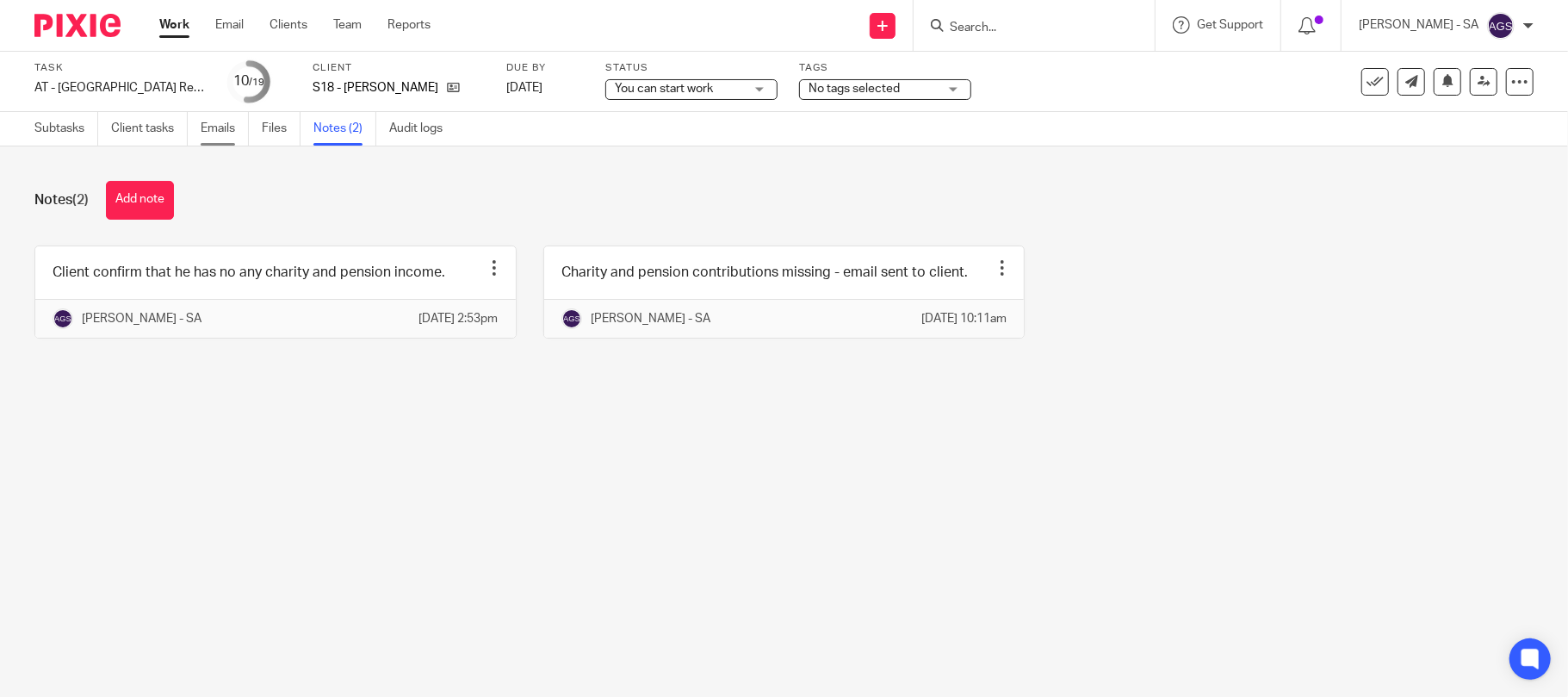
click at [220, 125] on link "Emails" at bounding box center [225, 129] width 48 height 34
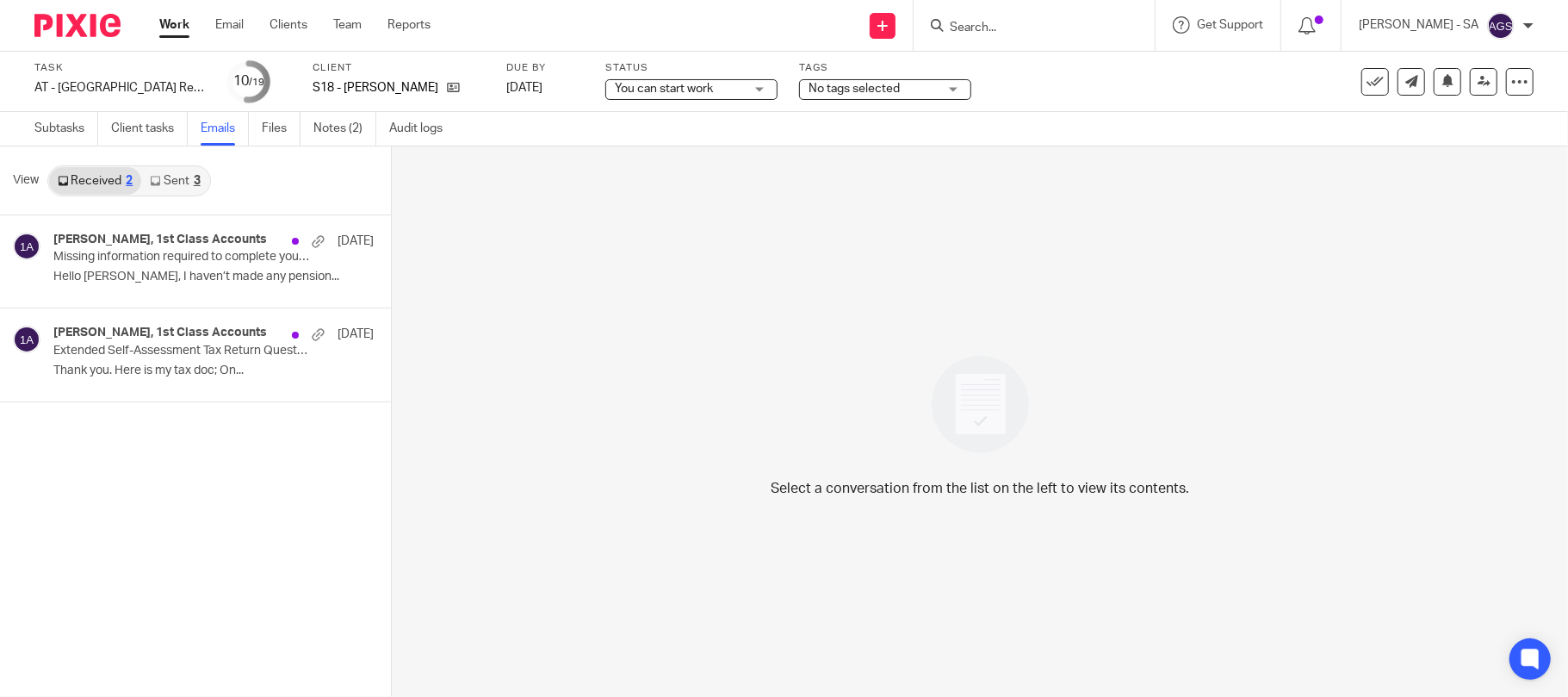
click at [166, 181] on link "Sent 3" at bounding box center [174, 181] width 67 height 28
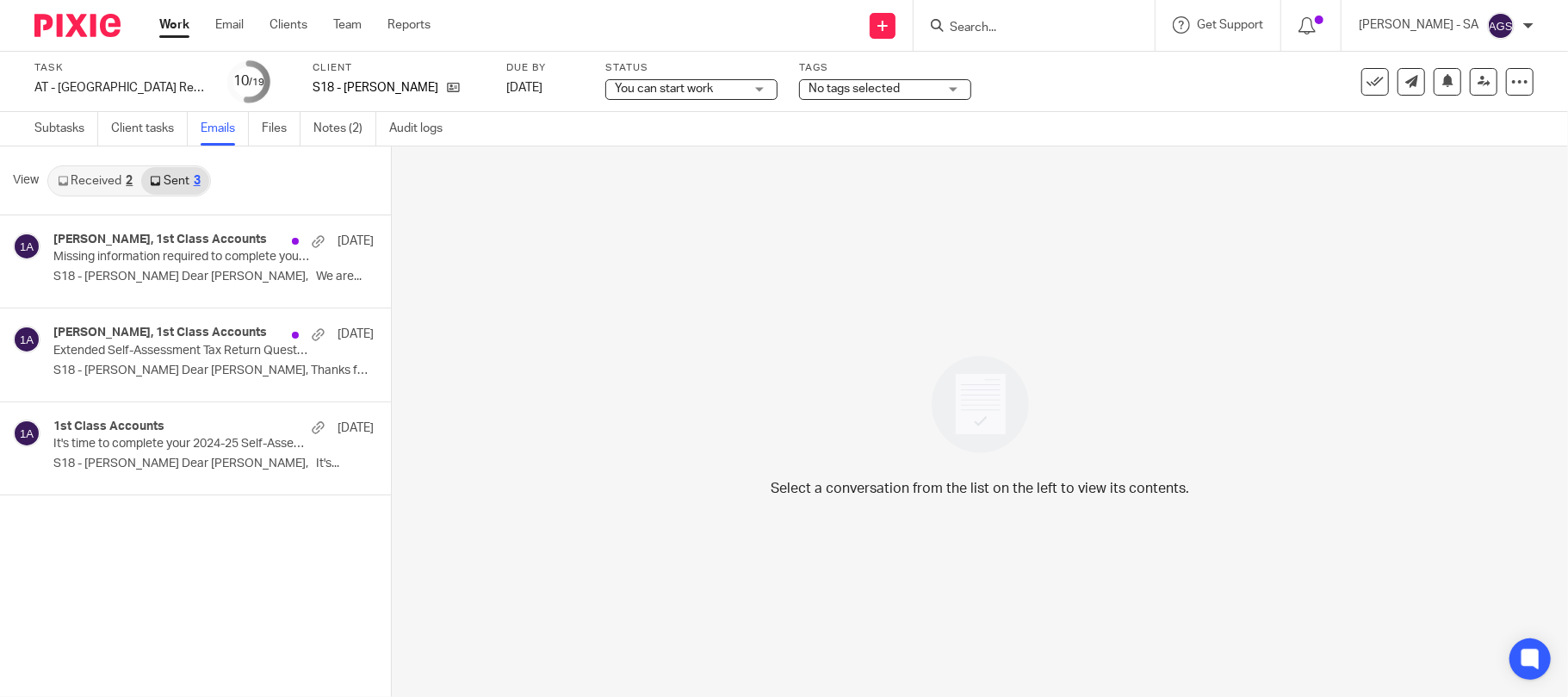
click at [90, 187] on link "Received 2" at bounding box center [95, 181] width 92 height 28
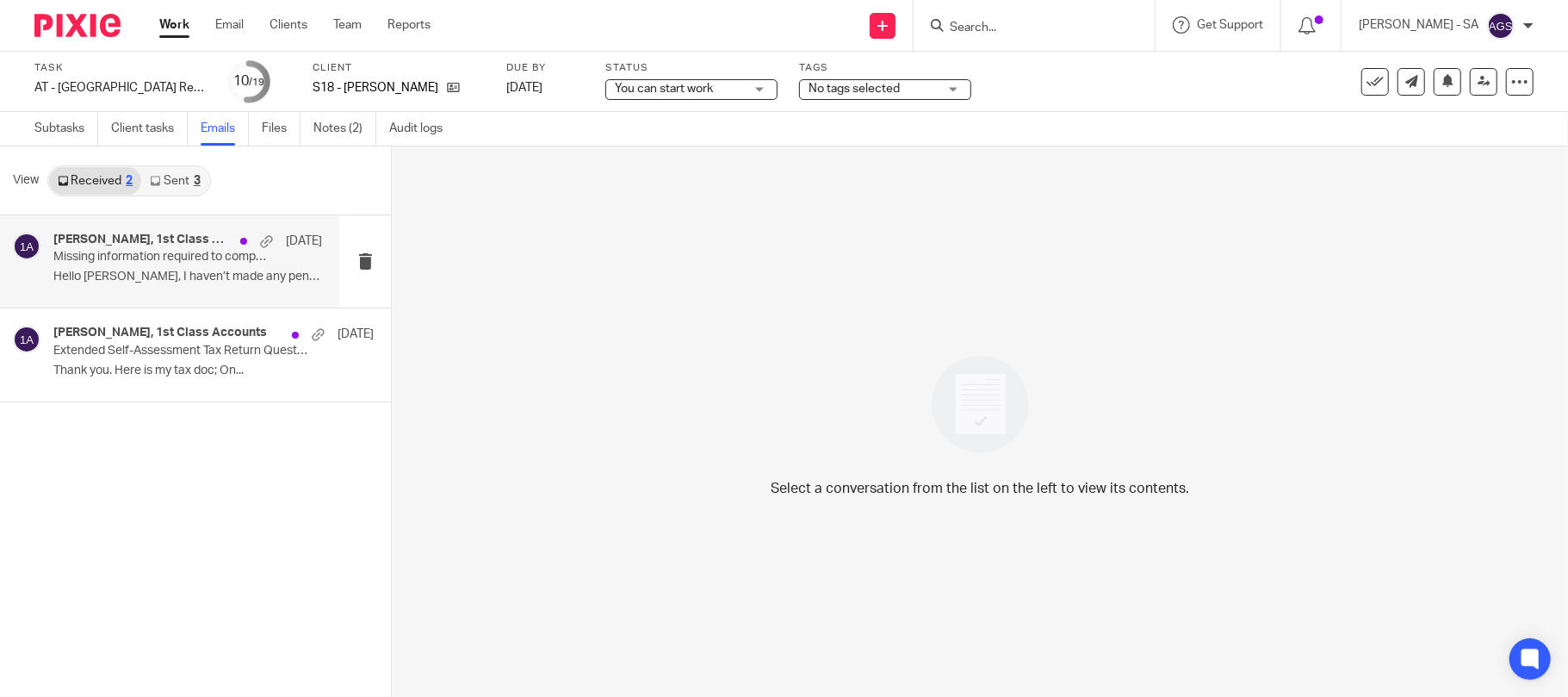
click at [127, 251] on p "Missing information required to complete your Self-Assessment Tax Return" at bounding box center [161, 257] width 216 height 14
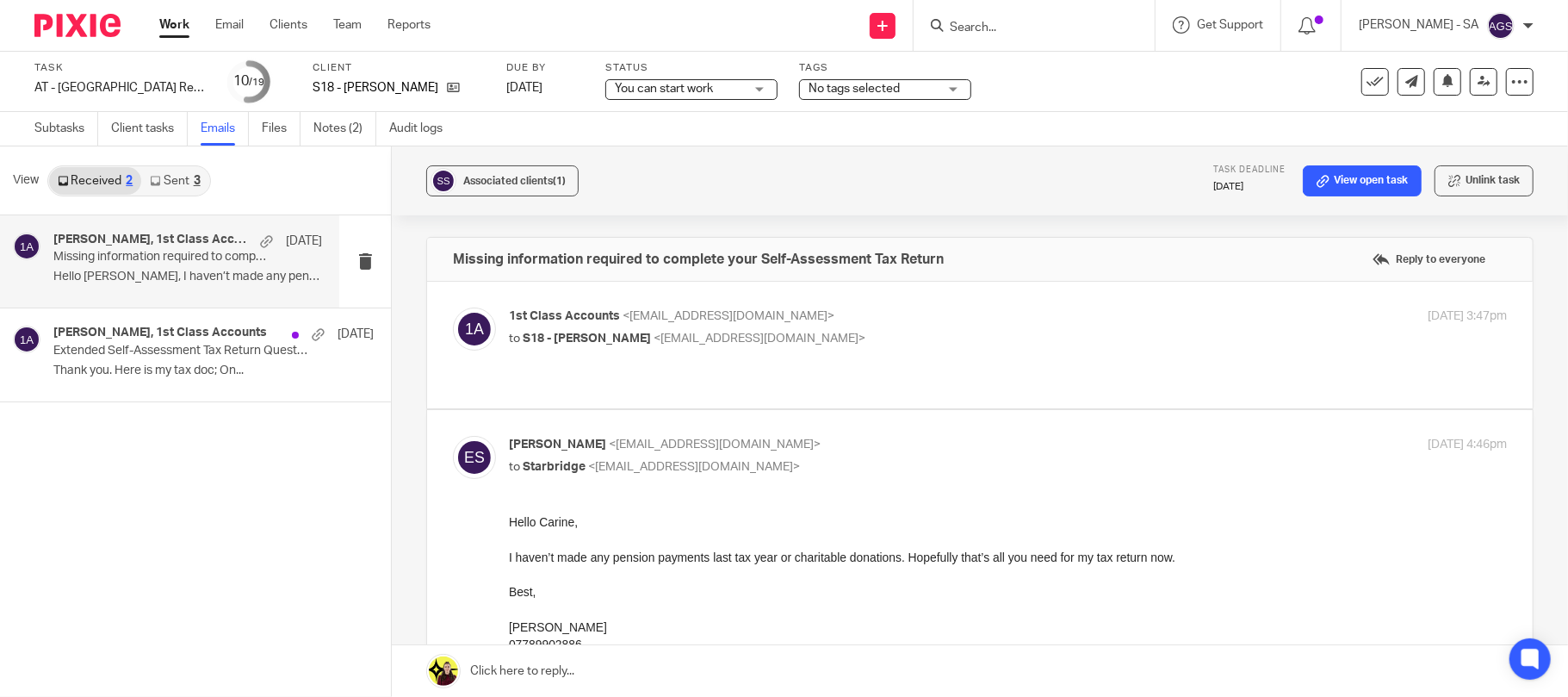
click at [890, 315] on p "1st Class Accounts <info@1stclassaccounts.co.uk>" at bounding box center [842, 317] width 665 height 18
checkbox input "true"
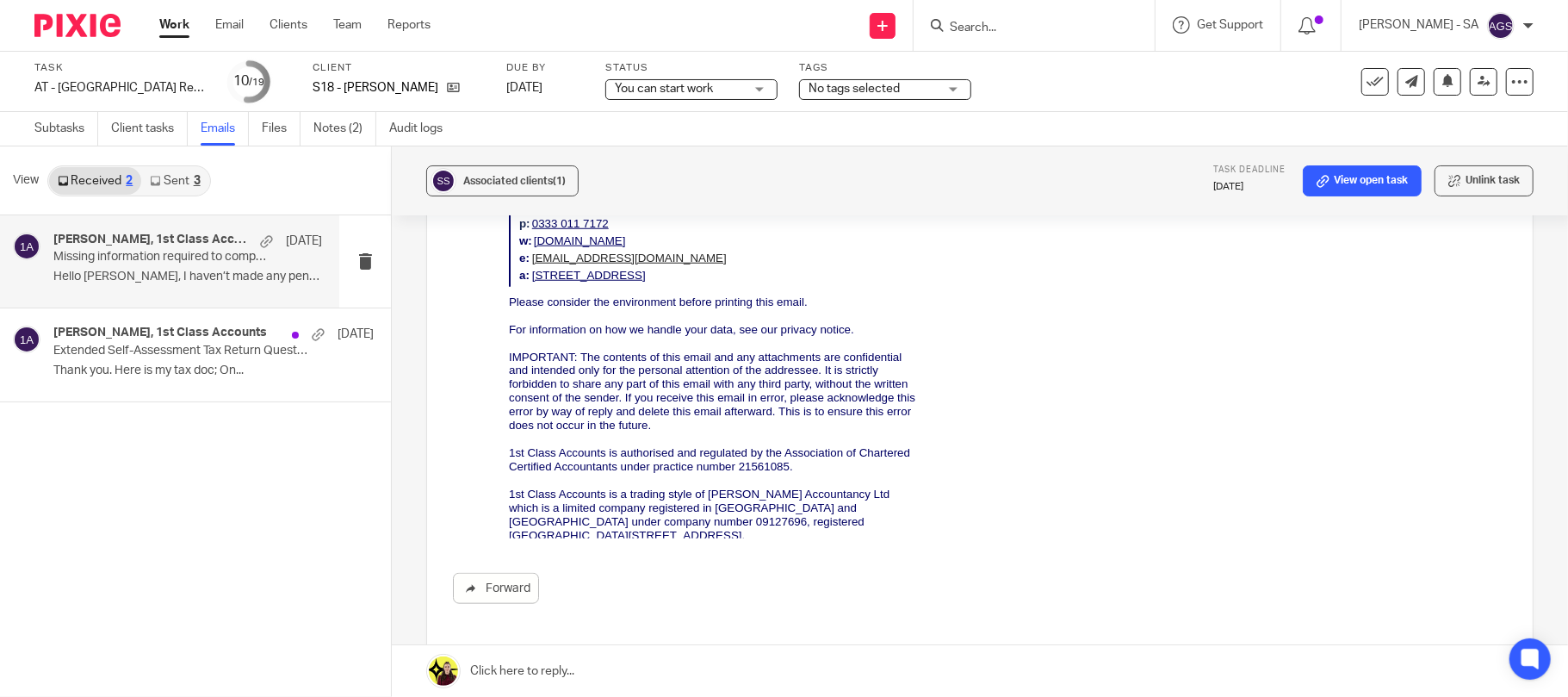
scroll to position [1303, 0]
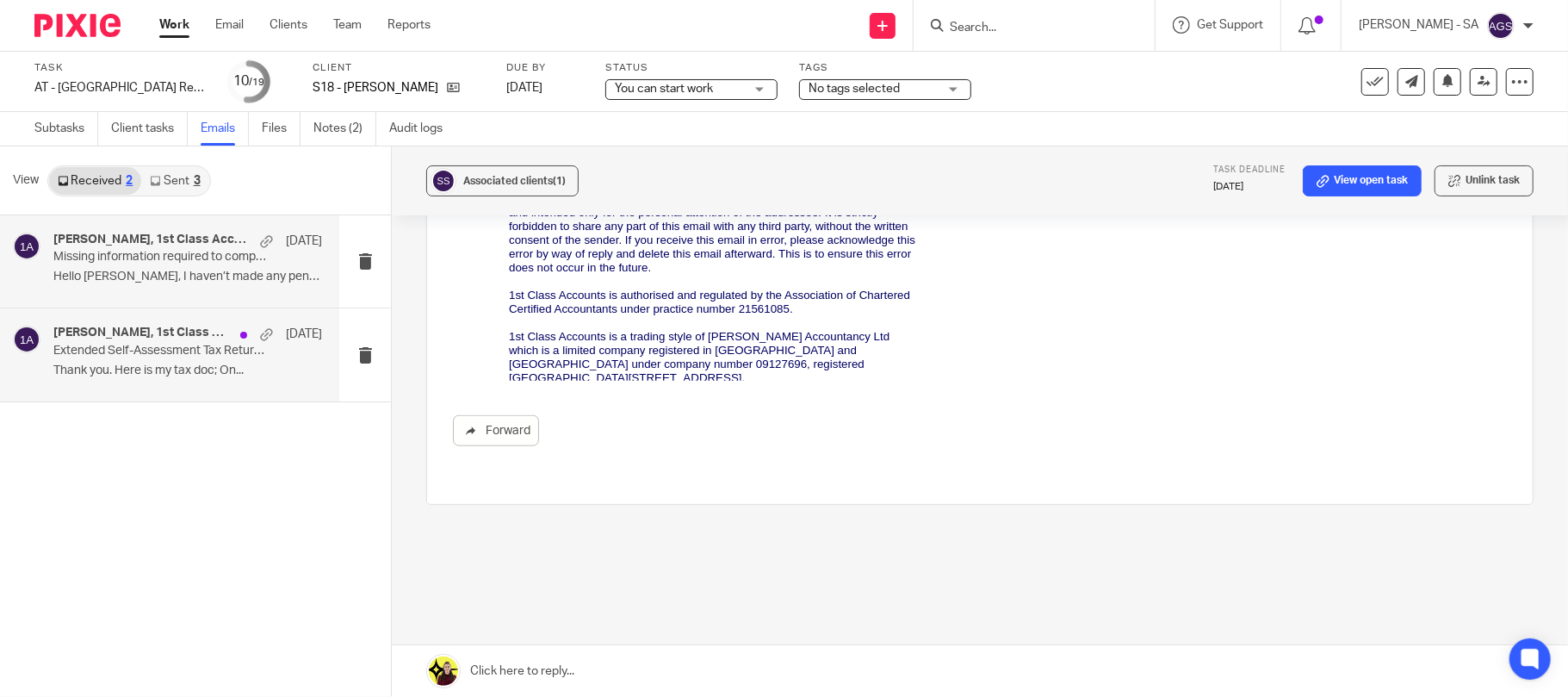
click at [115, 363] on p "Thank you. Here is my tax doc; On..." at bounding box center [188, 370] width 268 height 14
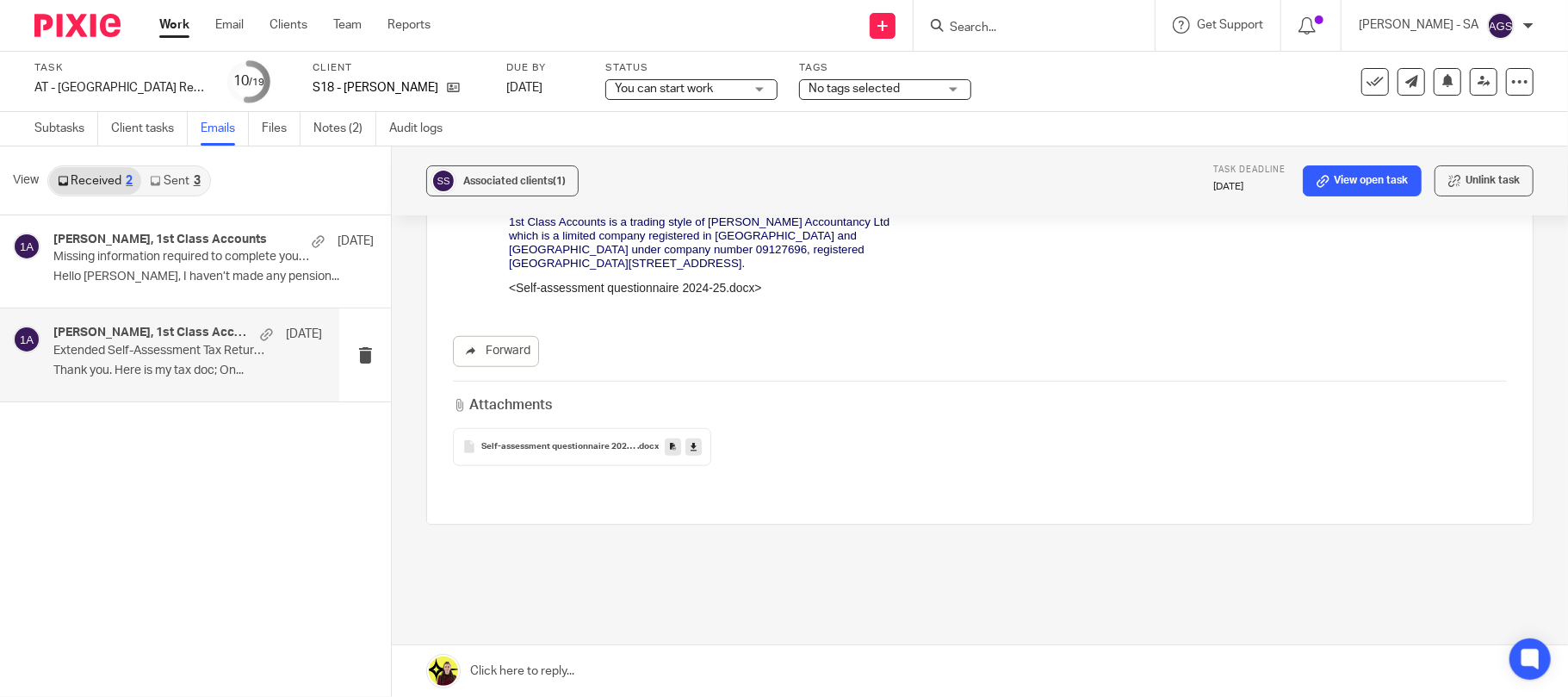
scroll to position [1033, 0]
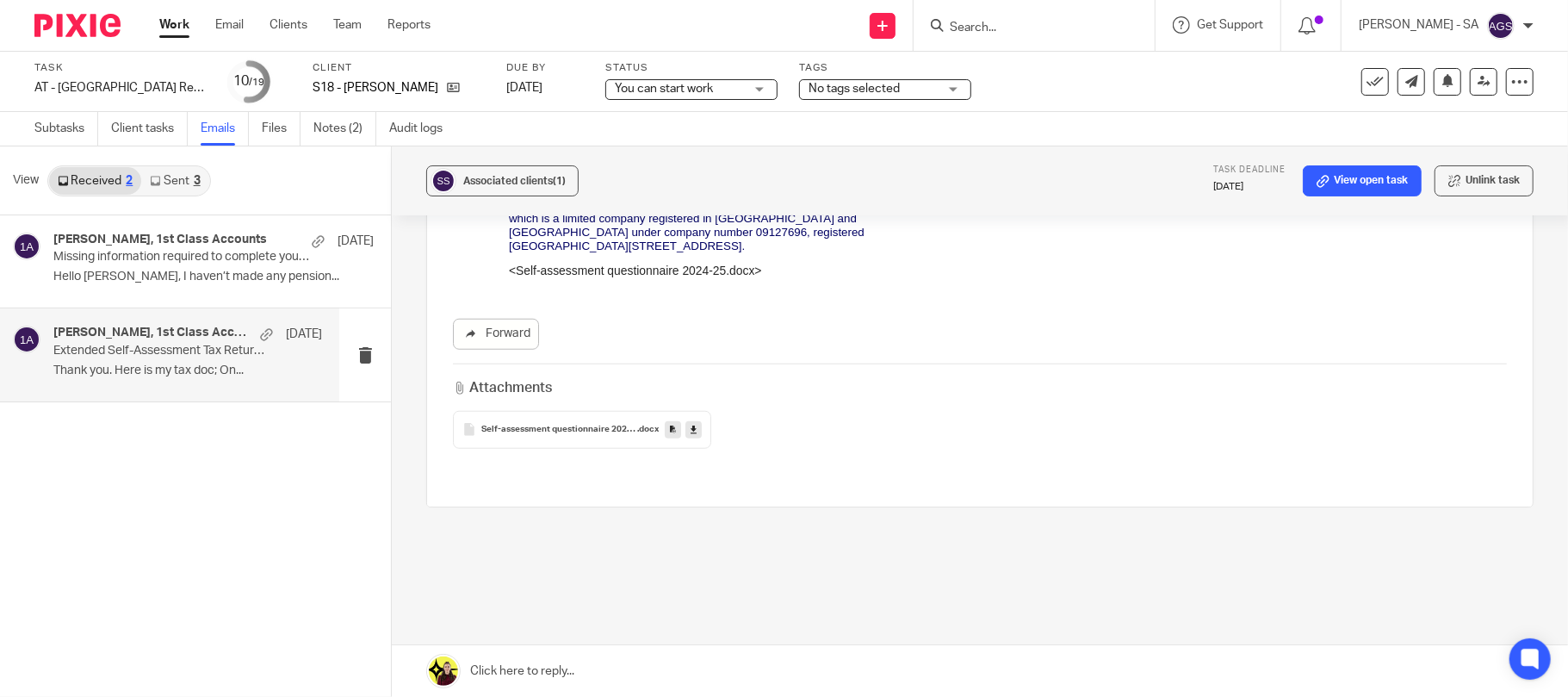
click at [539, 419] on div "Self-assessment questionnaire 2024-25 .docx" at bounding box center [581, 429] width 259 height 38
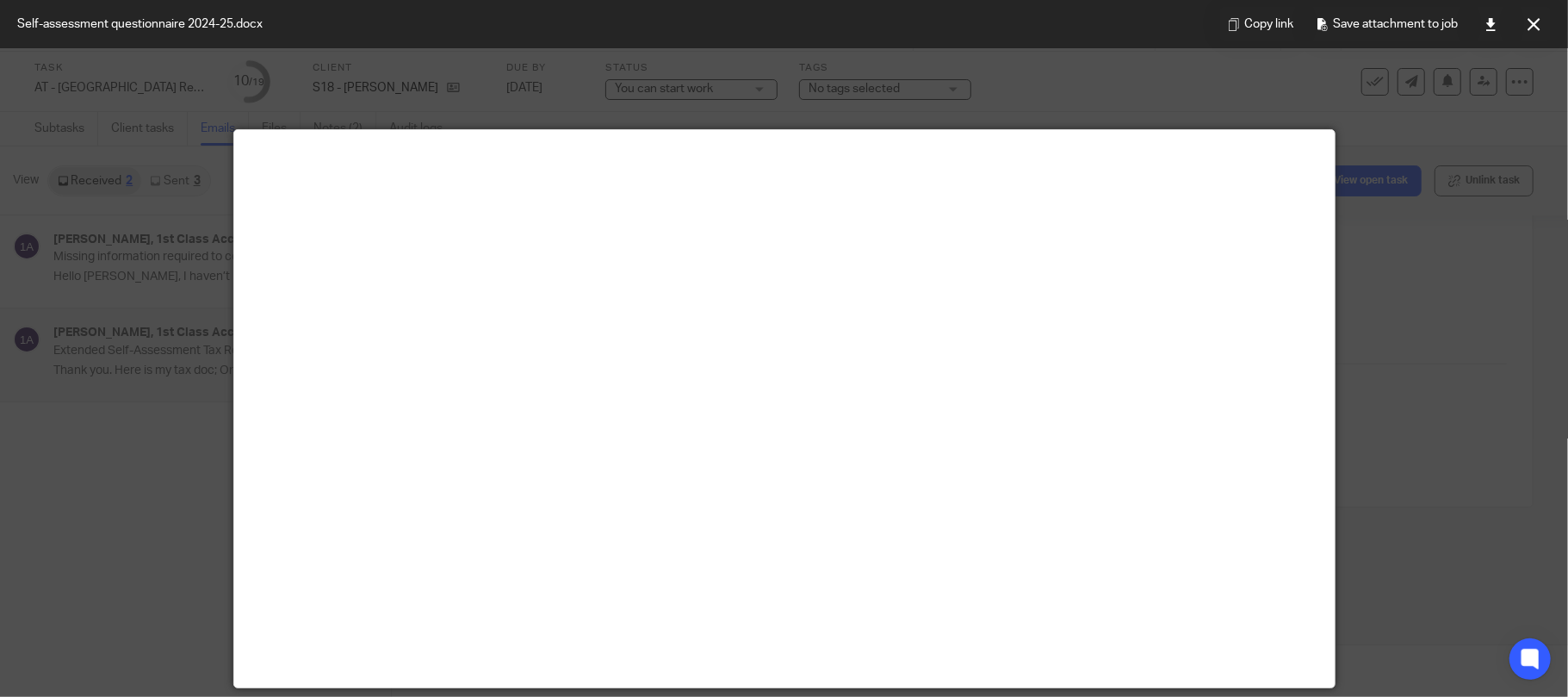
click at [1361, 367] on div at bounding box center [784, 348] width 1568 height 697
click at [1524, 22] on button at bounding box center [1533, 24] width 35 height 35
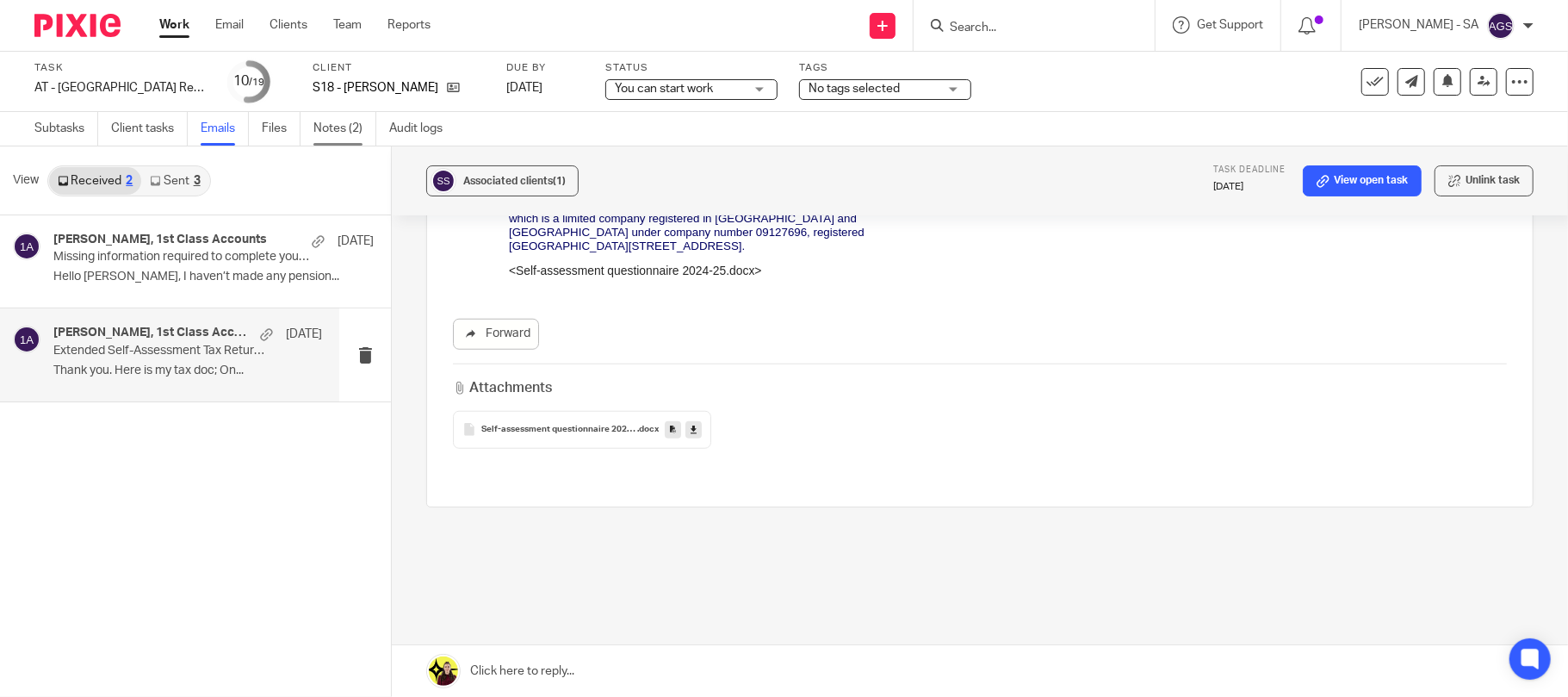
click at [344, 127] on link "Notes (2)" at bounding box center [344, 129] width 63 height 34
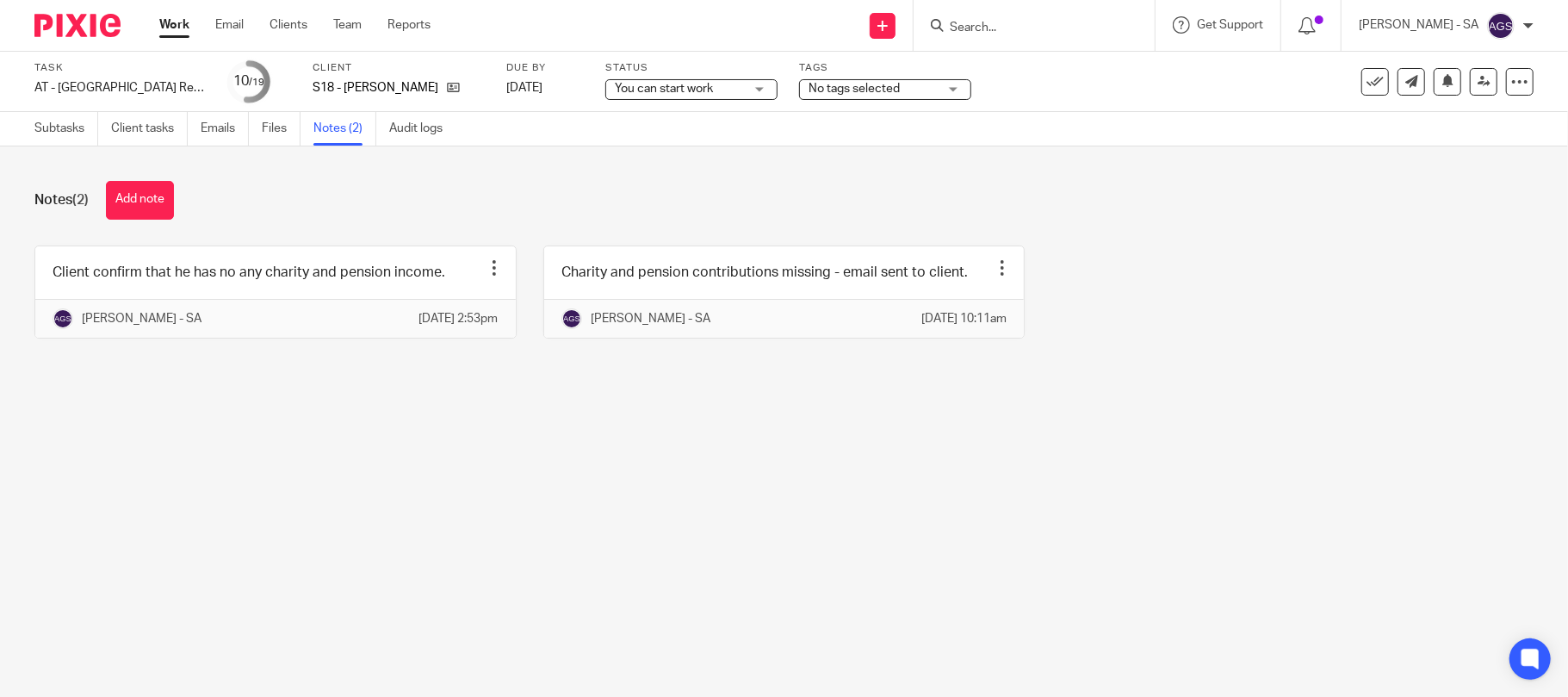
click at [749, 594] on main "Task AT - [GEOGRAPHIC_DATA] Return - PE [DATE] Save AT - [GEOGRAPHIC_DATA] Retu…" at bounding box center [784, 348] width 1568 height 697
click at [56, 129] on link "Subtasks" at bounding box center [66, 129] width 64 height 34
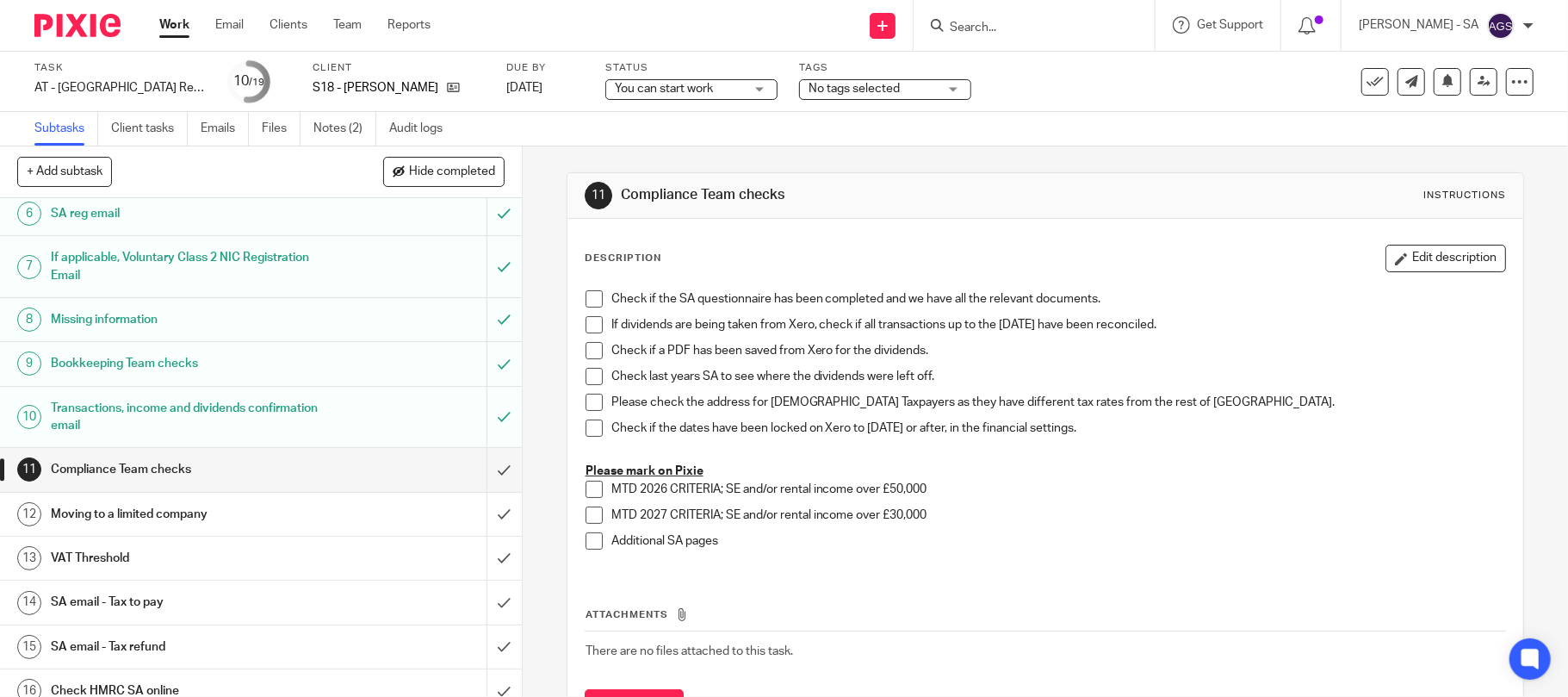
scroll to position [229, 0]
click at [81, 362] on h1 "Bookkeeping Team checks" at bounding box center [191, 361] width 279 height 26
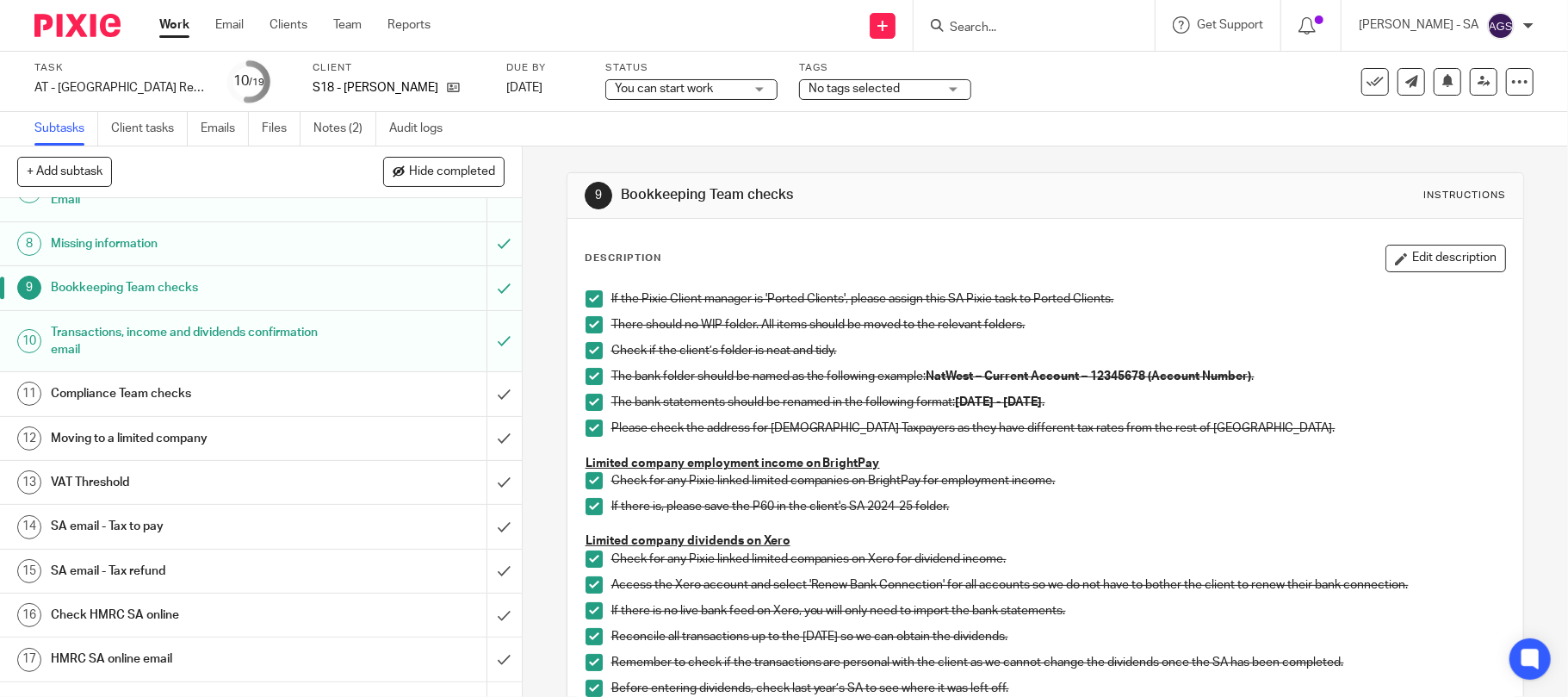
scroll to position [400, 0]
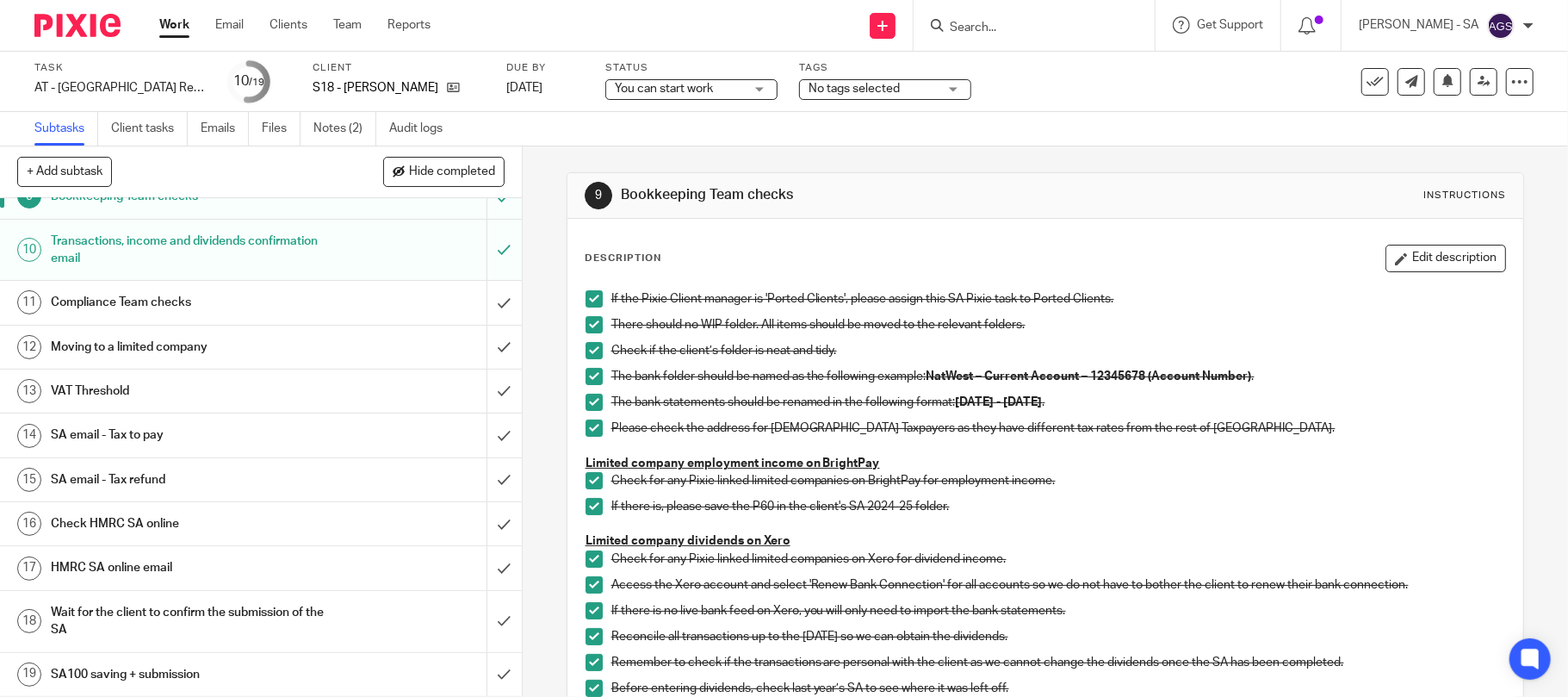
click at [139, 482] on h1 "SA email - Tax refund" at bounding box center [191, 480] width 279 height 26
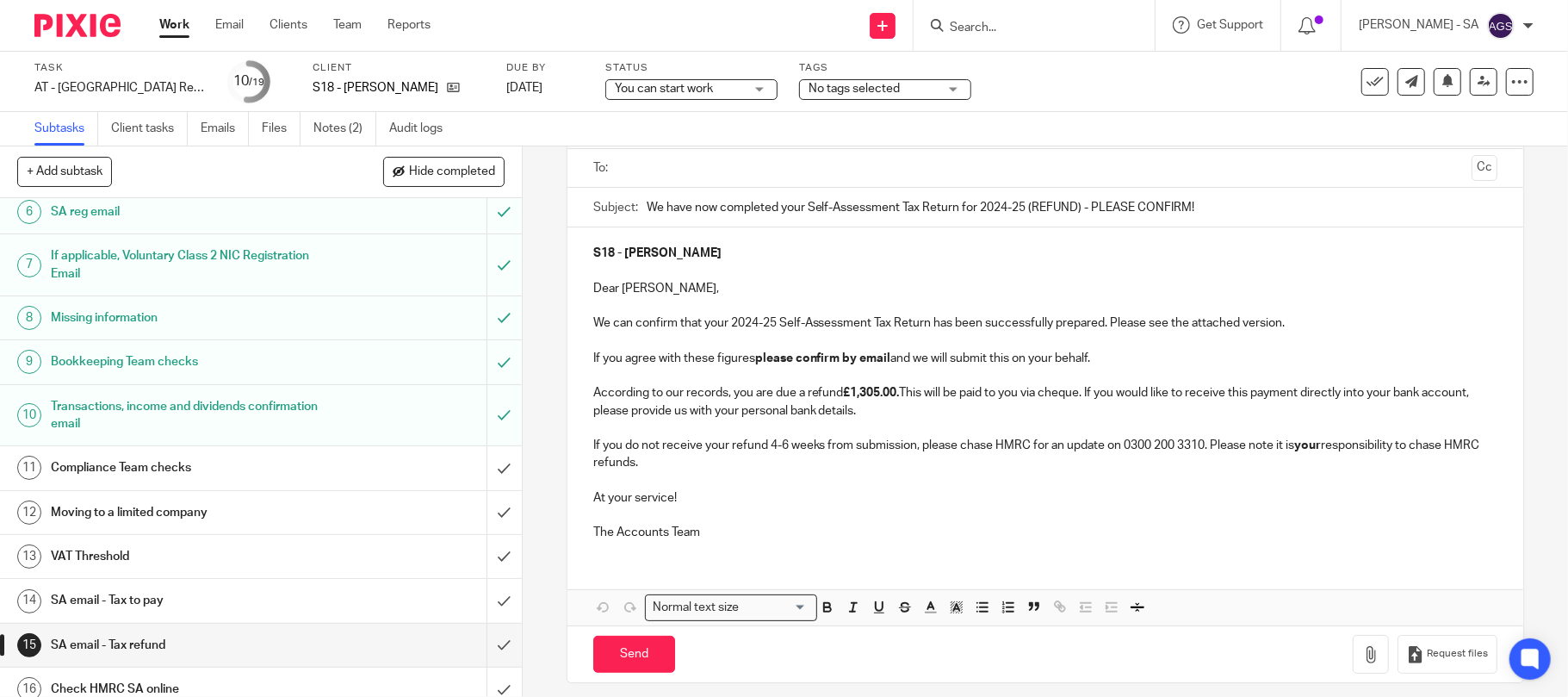
scroll to position [400, 0]
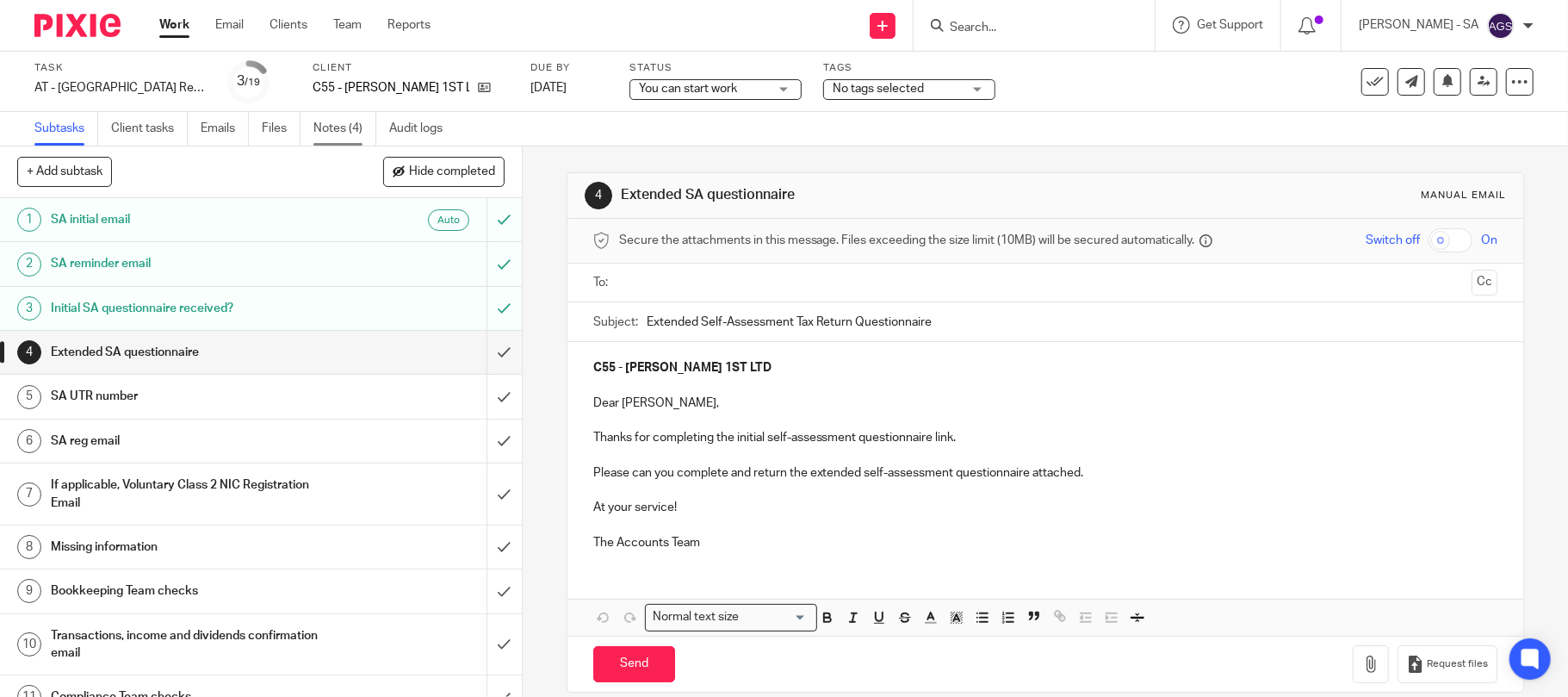
click at [345, 136] on link "Notes (4)" at bounding box center [344, 129] width 63 height 34
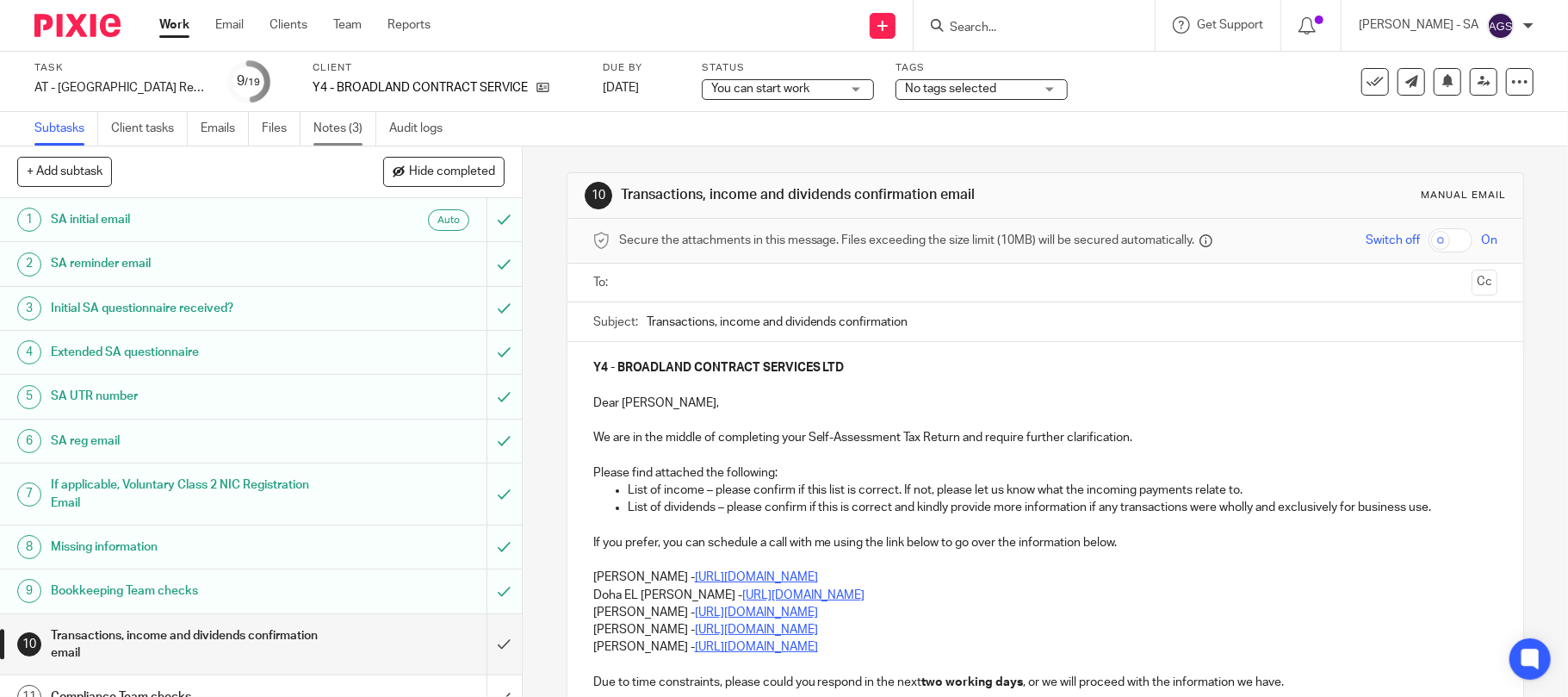
click at [337, 131] on link "Notes (3)" at bounding box center [344, 129] width 63 height 34
